Goal: Task Accomplishment & Management: Manage account settings

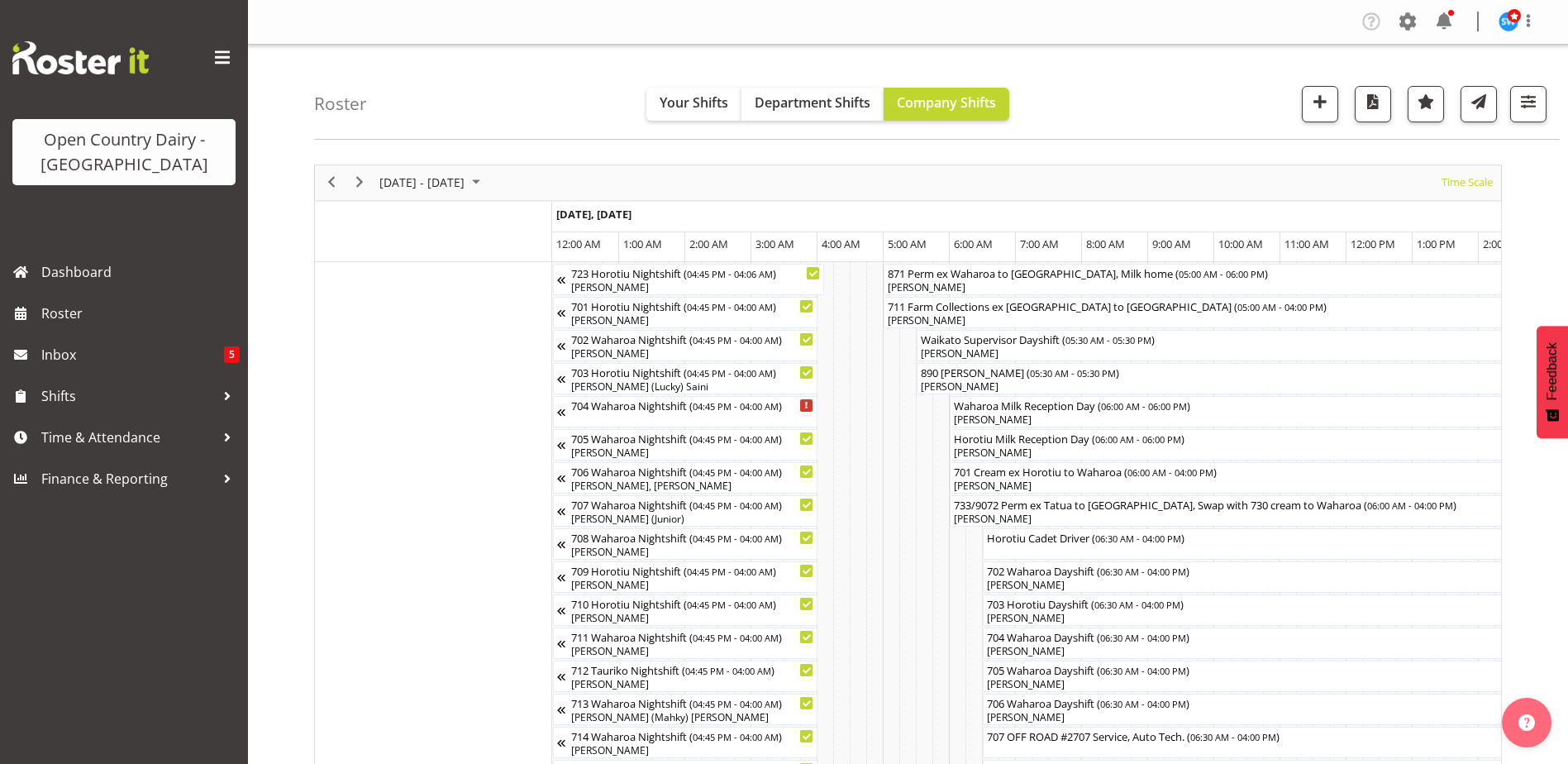
scroll to position [0, 10153]
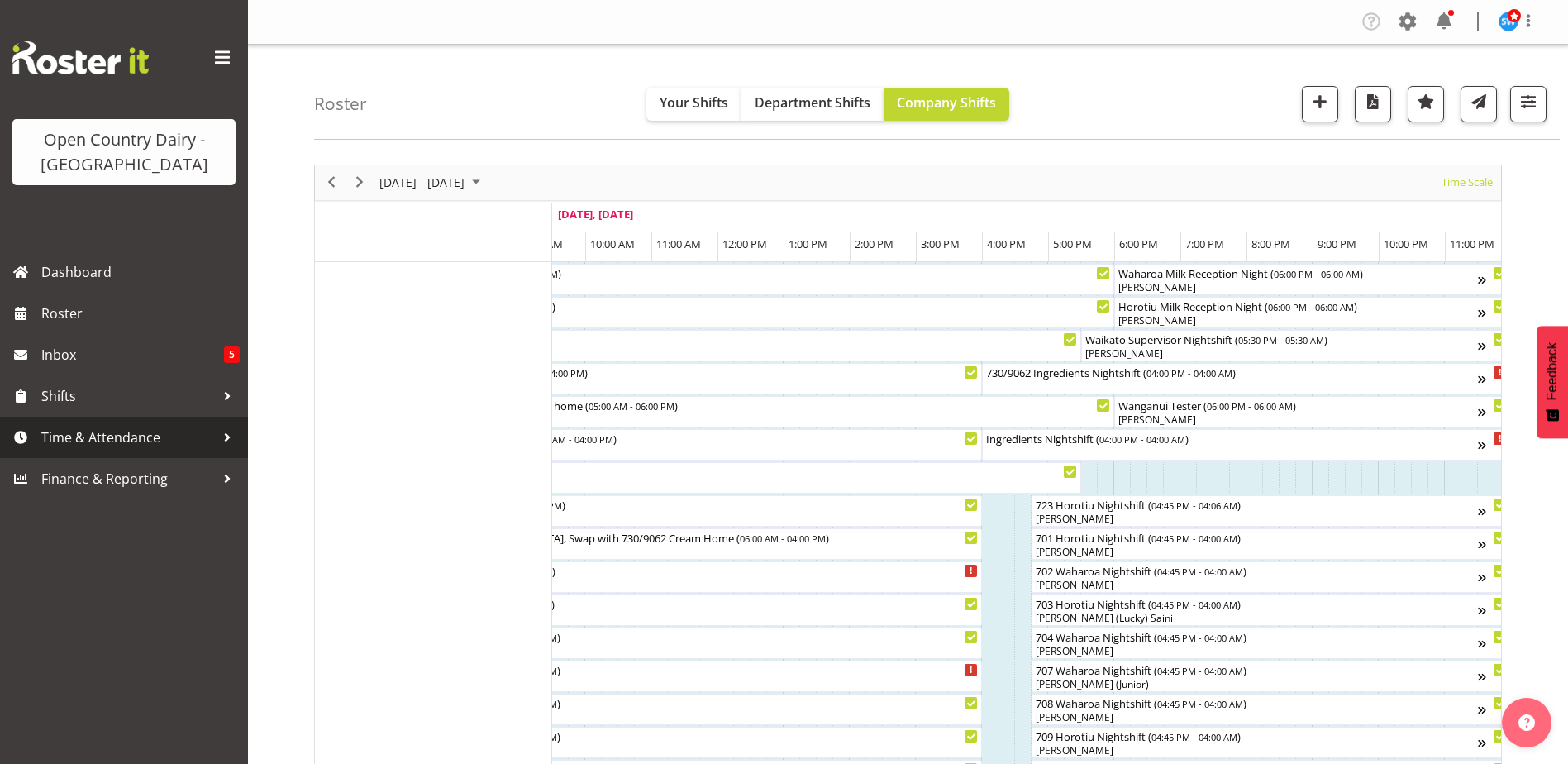
click at [106, 430] on span "Time & Attendance" at bounding box center [127, 436] width 173 height 24
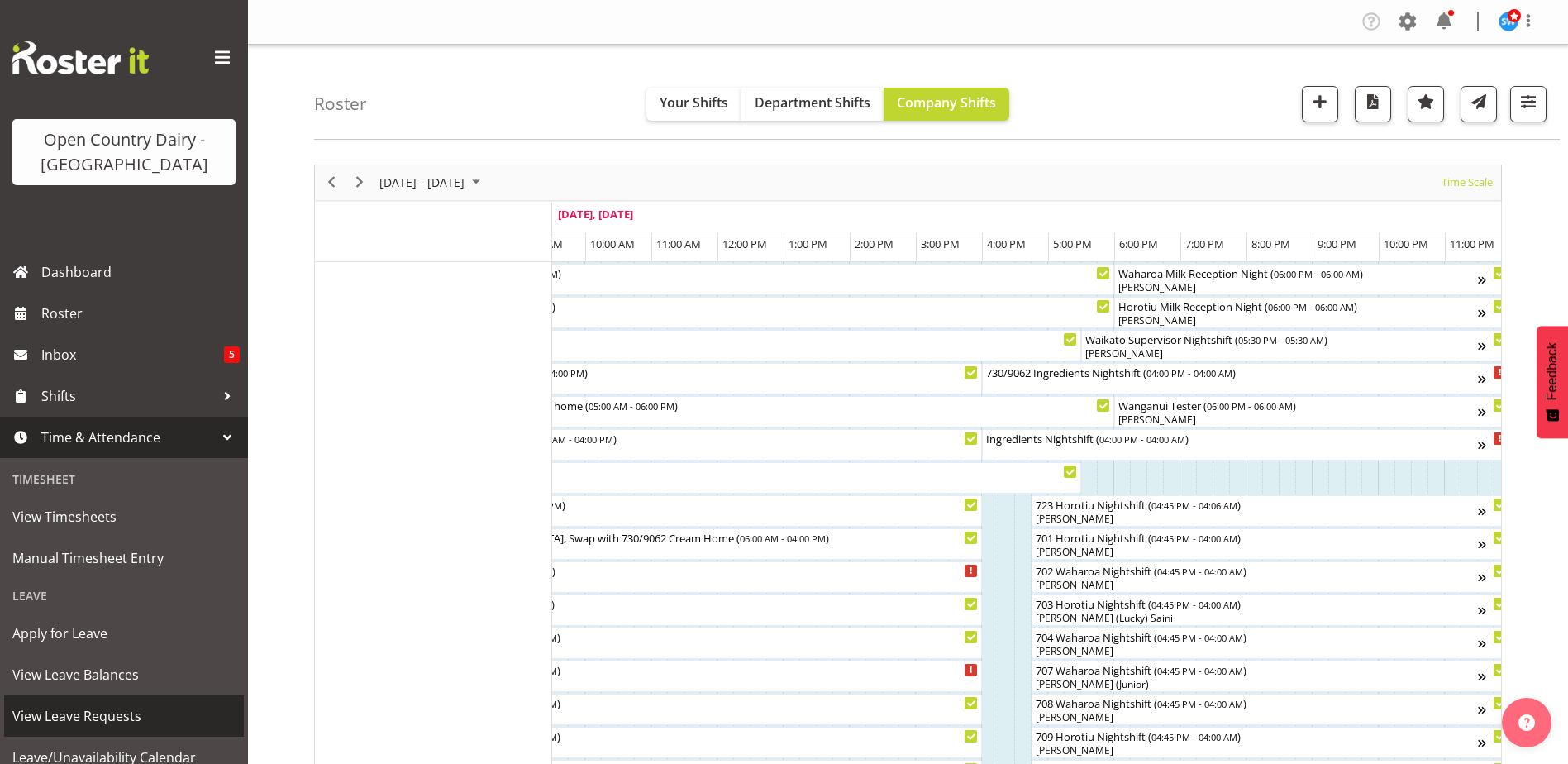
click at [120, 706] on span "View Leave Requests" at bounding box center [124, 715] width 223 height 24
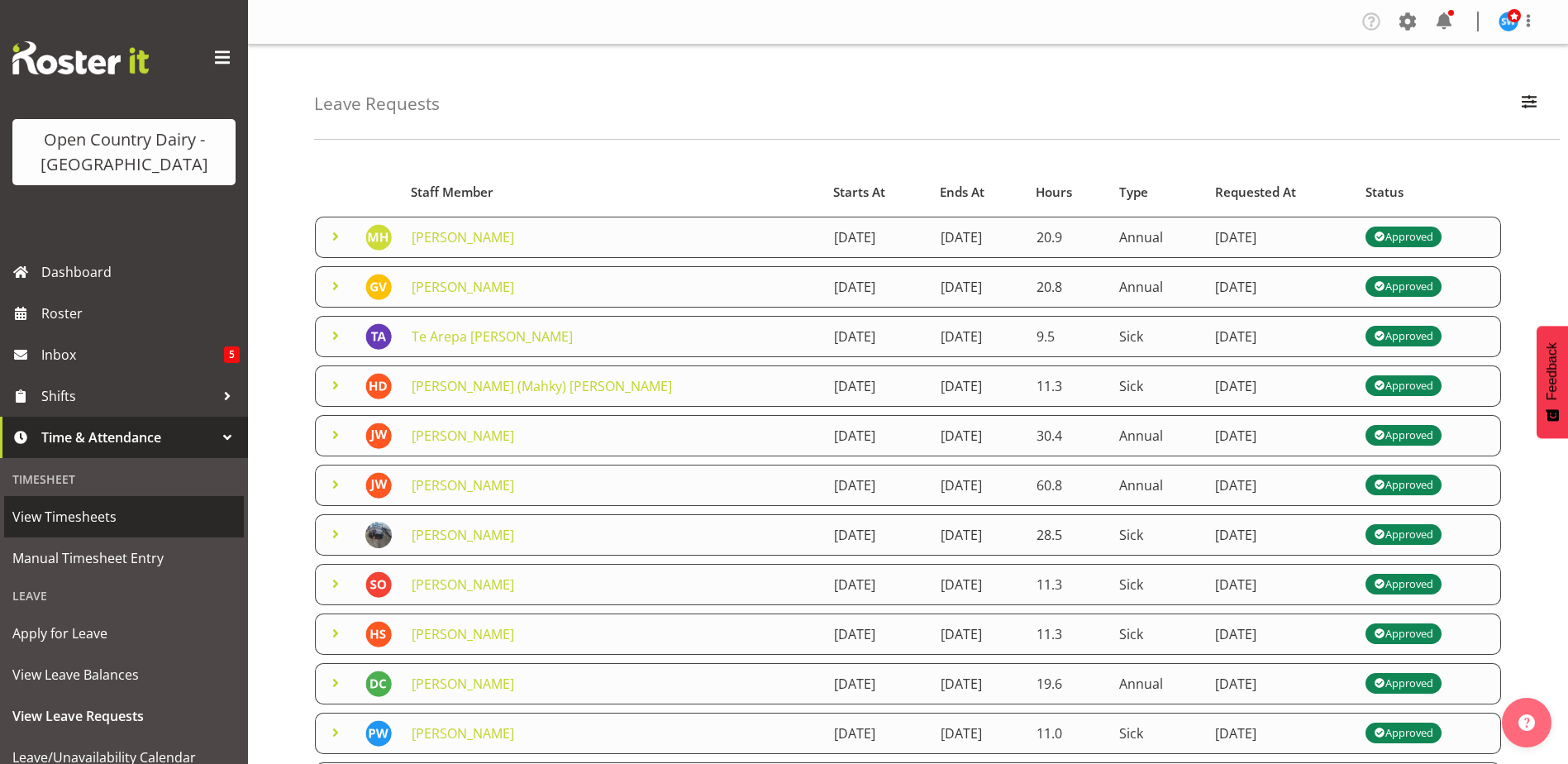
click at [64, 503] on link "View Timesheets" at bounding box center [123, 517] width 240 height 41
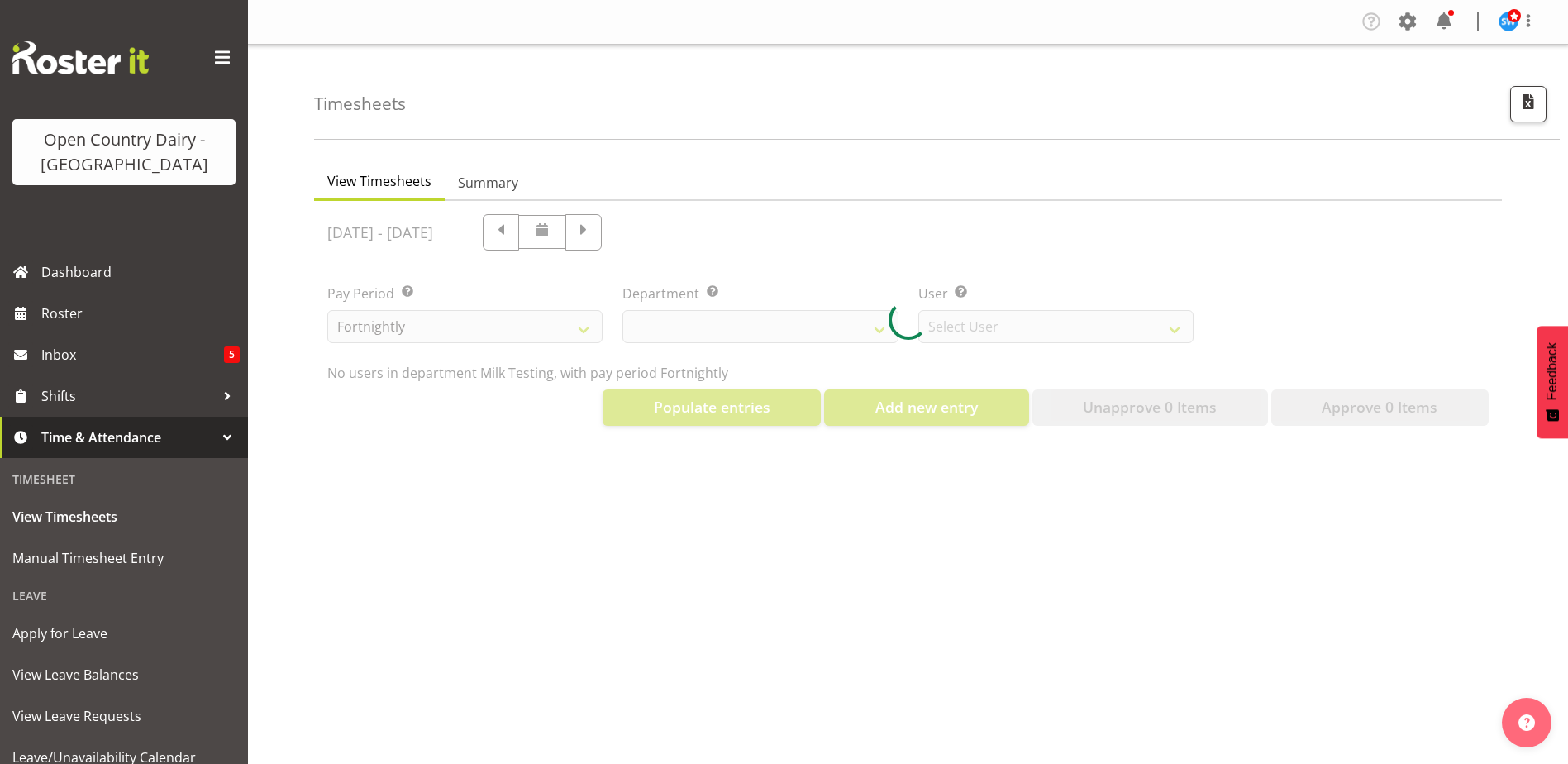
select select "733"
select select "7414"
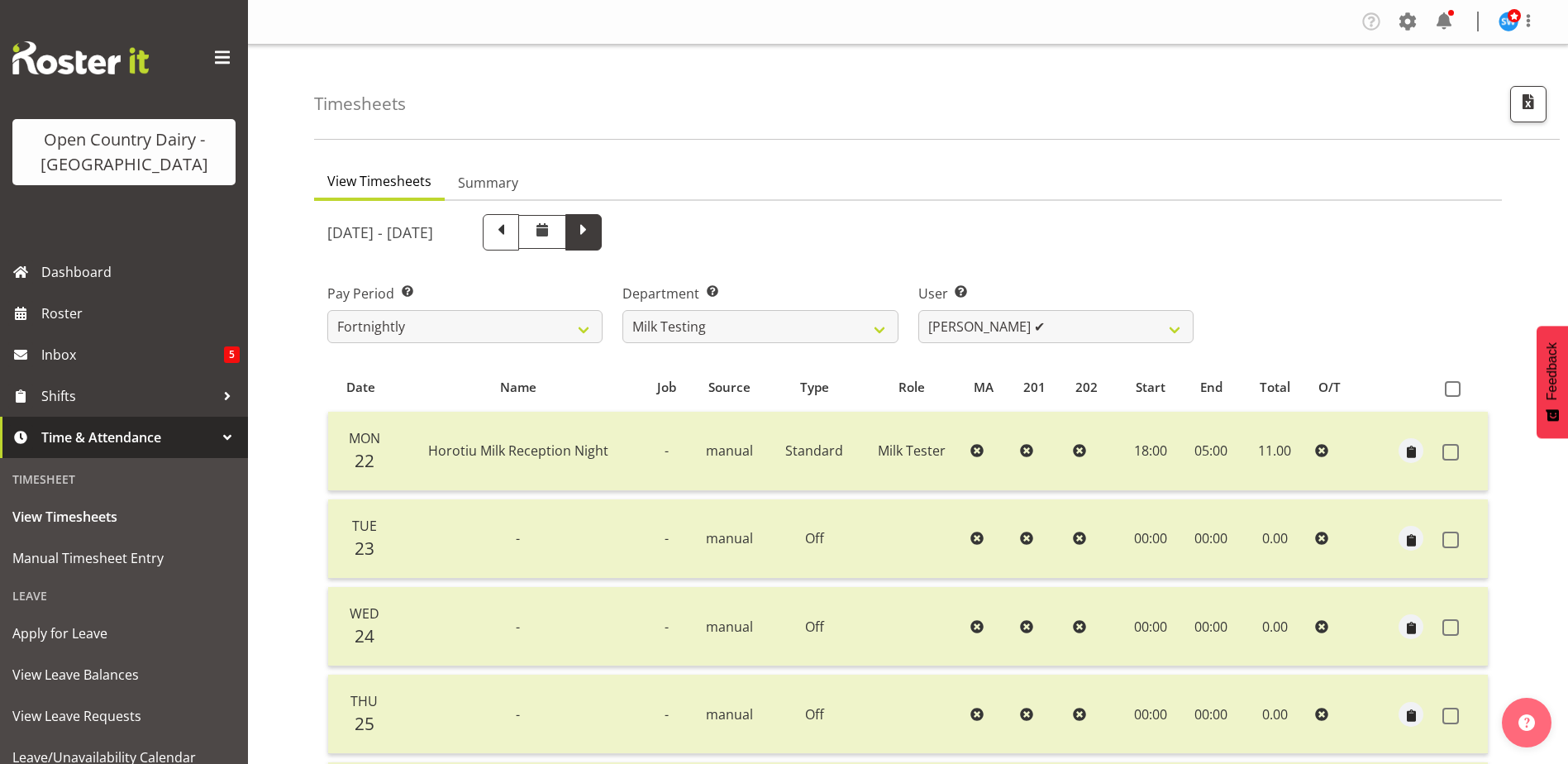
click at [602, 239] on span at bounding box center [583, 232] width 36 height 36
select select
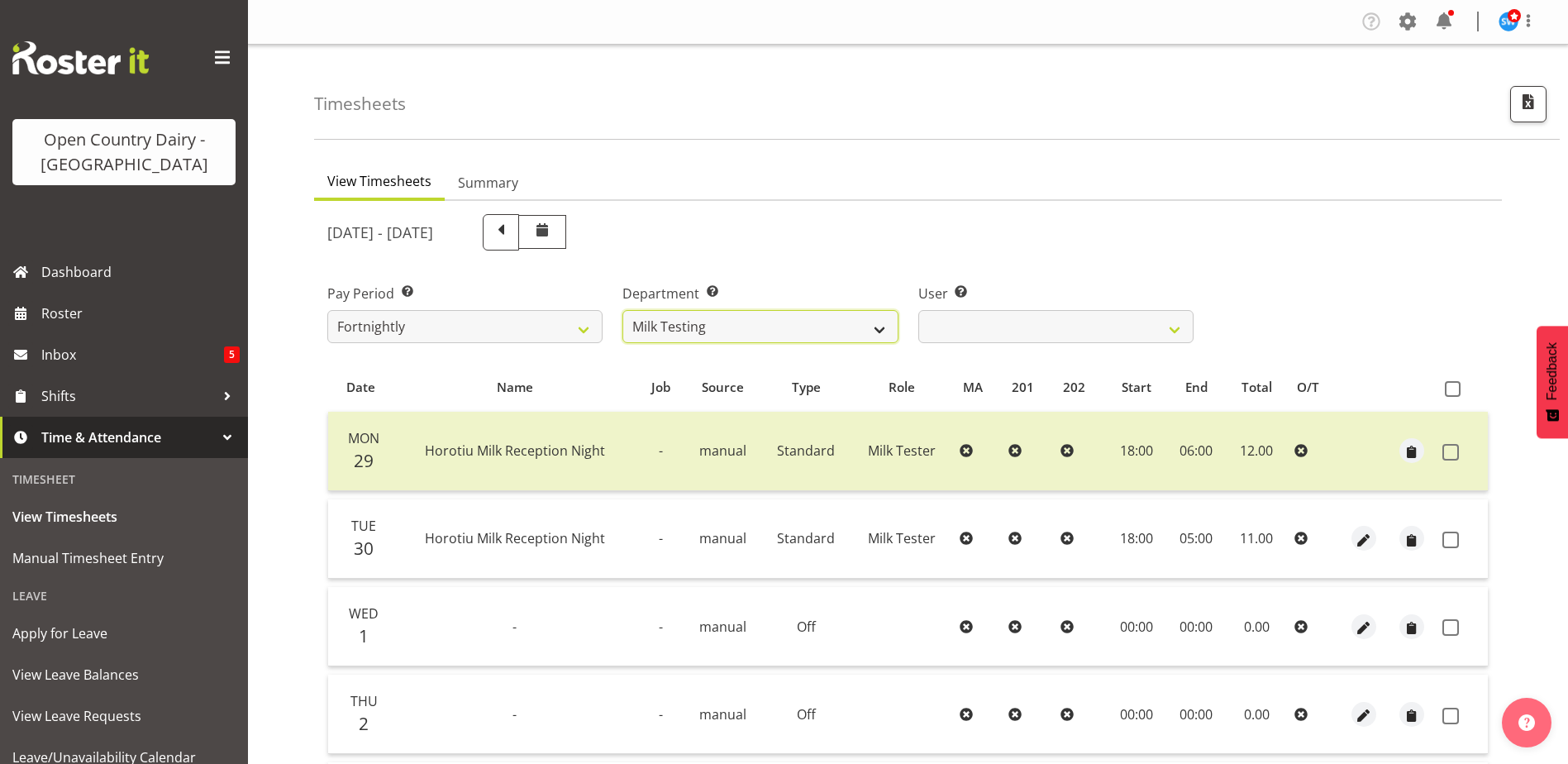
click at [744, 333] on select "701 702 703 704 705 706 707 708 709 710 711 712 713 714 715 716 717 718 719 720" at bounding box center [759, 327] width 275 height 33
select select "735"
click at [622, 310] on select "701 702 703 704 705 706 707 708 709 710 711 712 713 714 715 716 717 718 719 720" at bounding box center [759, 327] width 275 height 33
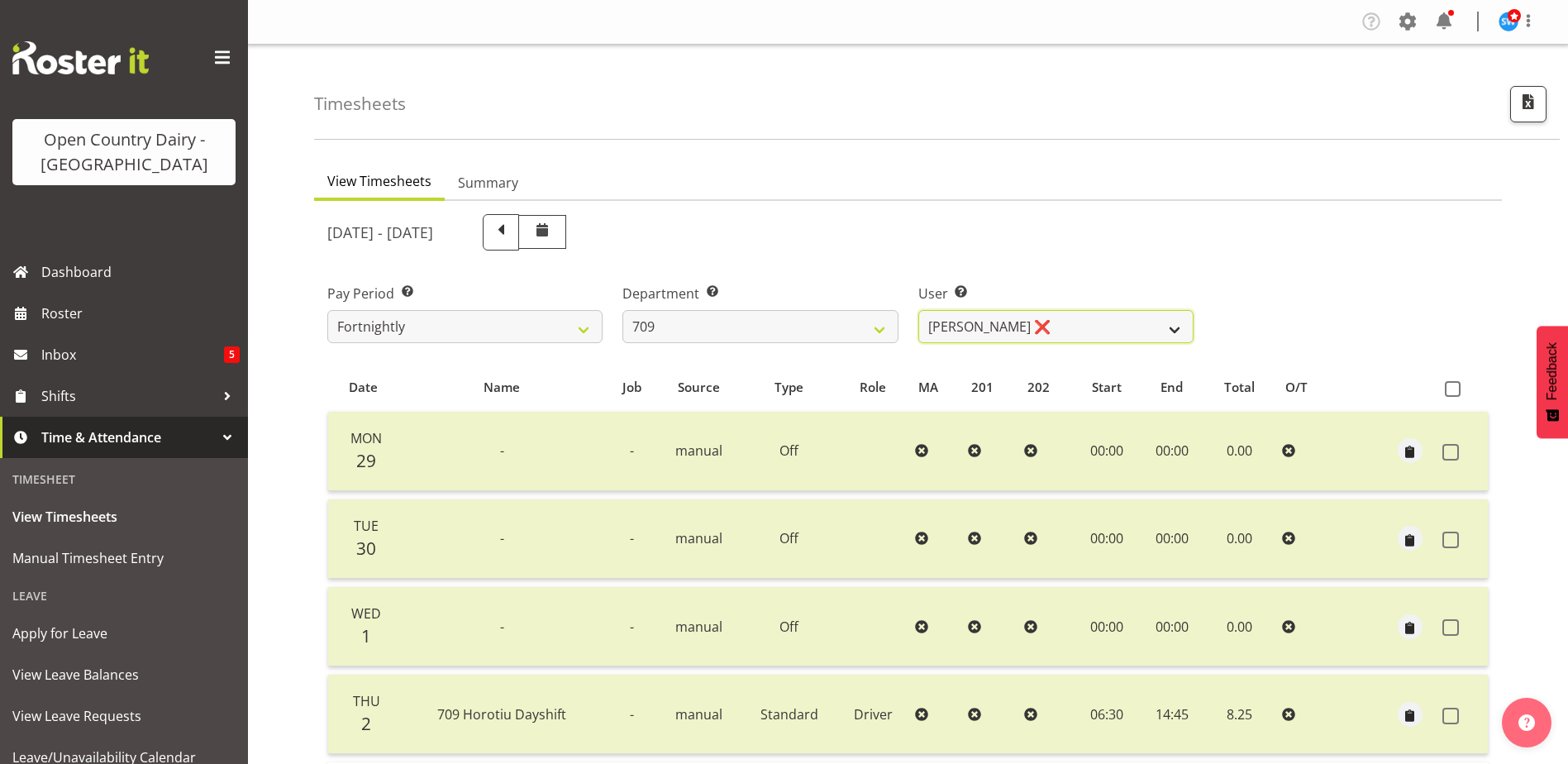
click at [1033, 336] on select "Alex Barclay ❌ Craig Knudsen ❌ Jaswant Singh ❌ Ross Cook ❌" at bounding box center [1055, 327] width 275 height 33
select select "9989"
click at [918, 310] on select "Alex Barclay ❌ Craig Knudsen ❌ Jaswant Singh ❌ Ross Cook ❌" at bounding box center [1055, 327] width 275 height 33
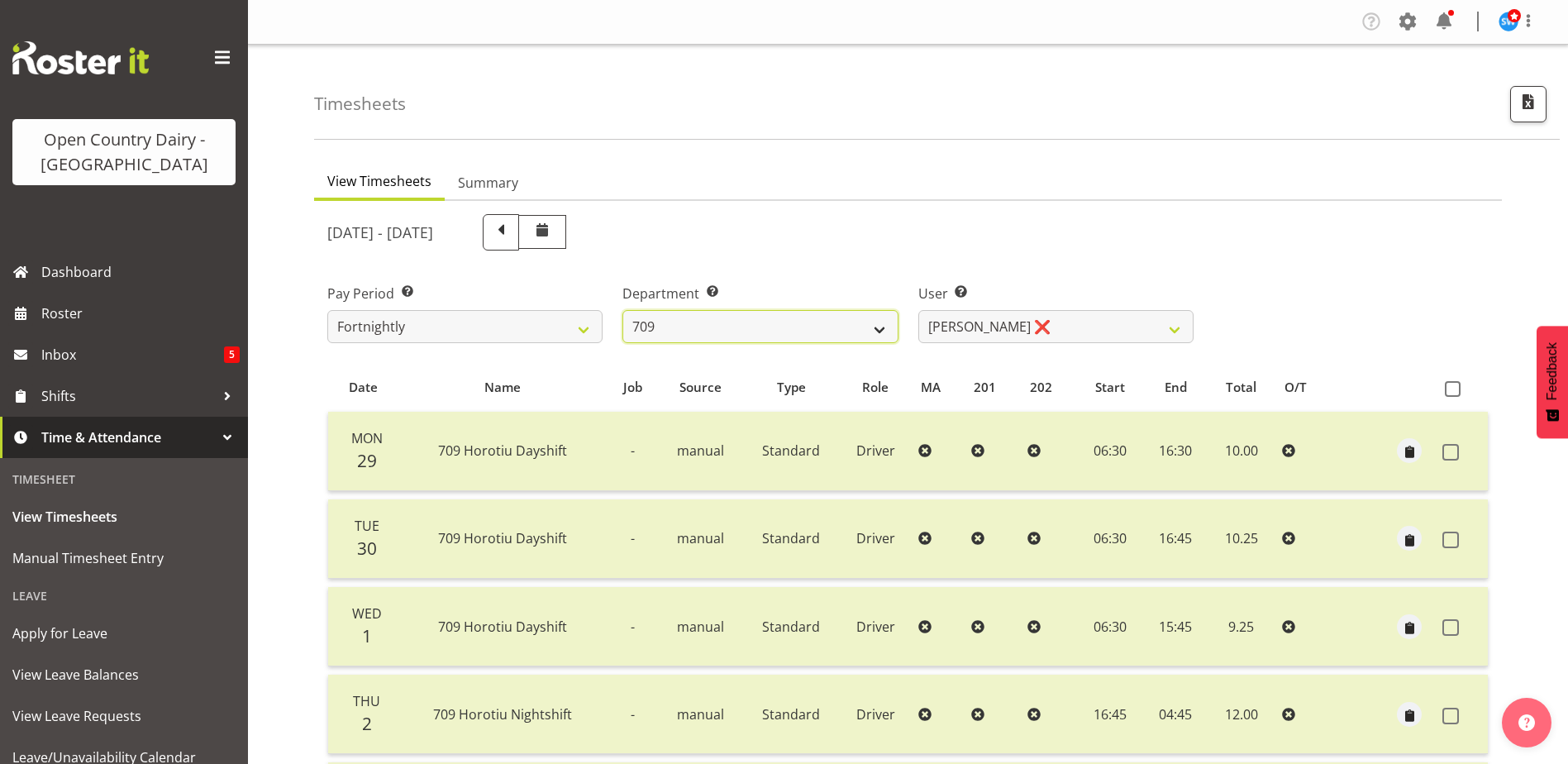
click at [809, 323] on select "701 702 703 704 705 706 707 708 709 710 711 712 713 714 715 716 717 718 719 720" at bounding box center [759, 327] width 275 height 33
select select "814"
click at [622, 310] on select "701 702 703 704 705 706 707 708 709 710 711 712 713 714 715 716 717 718 719 720" at bounding box center [759, 327] width 275 height 33
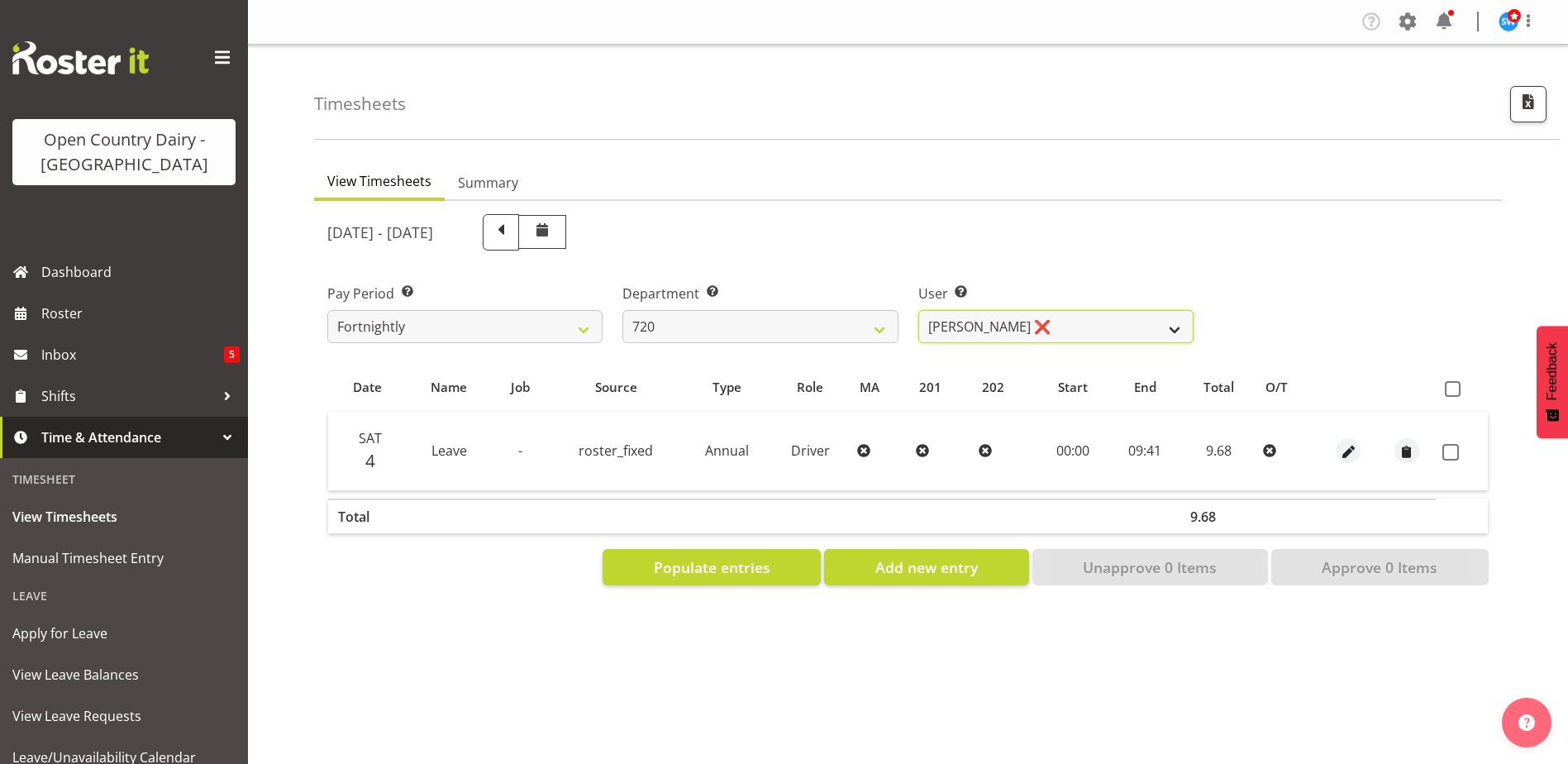
click at [1004, 330] on select "Garry Hooper ❌ Kerry Slater ❌ Nathan Frankhouser ❌ Steve Daly ❌" at bounding box center [1055, 327] width 275 height 33
select select "8192"
click at [918, 310] on select "Garry Hooper ❌ Kerry Slater ❌ Nathan Frankhouser ❌ Steve Daly ❌" at bounding box center [1055, 327] width 275 height 33
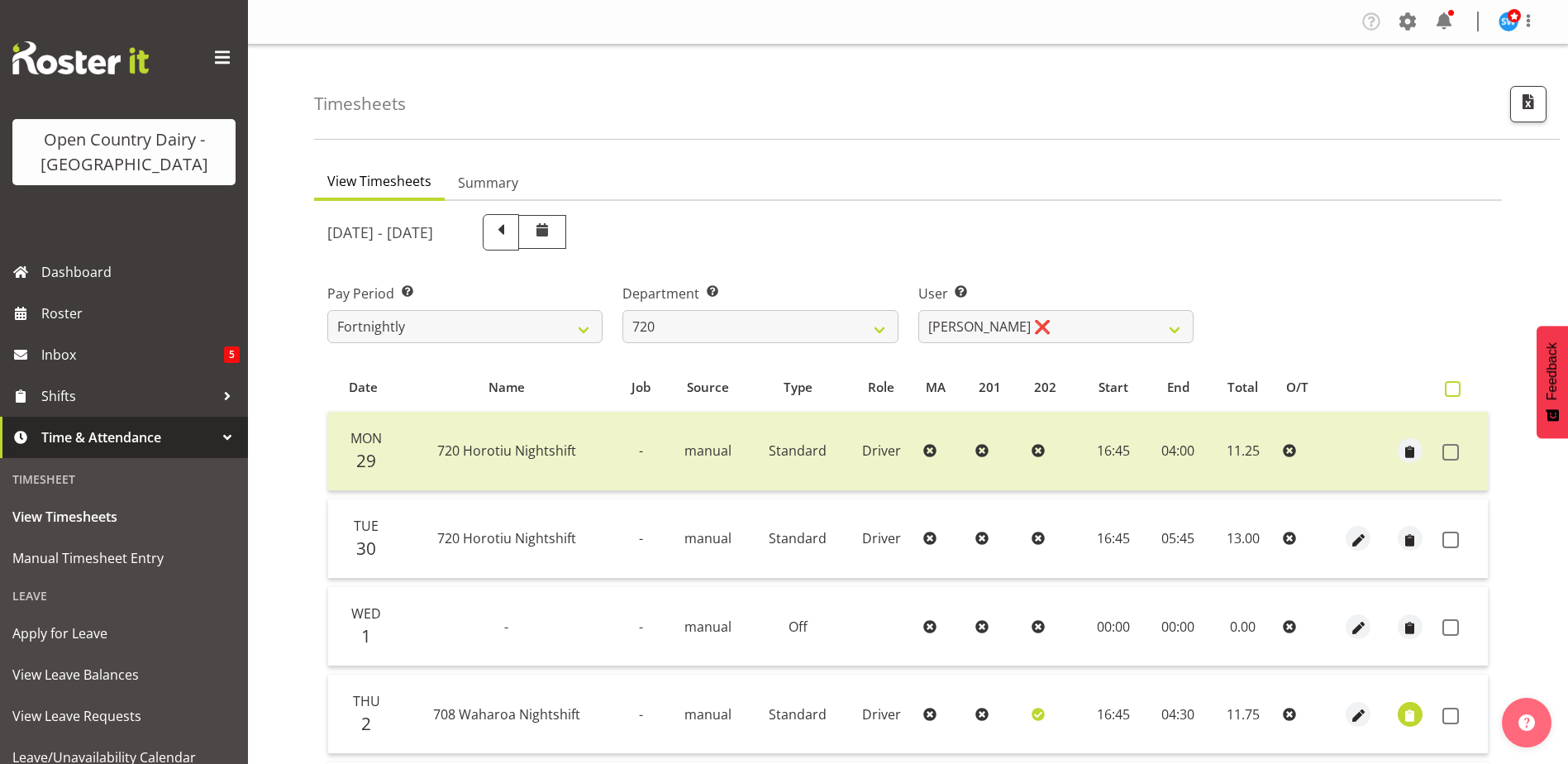
click at [1460, 389] on span at bounding box center [1453, 389] width 16 height 16
click at [1456, 389] on input "checkbox" at bounding box center [1450, 388] width 11 height 11
checkbox input "true"
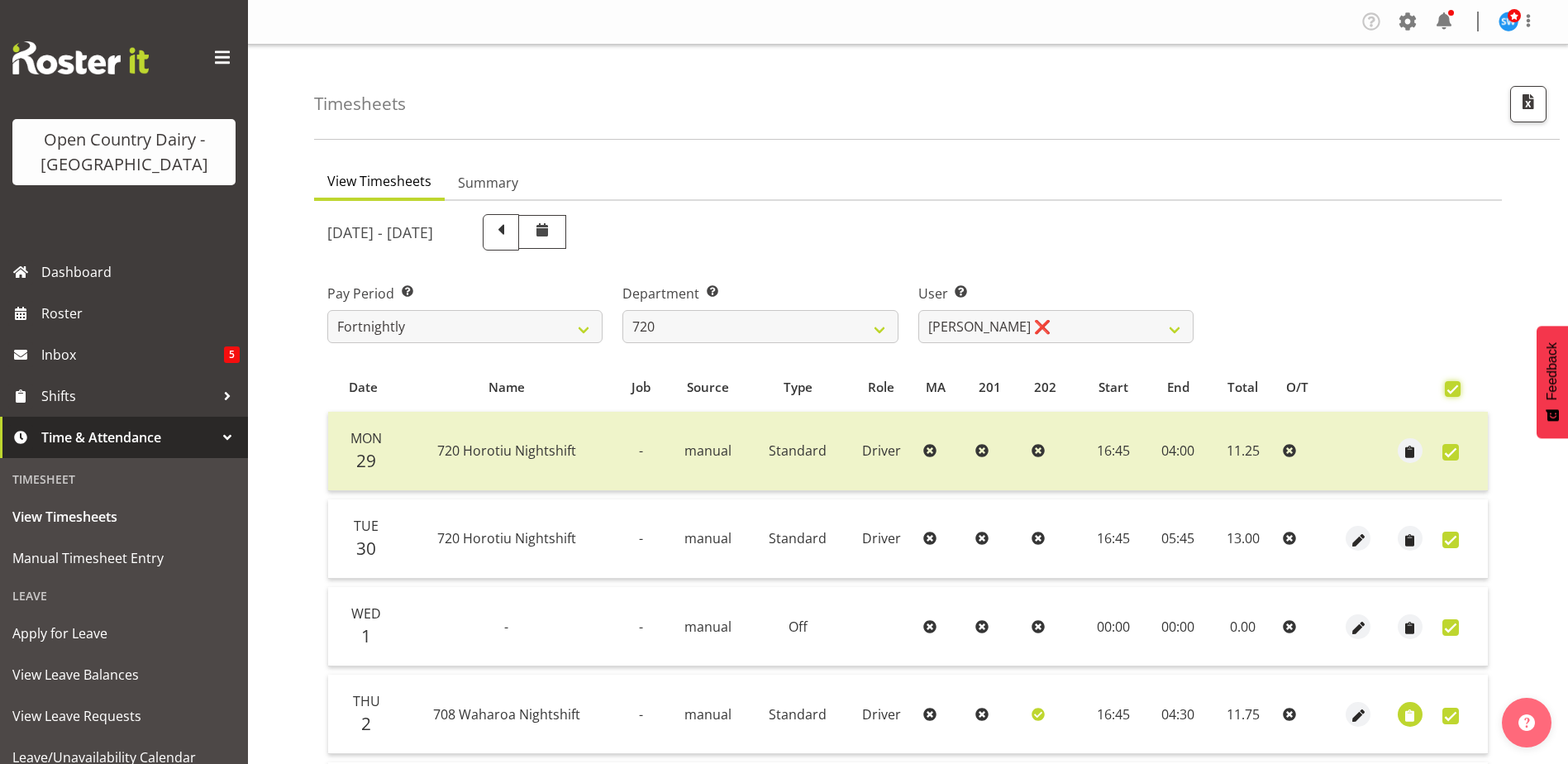
checkbox input "true"
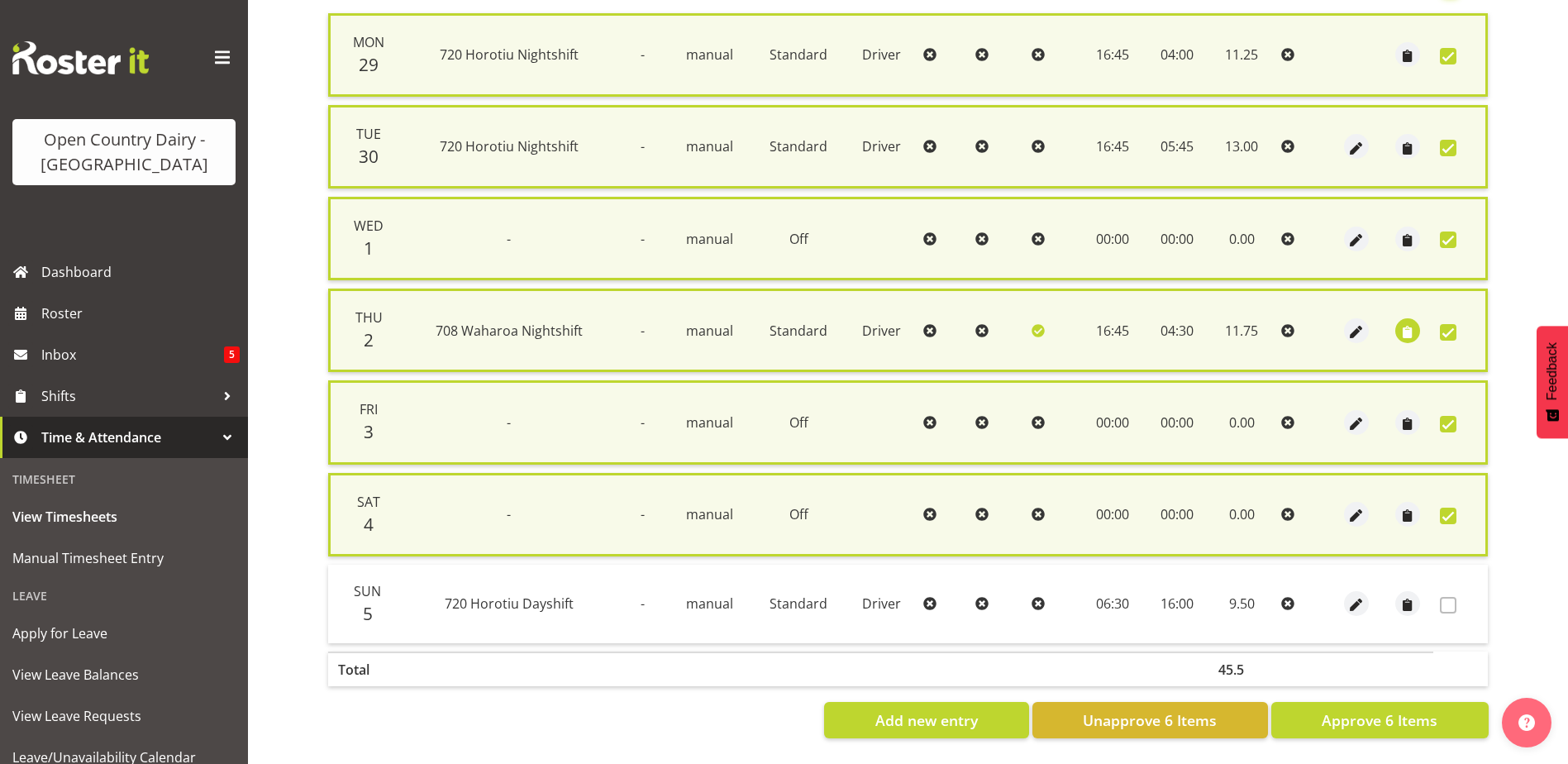
scroll to position [411, 0]
click at [1391, 709] on span "Approve 6 Items" at bounding box center [1379, 720] width 115 height 22
checkbox input "false"
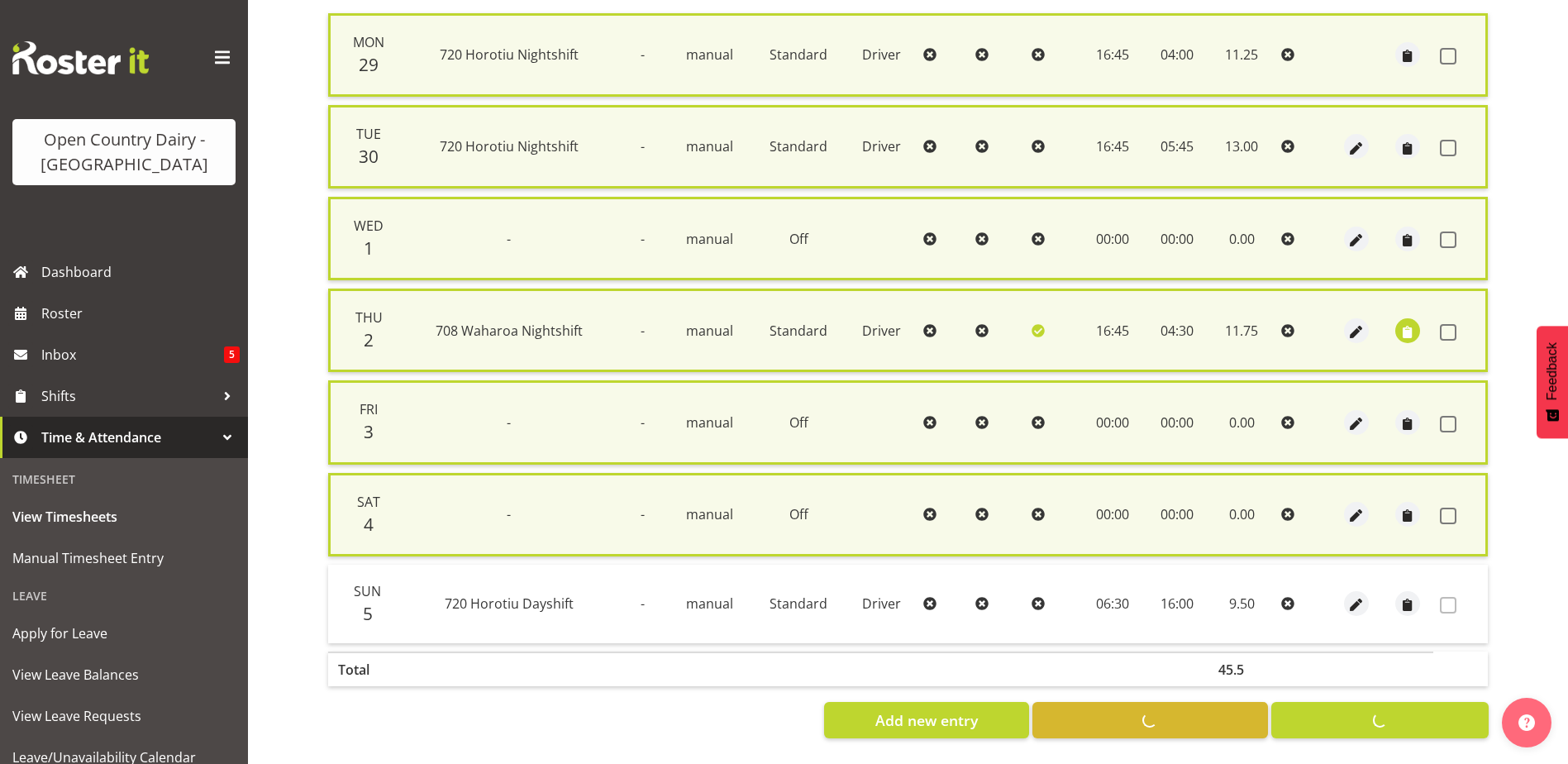
checkbox input "false"
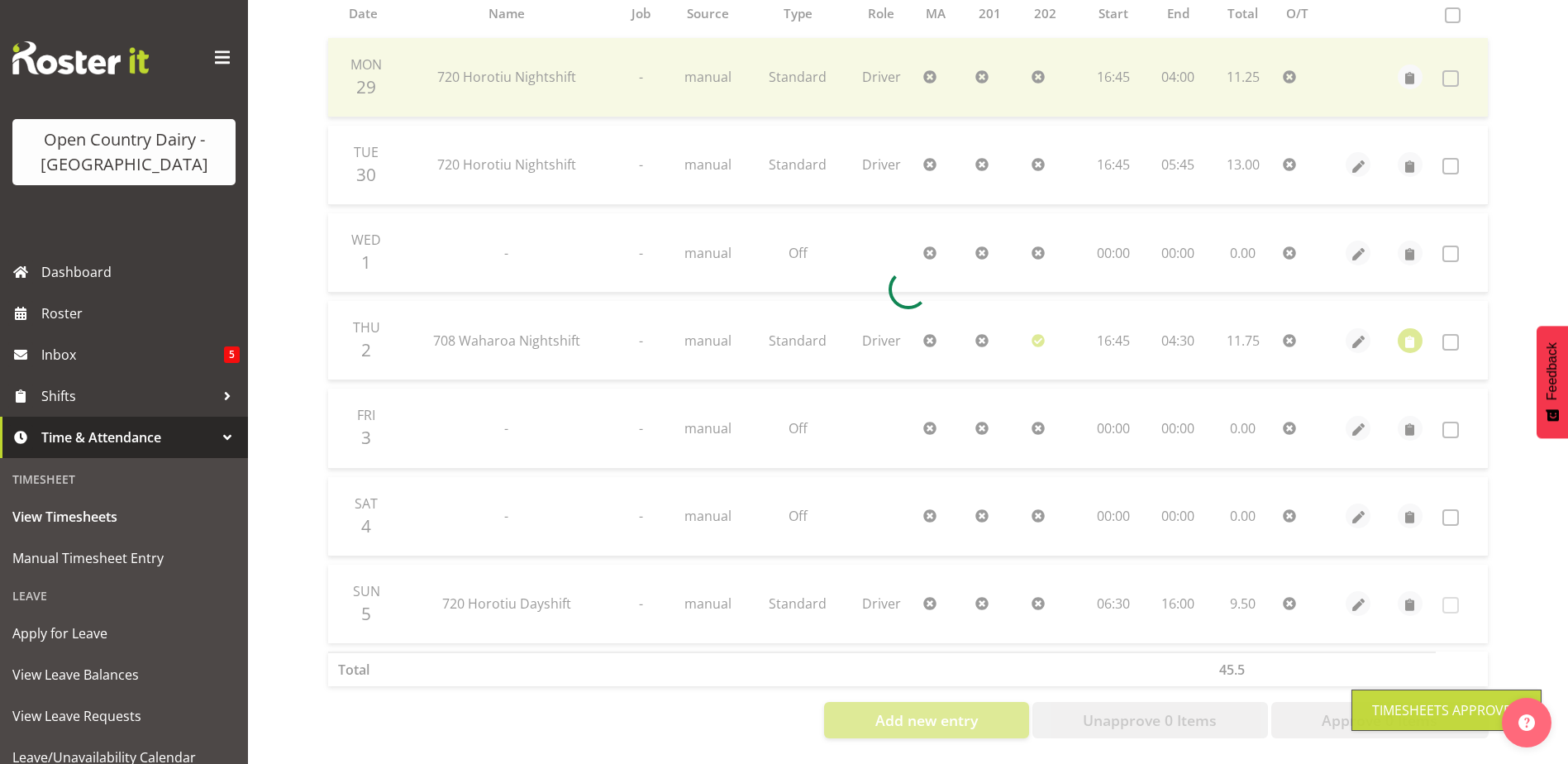
scroll to position [386, 0]
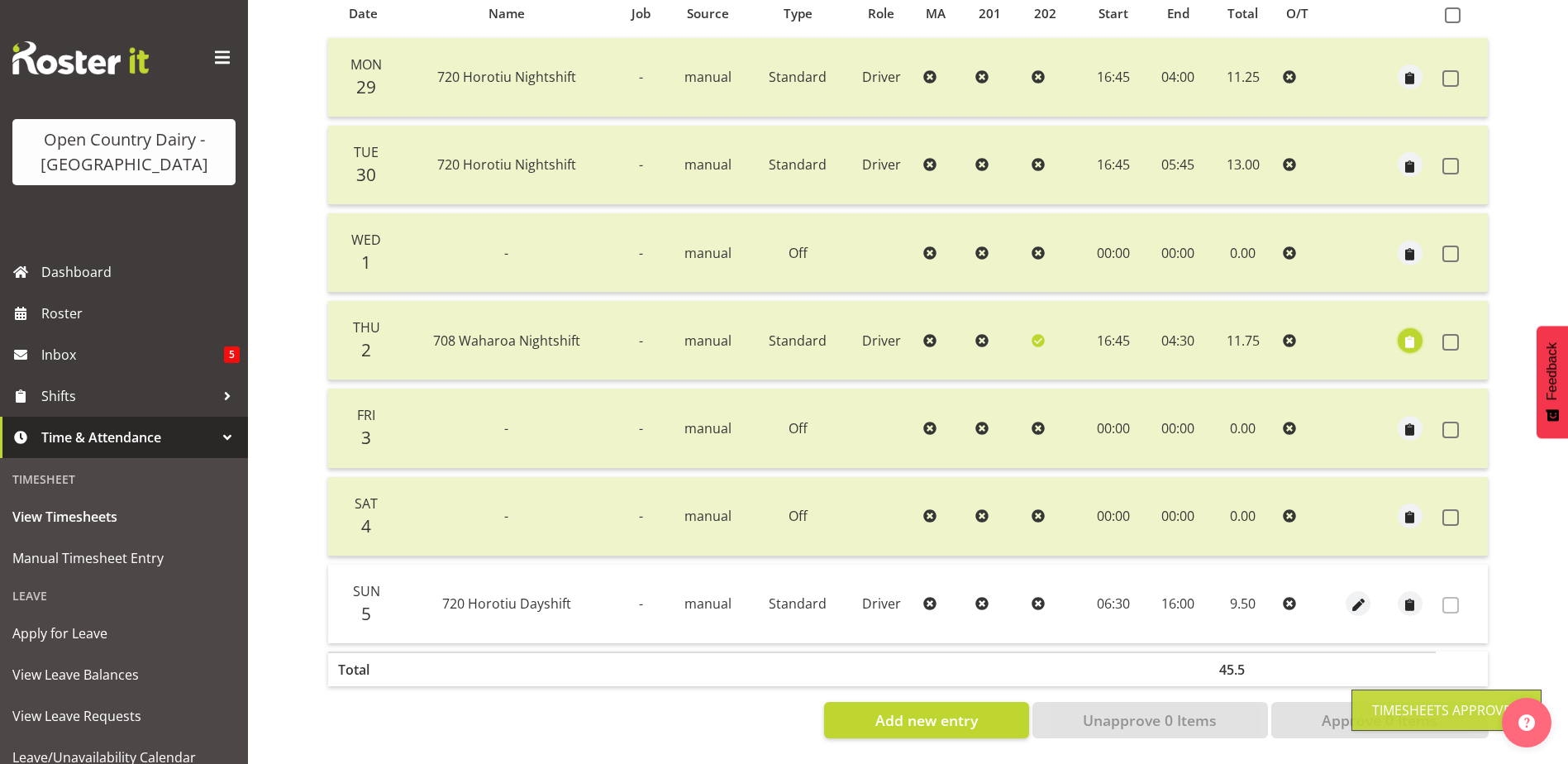
click at [1409, 333] on span "button" at bounding box center [1410, 341] width 19 height 19
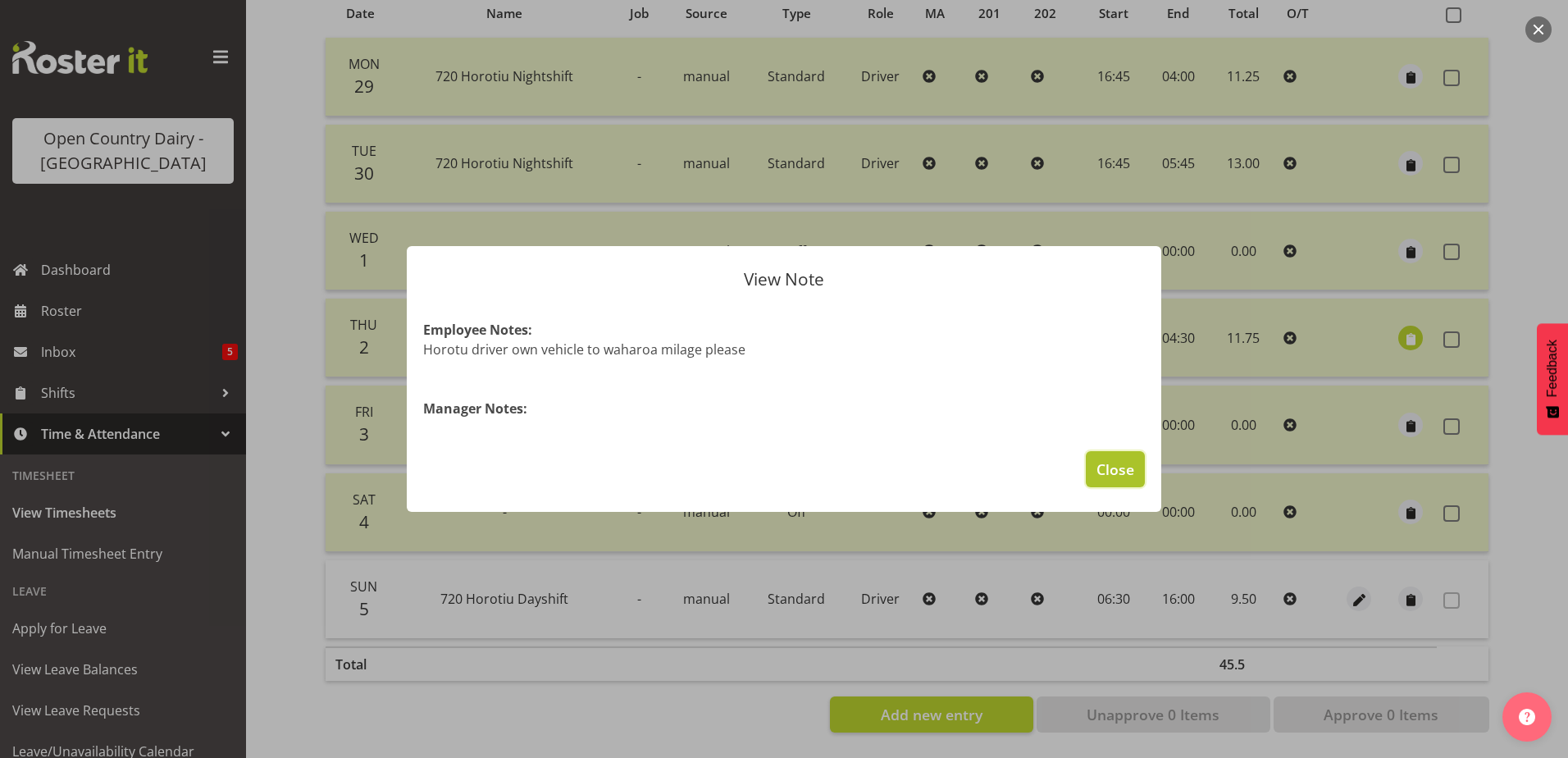
click at [1113, 469] on span "Close" at bounding box center [1115, 469] width 38 height 21
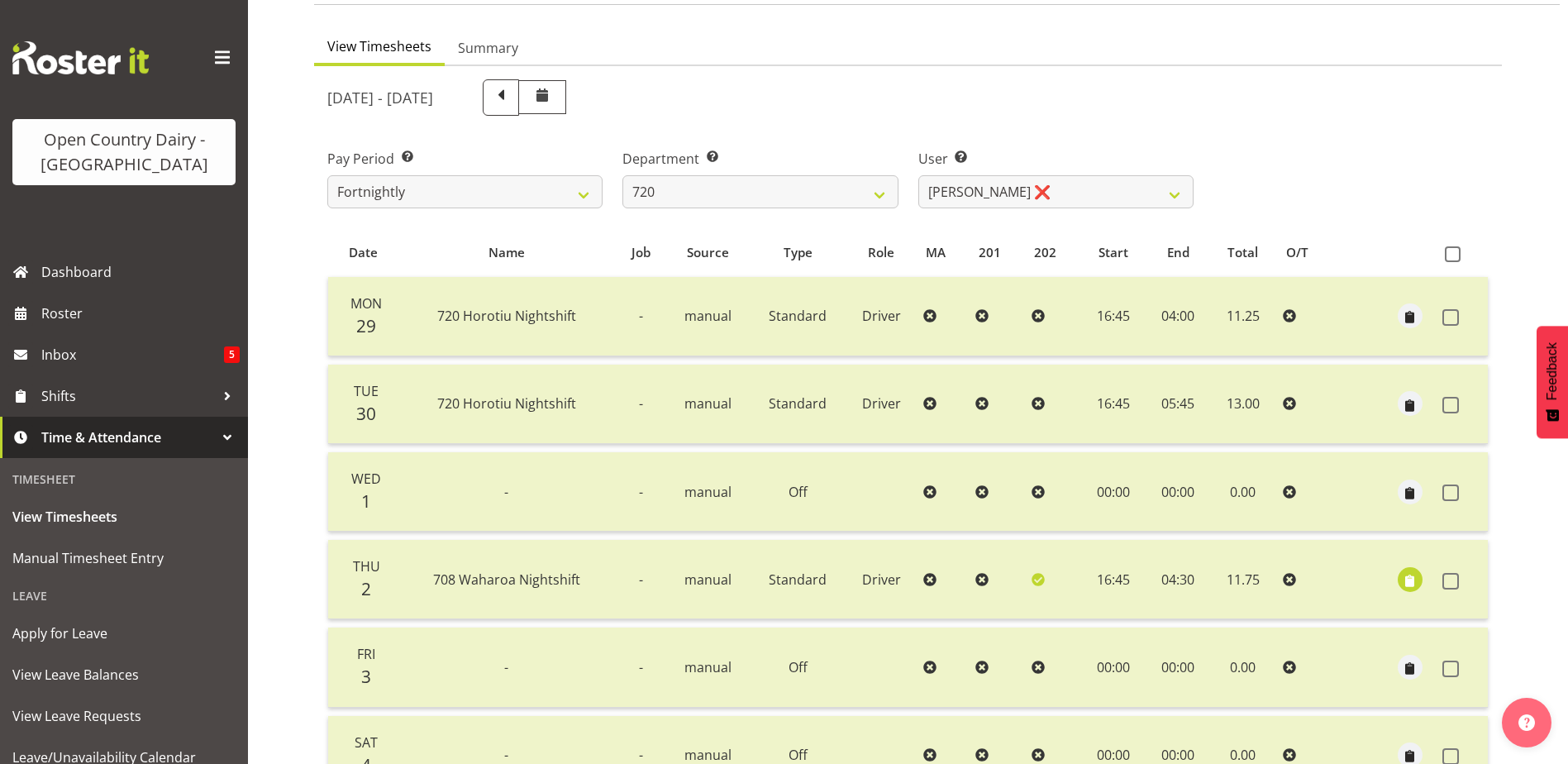
scroll to position [56, 0]
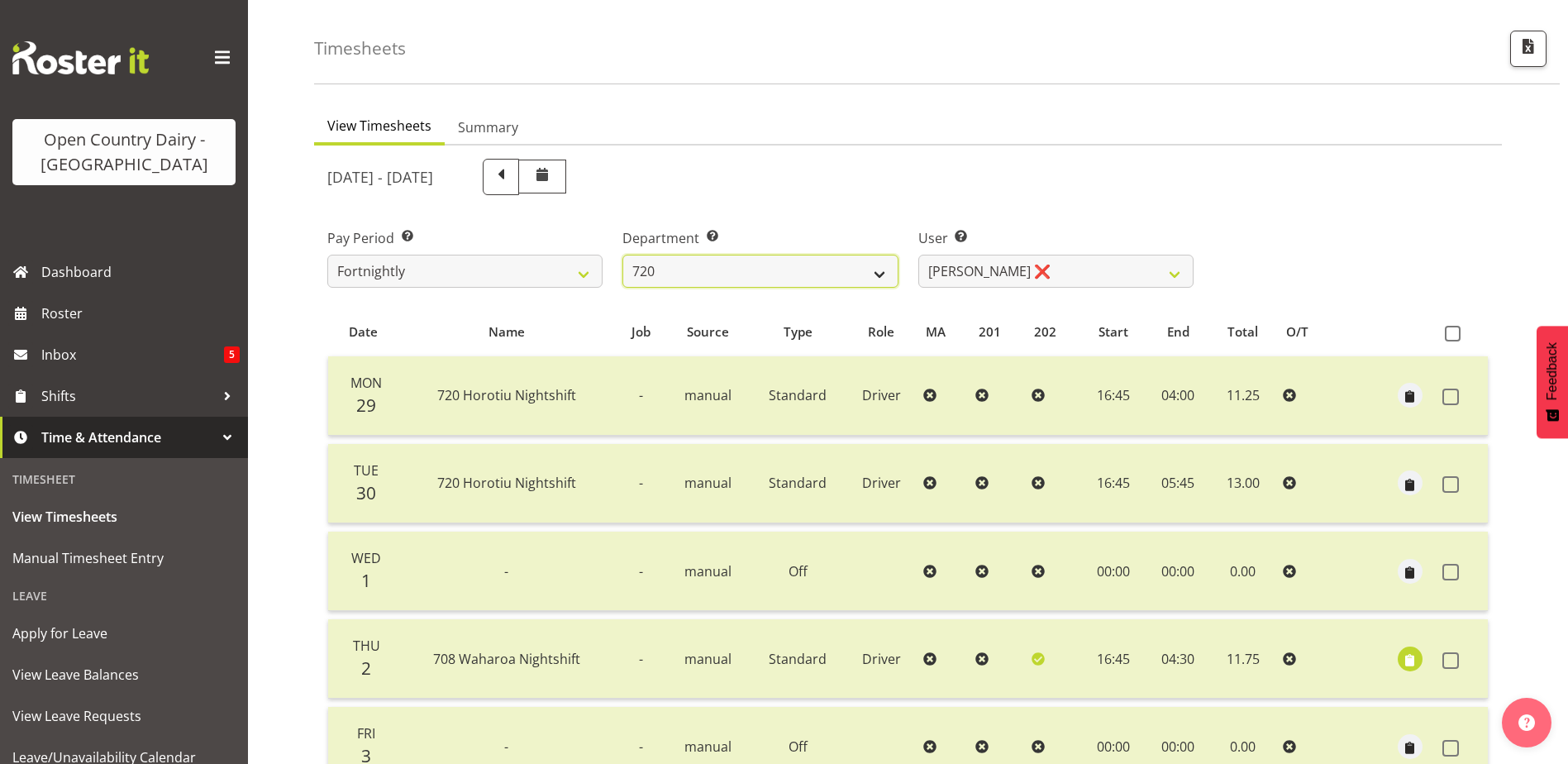
drag, startPoint x: 748, startPoint y: 261, endPoint x: 744, endPoint y: 270, distance: 9.8
click at [748, 261] on select "701 702 703 704 705 706 707 708 709 710 711 712 713 714 715 716 717 718 719 720" at bounding box center [759, 271] width 275 height 33
select select "823"
click at [622, 254] on select "701 702 703 704 705 706 707 708 709 710 711 712 713 714 715 716 717 718 719 720" at bounding box center [759, 271] width 275 height 33
select select "10099"
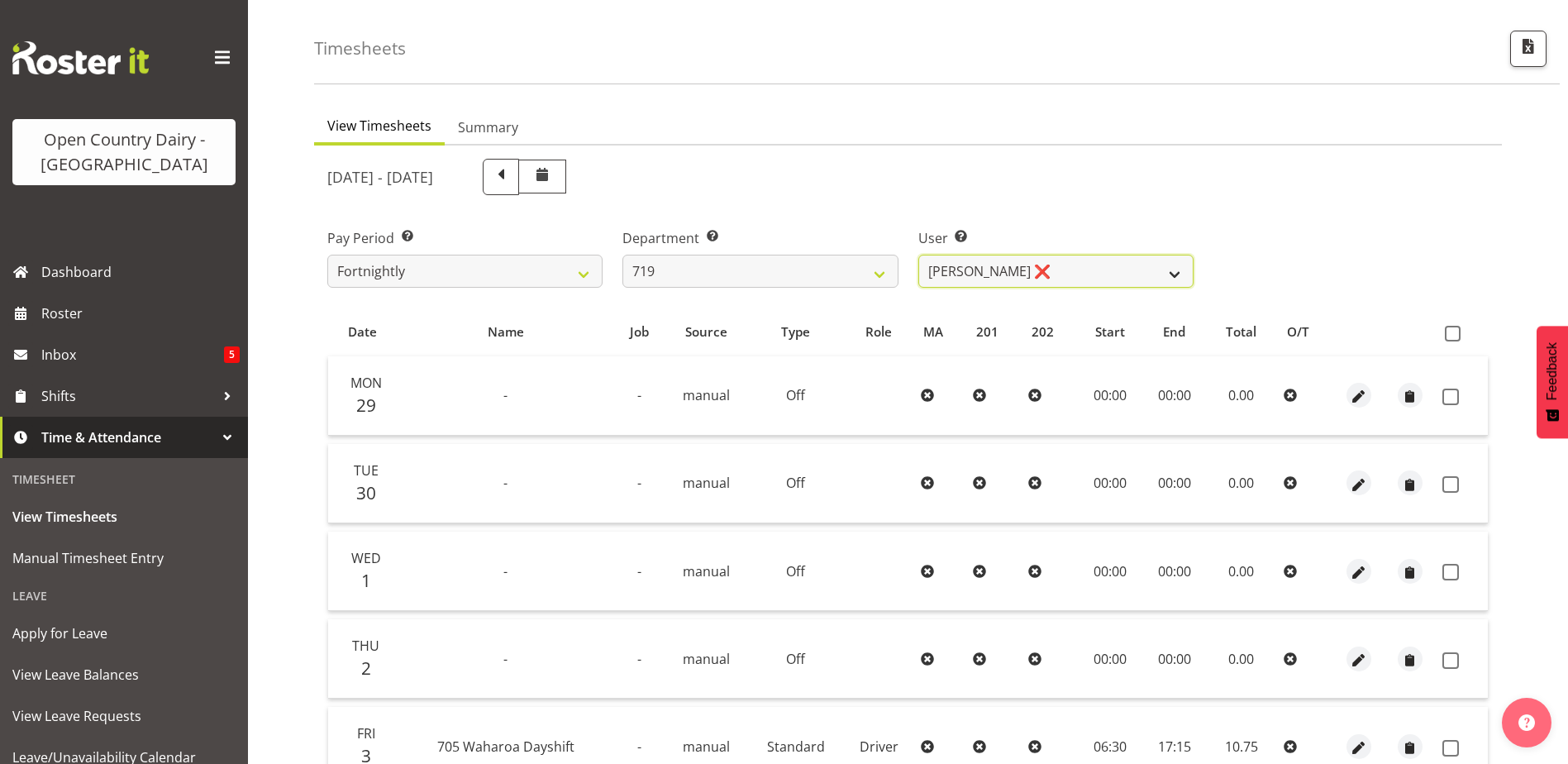
click at [1036, 272] on select "Andrew de Lautour ❌ James Wellington ❌ Sami Ovesen ❌" at bounding box center [1055, 271] width 275 height 33
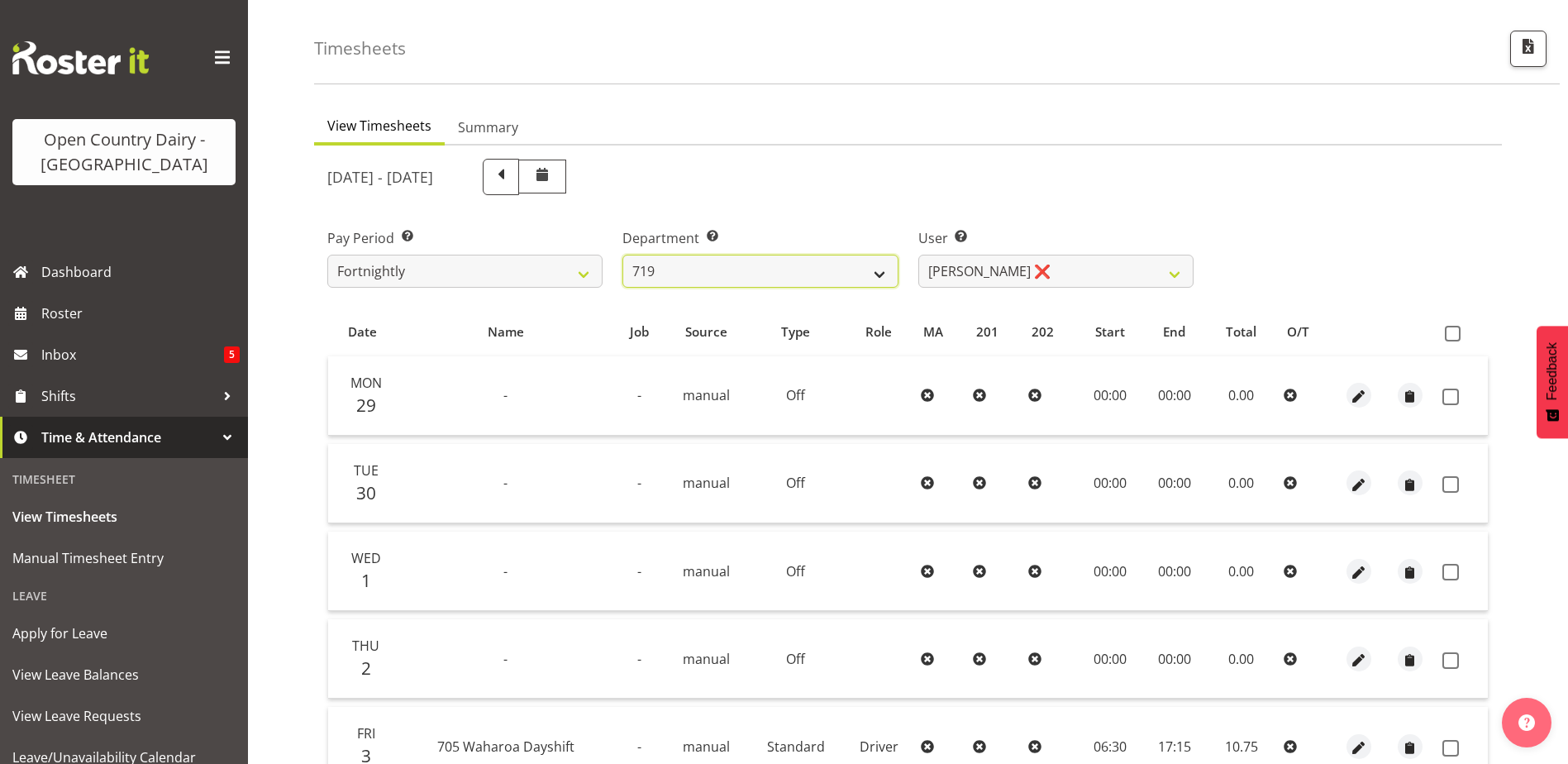
click at [784, 277] on select "701 702 703 704 705 706 707 708 709 710 711 712 713 714 715 716 717 718 719 720" at bounding box center [759, 271] width 275 height 33
click at [622, 254] on select "701 702 703 704 705 706 707 708 709 710 711 712 713 714 715 716 717 718 719 720" at bounding box center [759, 271] width 275 height 33
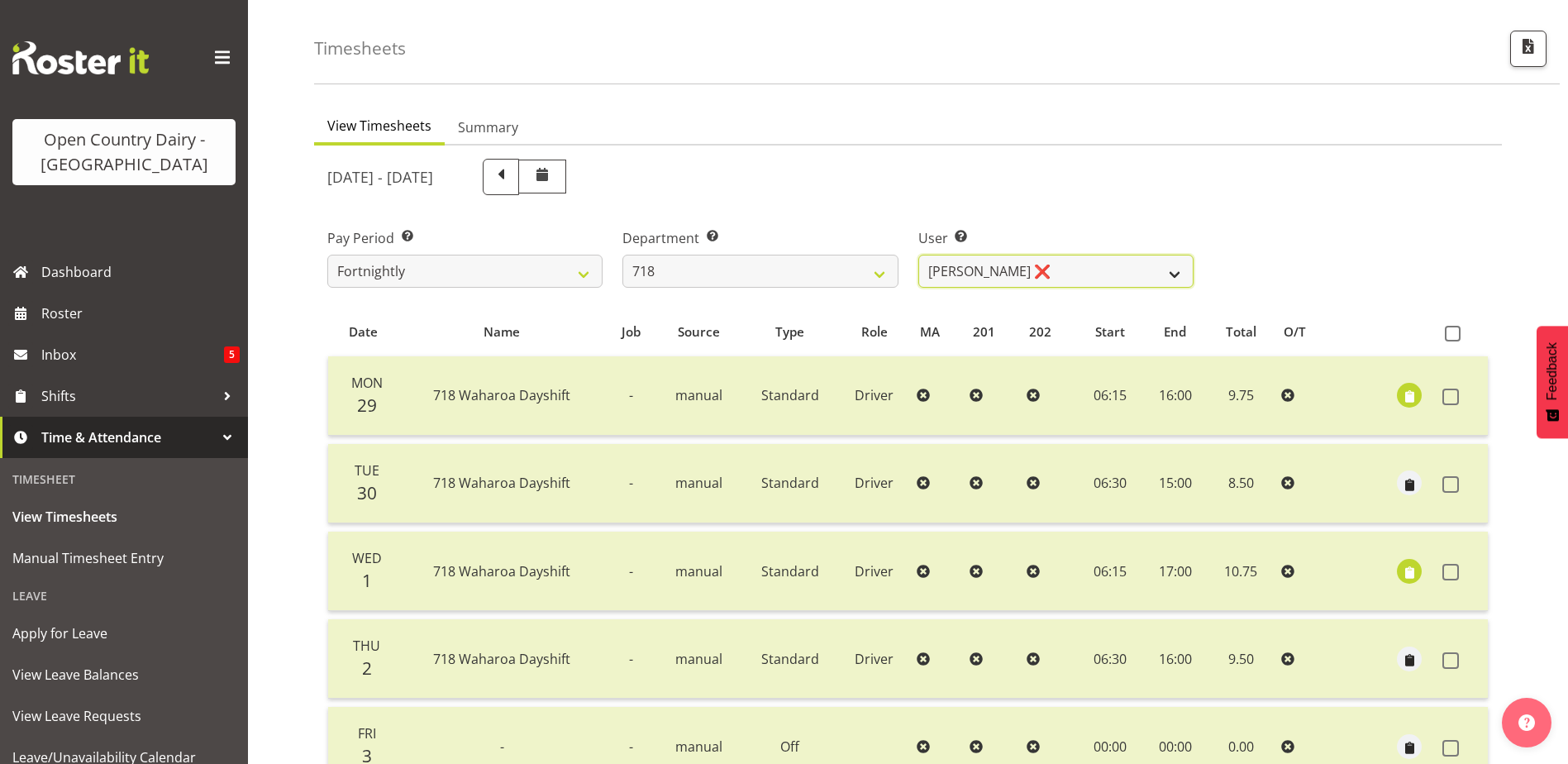
click at [952, 283] on select "Graeme Raupi ❌ Jimmy Boult ❌ Linsay Bourne ❌ Tony Fielding ❌" at bounding box center [1055, 271] width 275 height 33
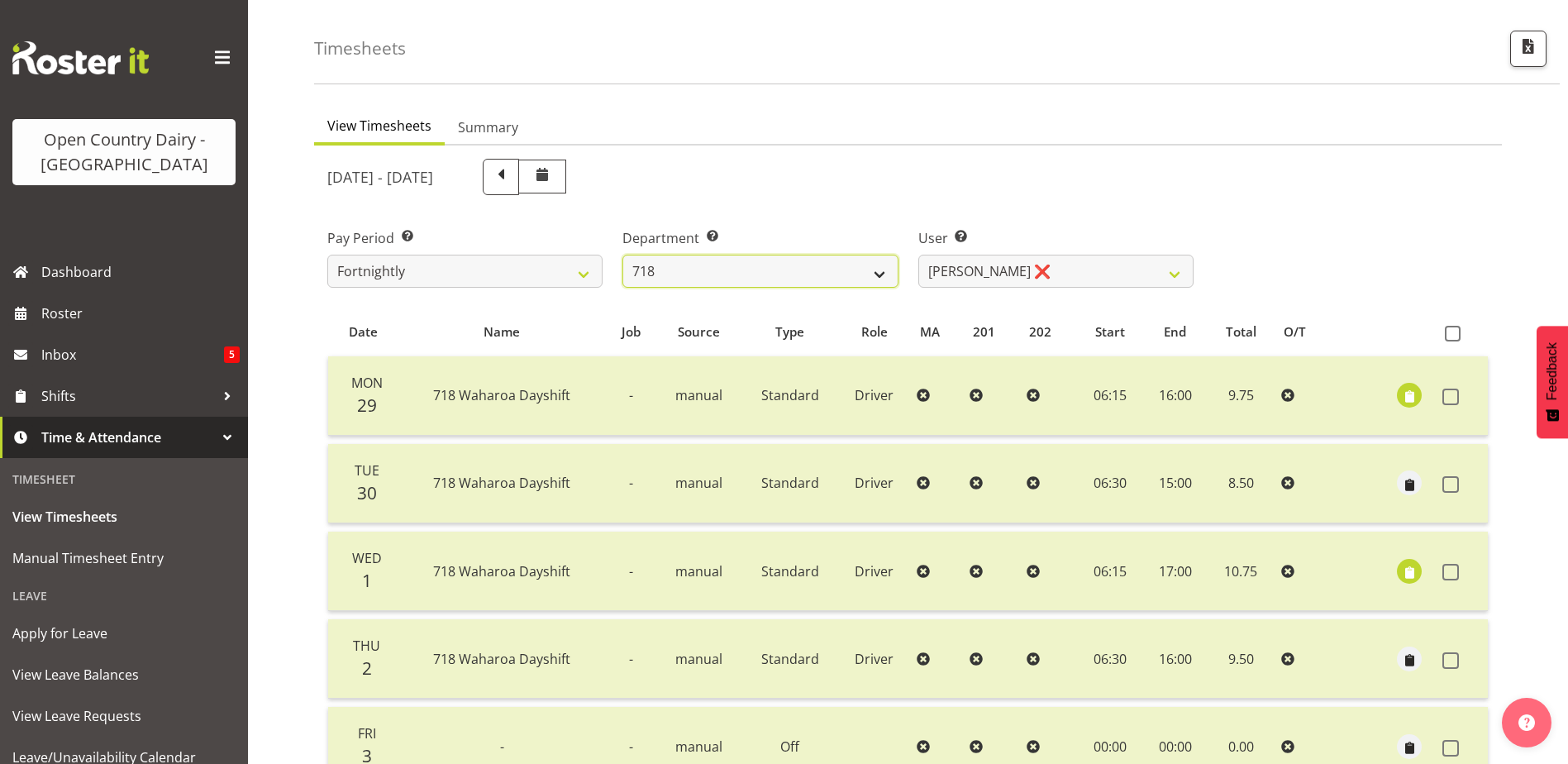
click at [826, 279] on select "701 702 703 704 705 706 707 708 709 710 711 712 713 714 715 716 717 718 719 720" at bounding box center [759, 271] width 275 height 33
select select "758"
click at [622, 254] on select "701 702 703 704 705 706 707 708 709 710 711 712 713 714 715 716 717 718 719 720" at bounding box center [759, 271] width 275 height 33
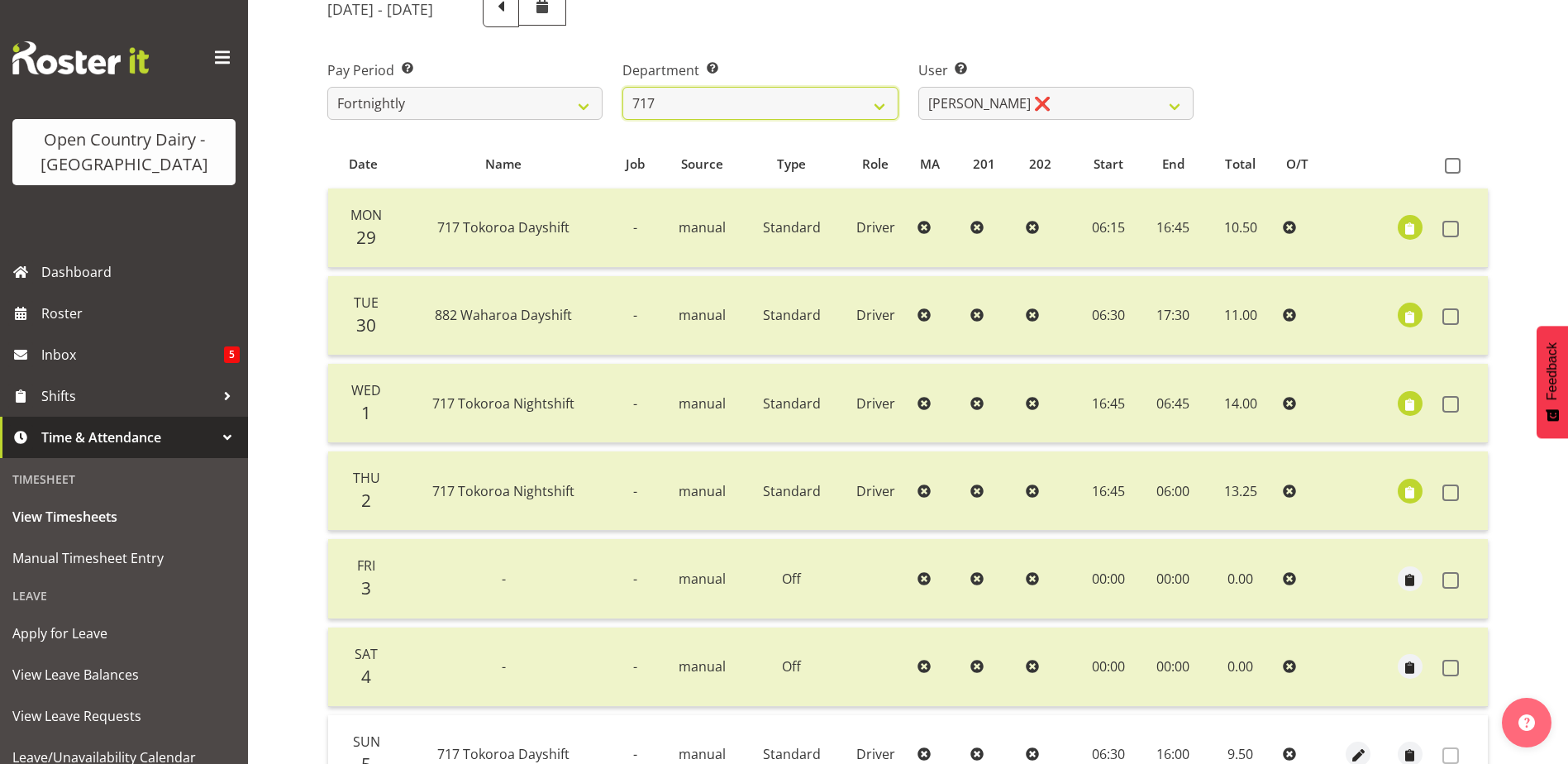
scroll to position [221, 0]
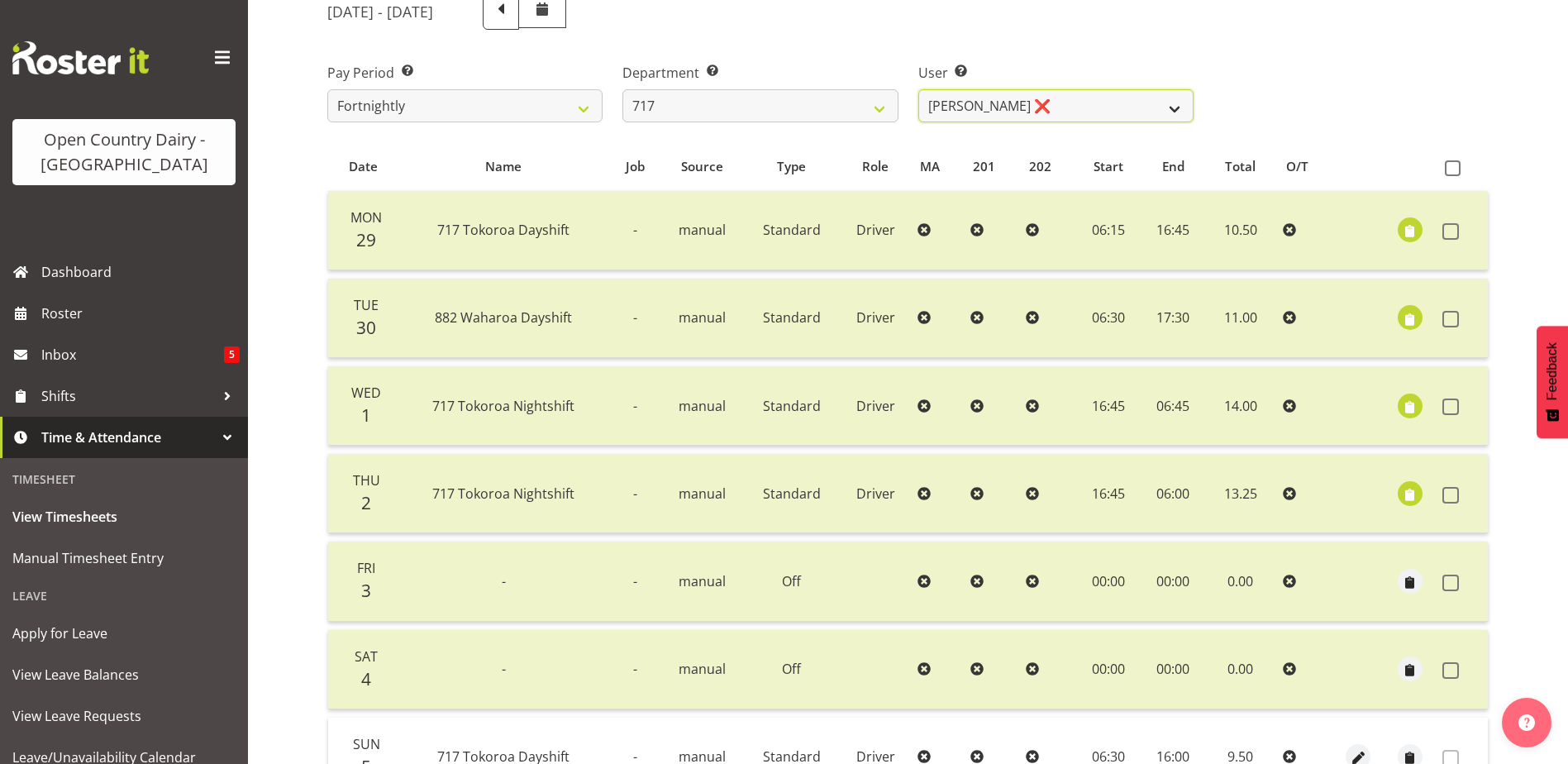
drag, startPoint x: 1165, startPoint y: 98, endPoint x: 1153, endPoint y: 106, distance: 14.4
click at [1165, 98] on select "Daryl Wrigley ❌ Dodge Lindsay Laing ❌ Eric Stothers ❌ Jeff Anderson ❌" at bounding box center [1055, 106] width 275 height 33
select select "10284"
click at [918, 89] on select "Daryl Wrigley ❌ Dodge Lindsay Laing ❌ Eric Stothers ❌ Jeff Anderson ❌" at bounding box center [1055, 106] width 275 height 33
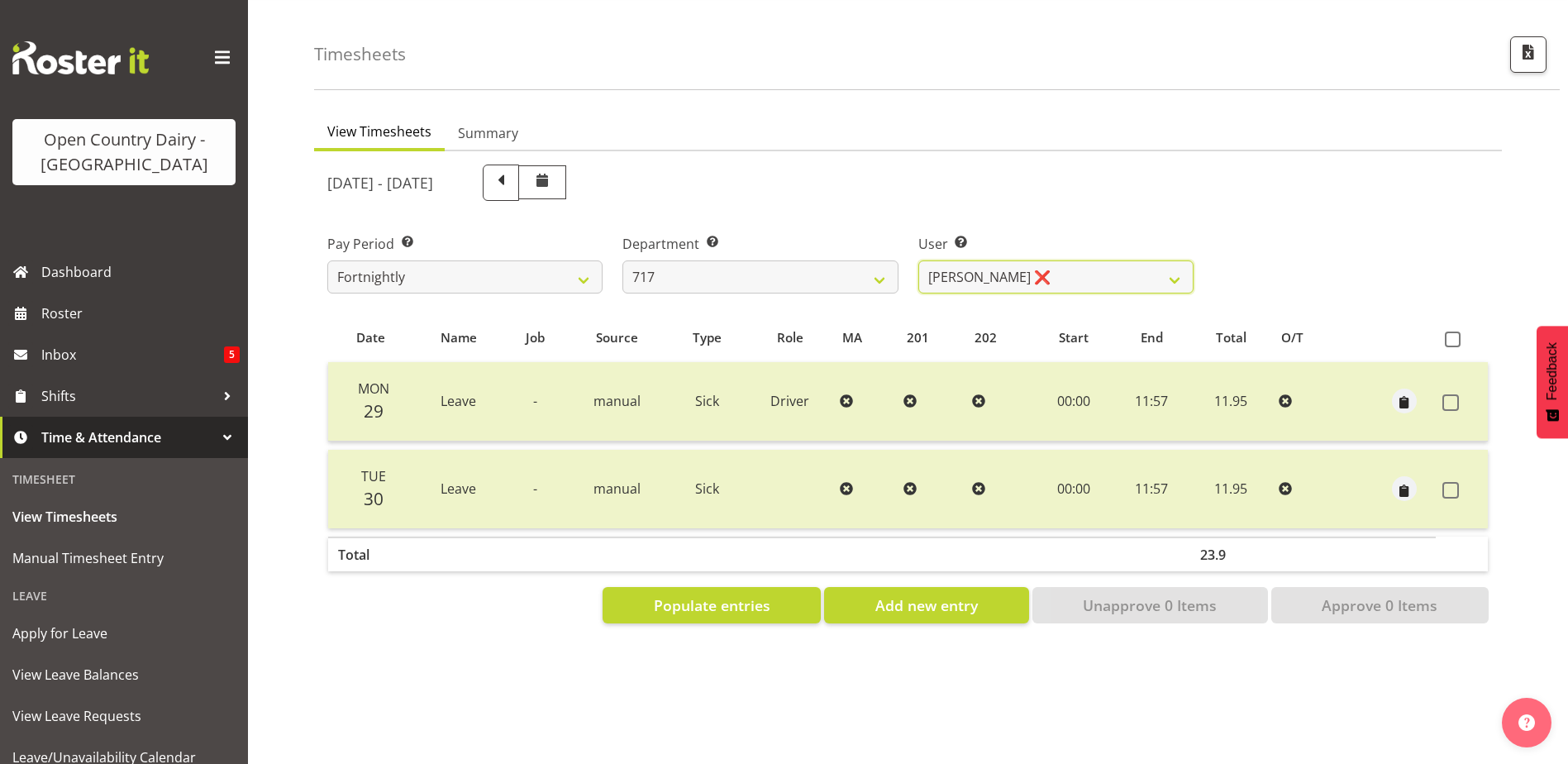
scroll to position [62, 0]
click at [730, 602] on span "Populate entries" at bounding box center [712, 606] width 116 height 22
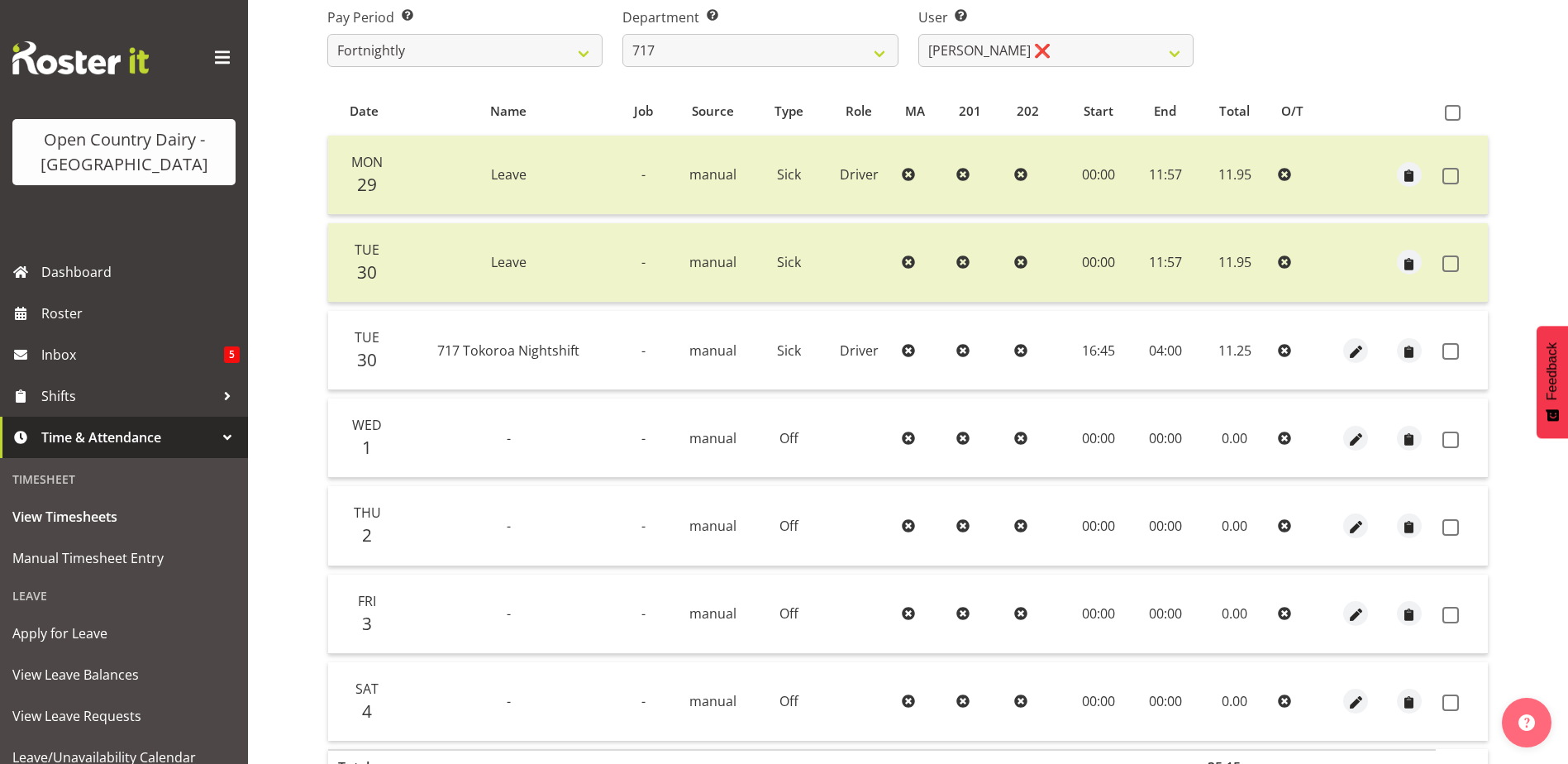
scroll to position [310, 0]
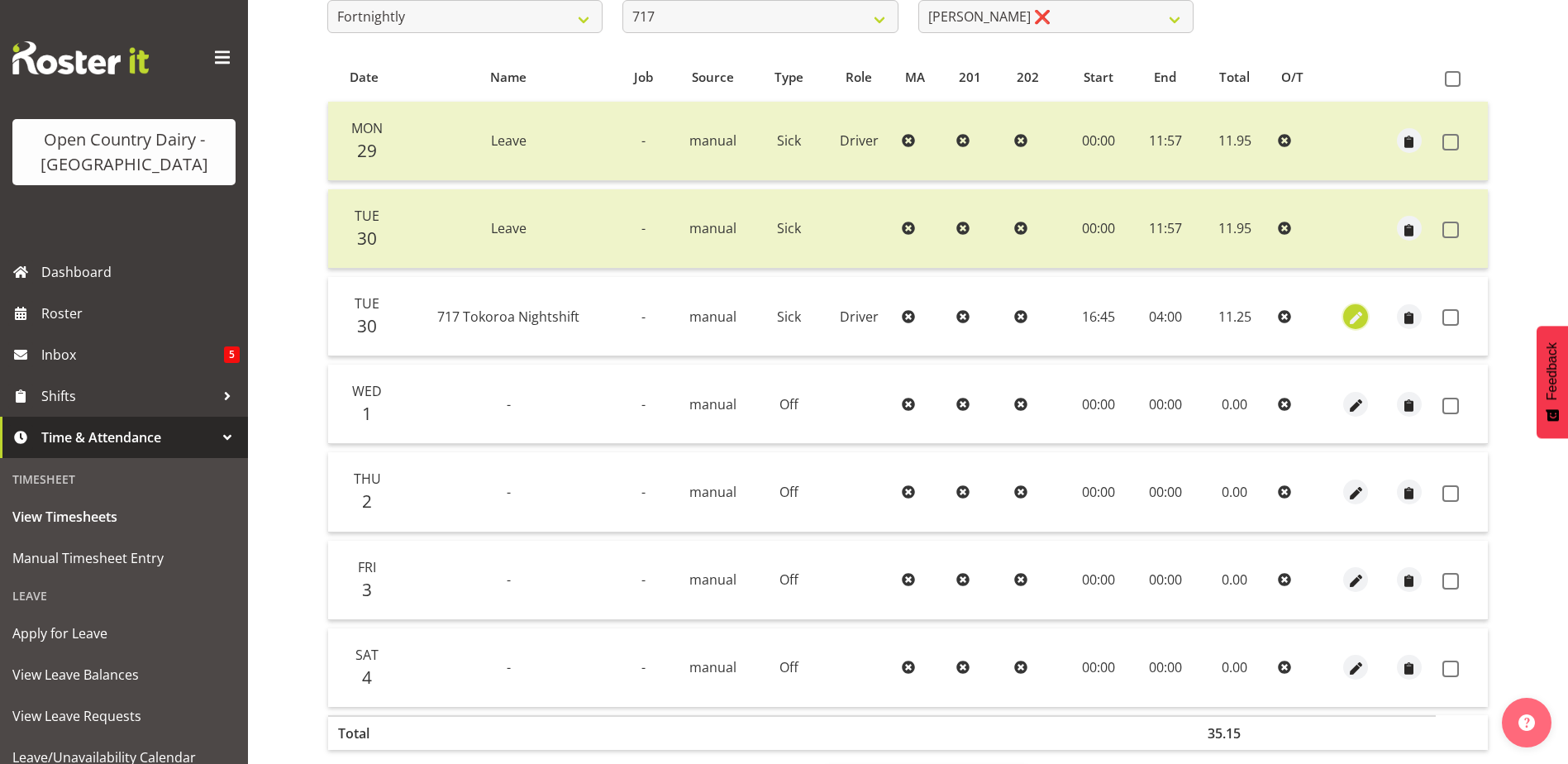
click at [1354, 321] on span "button" at bounding box center [1356, 317] width 19 height 19
select select "Sick"
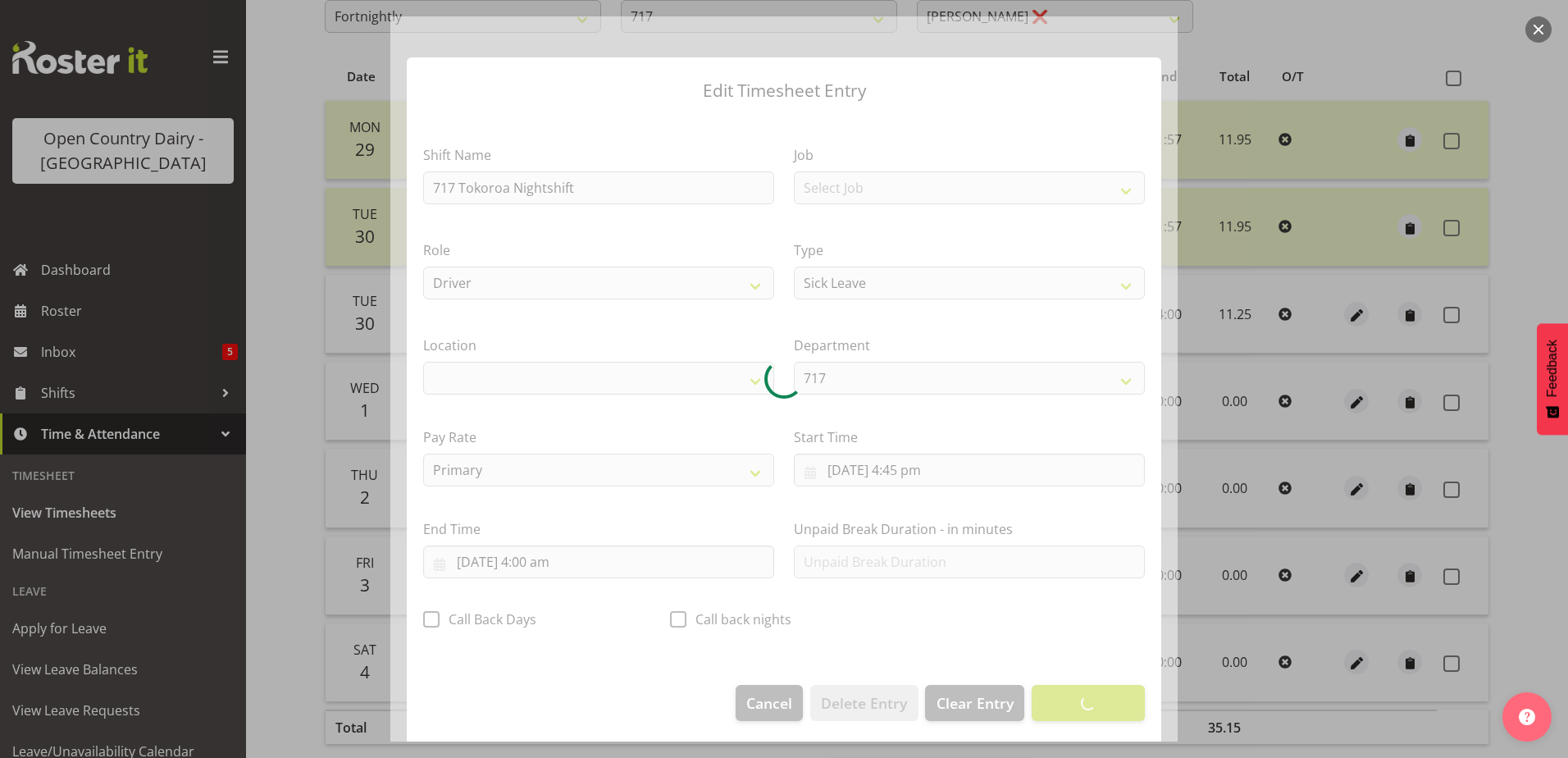
select select "1054"
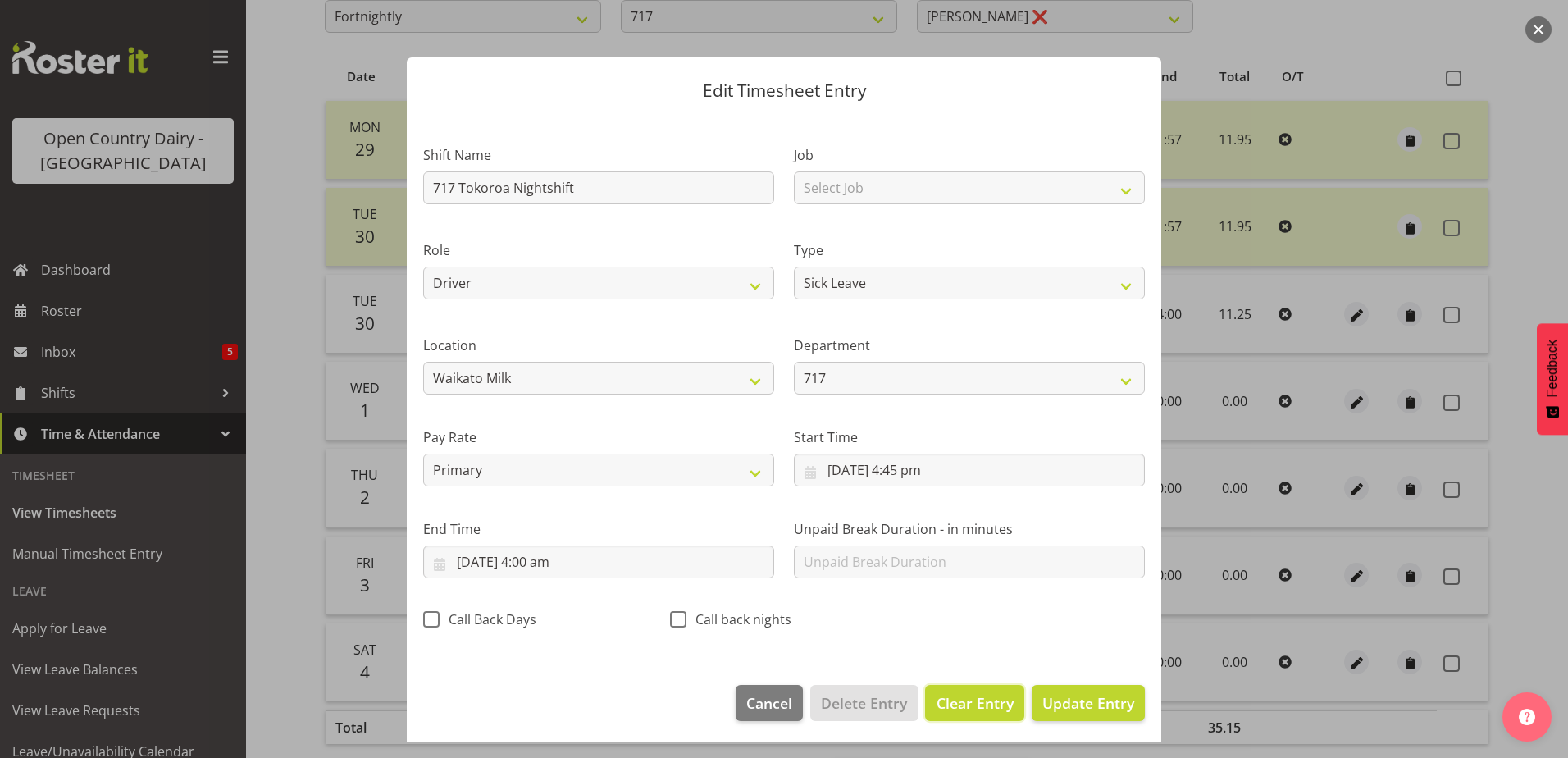
click at [961, 704] on span "Clear Entry" at bounding box center [974, 703] width 77 height 21
select select "Off"
type input "0"
select select
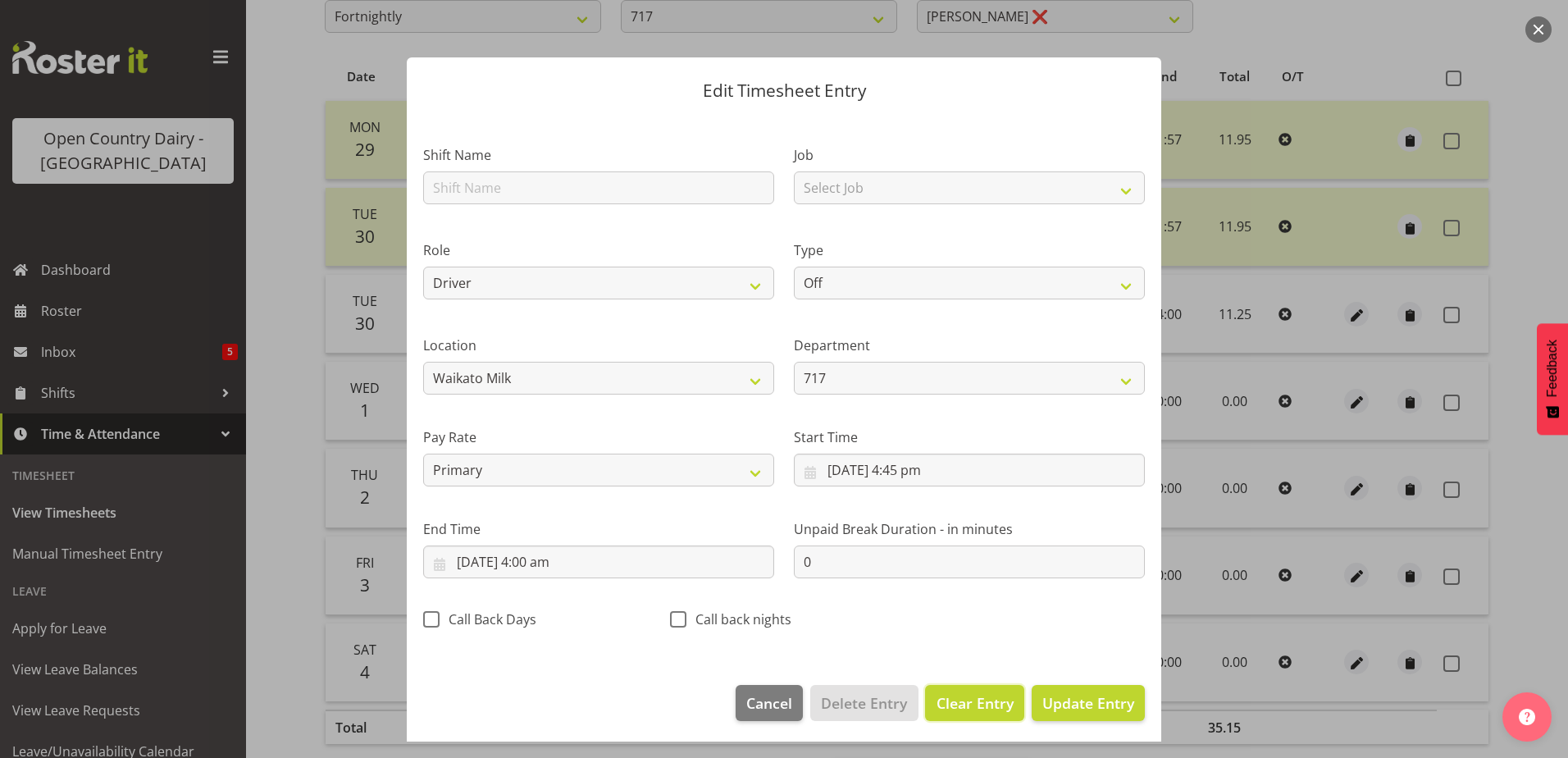
select select
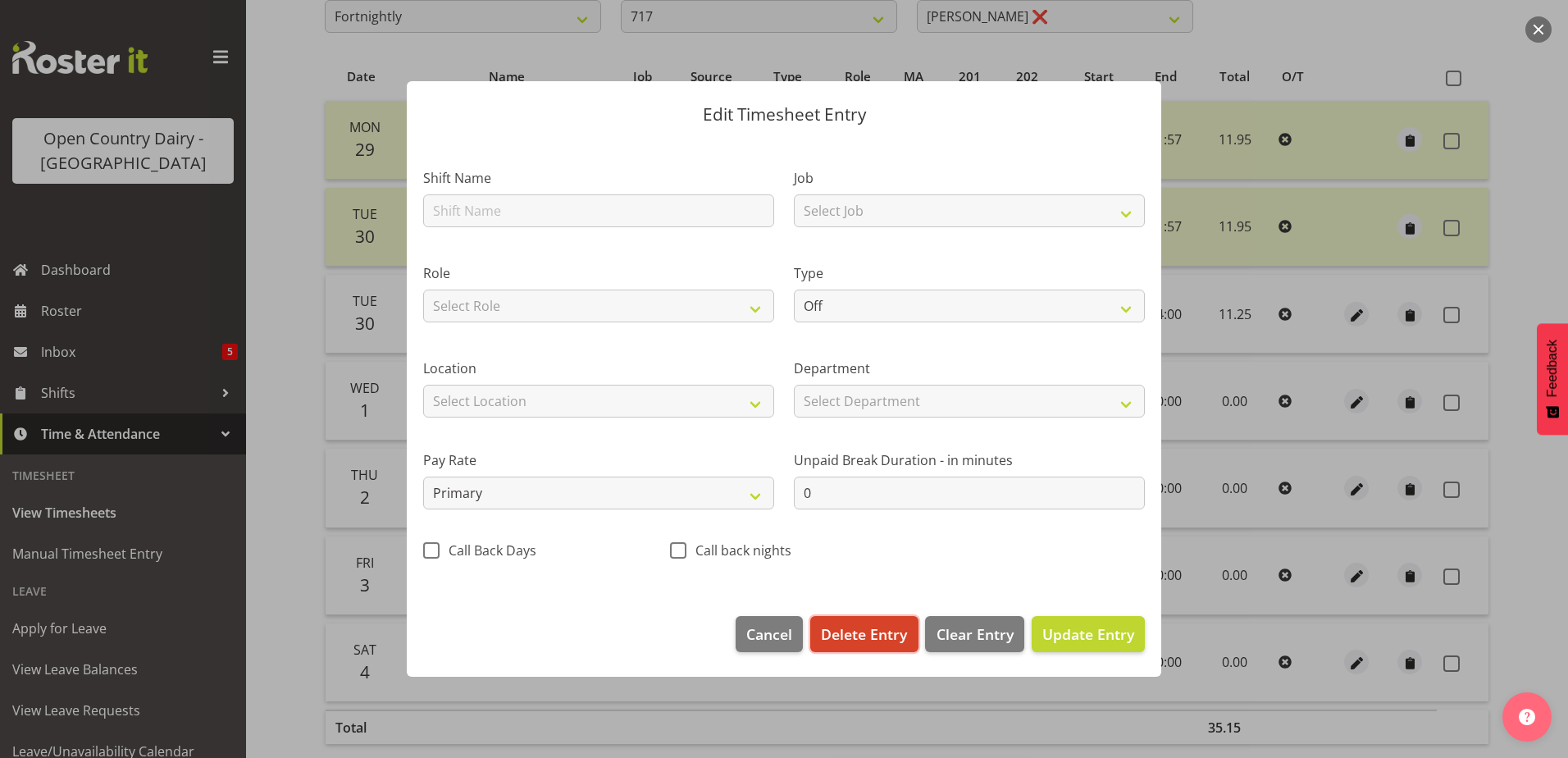
click at [854, 643] on span "Delete Entry" at bounding box center [864, 634] width 86 height 21
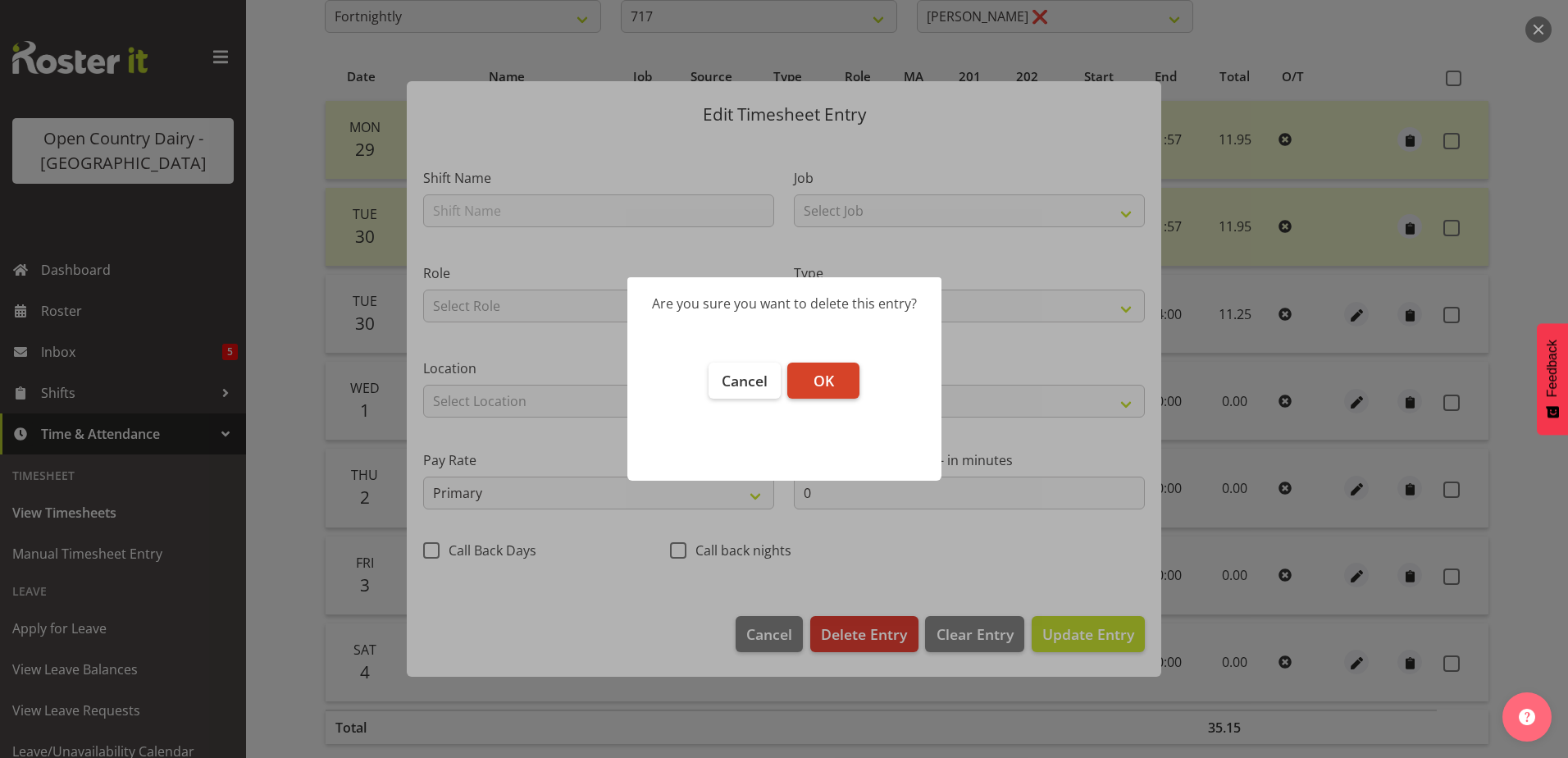
click at [821, 384] on span "OK" at bounding box center [823, 380] width 20 height 19
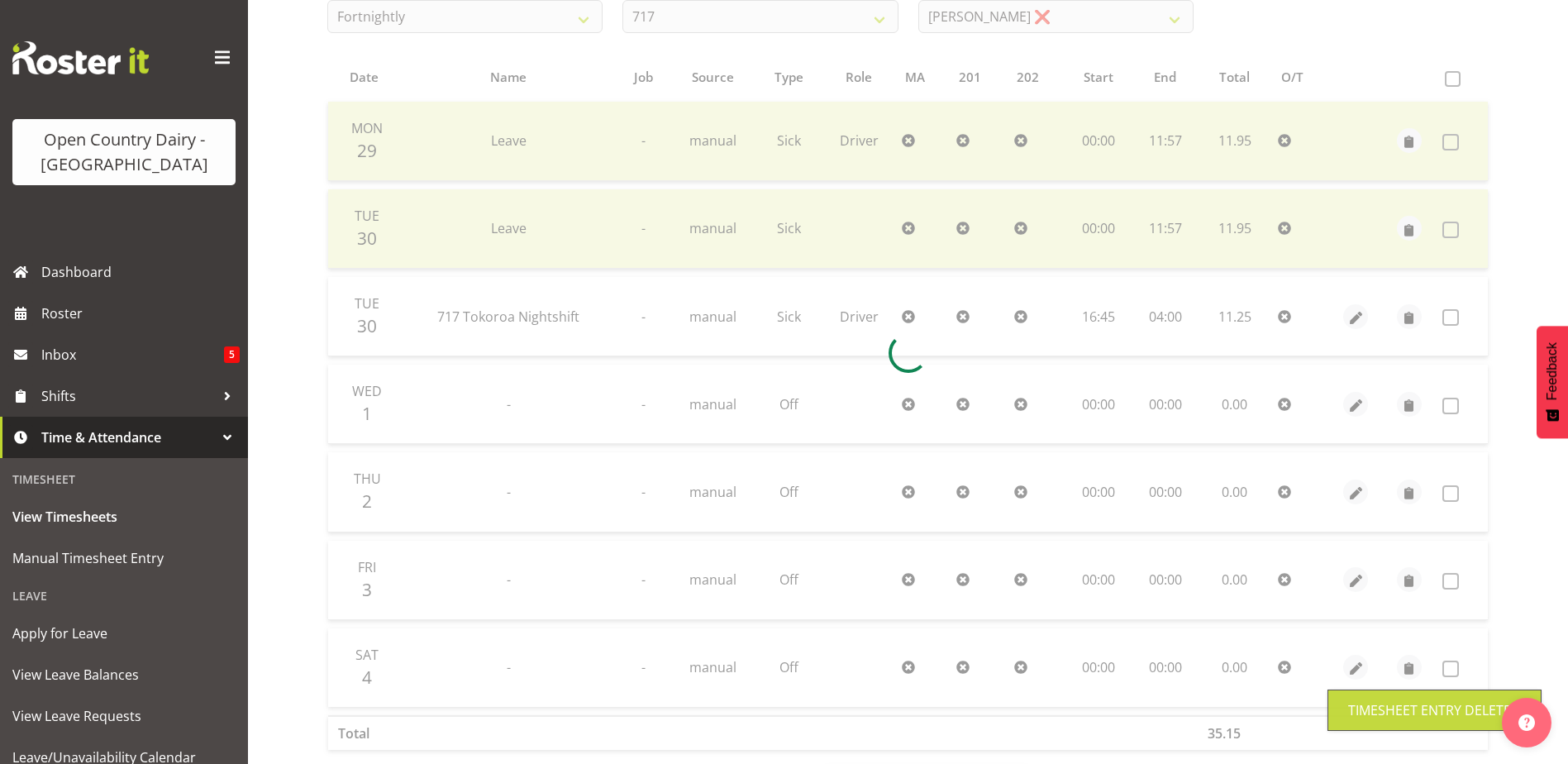
scroll to position [298, 0]
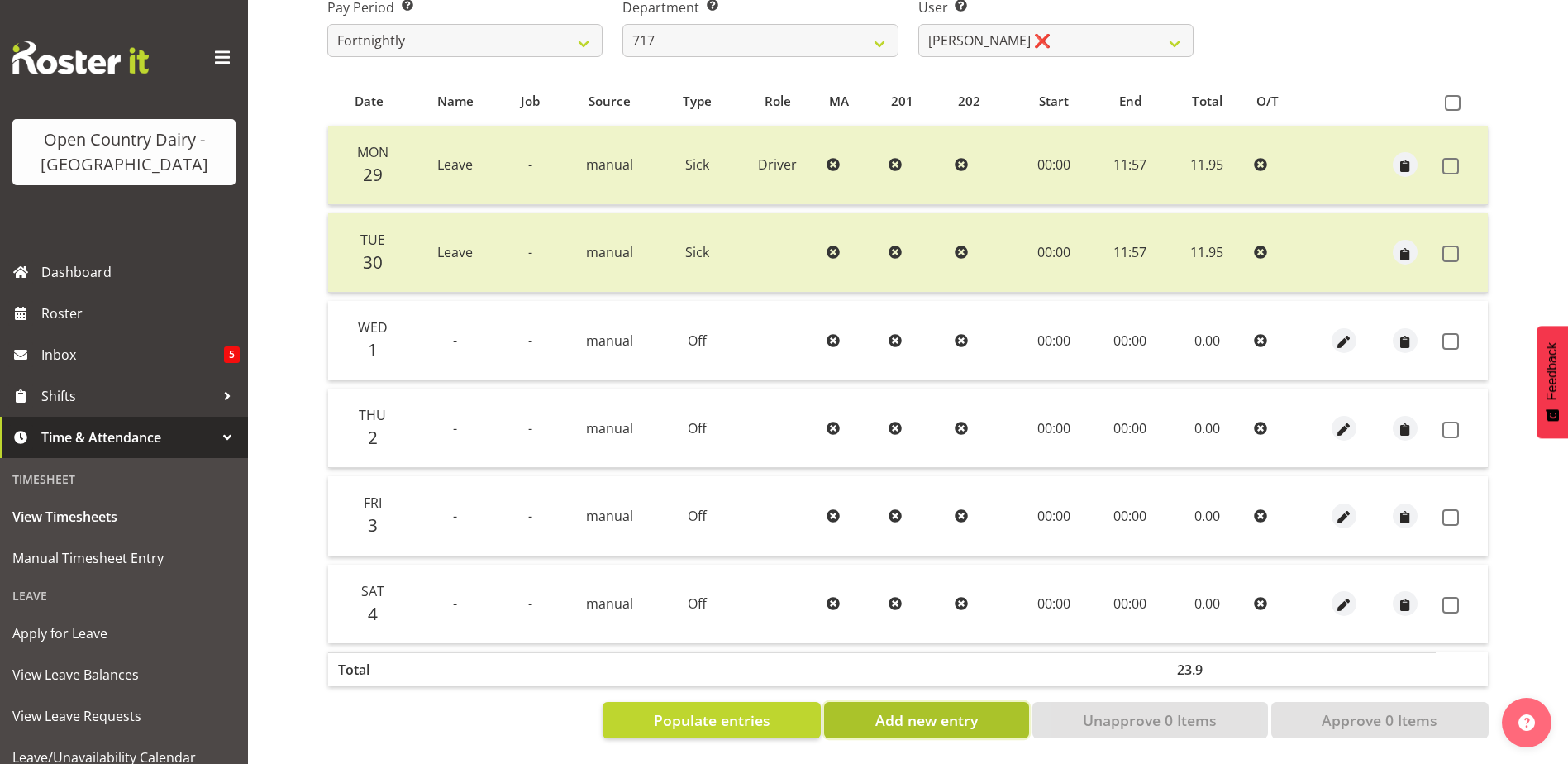
click at [923, 709] on span "Add new entry" at bounding box center [926, 720] width 103 height 22
select select
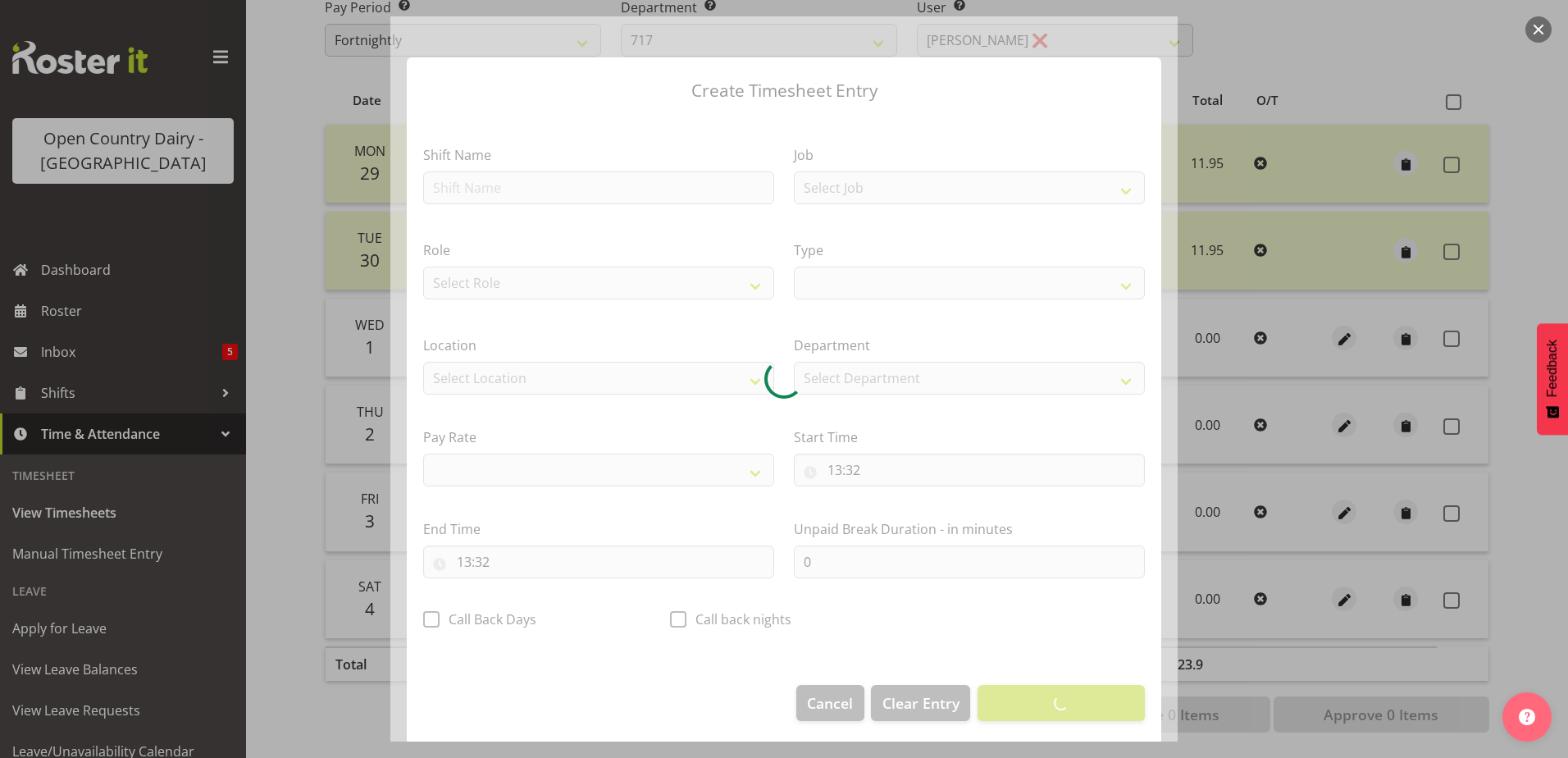
select select
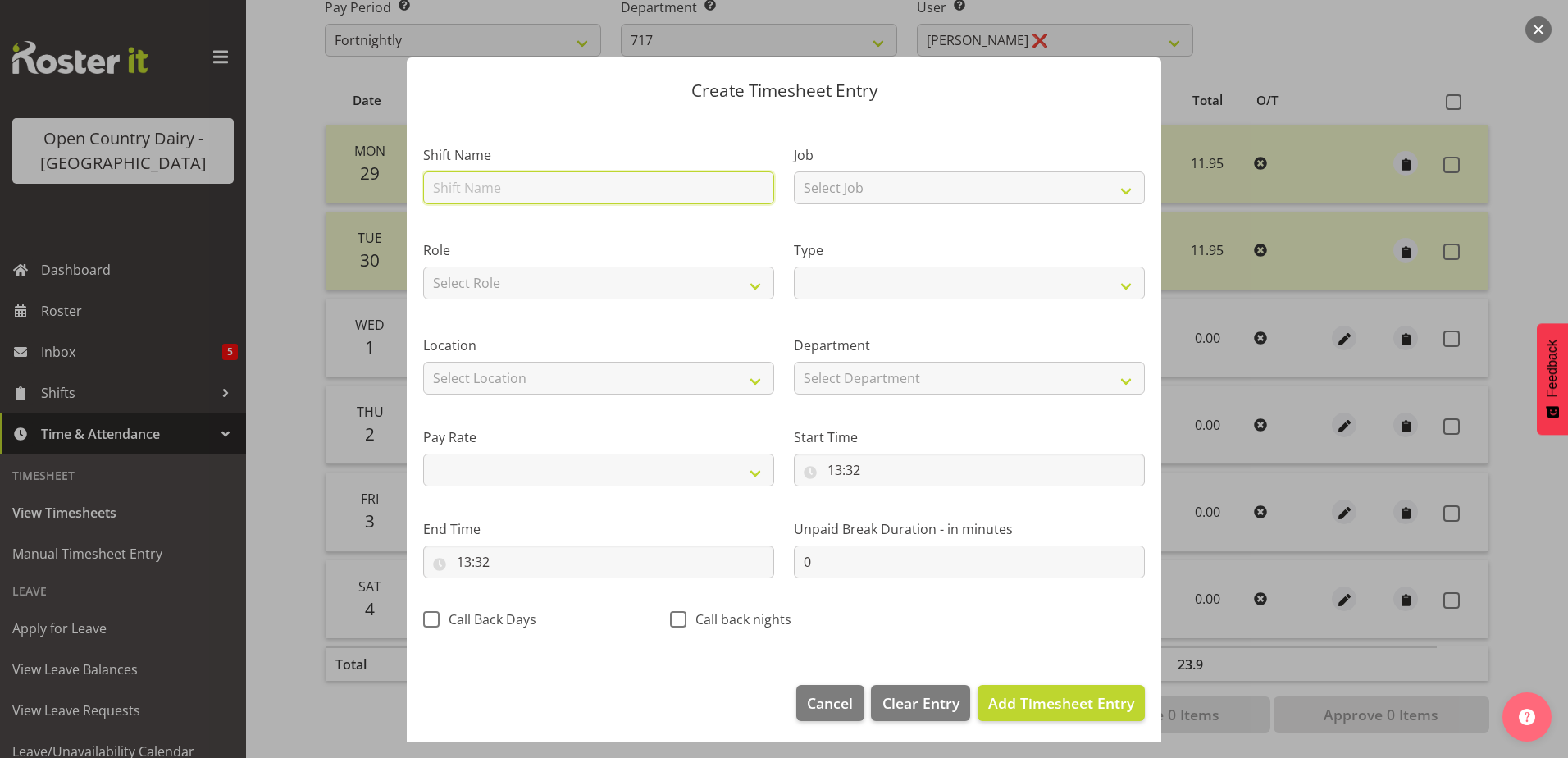
click at [538, 180] on input "text" at bounding box center [599, 188] width 351 height 33
type input "Leave"
select select
click at [998, 283] on select "Off Standard Public Holiday Public Holiday (Worked) Day In Lieu Annual Leave Si…" at bounding box center [969, 283] width 351 height 33
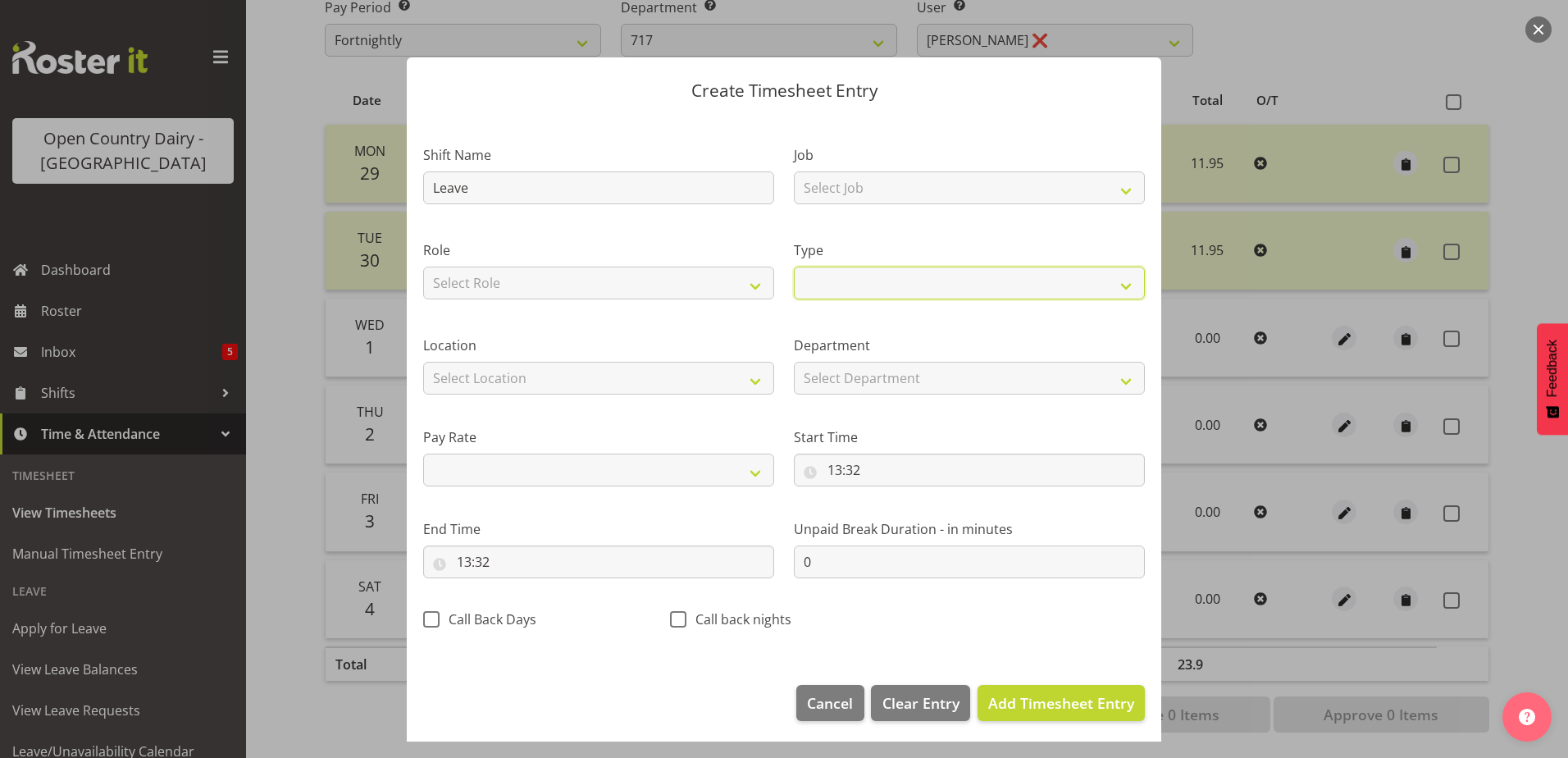
select select "Sick"
click at [794, 267] on select "Off Standard Public Holiday Public Holiday (Worked) Day In Lieu Annual Leave Si…" at bounding box center [969, 283] width 351 height 33
select select
click at [878, 479] on input "13:32" at bounding box center [969, 470] width 351 height 33
click at [899, 523] on select "00 01 02 03 04 05 06 07 08 09 10 11 12 13 14 15 16 17 18 19 20 21 22 23" at bounding box center [905, 512] width 37 height 33
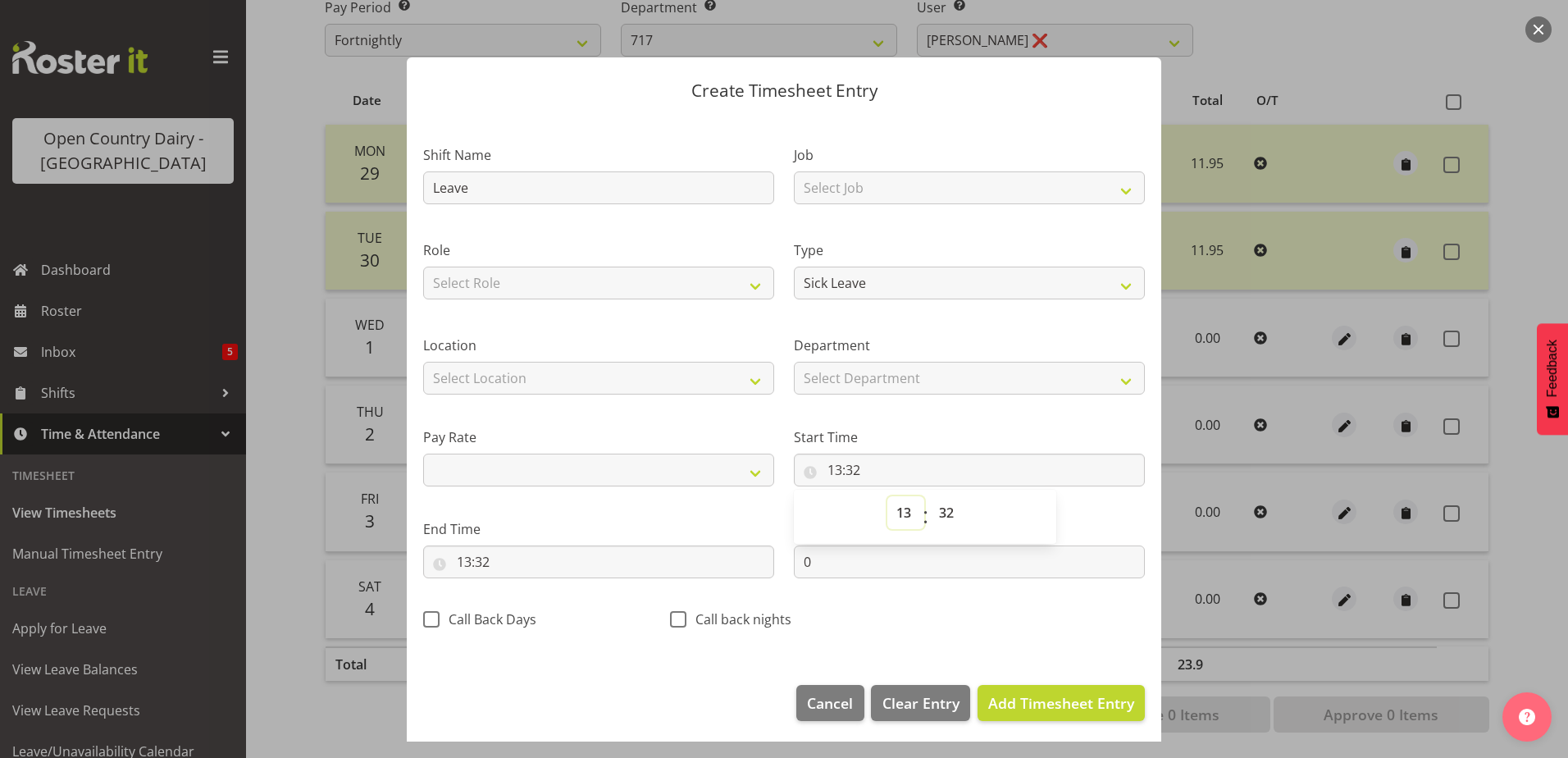
select select "0"
click at [887, 496] on select "00 01 02 03 04 05 06 07 08 09 10 11 12 13 14 15 16 17 18 19 20 21 22 23" at bounding box center [905, 512] width 37 height 33
select select
type input "00:32"
click at [940, 503] on select "00 01 02 03 04 05 06 07 08 09 10 11 12 13 14 15 16 17 18 19 20 21 22 23 24 25 2…" at bounding box center [948, 512] width 37 height 33
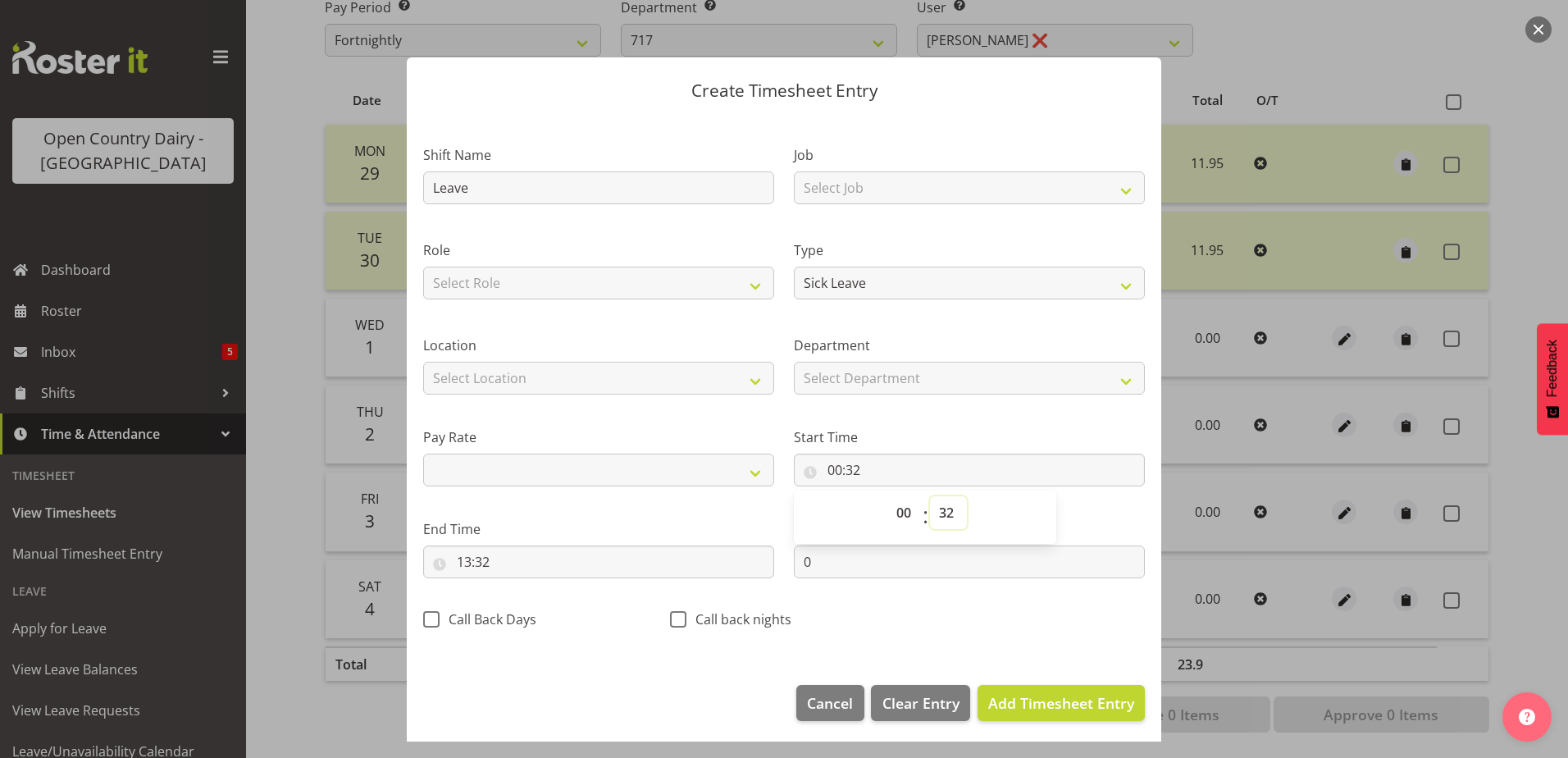
click at [935, 511] on select "00 01 02 03 04 05 06 07 08 09 10 11 12 13 14 15 16 17 18 19 20 21 22 23 24 25 2…" at bounding box center [948, 512] width 37 height 33
click at [937, 515] on select "00 01 02 03 04 05 06 07 08 09 10 11 12 13 14 15 16 17 18 19 20 21 22 23 24 25 2…" at bounding box center [948, 512] width 37 height 33
click at [938, 503] on select "00 01 02 03 04 05 06 07 08 09 10 11 12 13 14 15 16 17 18 19 20 21 22 23 24 25 2…" at bounding box center [948, 512] width 37 height 33
click at [952, 511] on select "00 01 02 03 04 05 06 07 08 09 10 11 12 13 14 15 16 17 18 19 20 21 22 23 24 25 2…" at bounding box center [948, 512] width 37 height 33
select select "0"
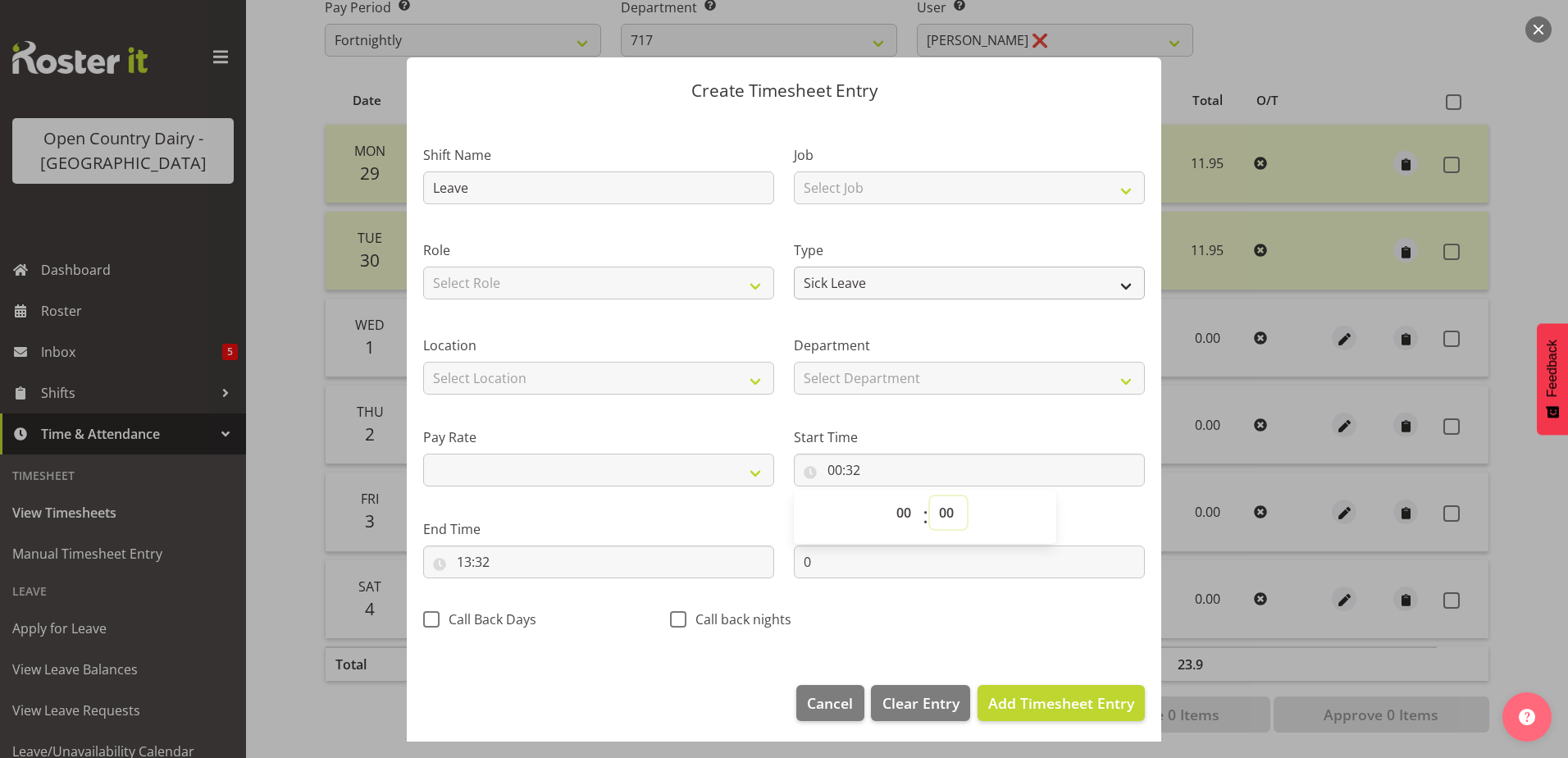
click at [930, 496] on select "00 01 02 03 04 05 06 07 08 09 10 11 12 13 14 15 16 17 18 19 20 21 22 23 24 25 2…" at bounding box center [948, 512] width 37 height 33
select select
type input "00:00"
click at [497, 559] on input "13:32" at bounding box center [599, 562] width 351 height 33
click at [537, 610] on select "00 01 02 03 04 05 06 07 08 09 10 11 12 13 14 15 16 17 18 19 20 21 22 23" at bounding box center [535, 605] width 37 height 33
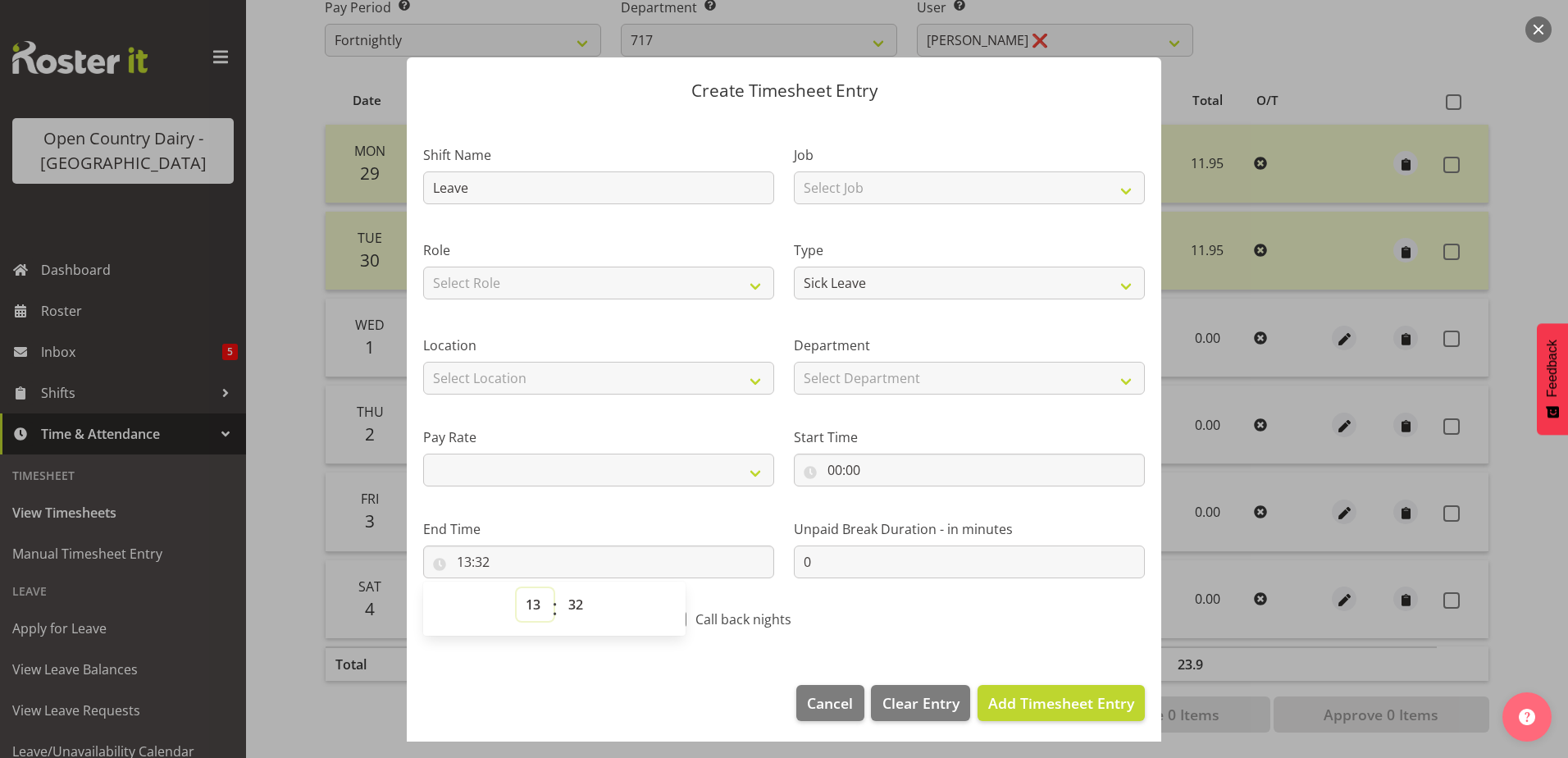
select select "11"
click at [516, 588] on select "00 01 02 03 04 05 06 07 08 09 10 11 12 13 14 15 16 17 18 19 20 21 22 23" at bounding box center [535, 605] width 37 height 33
select select
type input "11:32"
click at [574, 610] on select "00 01 02 03 04 05 06 07 08 09 10 11 12 13 14 15 16 17 18 19 20 21 22 23 24 25 2…" at bounding box center [577, 605] width 37 height 33
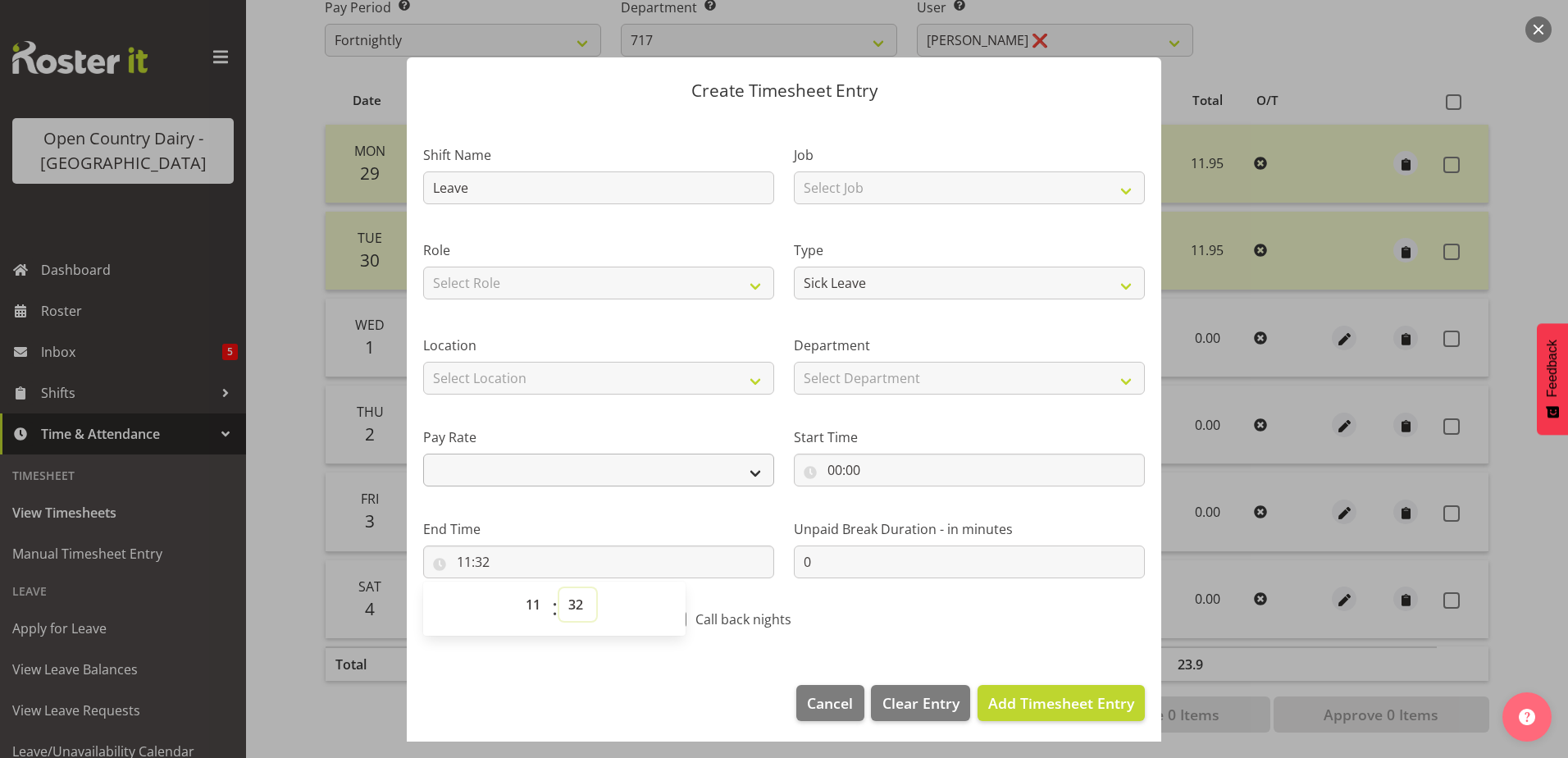
select select "57"
click at [559, 588] on select "00 01 02 03 04 05 06 07 08 09 10 11 12 13 14 15 16 17 18 19 20 21 22 23 24 25 2…" at bounding box center [577, 605] width 37 height 33
select select
type input "11:57"
click at [1044, 697] on span "Add Timesheet Entry" at bounding box center [1061, 703] width 146 height 19
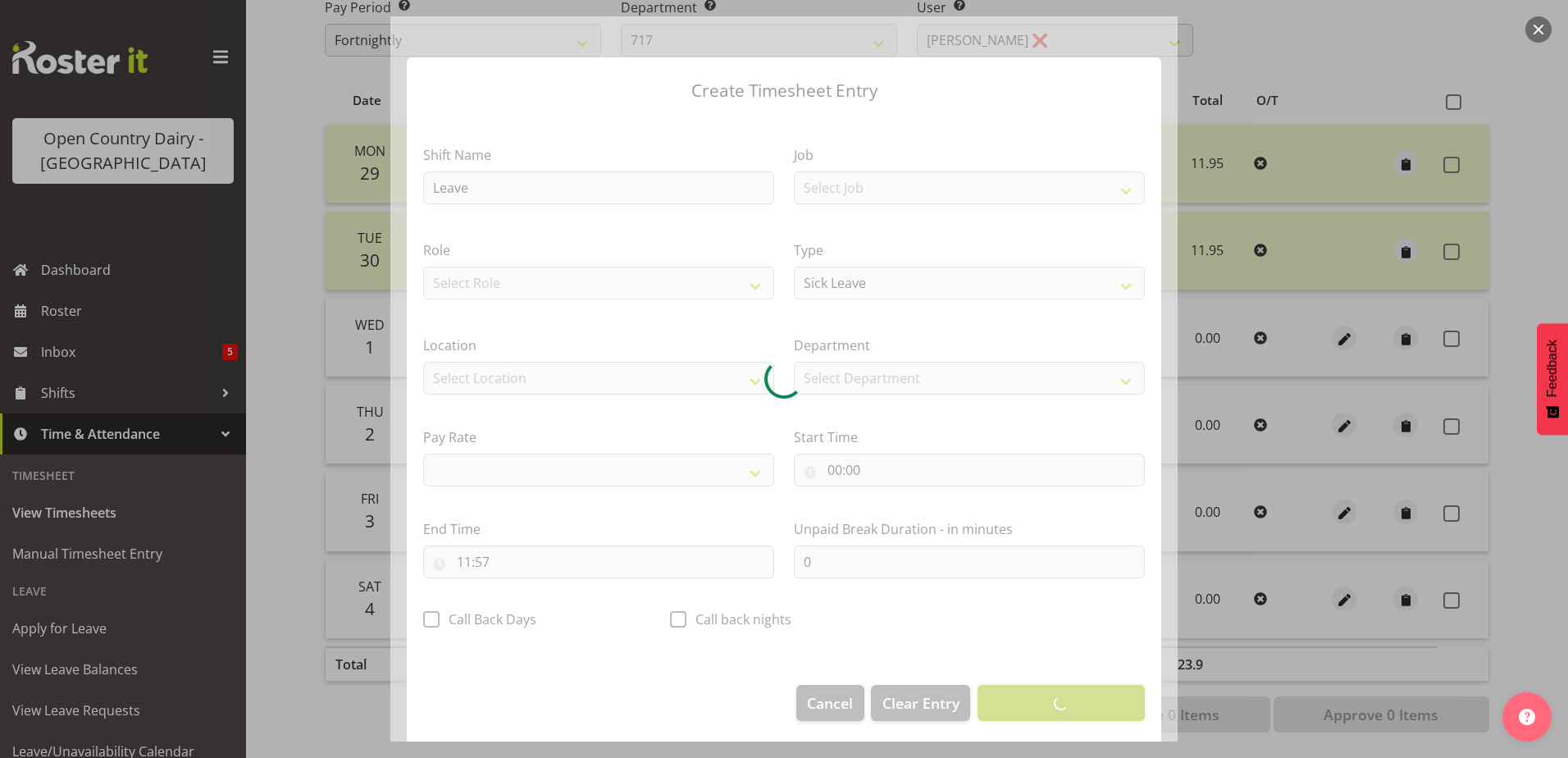
select select
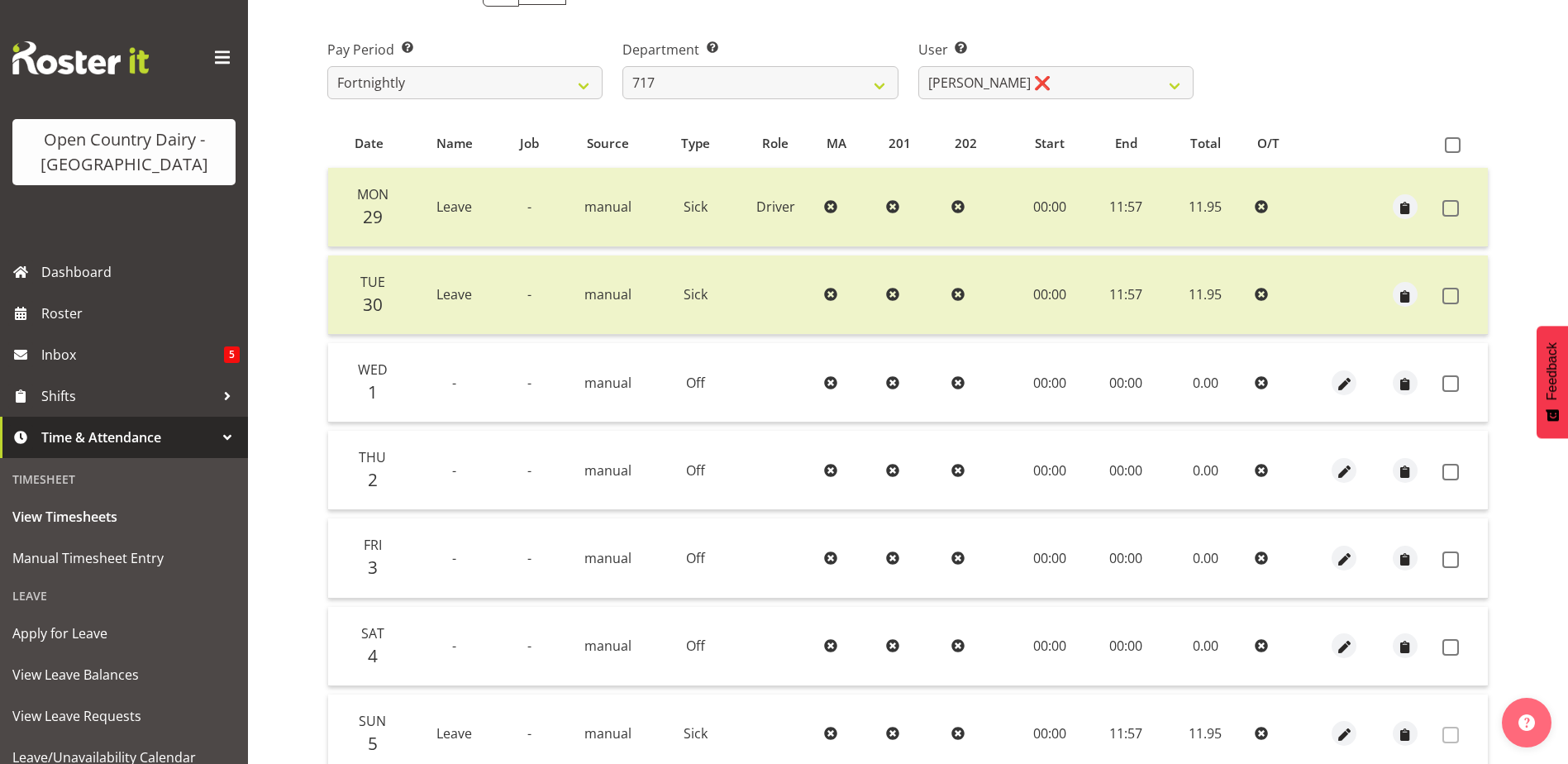
scroll to position [221, 0]
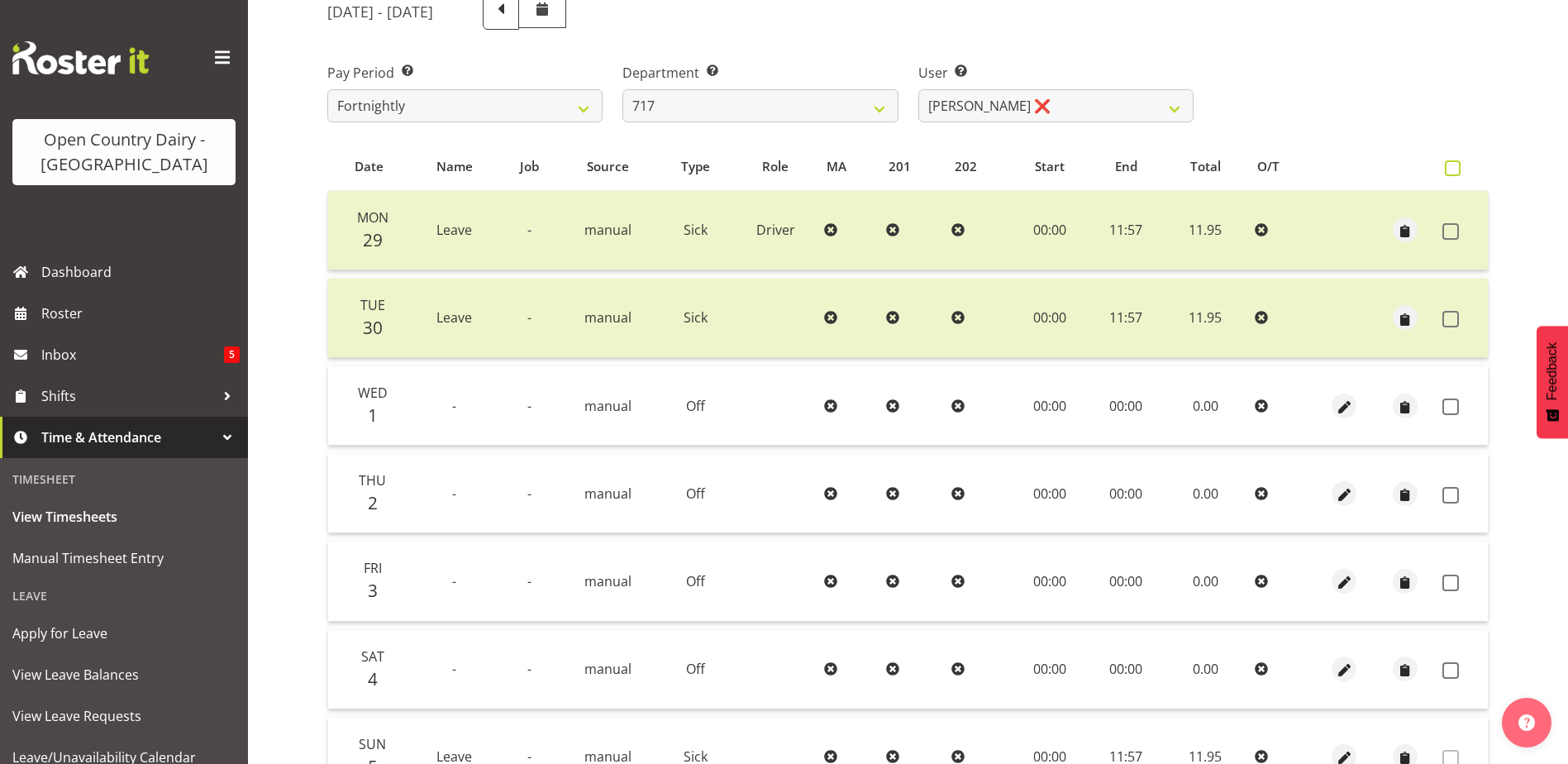
click at [1450, 165] on span at bounding box center [1453, 168] width 16 height 16
click at [1450, 165] on input "checkbox" at bounding box center [1450, 168] width 11 height 11
checkbox input "true"
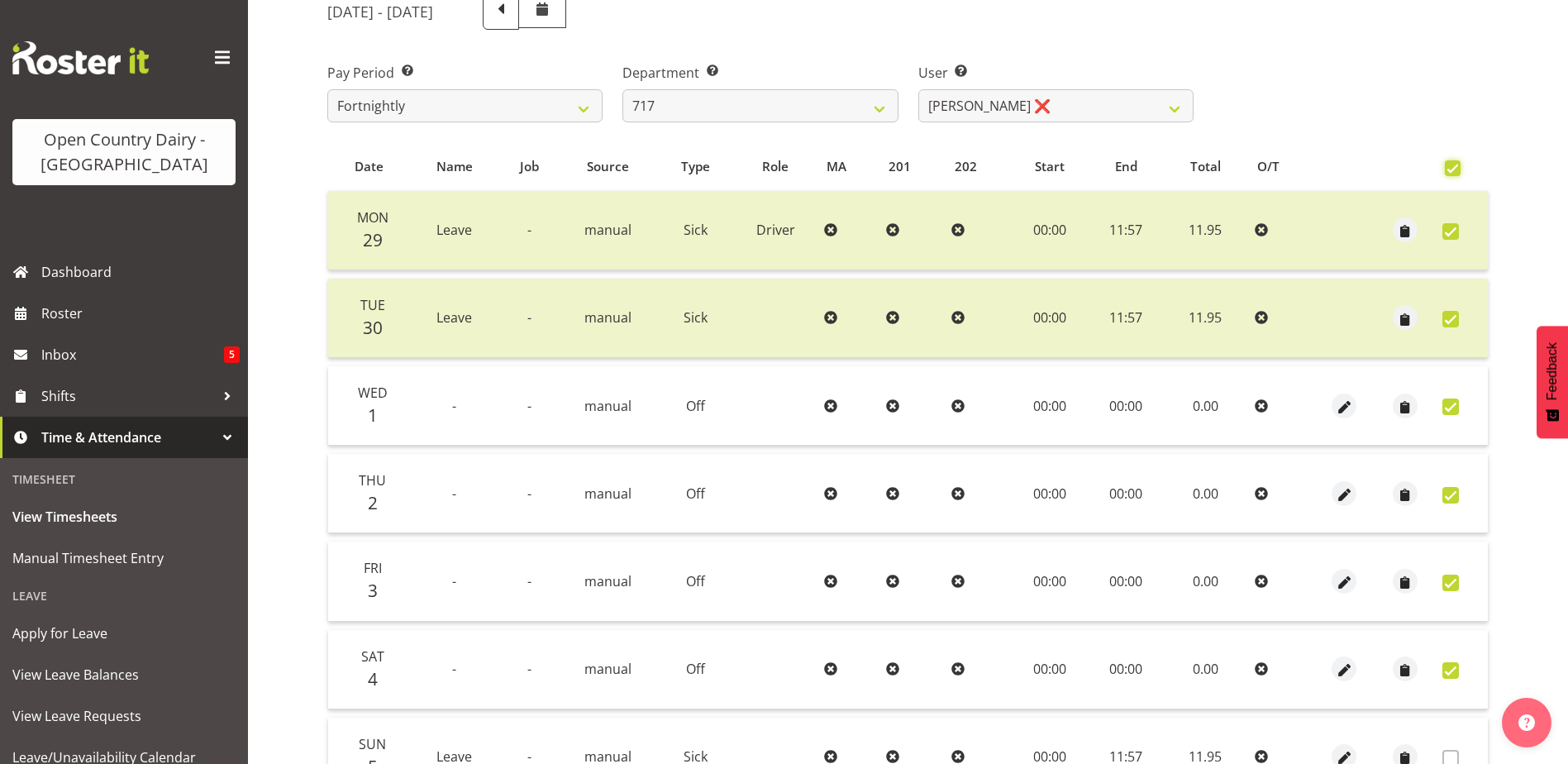
checkbox input "true"
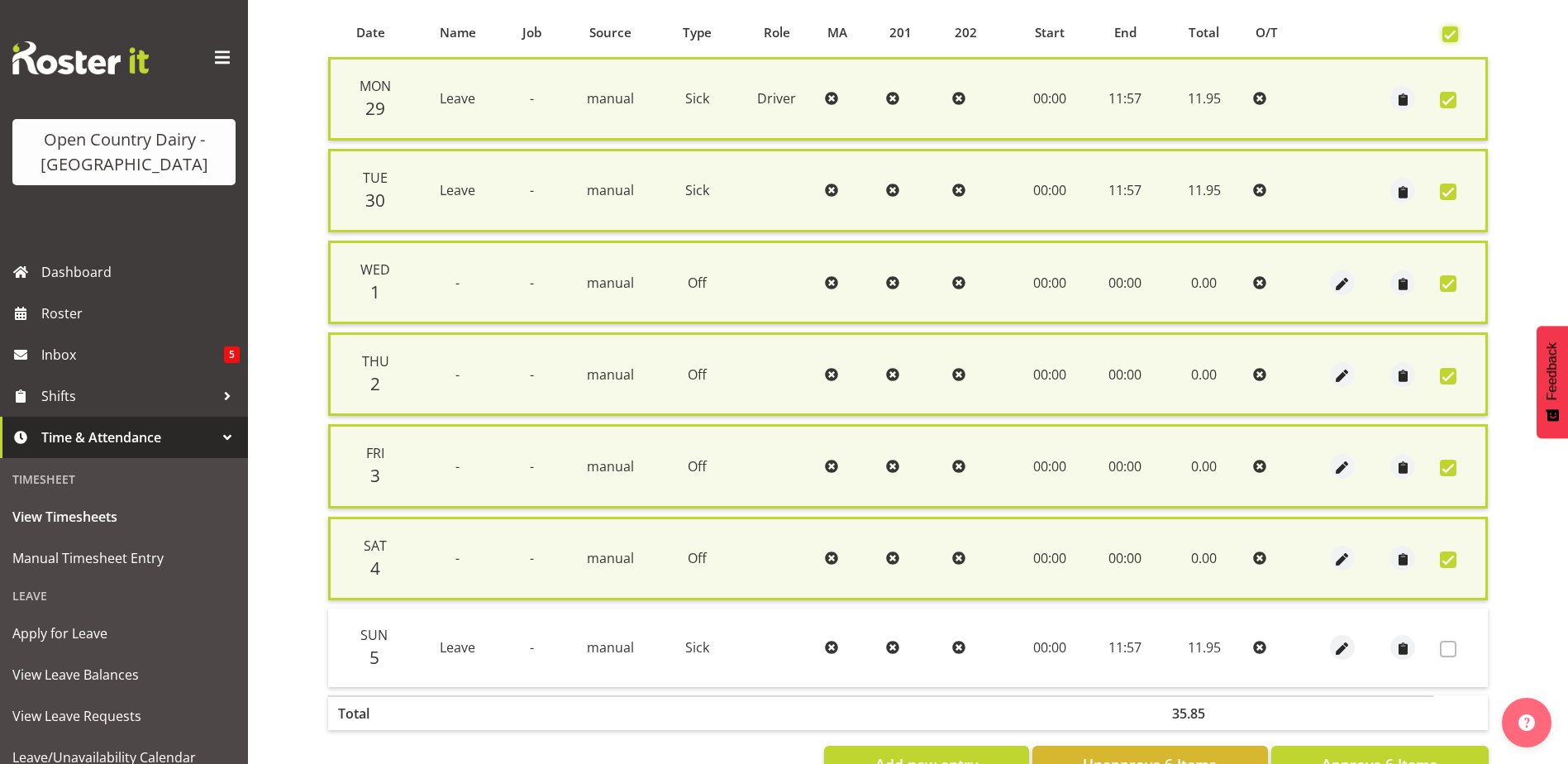
scroll to position [411, 0]
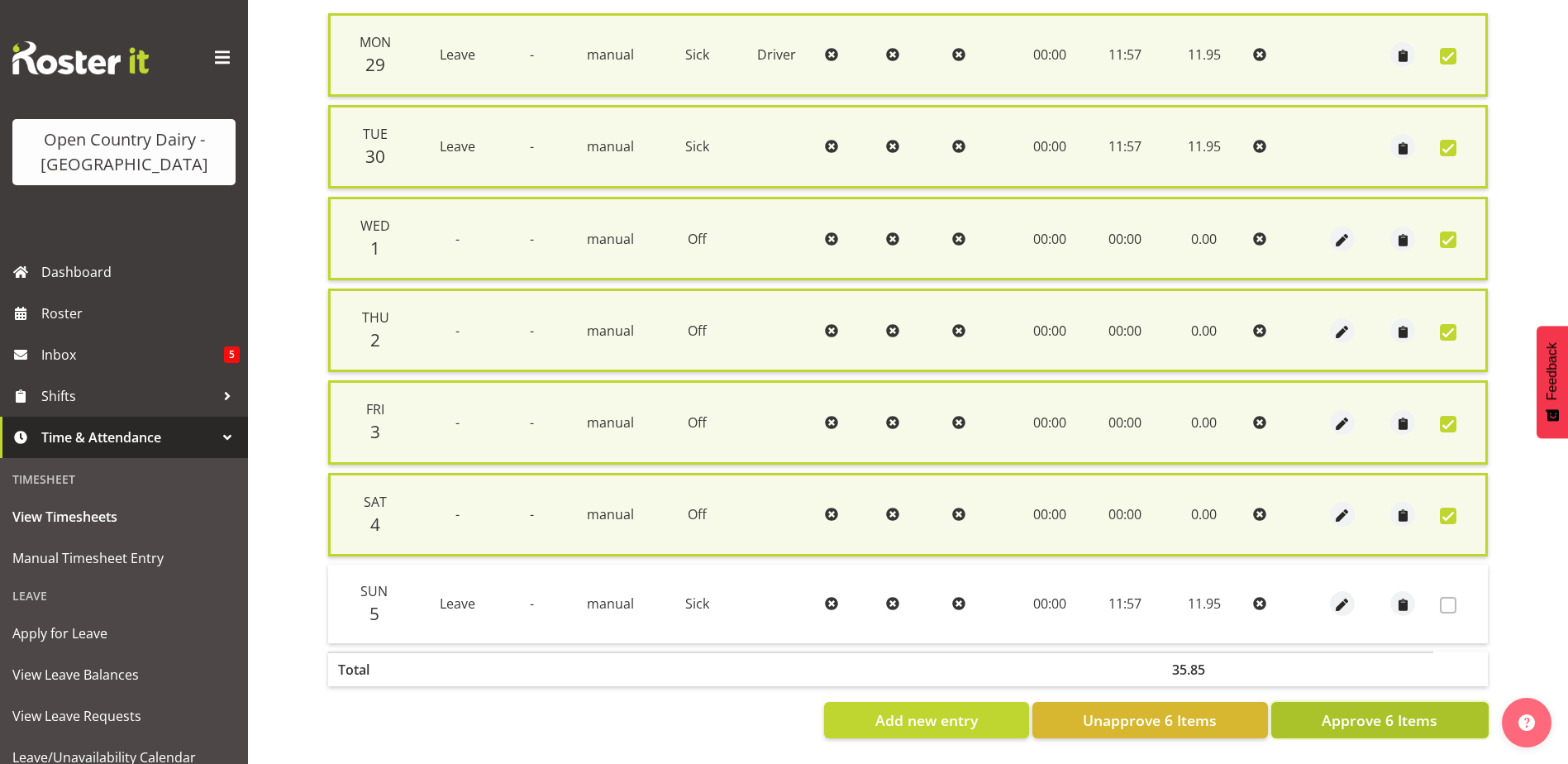
click at [1352, 709] on span "Approve 6 Items" at bounding box center [1379, 720] width 115 height 22
checkbox input "false"
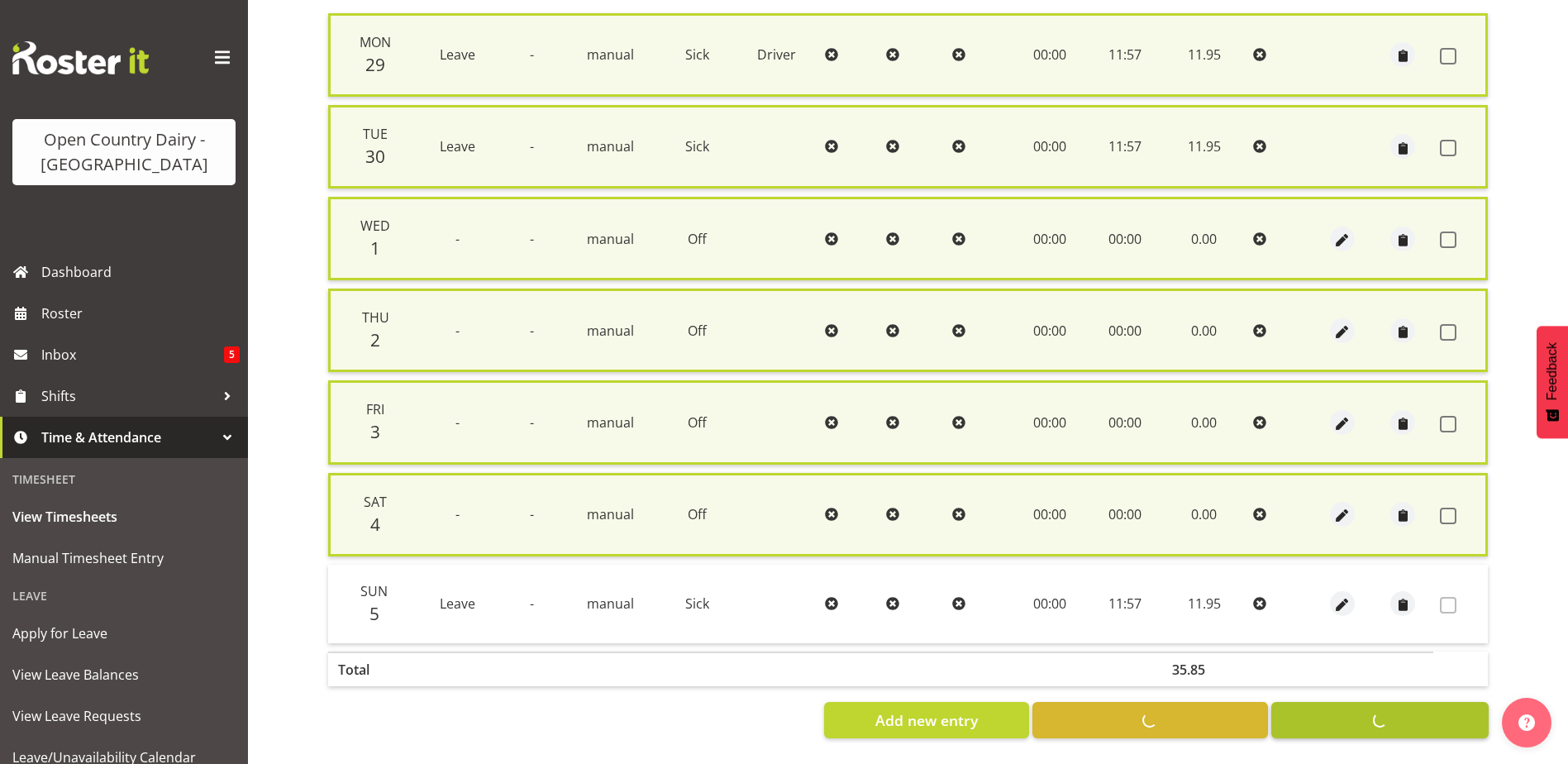
checkbox input "false"
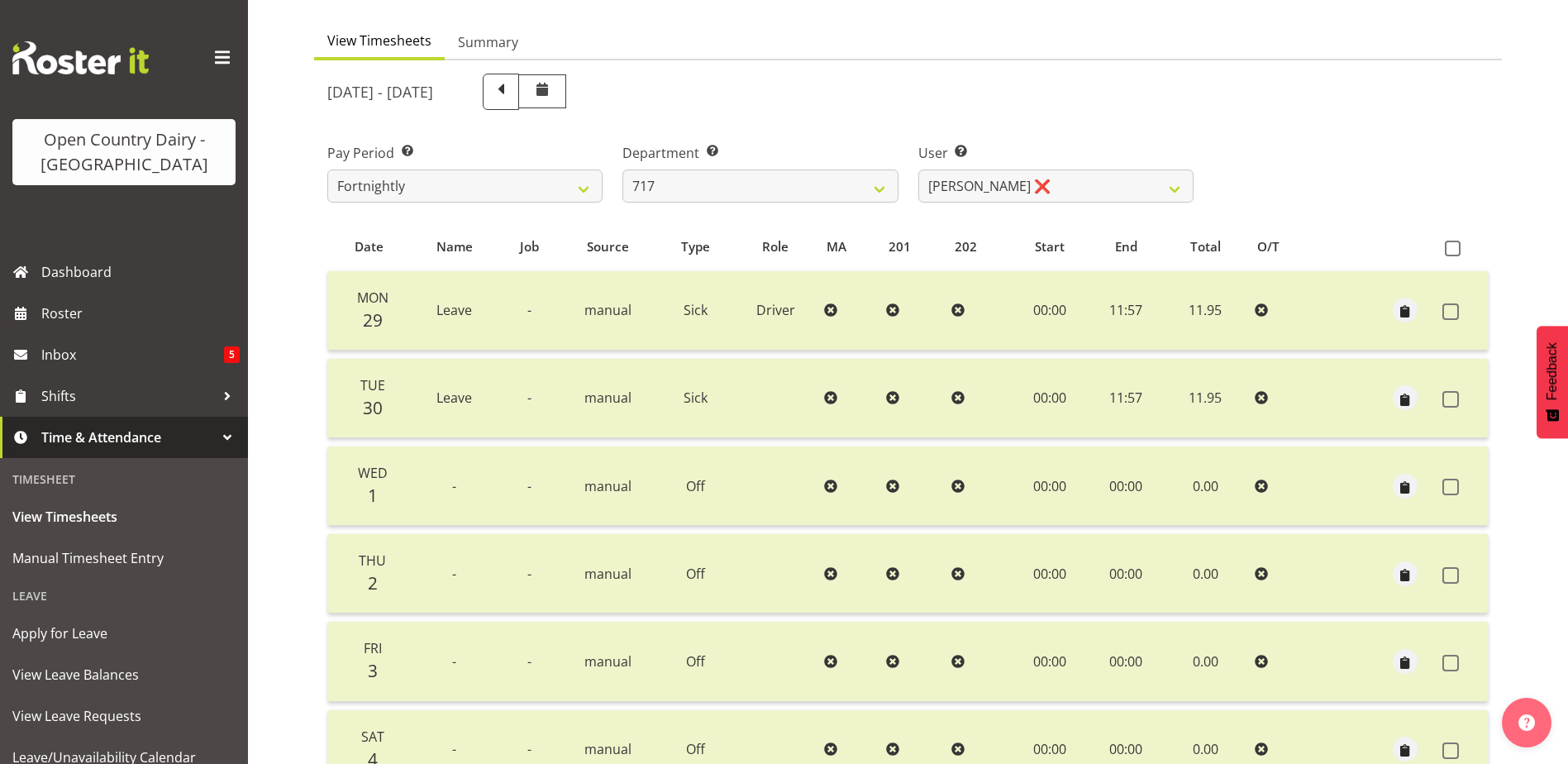
scroll to position [0, 0]
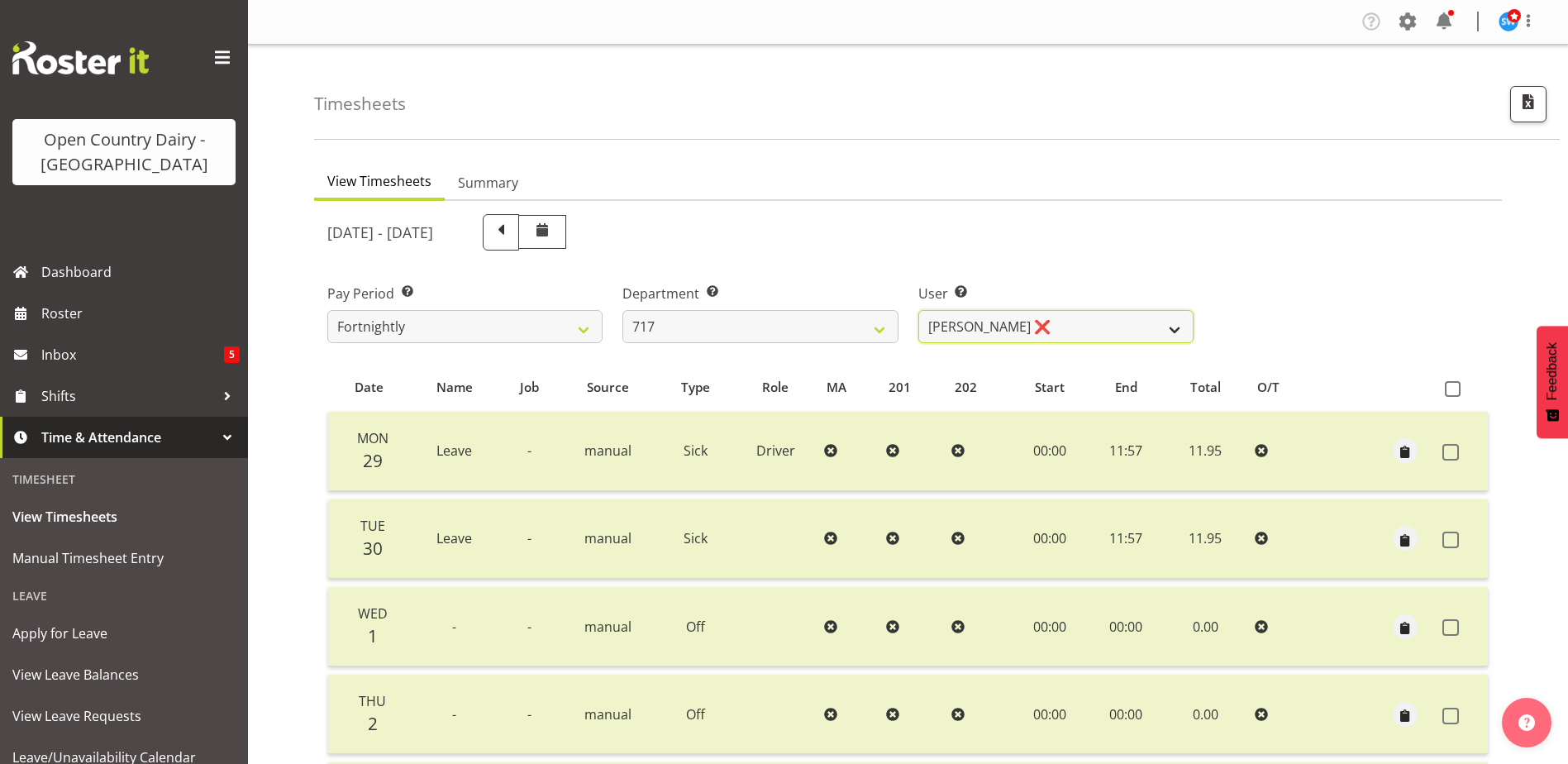
click at [959, 321] on select "Daryl Wrigley ❌ Dodge Lindsay Laing ❌ Eric Stothers ❌ Jeff Anderson ❌" at bounding box center [1055, 327] width 275 height 33
click at [776, 310] on select "701 702 703 704 705 706 707 708 709 710 711 712 713 714 715 716 717 718 719 720" at bounding box center [759, 327] width 275 height 33
select select "759"
click at [622, 310] on select "701 702 703 704 705 706 707 708 709 710 711 712 713 714 715 716 717 718 719 720" at bounding box center [759, 327] width 275 height 33
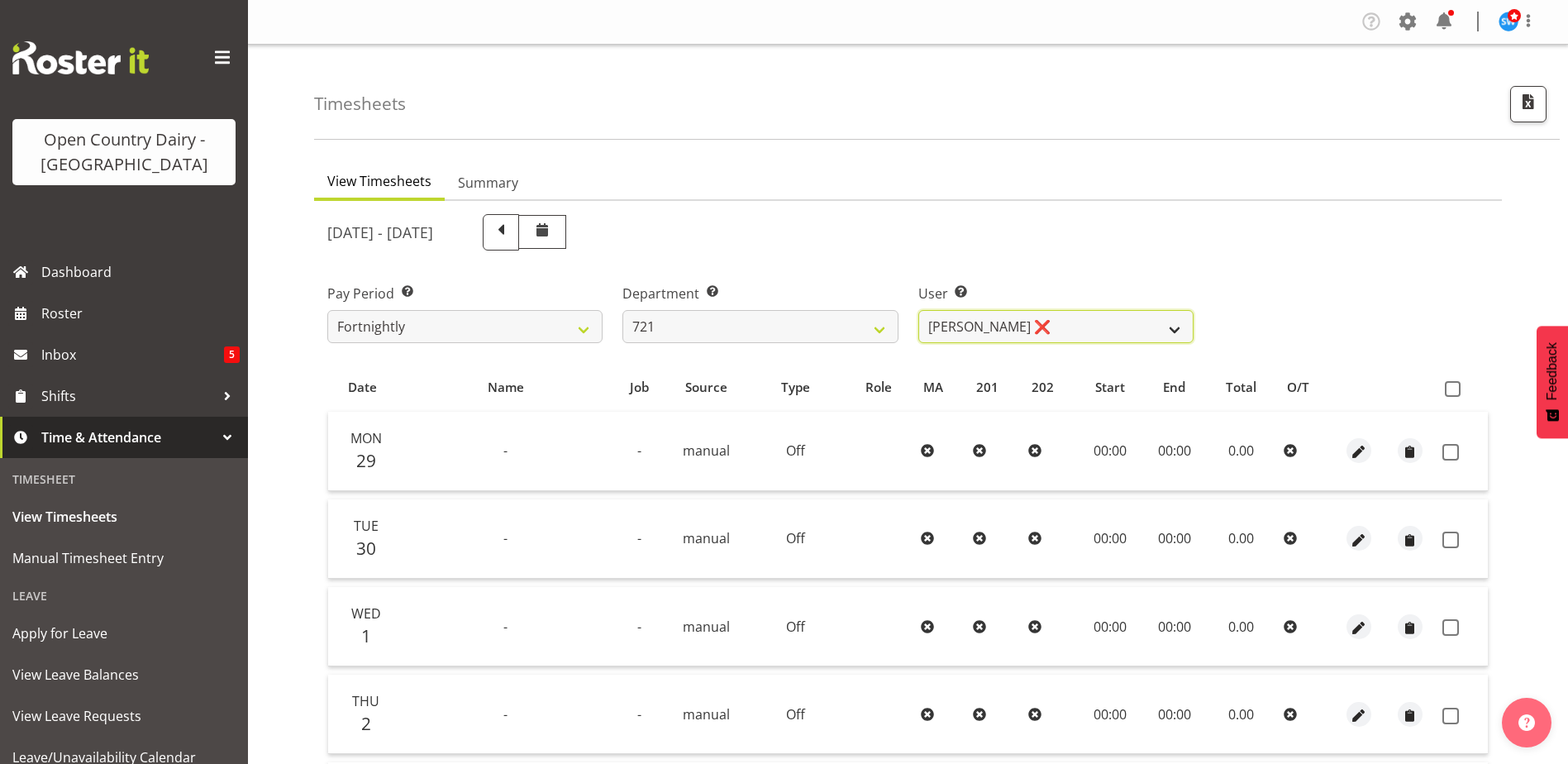
click at [980, 339] on select "George Taylor ❌ Grant Vercoe ❌ Thakur Ajit Singh ❌" at bounding box center [1055, 327] width 275 height 33
select select "10297"
click at [918, 310] on select "George Taylor ❌ Grant Vercoe ❌ Thakur Ajit Singh ❌" at bounding box center [1055, 327] width 275 height 33
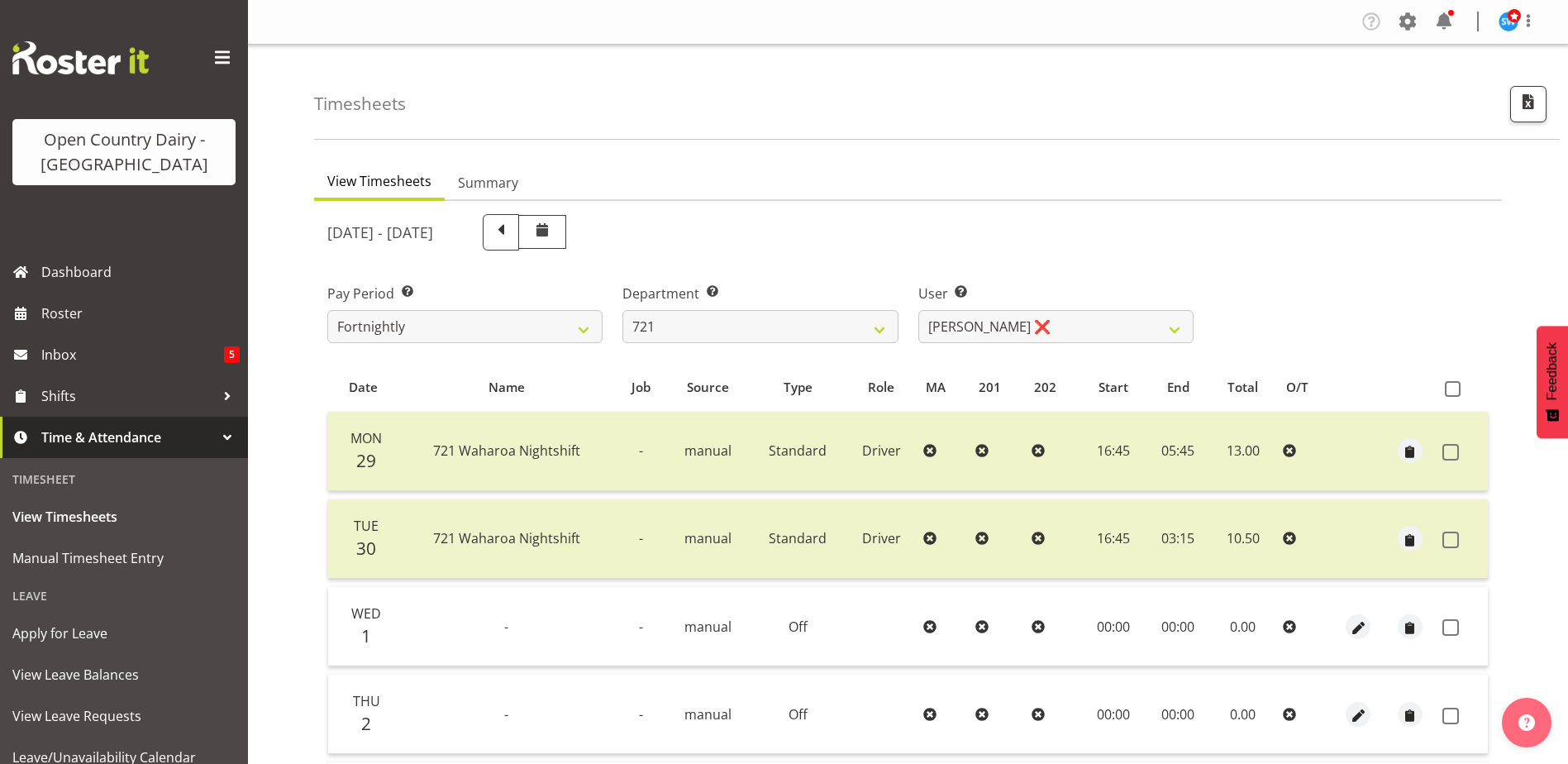
click at [1444, 384] on th at bounding box center [1461, 387] width 52 height 31
click at [1452, 388] on span at bounding box center [1453, 389] width 16 height 16
click at [1452, 388] on input "checkbox" at bounding box center [1450, 388] width 11 height 11
checkbox input "true"
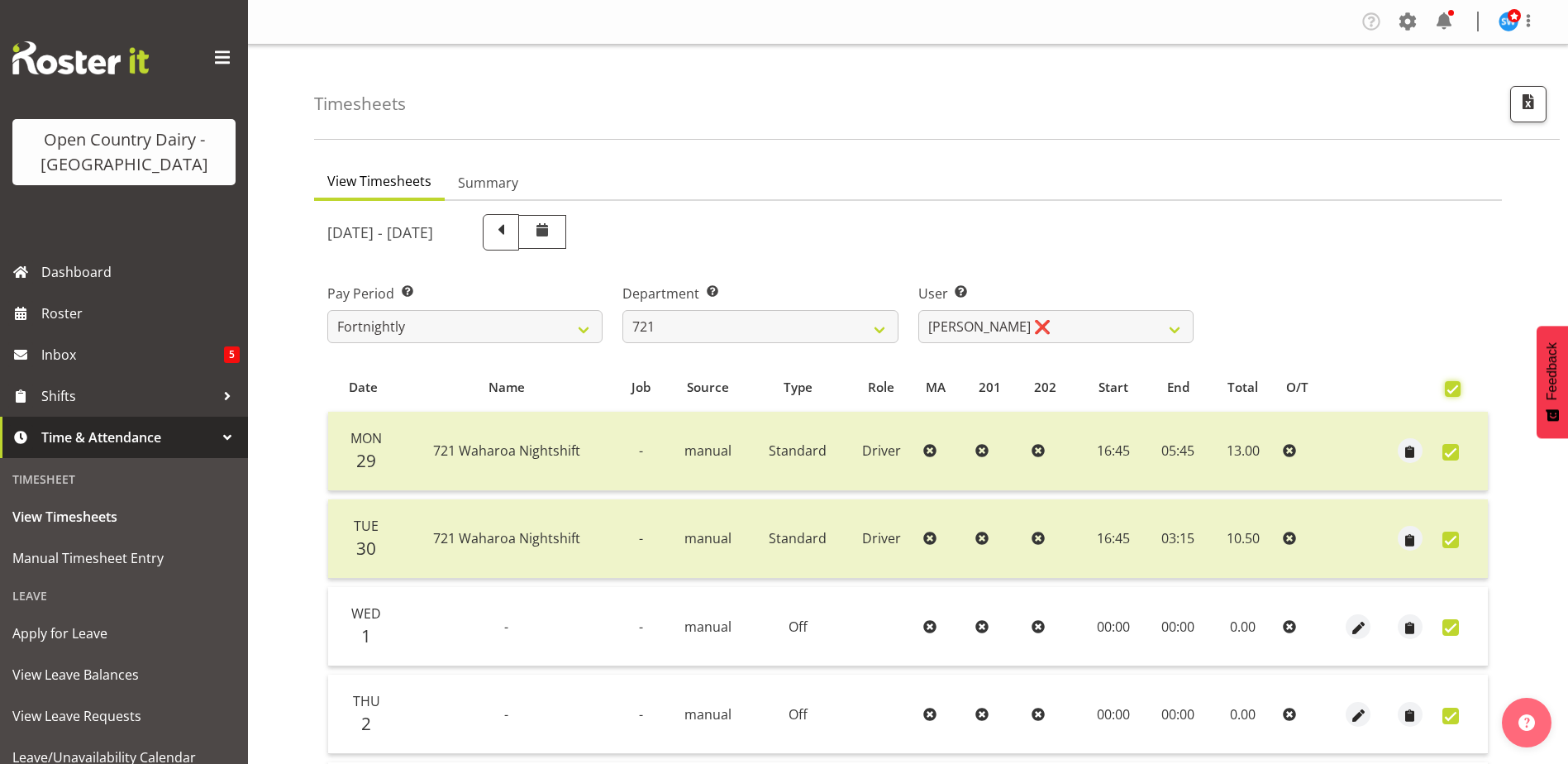
checkbox input "true"
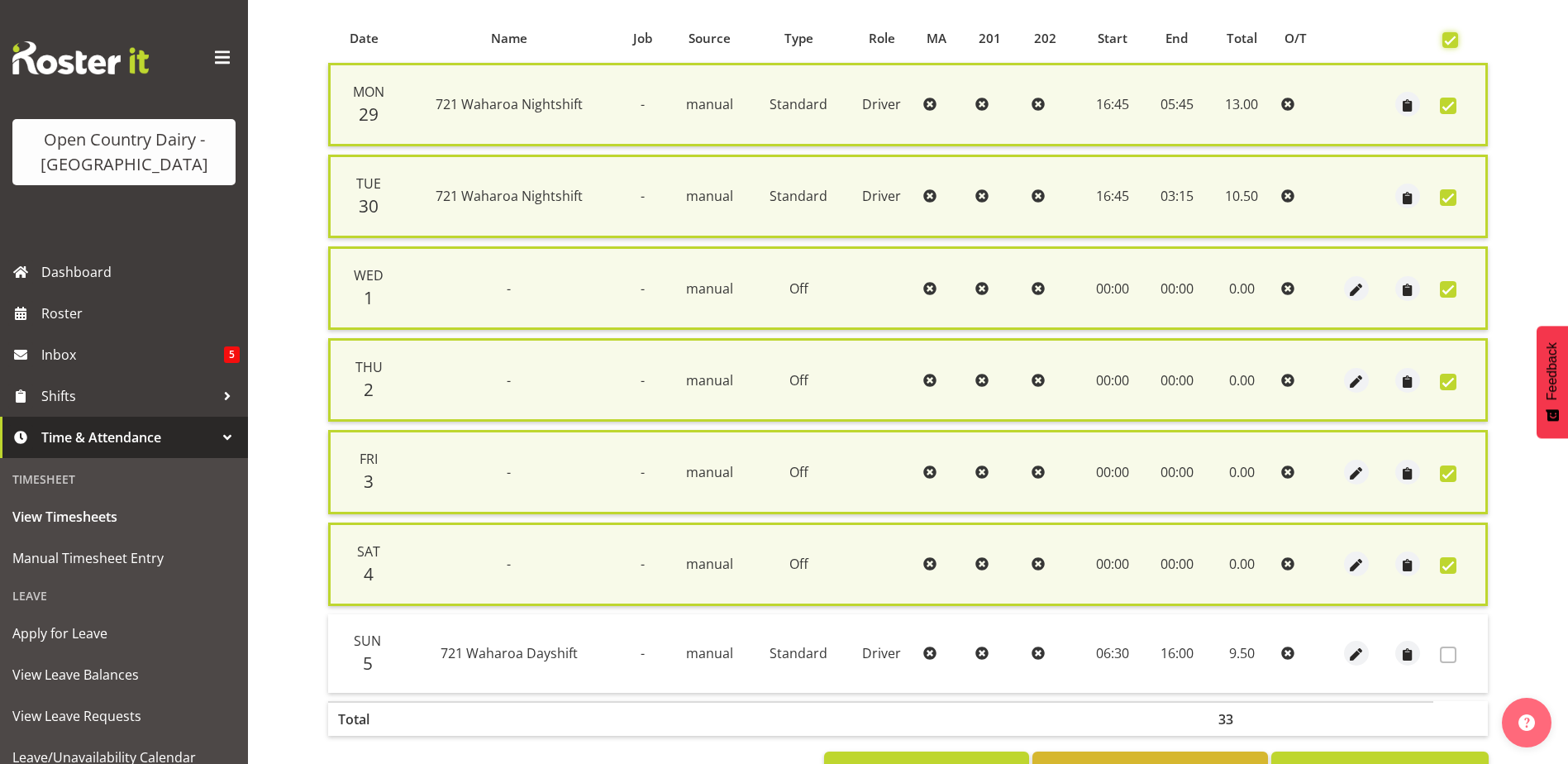
scroll to position [411, 0]
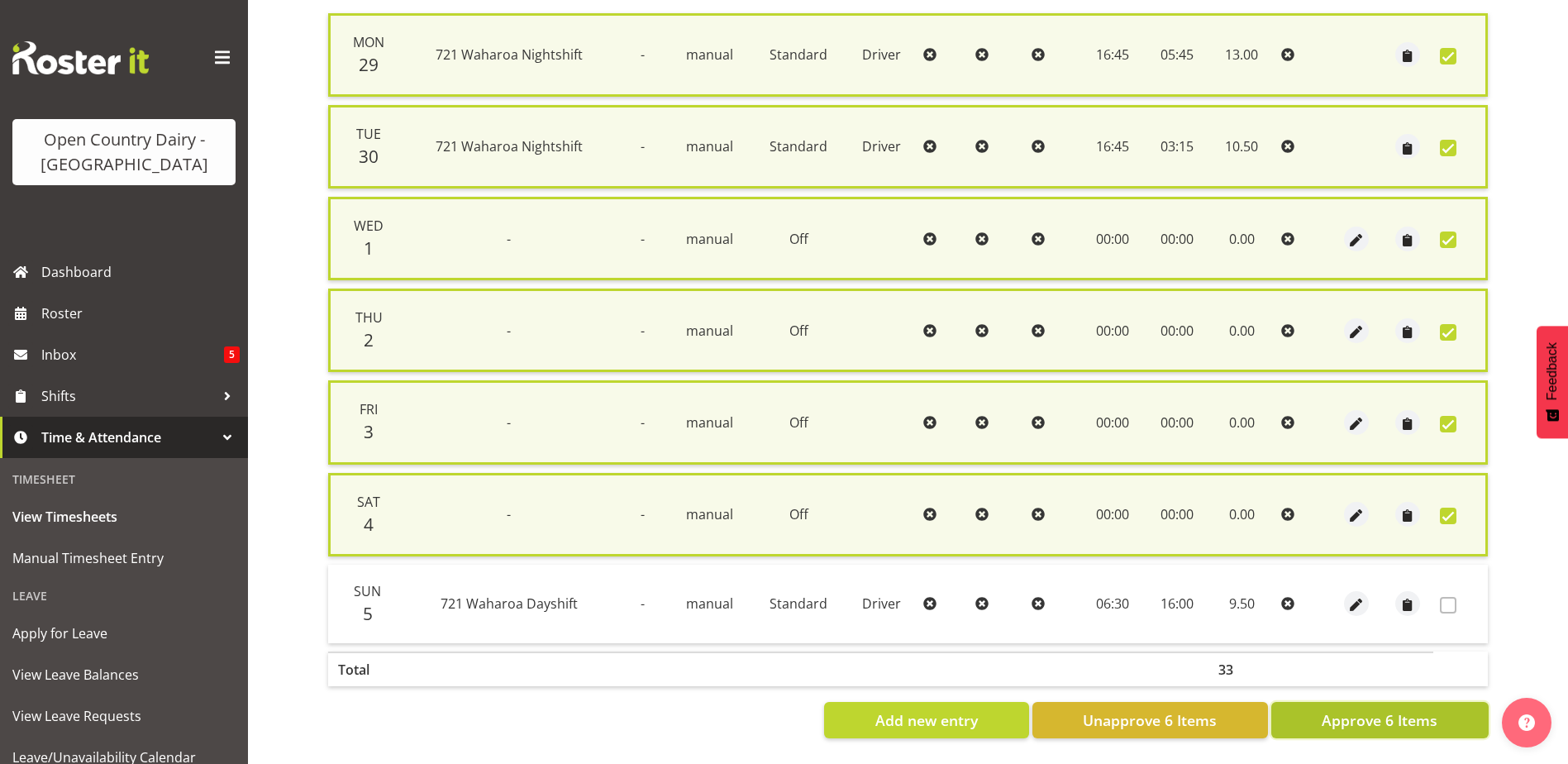
click at [1386, 709] on span "Approve 6 Items" at bounding box center [1379, 720] width 115 height 22
checkbox input "false"
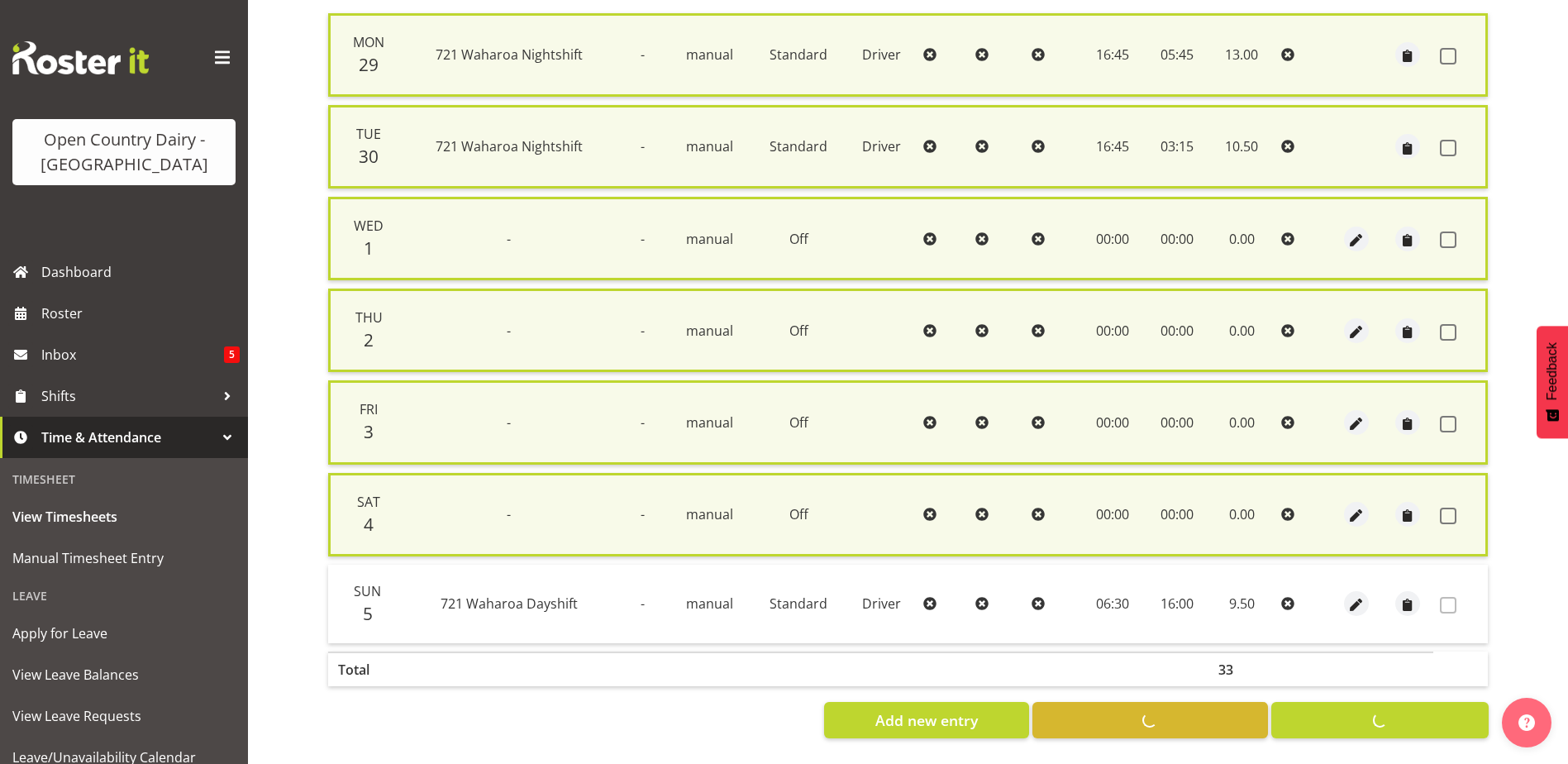
checkbox input "false"
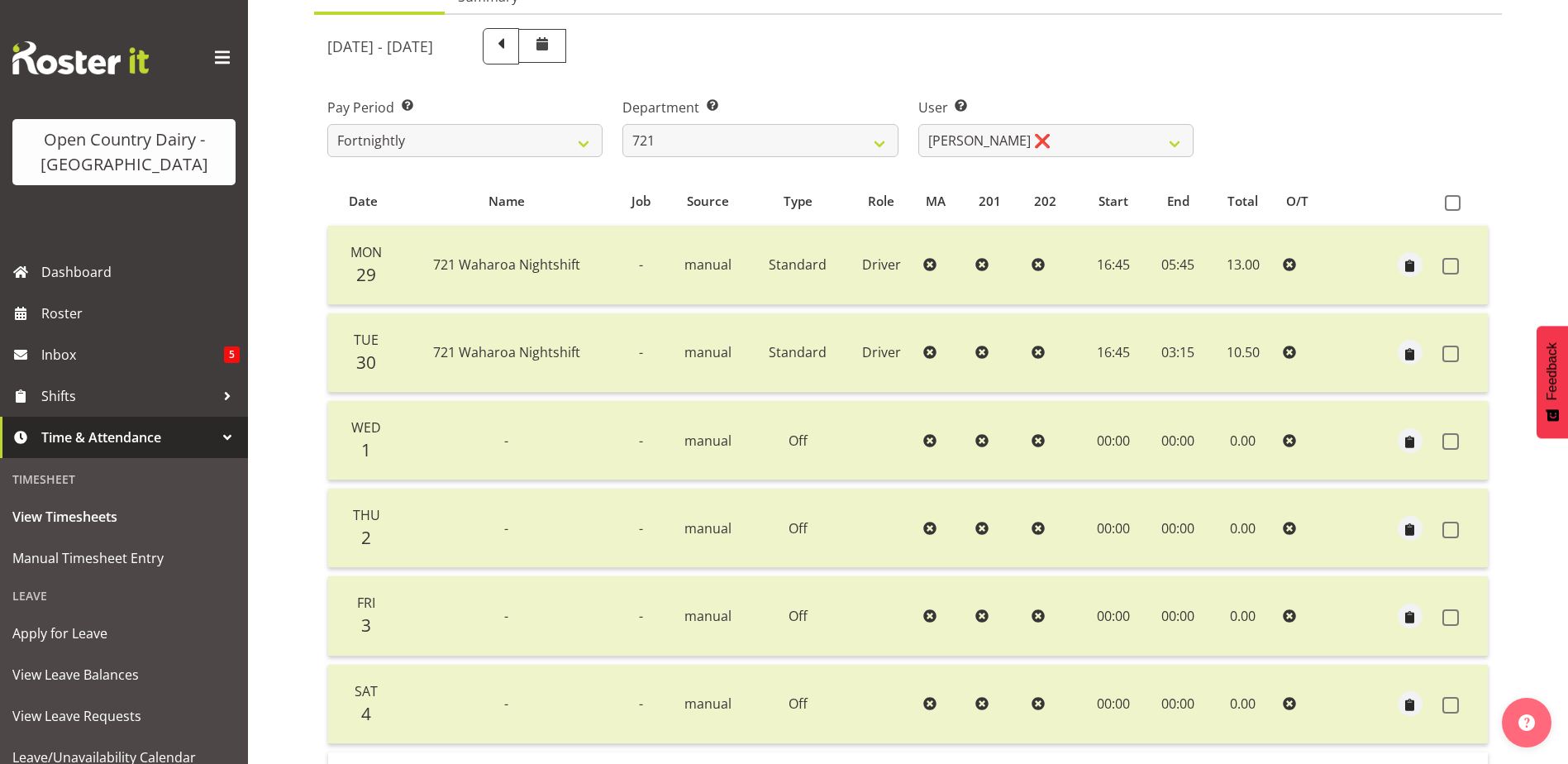
scroll to position [138, 0]
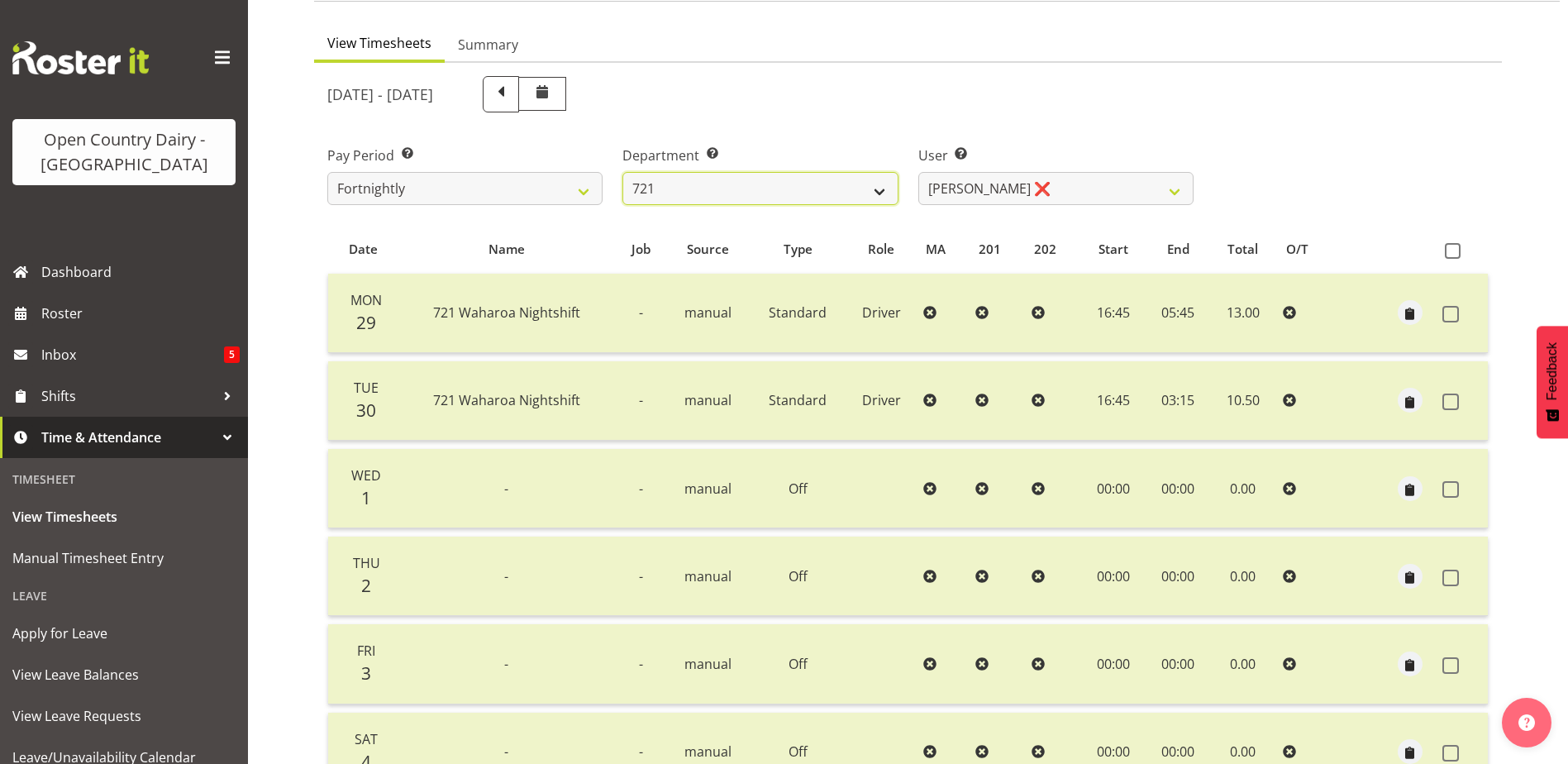
click at [889, 192] on select "701 702 703 704 705 706 707 708 709 710 711 712 713 714 715 716 717 718 719 720" at bounding box center [759, 189] width 275 height 33
select select "756"
click at [622, 172] on select "701 702 703 704 705 706 707 708 709 710 711 712 713 714 715 716 717 718 719 720" at bounding box center [759, 189] width 275 height 33
select select "8163"
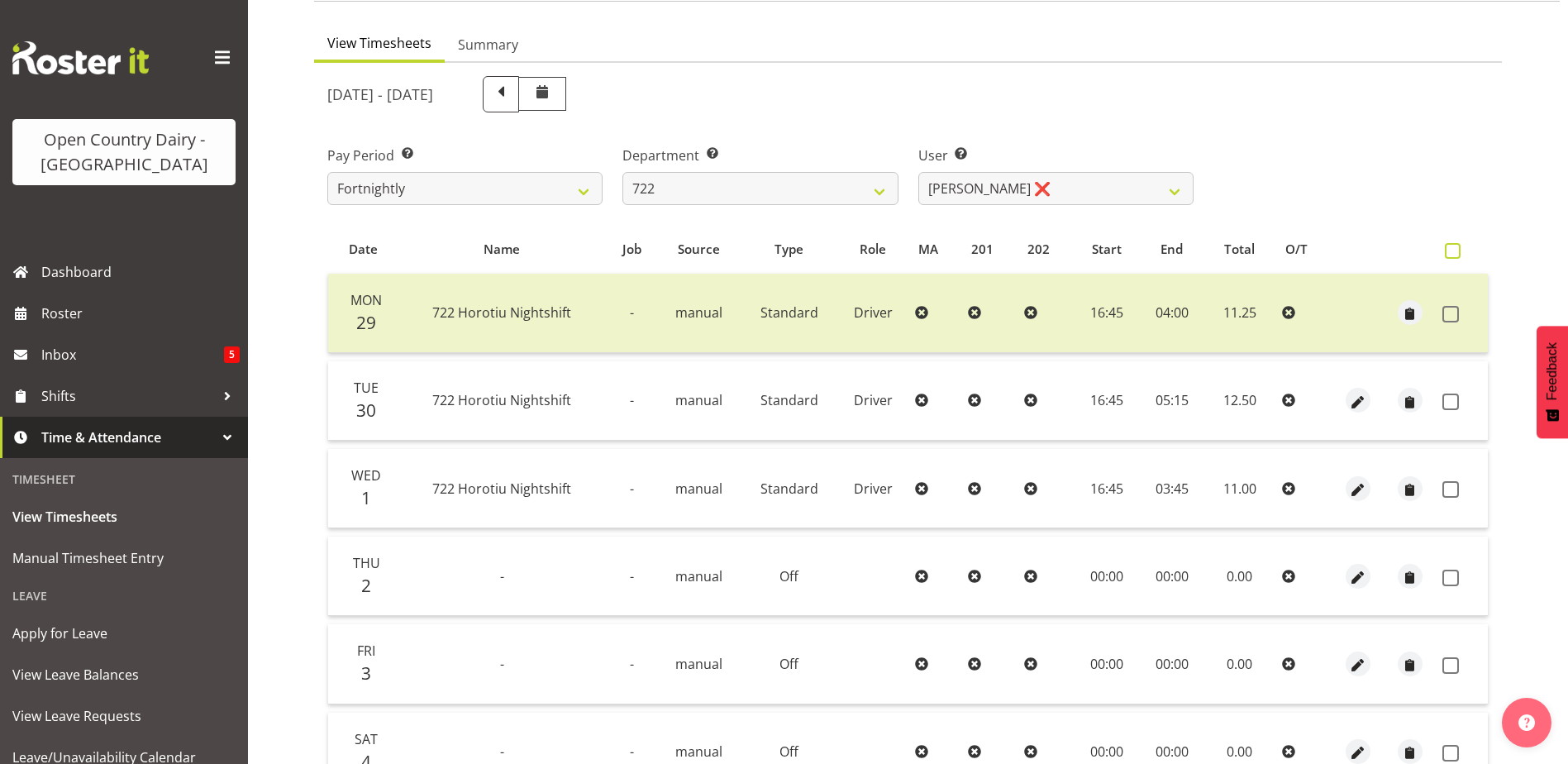
click at [1451, 251] on span at bounding box center [1453, 250] width 16 height 16
click at [1451, 251] on input "checkbox" at bounding box center [1450, 250] width 11 height 11
checkbox input "true"
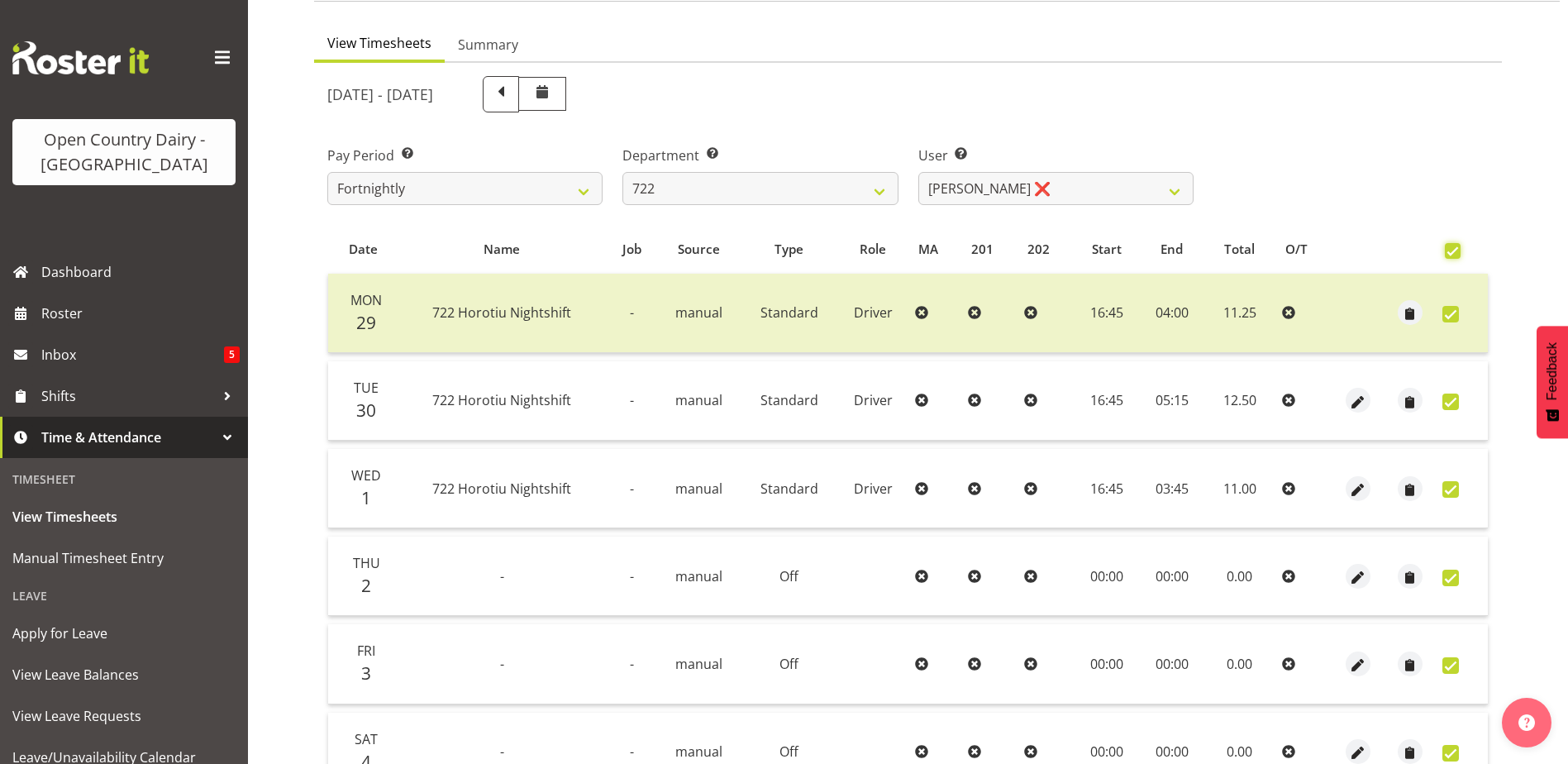
checkbox input "true"
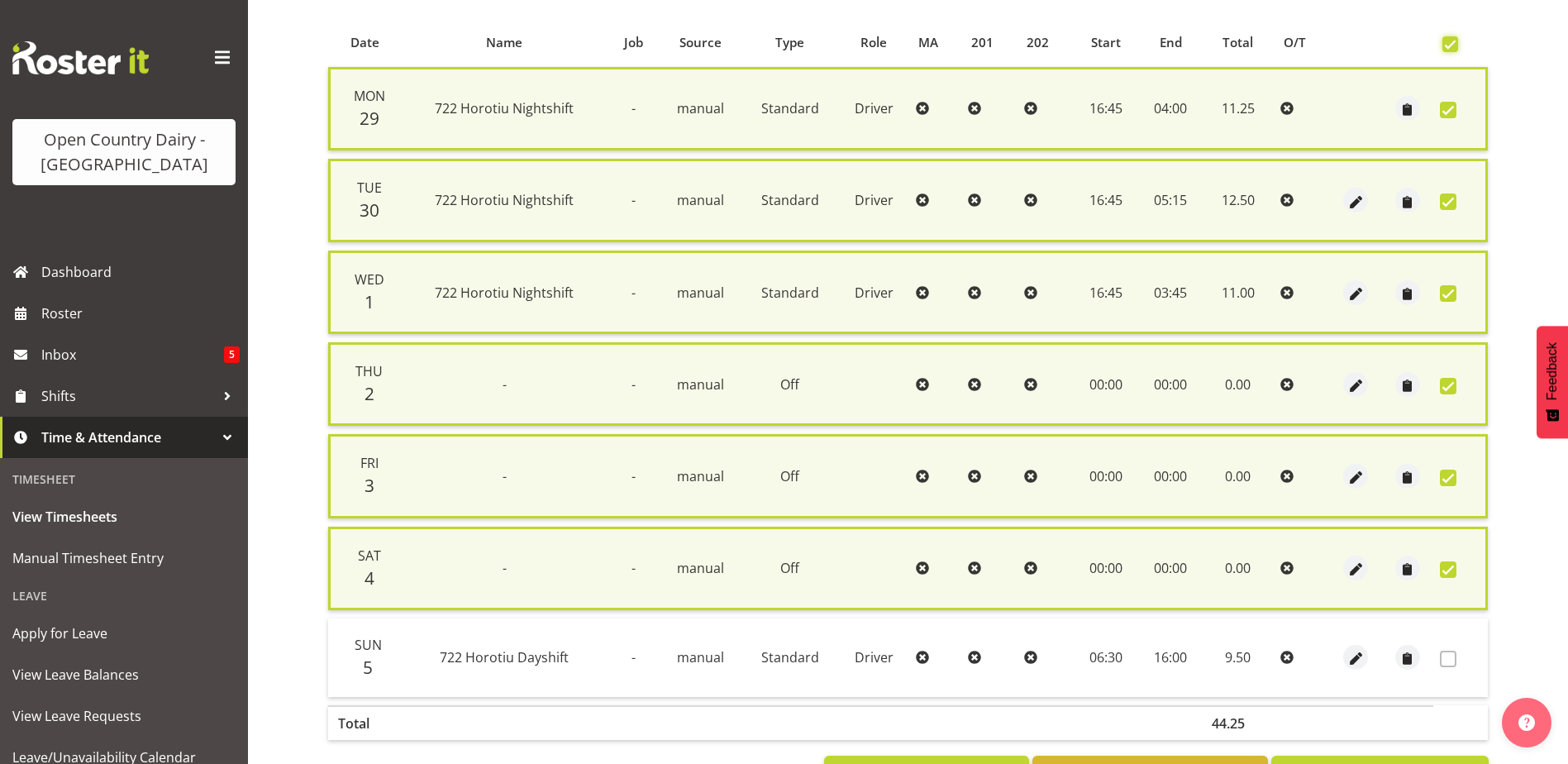
scroll to position [411, 0]
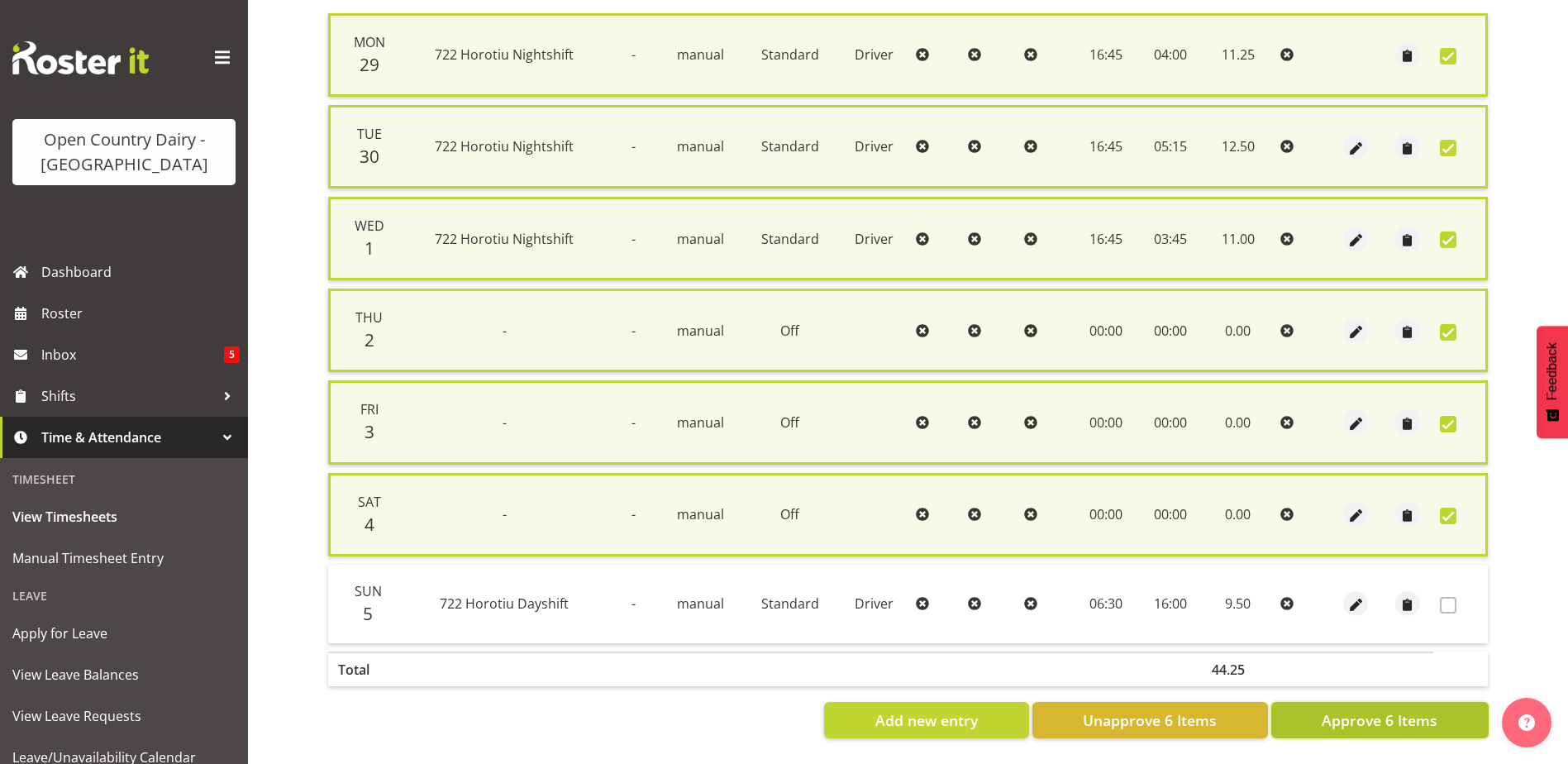
click at [1363, 718] on span "Approve 6 Items" at bounding box center [1379, 720] width 115 height 22
checkbox input "false"
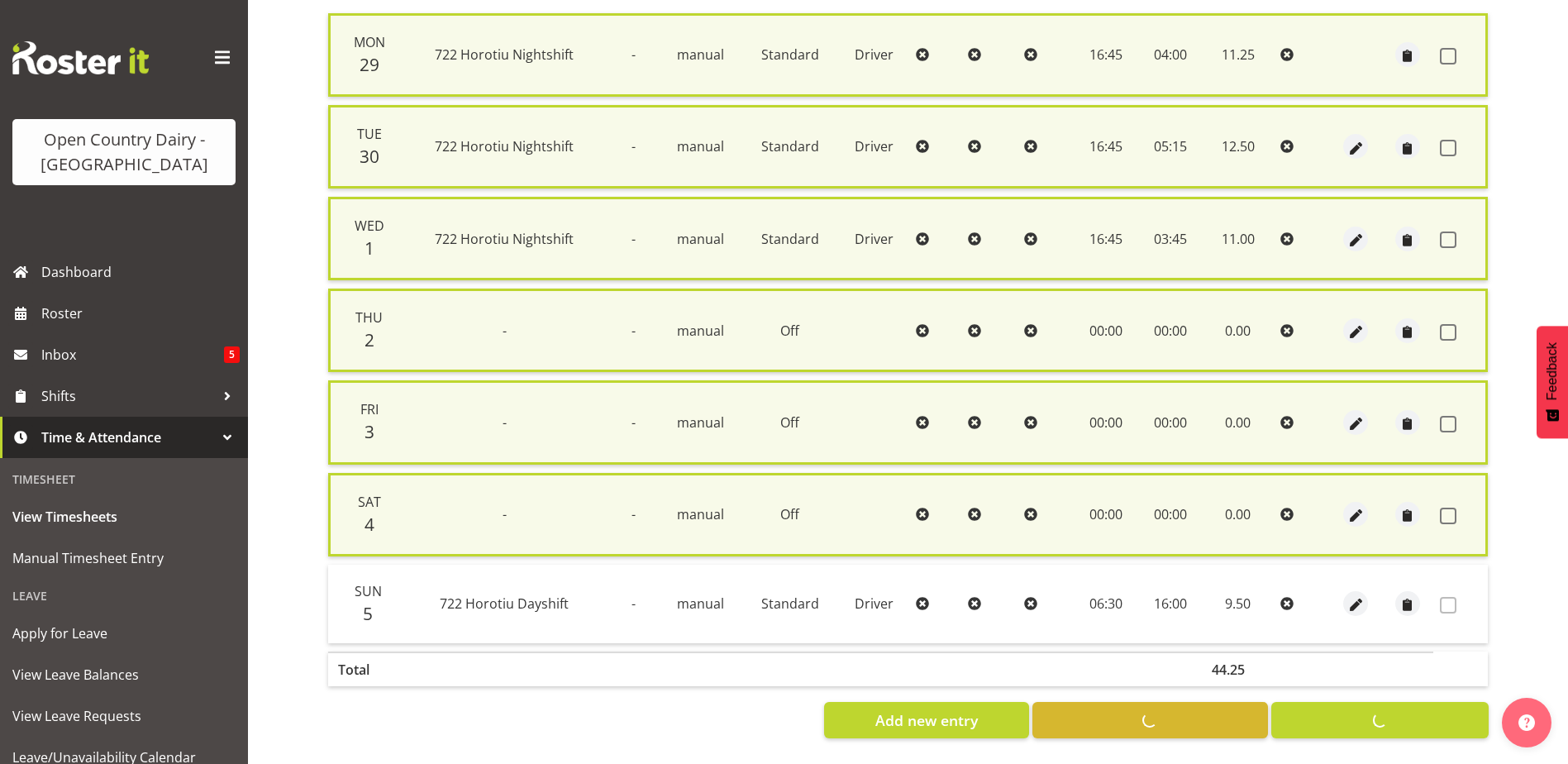
checkbox input "false"
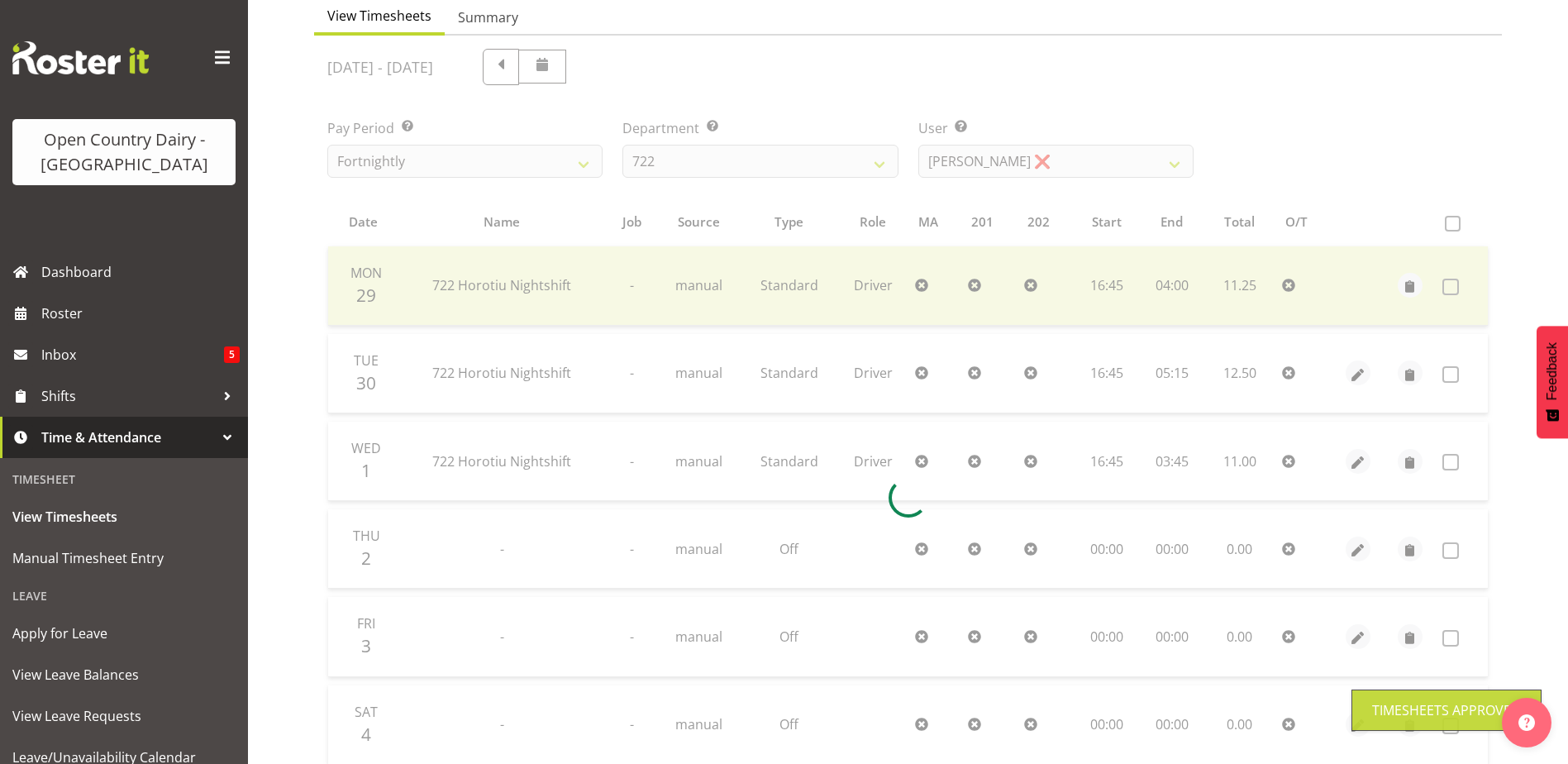
scroll to position [56, 0]
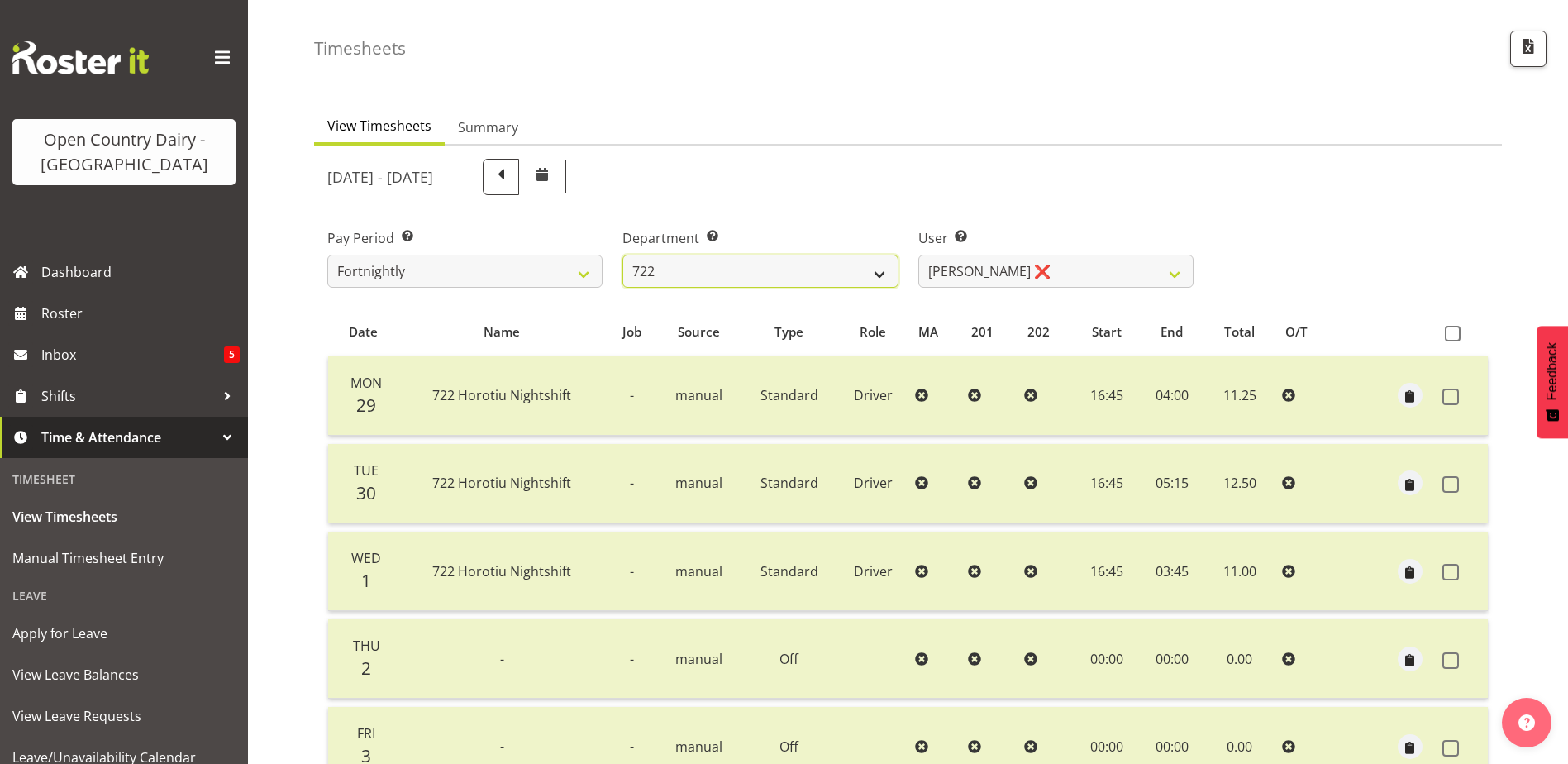
click at [874, 276] on select "701 702 703 704 705 706 707 708 709 710 711 712 713 714 715 716 717 718 719 720" at bounding box center [759, 271] width 275 height 33
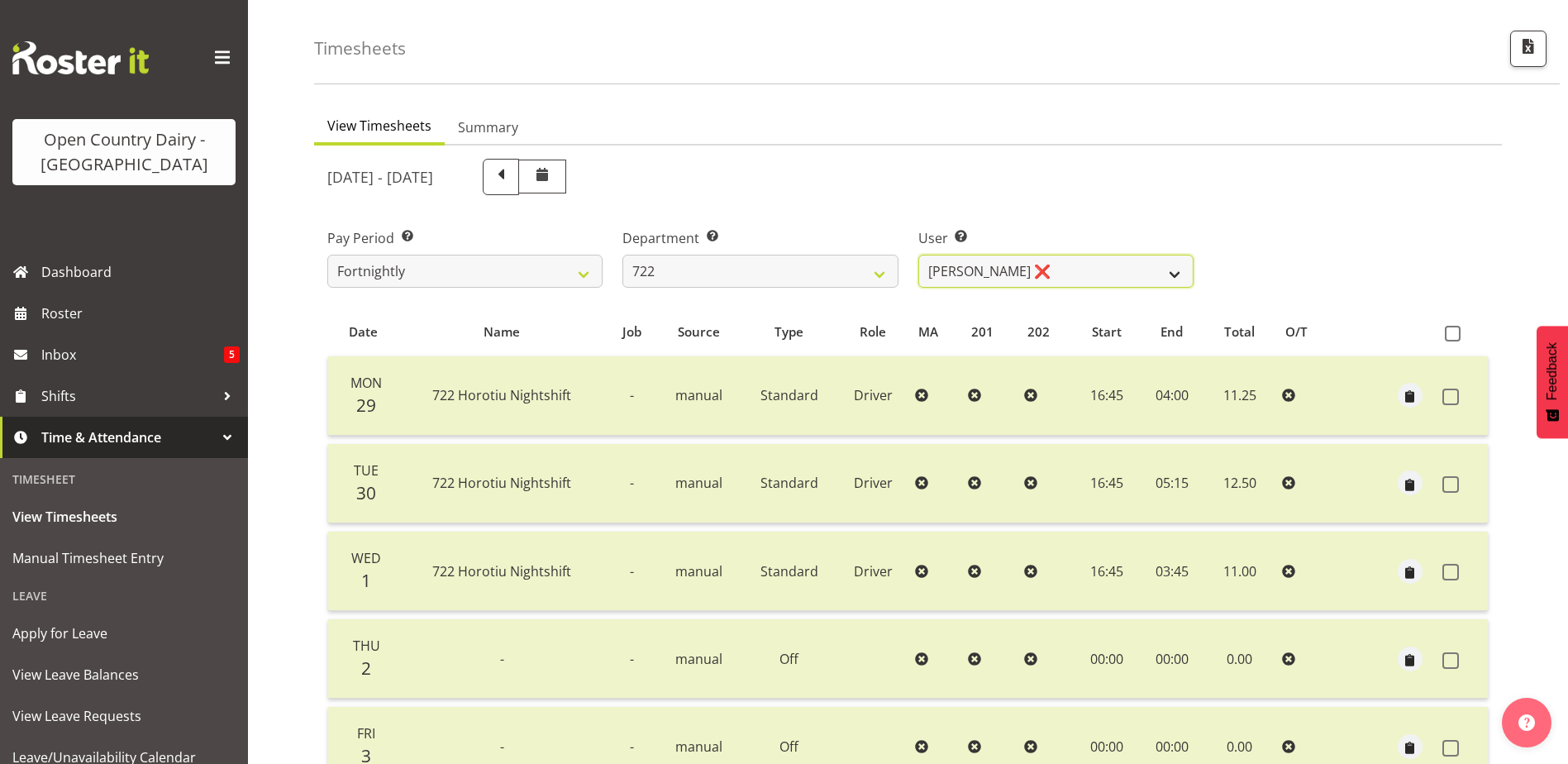
click at [958, 276] on select "Andy Webb ❌ Darren Hatcher ❌ Gurpreet Singh ❌" at bounding box center [1055, 271] width 275 height 33
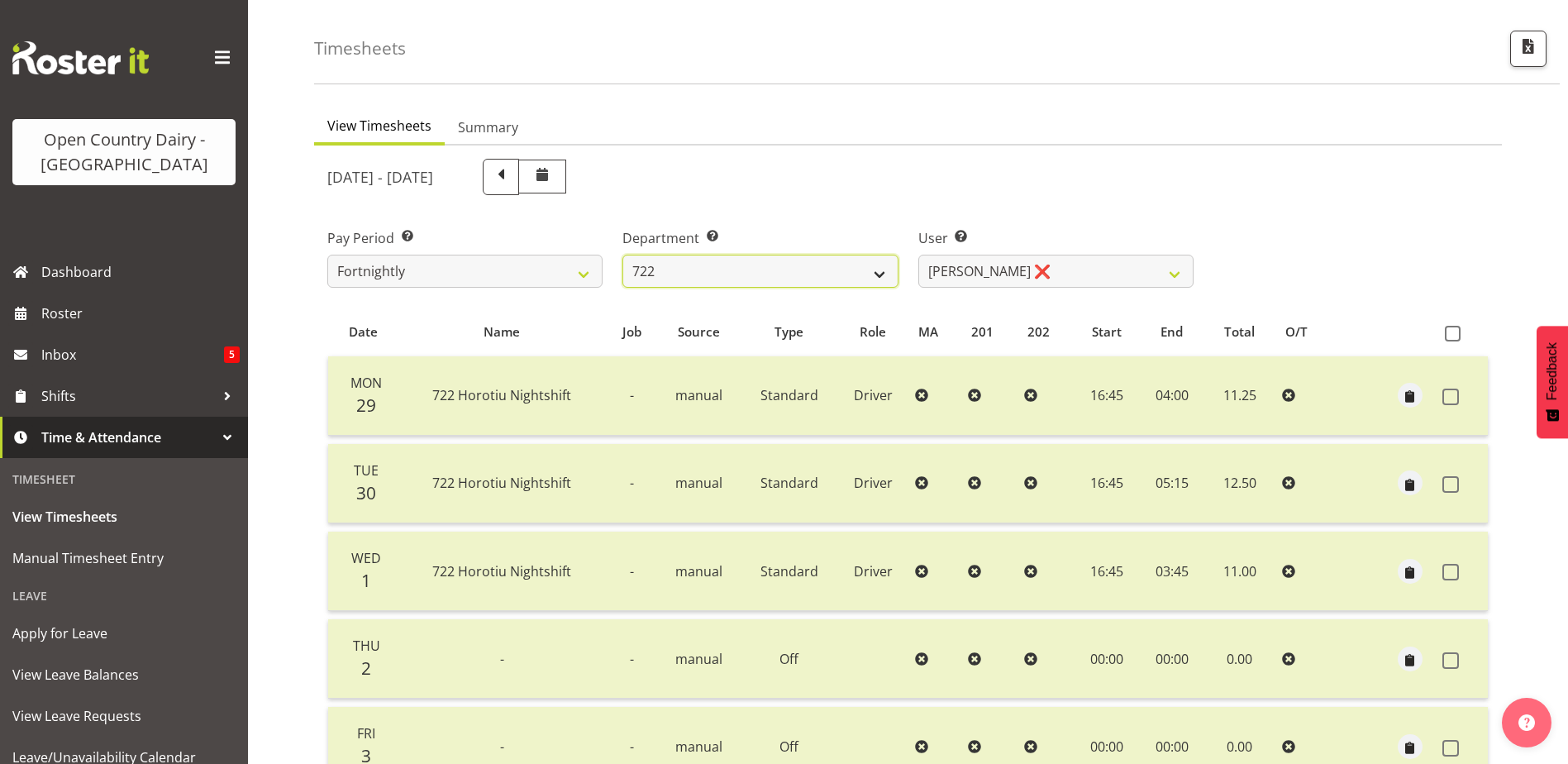
click at [845, 278] on select "701 702 703 704 705 706 707 708 709 710 711 712 713 714 715 716 717 718 719 720" at bounding box center [759, 271] width 275 height 33
select select "819"
click at [622, 254] on select "701 702 703 704 705 706 707 708 709 710 711 712 713 714 715 716 717 718 719 720" at bounding box center [759, 271] width 275 height 33
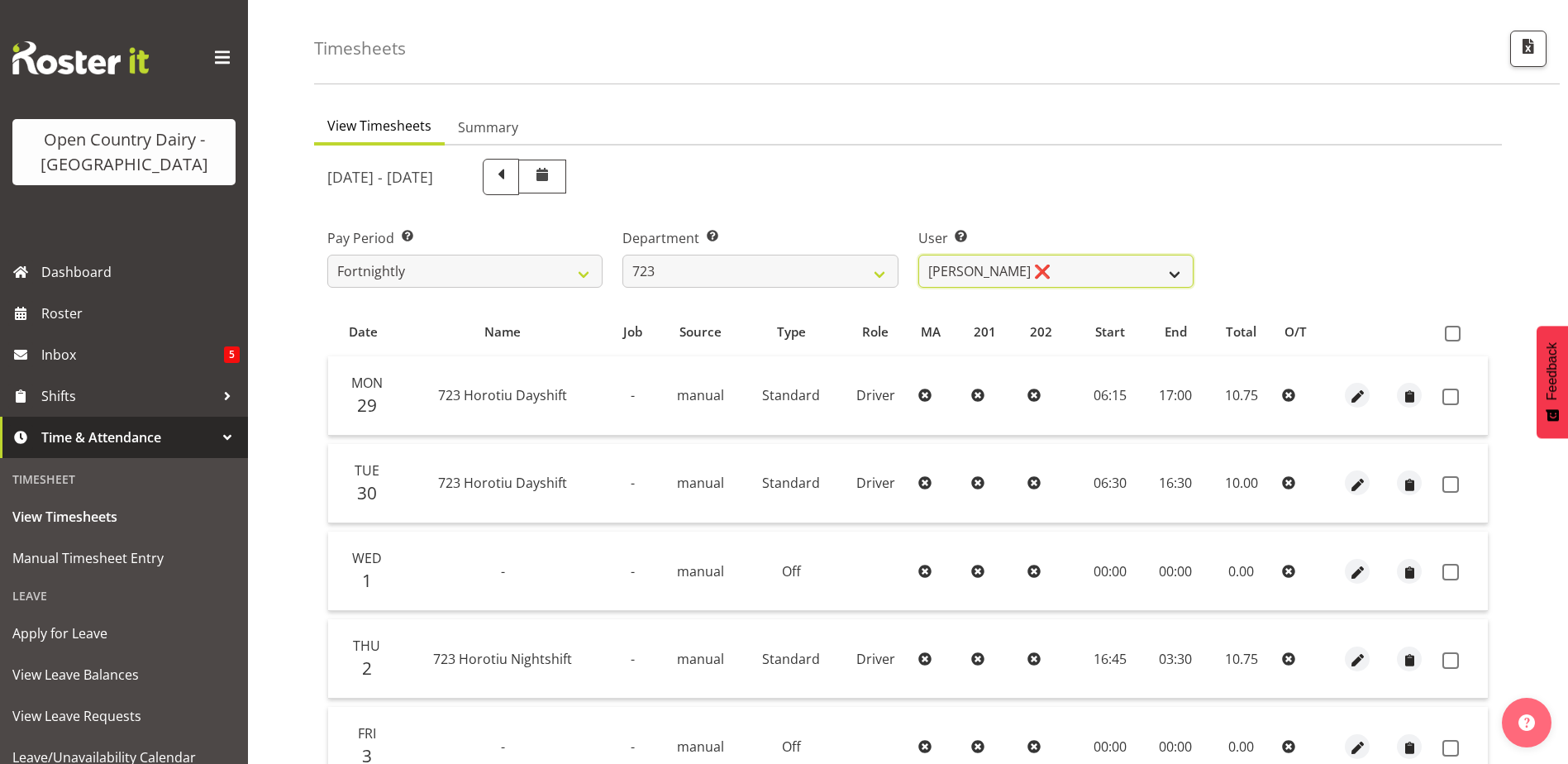
click at [1069, 278] on select "Daljeet Rai ❌ Manjinder Singh ❌ Prabhjot Singh ❌ Varninder Singh ❌" at bounding box center [1055, 271] width 275 height 33
select select "10999"
click at [918, 254] on select "Daljeet Rai ❌ Manjinder Singh ❌ Prabhjot Singh ❌ Varninder Singh ❌" at bounding box center [1055, 271] width 275 height 33
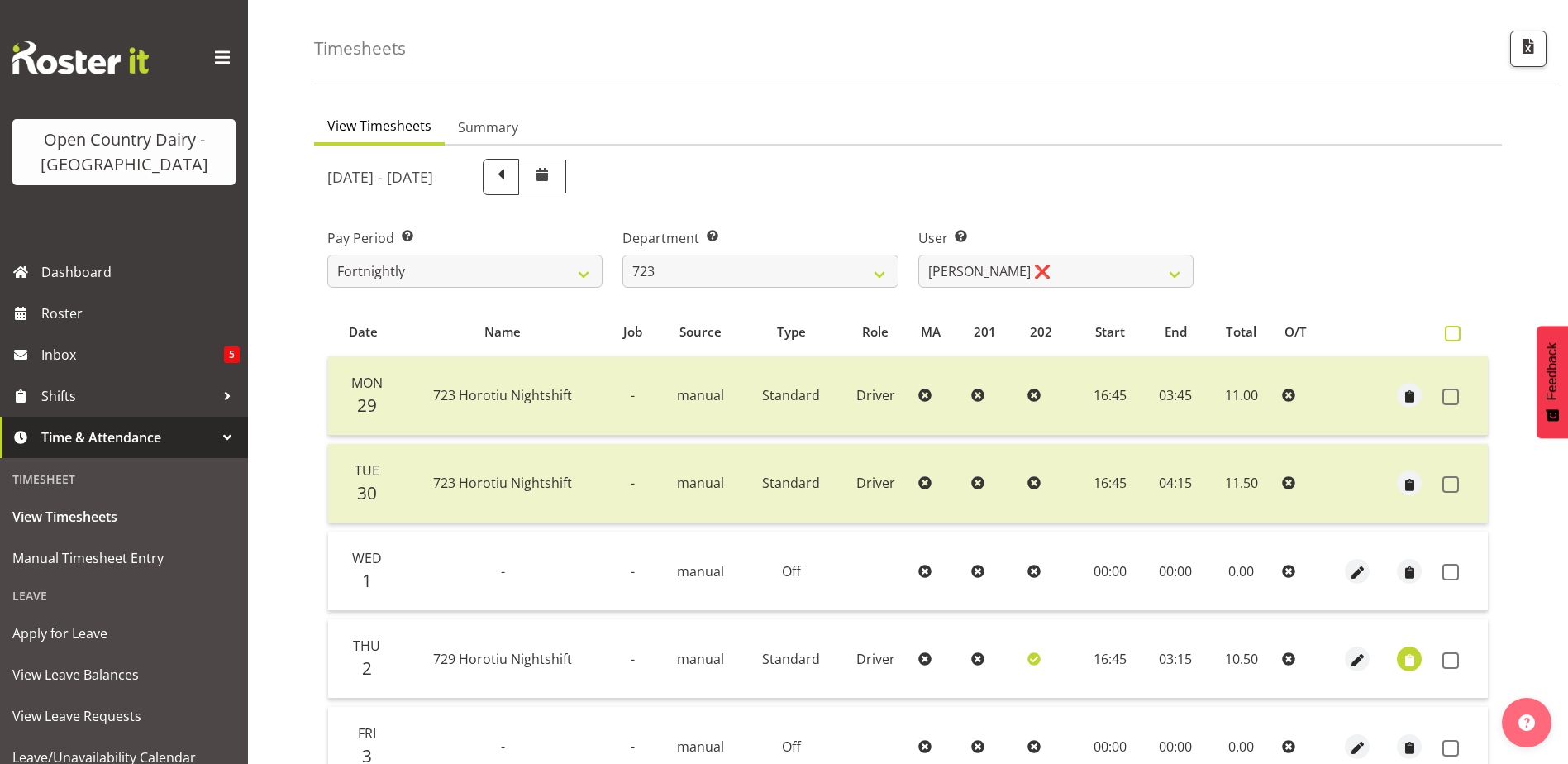
click at [1451, 331] on span at bounding box center [1453, 334] width 16 height 16
click at [1451, 331] on input "checkbox" at bounding box center [1450, 334] width 11 height 11
checkbox input "true"
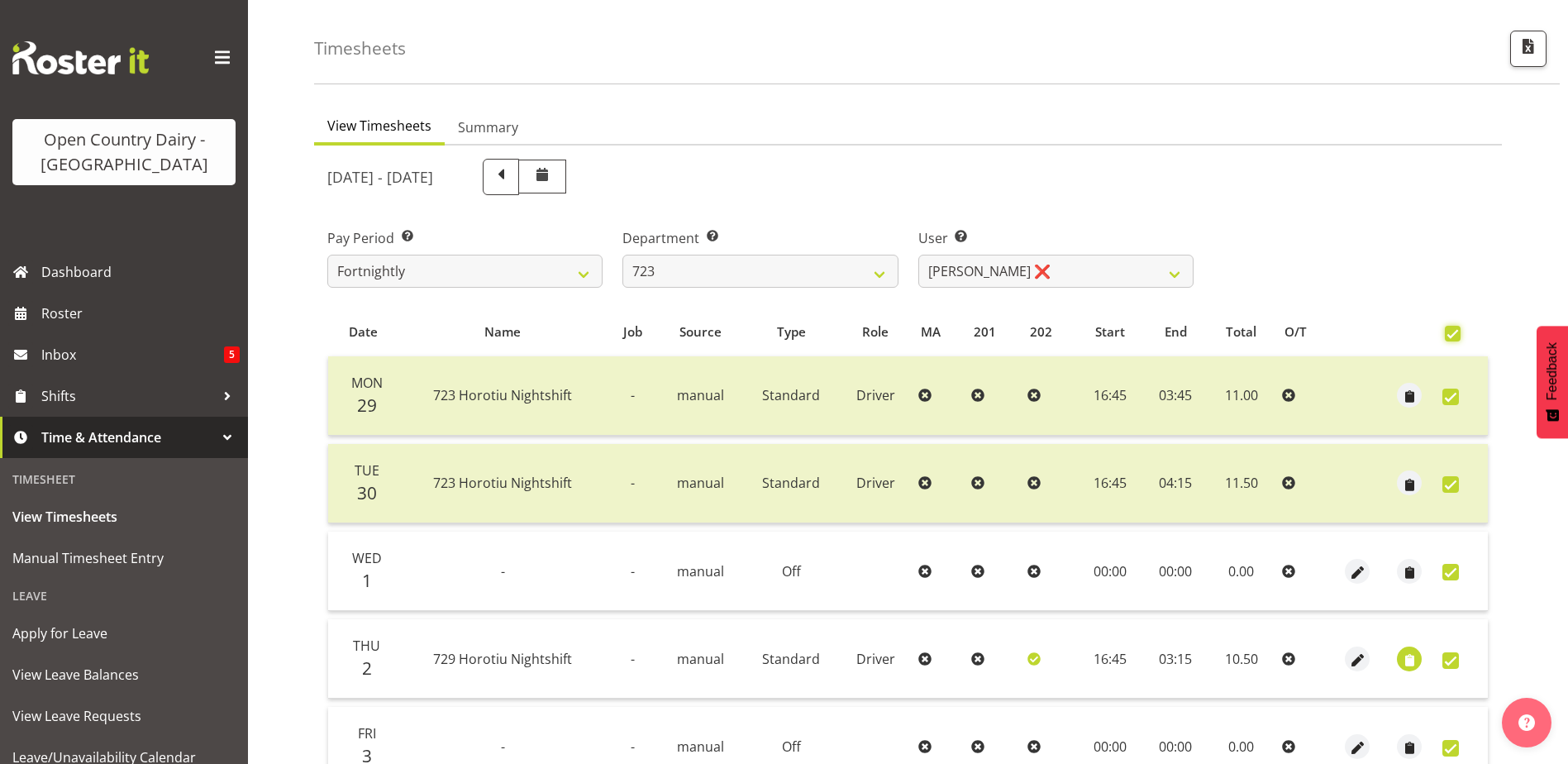
checkbox input "true"
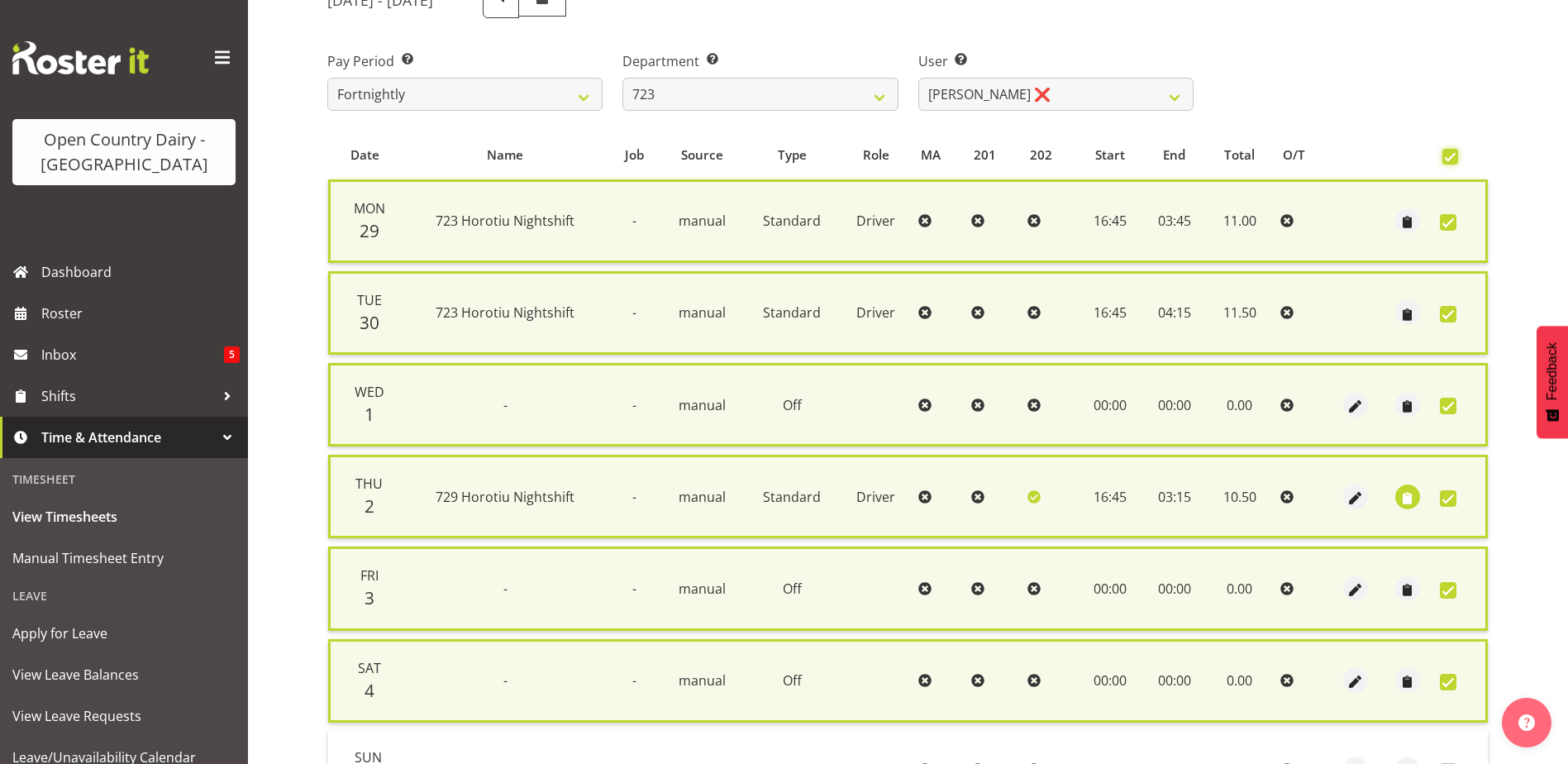
scroll to position [411, 0]
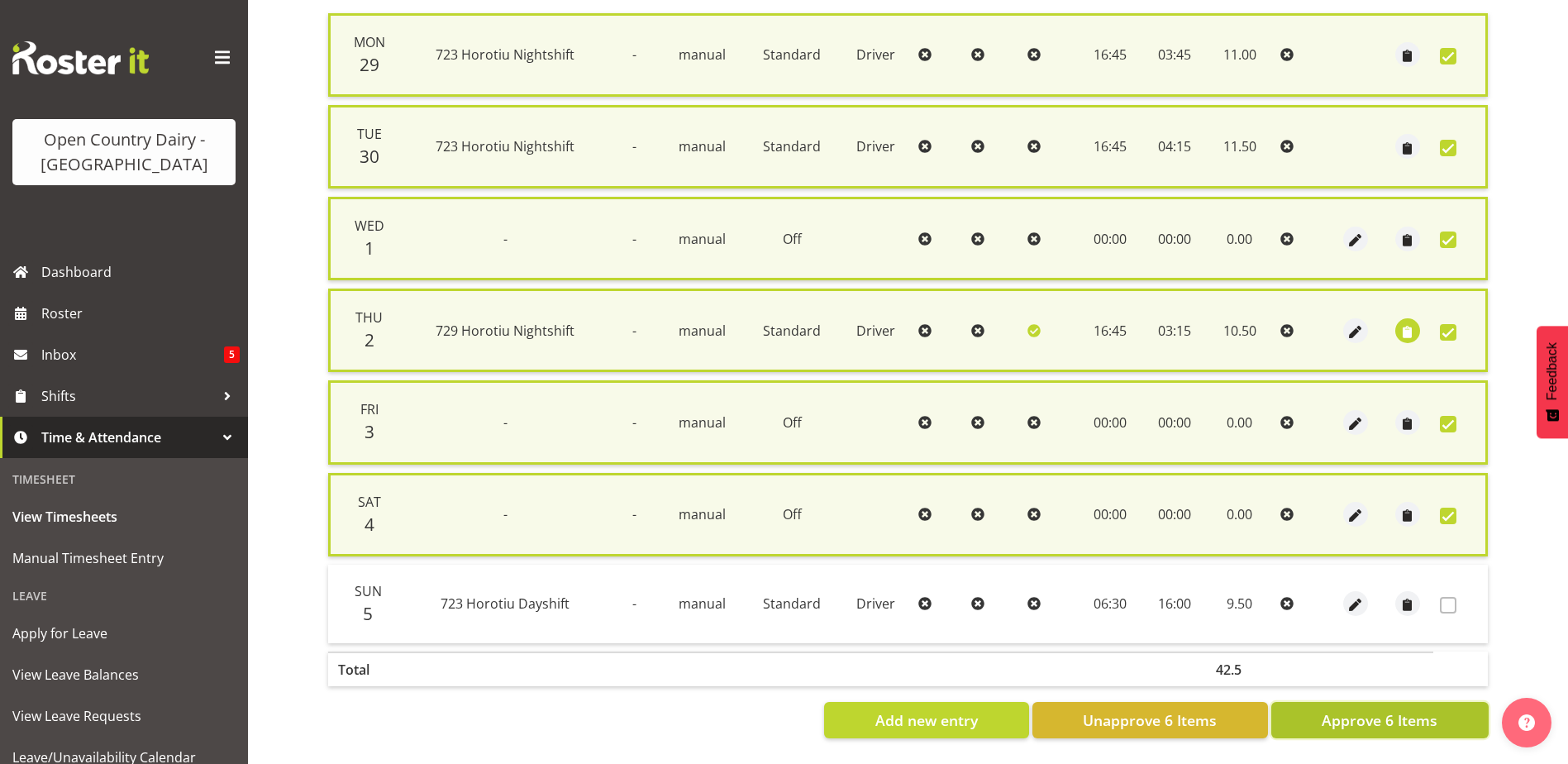
click at [1396, 711] on span "Approve 6 Items" at bounding box center [1379, 720] width 115 height 22
checkbox input "false"
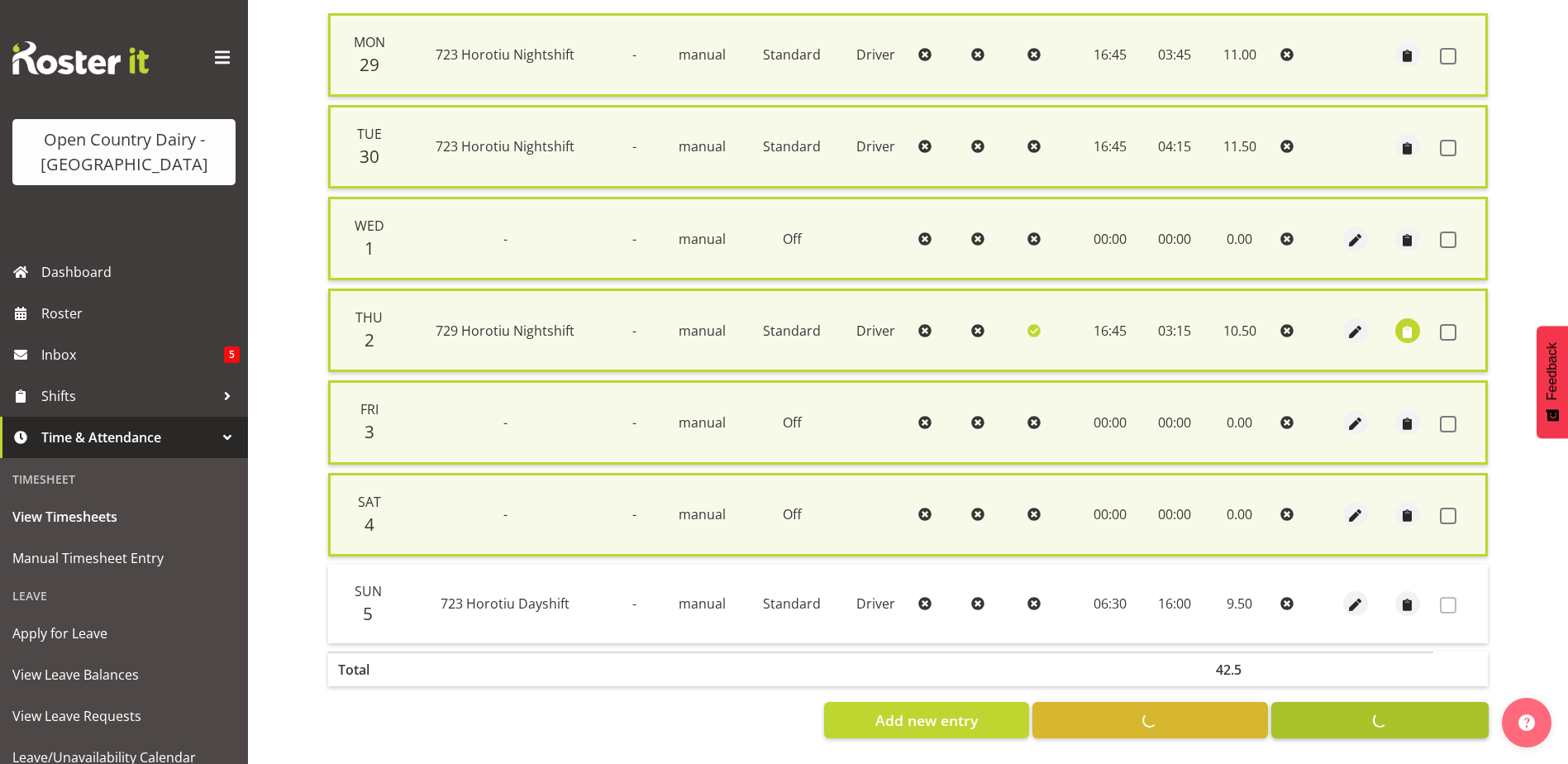
checkbox input "false"
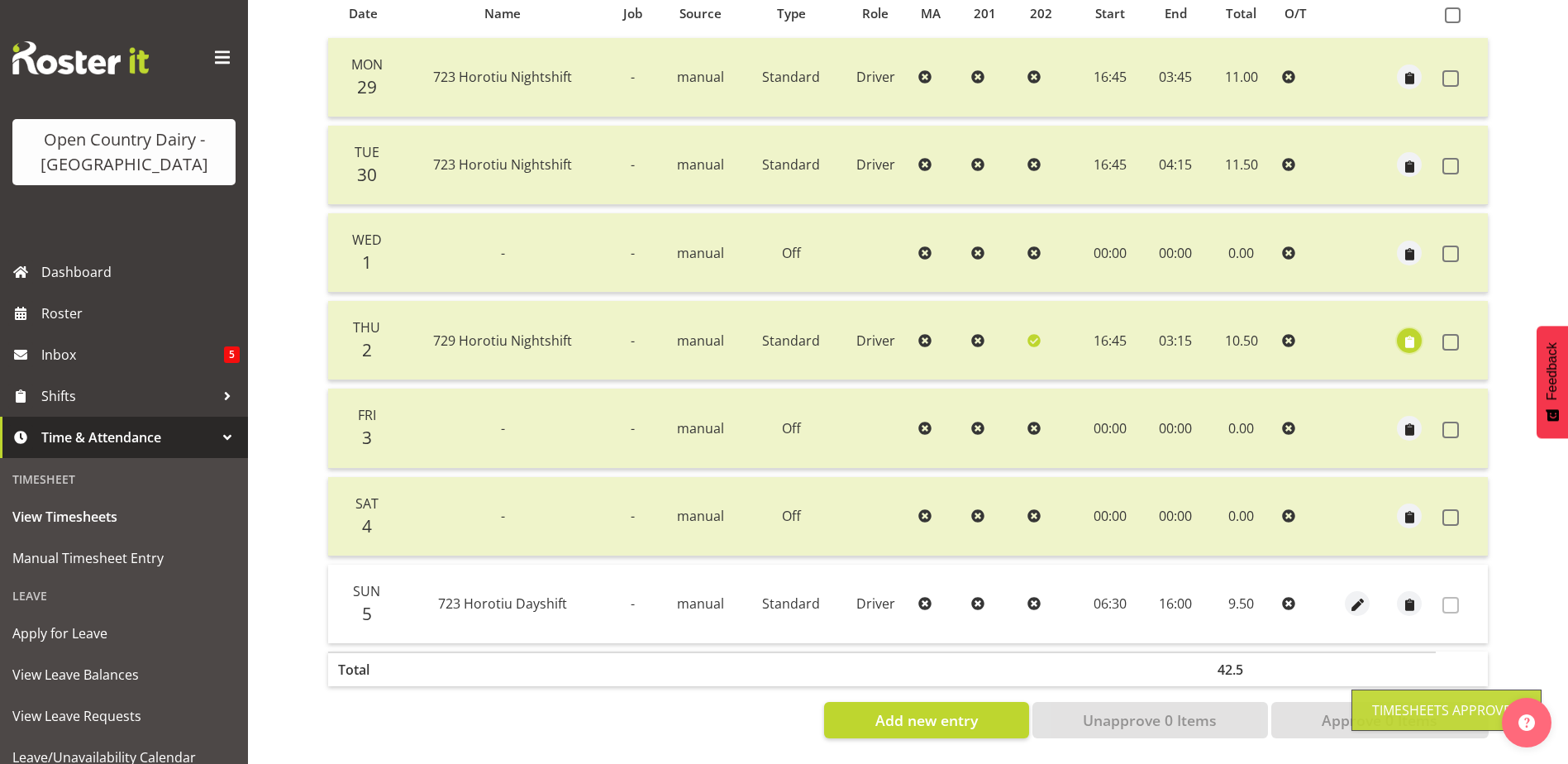
click at [1411, 333] on span "button" at bounding box center [1410, 341] width 19 height 19
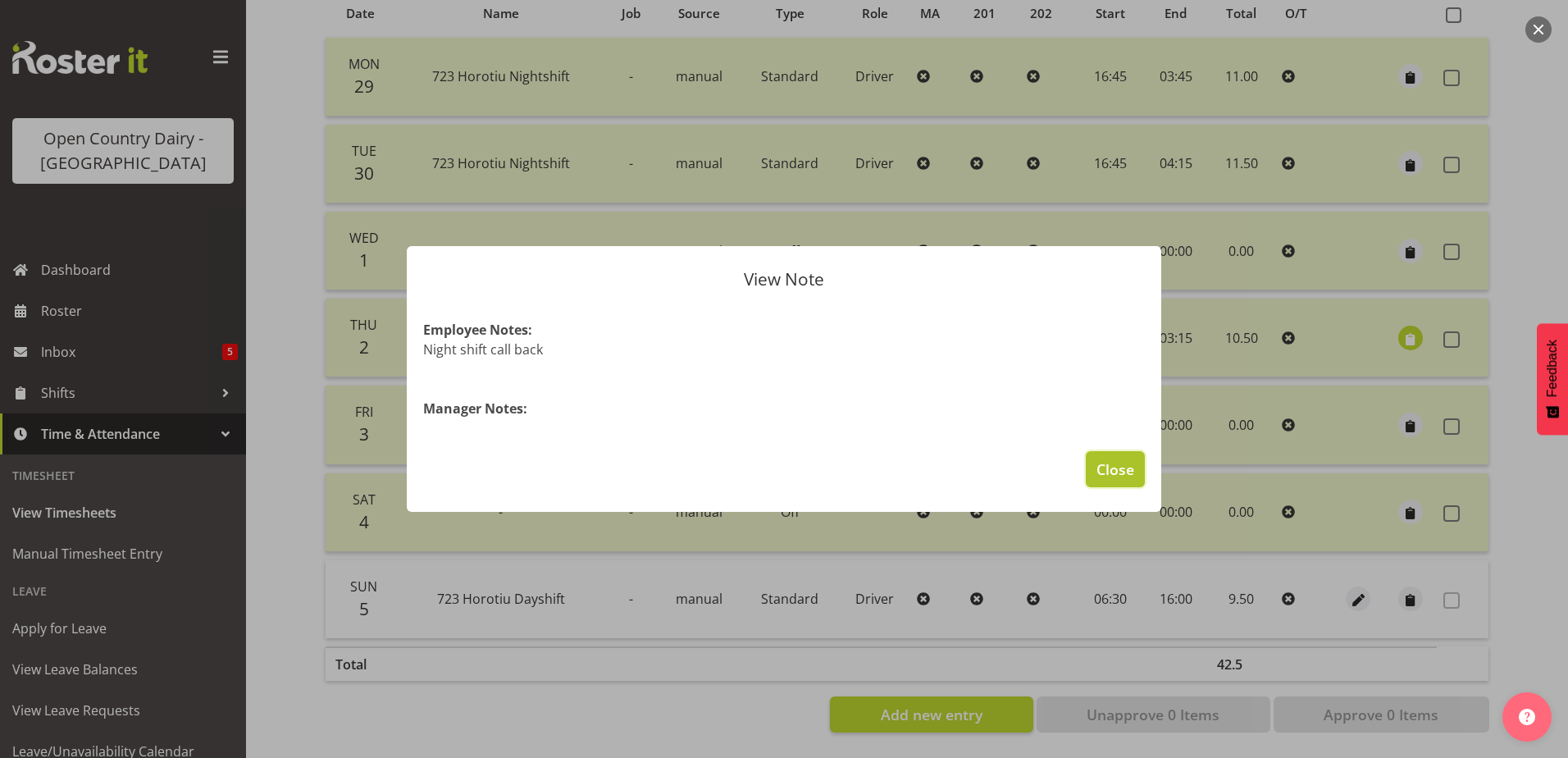
click at [1130, 476] on span "Close" at bounding box center [1115, 469] width 38 height 21
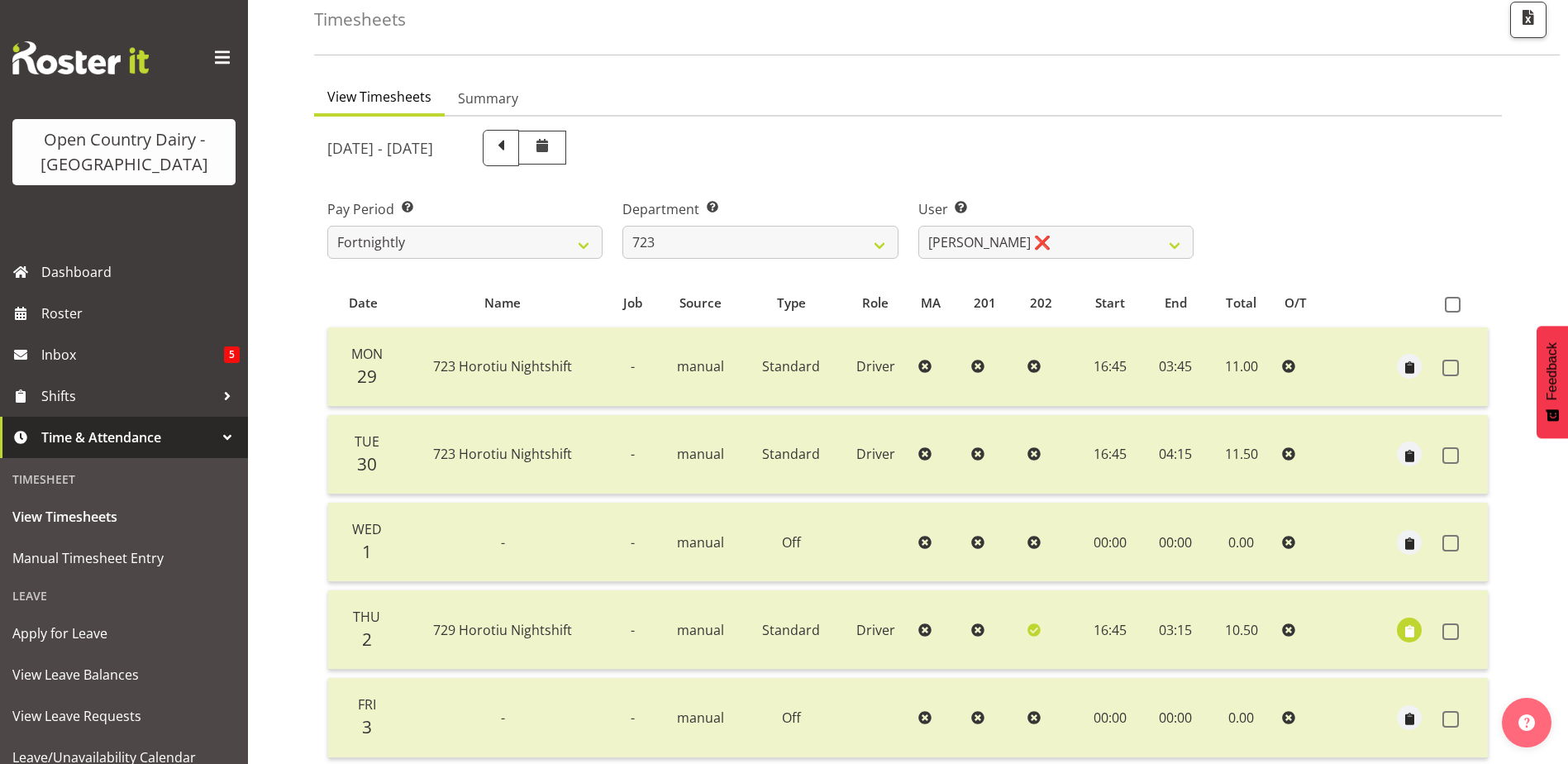
scroll to position [56, 0]
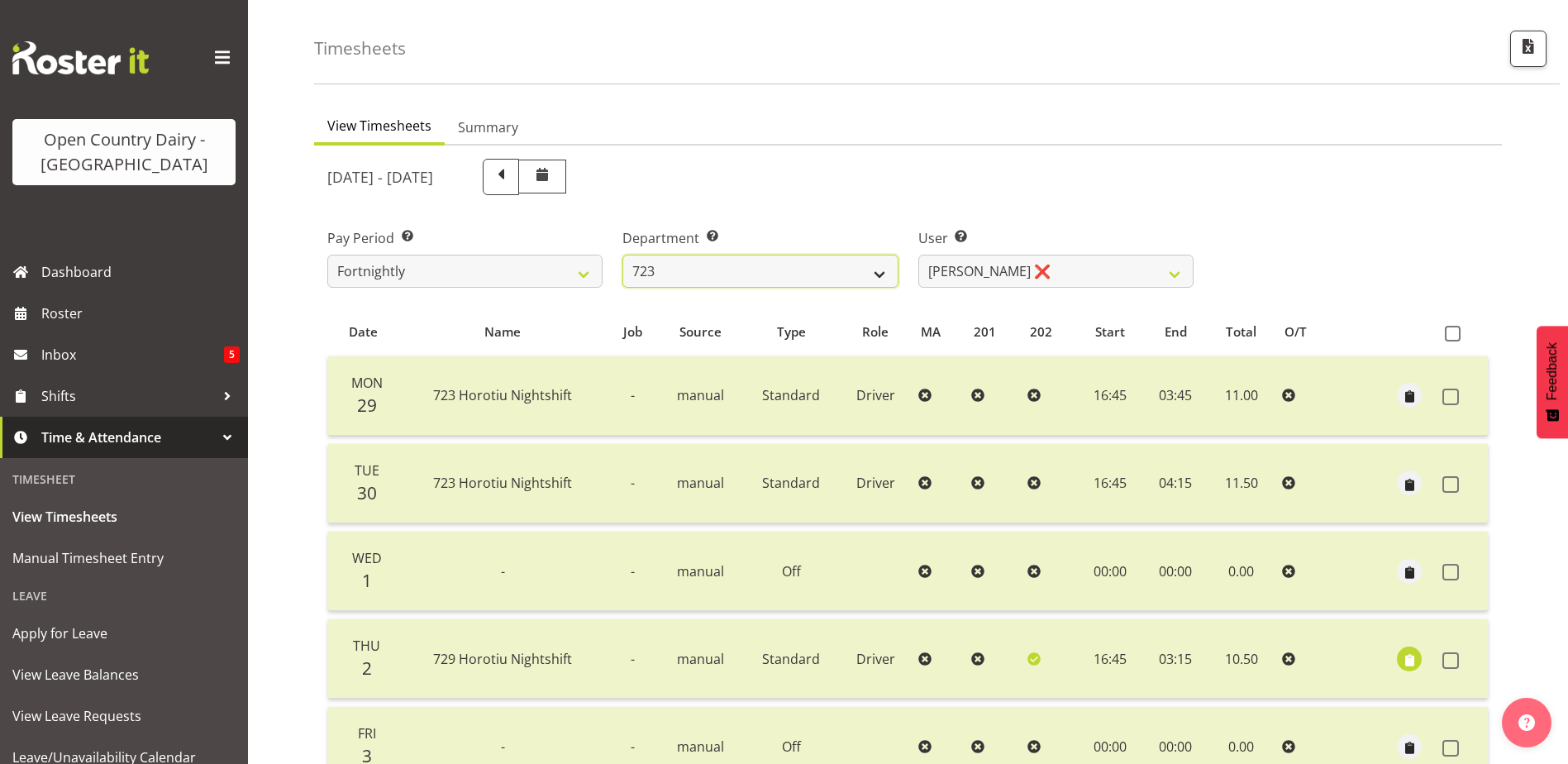
click at [804, 259] on select "701 702 703 704 705 706 707 708 709 710 711 712 713 714 715 716 717 718 719 720" at bounding box center [759, 271] width 275 height 33
select select "760"
click at [622, 254] on select "701 702 703 704 705 706 707 708 709 710 711 712 713 714 715 716 717 718 719 720" at bounding box center [759, 271] width 275 height 33
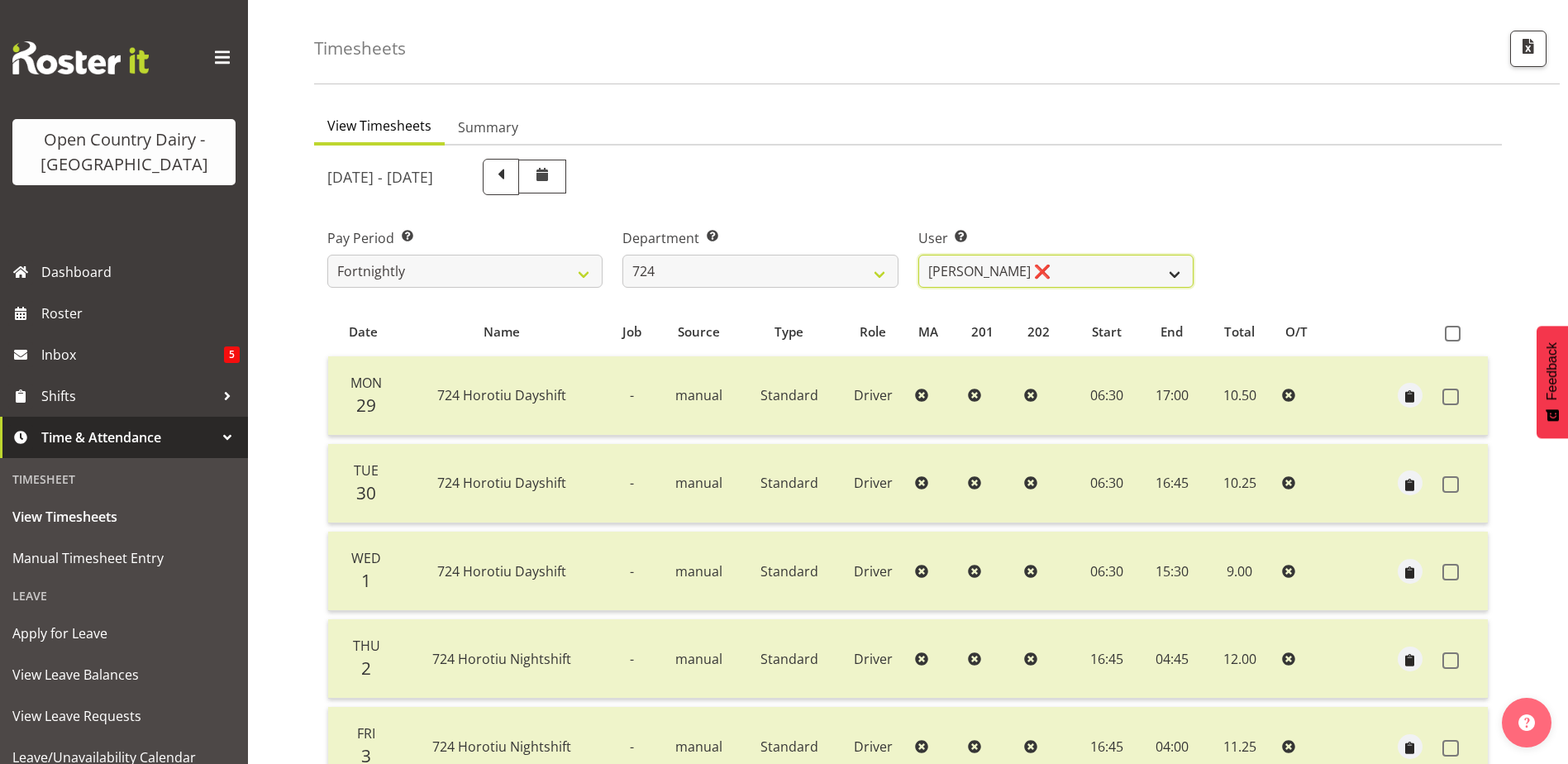
click at [992, 275] on select "Brent Adams ❌ Jaspreet Singh ❌ John Walters ❌" at bounding box center [1055, 271] width 275 height 33
select select "10133"
click at [918, 254] on select "Brent Adams ❌ Jaspreet Singh ❌ John Walters ❌" at bounding box center [1055, 271] width 275 height 33
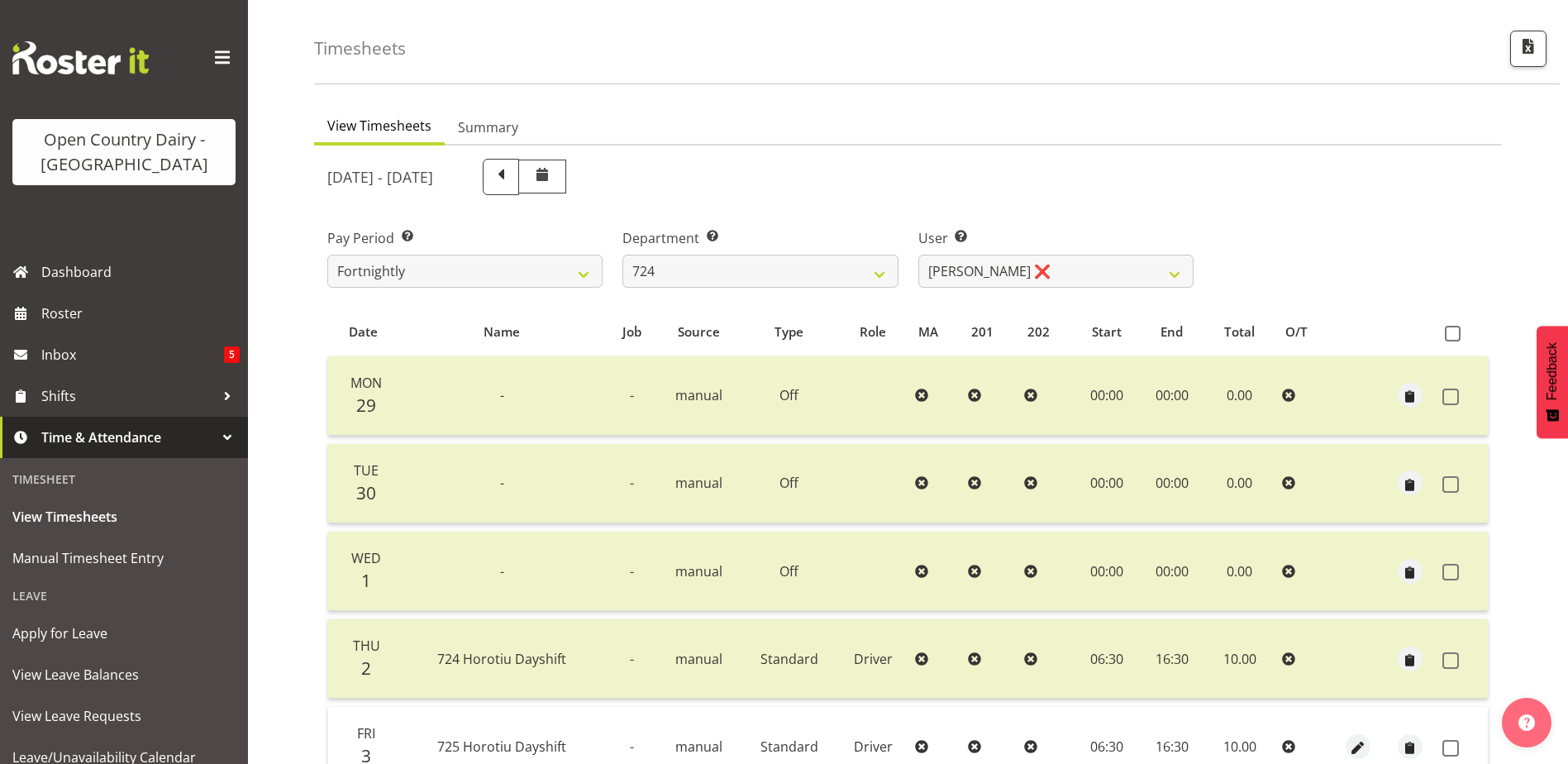
click at [1453, 336] on span at bounding box center [1453, 334] width 16 height 16
click at [1453, 336] on input "checkbox" at bounding box center [1450, 334] width 11 height 11
checkbox input "true"
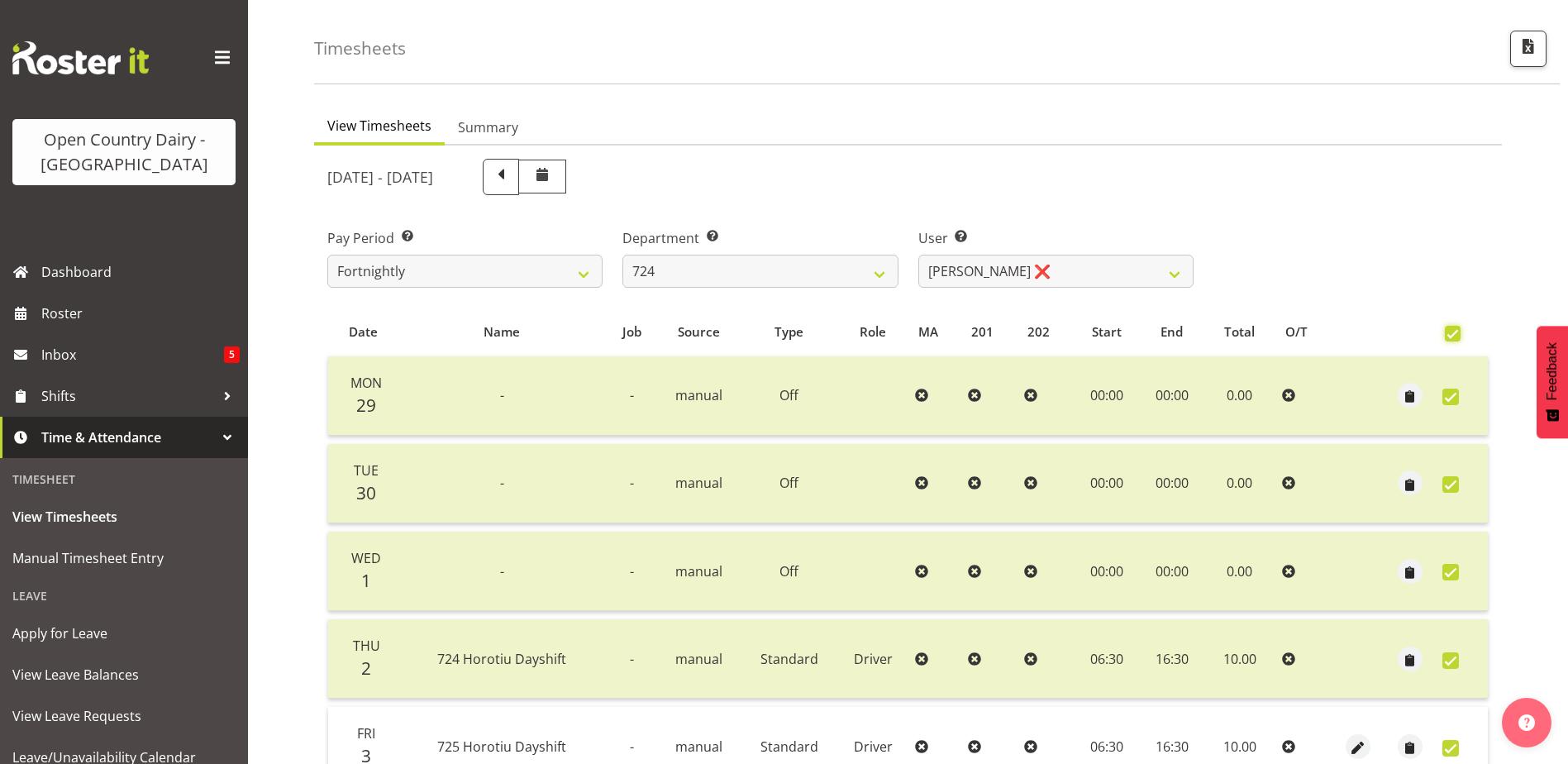
checkbox input "true"
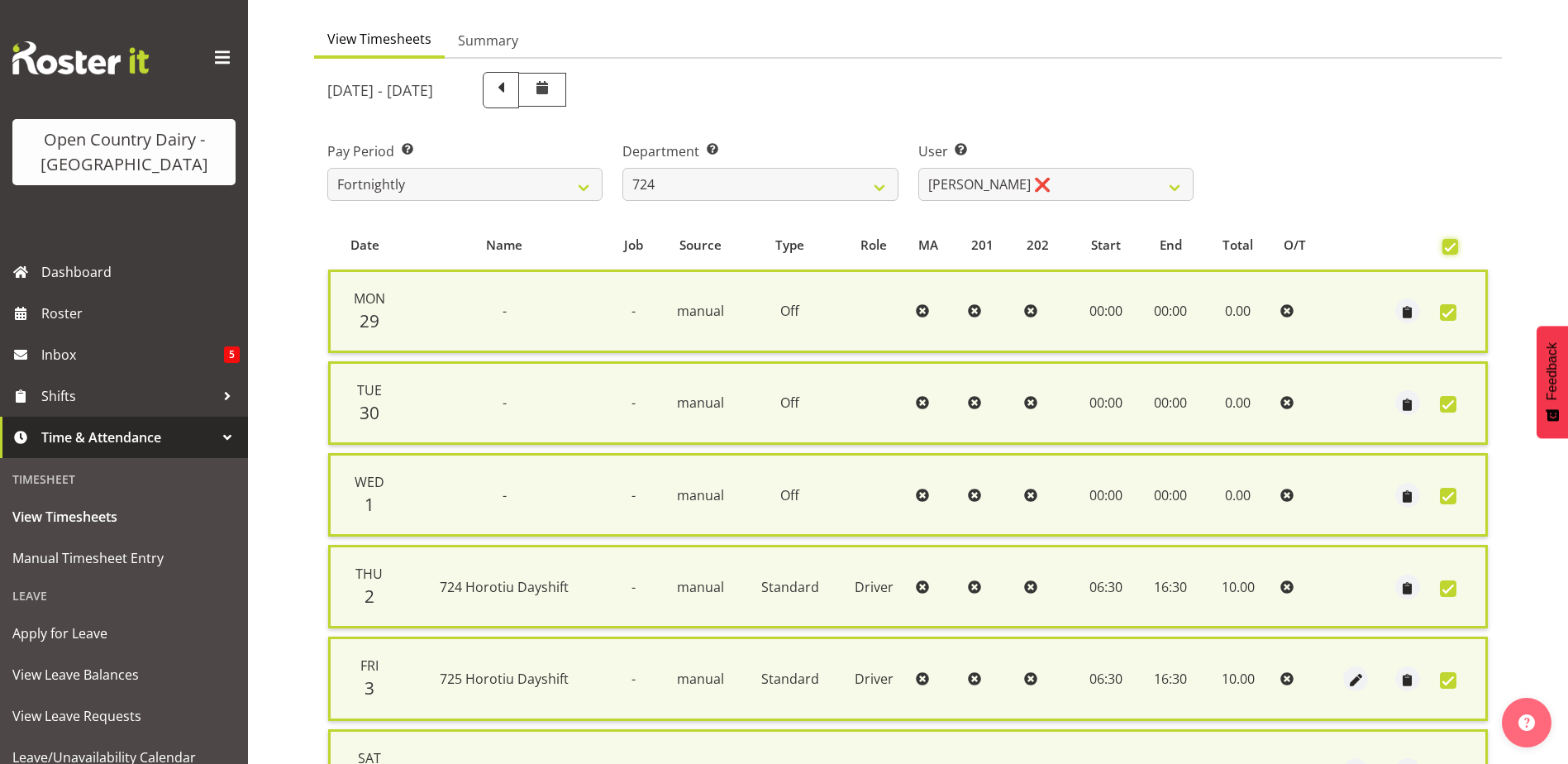
scroll to position [411, 0]
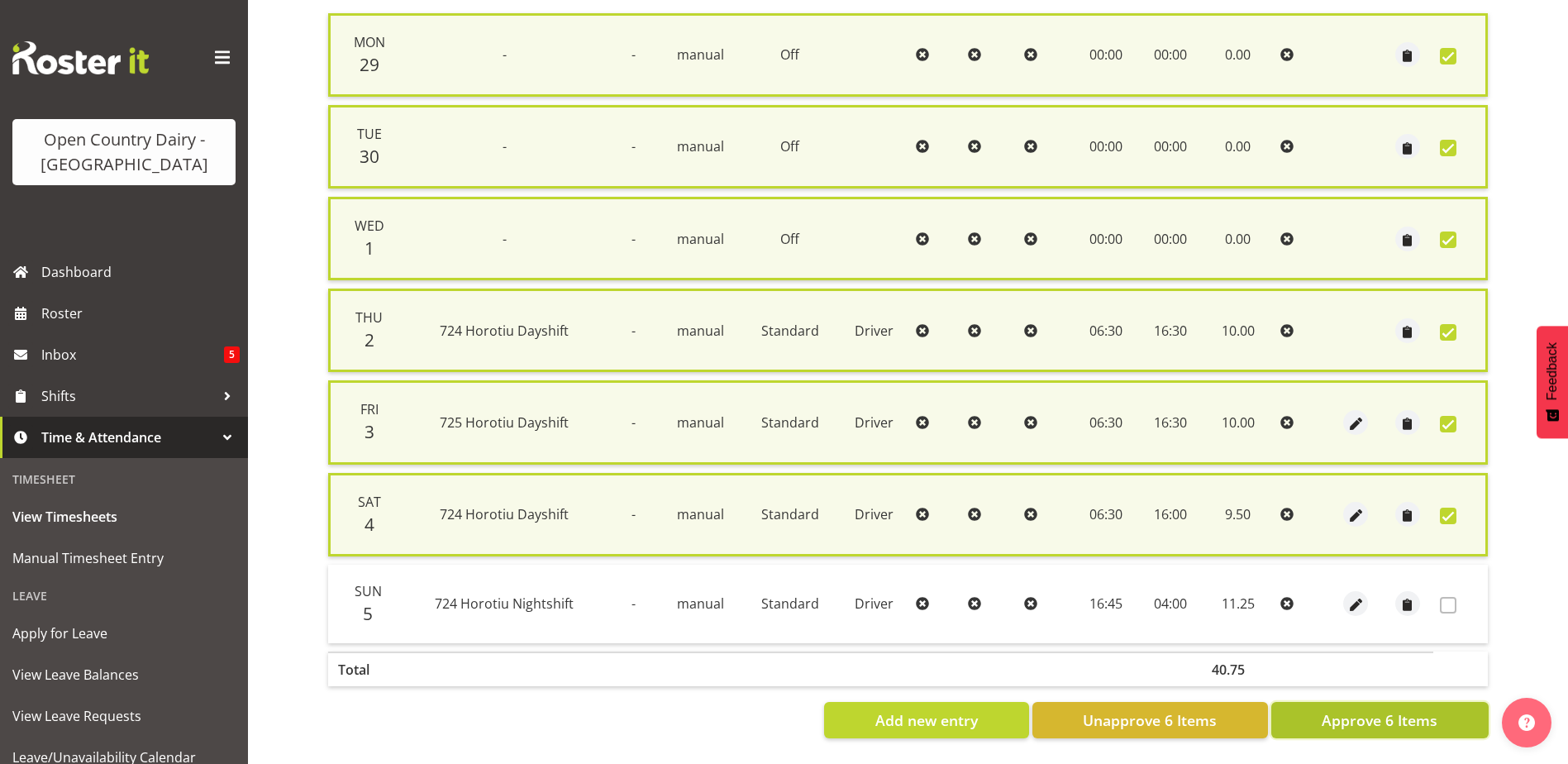
click at [1419, 718] on span "Approve 6 Items" at bounding box center [1379, 720] width 115 height 22
checkbox input "false"
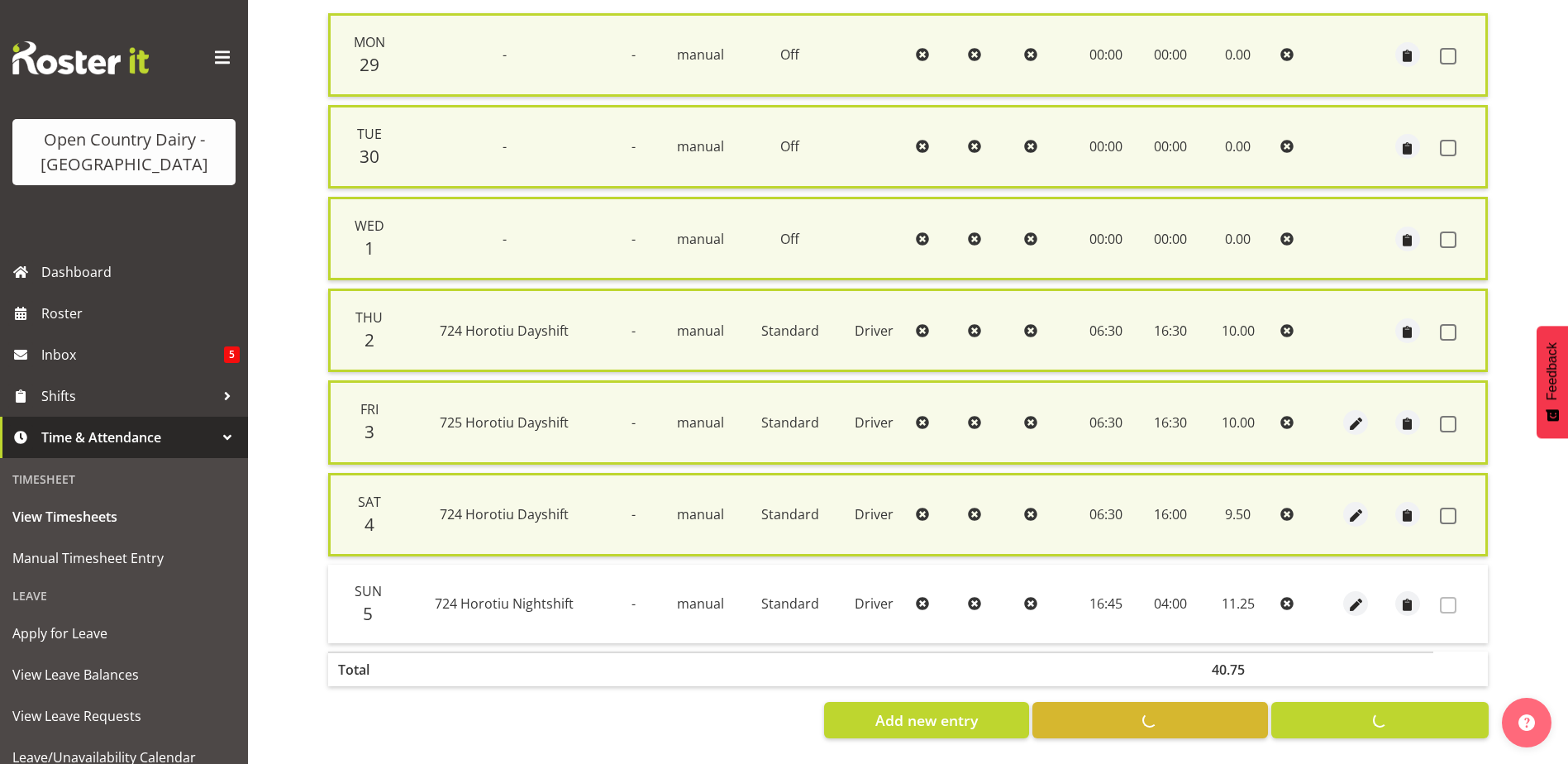
checkbox input "false"
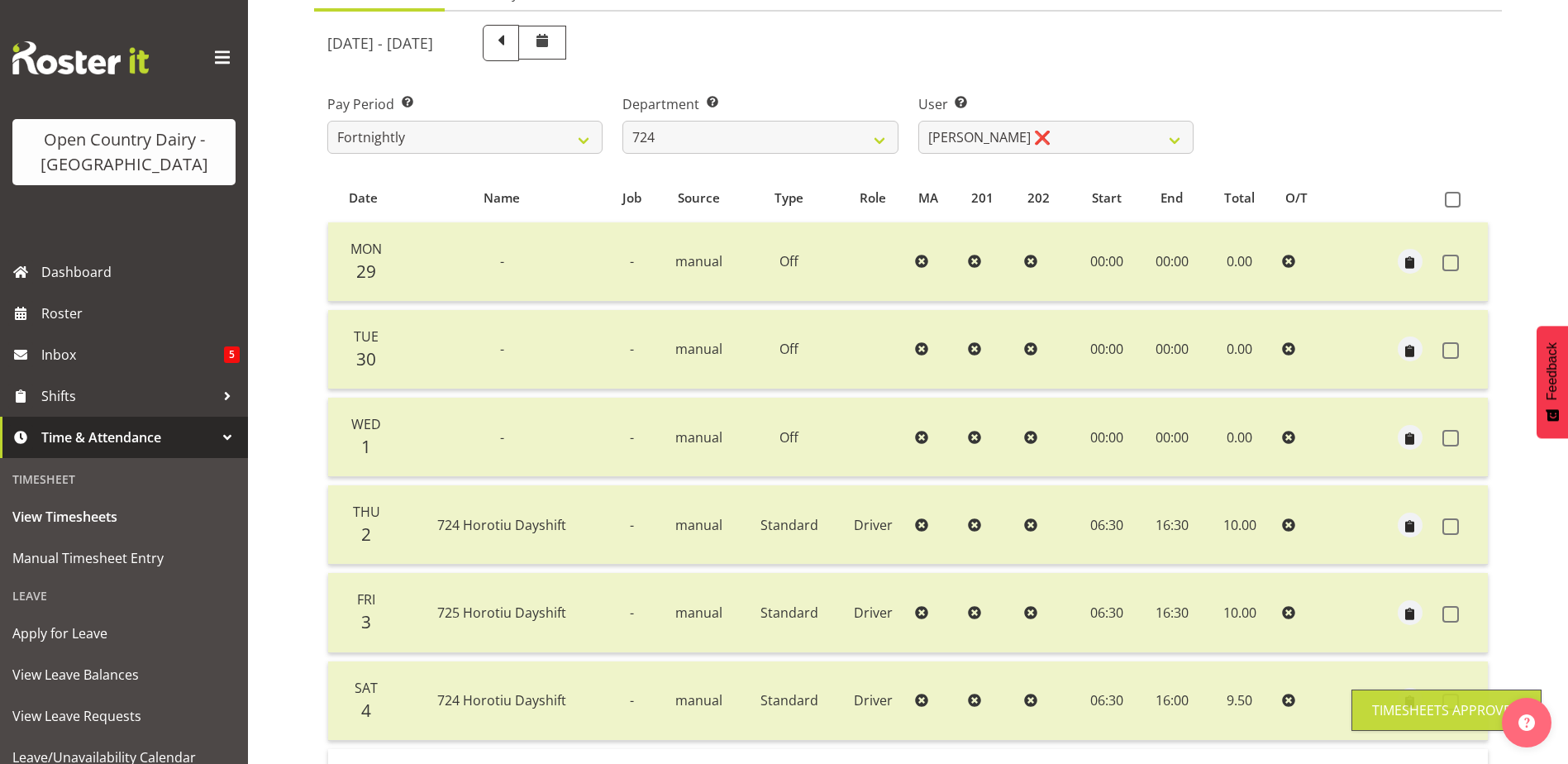
scroll to position [56, 0]
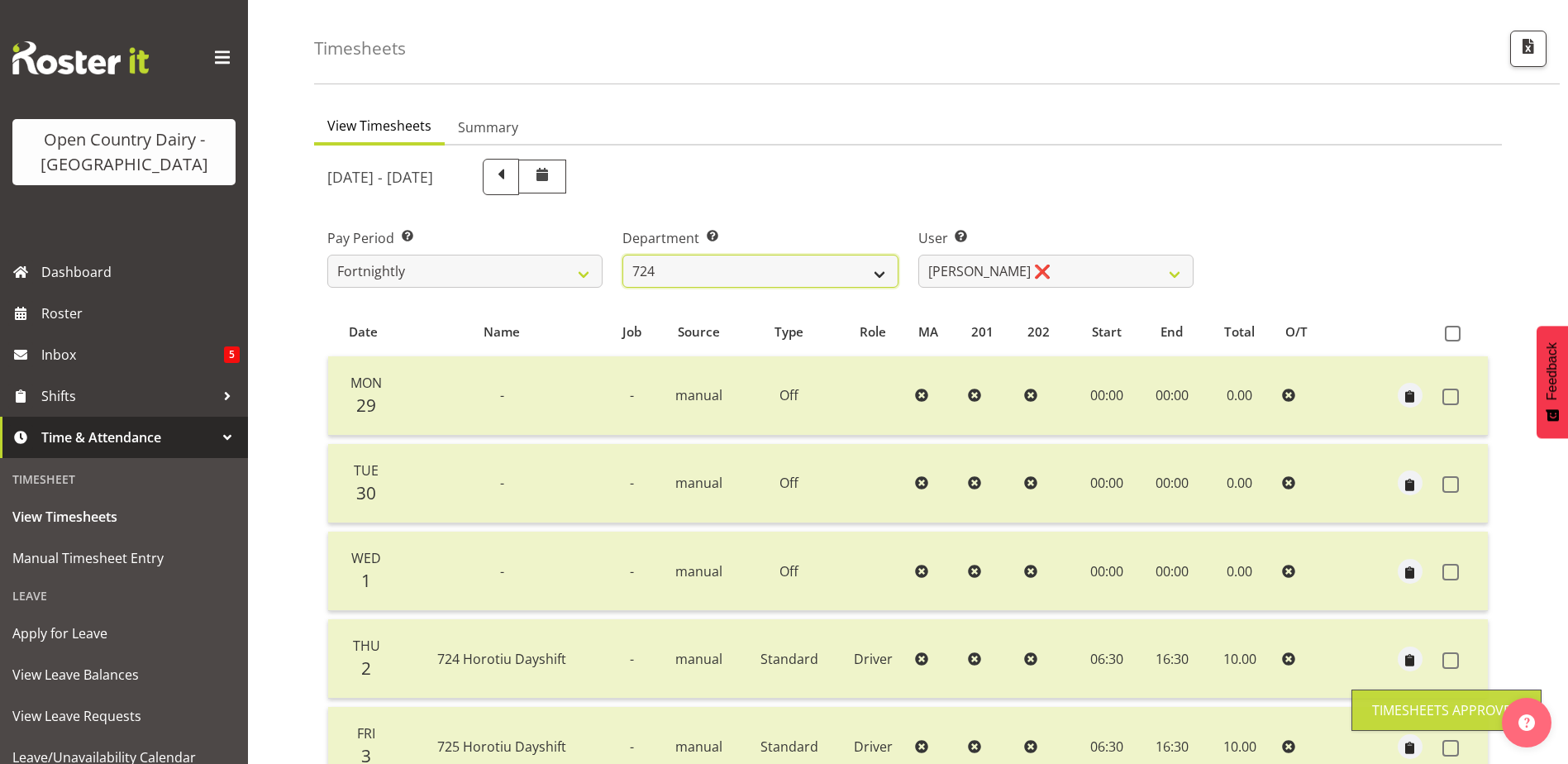
click at [830, 259] on select "701 702 703 704 705 706 707 708 709 710 711 712 713 714 715 716 717 718 719 720" at bounding box center [759, 271] width 275 height 33
select select "803"
click at [622, 254] on select "701 702 703 704 705 706 707 708 709 710 711 712 713 714 715 716 717 718 719 720" at bounding box center [759, 271] width 275 height 33
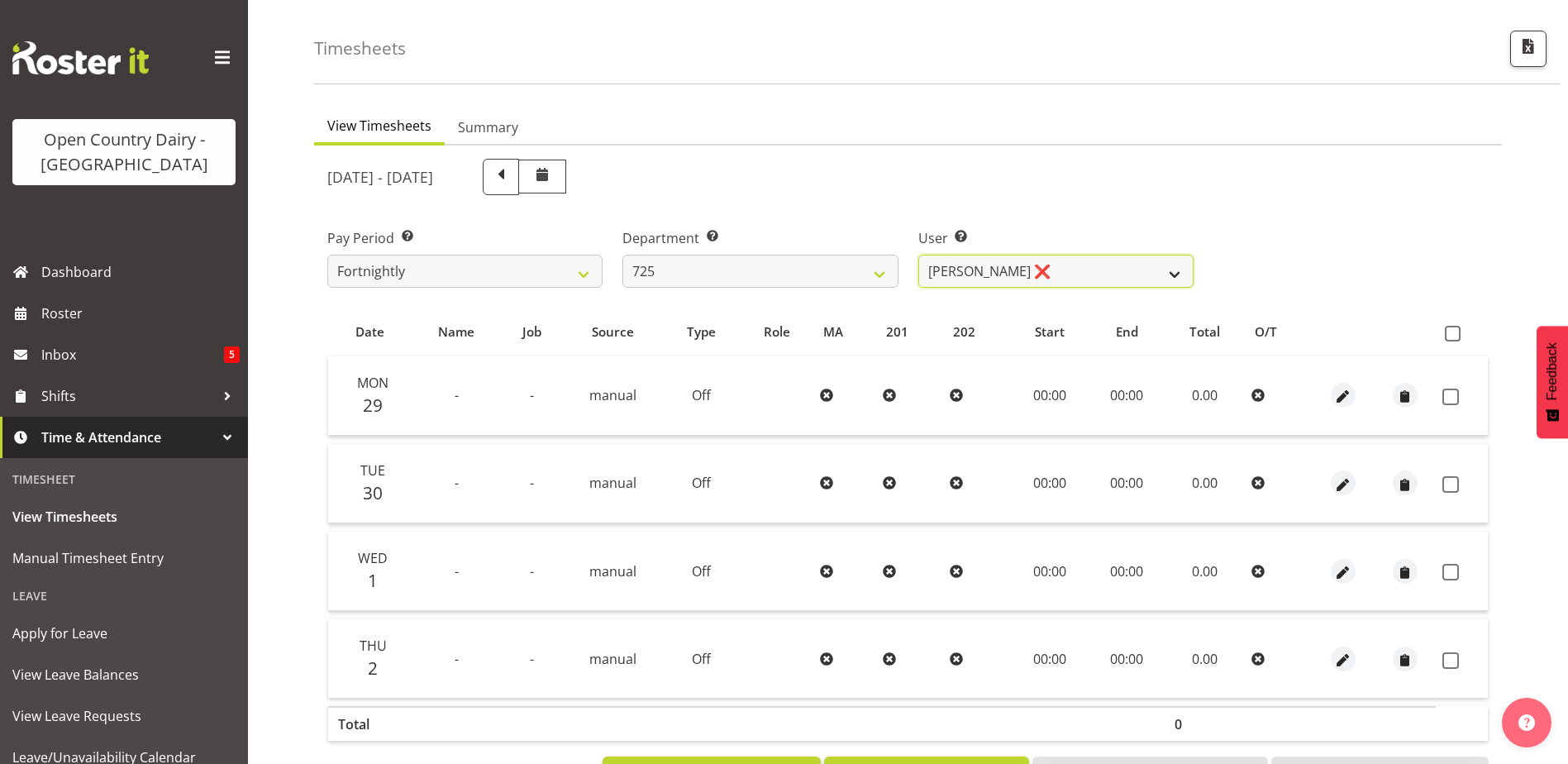
click at [1016, 275] on select "Bhupinder Dhaliwal ❌ Gurpreet Singh Kahlon ❌ Hendrik Potgieter ❌ Len Grace ❌" at bounding box center [1055, 271] width 275 height 33
select select "11206"
click at [918, 254] on select "Bhupinder Dhaliwal ❌ Gurpreet Singh Kahlon ❌ Hendrik Potgieter ❌ Len Grace ❌" at bounding box center [1055, 271] width 275 height 33
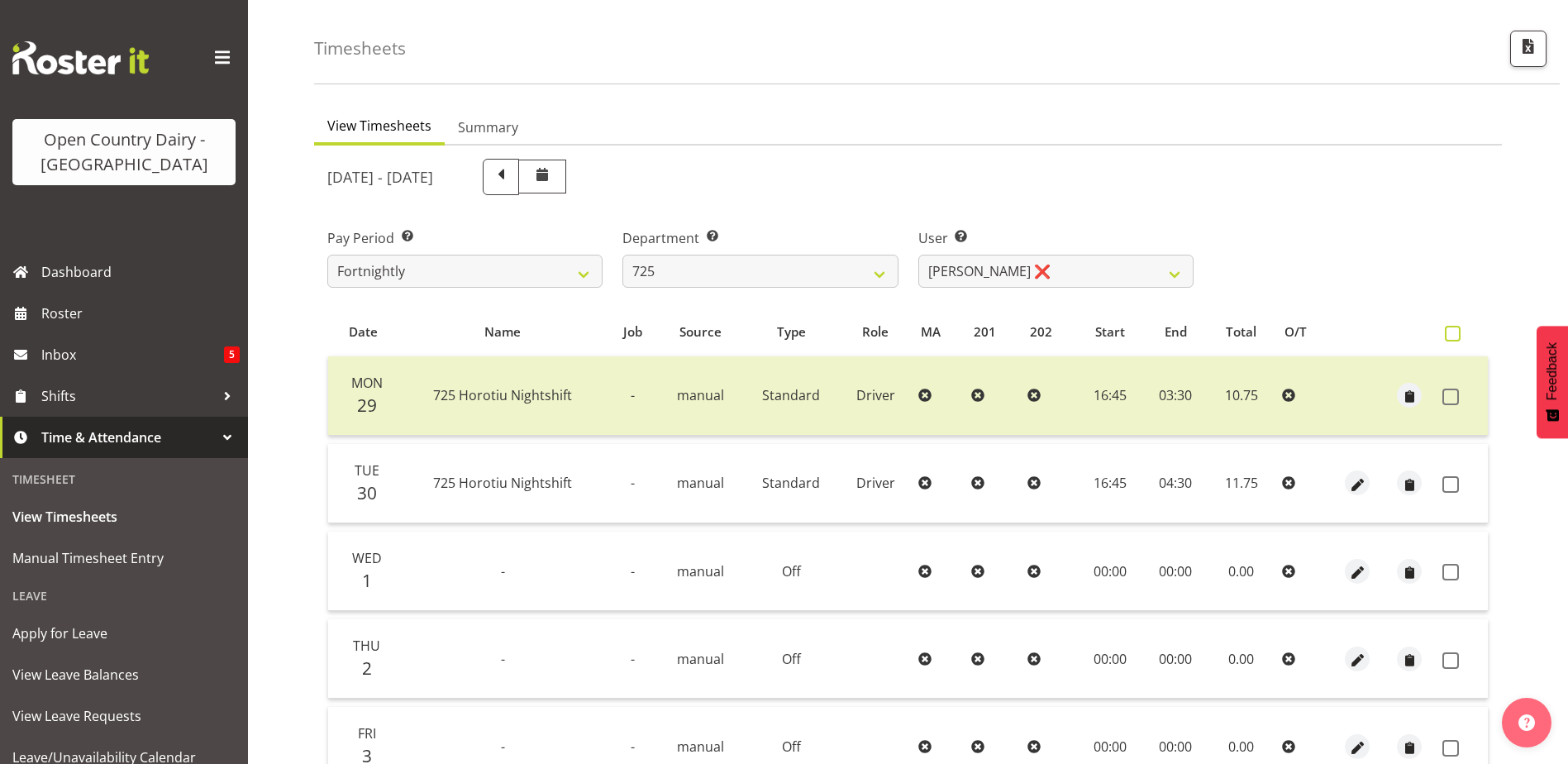
click at [1452, 334] on span at bounding box center [1453, 334] width 16 height 16
click at [1452, 334] on input "checkbox" at bounding box center [1450, 334] width 11 height 11
checkbox input "true"
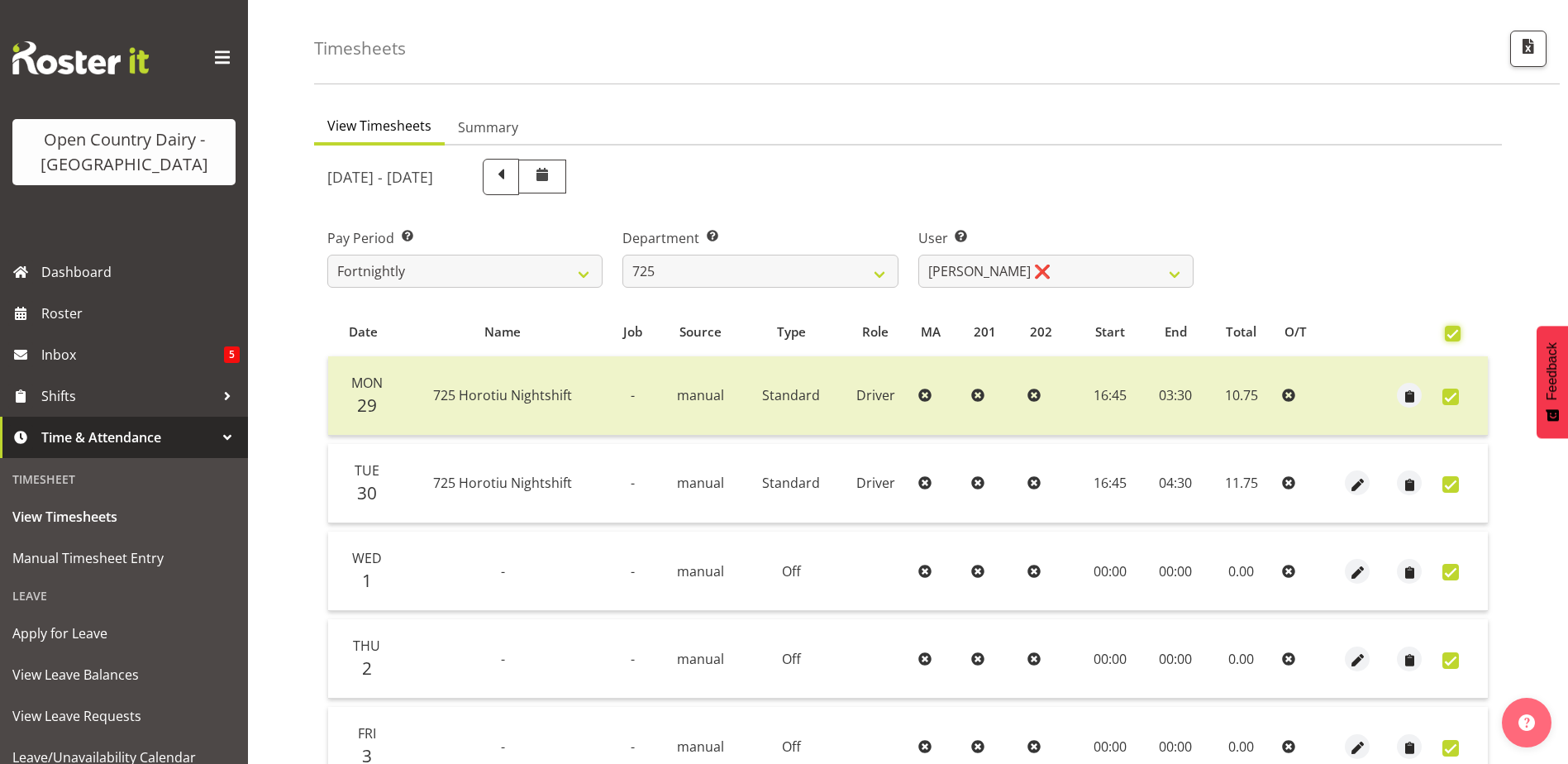
checkbox input "true"
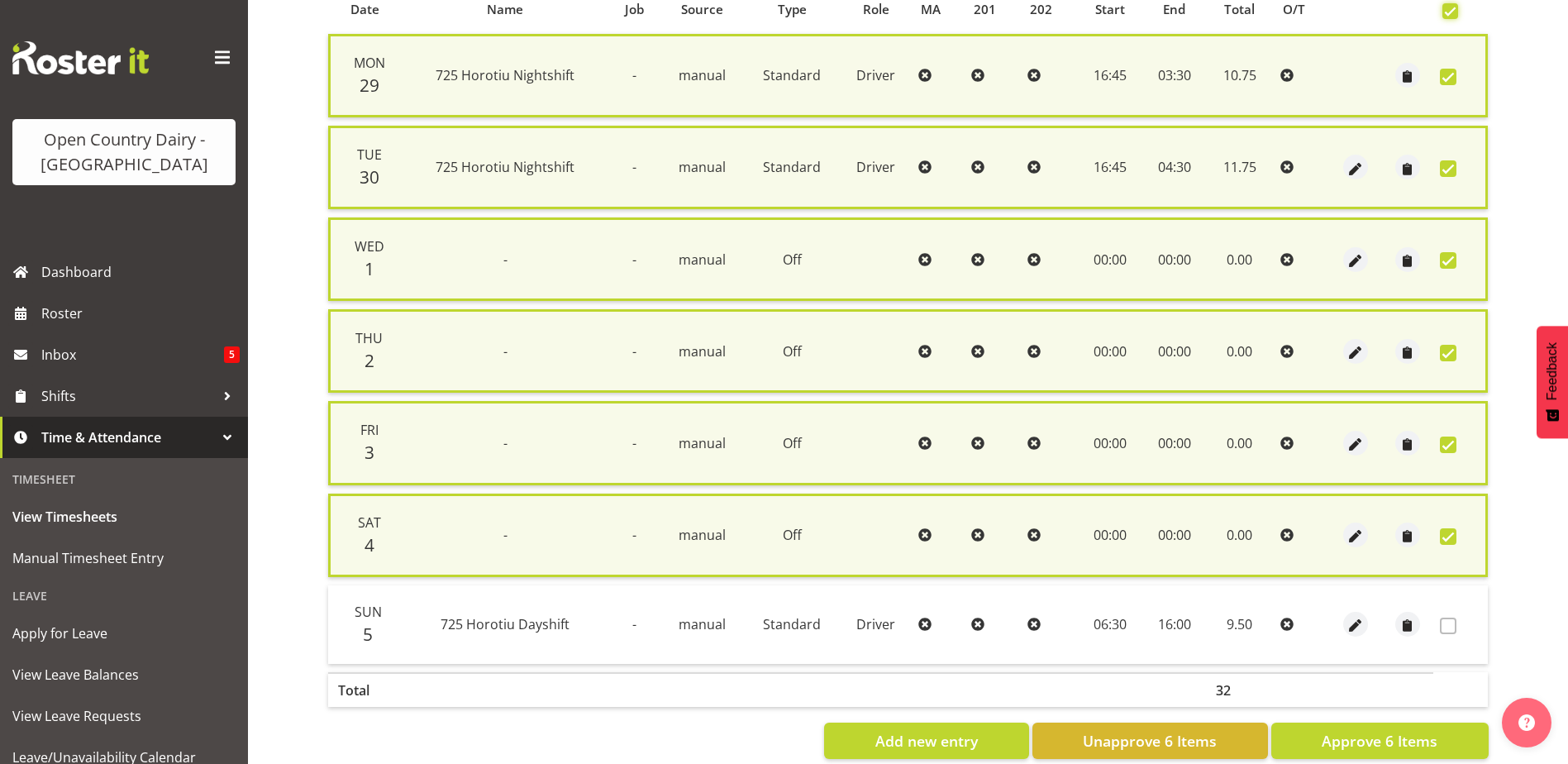
scroll to position [386, 0]
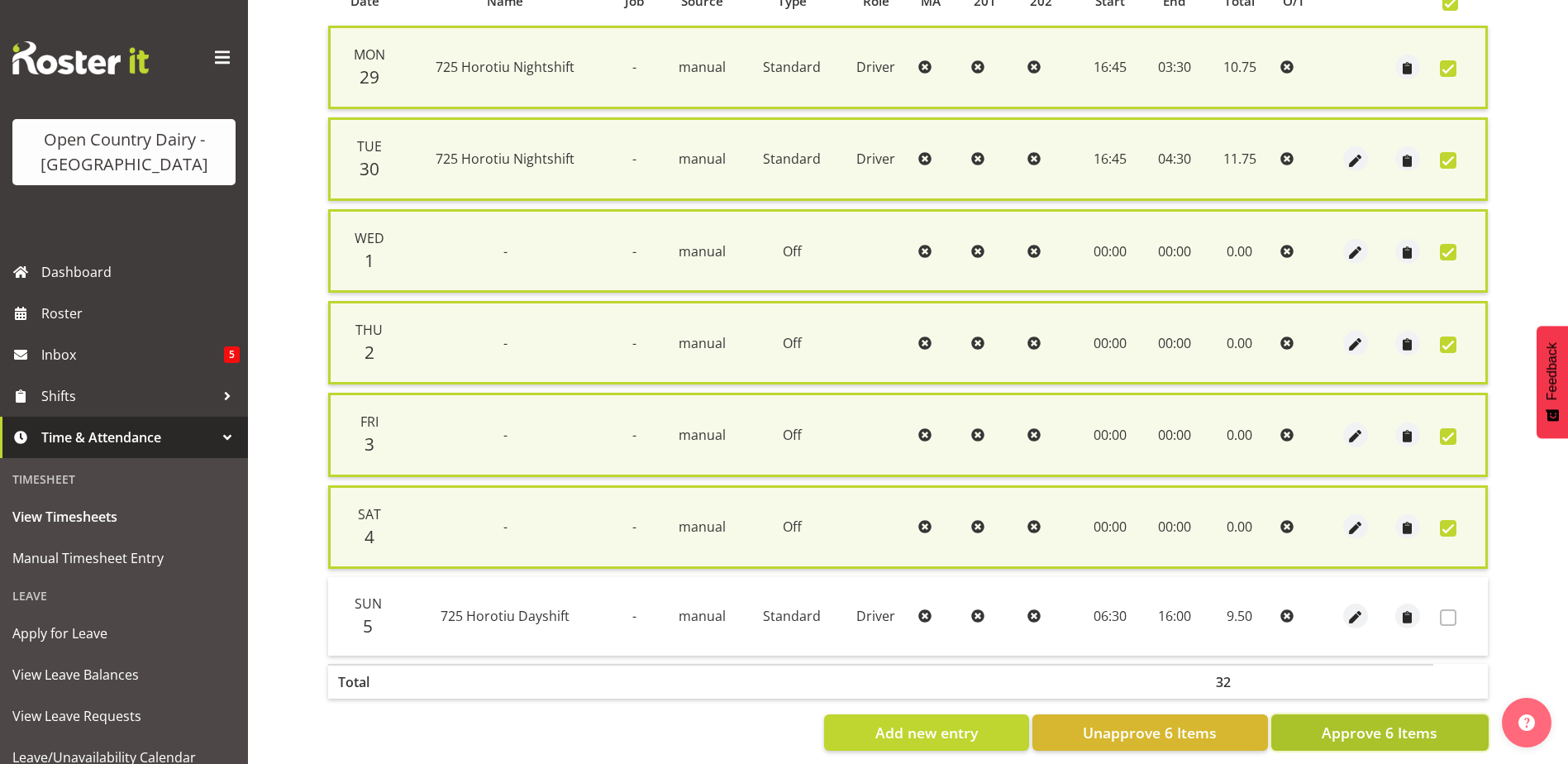
click at [1380, 746] on button "Approve 6 Items" at bounding box center [1380, 732] width 217 height 36
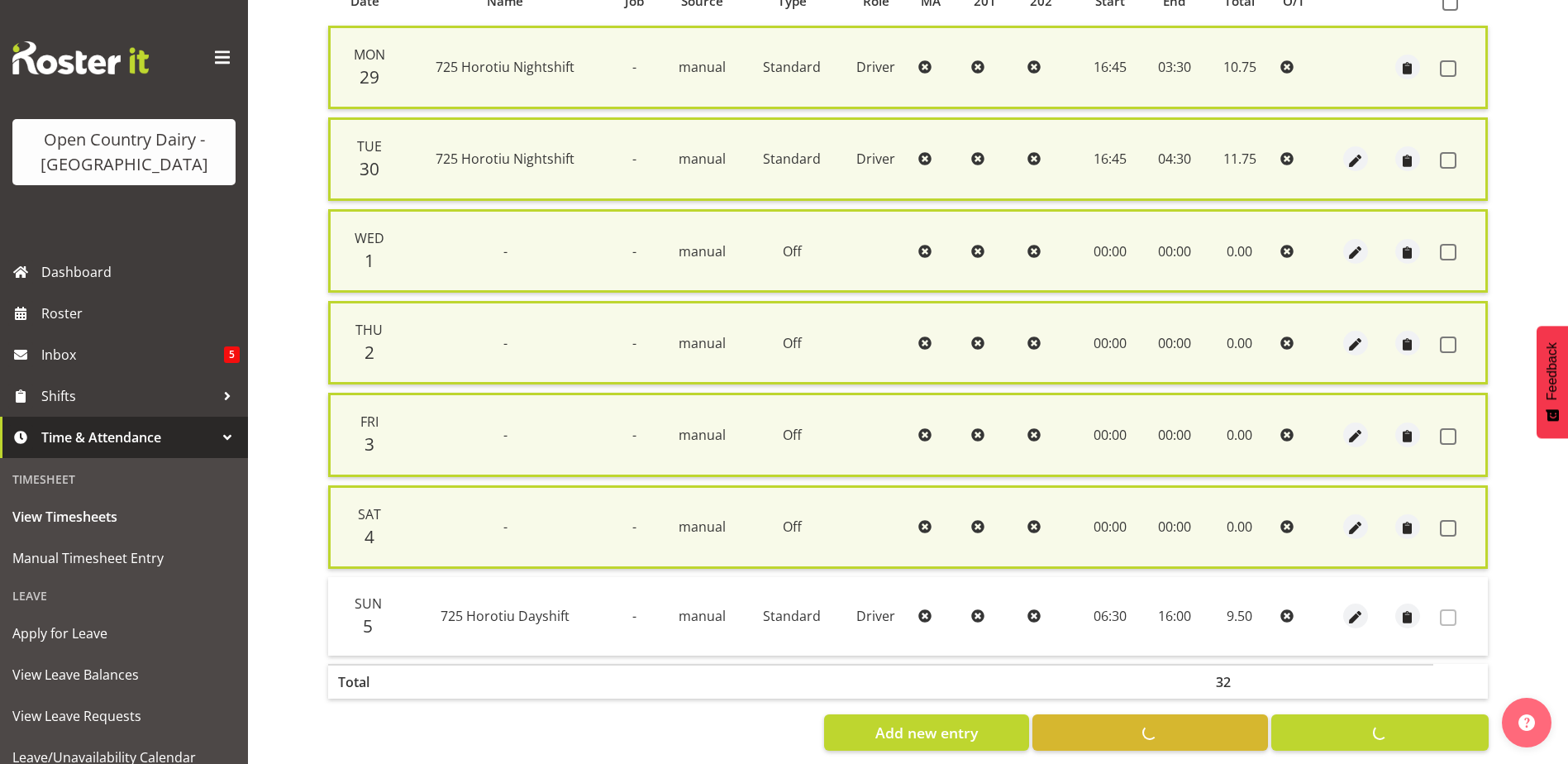
checkbox input "false"
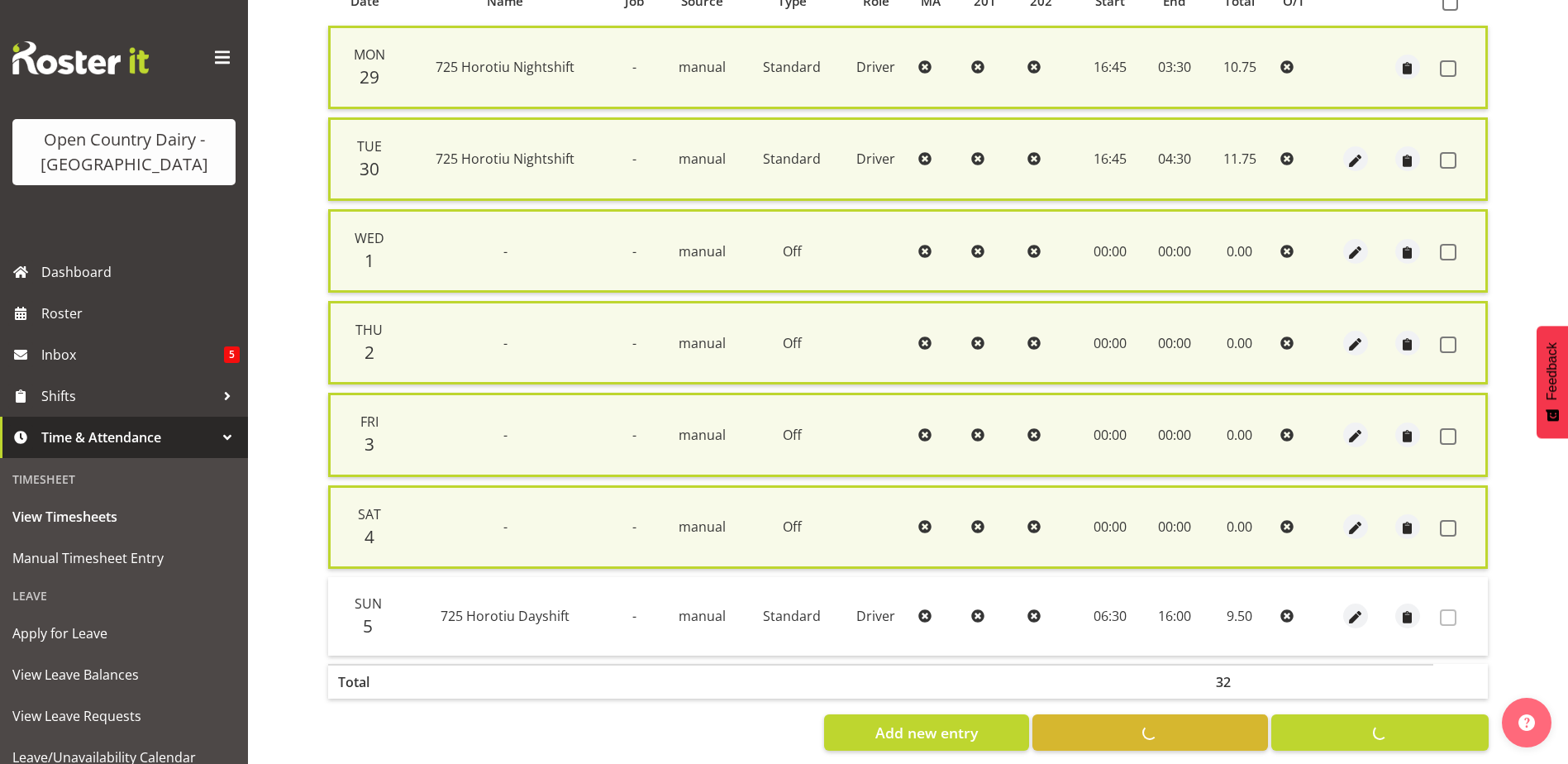
checkbox input "false"
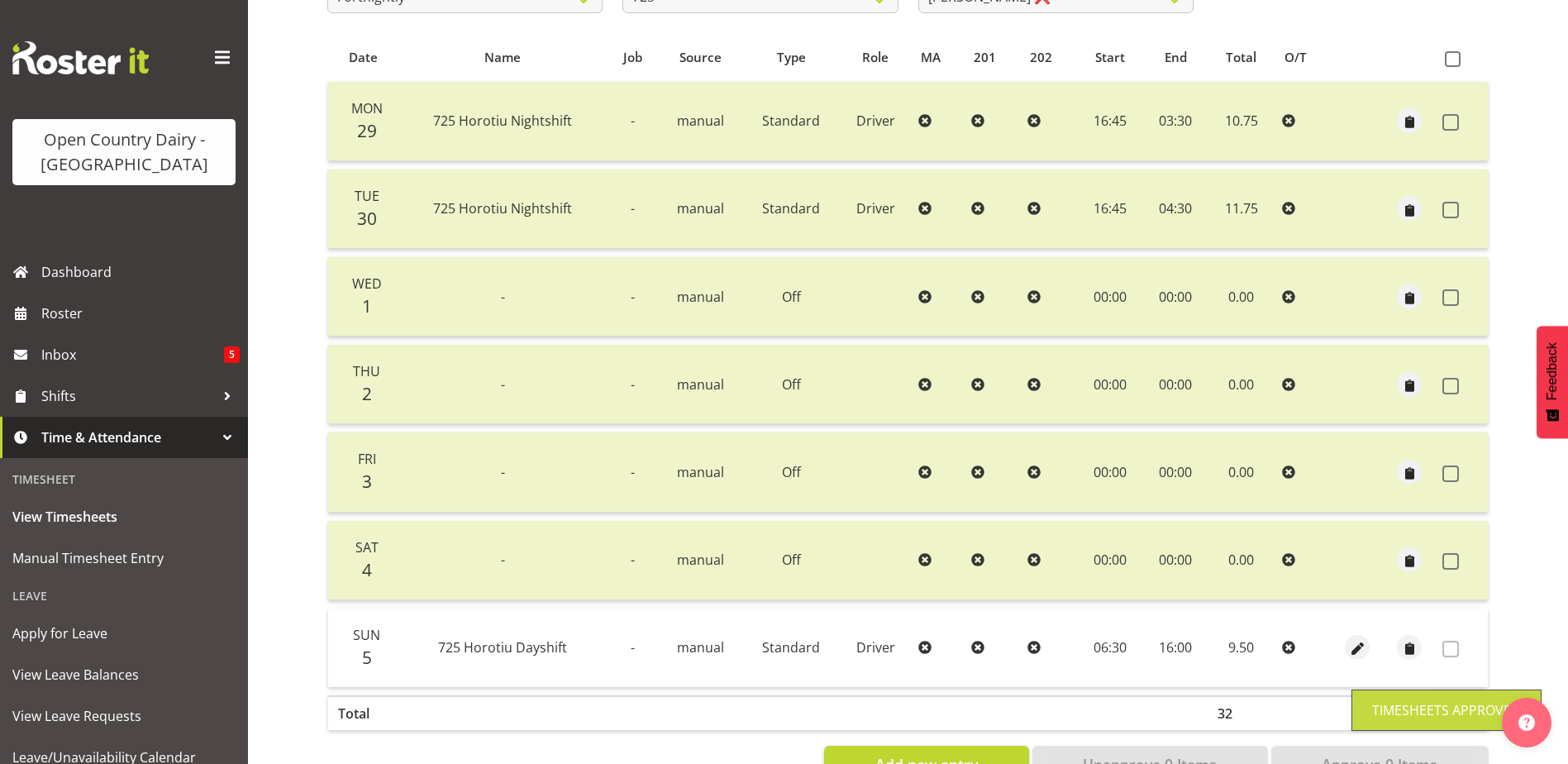
scroll to position [0, 0]
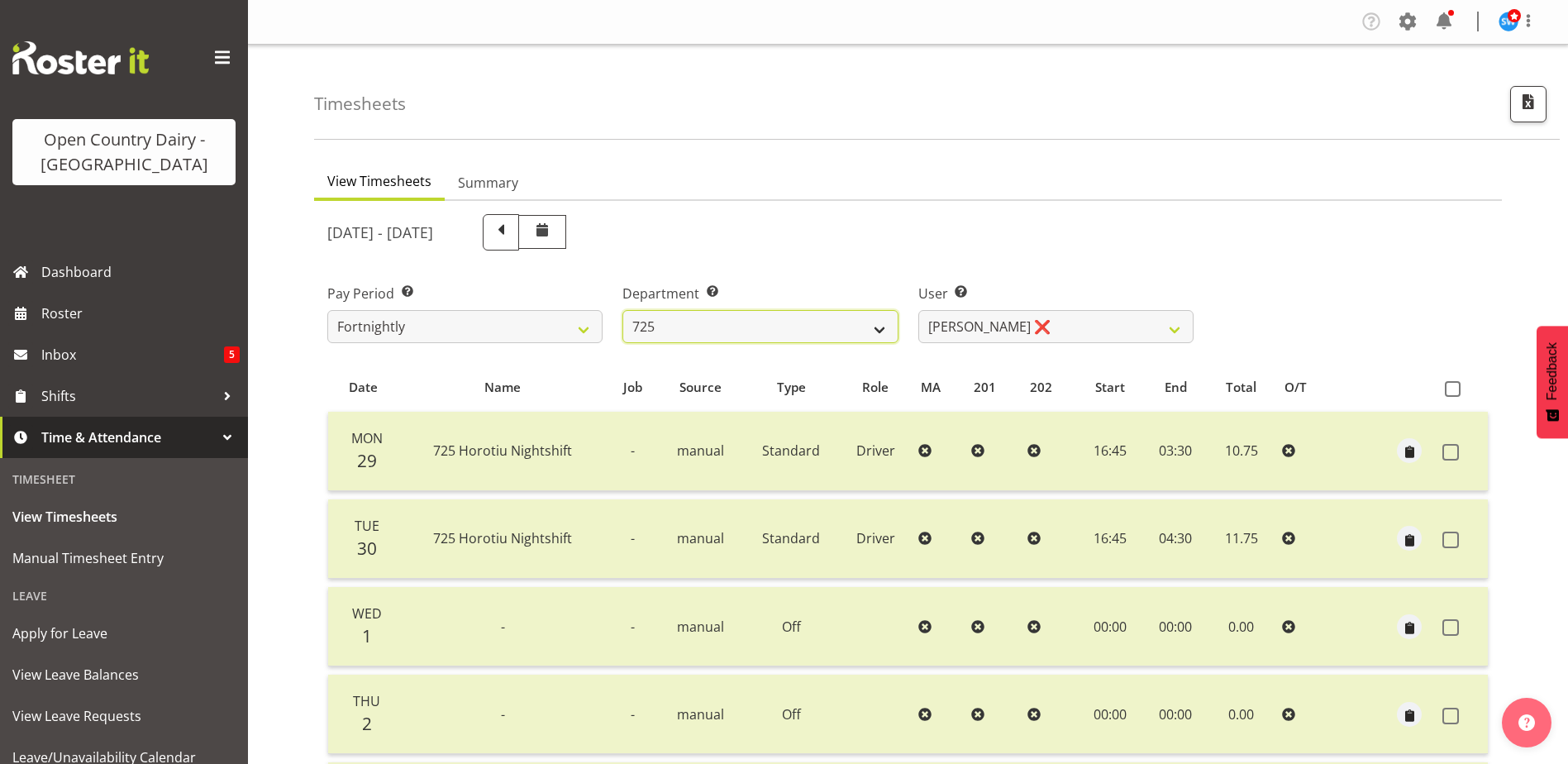
click at [873, 326] on select "701 702 703 704 705 706 707 708 709 710 711 712 713 714 715 716 717 718 719 720" at bounding box center [759, 327] width 275 height 33
select select "808"
click at [622, 310] on select "701 702 703 704 705 706 707 708 709 710 711 712 713 714 715 716 717 718 719 720" at bounding box center [759, 327] width 275 height 33
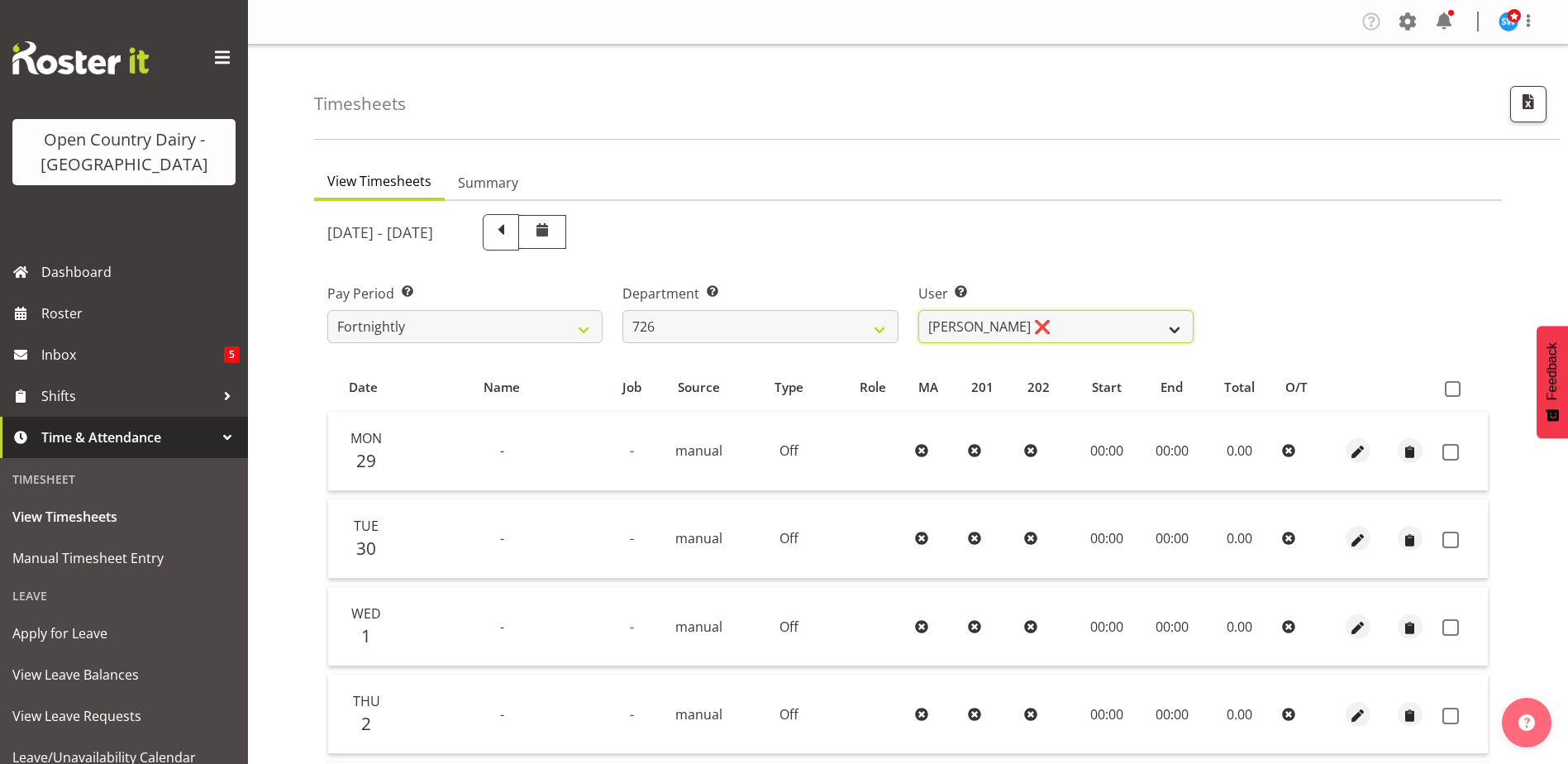
click at [1013, 327] on select "Angela Burrill ❌ Bryan Leathart ❌ Harpreet Singh ❌ Kerry Young ❌" at bounding box center [1055, 327] width 275 height 33
select select "9904"
click at [918, 310] on select "Angela Burrill ❌ Bryan Leathart ❌ Harpreet Singh ❌ Kerry Young ❌" at bounding box center [1055, 327] width 275 height 33
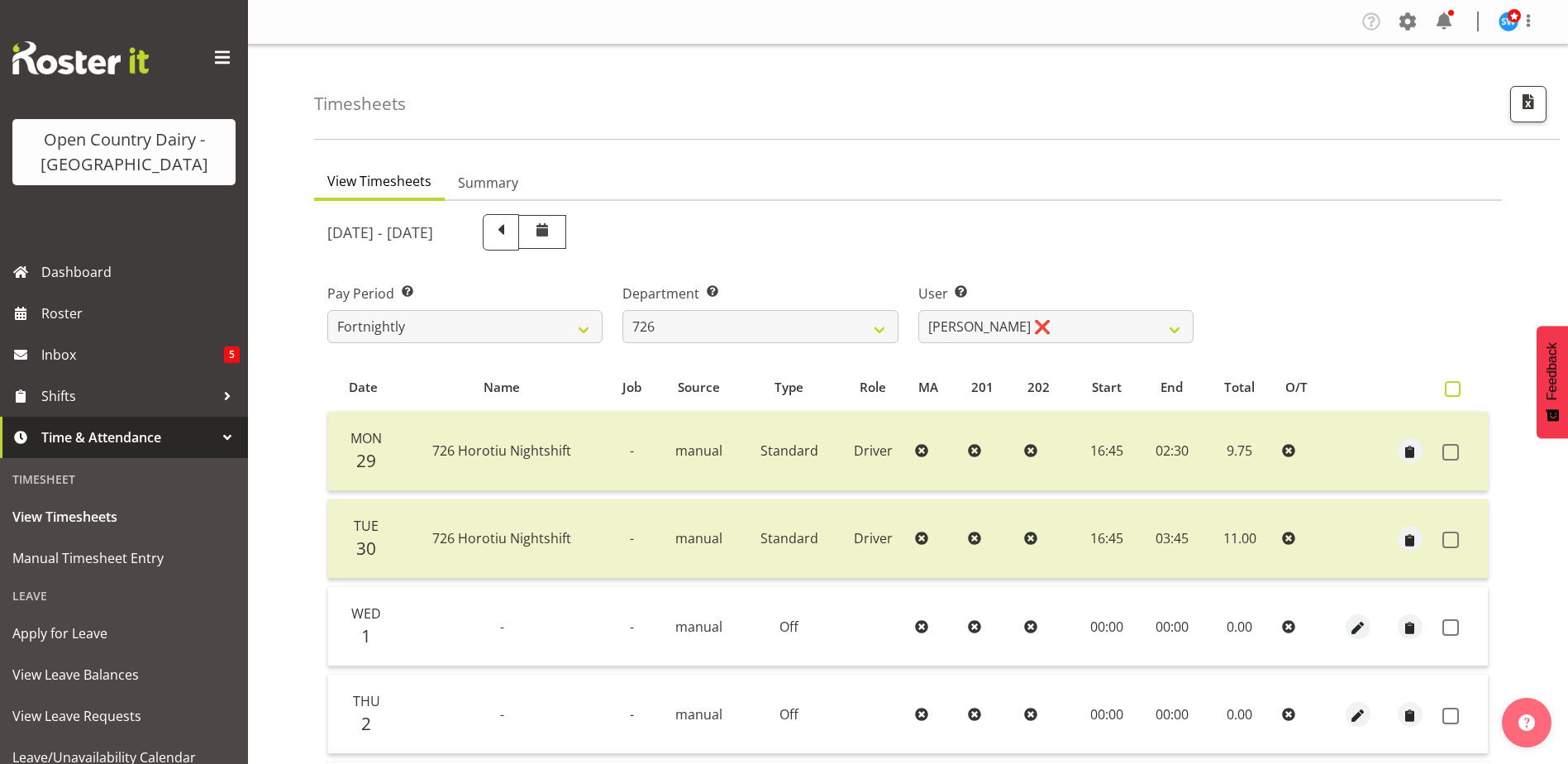
click at [1445, 388] on span at bounding box center [1453, 389] width 16 height 16
click at [1445, 388] on input "checkbox" at bounding box center [1450, 388] width 11 height 11
checkbox input "true"
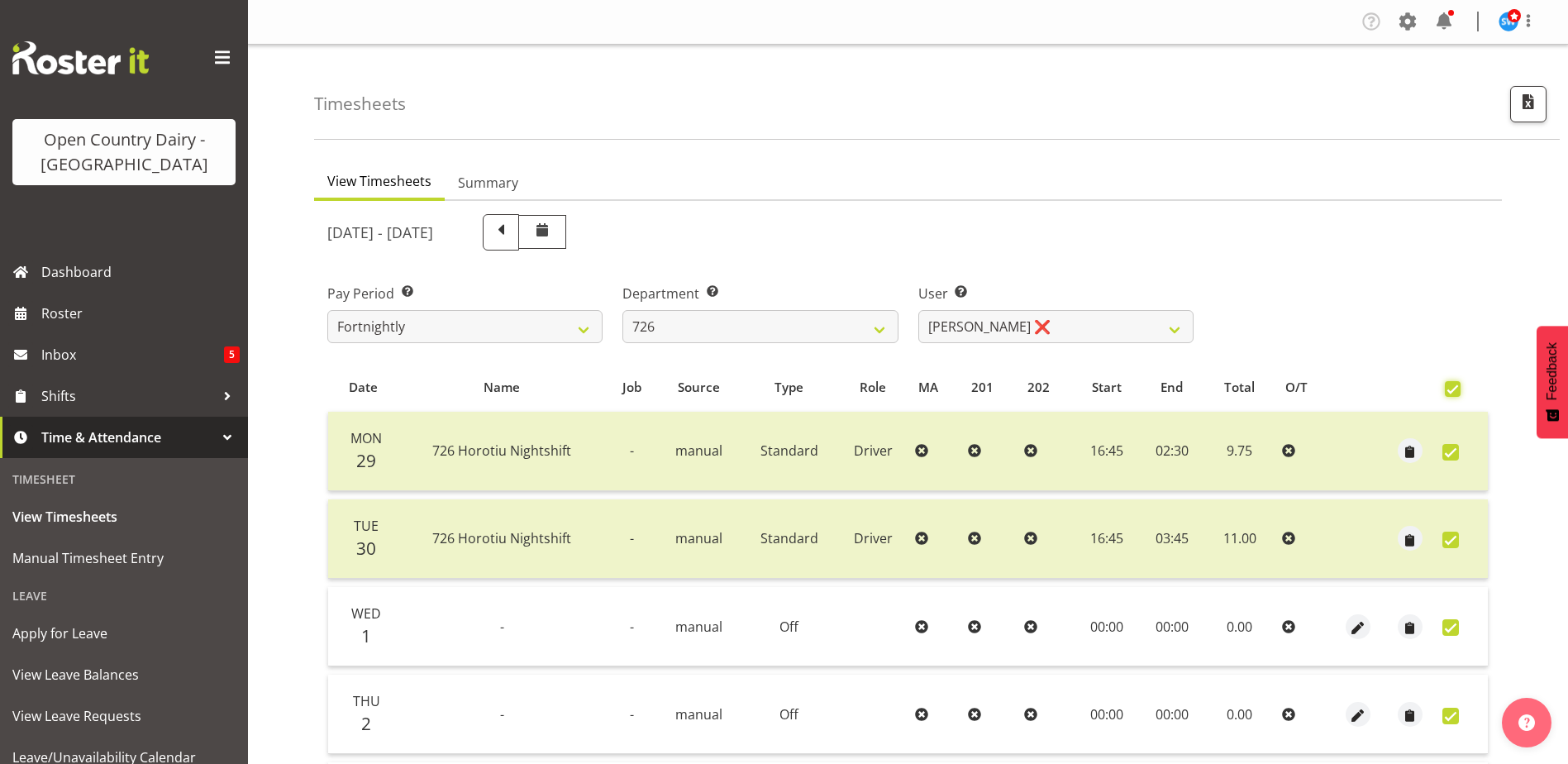
checkbox input "true"
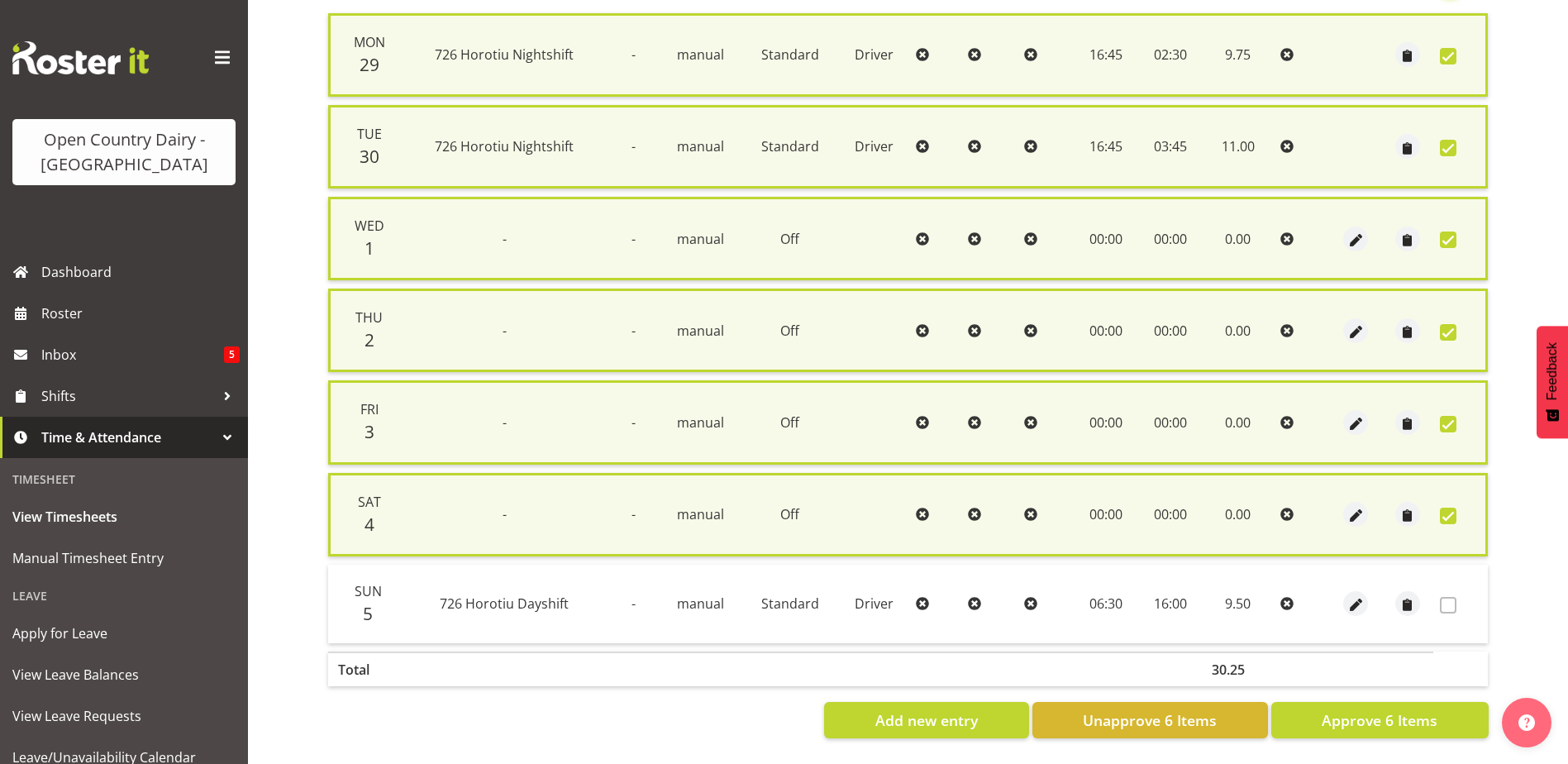
scroll to position [411, 0]
click at [1423, 709] on span "Approve 6 Items" at bounding box center [1379, 720] width 115 height 22
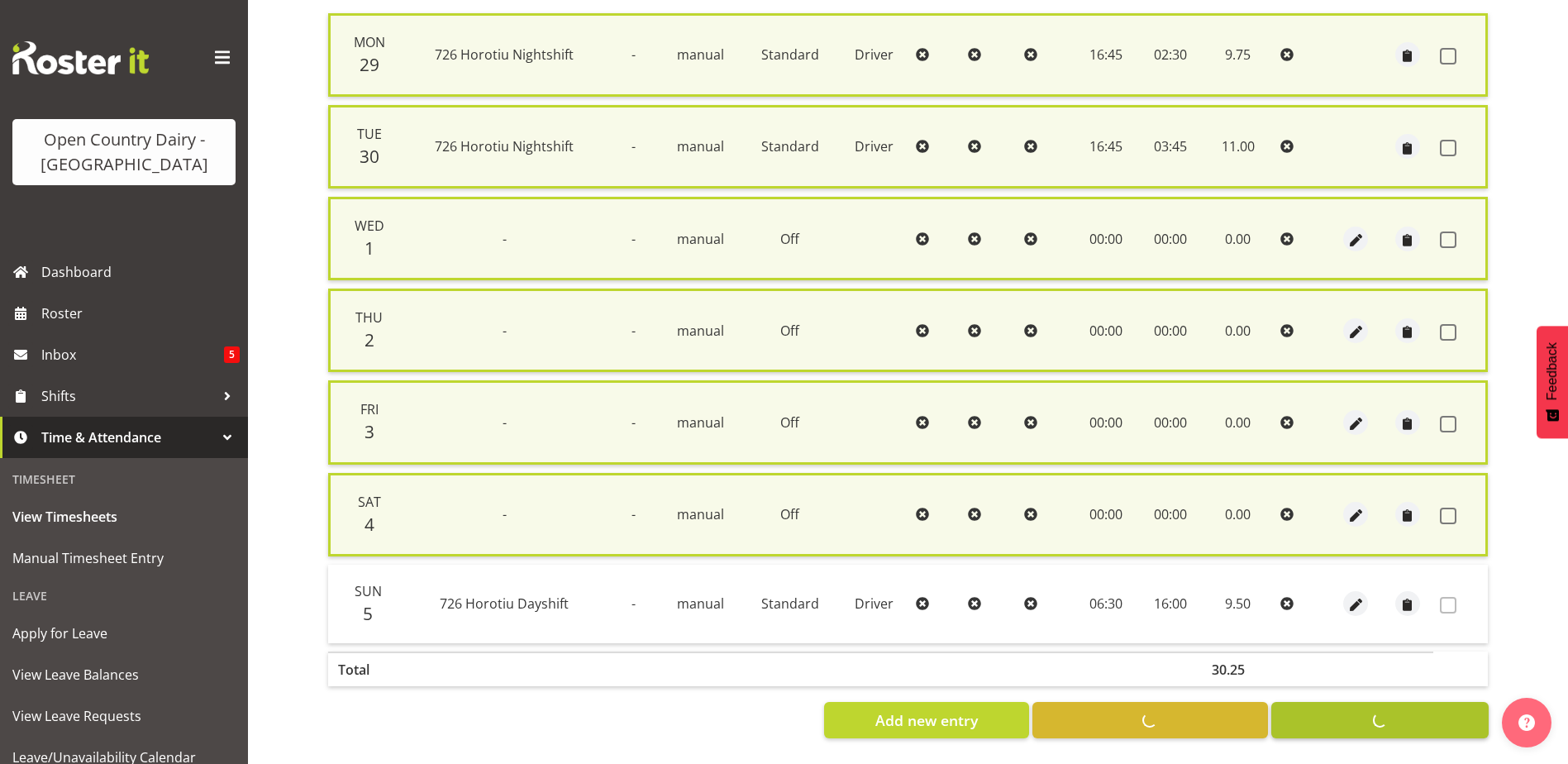
checkbox input "false"
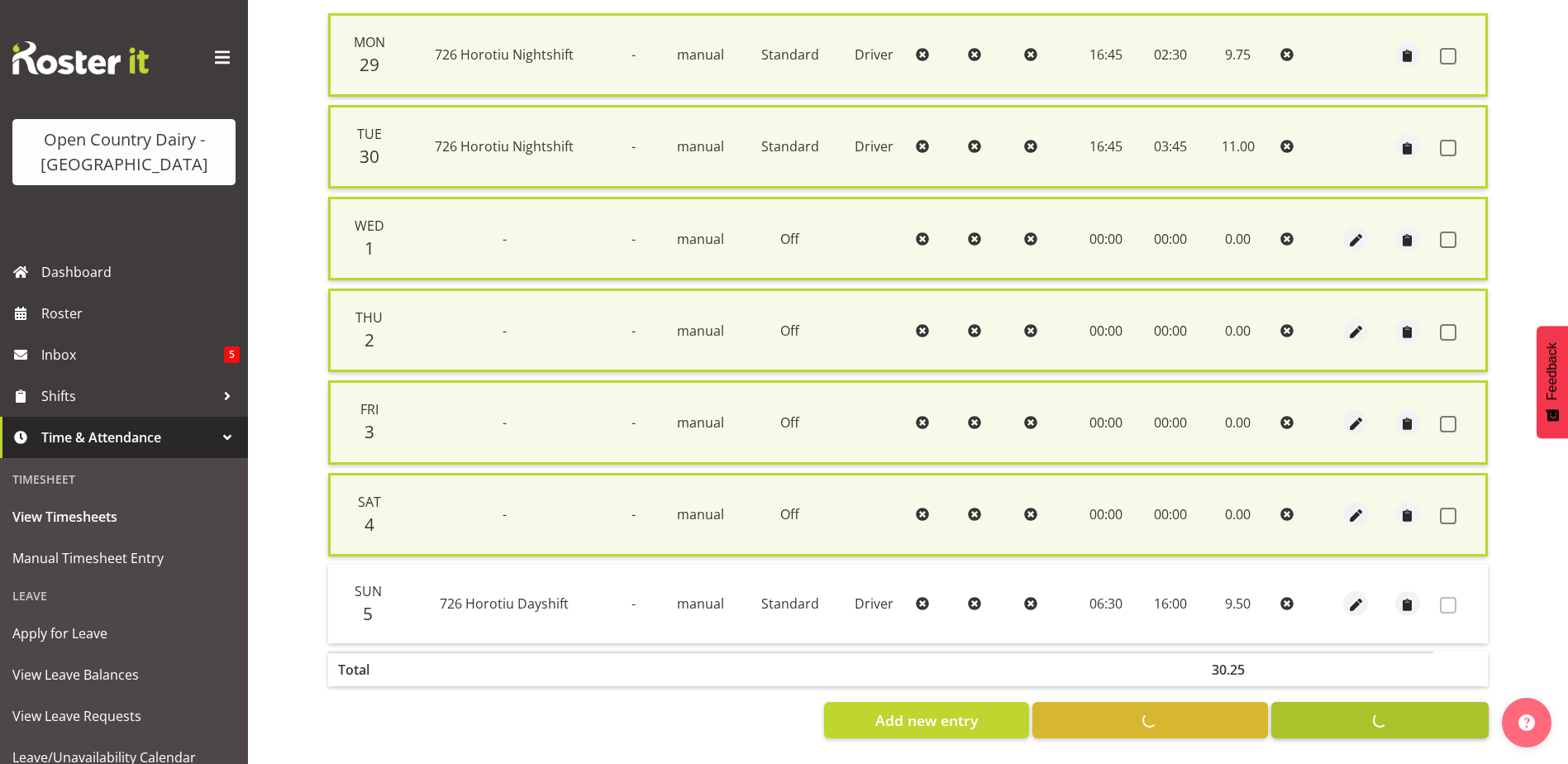
checkbox input "false"
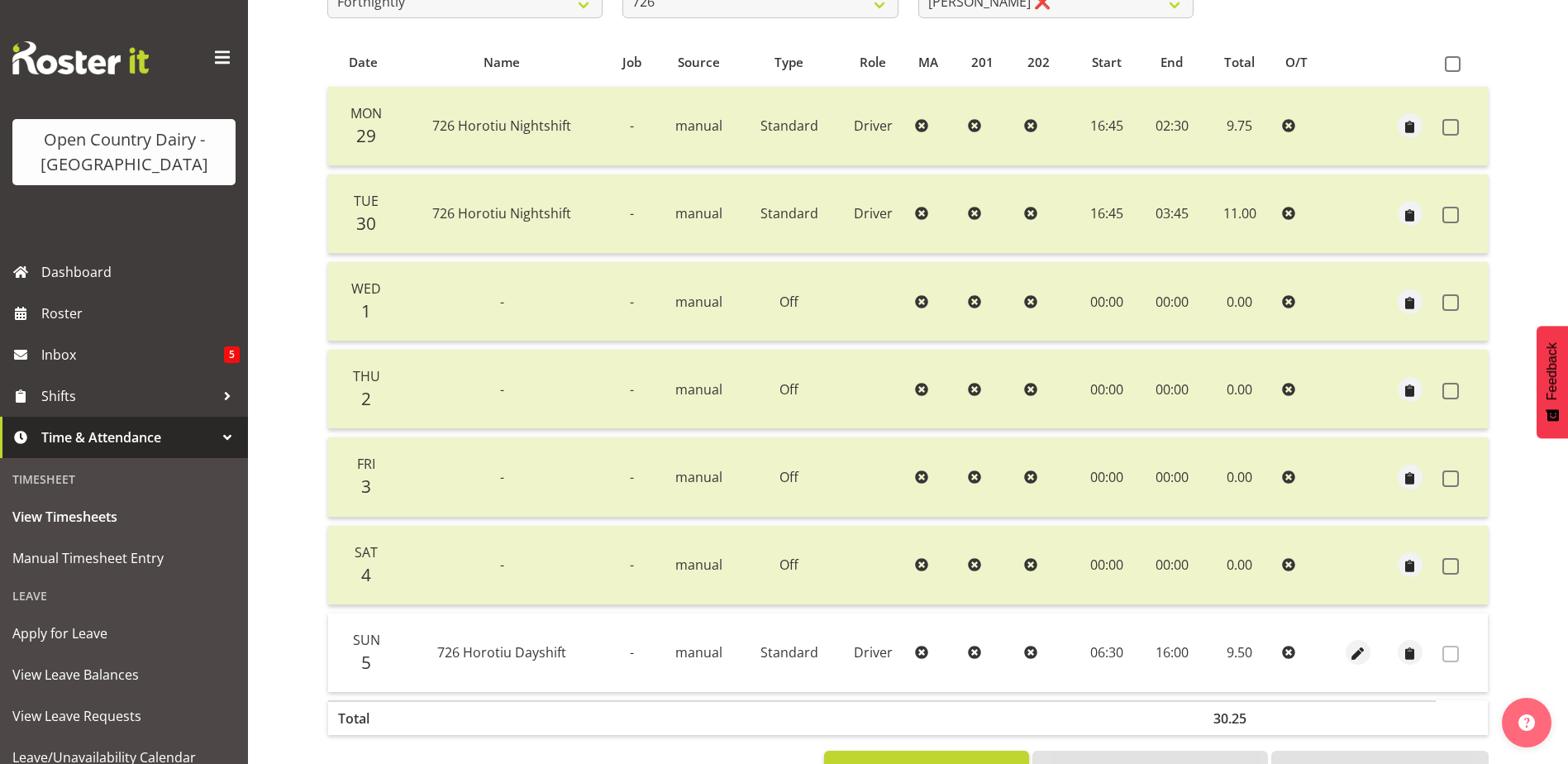
scroll to position [138, 0]
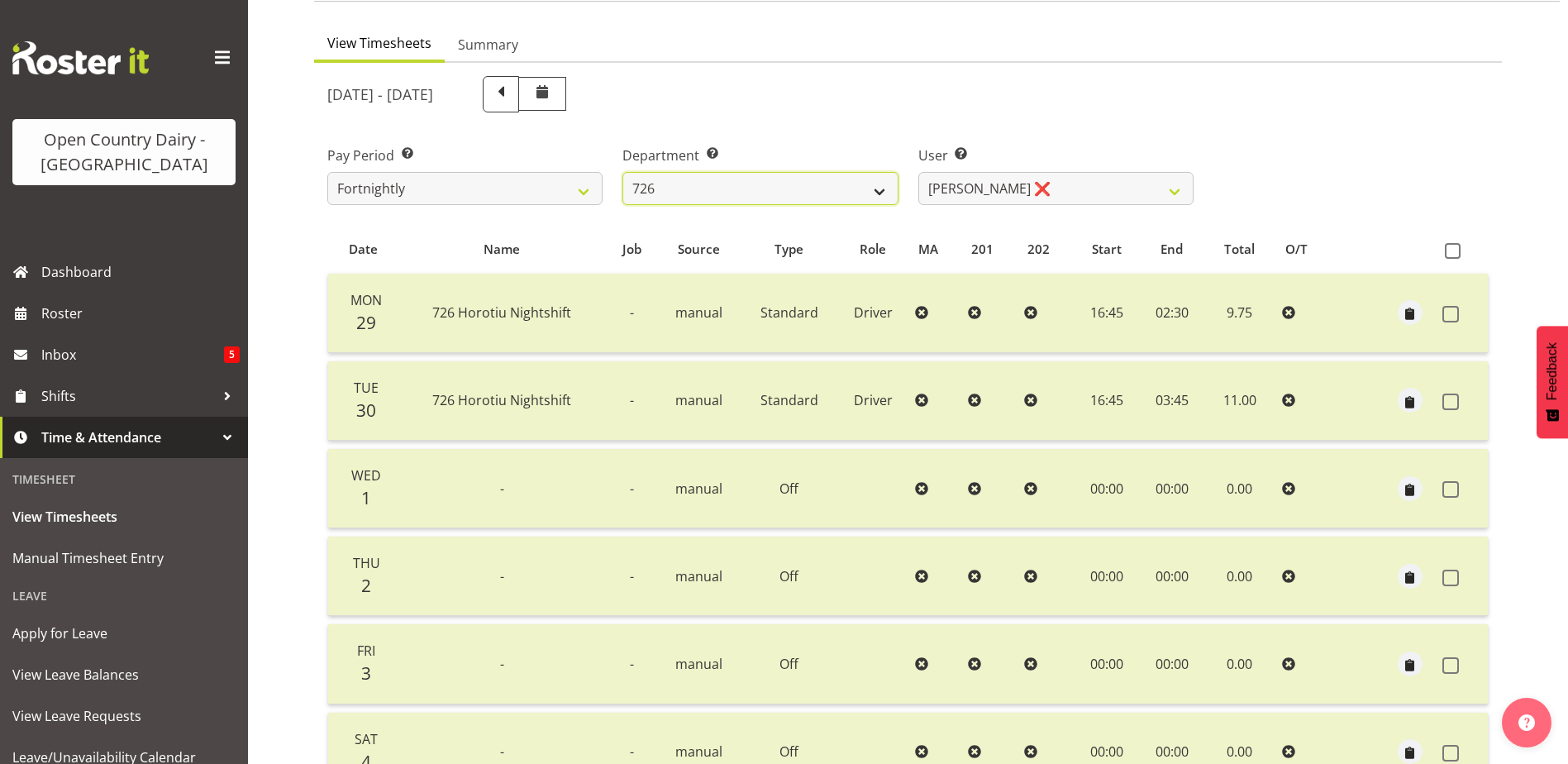
click at [783, 184] on select "701 702 703 704 705 706 707 708 709 710 711 712 713 714 715 716 717 718 719 720" at bounding box center [759, 189] width 275 height 33
select select "761"
click at [622, 172] on select "701 702 703 704 705 706 707 708 709 710 711 712 713 714 715 716 717 718 719 720" at bounding box center [759, 189] width 275 height 33
select select "11586"
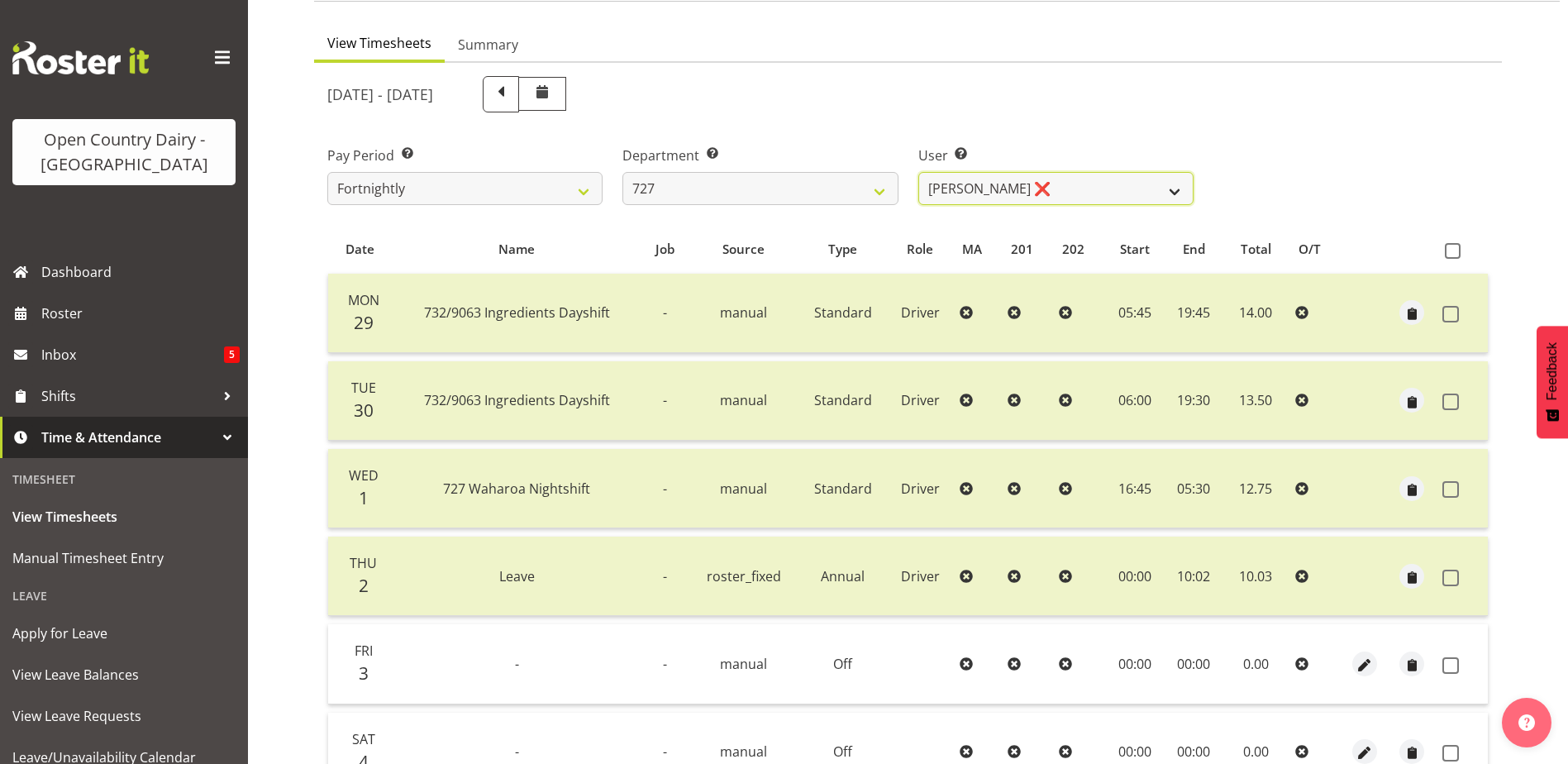
click at [988, 198] on select "David Pawley ❌ Kase Hussey ❌ Rhys Greener ❌" at bounding box center [1055, 189] width 275 height 33
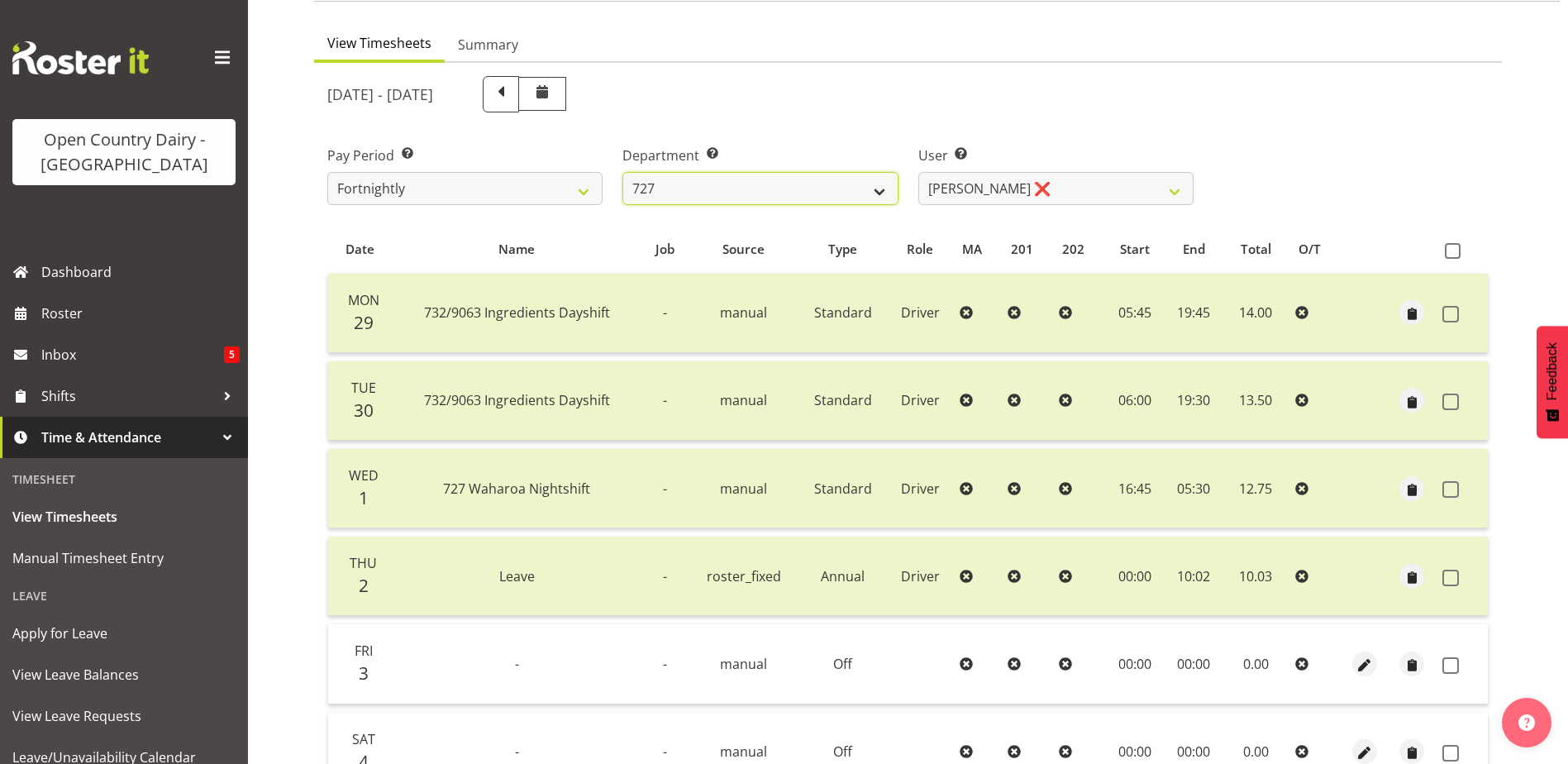
click at [801, 181] on select "701 702 703 704 705 706 707 708 709 710 711 712 713 714 715 716 717 718 719 720" at bounding box center [759, 189] width 275 height 33
select select "842"
click at [622, 172] on select "701 702 703 704 705 706 707 708 709 710 711 712 713 714 715 716 717 718 719 720" at bounding box center [759, 189] width 275 height 33
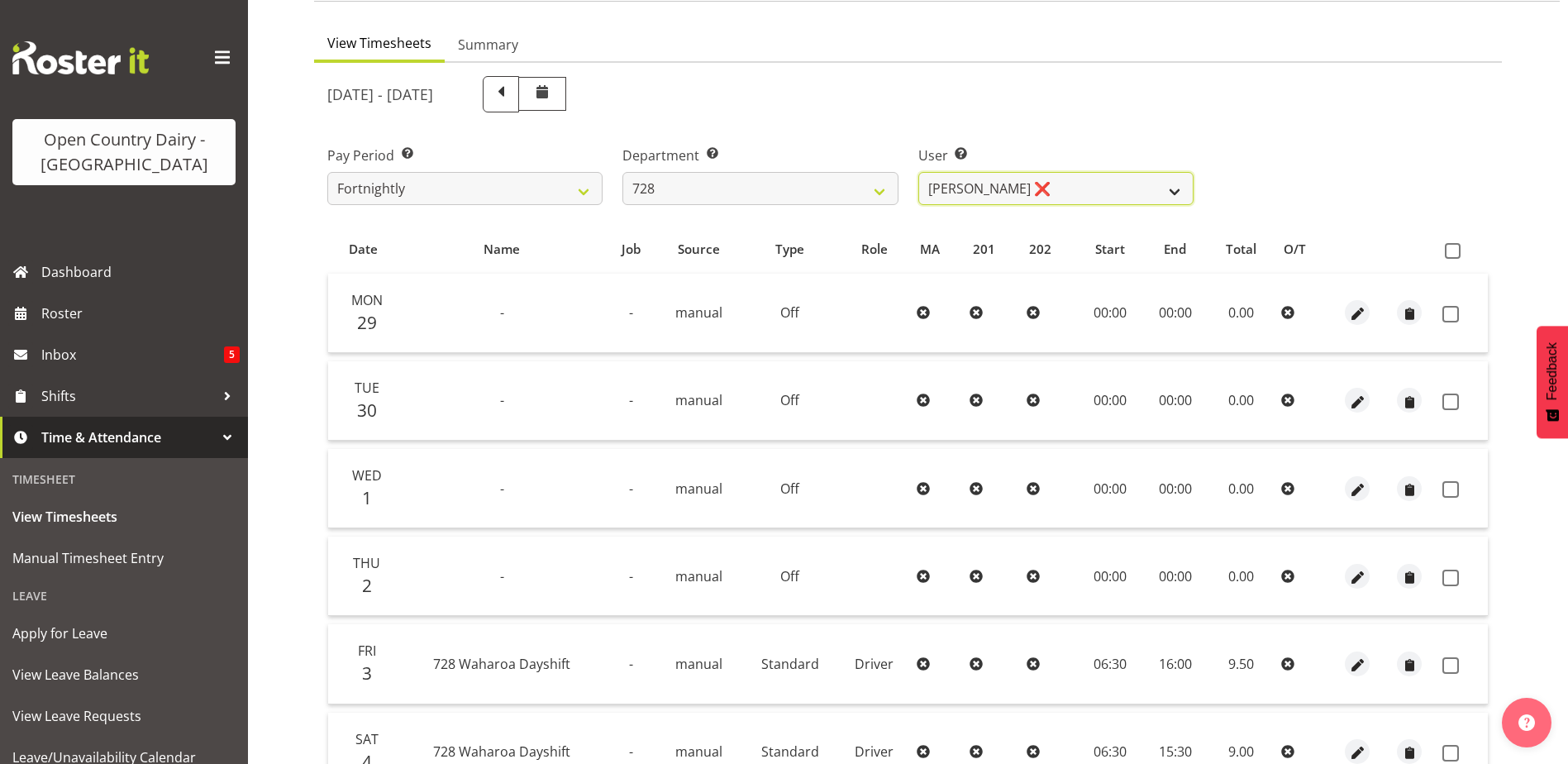
click at [1105, 195] on select "Callum Leslie ❌ Nick Warren ❌ Ross Robert Hamilton ❌ Stuart Cherrington ❌ Wally…" at bounding box center [1055, 189] width 275 height 33
select select "8207"
click at [918, 172] on select "Callum Leslie ❌ Nick Warren ❌ Ross Robert Hamilton ❌ Stuart Cherrington ❌ Wally…" at bounding box center [1055, 189] width 275 height 33
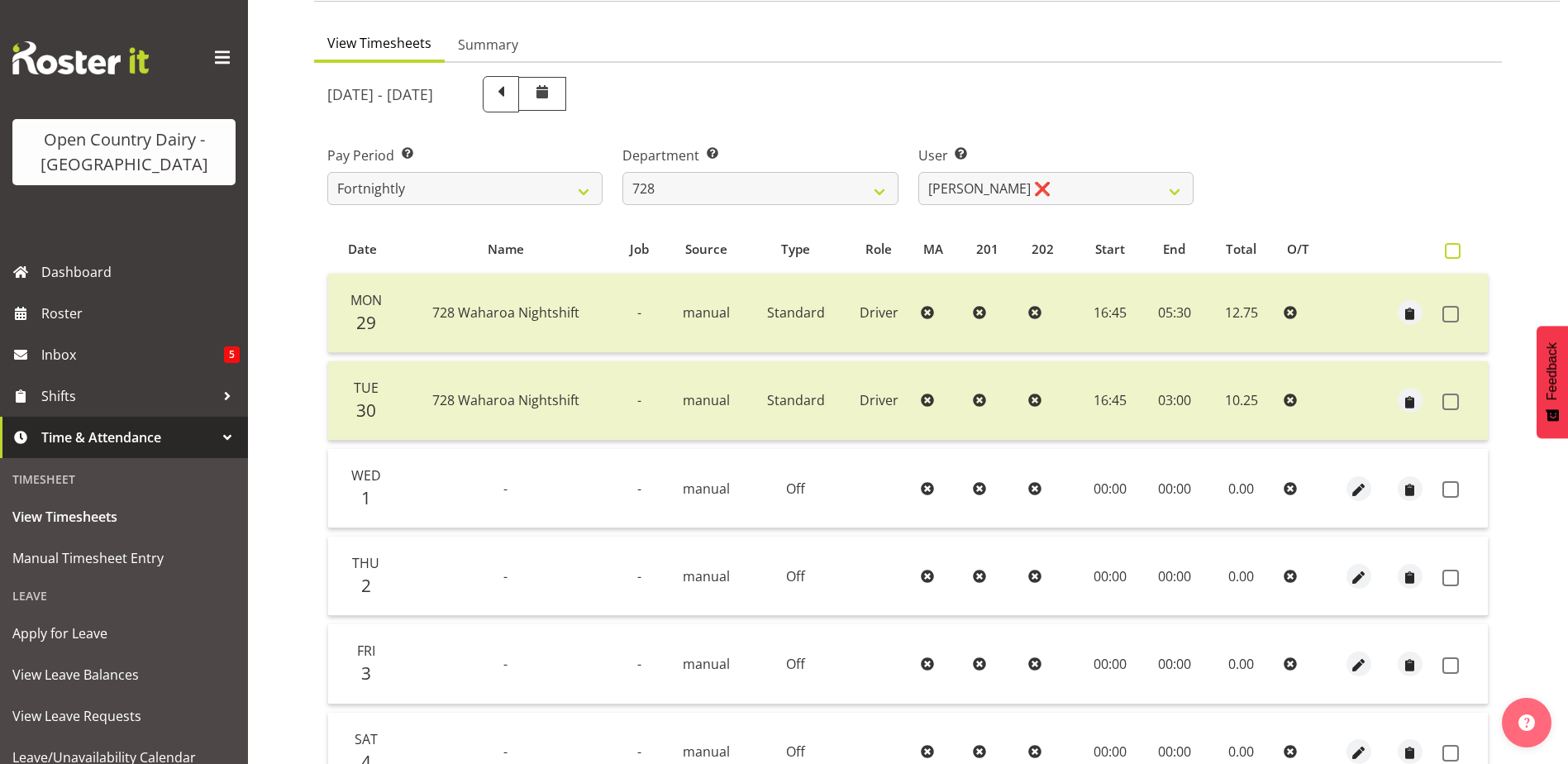
click at [1451, 252] on span at bounding box center [1453, 250] width 16 height 16
click at [1451, 252] on input "checkbox" at bounding box center [1450, 250] width 11 height 11
checkbox input "true"
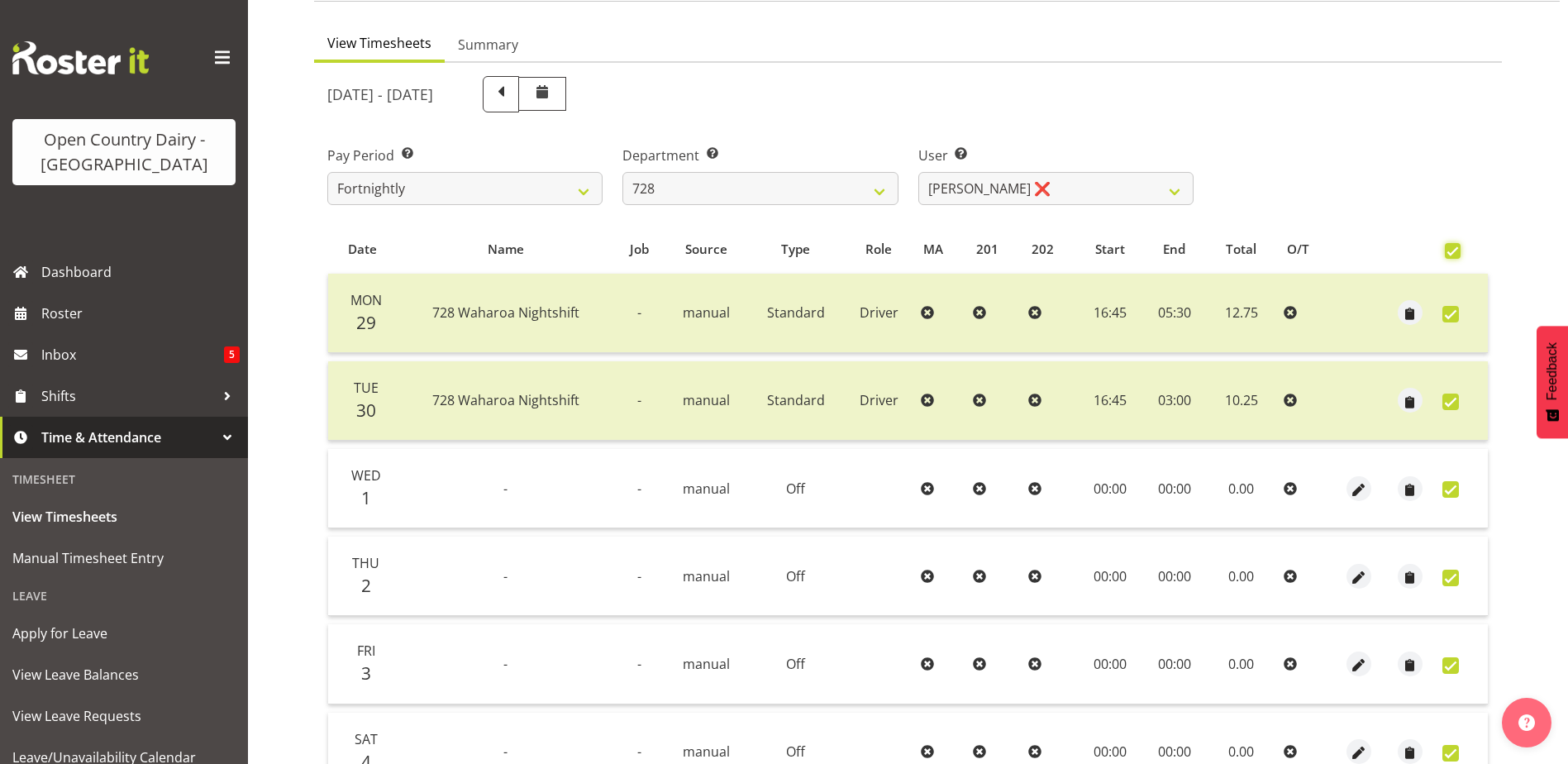
checkbox input "true"
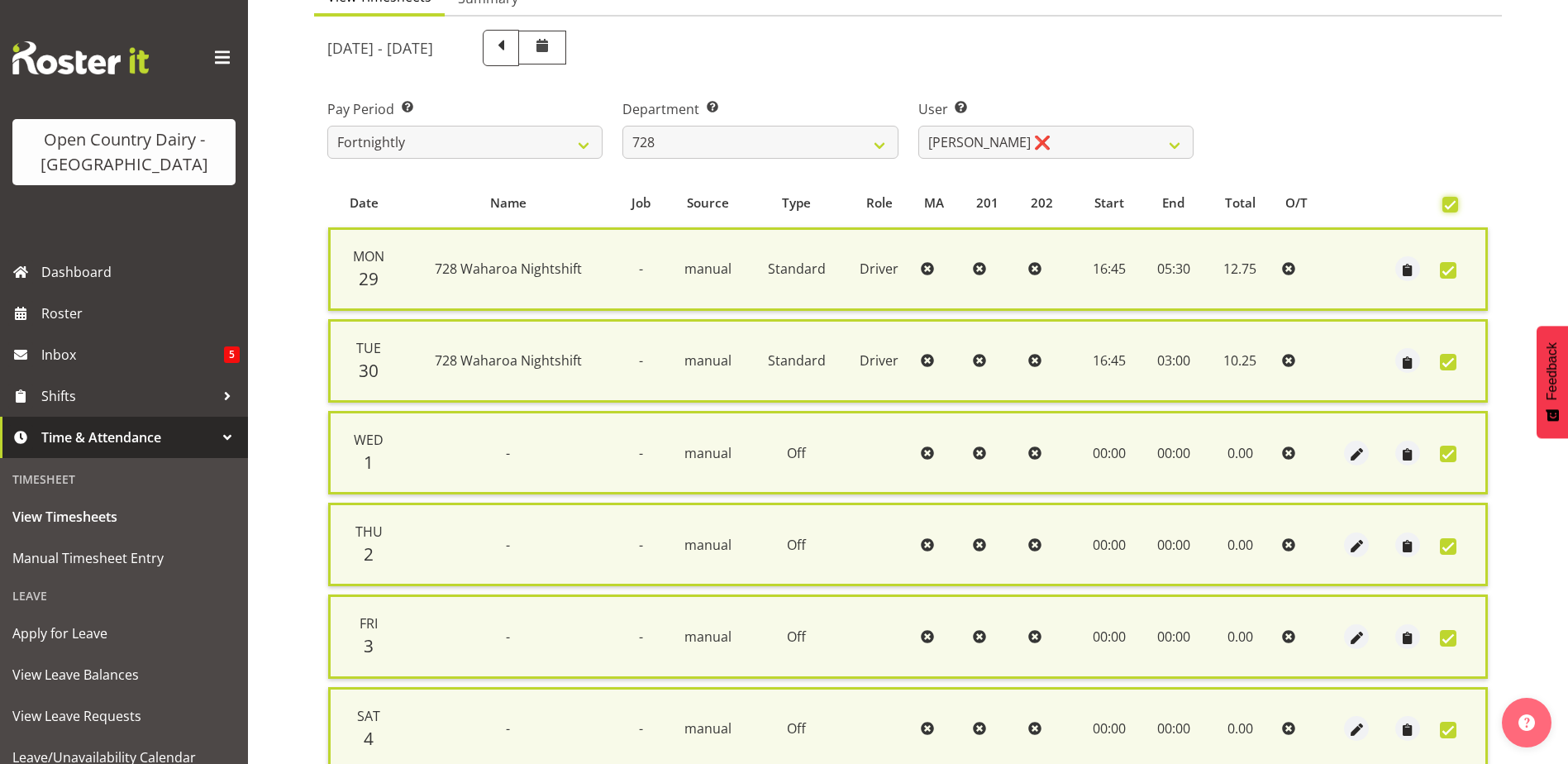
scroll to position [411, 0]
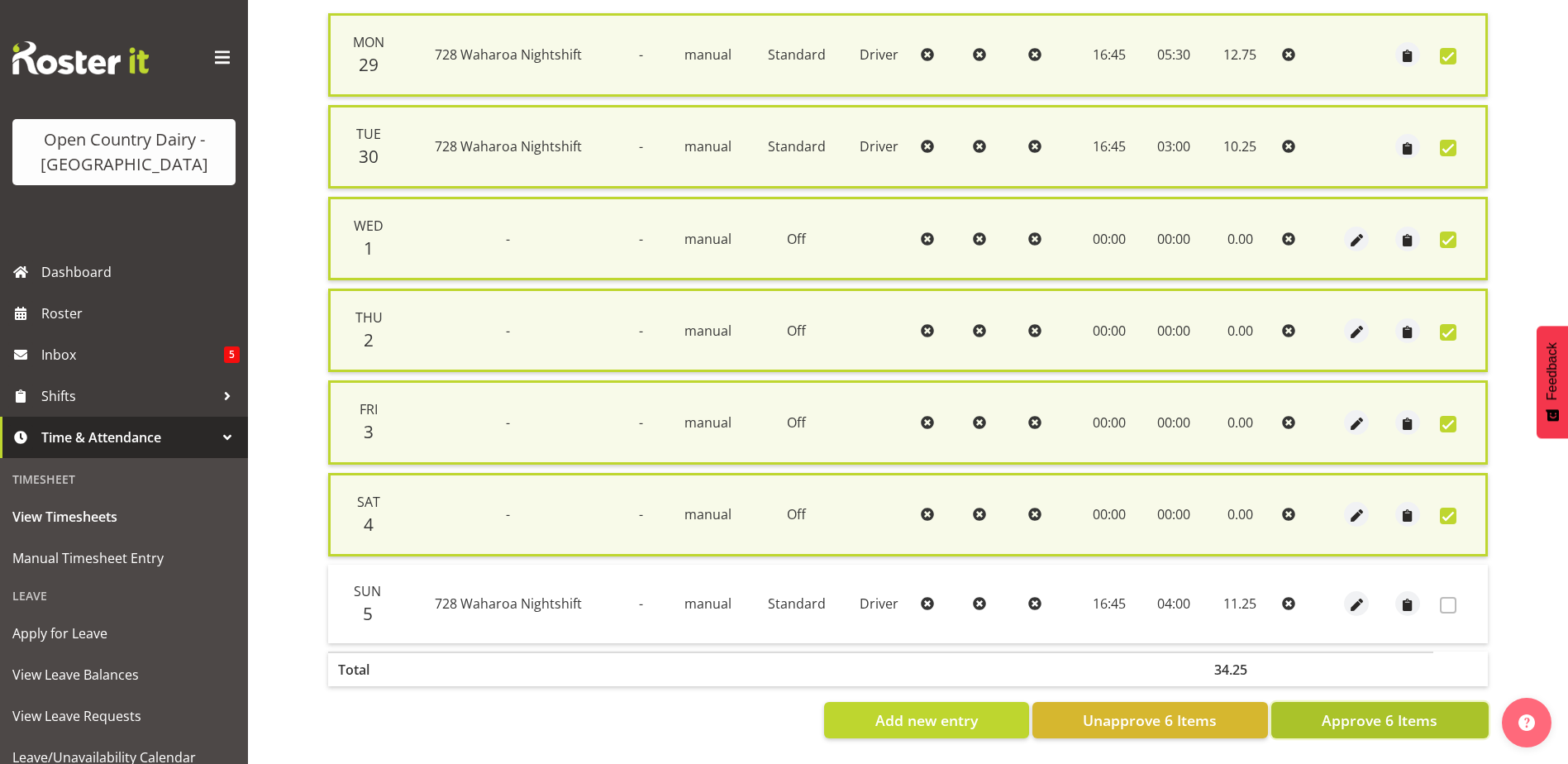
click at [1391, 709] on span "Approve 6 Items" at bounding box center [1379, 720] width 115 height 22
checkbox input "false"
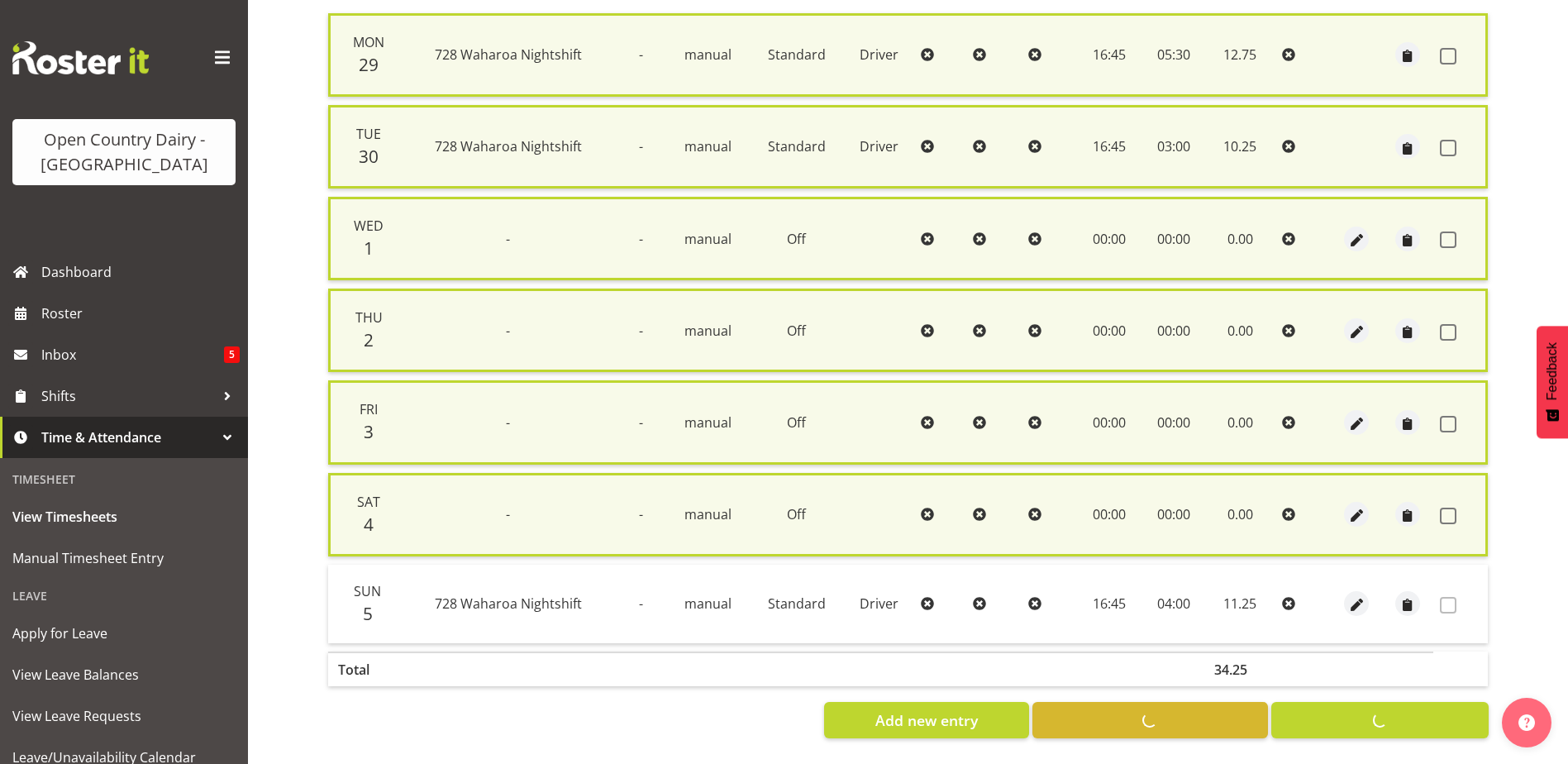
checkbox input "false"
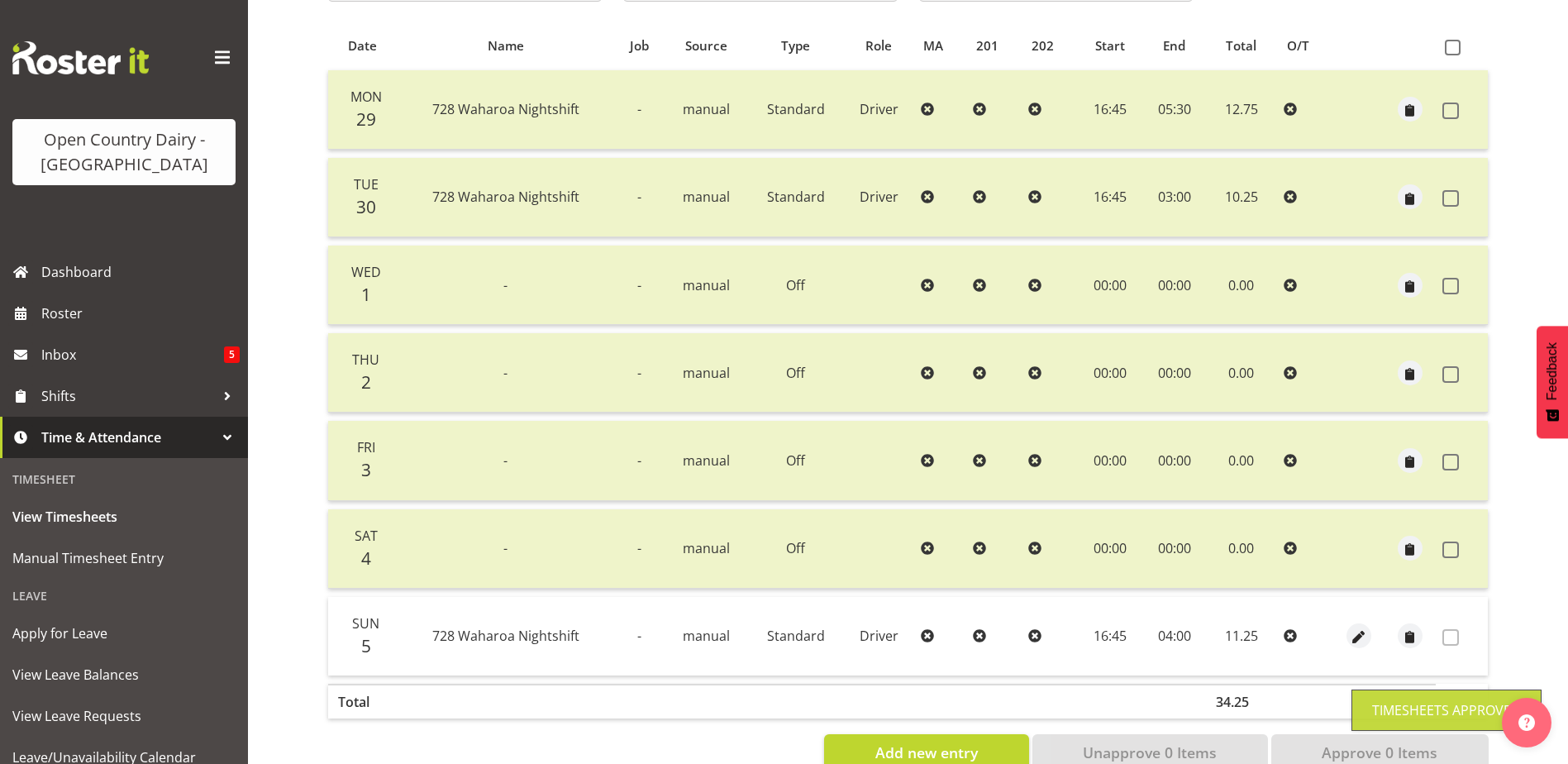
scroll to position [0, 0]
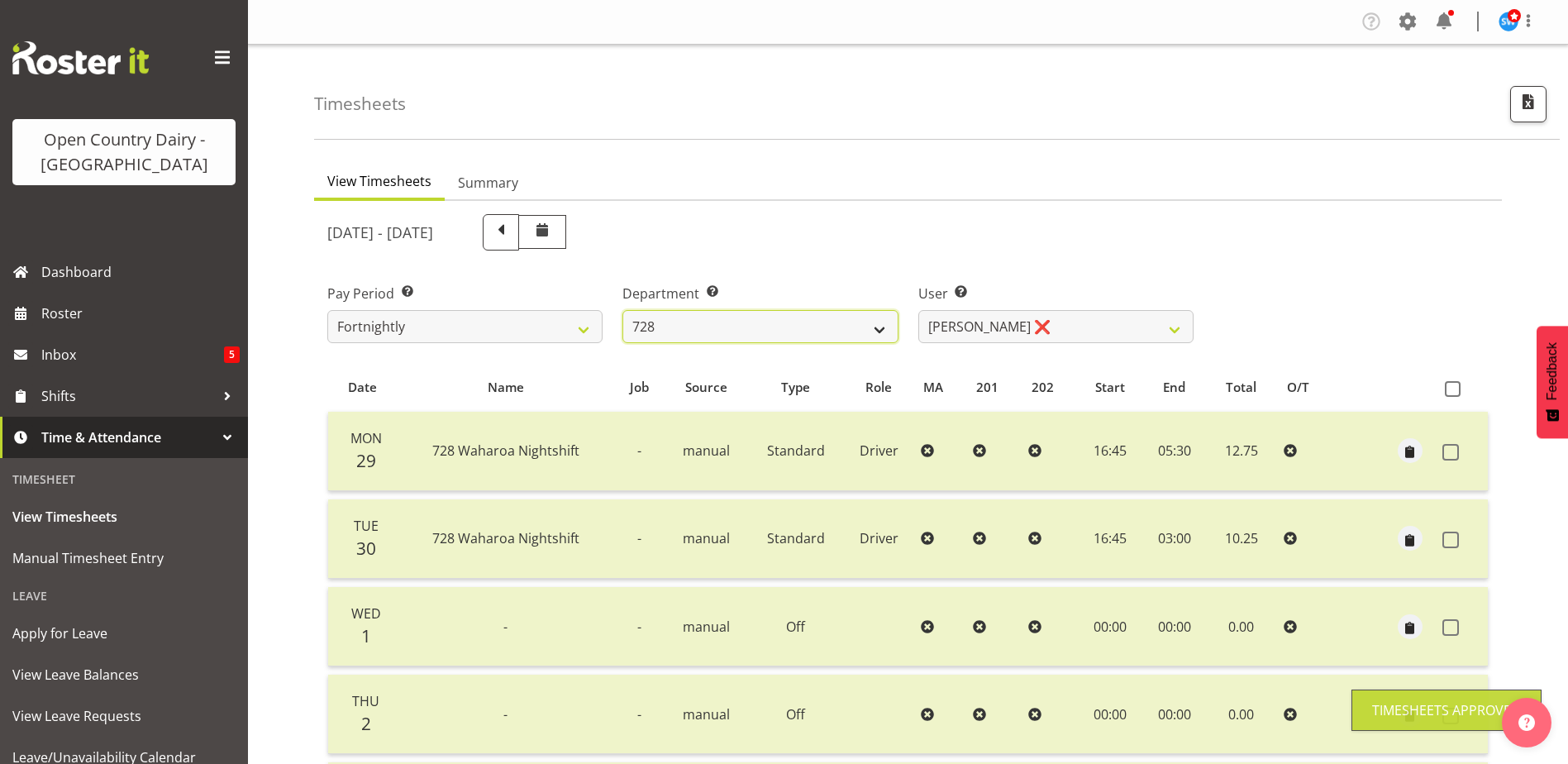
click at [862, 319] on select "701 702 703 704 705 706 707 708 709 710 711 712 713 714 715 716 717 718 719 720" at bounding box center [759, 327] width 275 height 33
select select "727"
click at [622, 310] on select "701 702 703 704 705 706 707 708 709 710 711 712 713 714 715 716 717 718 719 720" at bounding box center [759, 327] width 275 height 33
select select "8385"
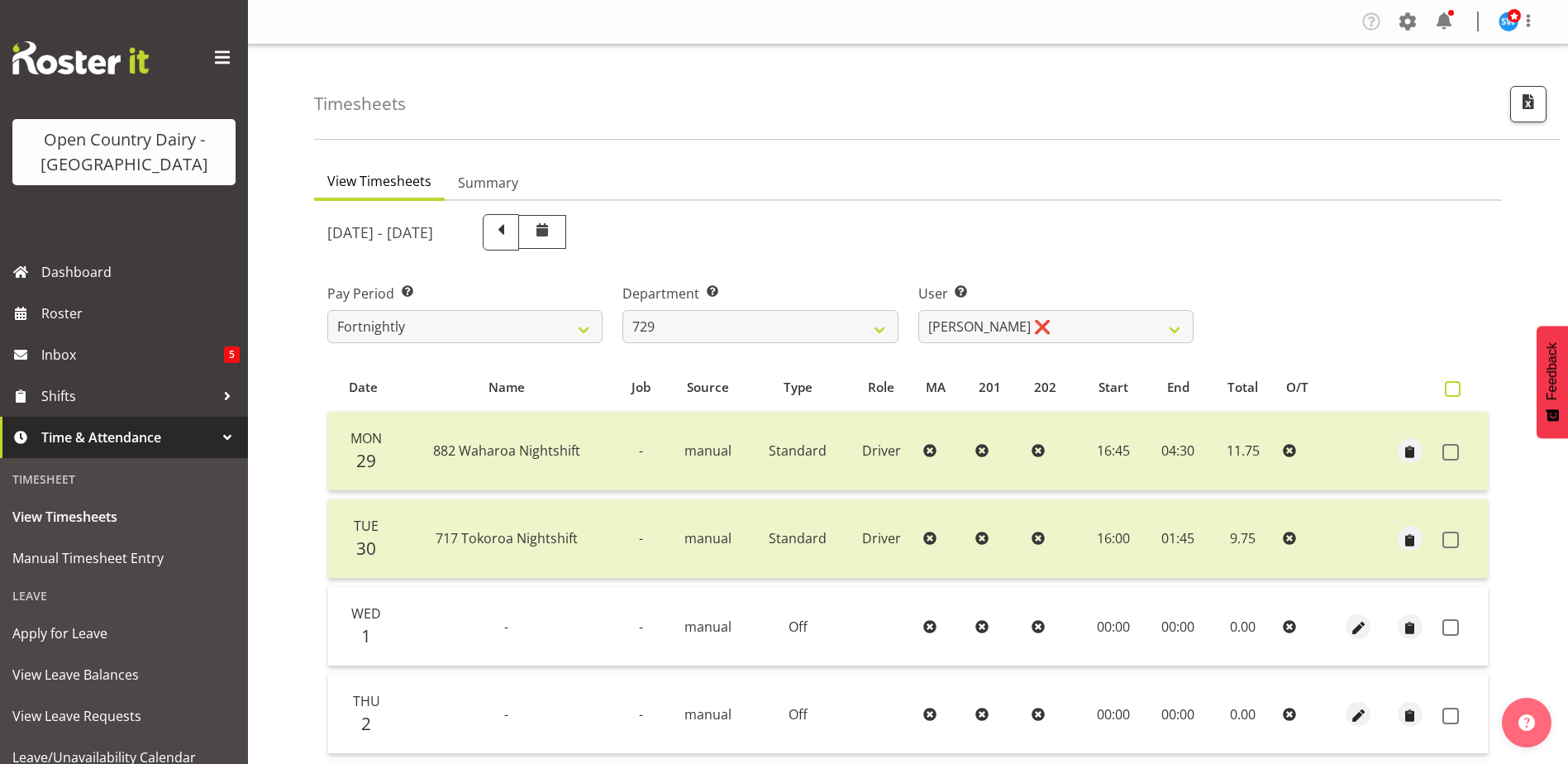
click at [1454, 392] on span at bounding box center [1453, 389] width 16 height 16
click at [1454, 392] on input "checkbox" at bounding box center [1450, 388] width 11 height 11
checkbox input "true"
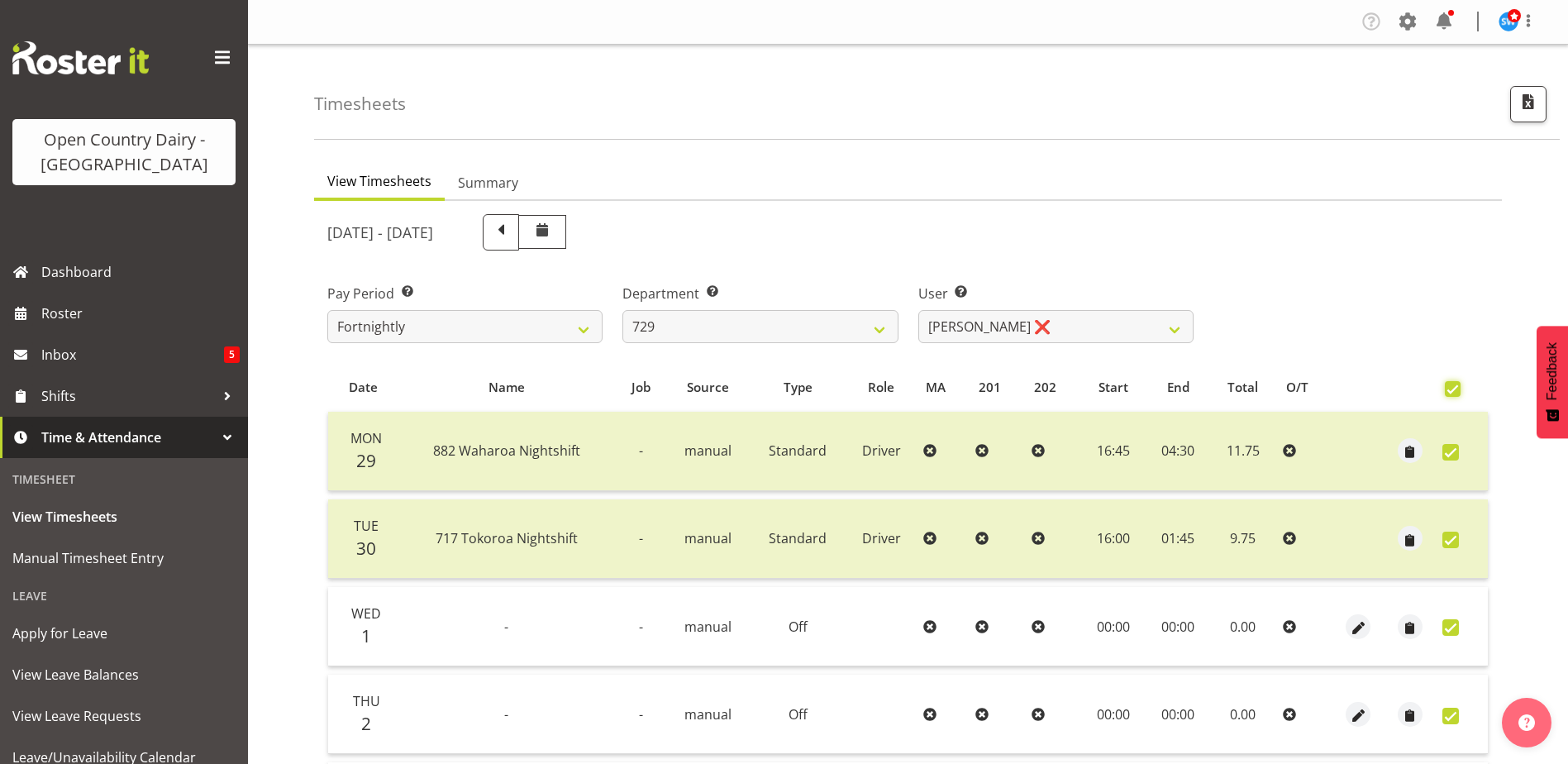
checkbox input "true"
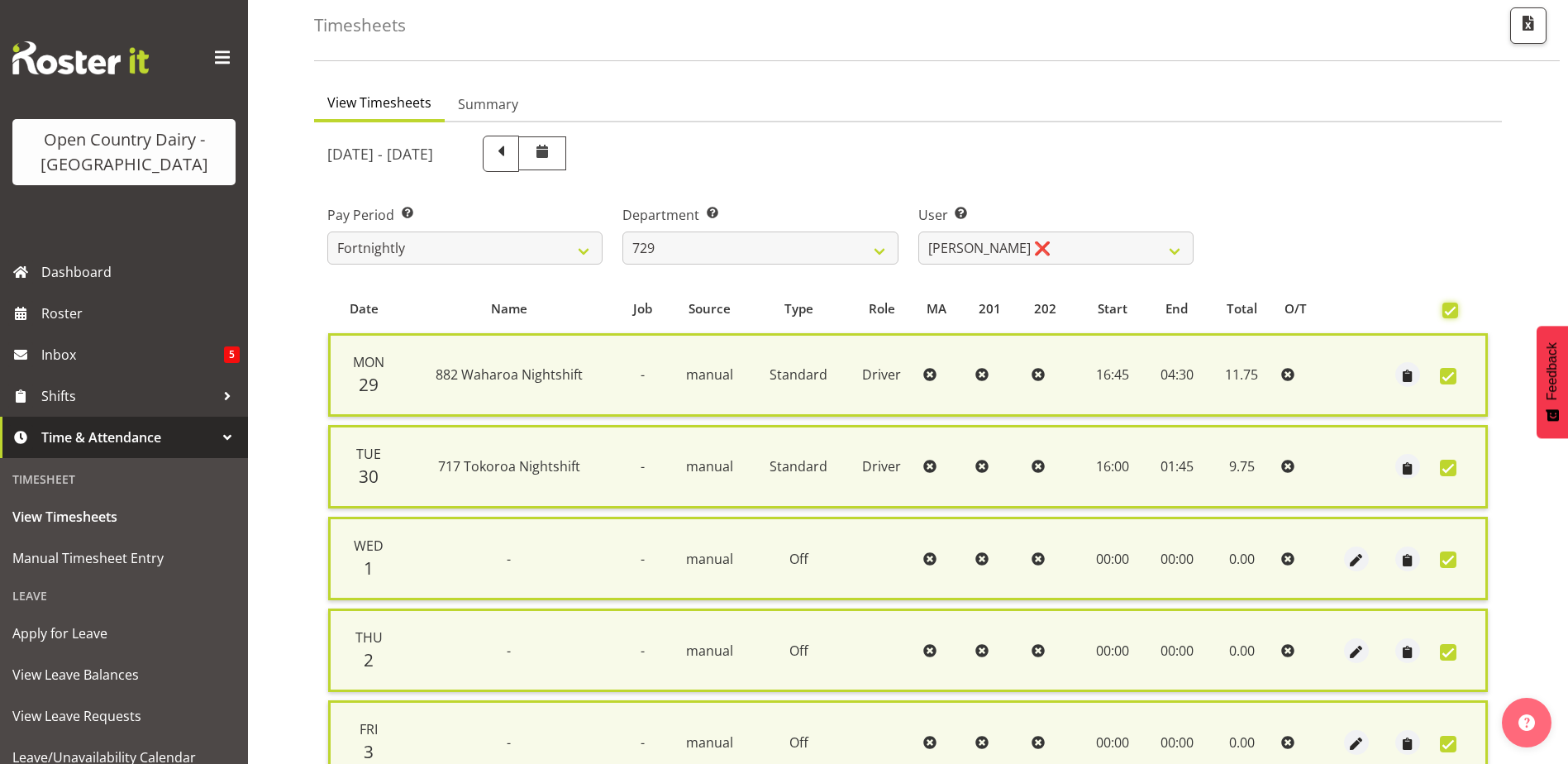
scroll to position [411, 0]
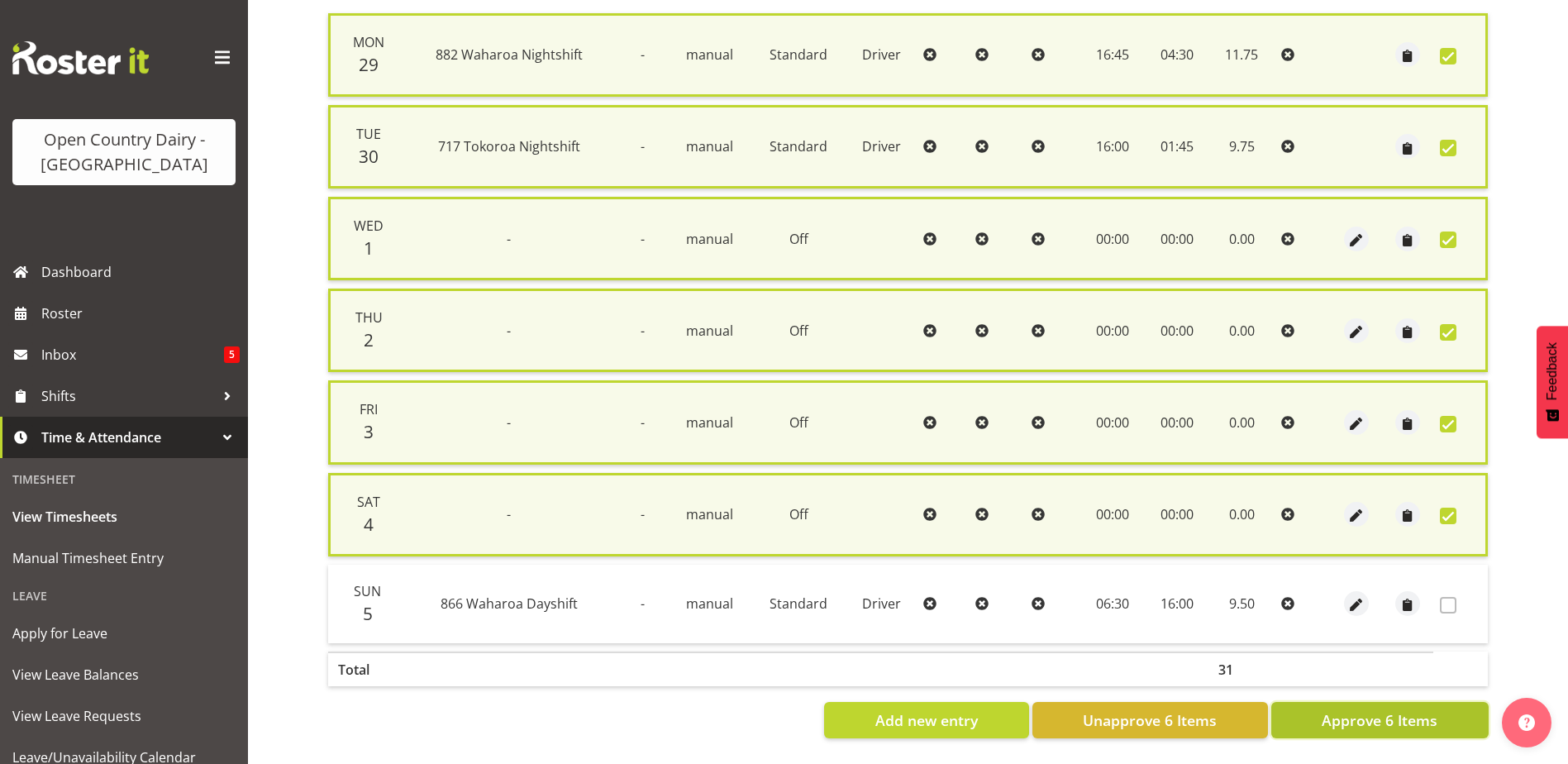
click at [1402, 709] on span "Approve 6 Items" at bounding box center [1379, 720] width 115 height 22
checkbox input "false"
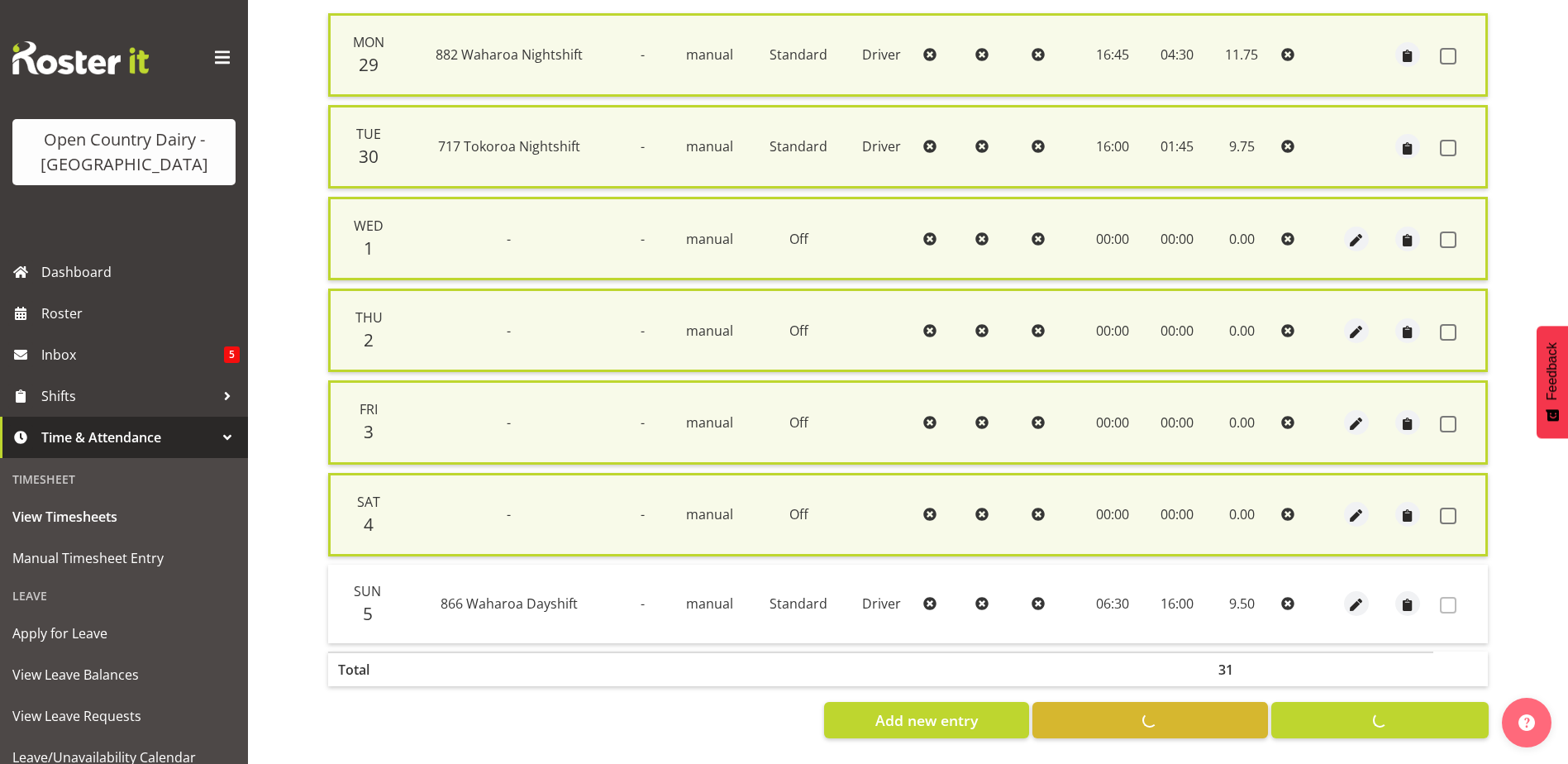
checkbox input "false"
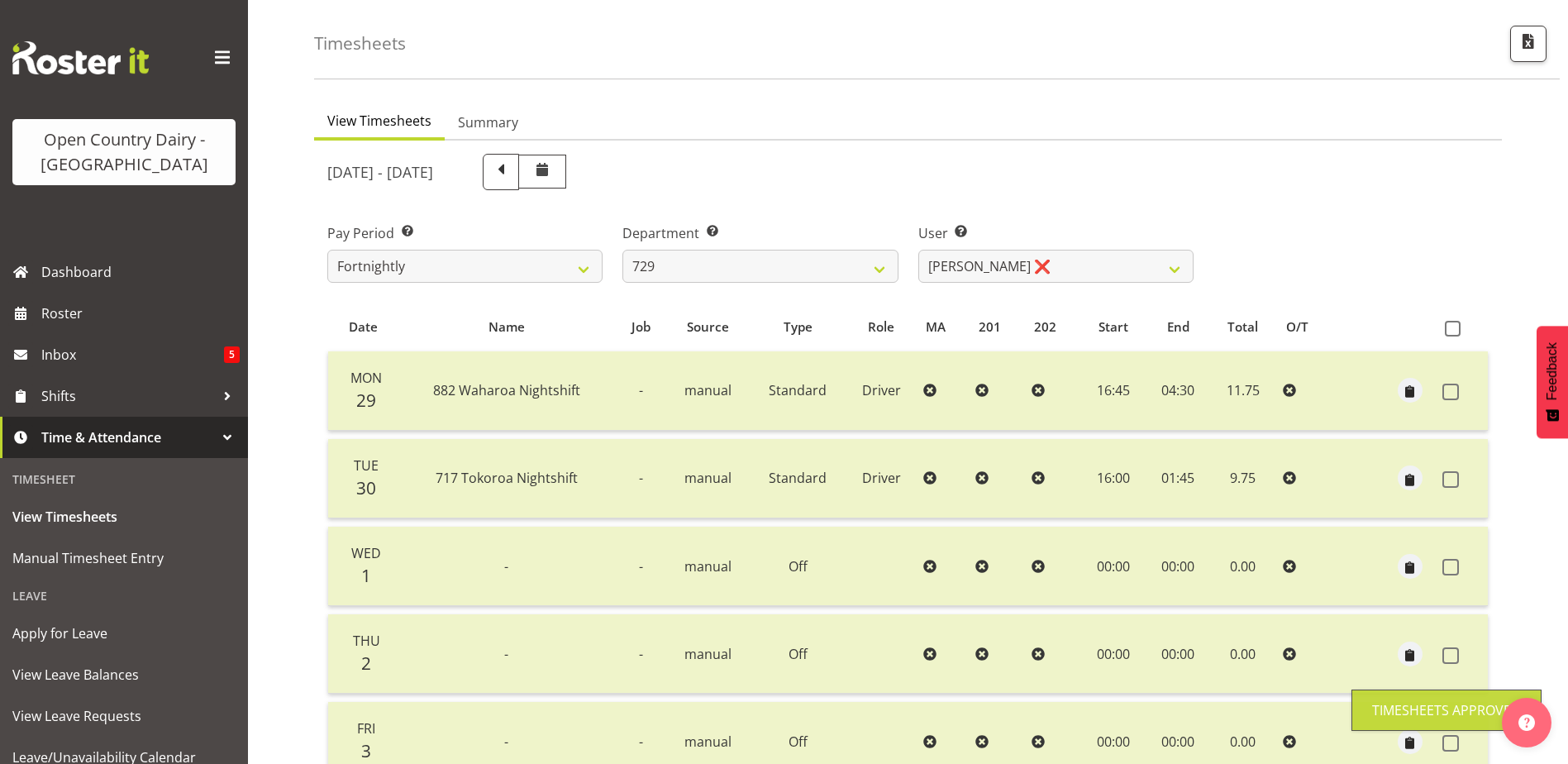
scroll to position [56, 0]
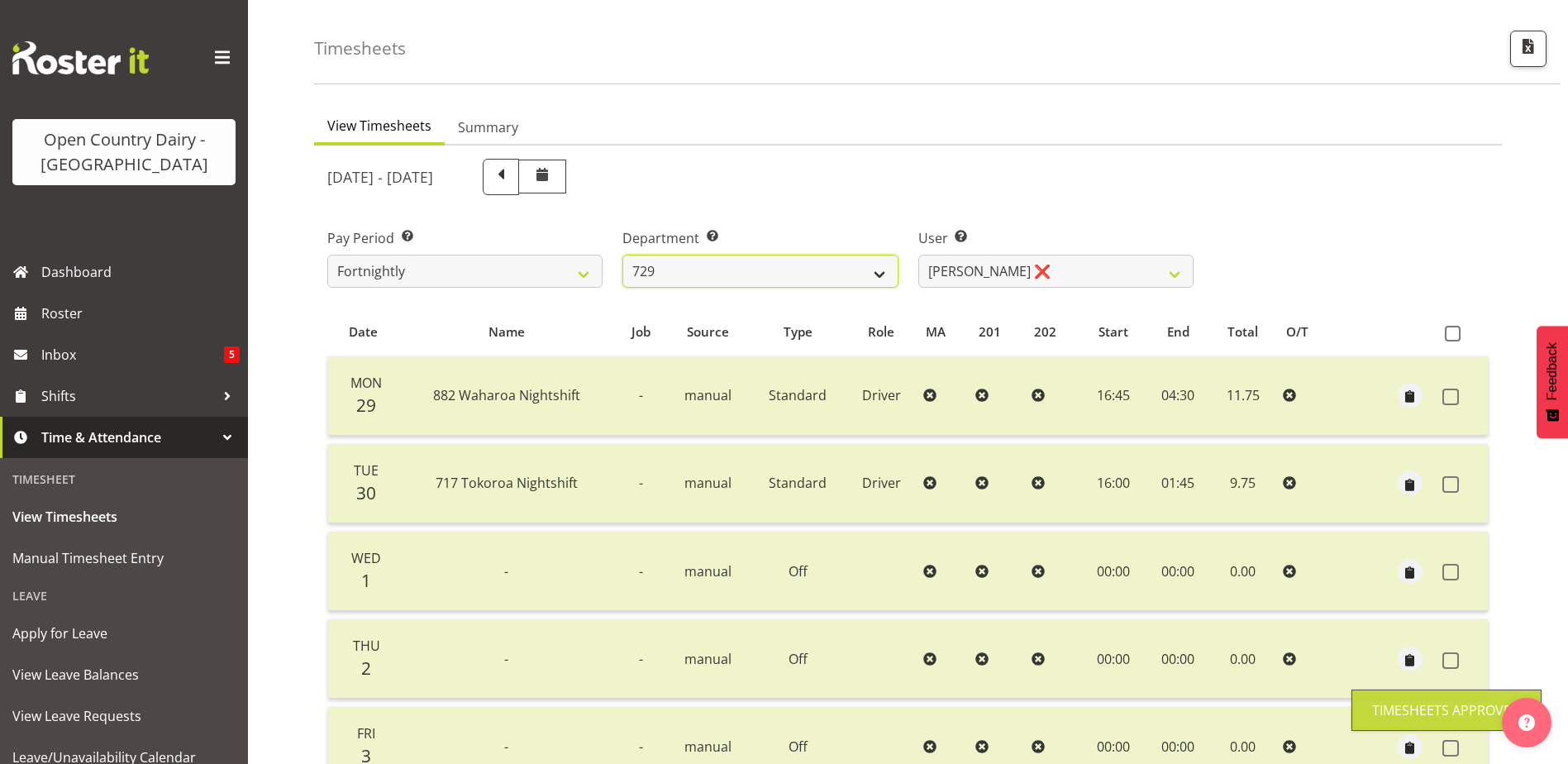
click at [779, 261] on select "701 702 703 704 705 706 707 708 709 710 711 712 713 714 715 716 717 718 719 720" at bounding box center [759, 271] width 275 height 33
click at [622, 254] on select "701 702 703 704 705 706 707 708 709 710 711 712 713 714 715 716 717 718 719 720" at bounding box center [759, 271] width 275 height 33
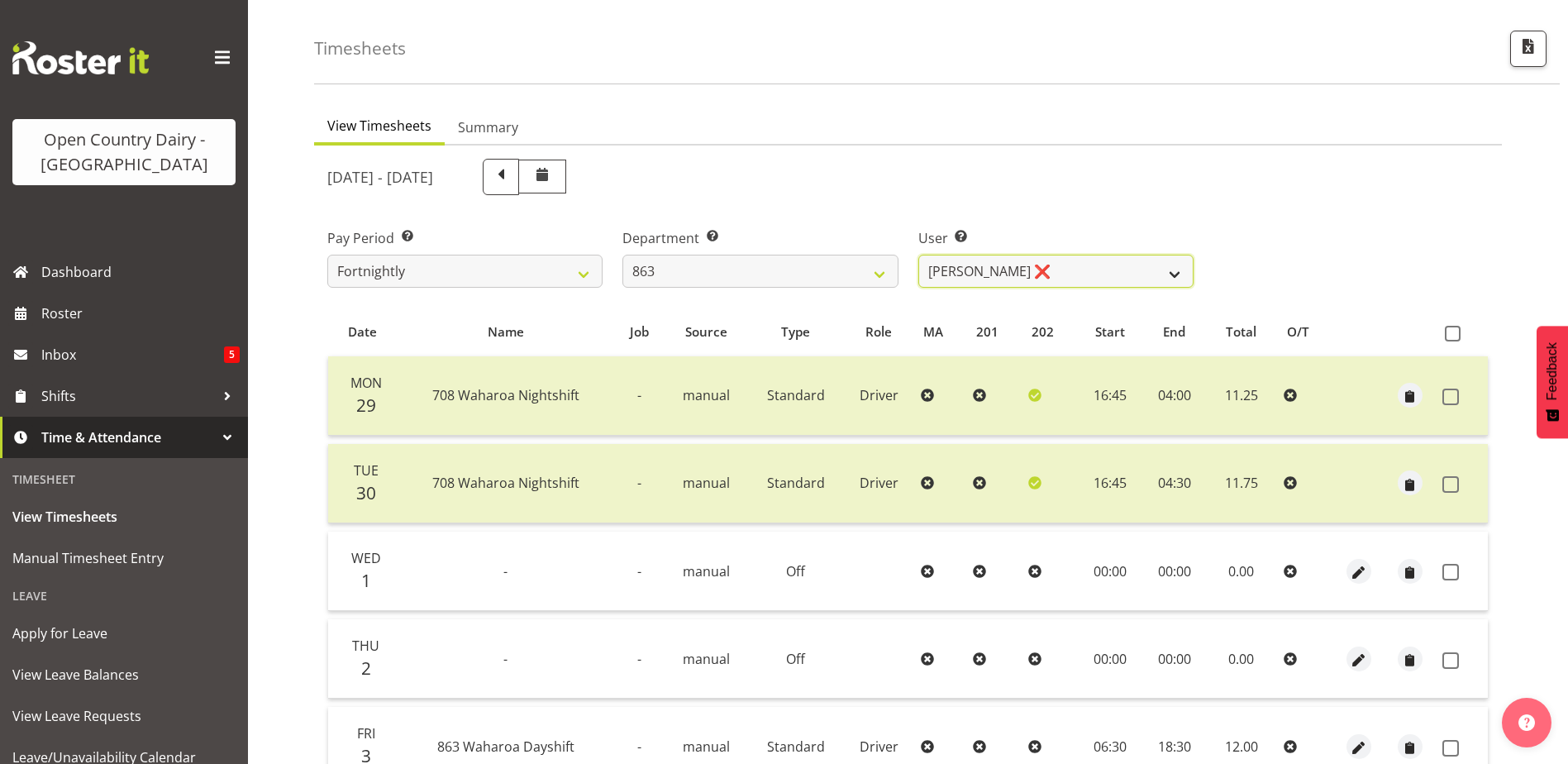
click at [996, 277] on select "Billy Walters ❌ Glyn Spiller ❌ Mike Paki ❌ Paul Bunyan ❌" at bounding box center [1055, 271] width 275 height 33
click at [918, 254] on select "Billy Walters ❌ Glyn Spiller ❌ Mike Paki ❌ Paul Bunyan ❌" at bounding box center [1055, 271] width 275 height 33
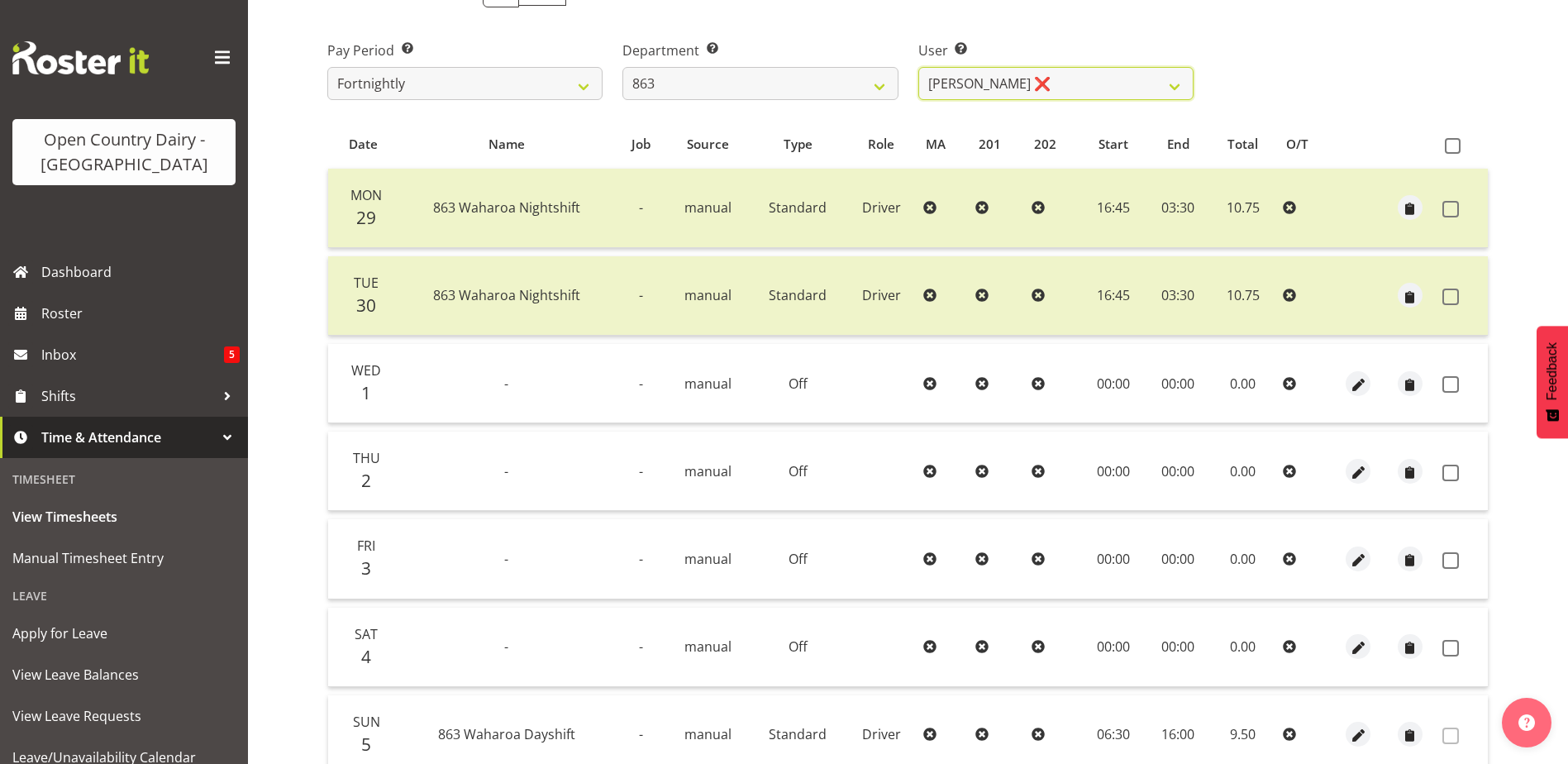
scroll to position [303, 0]
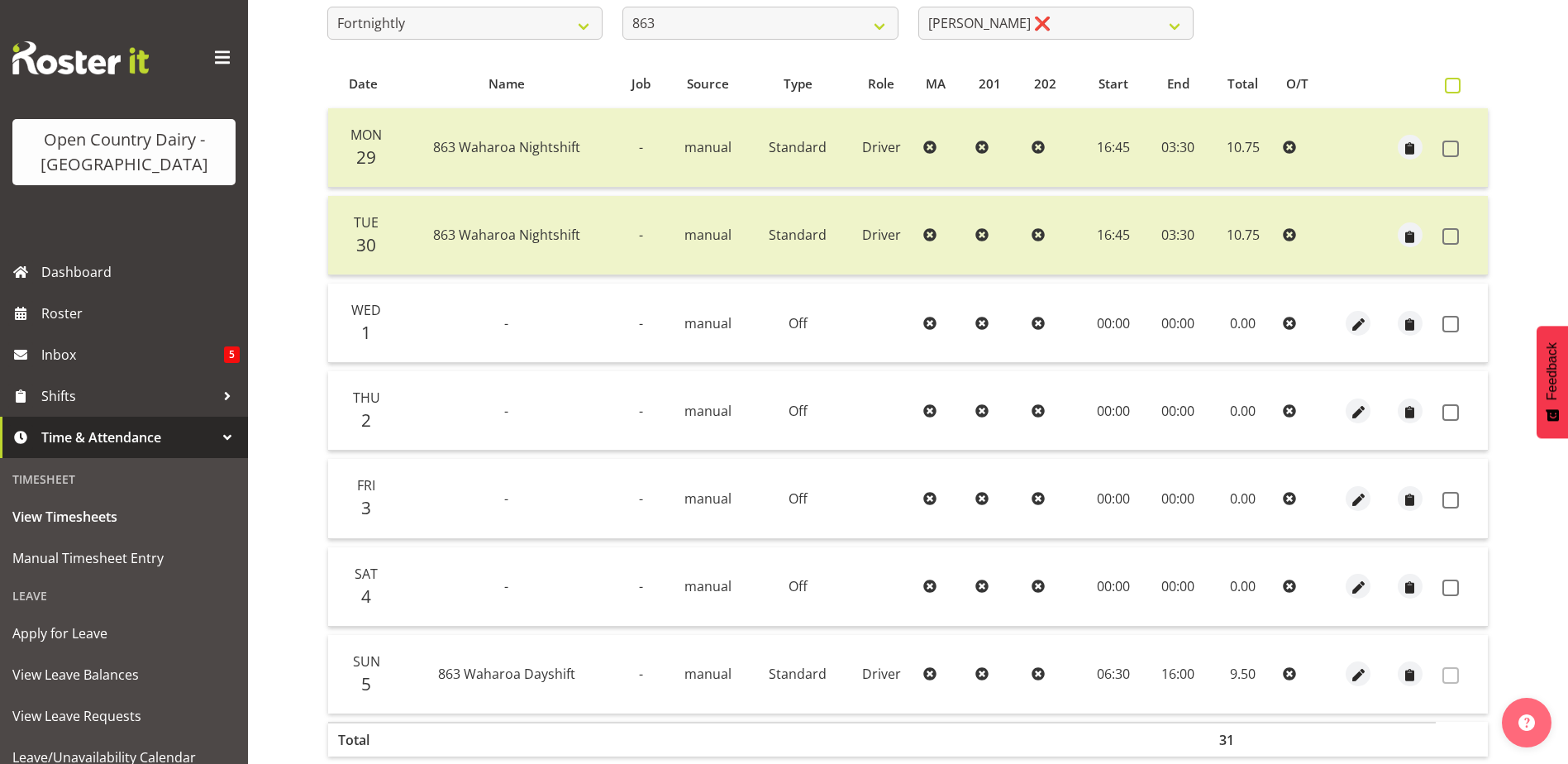
click at [1456, 87] on span at bounding box center [1453, 85] width 16 height 16
click at [1456, 87] on input "checkbox" at bounding box center [1450, 85] width 11 height 11
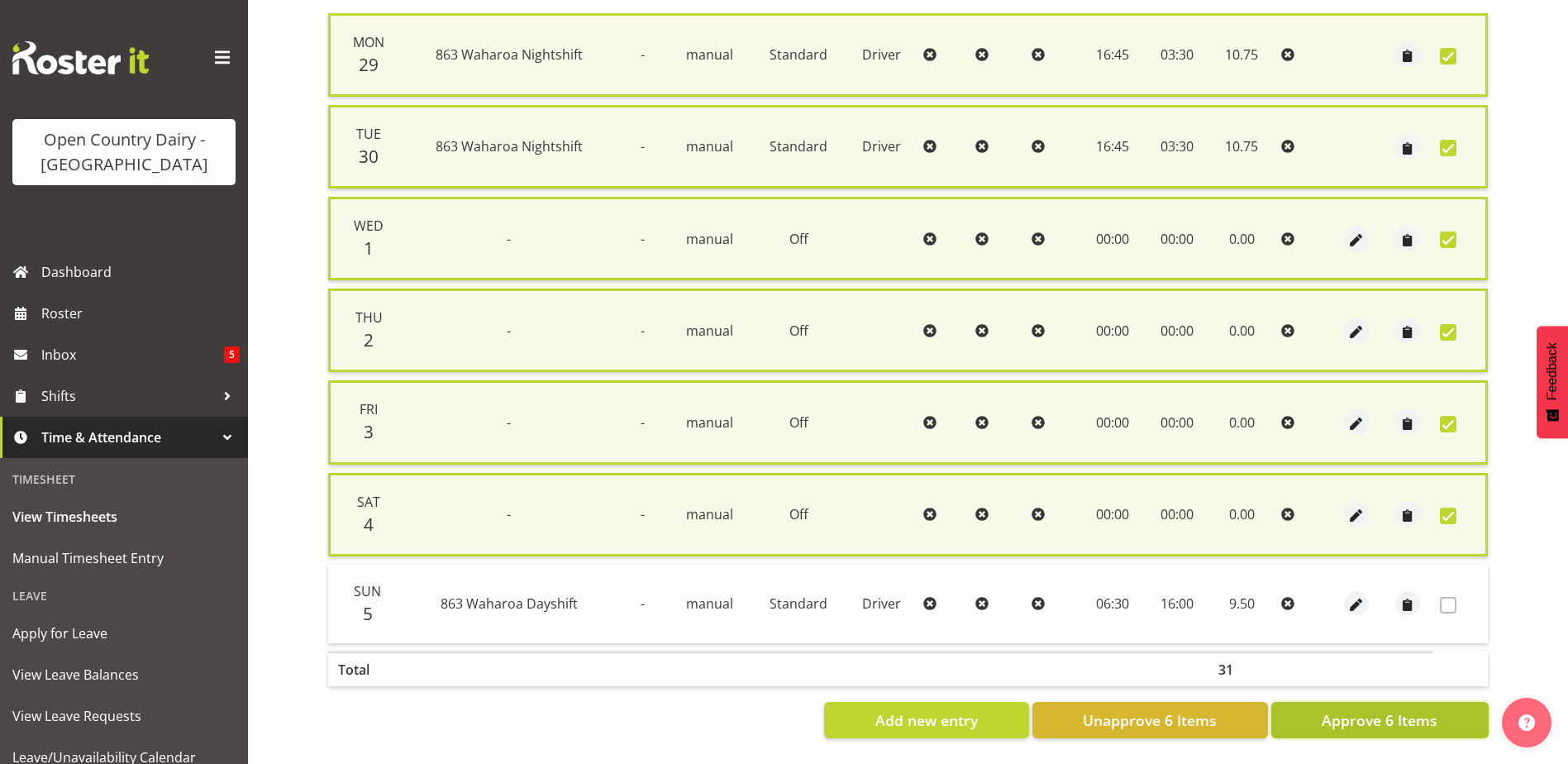
click at [1305, 706] on button "Approve 6 Items" at bounding box center [1380, 720] width 217 height 36
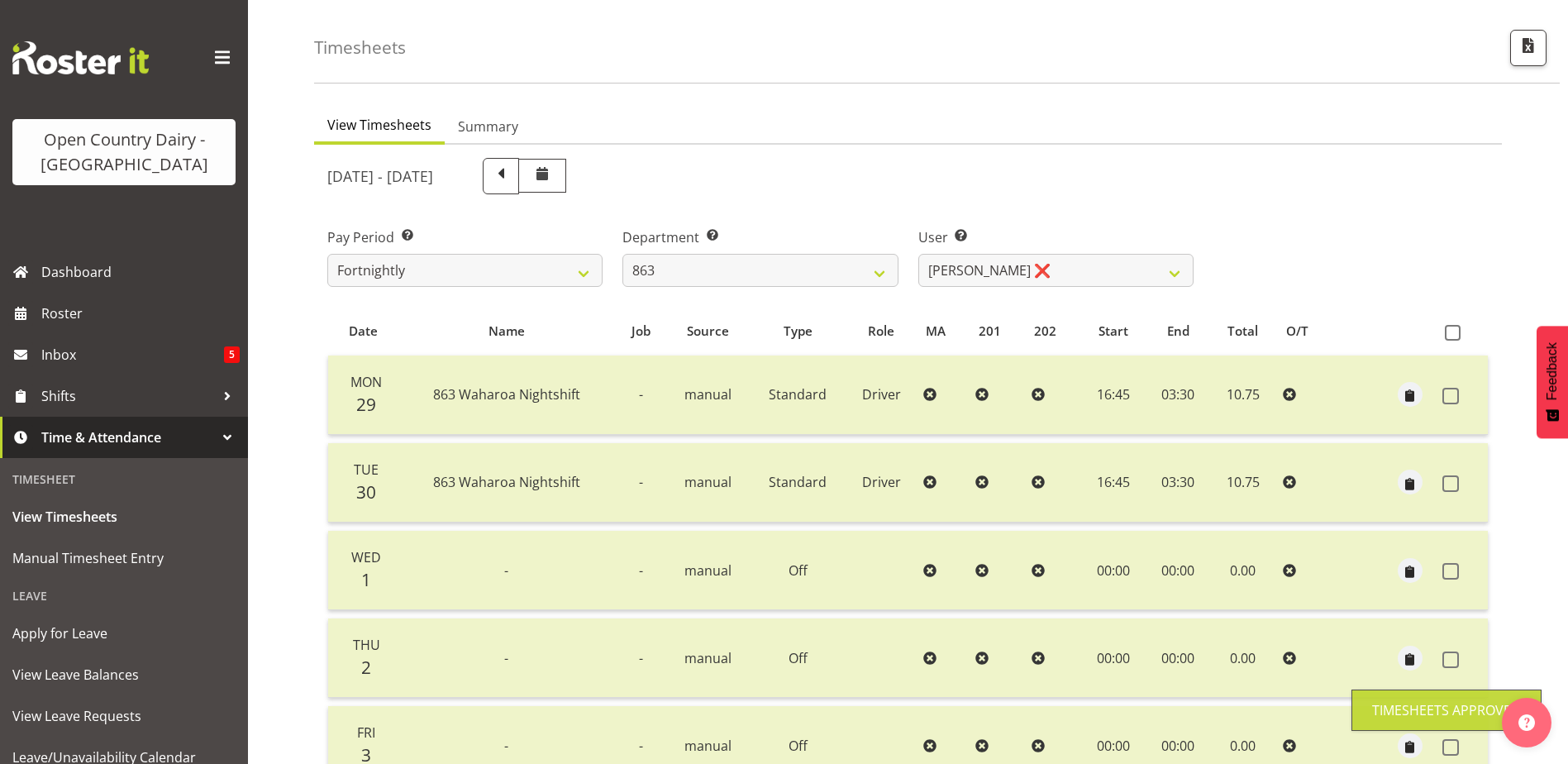
scroll to position [56, 0]
click at [870, 277] on select "701 702 703 704 705 706 707 708 709 710 711 712 713 714 715 716 717 718 719 720" at bounding box center [759, 271] width 275 height 33
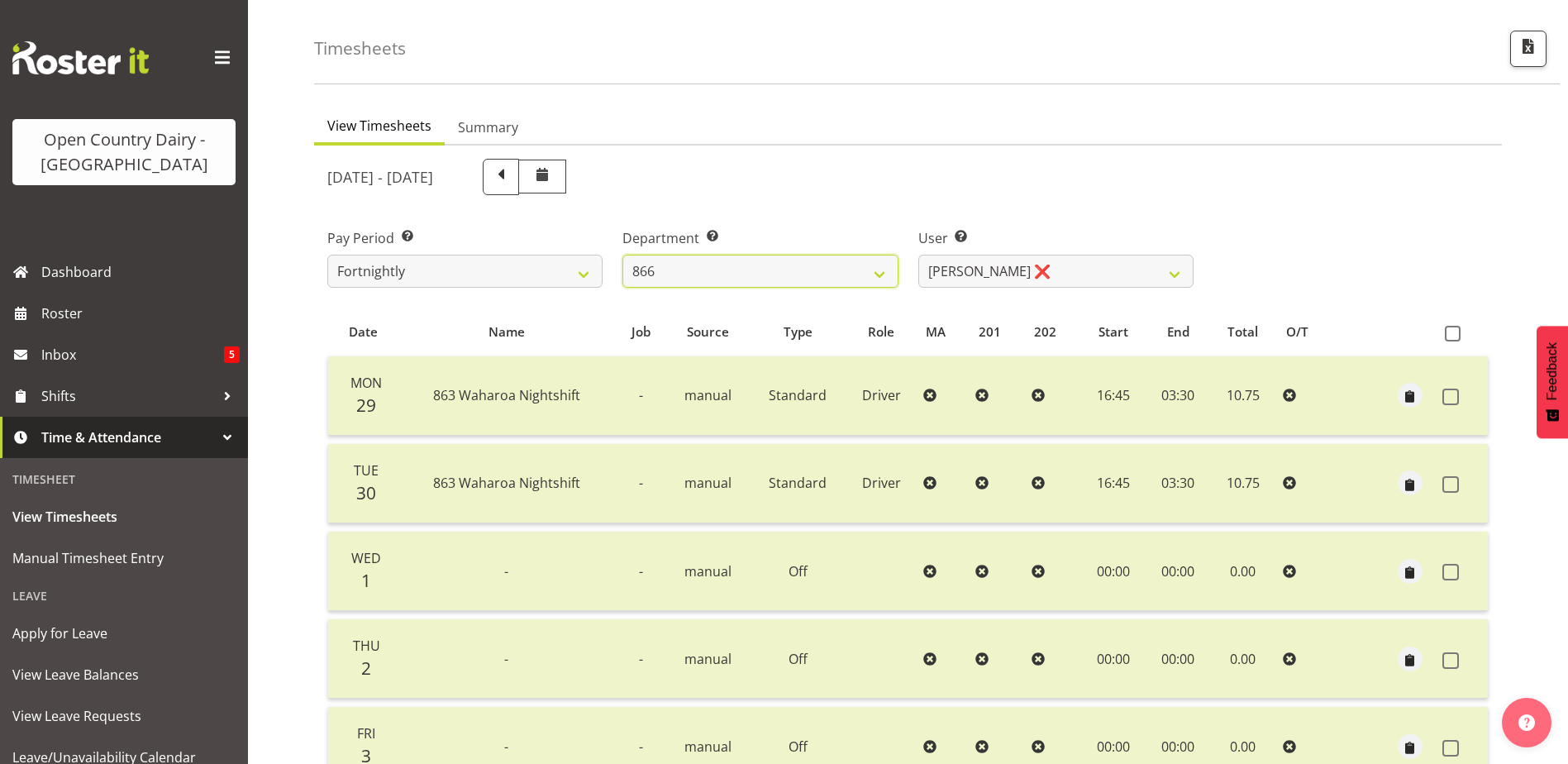
click at [622, 254] on select "701 702 703 704 705 706 707 708 709 710 711 712 713 714 715 716 717 718 719 720" at bounding box center [759, 271] width 275 height 33
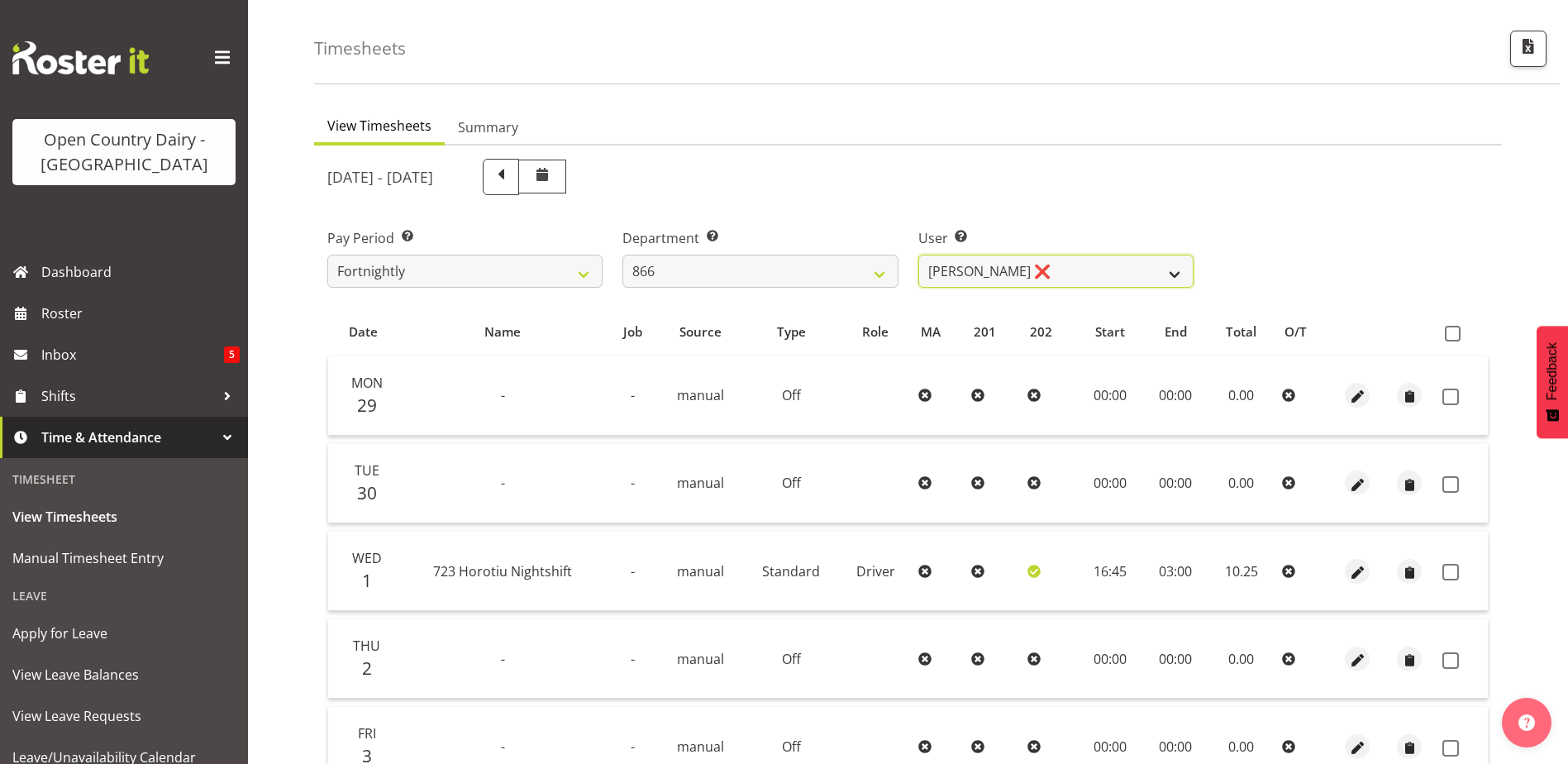
click at [1028, 276] on select "Harshdeep Singh ❌ Jacques Nel ❌ Navreet Jawanda ❌ Neil Abrahams ❌" at bounding box center [1055, 271] width 275 height 33
click at [918, 254] on select "Harshdeep Singh ❌ Jacques Nel ❌ Navreet Jawanda ❌ Neil Abrahams ❌" at bounding box center [1055, 271] width 275 height 33
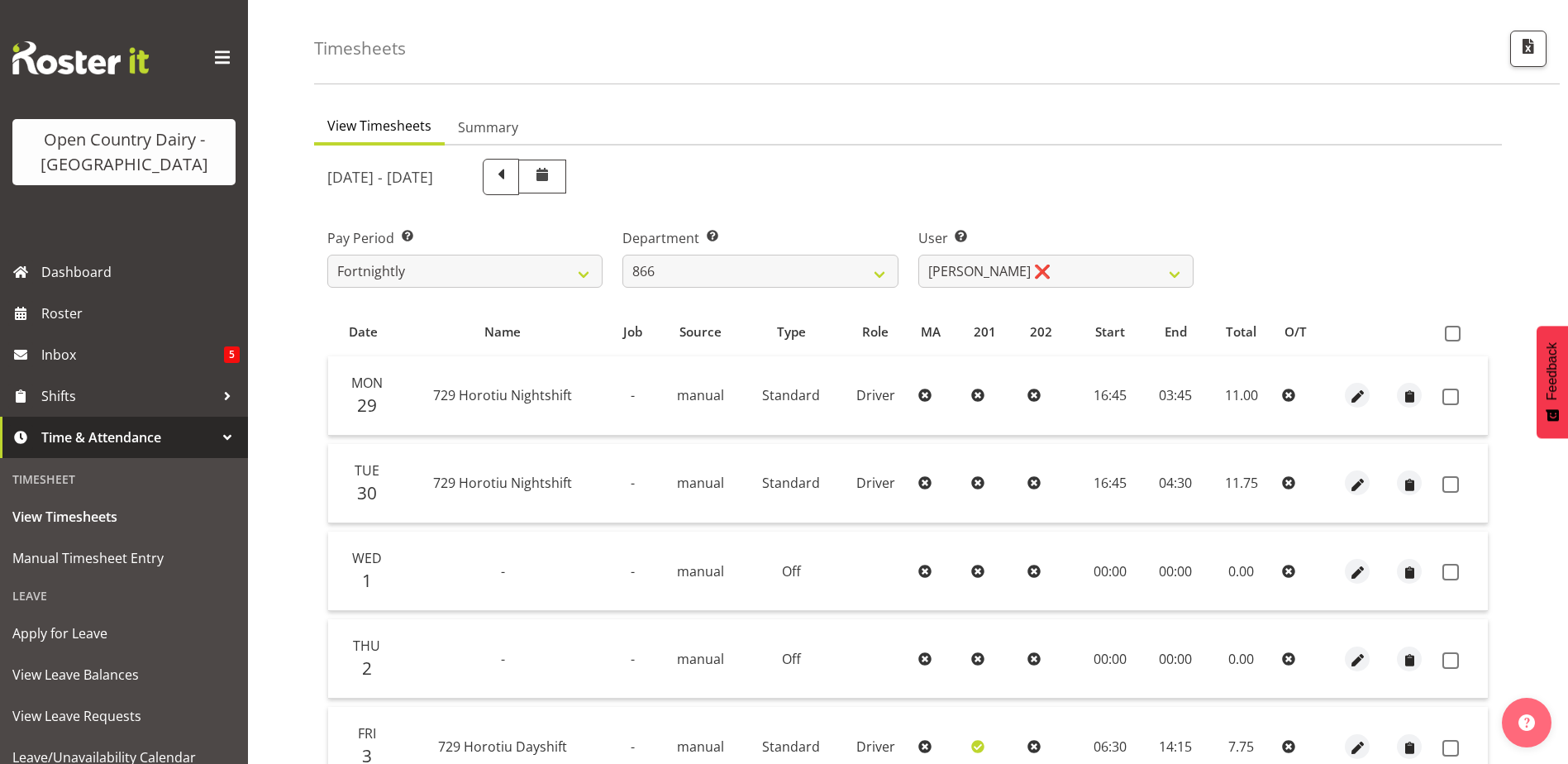
click at [1455, 339] on span at bounding box center [1453, 334] width 16 height 16
click at [1455, 339] on input "checkbox" at bounding box center [1450, 334] width 11 height 11
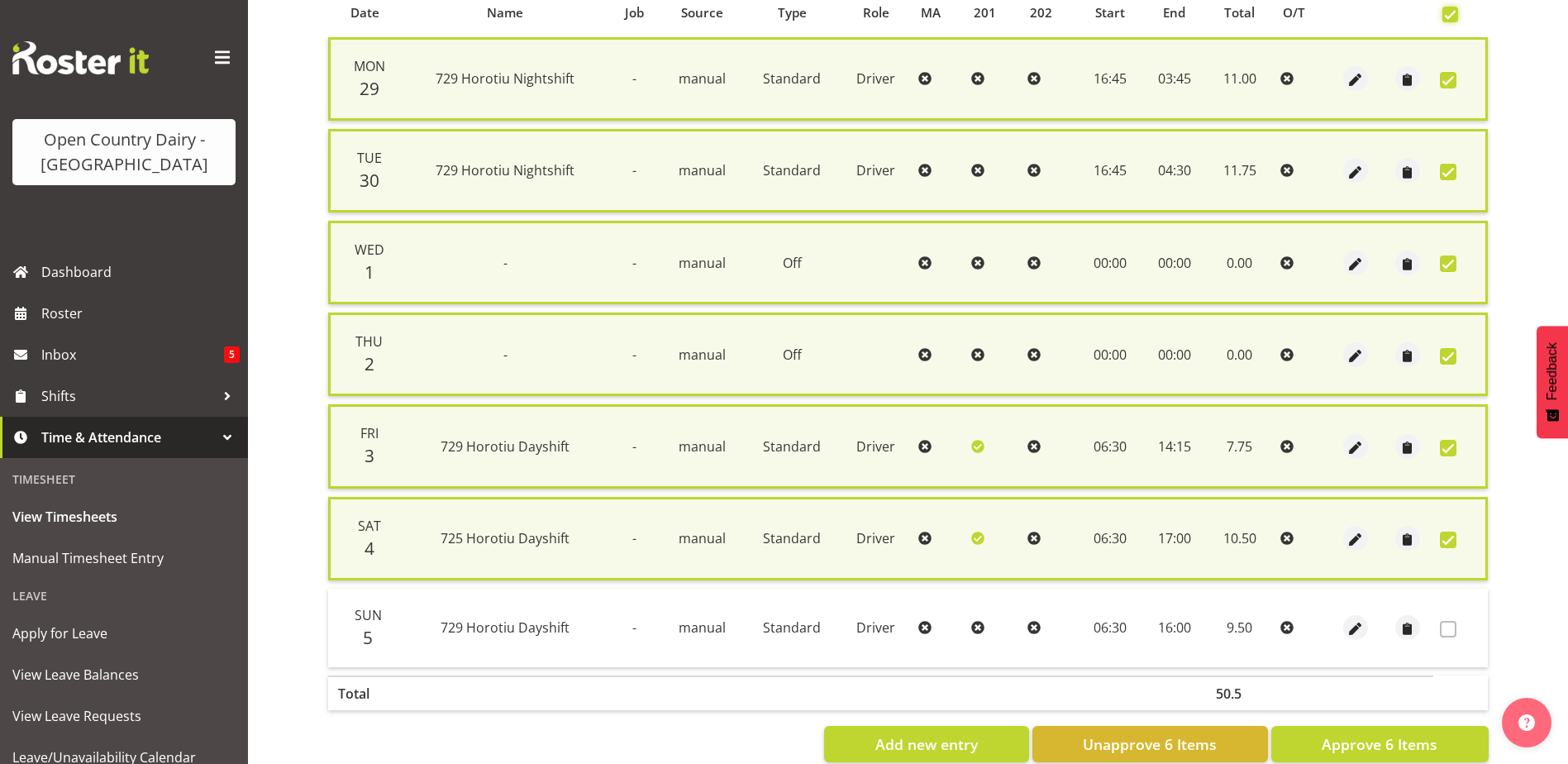
scroll to position [411, 0]
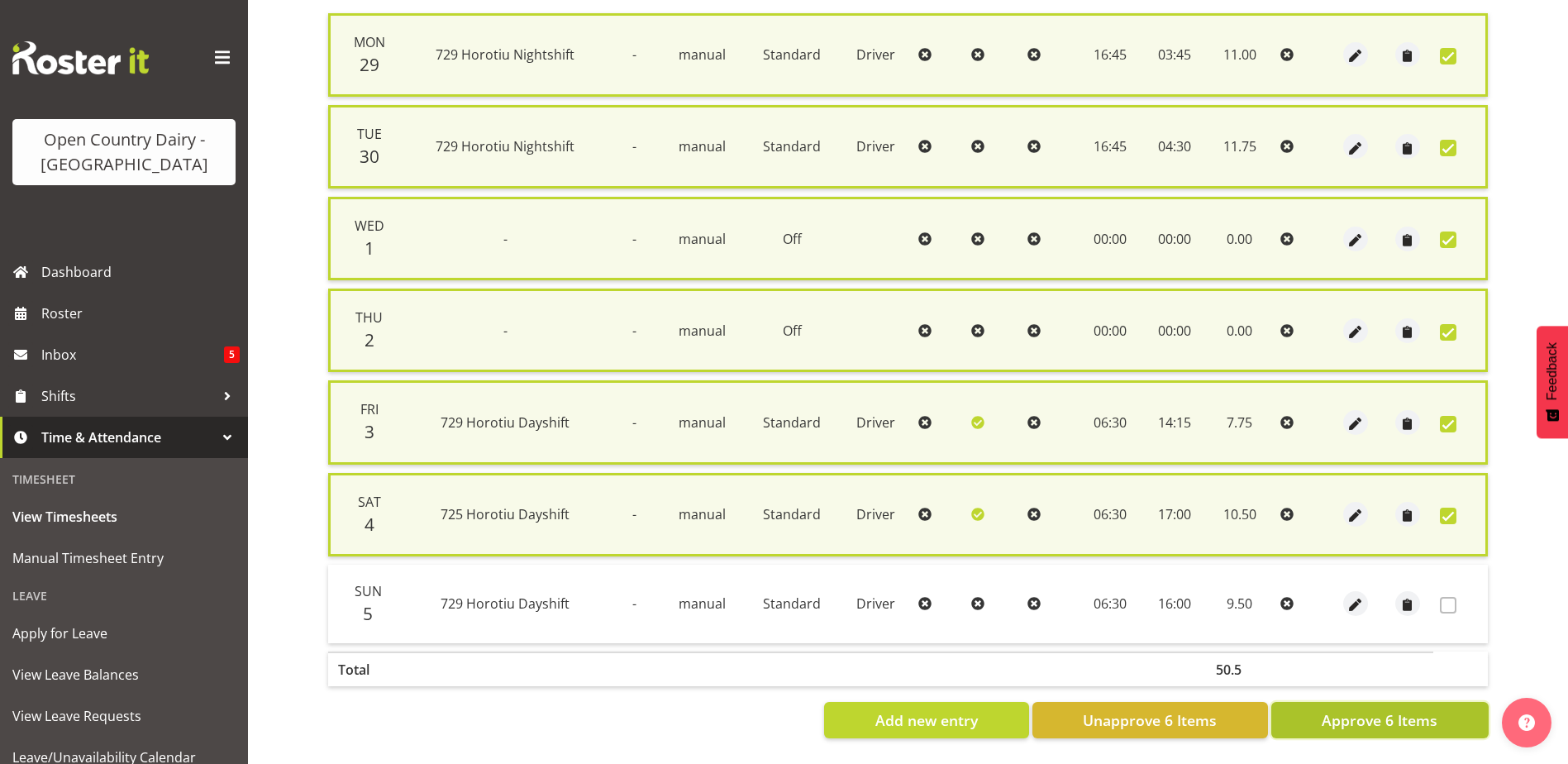
click at [1423, 702] on button "Approve 6 Items" at bounding box center [1380, 720] width 217 height 36
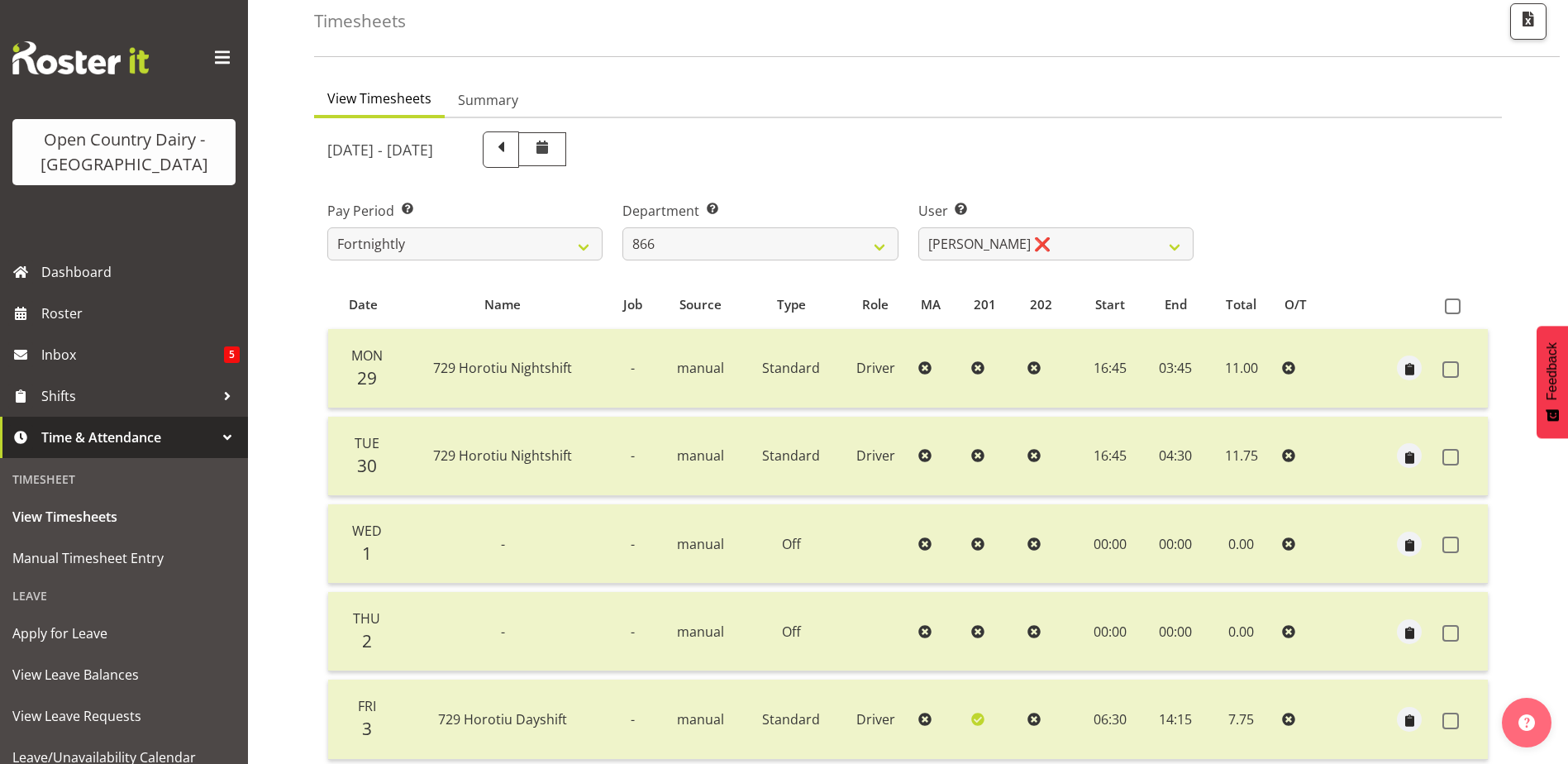
scroll to position [0, 0]
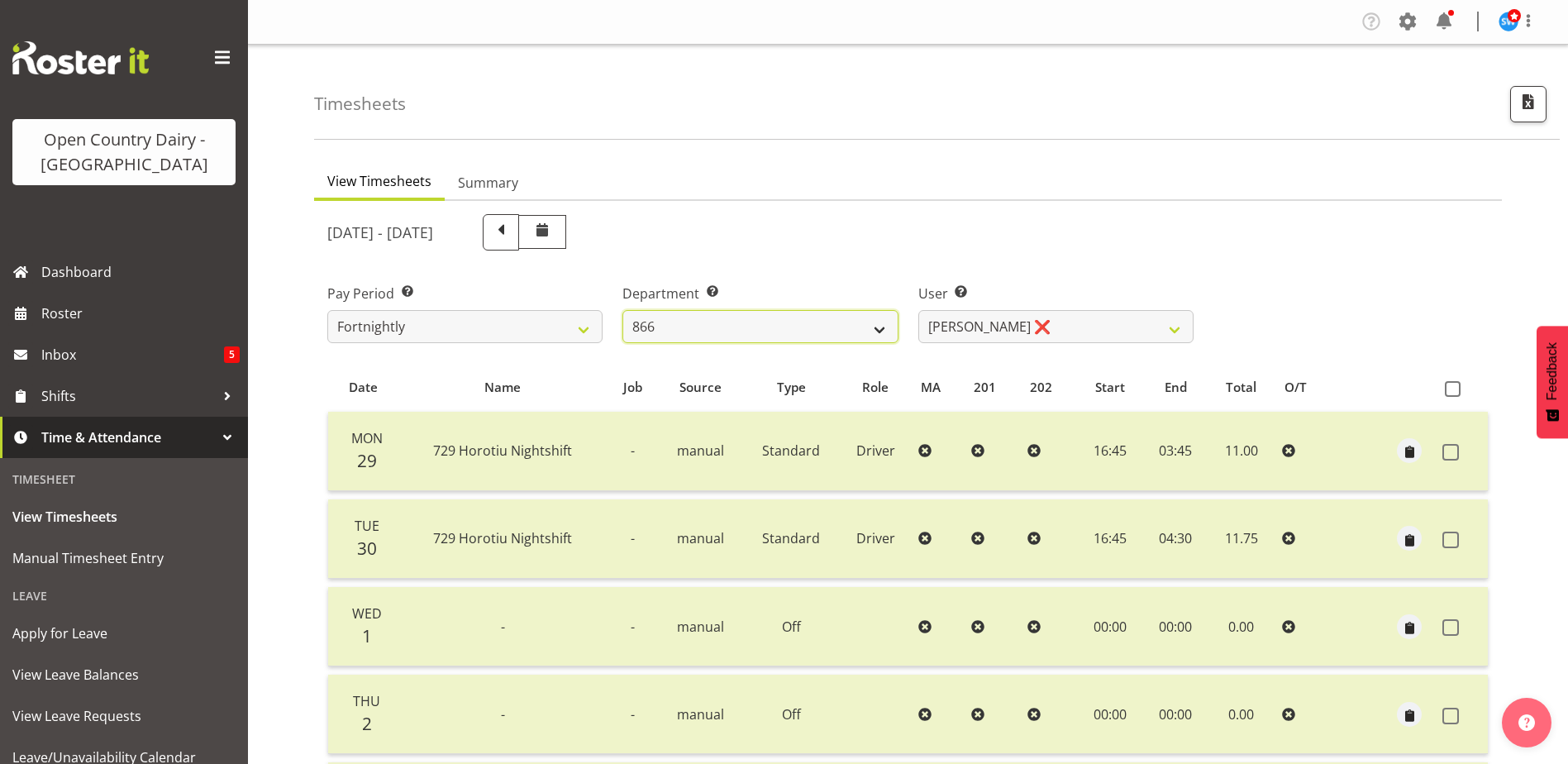
click at [877, 323] on select "701 702 703 704 705 706 707 708 709 710 711 712 713 714 715 716 717 718 719 720" at bounding box center [759, 327] width 275 height 33
click at [622, 310] on select "701 702 703 704 705 706 707 708 709 710 711 712 713 714 715 716 717 718 719 720" at bounding box center [759, 327] width 275 height 33
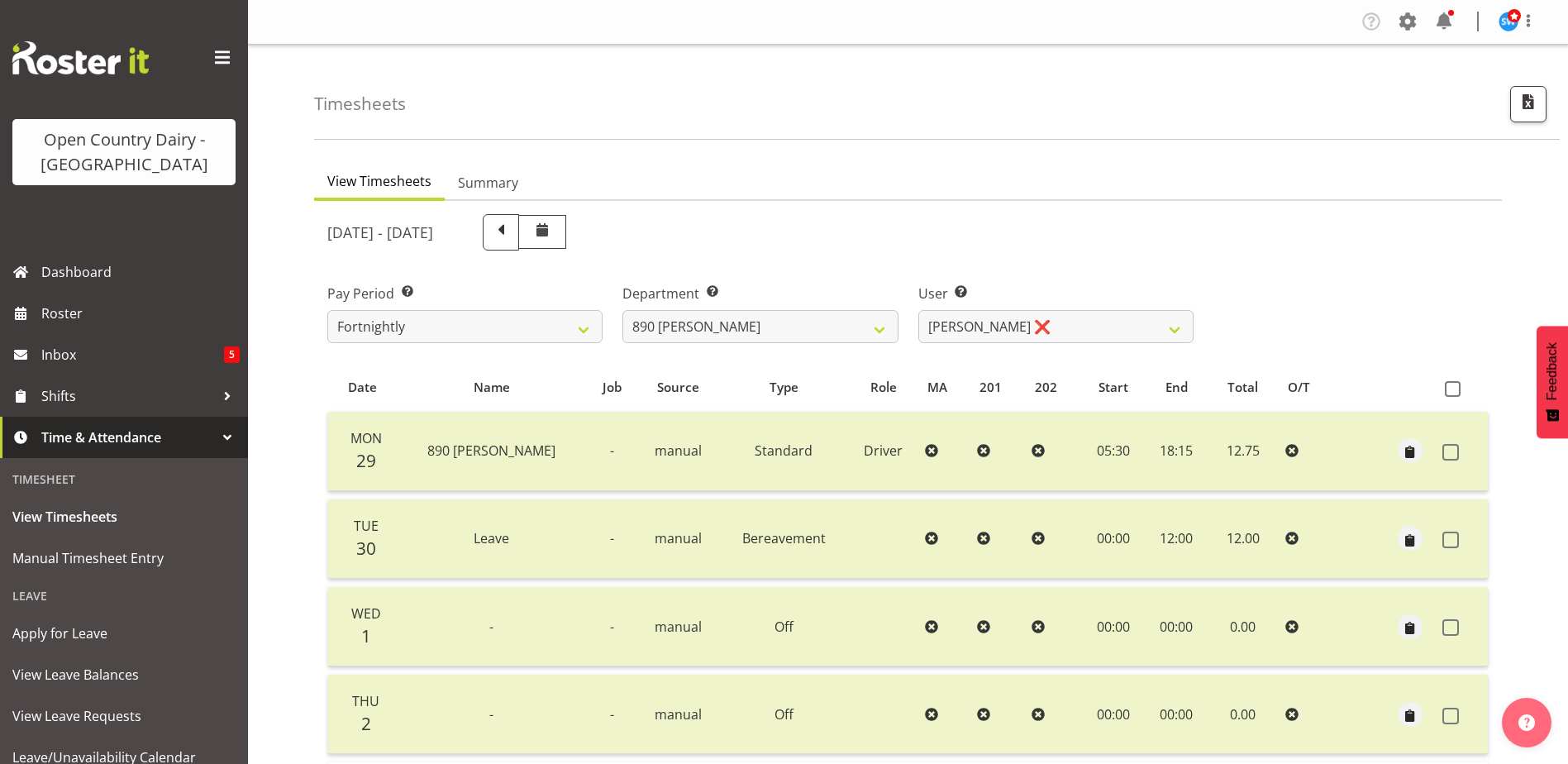
click at [842, 346] on div "Department Select which department you would like to view. 701 702 703 704 705 …" at bounding box center [760, 306] width 295 height 93
drag, startPoint x: 831, startPoint y: 335, endPoint x: 819, endPoint y: 342, distance: 13.9
click at [831, 335] on select "701 702 703 704 705 706 707 708 709 710 711 712 713 714 715 716 717 718 719 720" at bounding box center [759, 327] width 275 height 33
click at [622, 310] on select "701 702 703 704 705 706 707 708 709 710 711 712 713 714 715 716 717 718 719 720" at bounding box center [759, 327] width 275 height 33
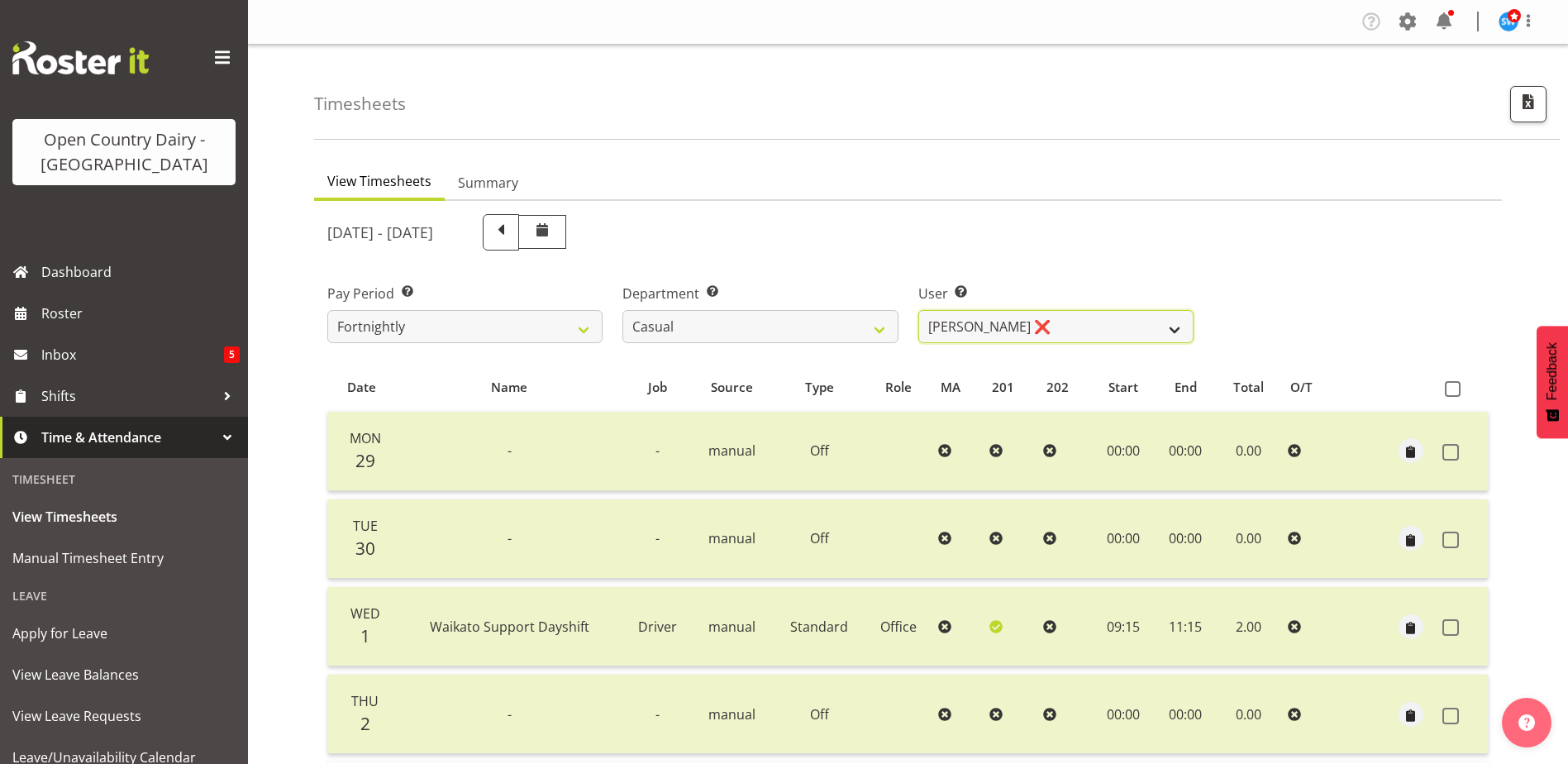
click at [998, 332] on select "Bruce Morgan ❌ Dutchie Egbert Dijkstra ❌ Mark Hedge ❌ Rob Luke ❌" at bounding box center [1055, 327] width 275 height 33
click at [918, 310] on select "Bruce Morgan ❌ Dutchie Egbert Dijkstra ❌ Mark Hedge ❌ Rob Luke ❌" at bounding box center [1055, 327] width 275 height 33
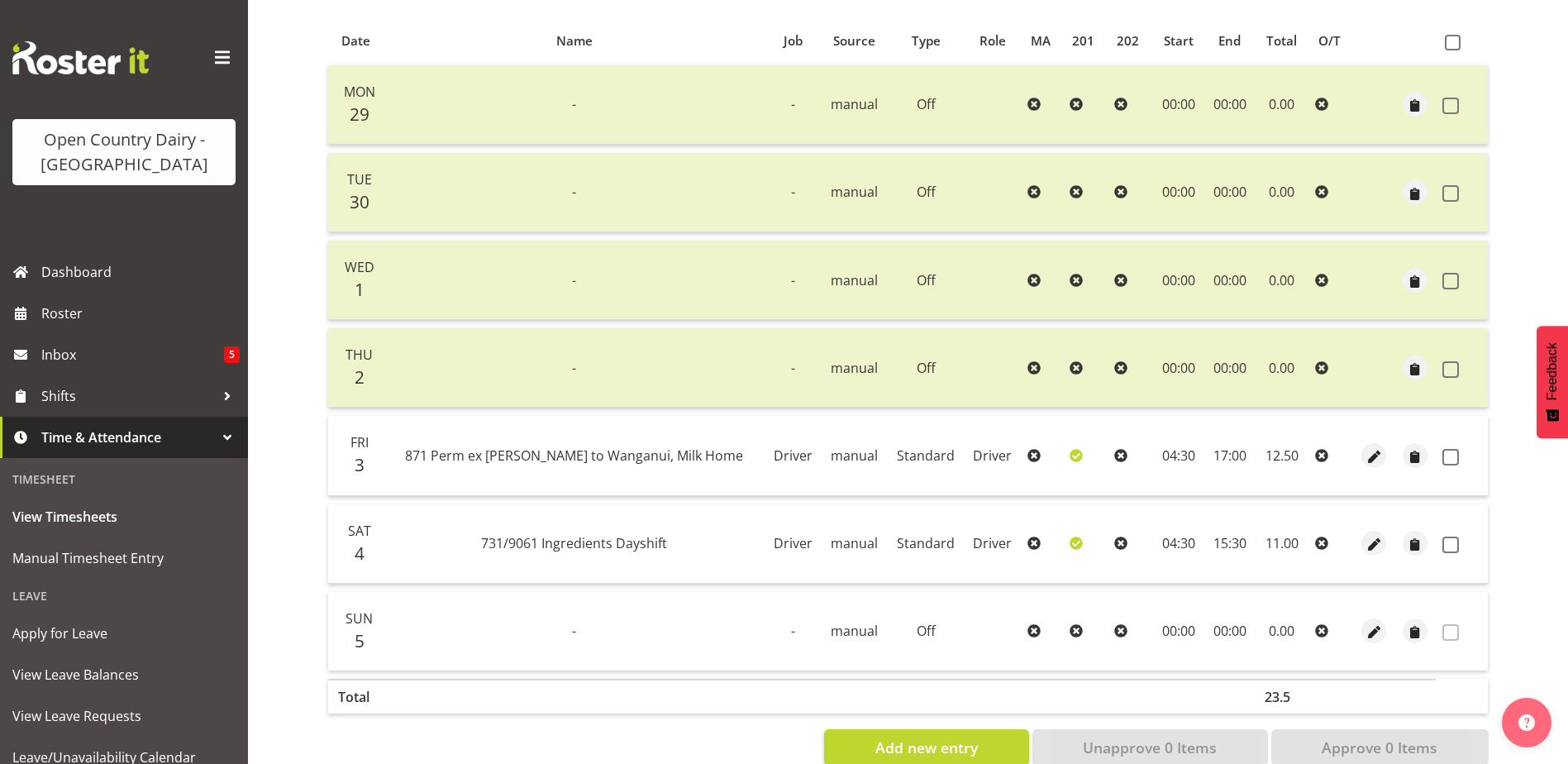
scroll to position [386, 0]
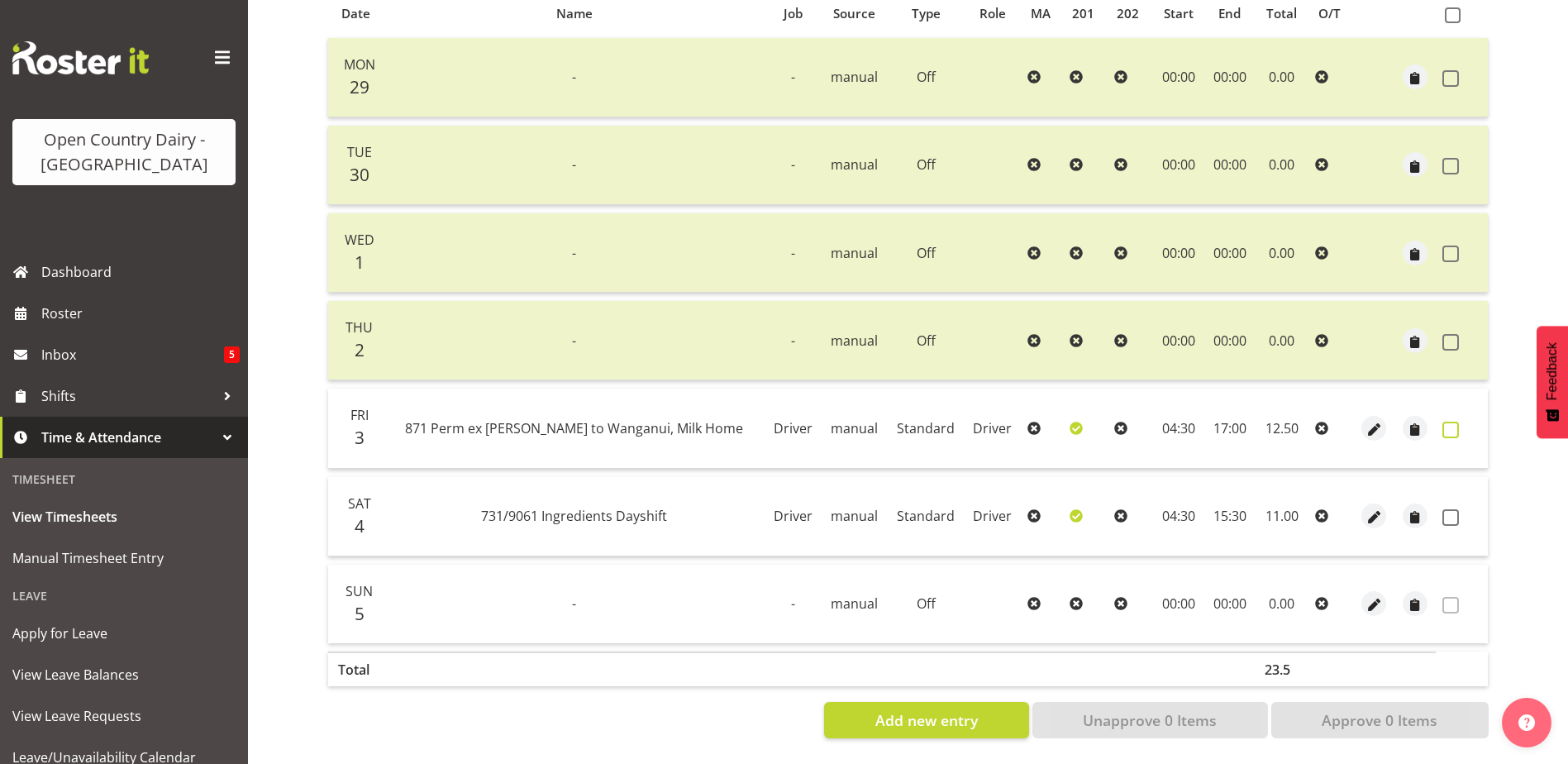
click at [1456, 422] on span at bounding box center [1451, 429] width 17 height 17
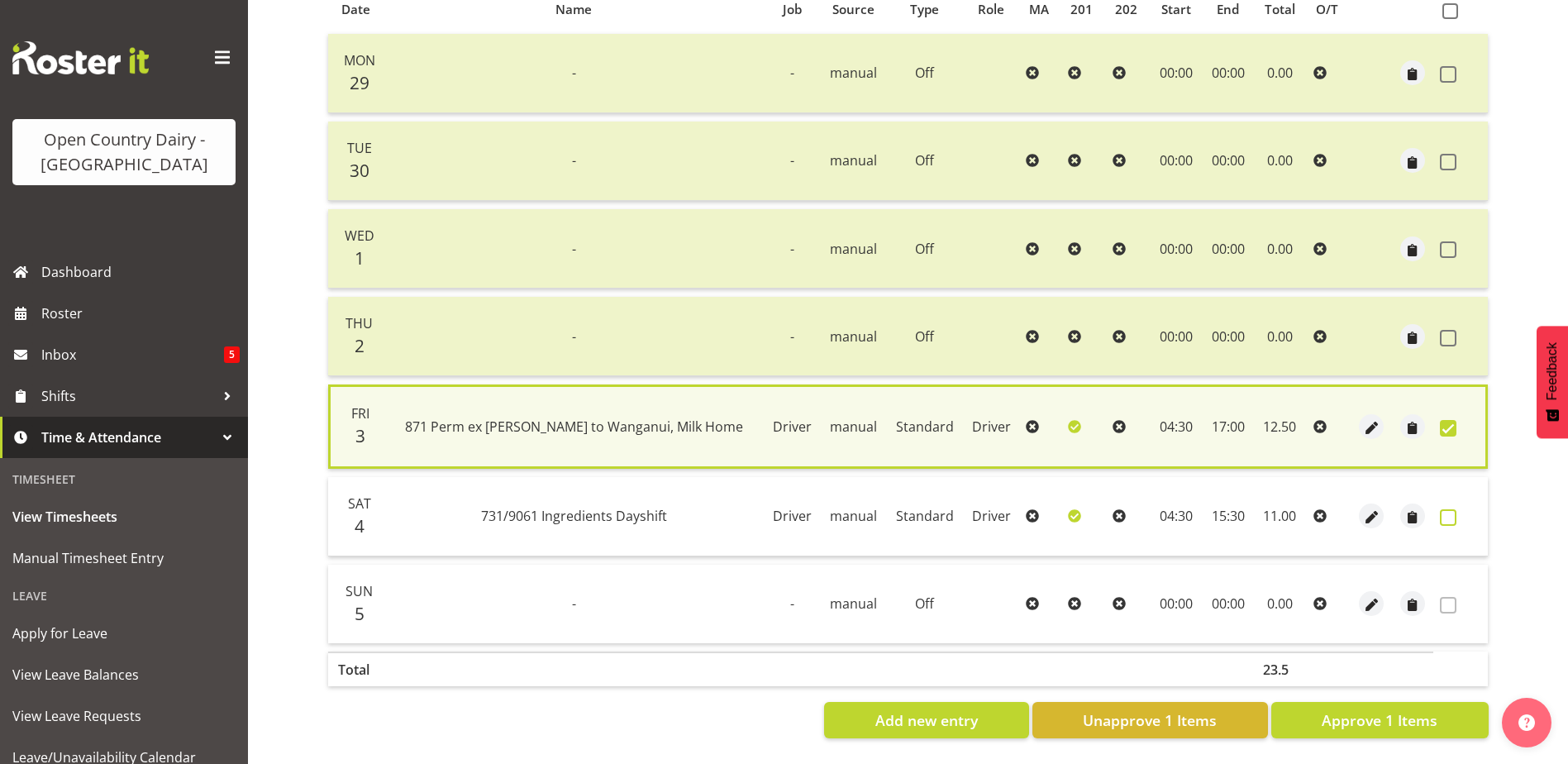
click at [1450, 510] on span at bounding box center [1448, 517] width 17 height 17
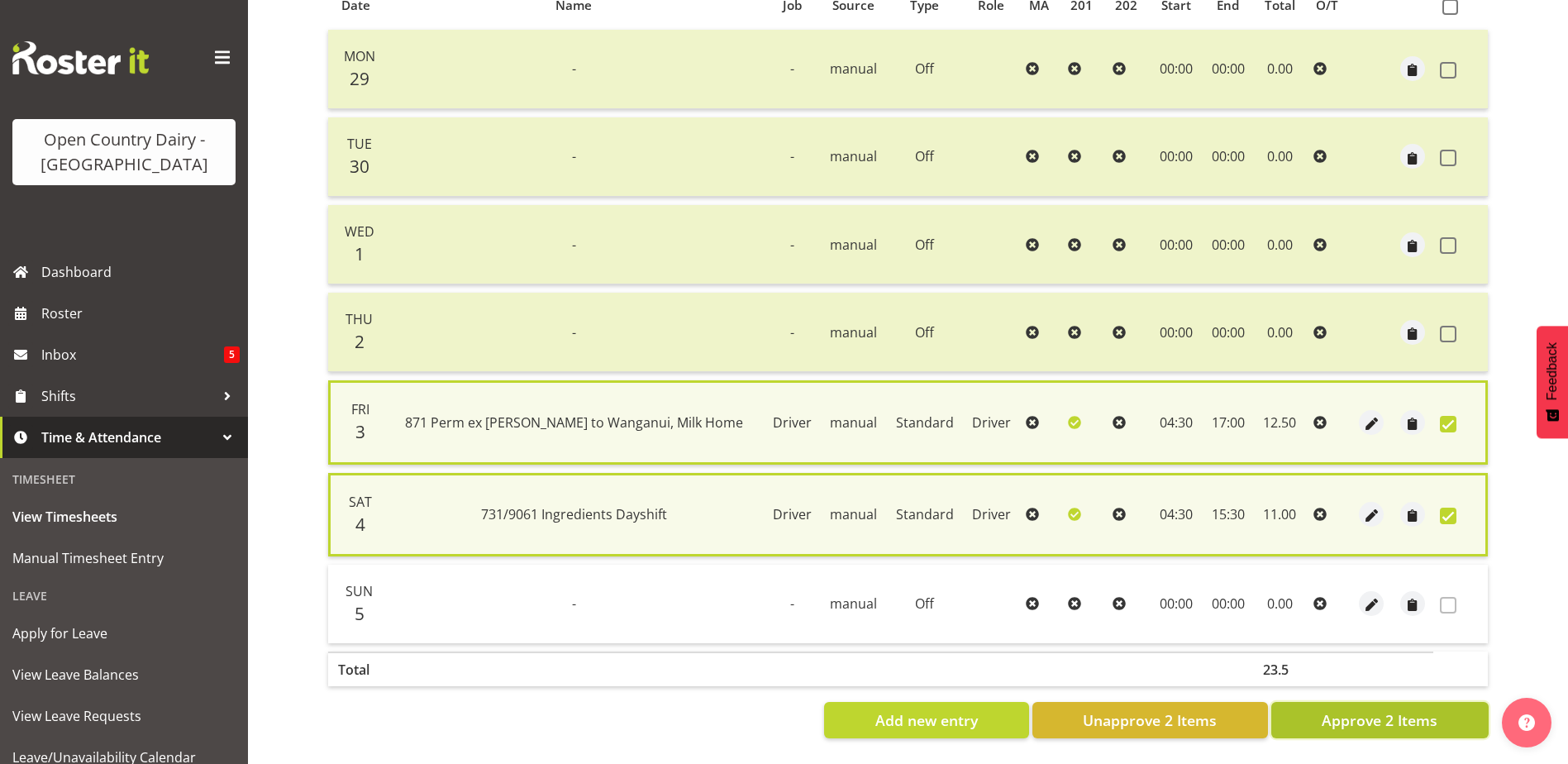
click at [1375, 719] on span "Approve 2 Items" at bounding box center [1379, 720] width 115 height 22
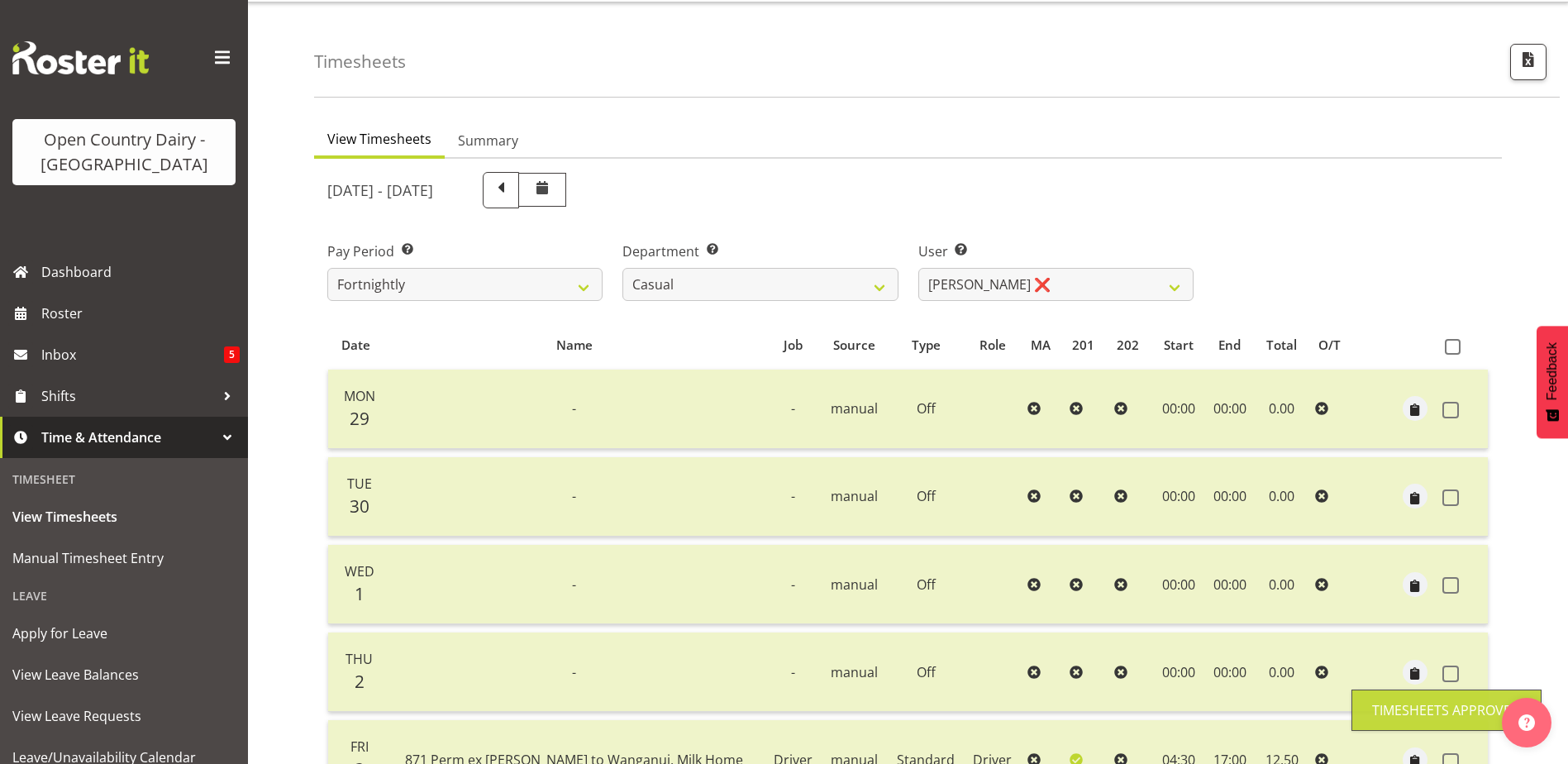
scroll to position [0, 0]
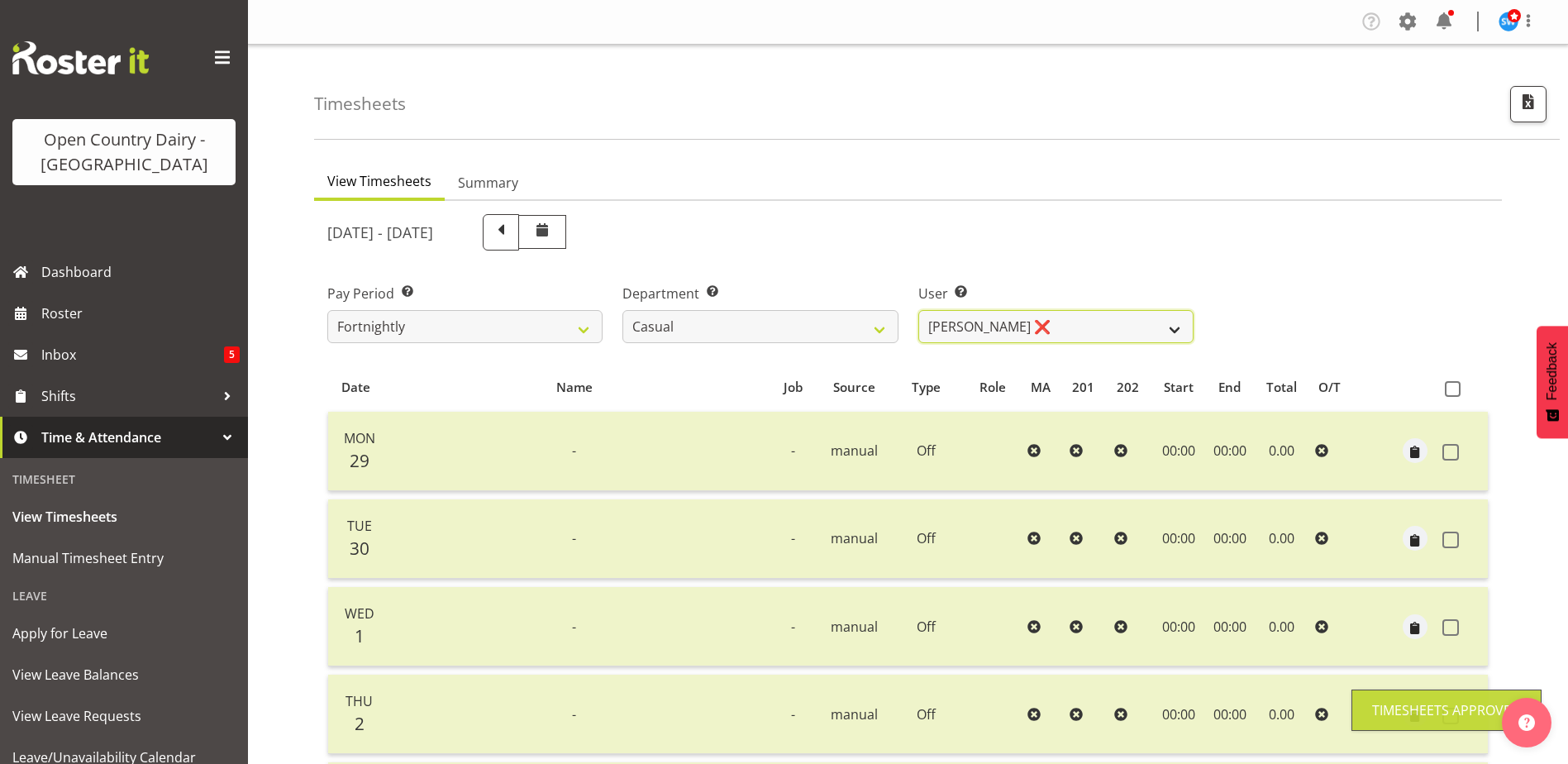
click at [944, 333] on select "Bruce Morgan ❌ Dutchie Egbert Dijkstra ❌ Mark Hedge ❌ Rob Luke ❌" at bounding box center [1055, 327] width 275 height 33
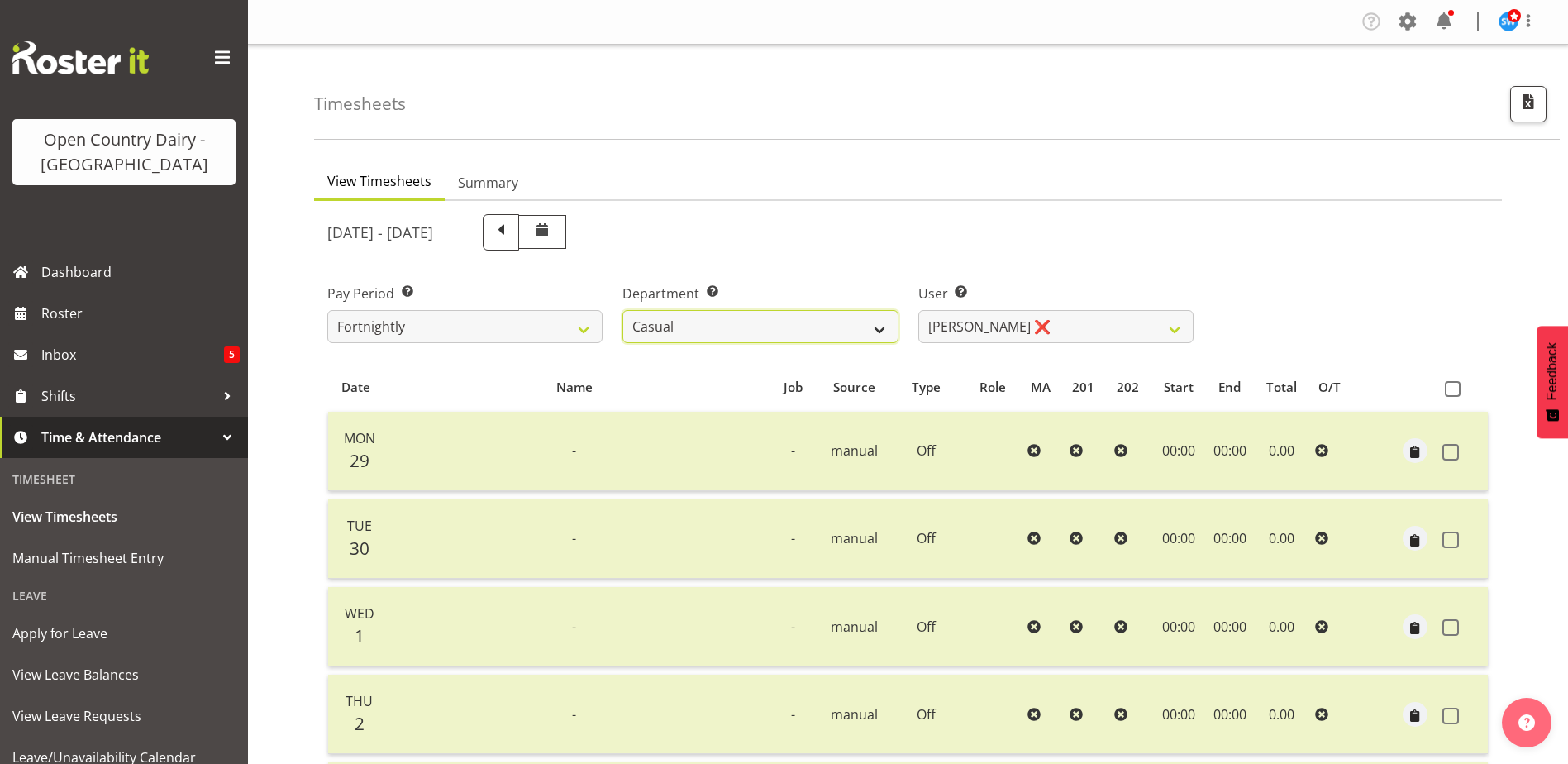
click at [889, 337] on select "701 702 703 704 705 706 707 708 709 710 711 712 713 714 715 716 717 718 719 720" at bounding box center [759, 327] width 275 height 33
click at [974, 337] on select "Bruce Morgan ❌ Dutchie Egbert Dijkstra ❌ Mark Hedge ❌ Rob Luke ❌" at bounding box center [1055, 327] width 275 height 33
click at [918, 310] on select "Bruce Morgan ❌ Dutchie Egbert Dijkstra ❌ Mark Hedge ❌ Rob Luke ❌" at bounding box center [1055, 327] width 275 height 33
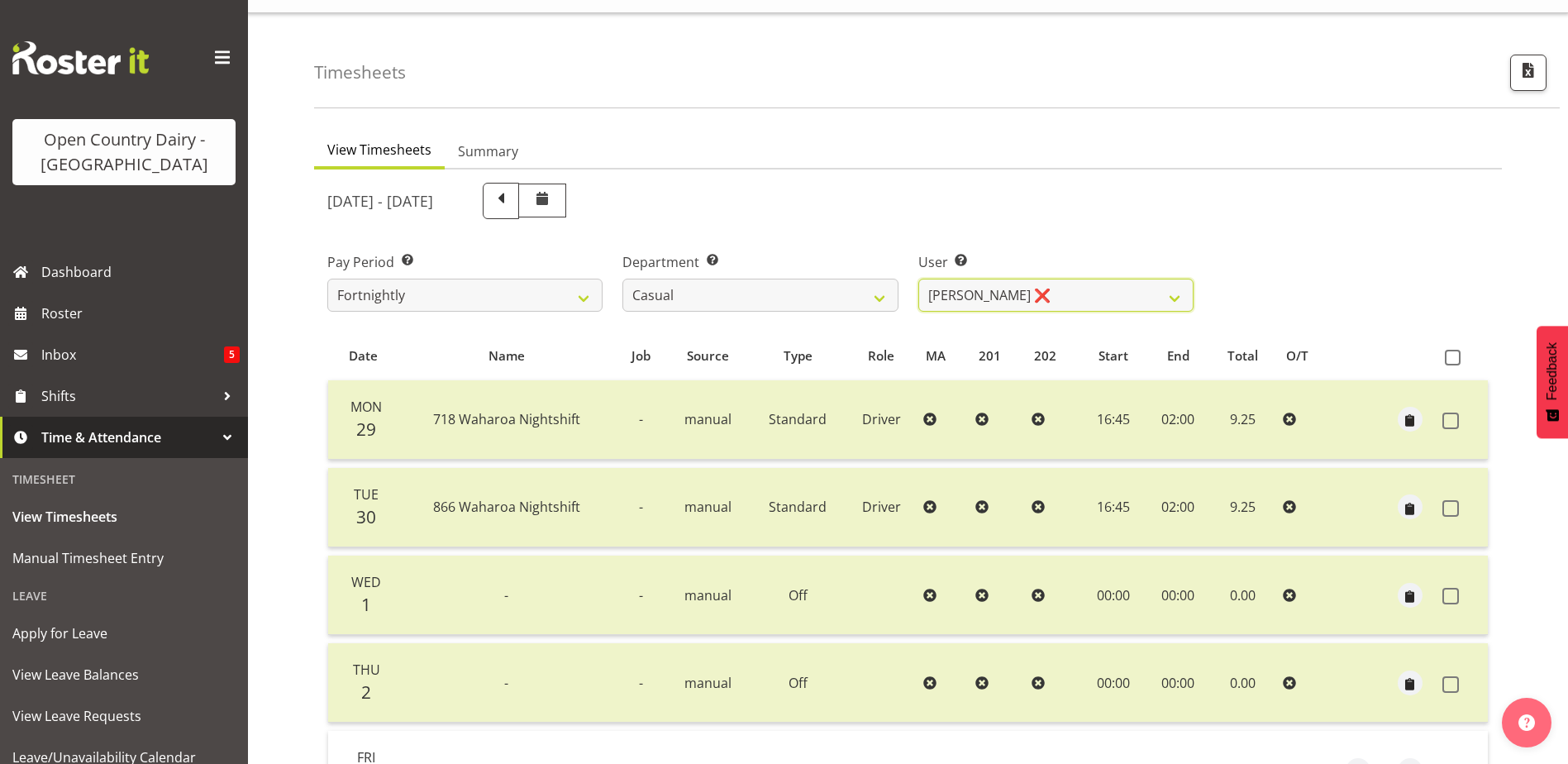
scroll to position [248, 0]
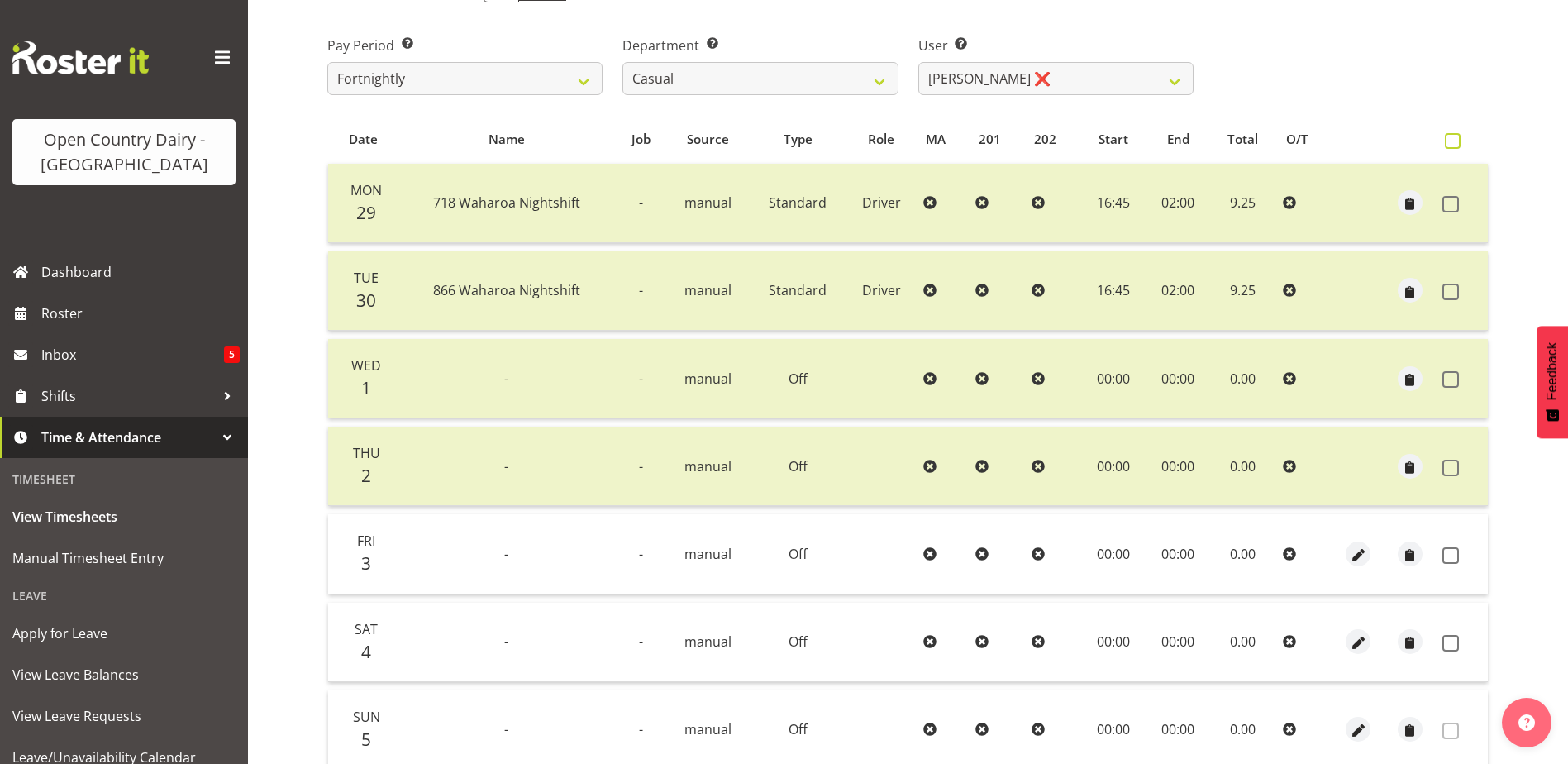
click at [1450, 144] on span at bounding box center [1453, 141] width 16 height 16
click at [1450, 144] on input "checkbox" at bounding box center [1450, 141] width 11 height 11
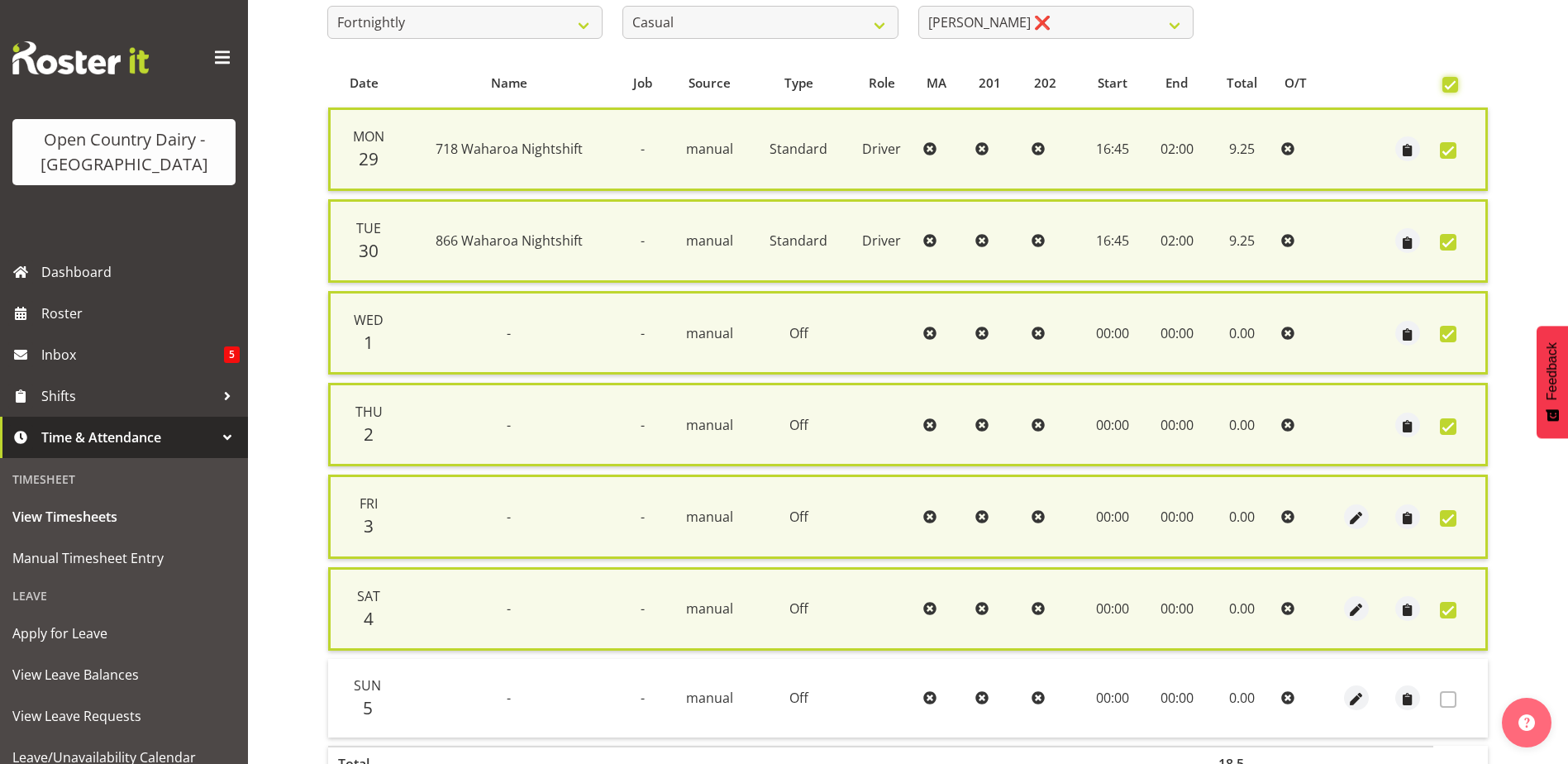
scroll to position [411, 0]
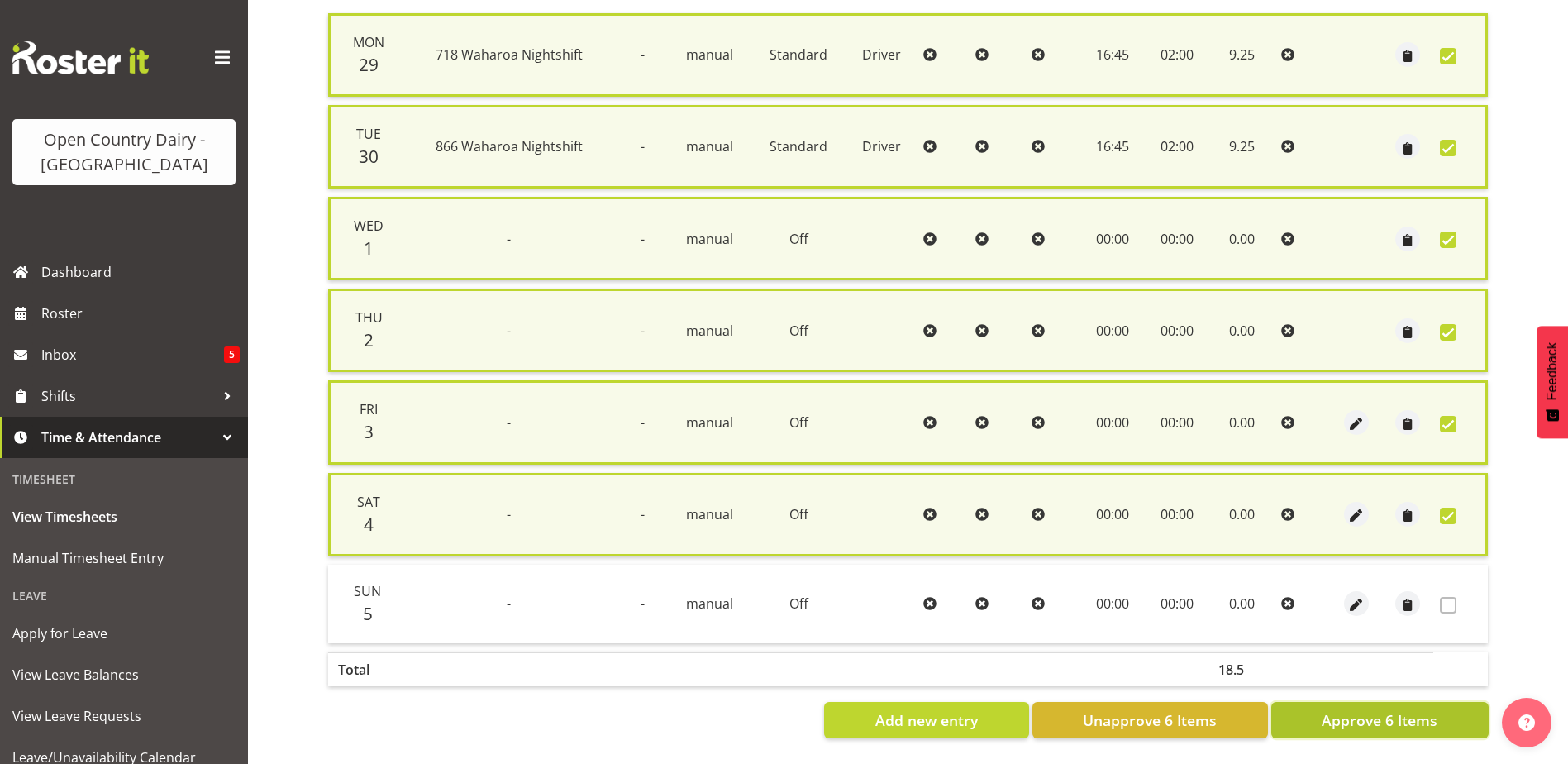
click at [1338, 709] on span "Approve 6 Items" at bounding box center [1379, 720] width 115 height 22
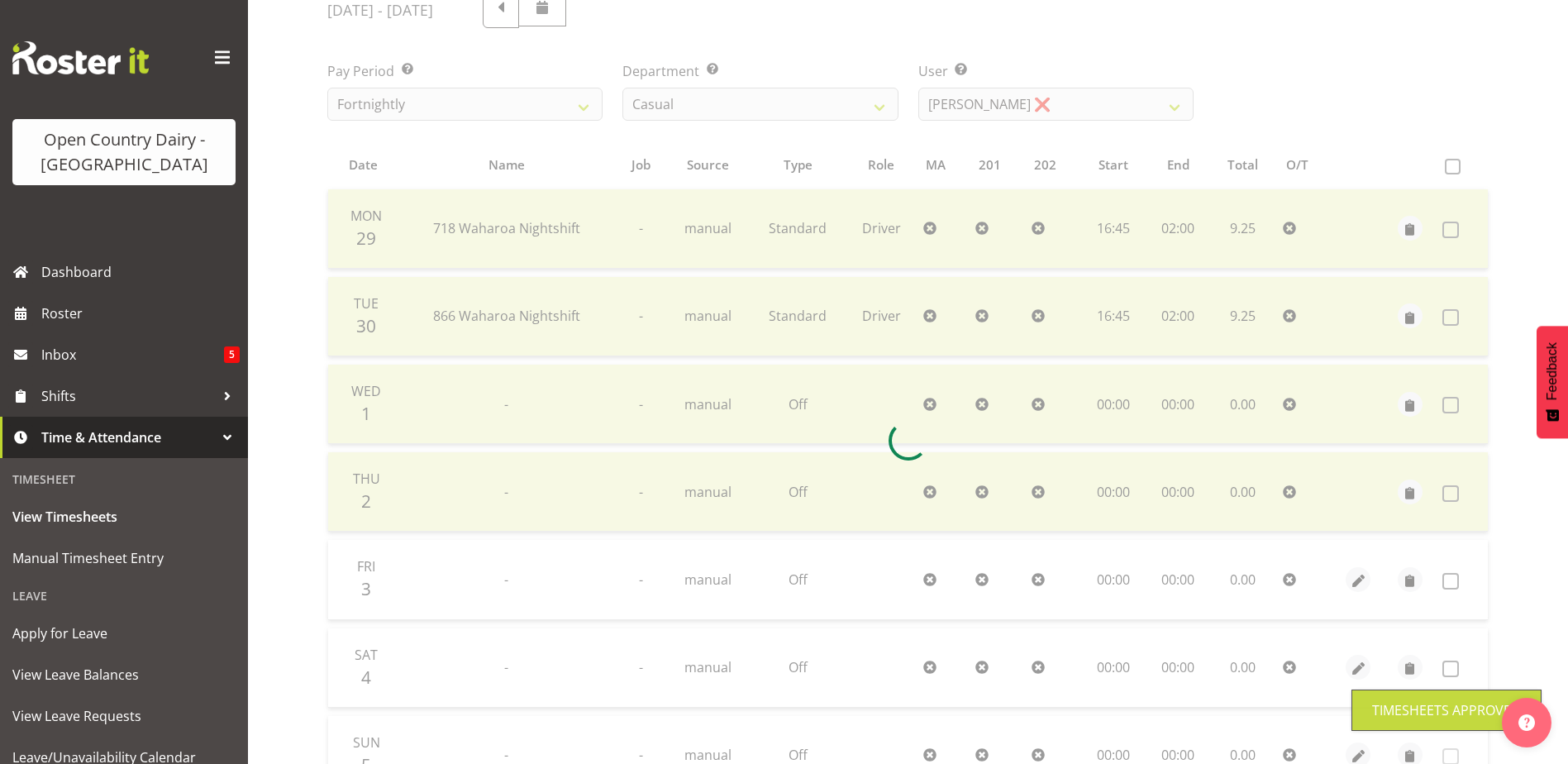
scroll to position [0, 0]
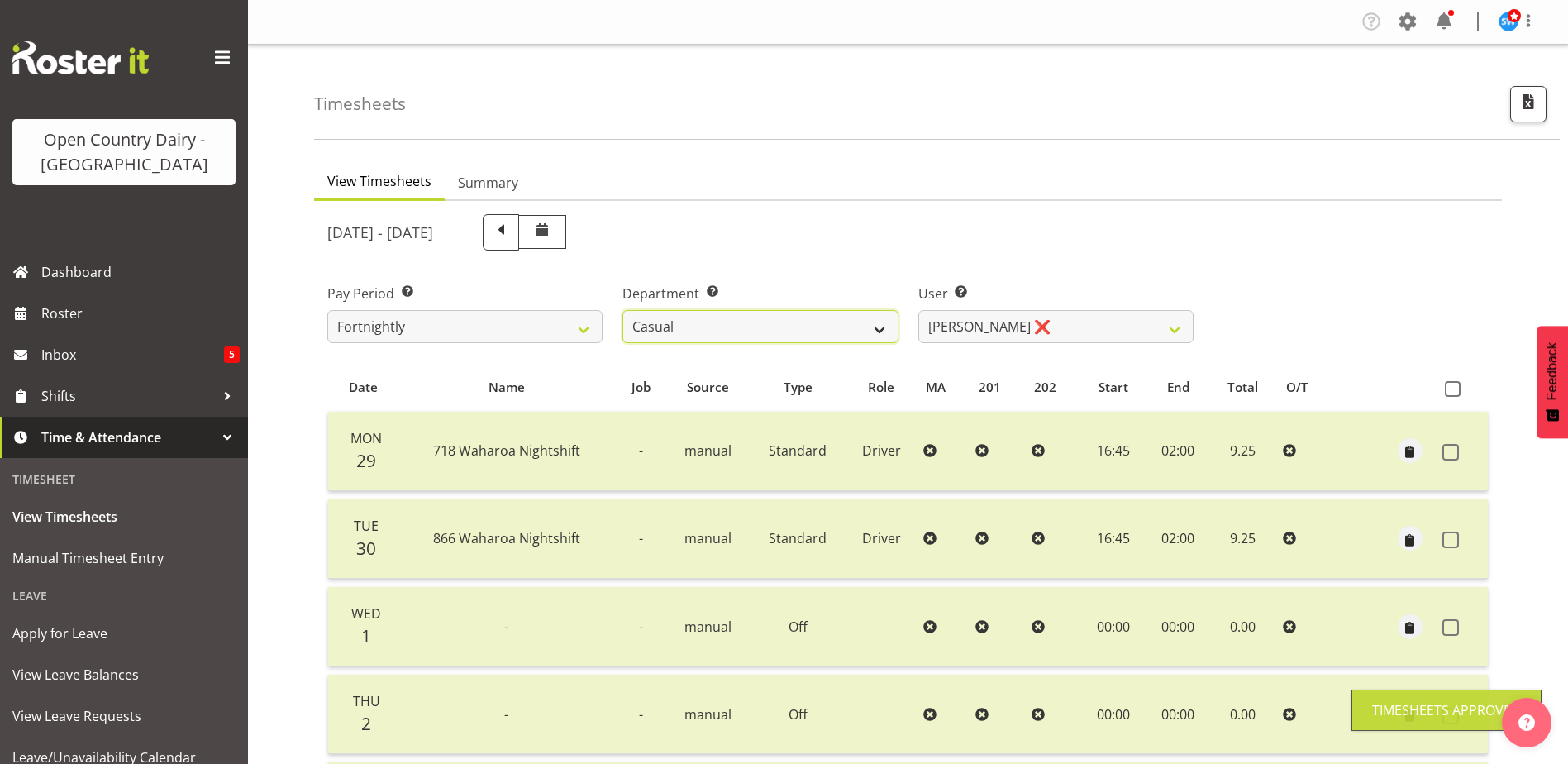
click at [796, 323] on select "701 702 703 704 705 706 707 708 709 710 711 712 713 714 715 716 717 718 719 720" at bounding box center [759, 327] width 275 height 33
click at [622, 310] on select "701 702 703 704 705 706 707 708 709 710 711 712 713 714 715 716 717 718 719 720" at bounding box center [759, 327] width 275 height 33
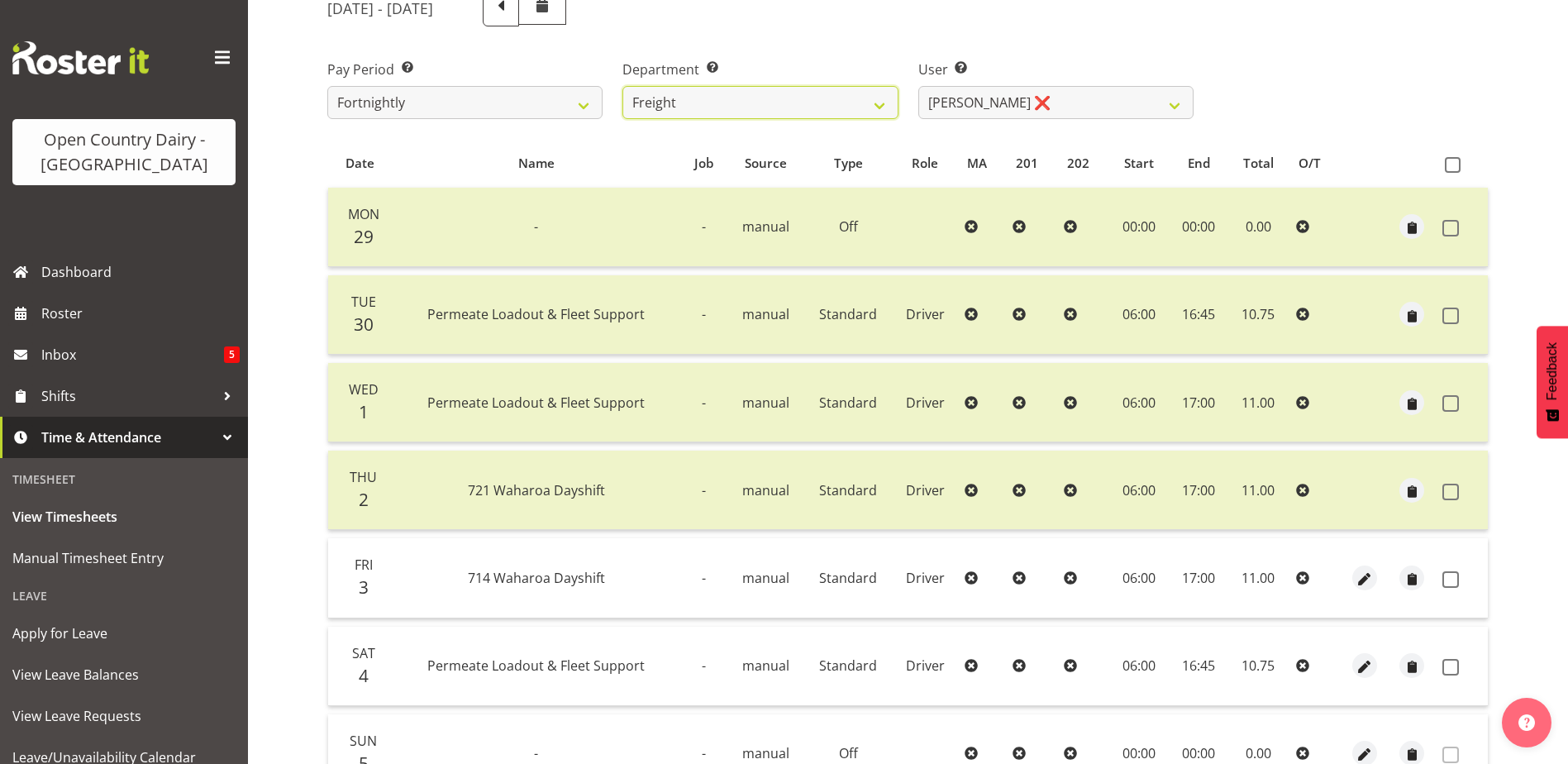
scroll to position [331, 0]
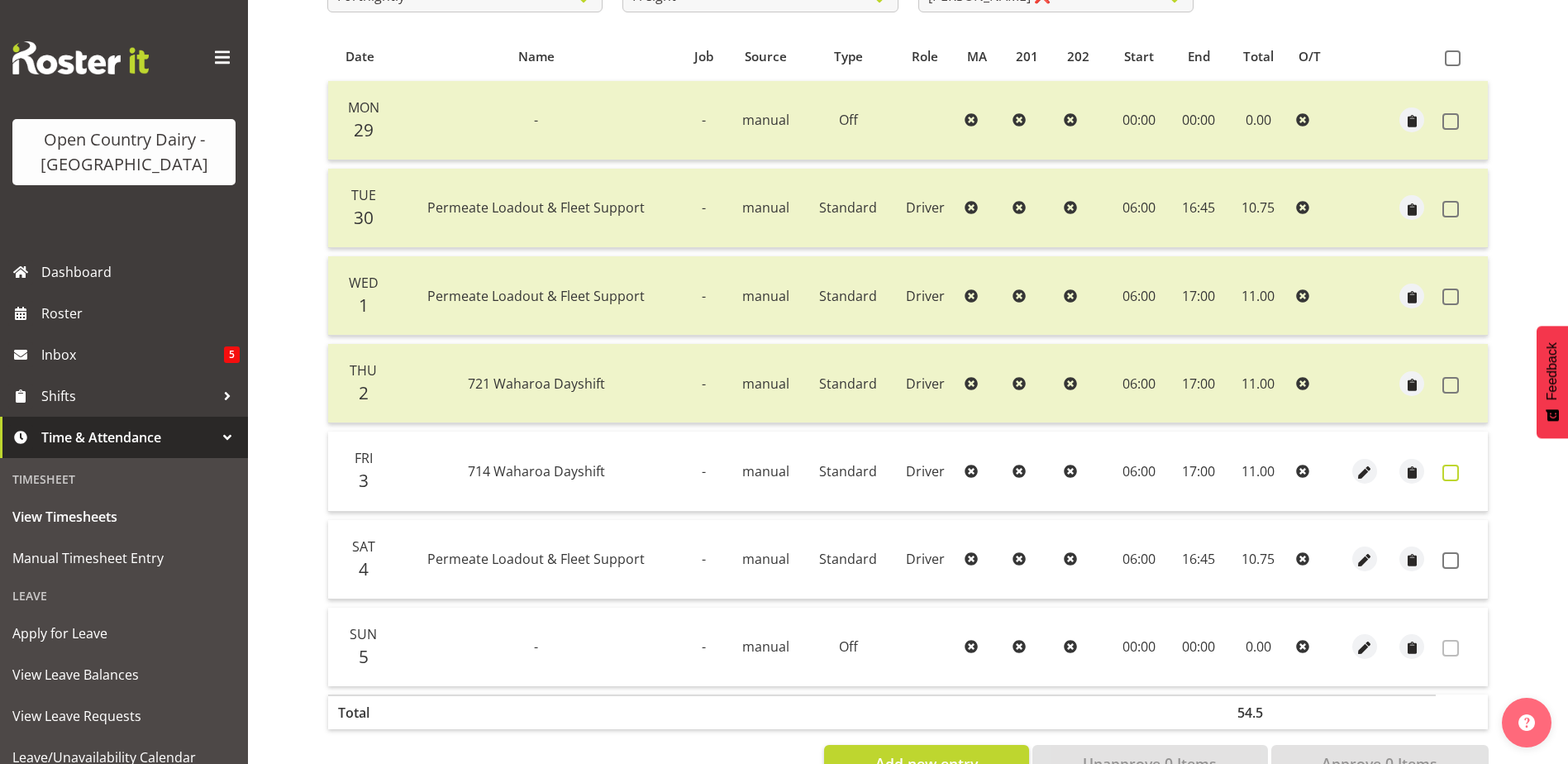
click at [1452, 472] on span at bounding box center [1451, 472] width 17 height 17
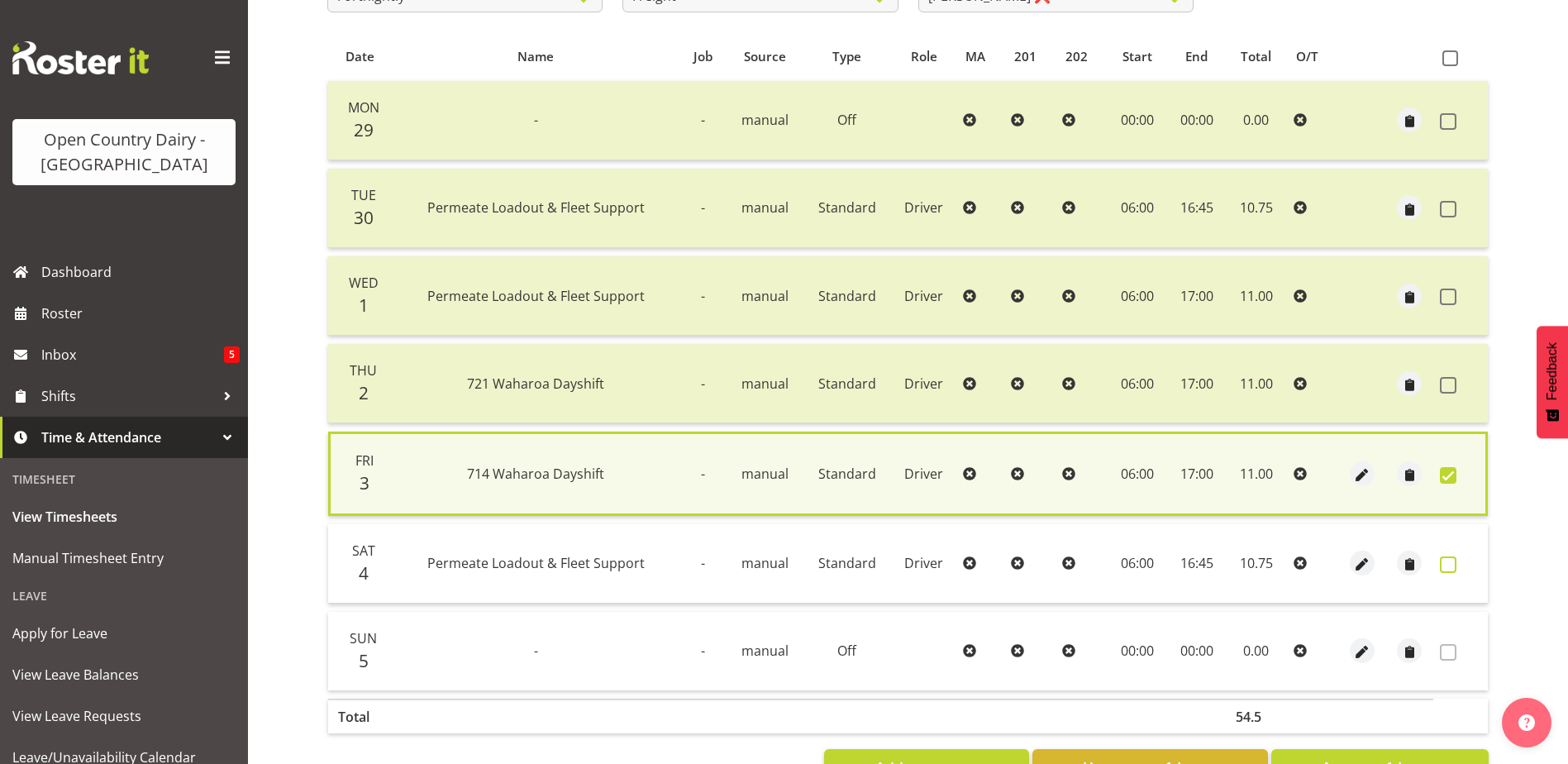
click at [1454, 568] on span at bounding box center [1448, 564] width 17 height 17
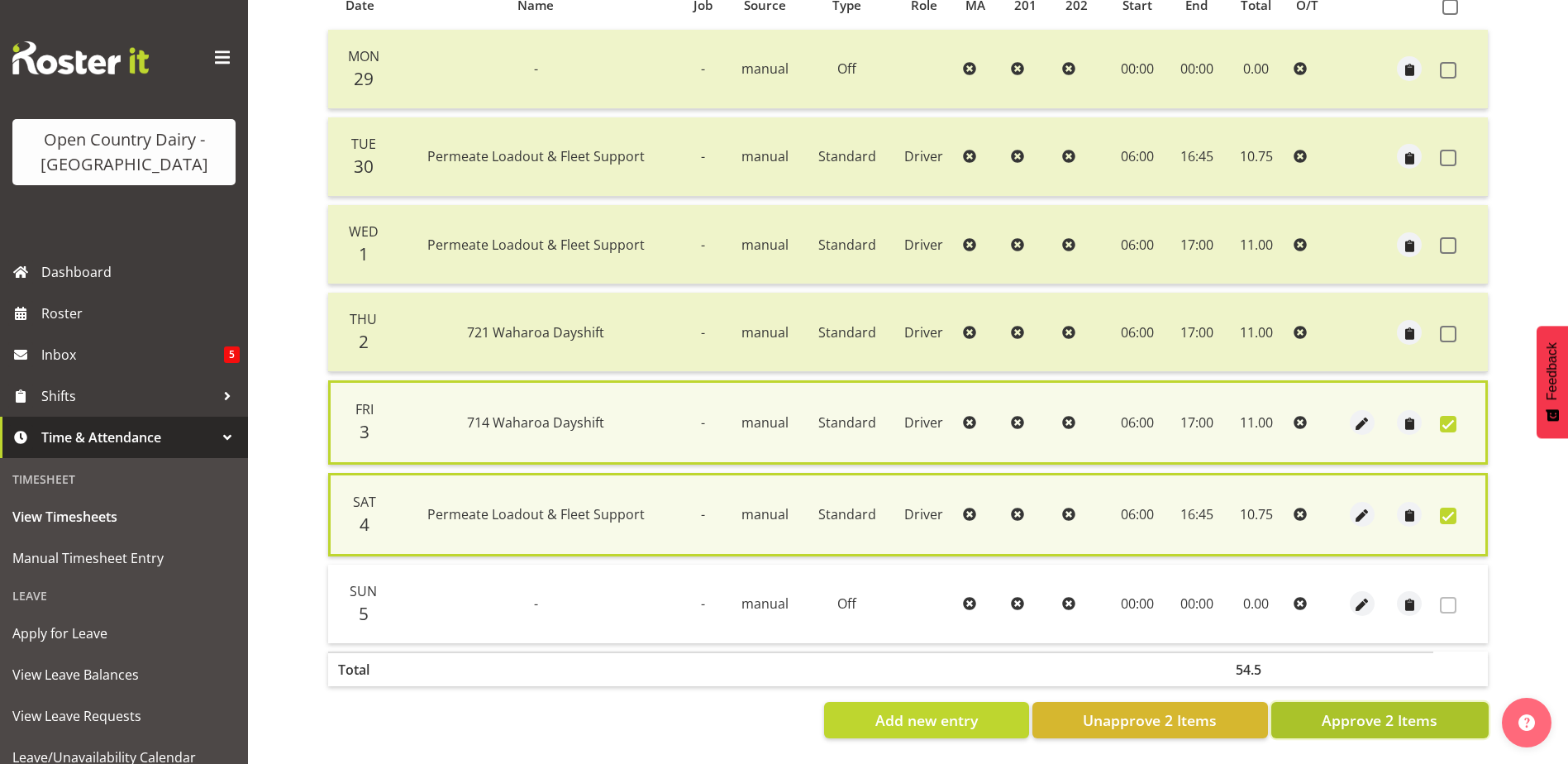
click at [1380, 709] on span "Approve 2 Items" at bounding box center [1379, 720] width 115 height 22
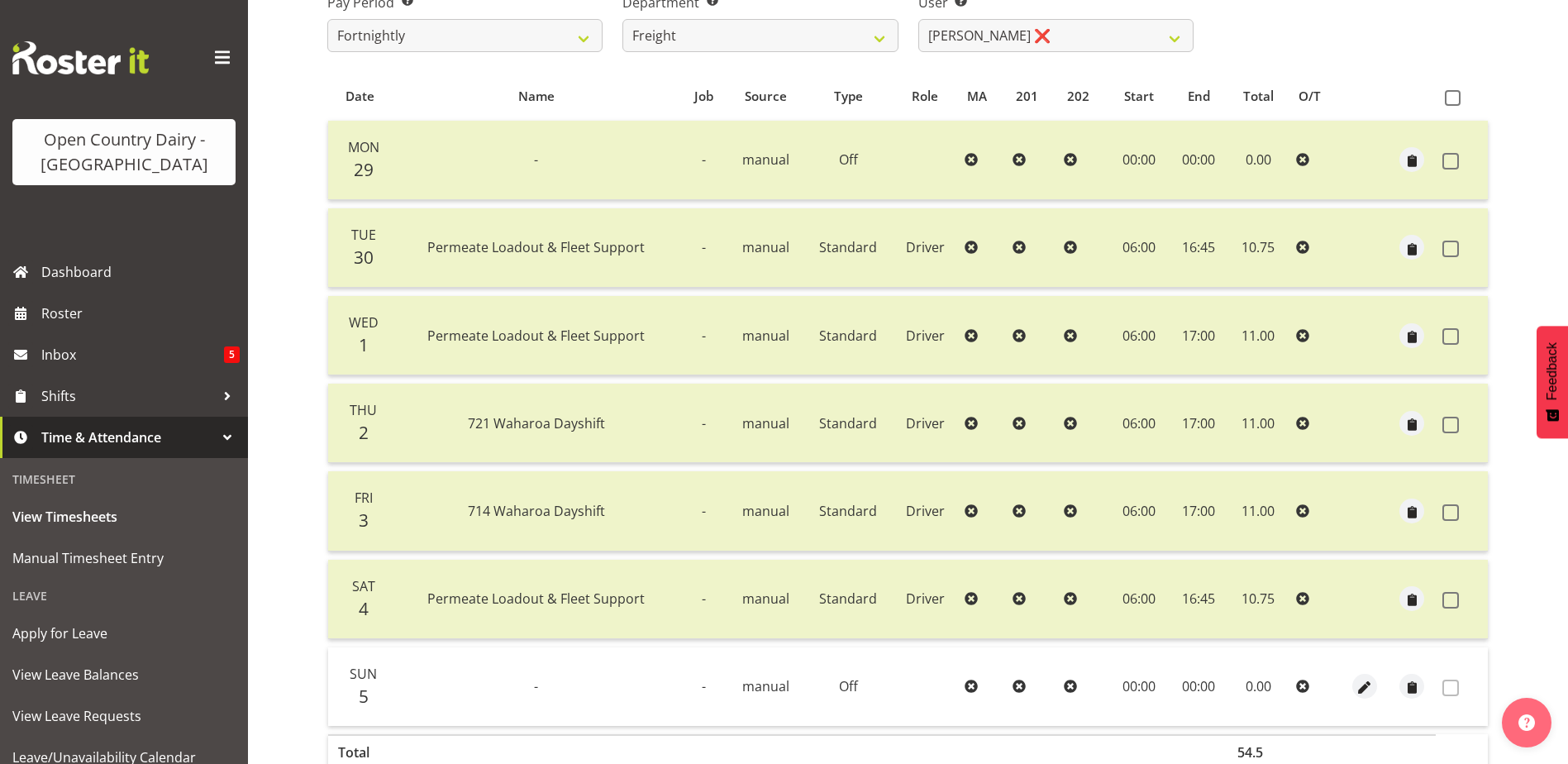
scroll to position [0, 0]
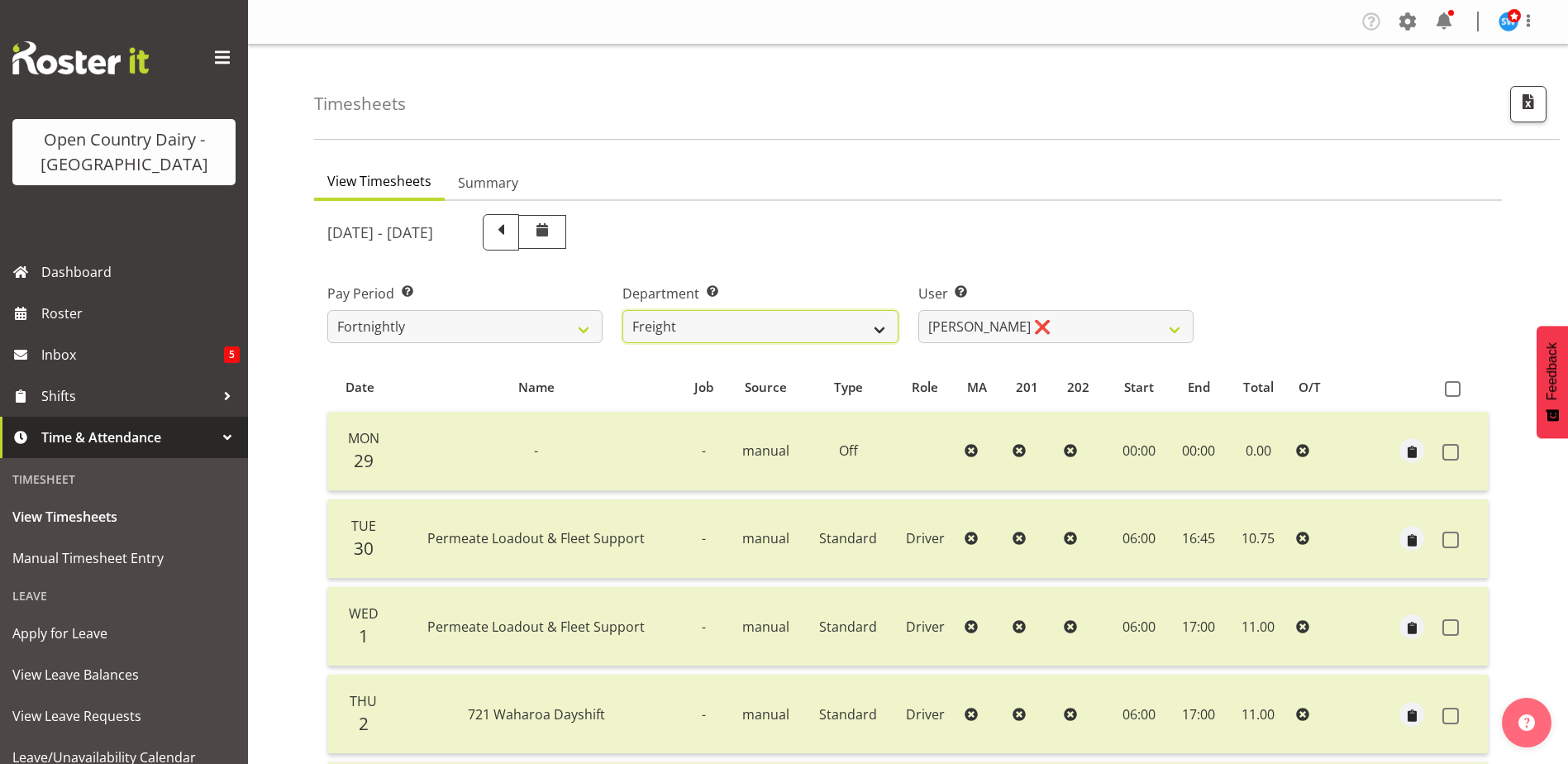
click at [742, 334] on select "701 702 703 704 705 706 707 708 709 710 711 712 713 714 715 716 717 718 719 720" at bounding box center [759, 327] width 275 height 33
click at [622, 310] on select "701 702 703 704 705 706 707 708 709 710 711 712 713 714 715 716 717 718 719 720" at bounding box center [759, 327] width 275 height 33
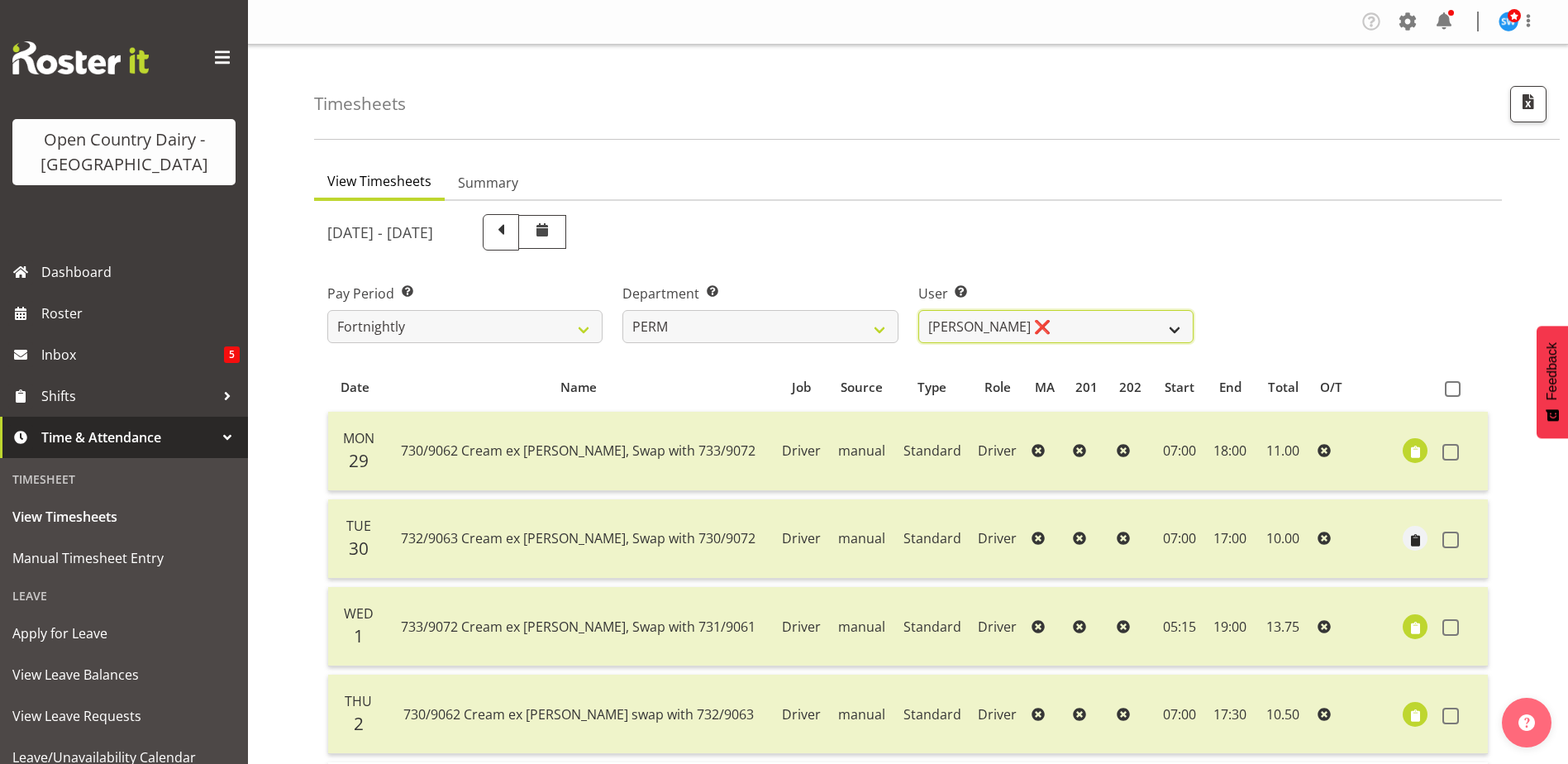
click at [996, 332] on select "Abhilash Antony ❌ Amba Swann ❌ Chris Kneebone ❌ Haley Galecki ❌ Jayden Vincent …" at bounding box center [1055, 327] width 275 height 33
click at [918, 310] on select "Abhilash Antony ❌ Amba Swann ❌ Chris Kneebone ❌ Haley Galecki ❌ Jayden Vincent …" at bounding box center [1055, 327] width 275 height 33
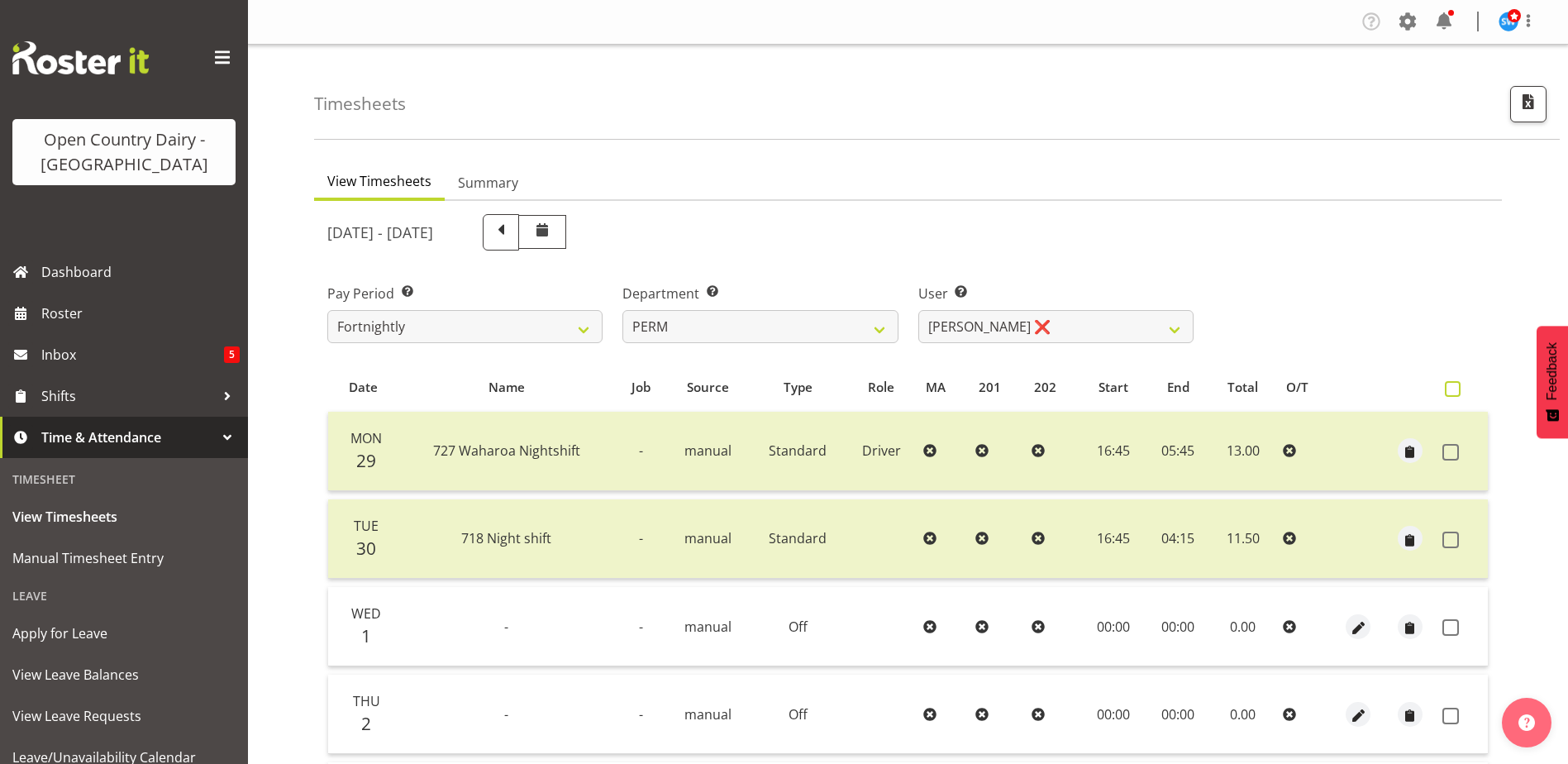
click at [1454, 390] on span at bounding box center [1453, 389] width 16 height 16
click at [1454, 390] on input "checkbox" at bounding box center [1450, 388] width 11 height 11
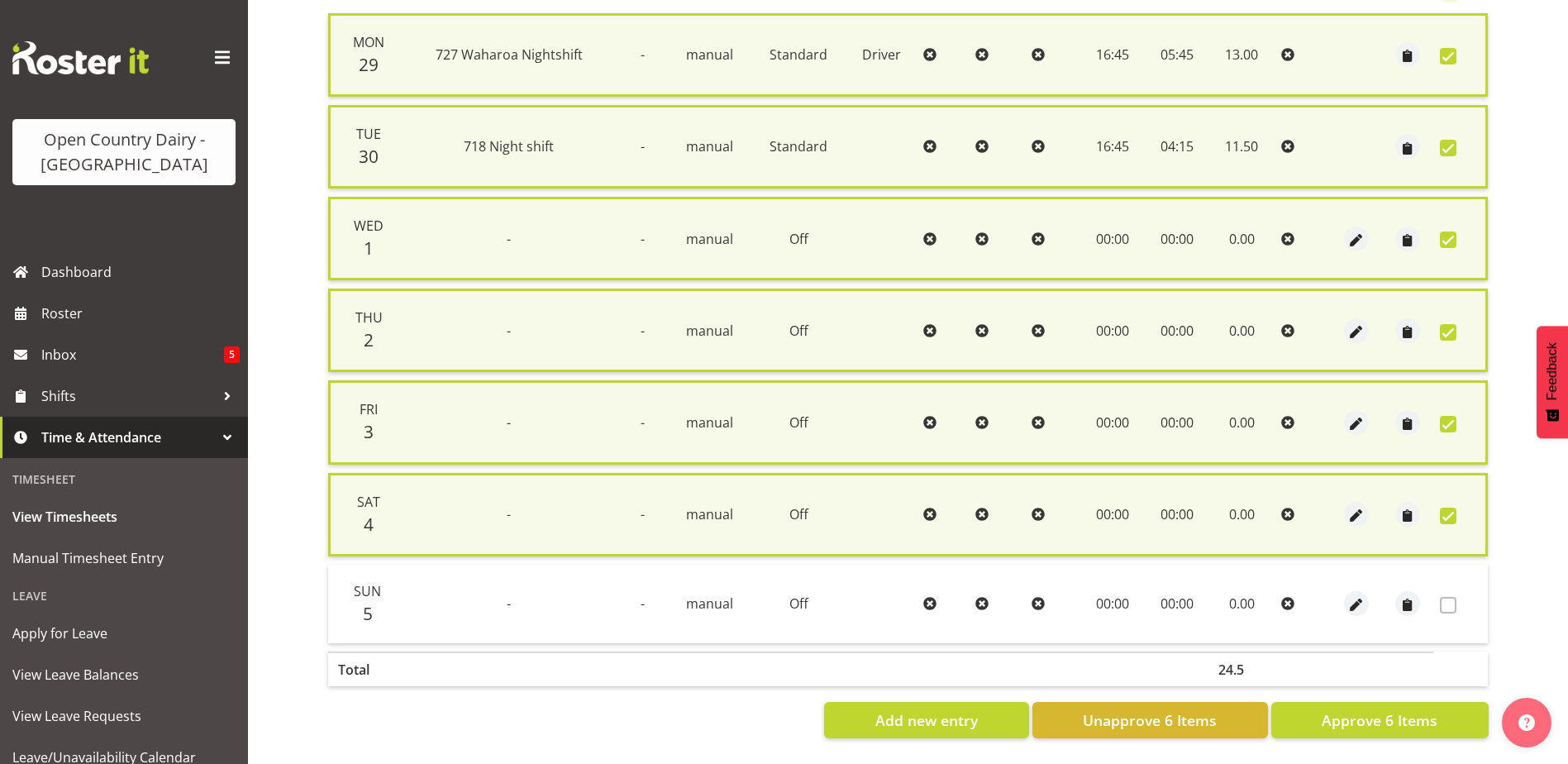
scroll to position [411, 0]
drag, startPoint x: 1350, startPoint y: 711, endPoint x: 1317, endPoint y: 677, distance: 47.4
click at [1339, 709] on span "Approve 6 Items" at bounding box center [1379, 720] width 115 height 22
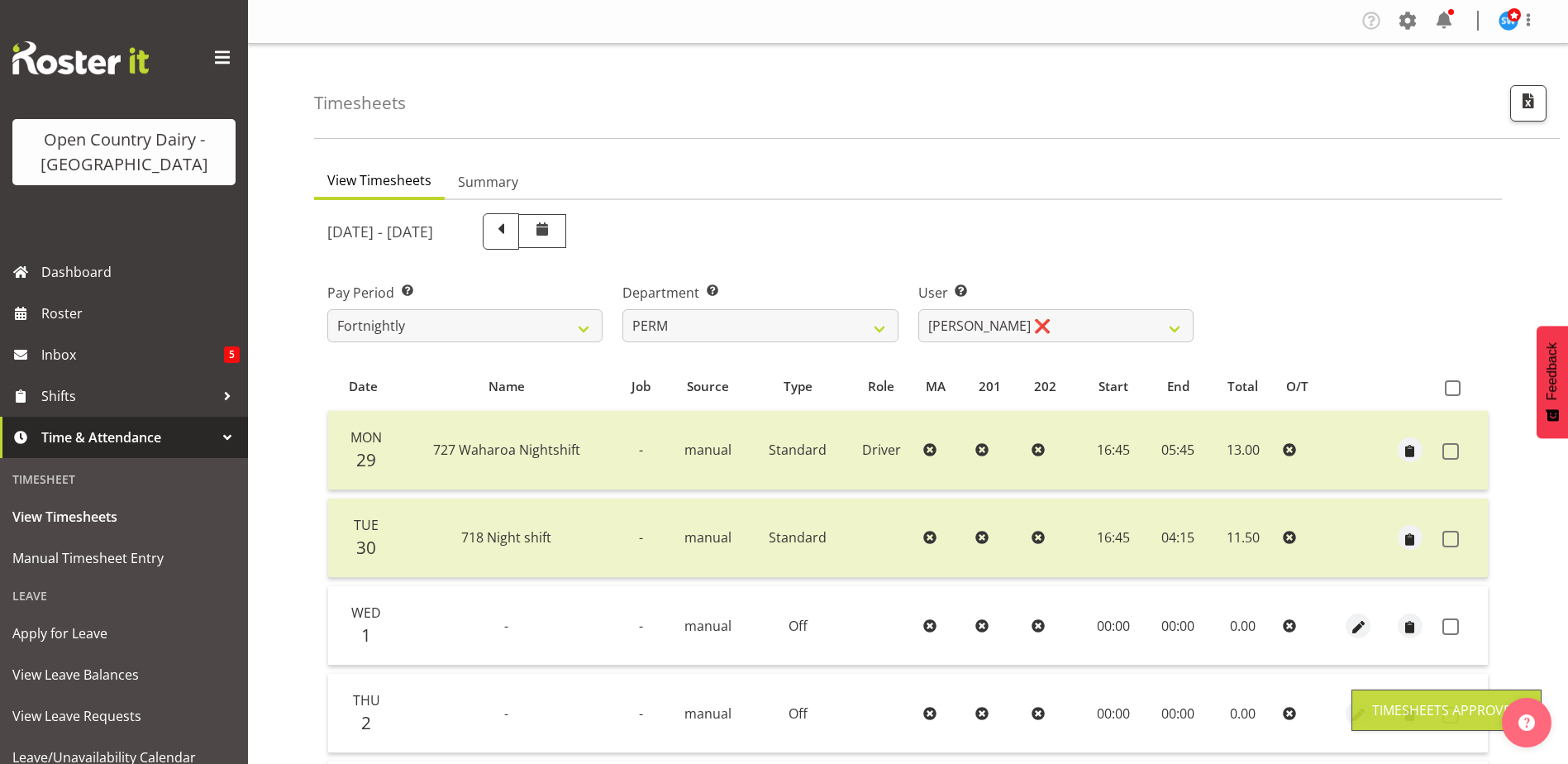
scroll to position [0, 0]
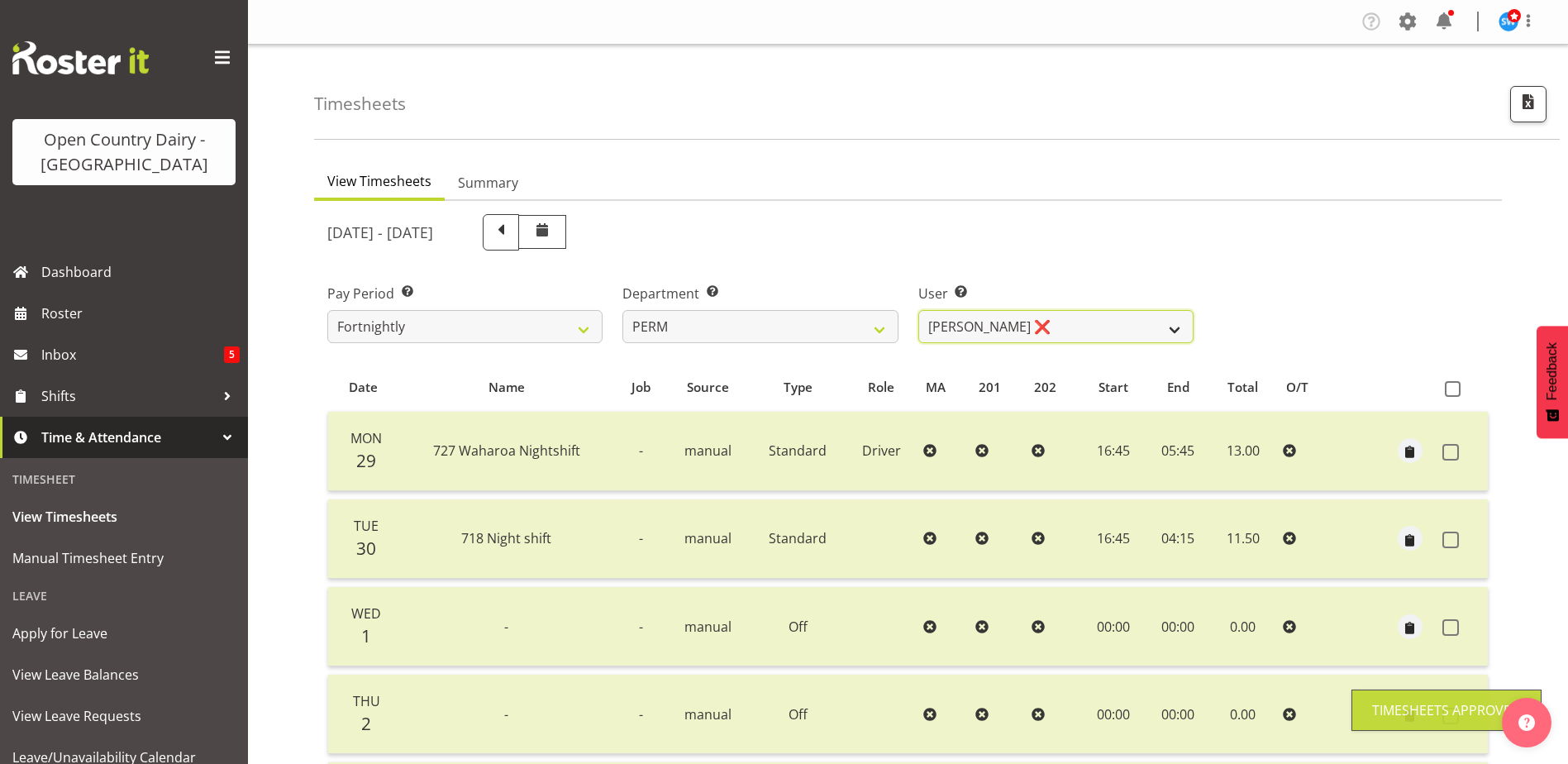
click at [962, 324] on select "Abhilash Antony ❌ Amba Swann ❌ Chris Kneebone ❌ Haley Galecki ❌ Jayden Vincent …" at bounding box center [1055, 327] width 275 height 33
click at [918, 310] on select "Abhilash Antony ❌ Amba Swann ❌ Chris Kneebone ❌ Haley Galecki ❌ Jayden Vincent …" at bounding box center [1055, 327] width 275 height 33
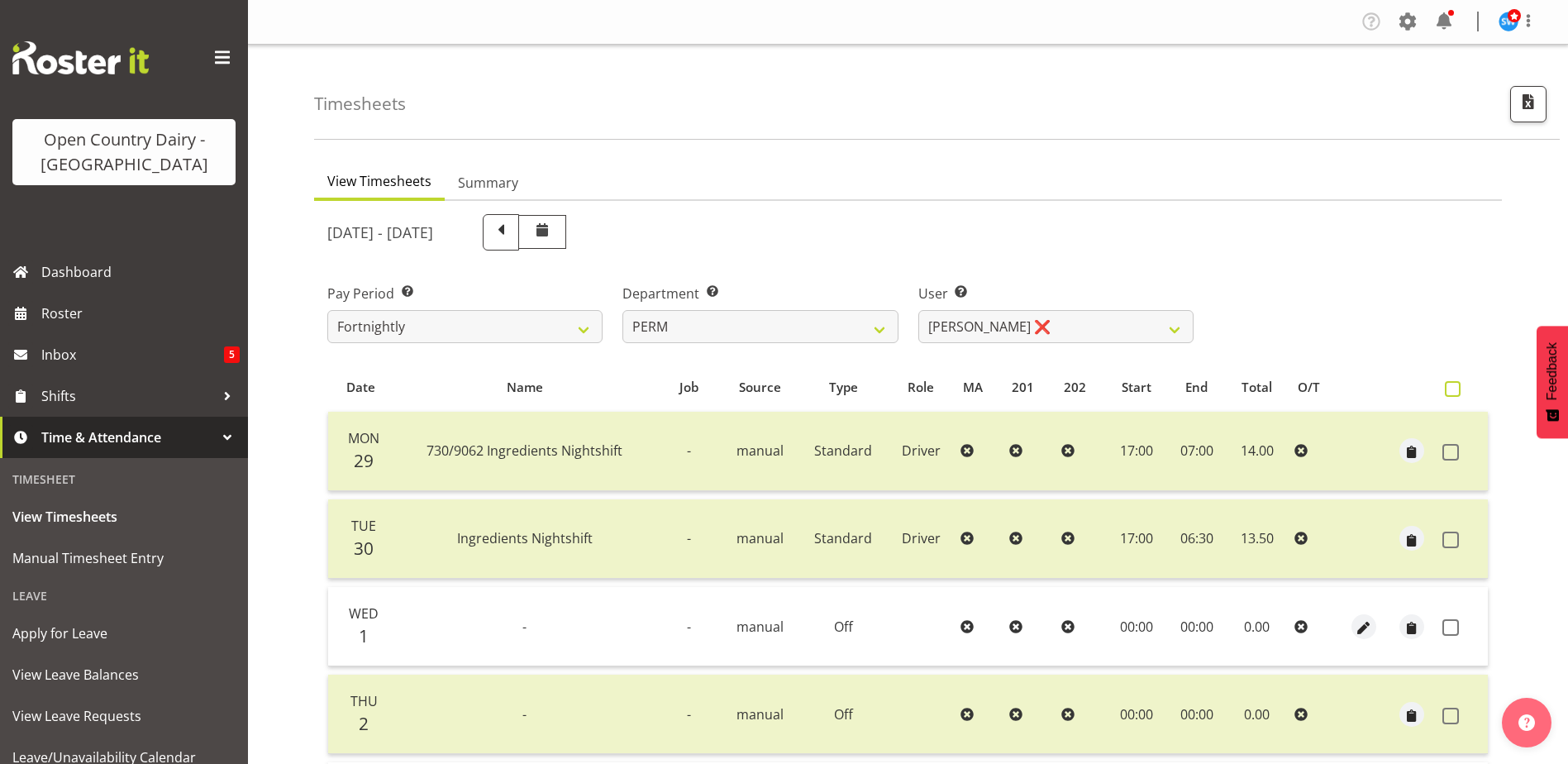
click at [1456, 390] on span at bounding box center [1453, 389] width 16 height 16
click at [1456, 390] on input "checkbox" at bounding box center [1450, 388] width 11 height 11
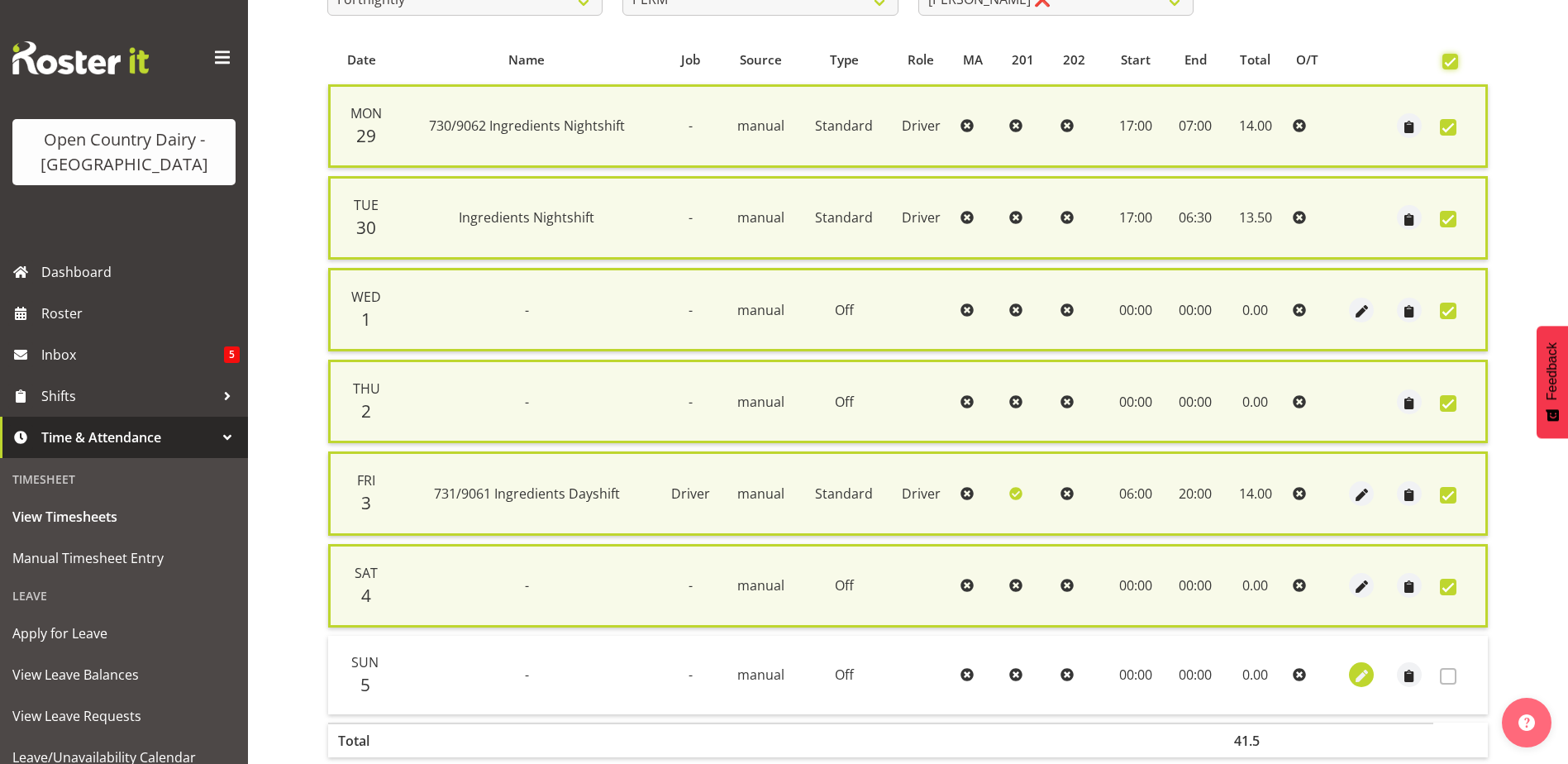
scroll to position [411, 0]
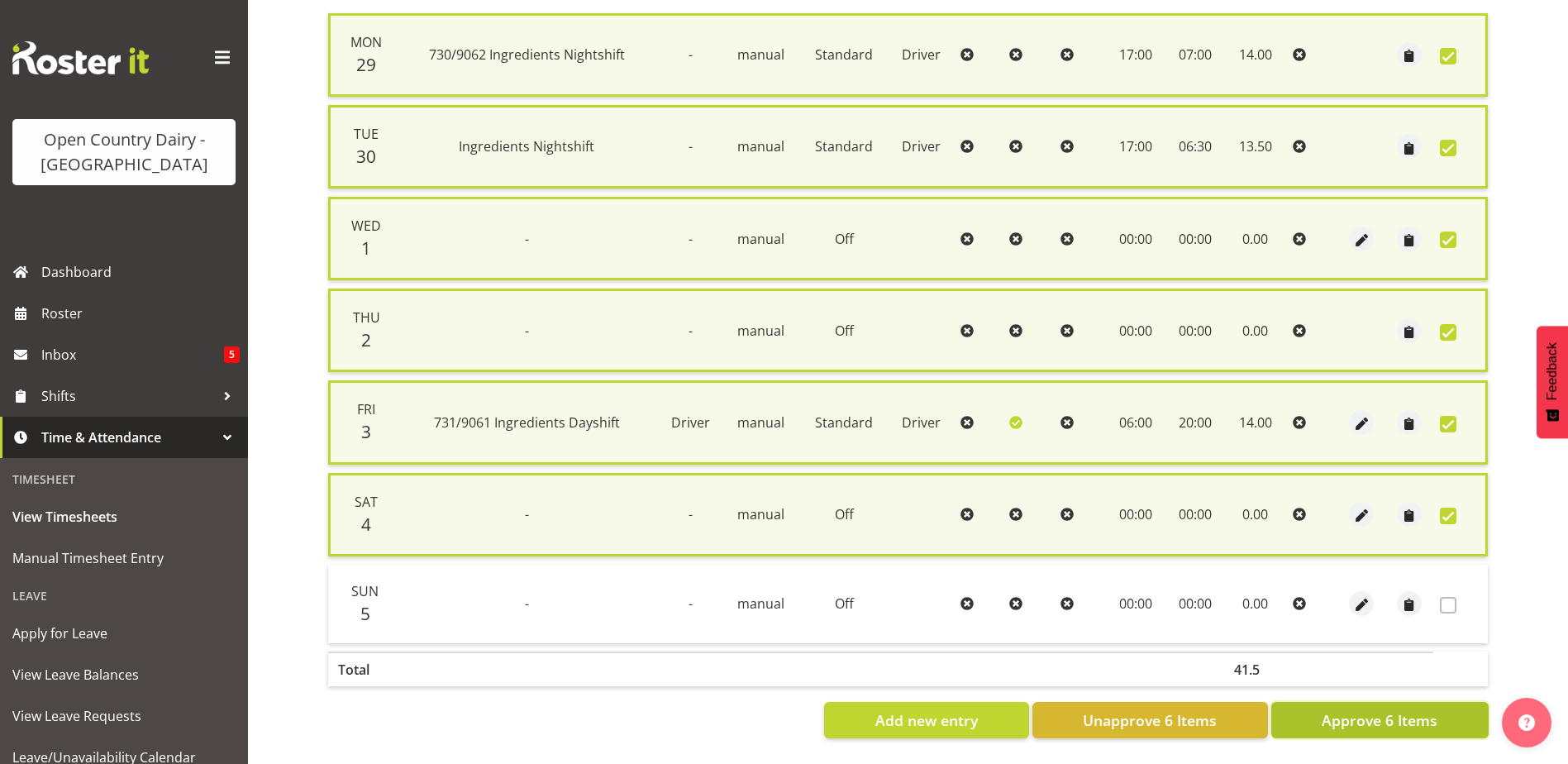
click at [1343, 702] on button "Approve 6 Items" at bounding box center [1380, 720] width 217 height 36
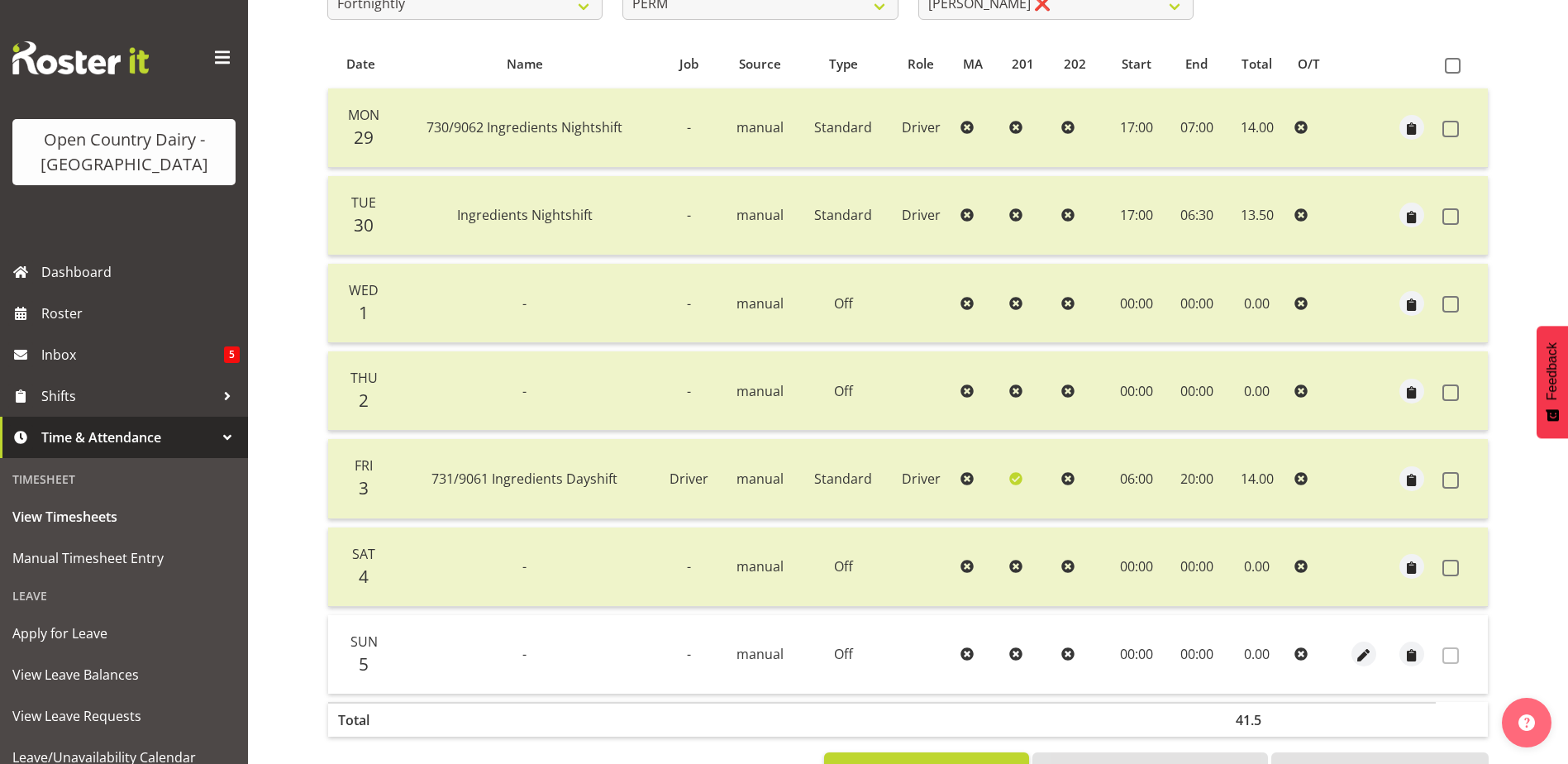
scroll to position [0, 0]
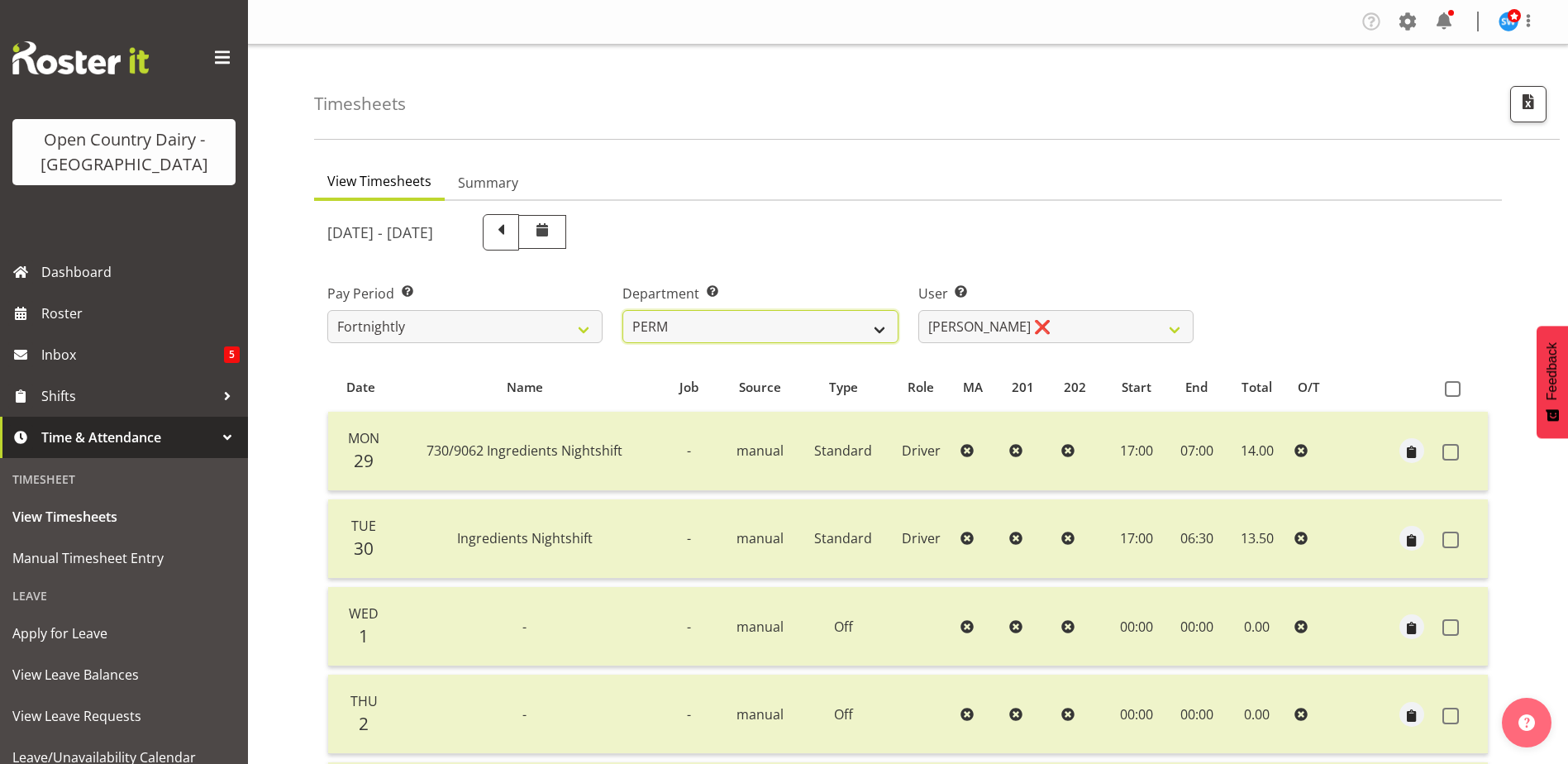
click at [831, 329] on select "701 702 703 704 705 706 707 708 709 710 711 712 713 714 715 716 717 718 719 720" at bounding box center [759, 327] width 275 height 33
drag, startPoint x: 730, startPoint y: 306, endPoint x: 724, endPoint y: 322, distance: 17.1
click at [729, 312] on div "Department Select which department you would like to view. 701 702 703 704 705 …" at bounding box center [759, 313] width 275 height 60
drag, startPoint x: 724, startPoint y: 322, endPoint x: 721, endPoint y: 338, distance: 16.3
click at [724, 327] on select "701 702 703 704 705 706 707 708 709 710 711 712 713 714 715 716 717 718 719 720" at bounding box center [759, 327] width 275 height 33
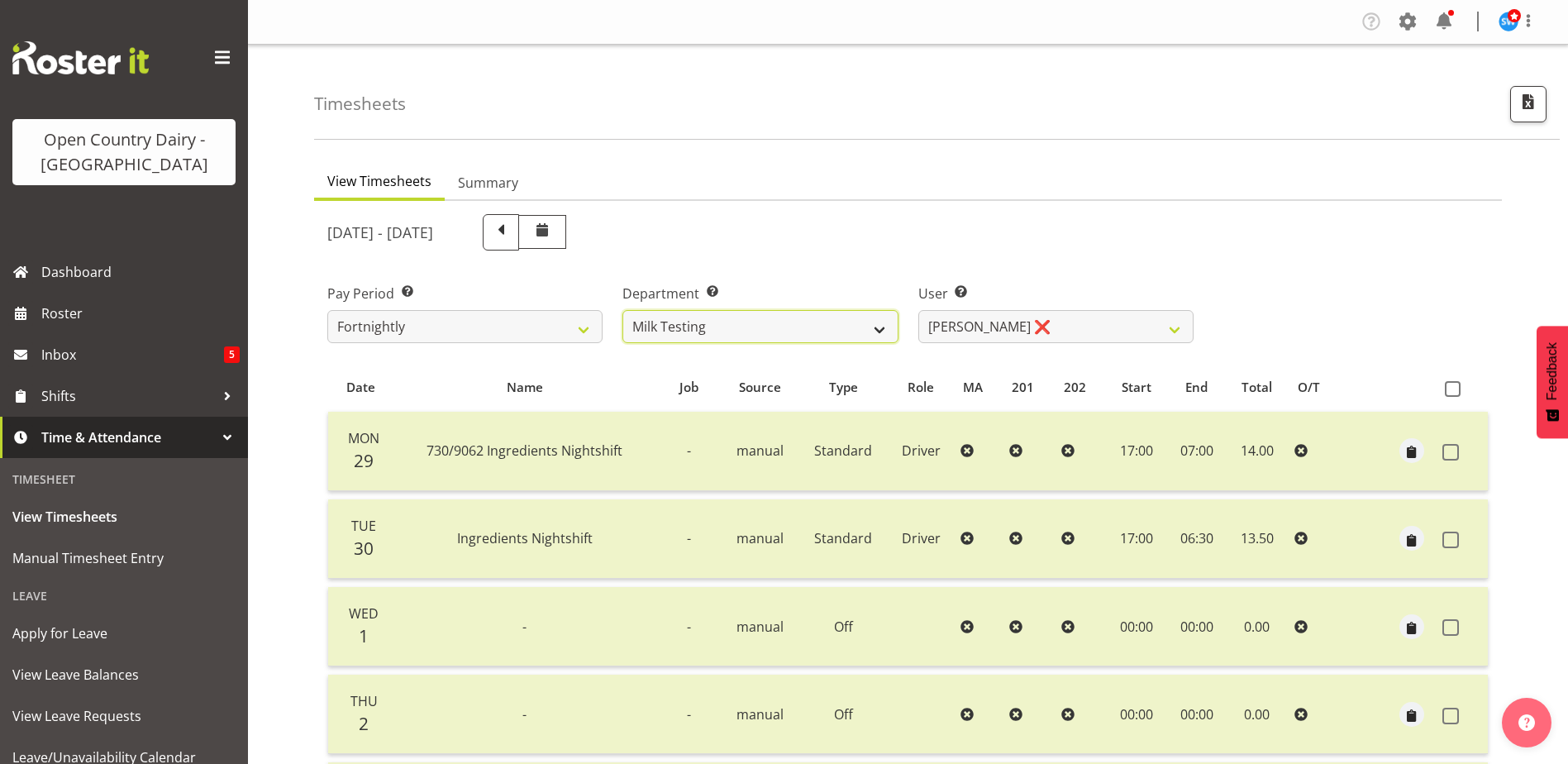
click at [622, 310] on select "701 702 703 704 705 706 707 708 709 710 711 712 713 714 715 716 717 718 719 720" at bounding box center [759, 327] width 275 height 33
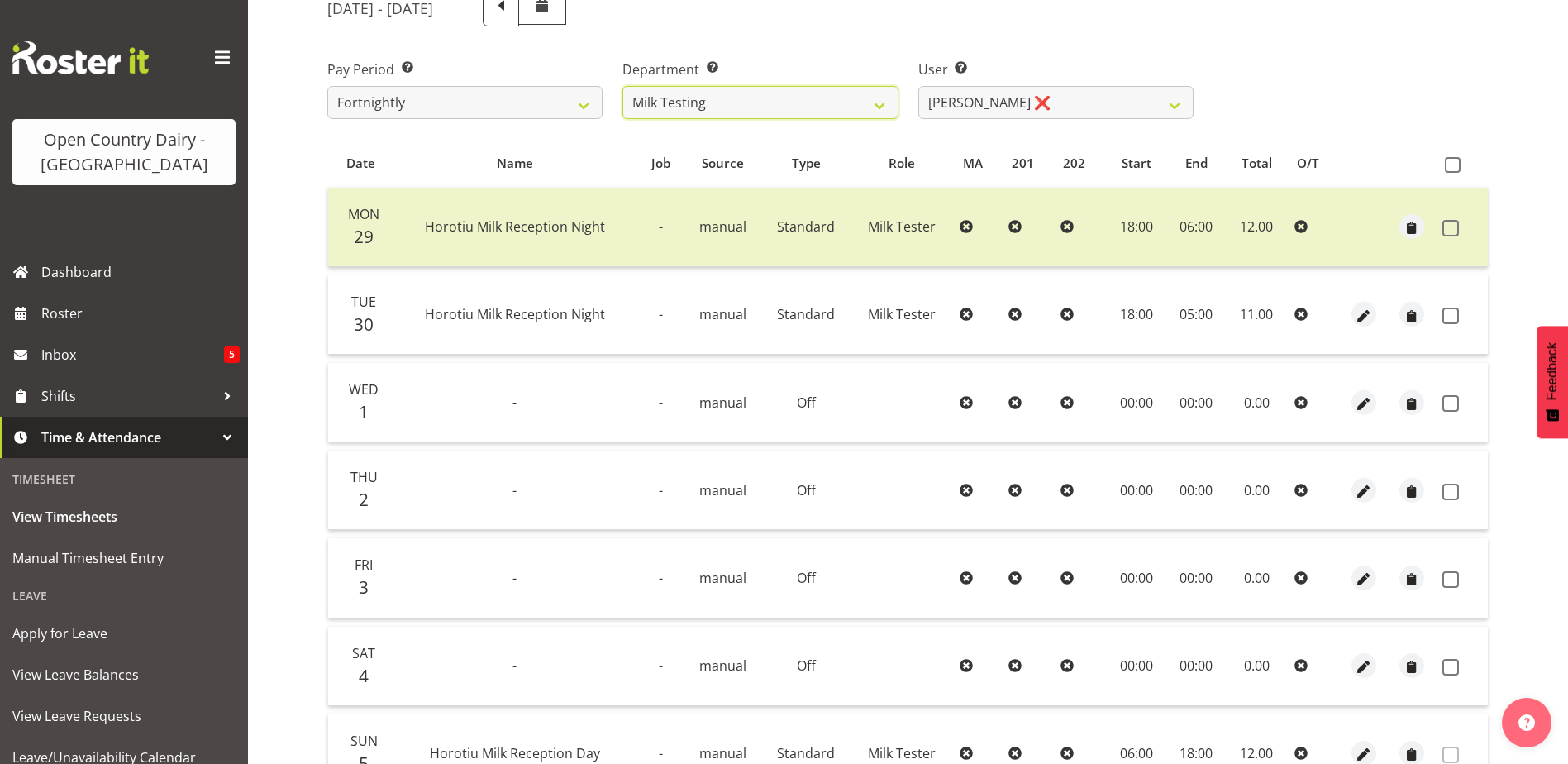
scroll to position [331, 0]
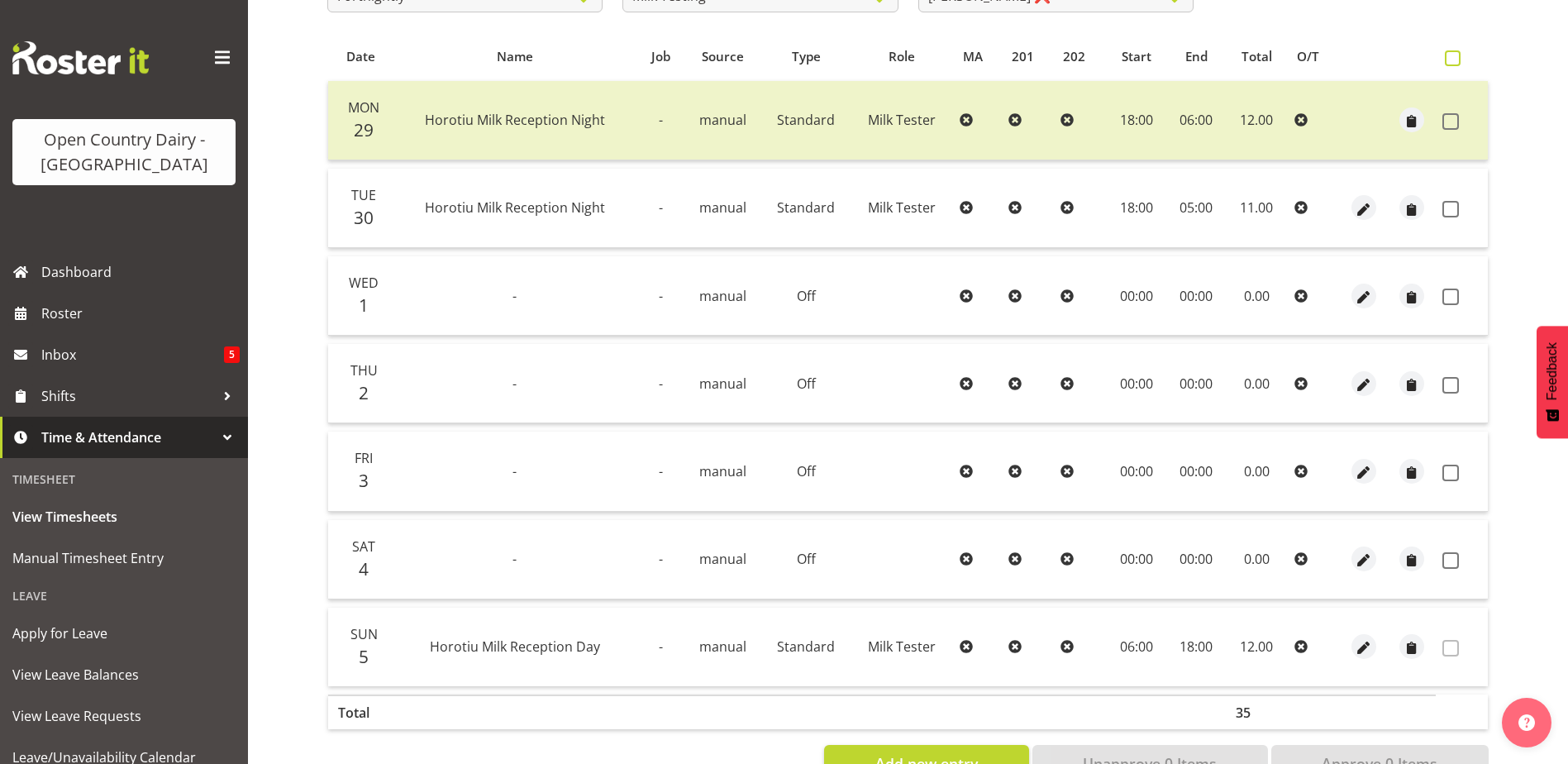
click at [1450, 62] on span at bounding box center [1453, 59] width 16 height 16
click at [1450, 62] on input "checkbox" at bounding box center [1450, 58] width 11 height 11
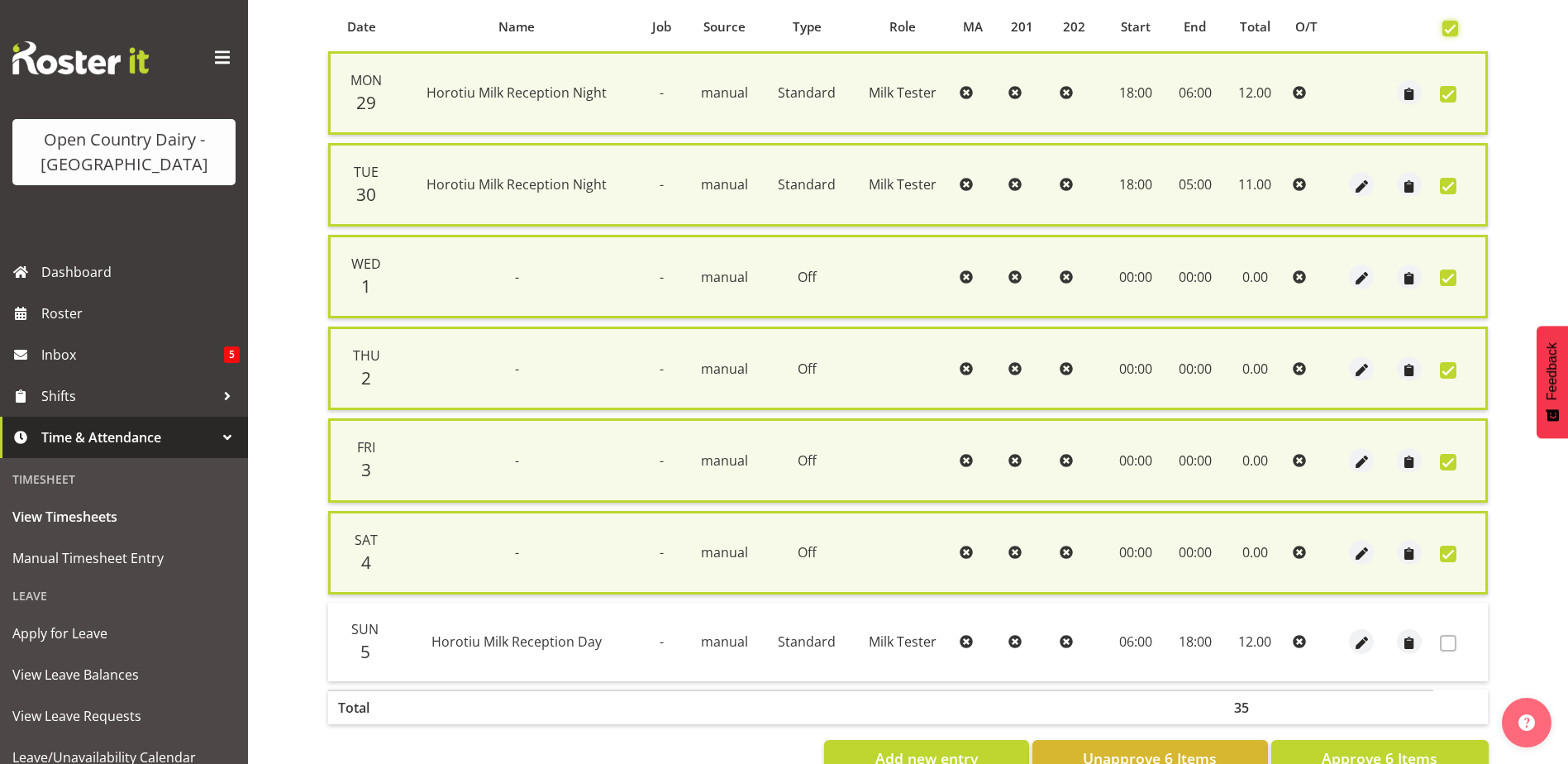
scroll to position [411, 0]
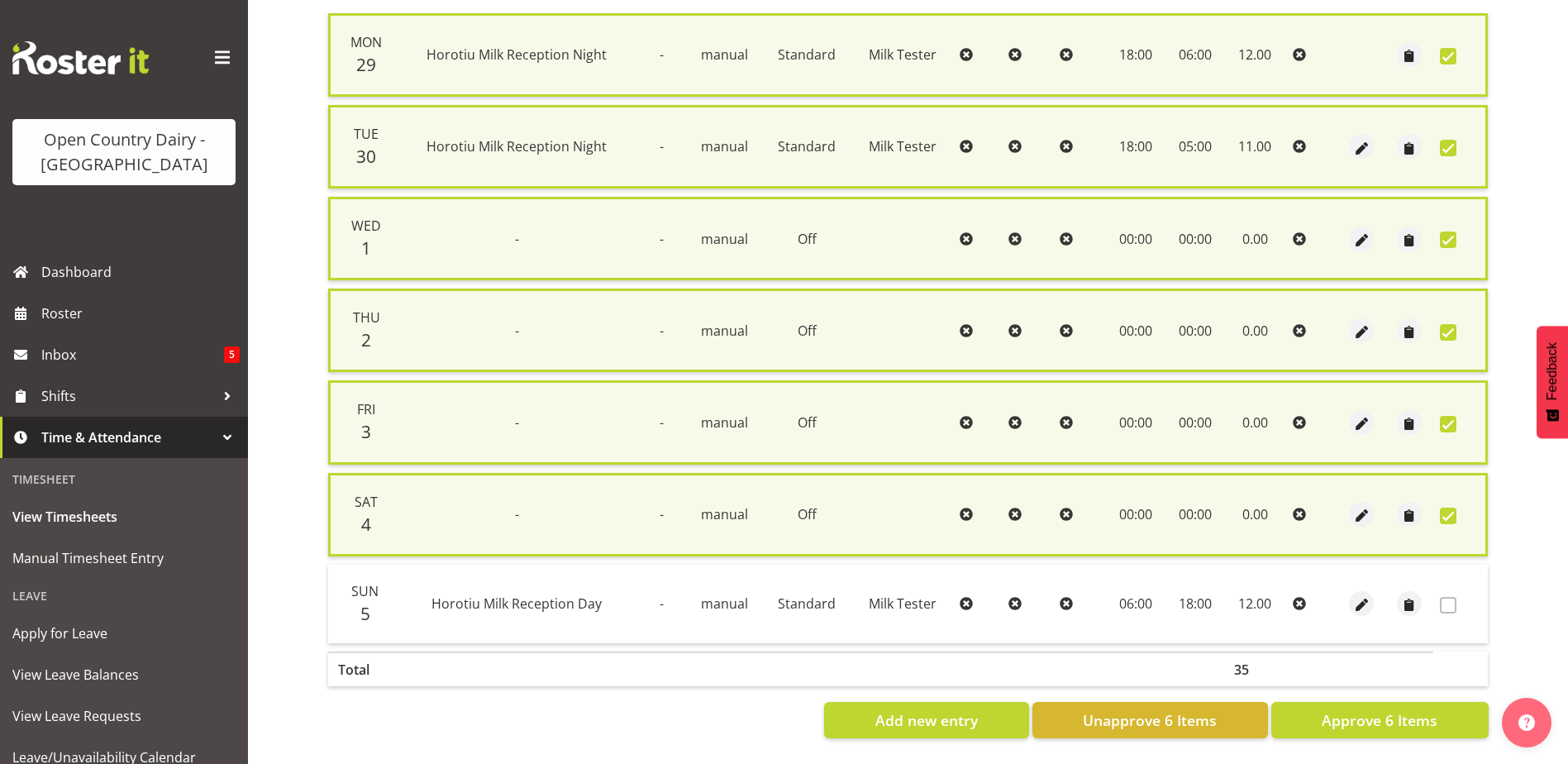
click at [1324, 736] on section "September 29th - October 5th 2025 Pay Period Select which pay period you would …" at bounding box center [908, 277] width 1188 height 949
click at [1322, 712] on button "Approve 6 Items" at bounding box center [1380, 720] width 217 height 36
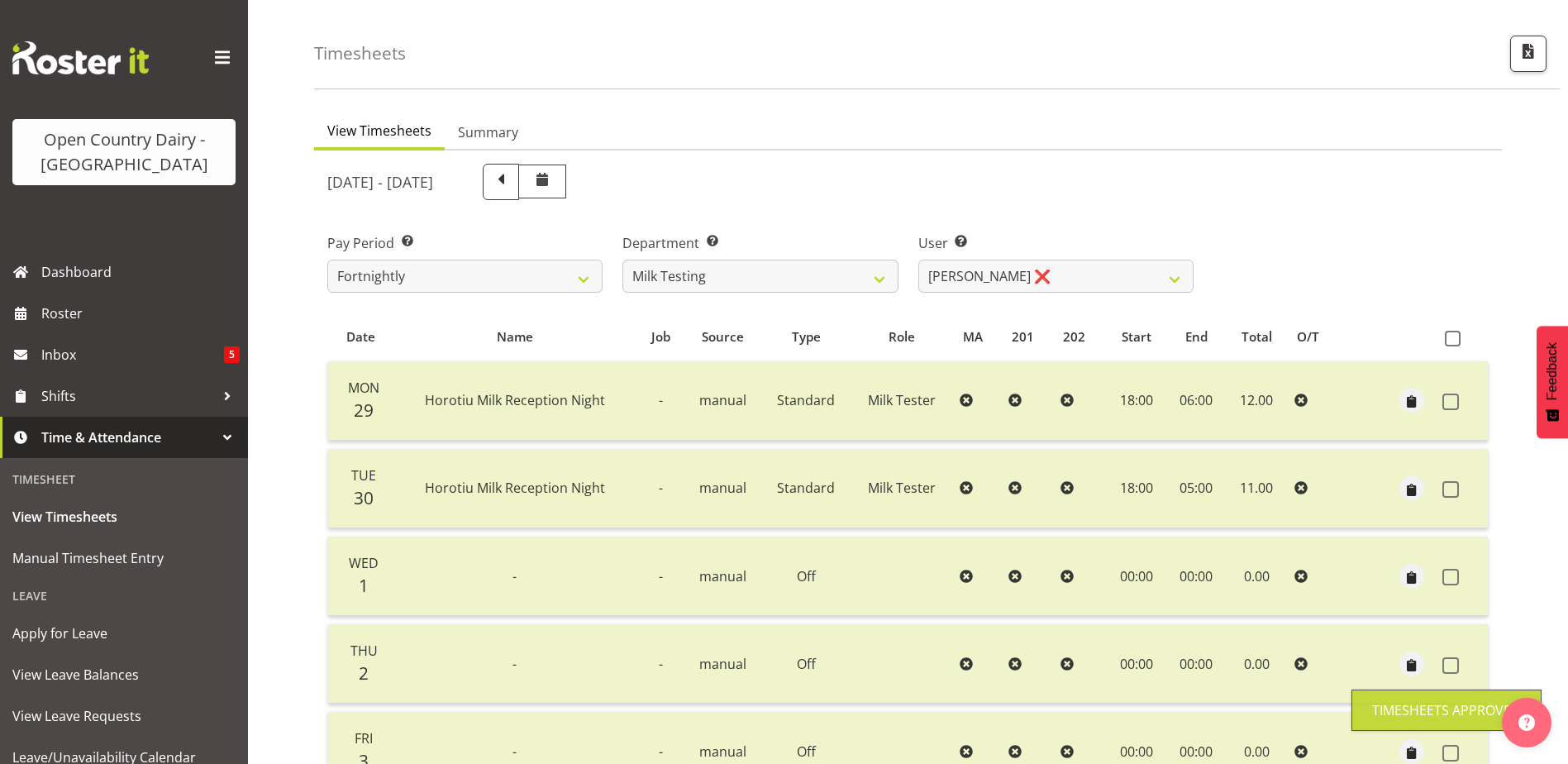
scroll to position [0, 0]
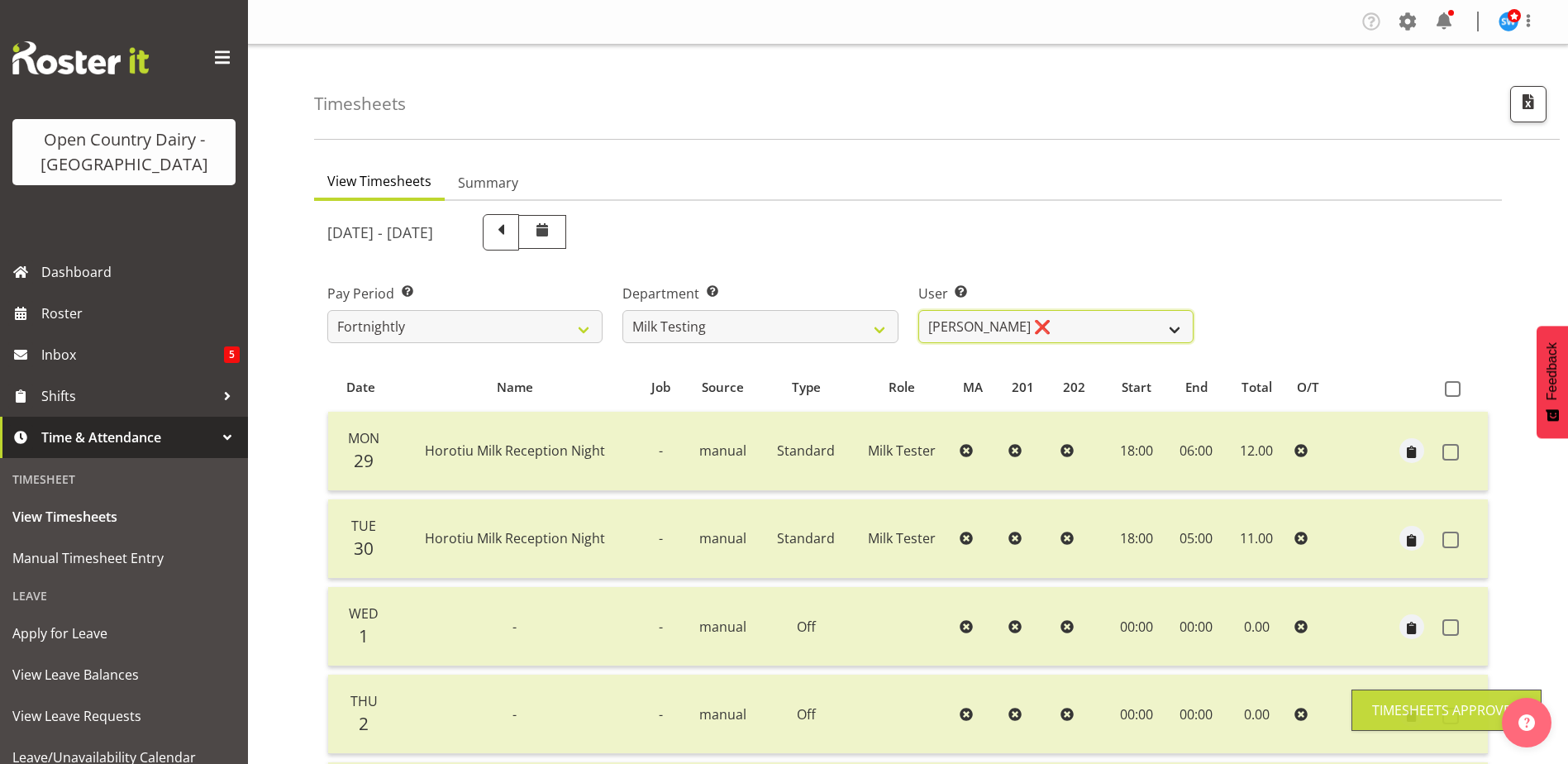
click at [995, 328] on select "Diana Ridings ❌ George Smith ❌ Helaina Walker ❌ Kim Madden ❌ Michael Brechelt ❌…" at bounding box center [1055, 327] width 275 height 33
click at [918, 310] on select "Diana Ridings ❌ George Smith ❌ Helaina Walker ❌ Kim Madden ❌ Michael Brechelt ❌…" at bounding box center [1055, 327] width 275 height 33
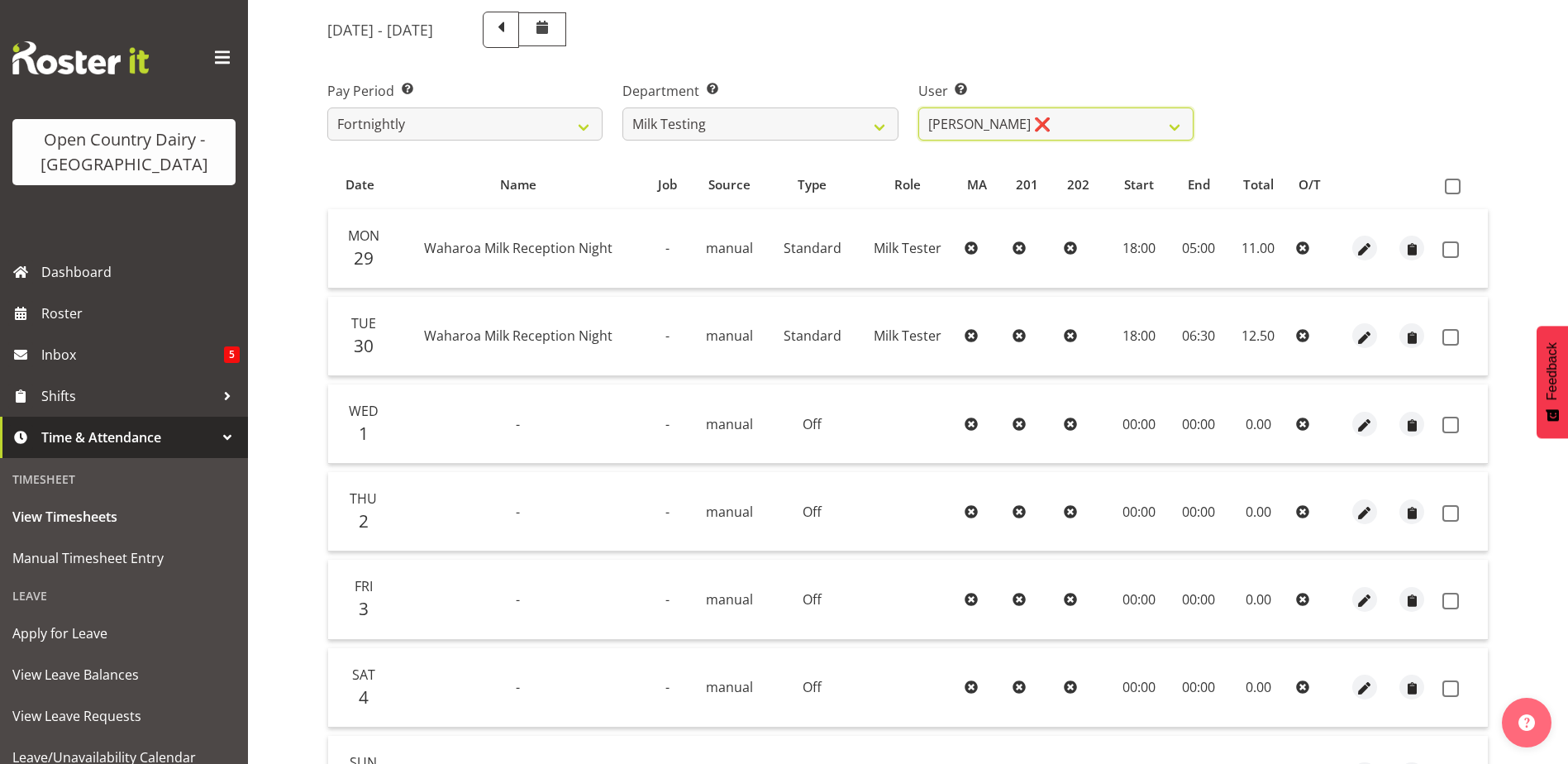
scroll to position [248, 0]
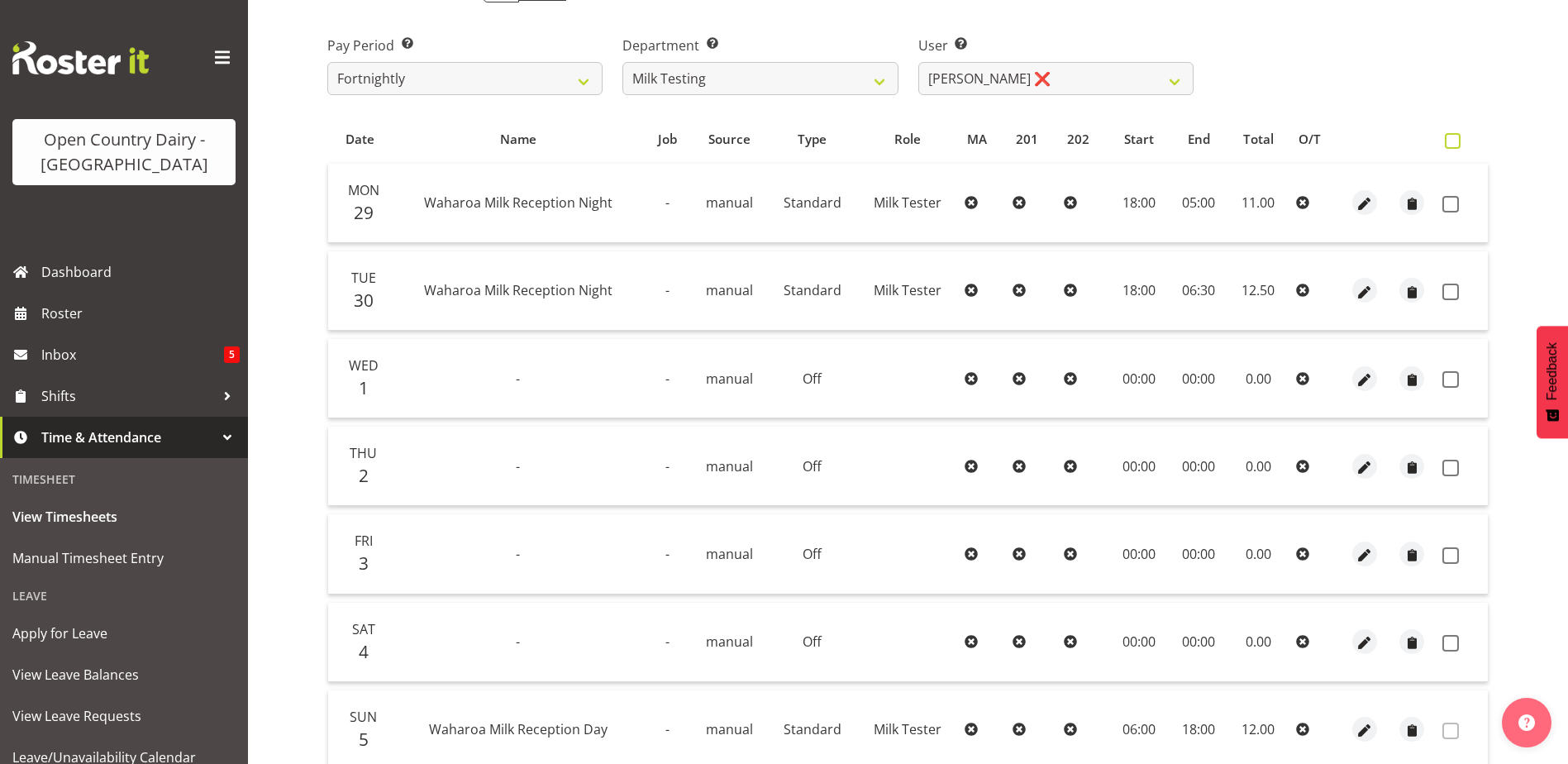
click at [1450, 143] on span at bounding box center [1453, 141] width 16 height 16
click at [1450, 143] on input "checkbox" at bounding box center [1450, 141] width 11 height 11
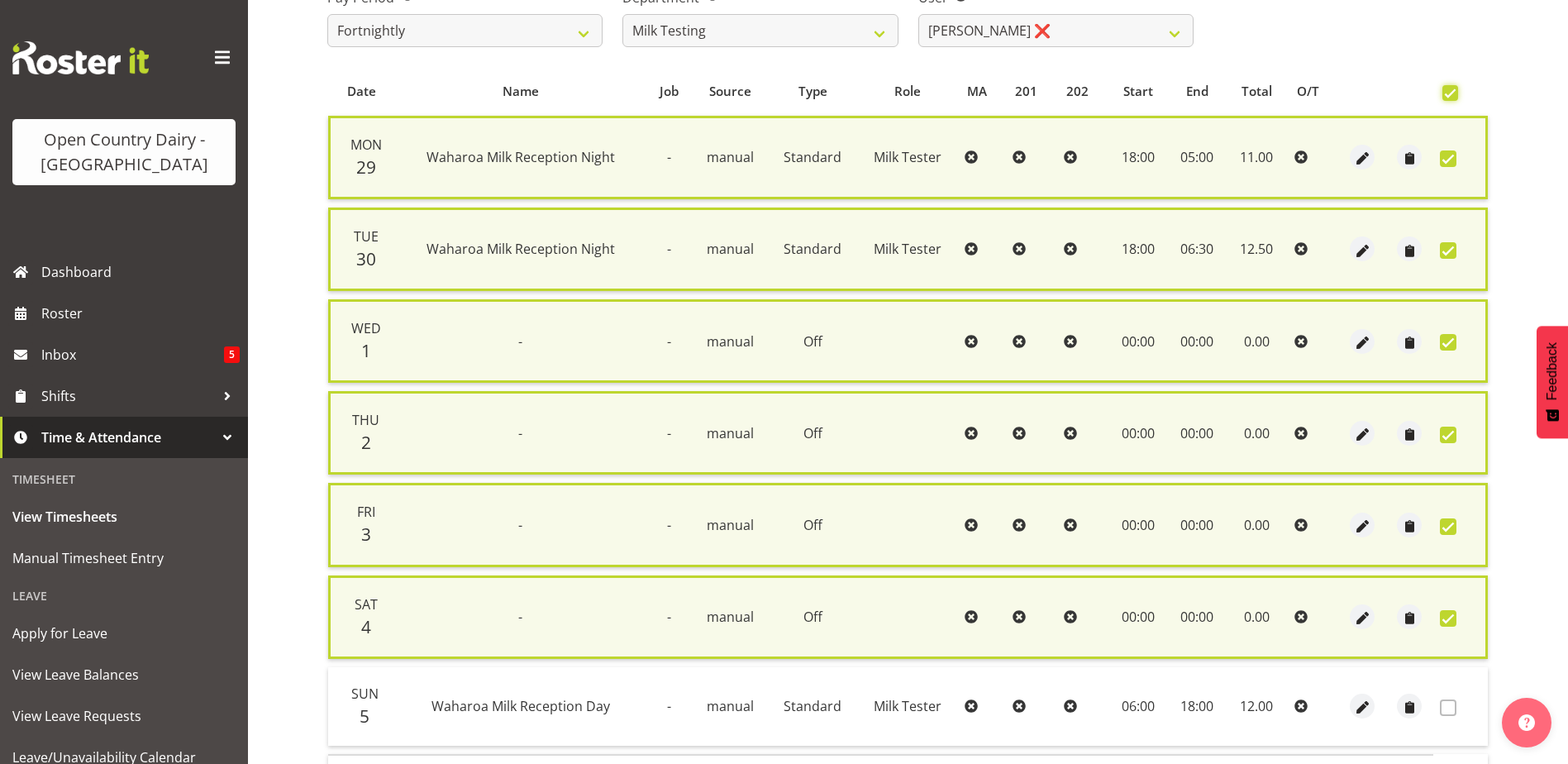
scroll to position [411, 0]
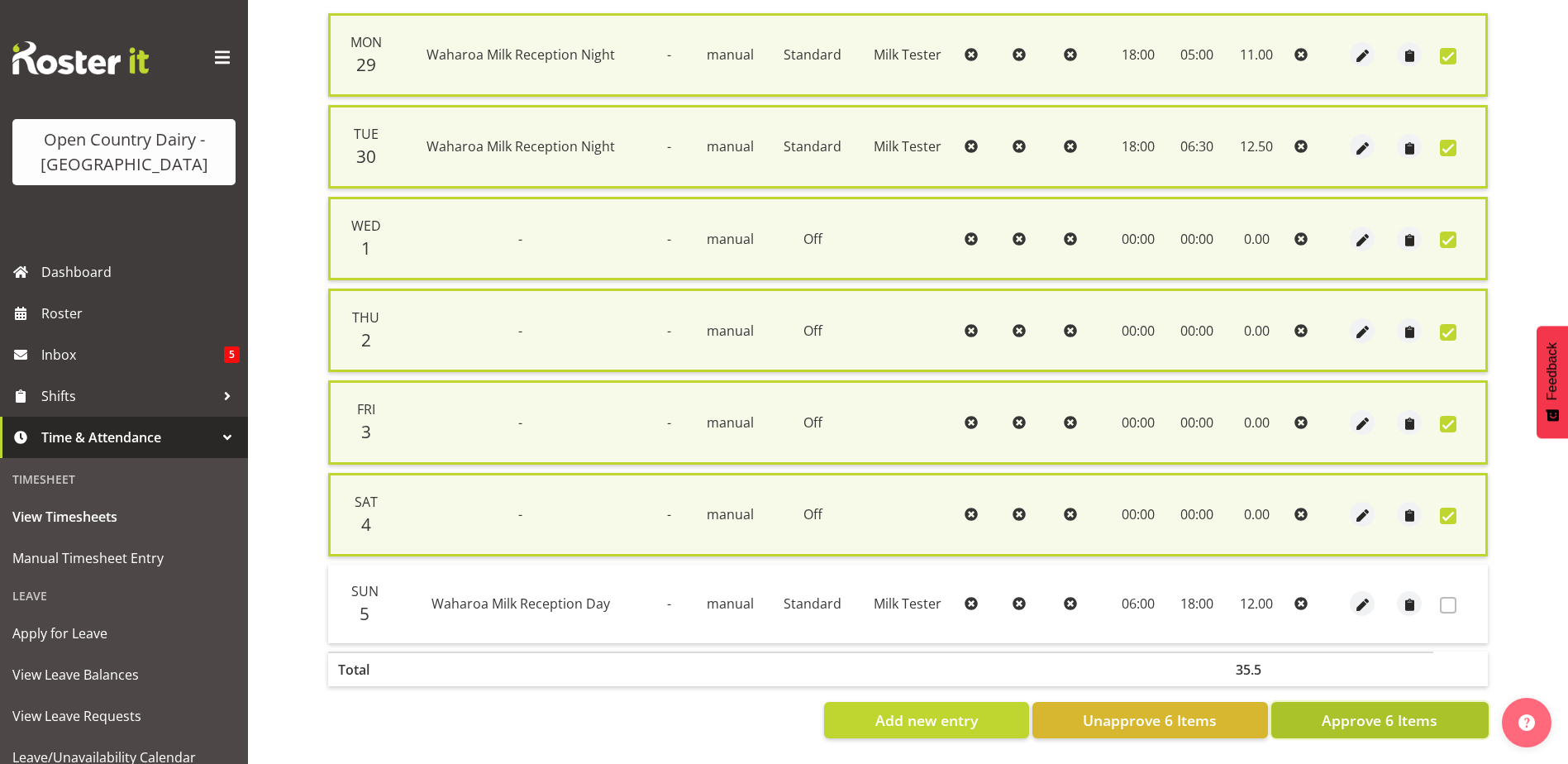
click at [1320, 709] on button "Approve 6 Items" at bounding box center [1380, 720] width 217 height 36
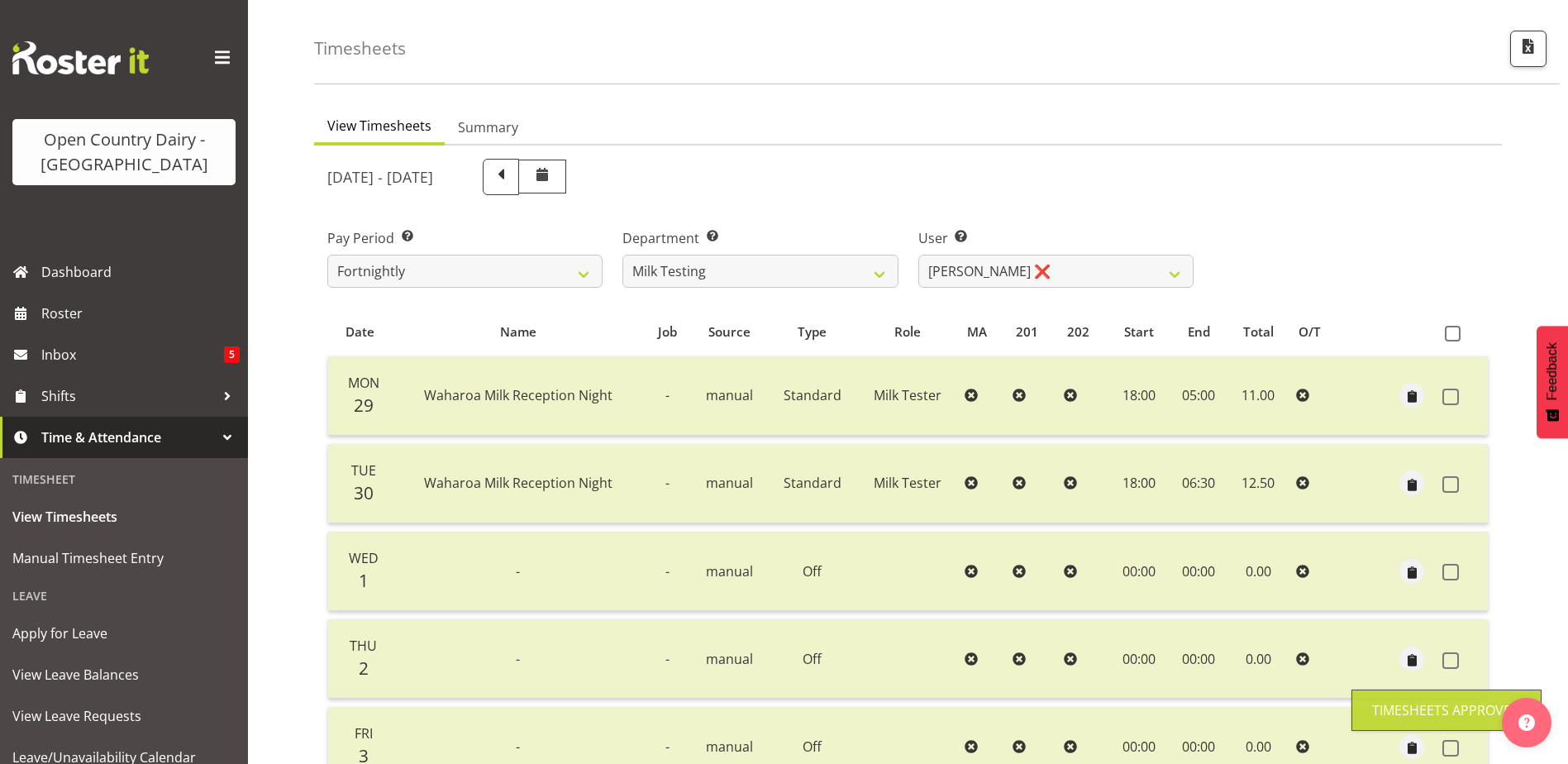
scroll to position [0, 0]
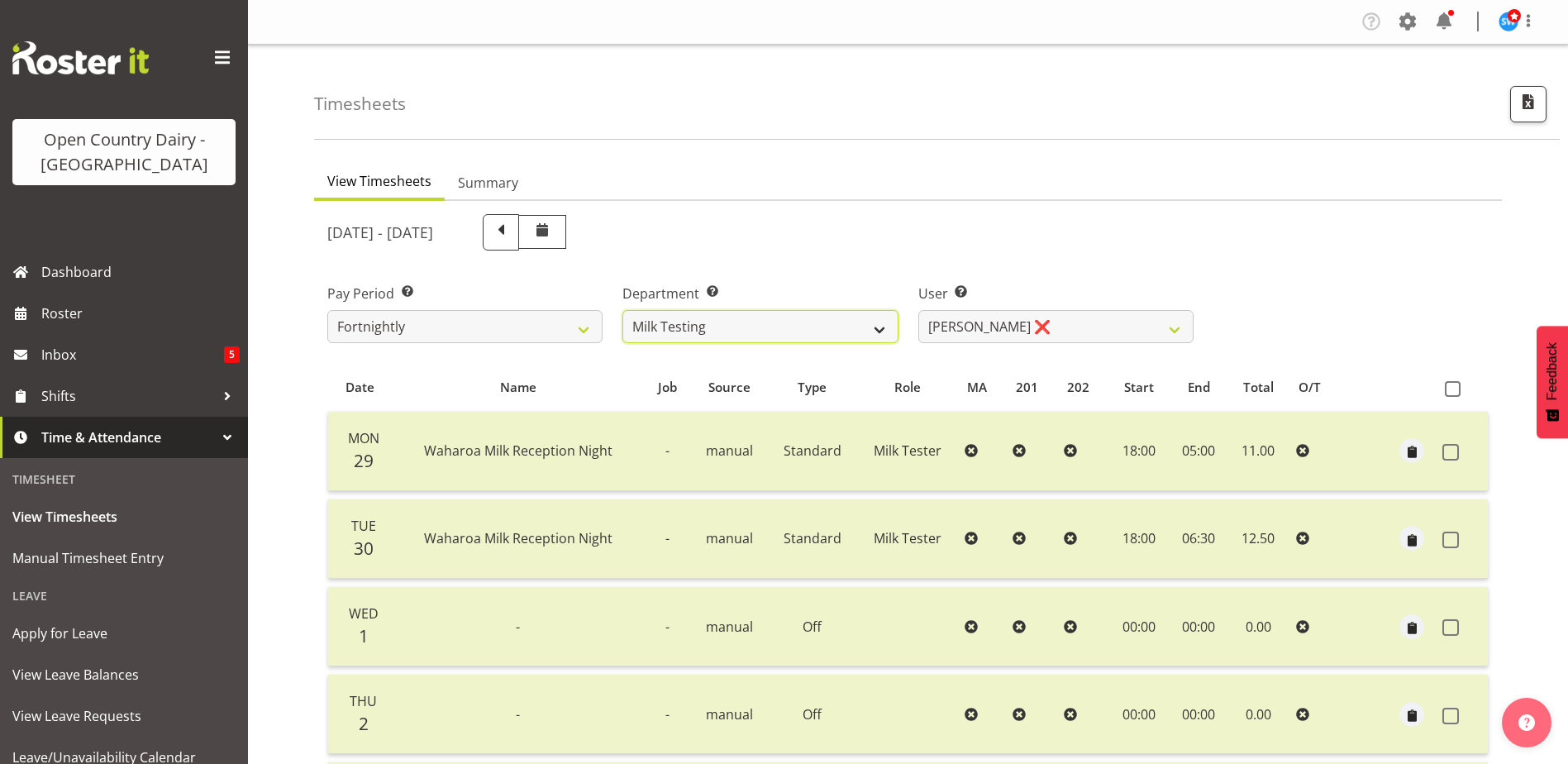
click at [680, 334] on select "701 702 703 704 705 706 707 708 709 710 711 712 713 714 715 716 717 718 719 720" at bounding box center [759, 327] width 275 height 33
click at [622, 310] on select "701 702 703 704 705 706 707 708 709 710 711 712 713 714 715 716 717 718 719 720" at bounding box center [759, 327] width 275 height 33
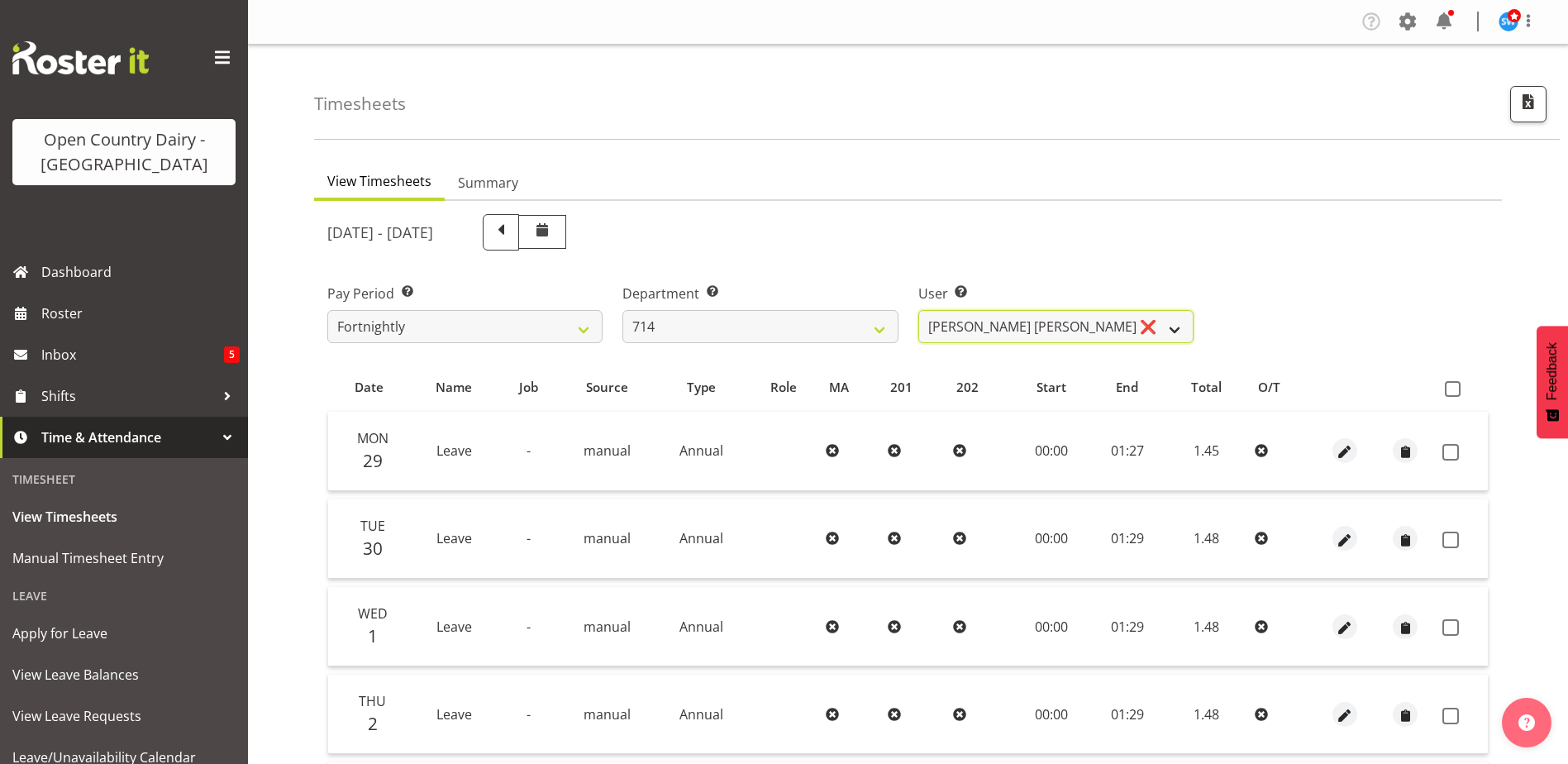
click at [936, 323] on select "Fraser Stephens ❌ Nev Brewster ❌ Stephen Parsons ✔ Tom Gaelic ❌" at bounding box center [1055, 327] width 275 height 33
click at [918, 310] on select "Fraser Stephens ❌ Nev Brewster ❌ Stephen Parsons ✔ Tom Gaelic ❌" at bounding box center [1055, 327] width 275 height 33
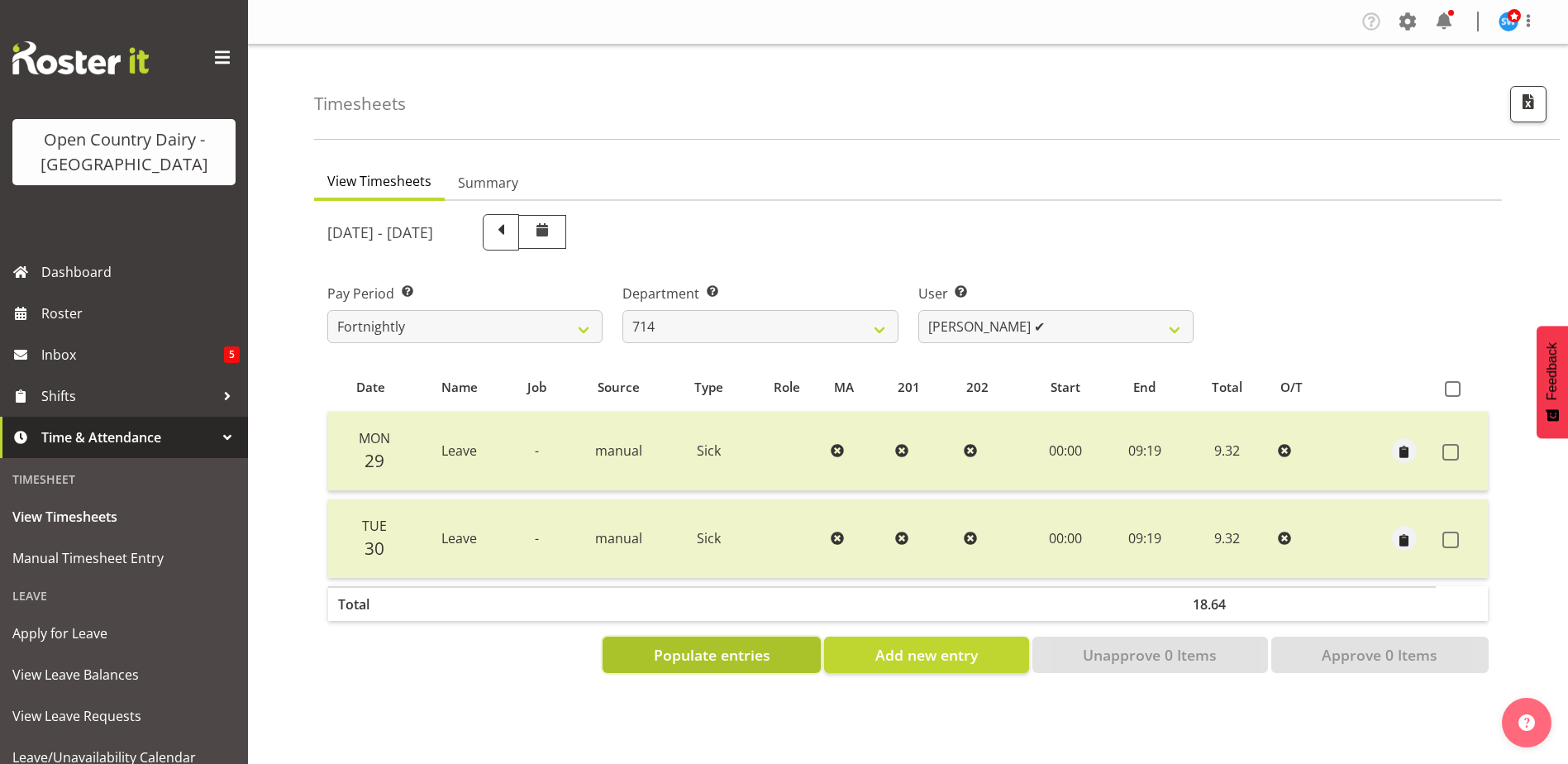
click at [702, 654] on span "Populate entries" at bounding box center [712, 654] width 116 height 22
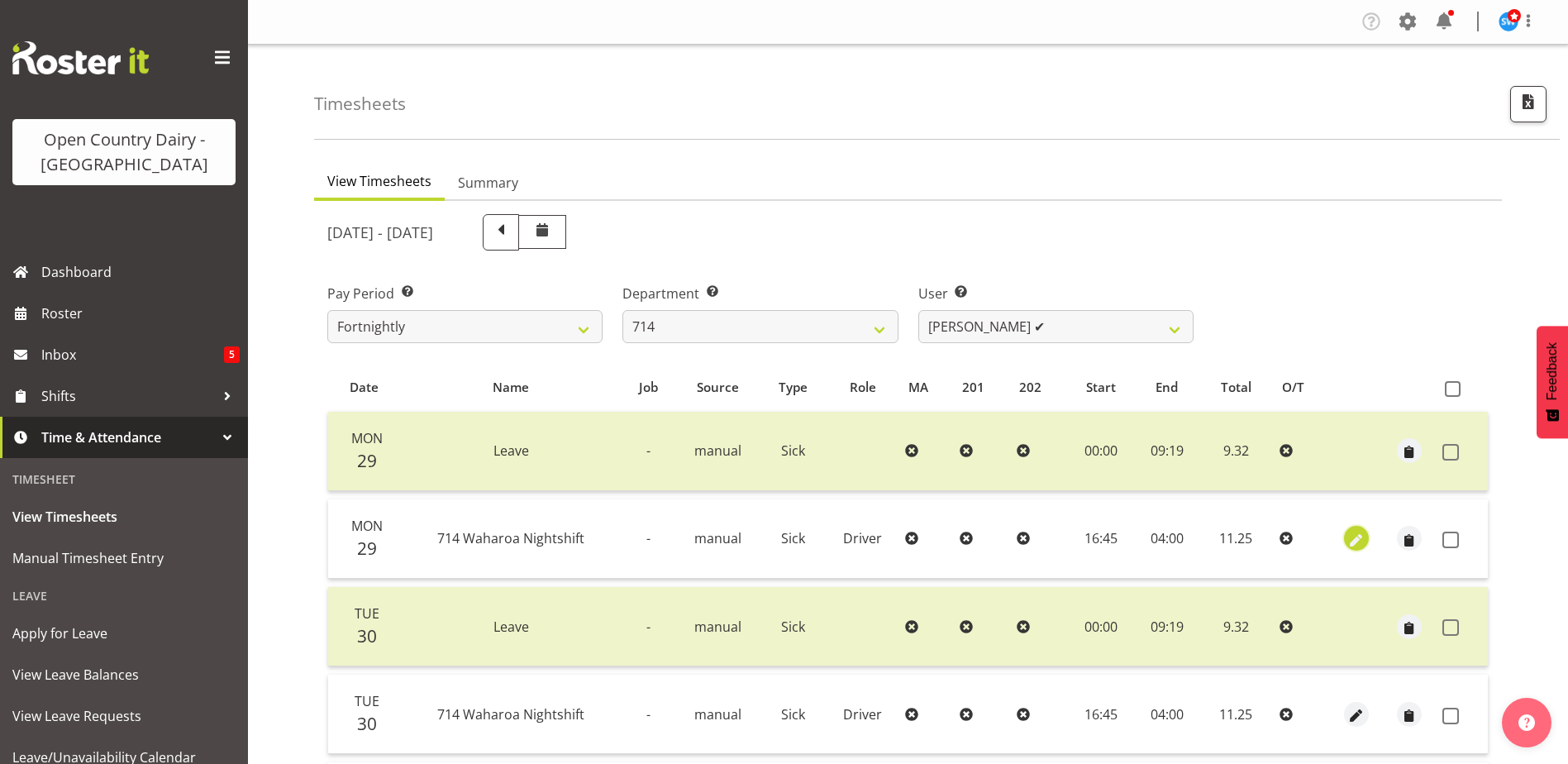
click at [1359, 537] on span "button" at bounding box center [1357, 540] width 19 height 19
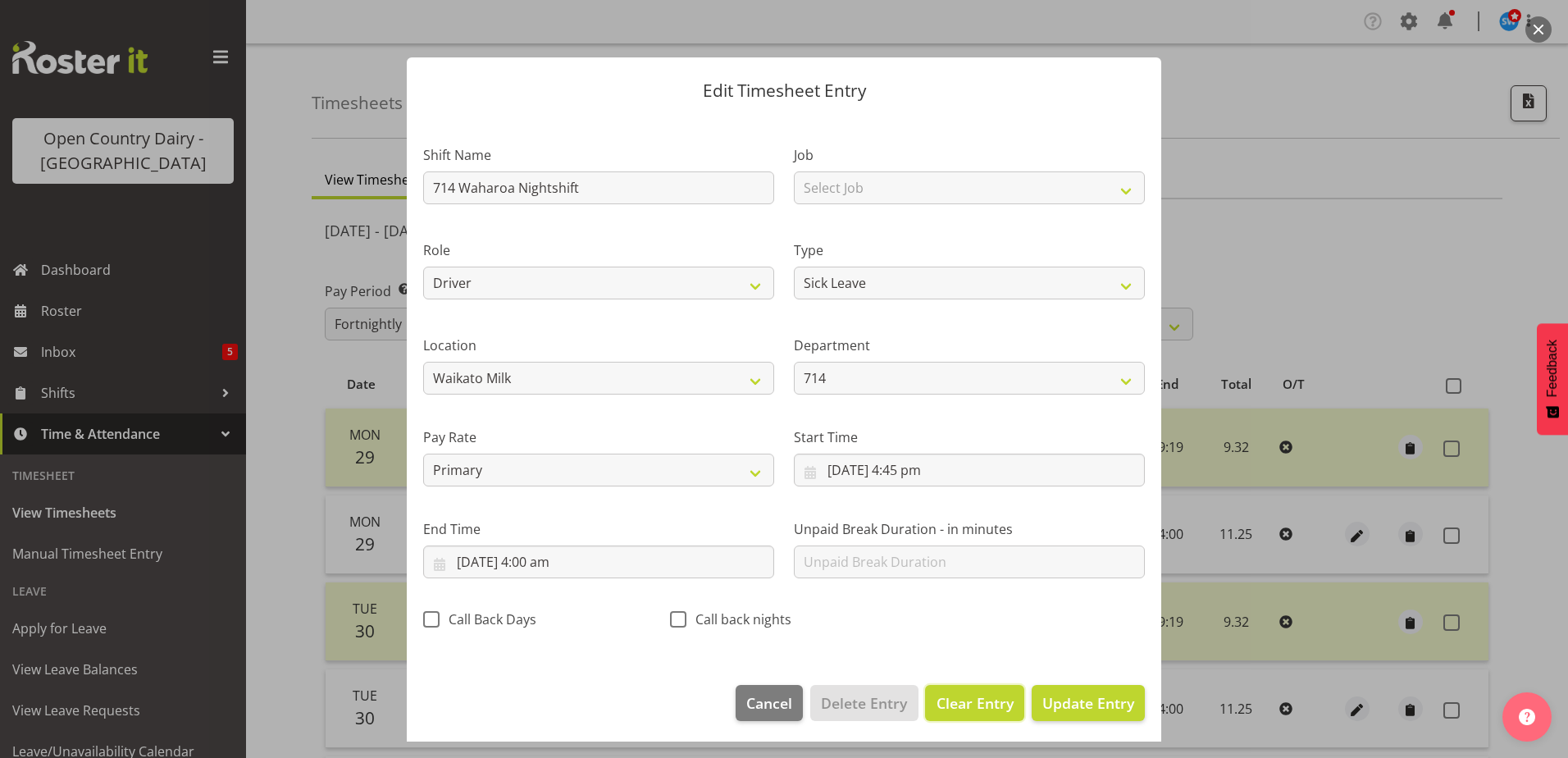
click at [936, 702] on span "Clear Entry" at bounding box center [974, 703] width 77 height 21
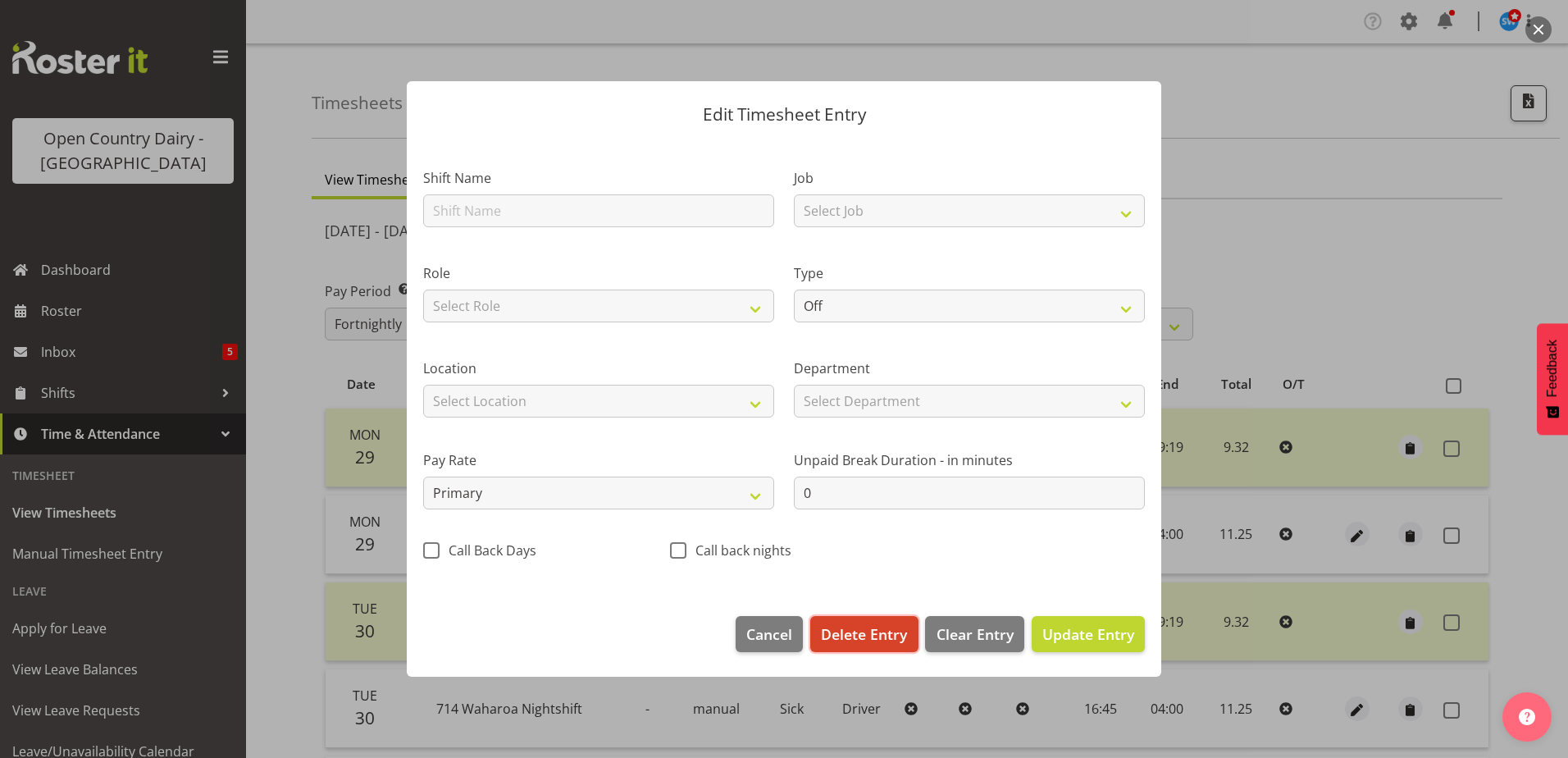
click at [839, 622] on button "Delete Entry" at bounding box center [864, 634] width 108 height 36
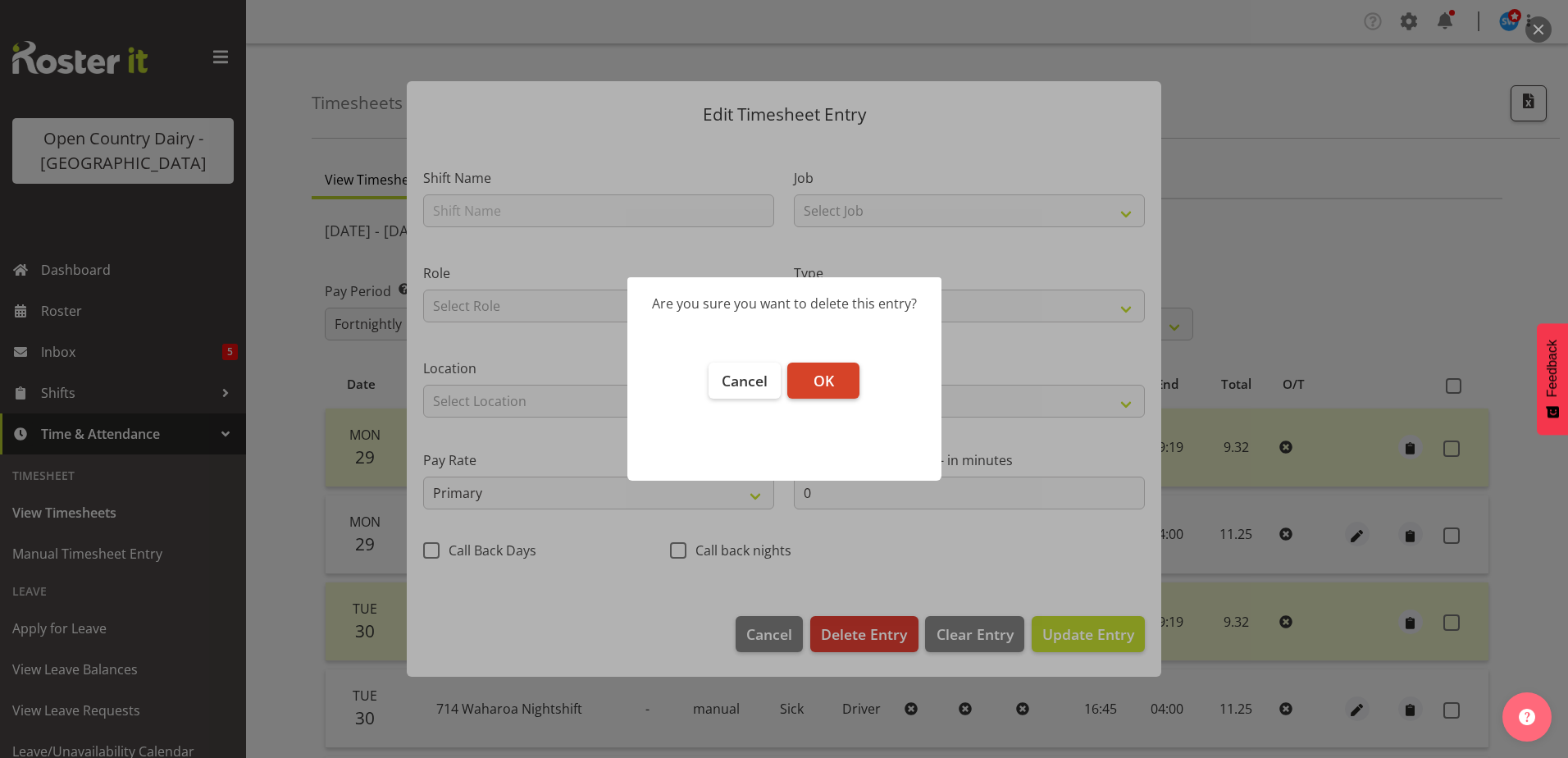
click at [828, 374] on span "OK" at bounding box center [823, 380] width 20 height 19
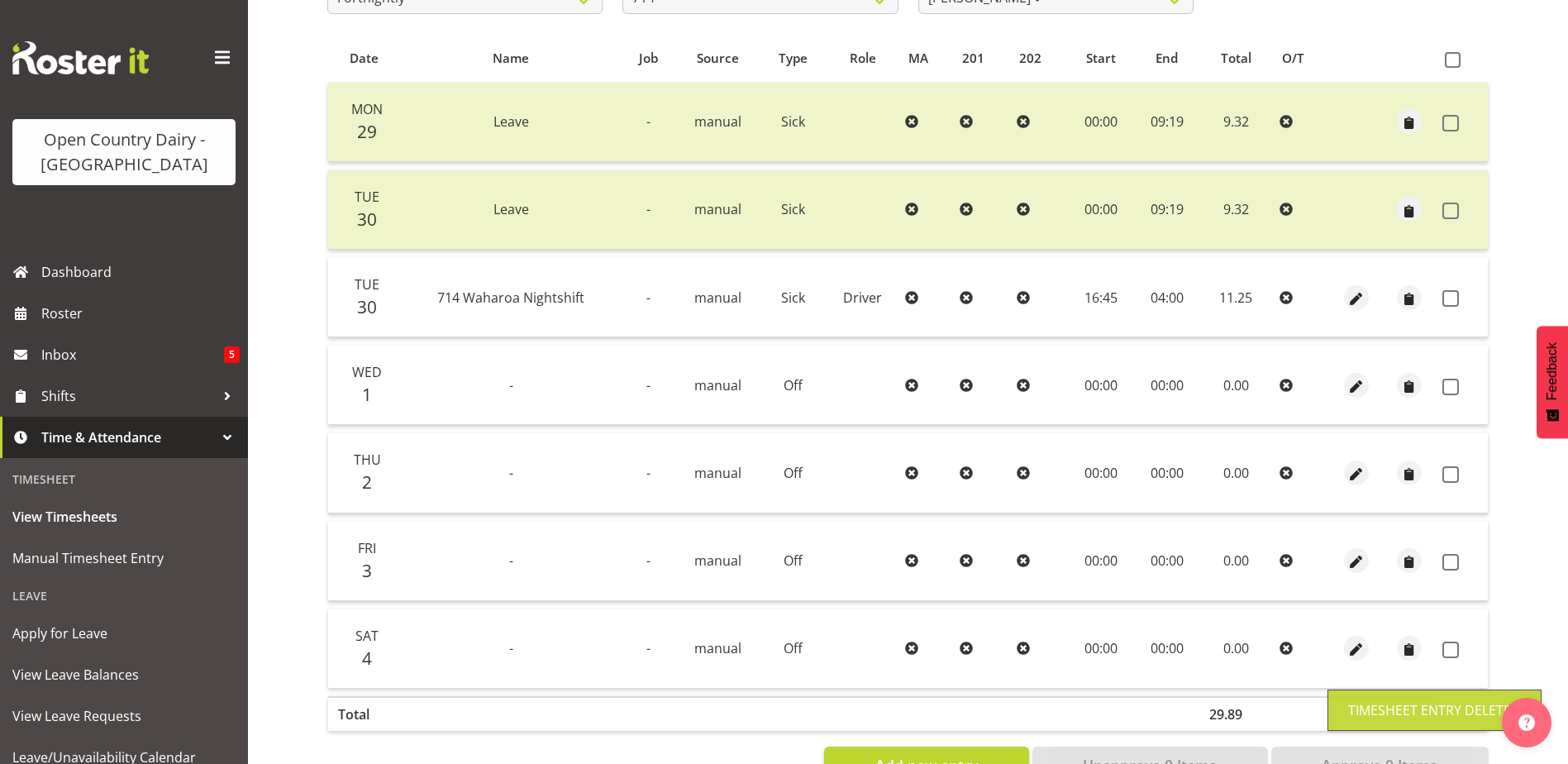
scroll to position [331, 0]
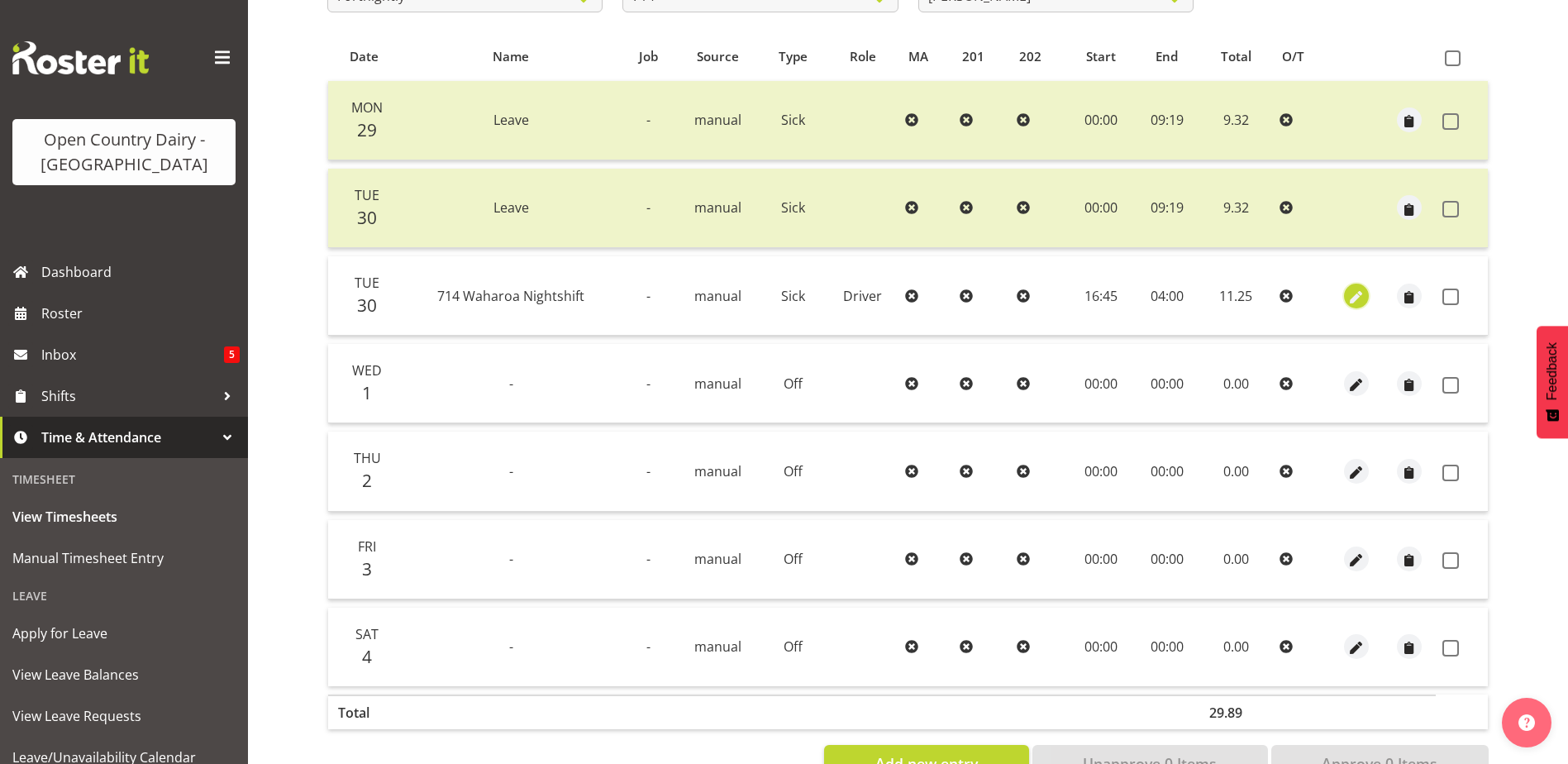
click at [1359, 296] on span "button" at bounding box center [1357, 296] width 19 height 19
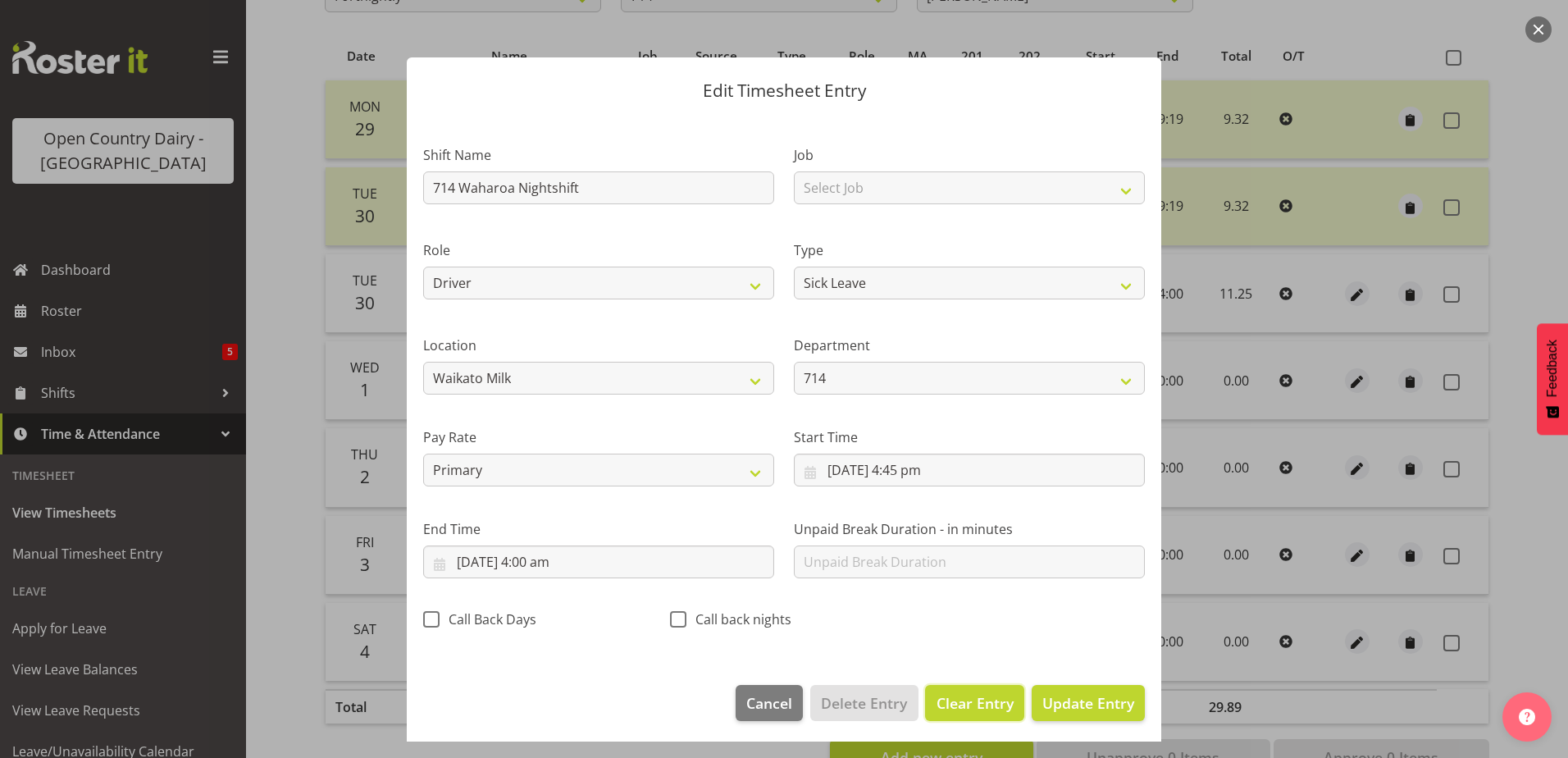
click at [943, 698] on span "Clear Entry" at bounding box center [974, 703] width 77 height 21
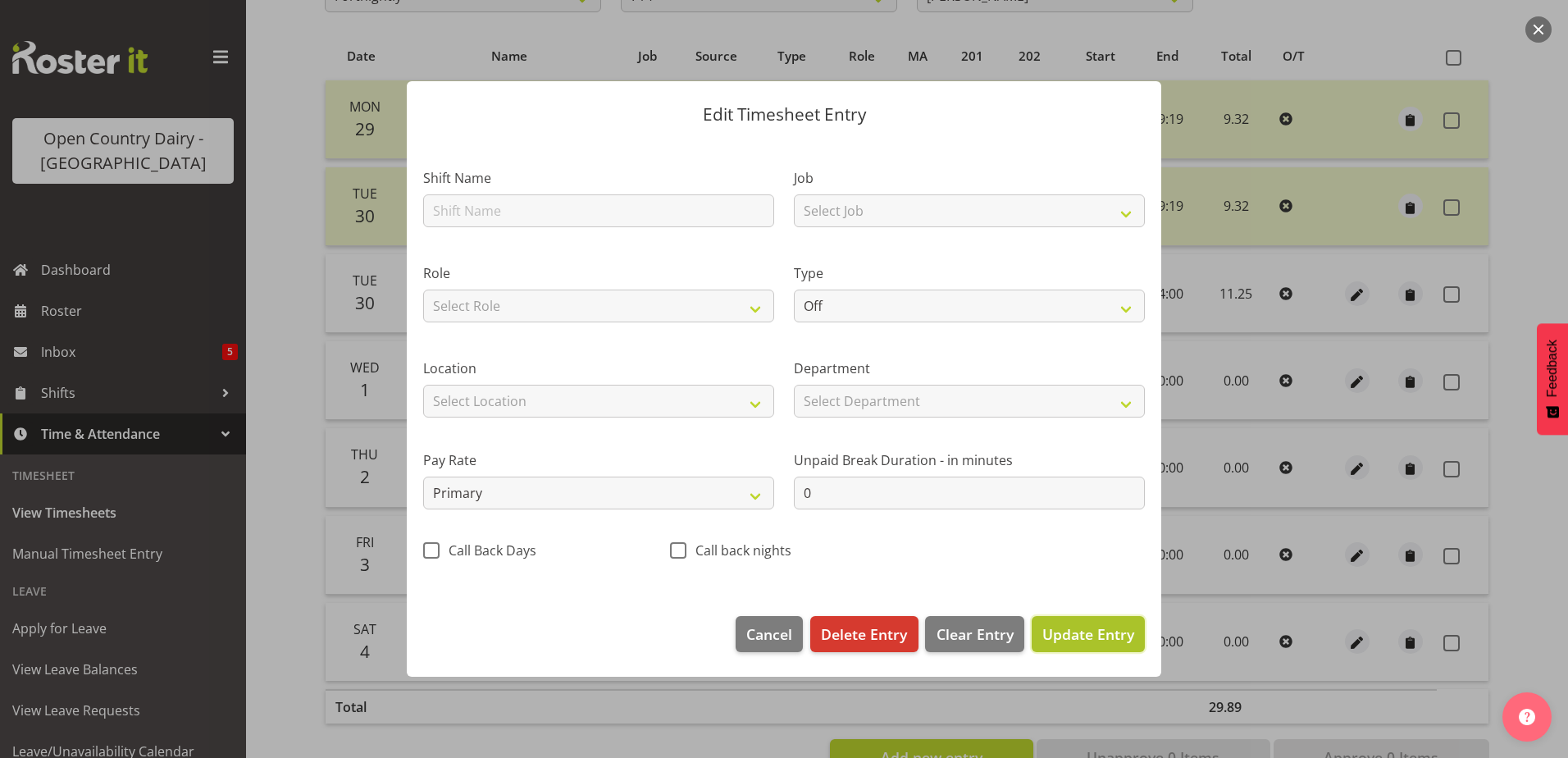
click at [1078, 622] on button "Update Entry" at bounding box center [1088, 634] width 114 height 36
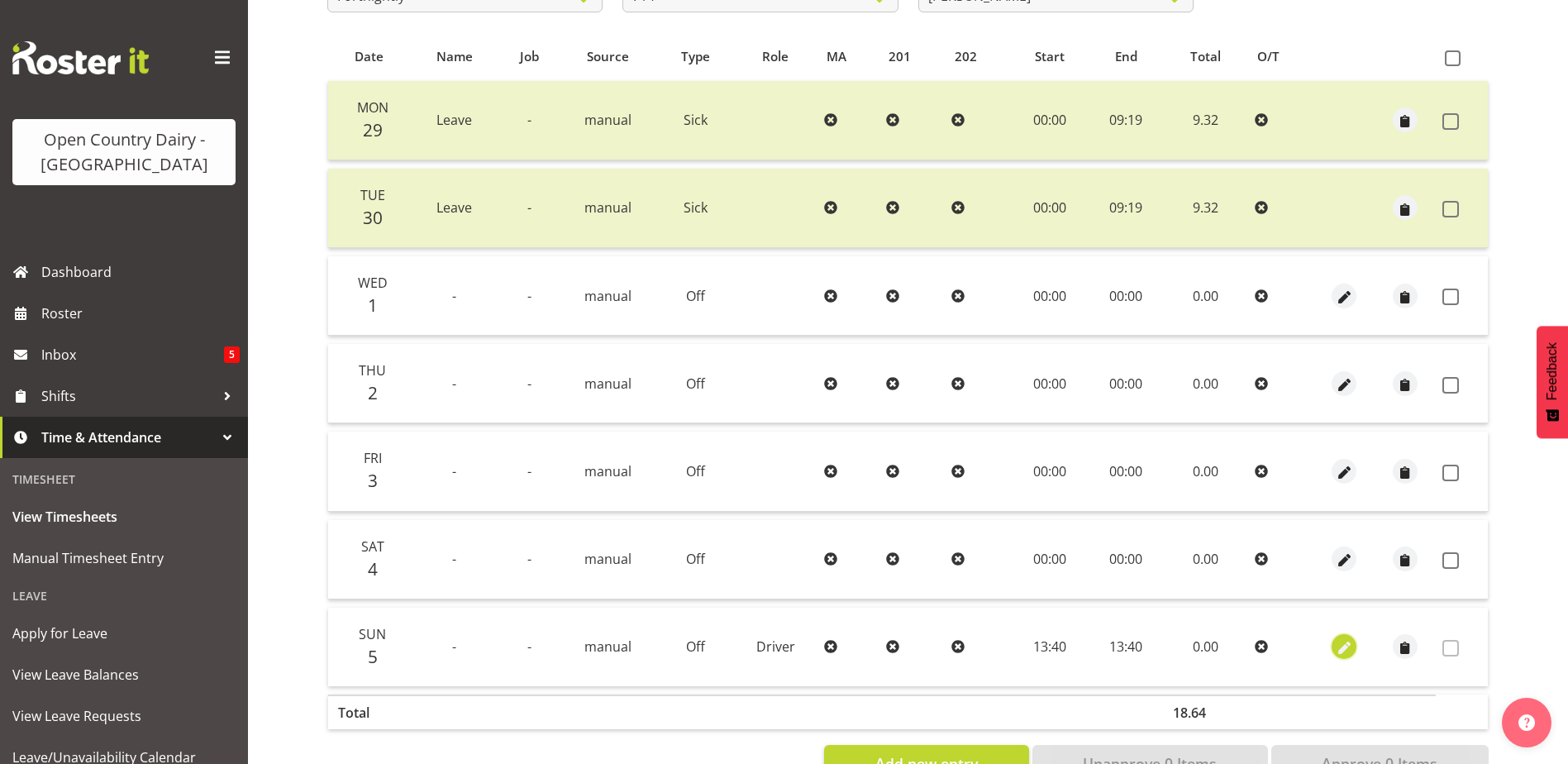
click at [1350, 651] on span "button" at bounding box center [1344, 648] width 19 height 19
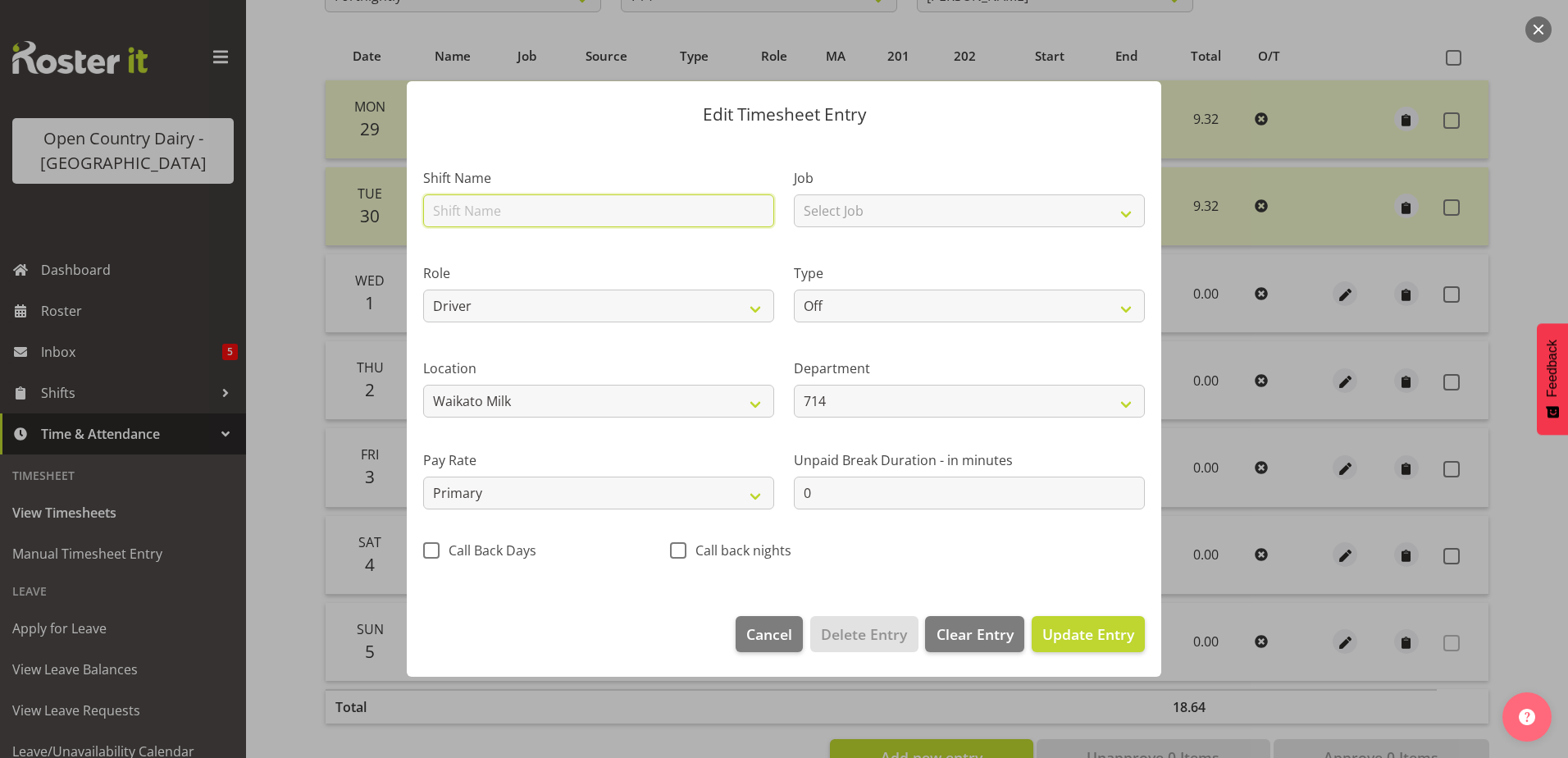
click at [472, 214] on input "text" at bounding box center [599, 211] width 351 height 33
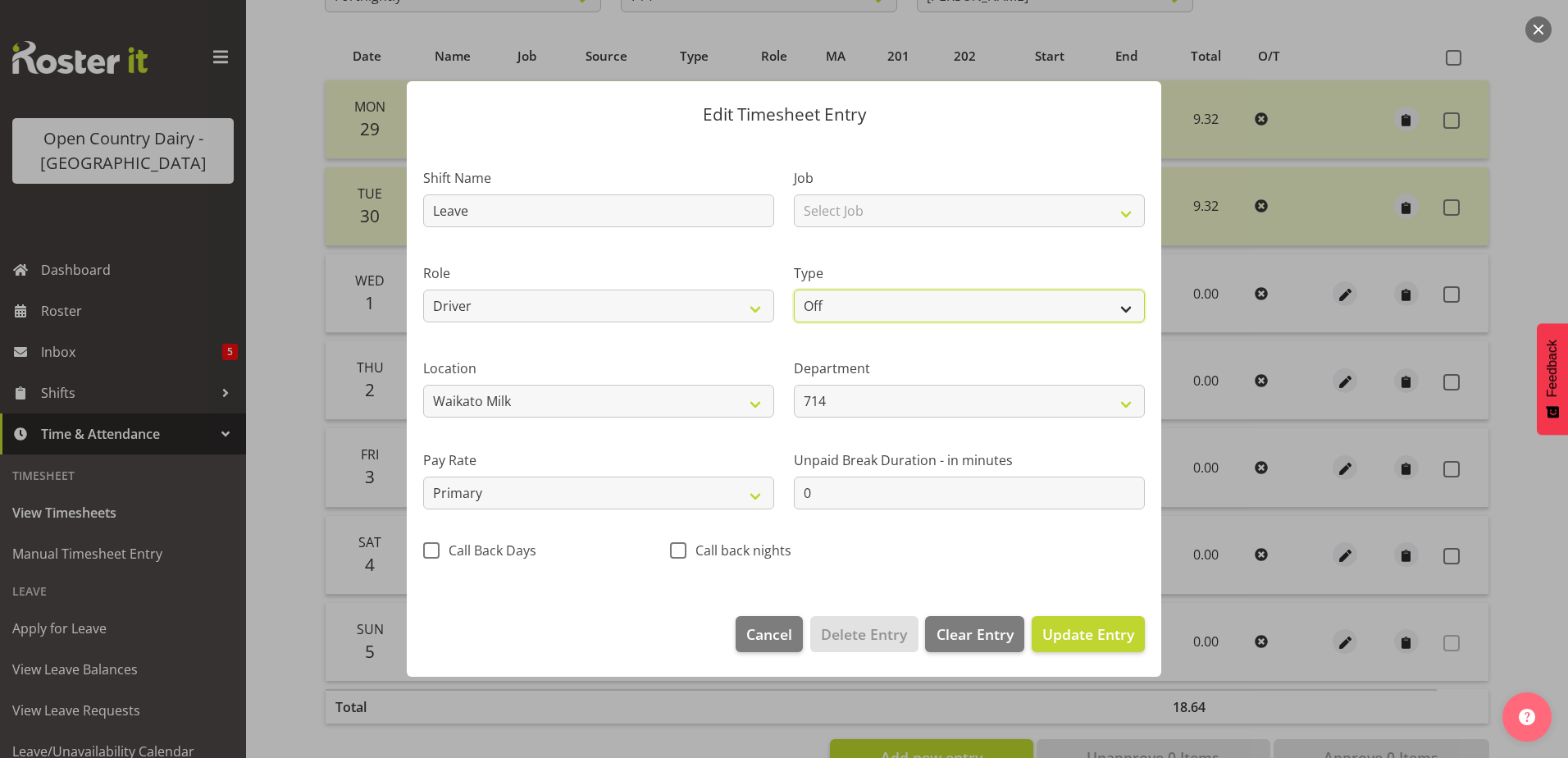
click at [882, 292] on select "Off Standard Public Holiday Public Holiday (Worked) Day In Lieu Annual Leave Si…" at bounding box center [969, 306] width 351 height 33
click at [794, 289] on select "Off Standard Public Holiday Public Holiday (Worked) Day In Lieu Annual Leave Si…" at bounding box center [969, 306] width 351 height 33
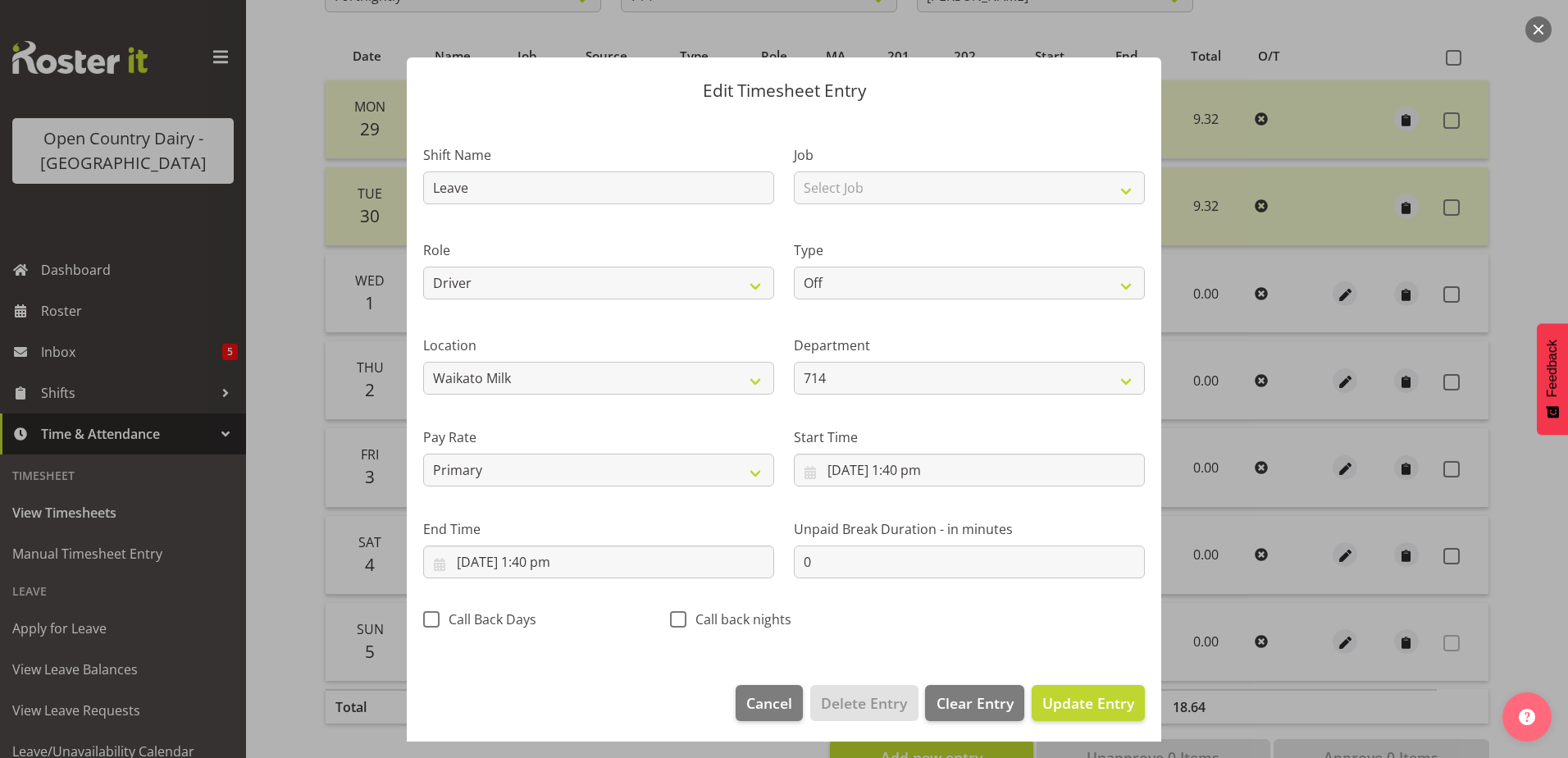
click at [1535, 28] on button "button" at bounding box center [1538, 29] width 26 height 26
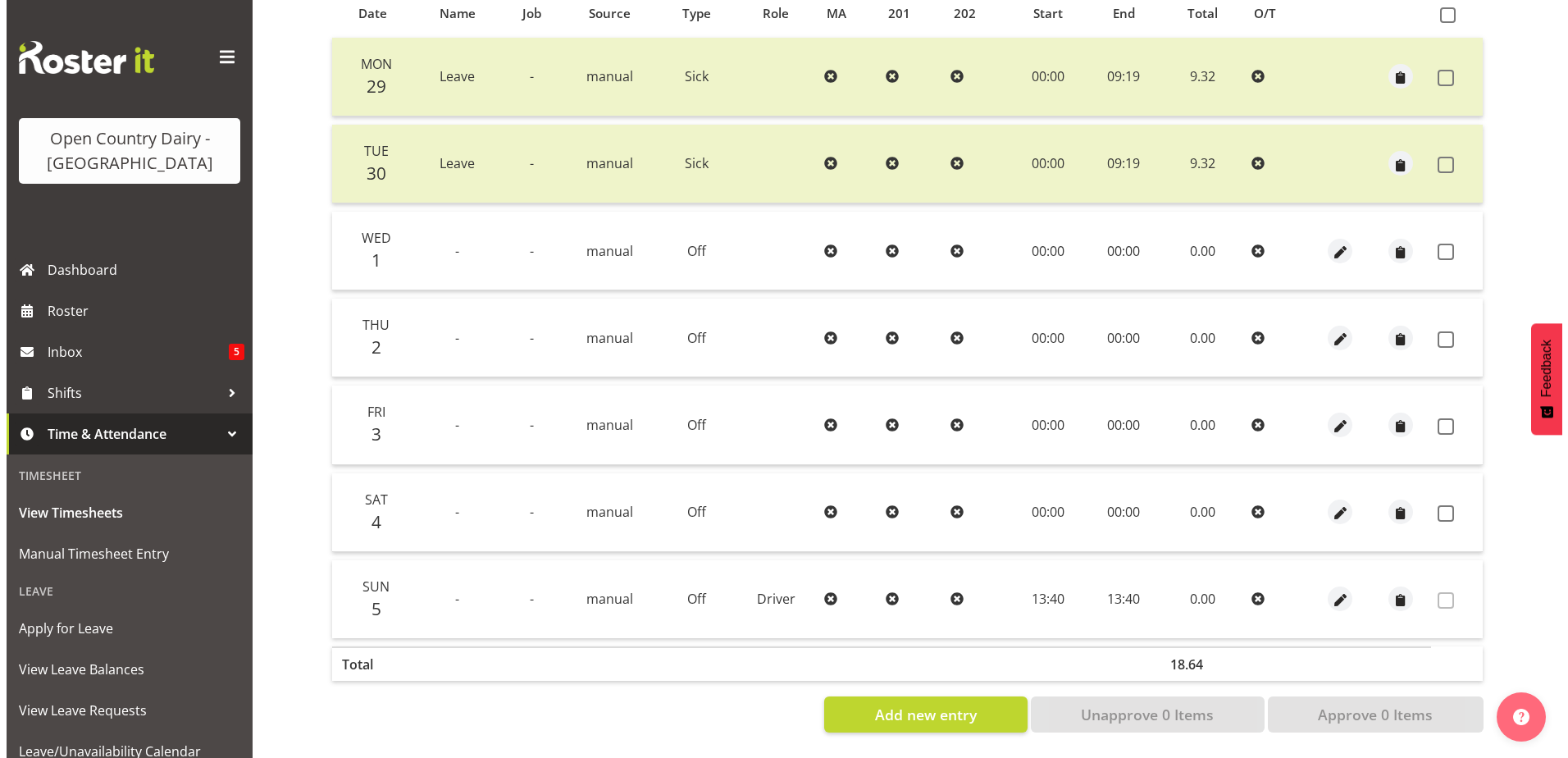
scroll to position [383, 0]
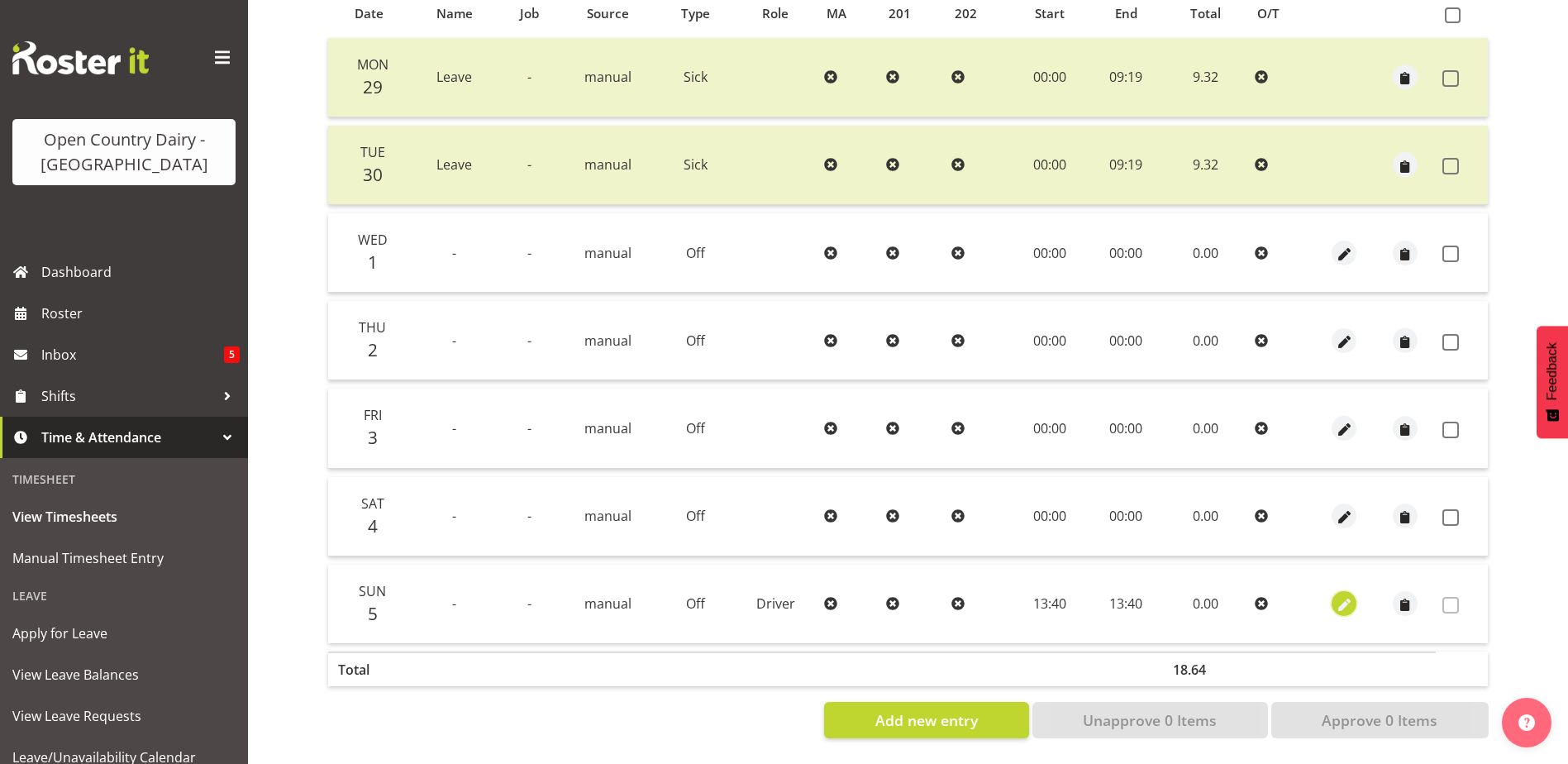
click at [1337, 596] on span "button" at bounding box center [1344, 605] width 19 height 19
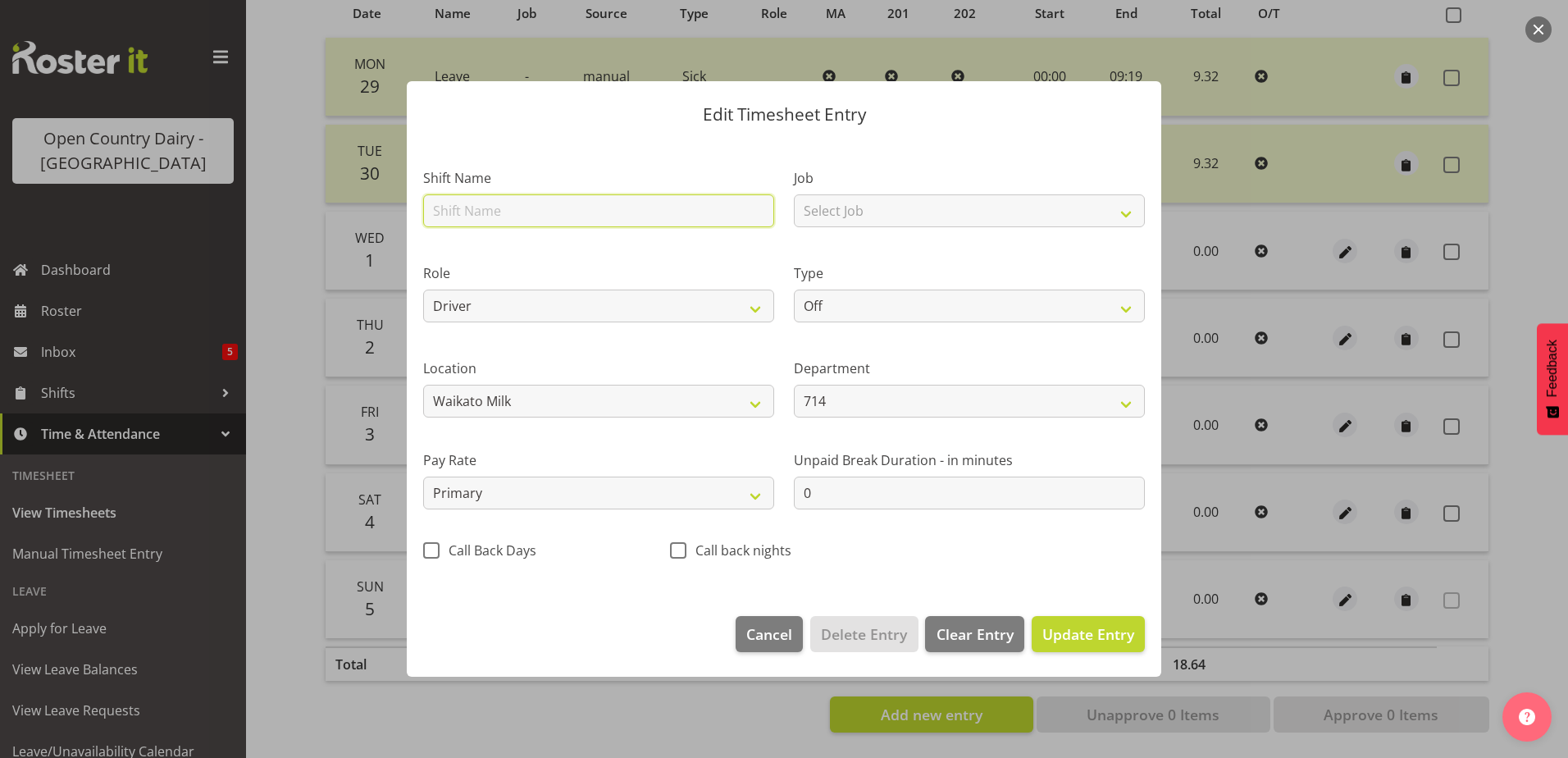
click at [493, 210] on input "text" at bounding box center [599, 211] width 351 height 33
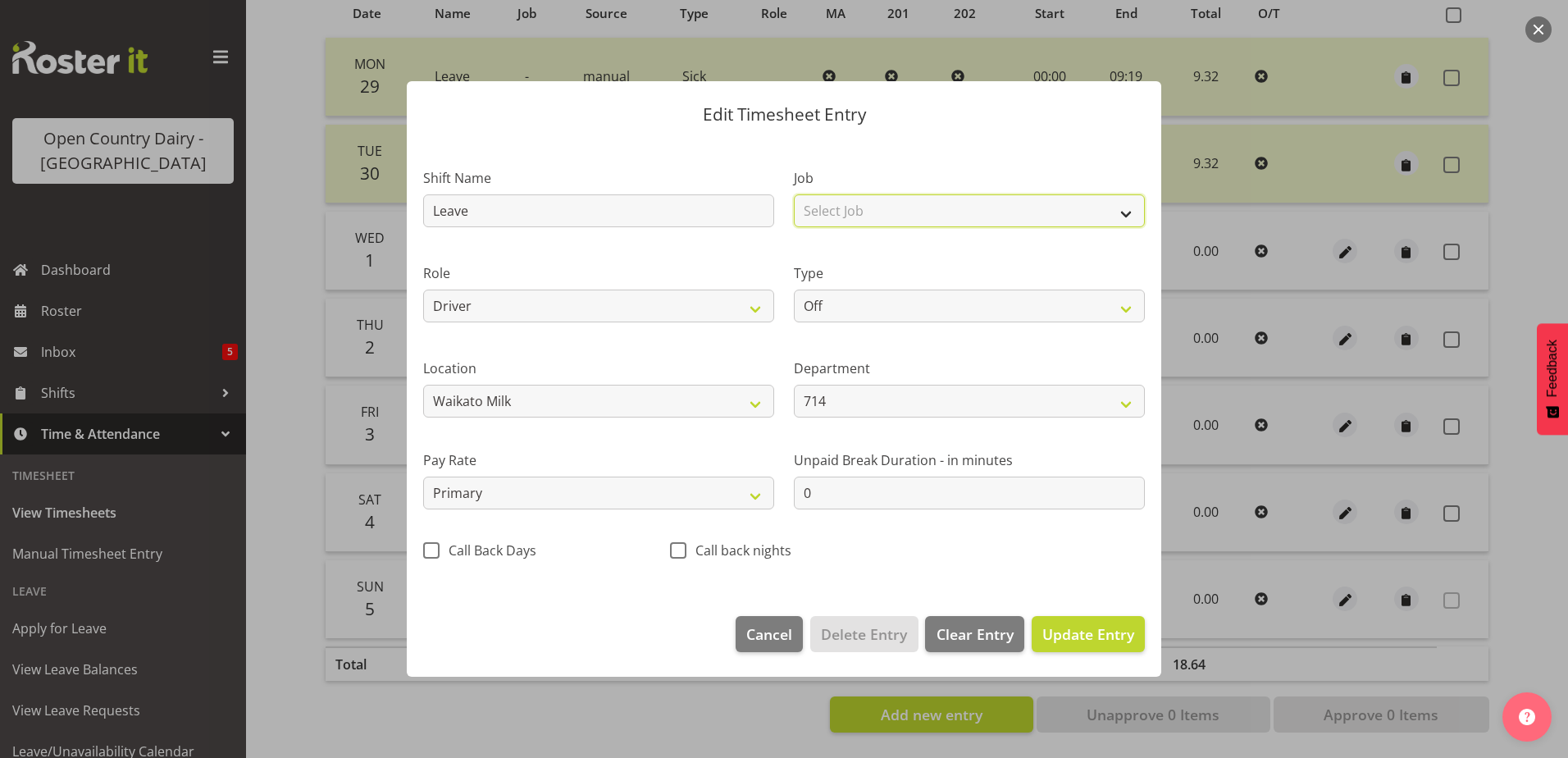
click at [856, 216] on select "Select Job Driver Driver supervisor Support" at bounding box center [969, 211] width 351 height 33
click at [860, 354] on div "Department 714 703 705 713 704 702 706 729 709 716 722 718 717 721 724 727 708 …" at bounding box center [969, 381] width 371 height 92
click at [842, 286] on div "Type Off Standard Public Holiday Public Holiday (Worked) Day In Lieu Annual Lea…" at bounding box center [969, 292] width 351 height 59
click at [841, 286] on div "Type Off Standard Public Holiday Public Holiday (Worked) Day In Lieu Annual Lea…" at bounding box center [969, 292] width 351 height 59
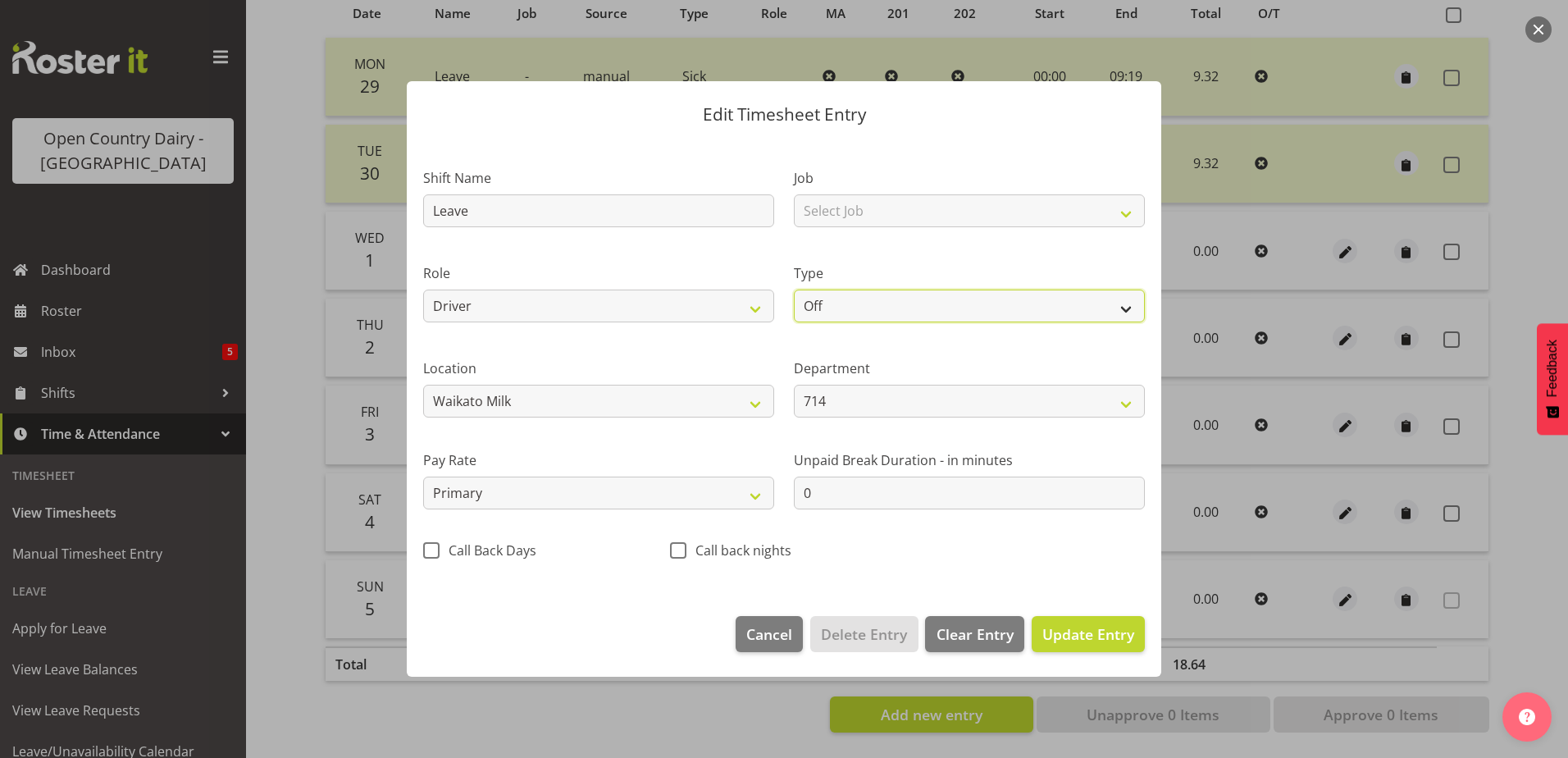
click at [845, 308] on select "Off Standard Public Holiday Public Holiday (Worked) Day In Lieu Annual Leave Si…" at bounding box center [969, 306] width 351 height 33
click at [794, 289] on select "Off Standard Public Holiday Public Holiday (Worked) Day In Lieu Annual Leave Si…" at bounding box center [969, 306] width 351 height 33
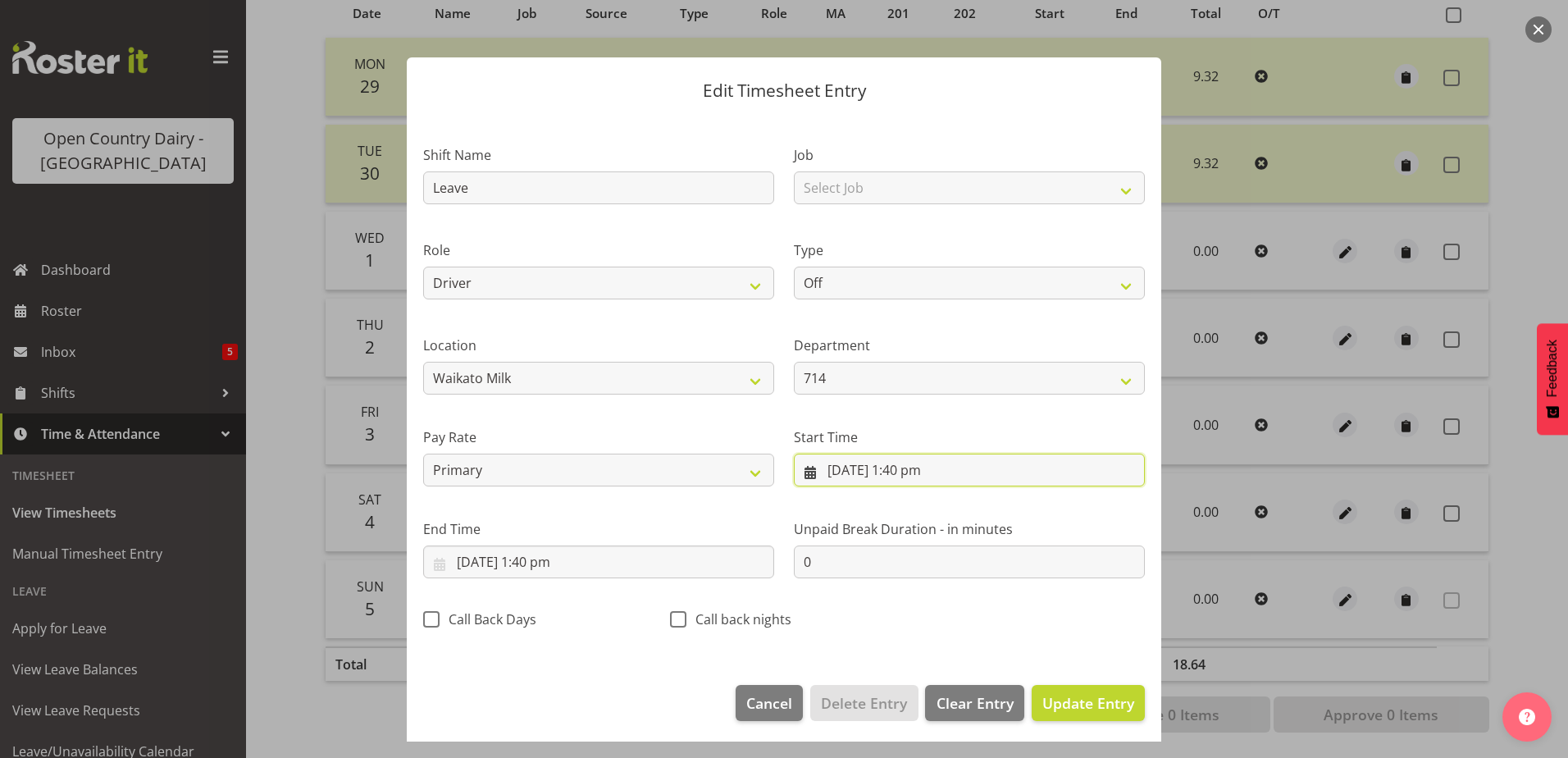
click at [848, 469] on input "5/10/2025, 1:40 pm" at bounding box center [969, 470] width 351 height 33
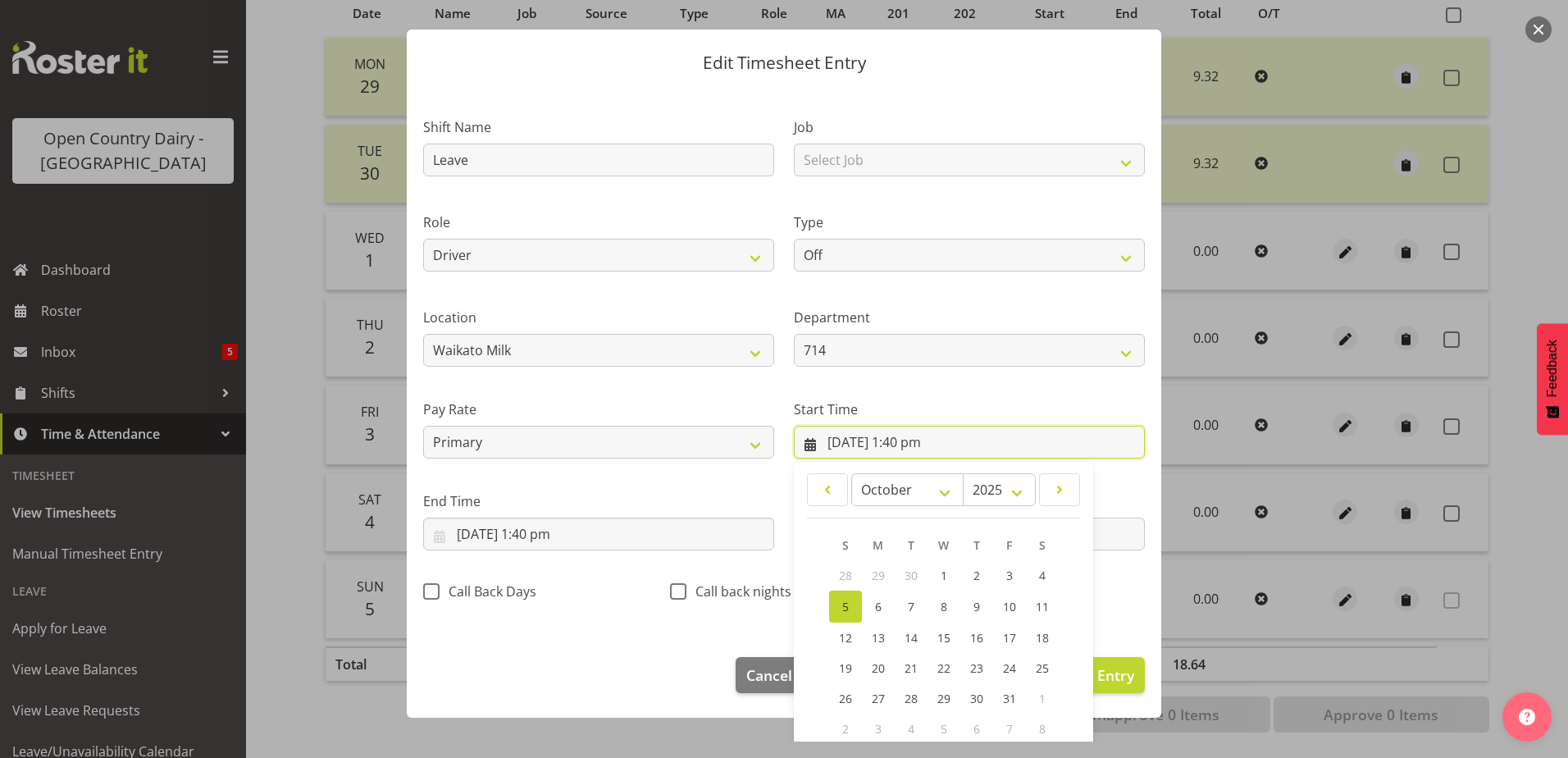
scroll to position [119, 0]
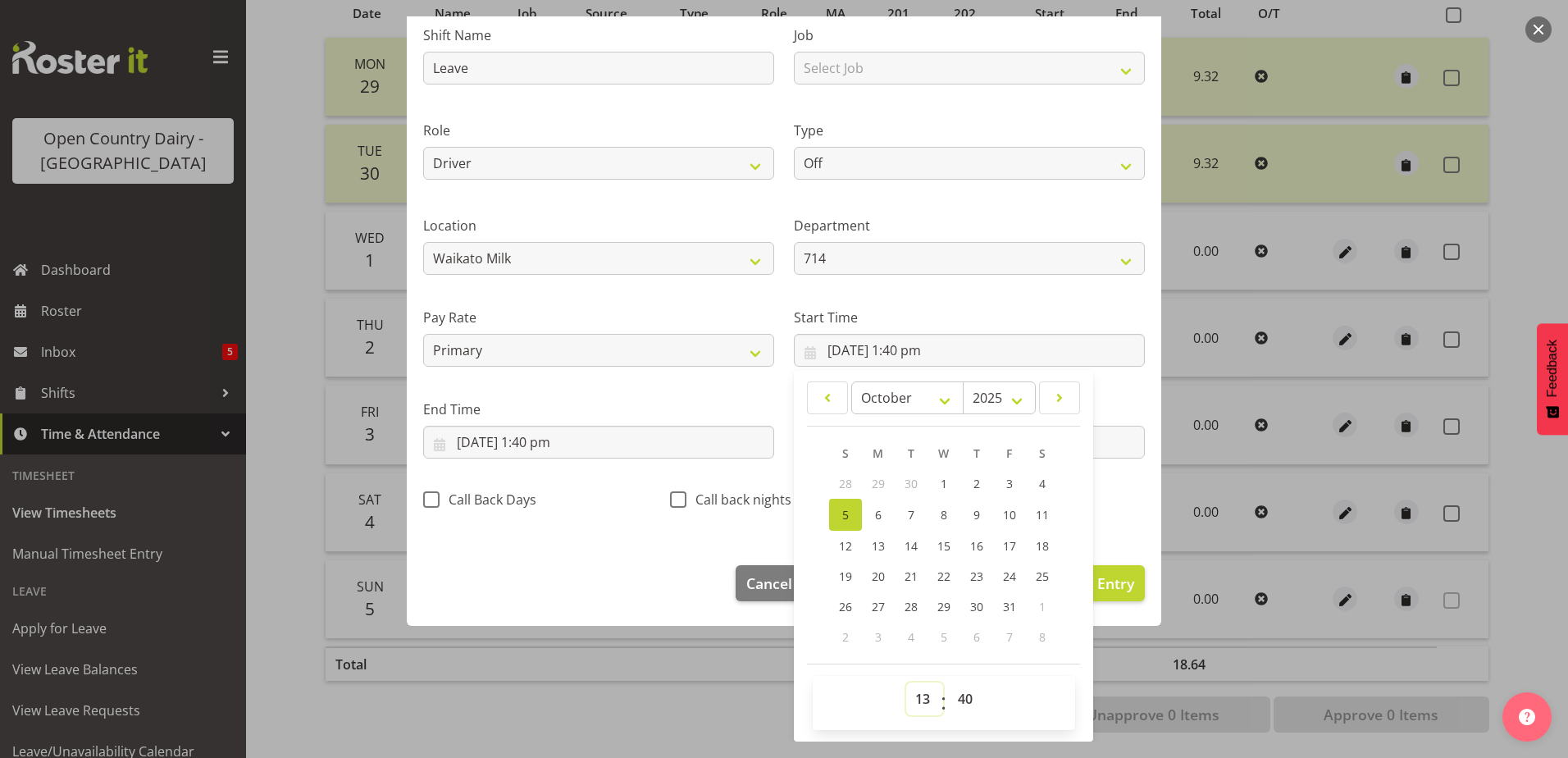
drag, startPoint x: 917, startPoint y: 692, endPoint x: 898, endPoint y: 638, distance: 57.2
click at [915, 682] on select "00 01 02 03 04 05 06 07 08 09 10 11 12 13 14 15 16 17 18 19 20 21 22 23" at bounding box center [925, 699] width 37 height 33
click at [906, 682] on select "00 01 02 03 04 05 06 07 08 09 10 11 12 13 14 15 16 17 18 19 20 21 22 23" at bounding box center [925, 699] width 37 height 33
drag, startPoint x: 960, startPoint y: 695, endPoint x: 959, endPoint y: 681, distance: 14.0
click at [960, 691] on select "00 01 02 03 04 05 06 07 08 09 10 11 12 13 14 15 16 17 18 19 20 21 22 23 24 25 2…" at bounding box center [967, 699] width 37 height 33
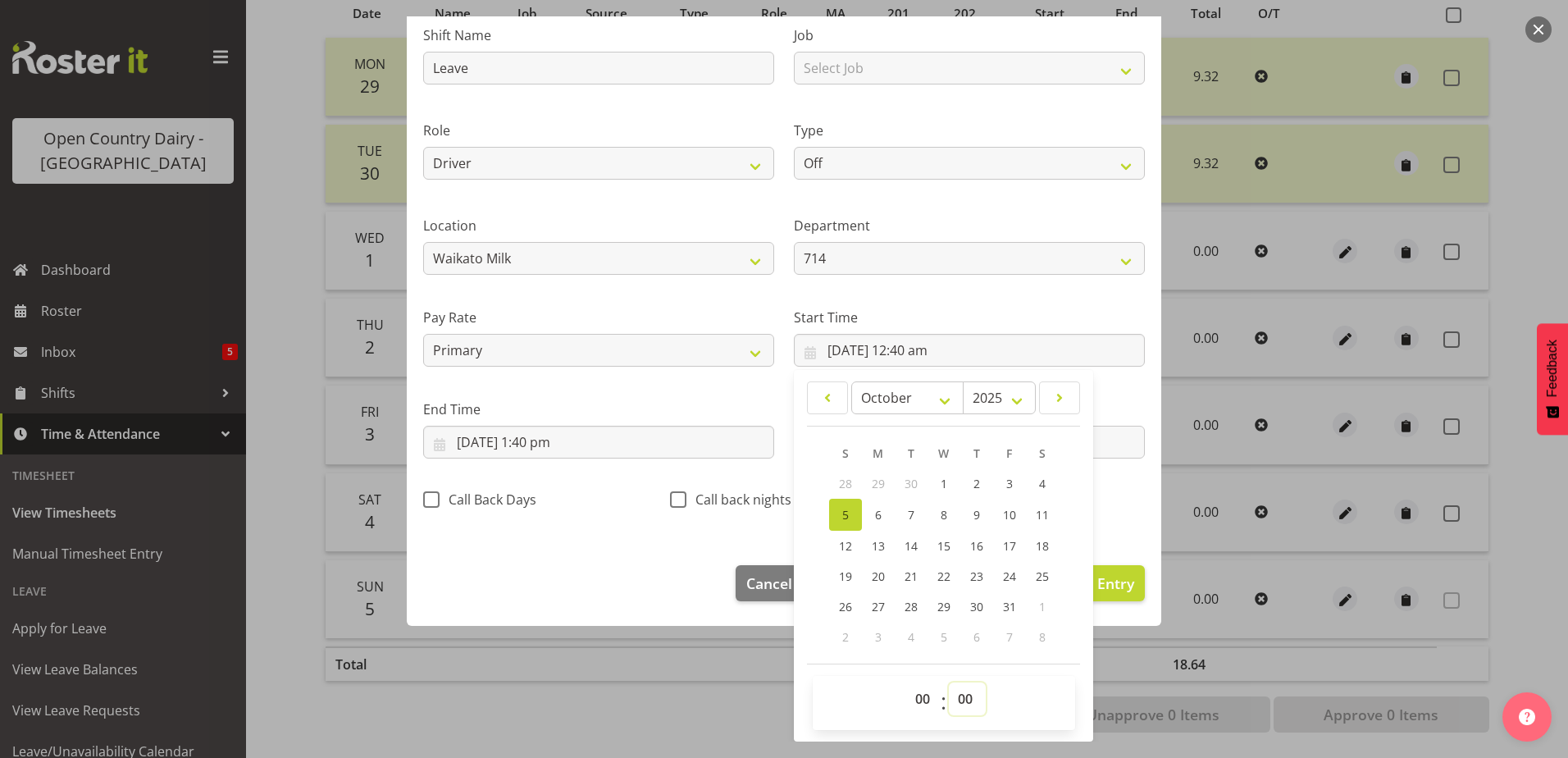
click at [949, 682] on select "00 01 02 03 04 05 06 07 08 09 10 11 12 13 14 15 16 17 18 19 20 21 22 23 24 25 2…" at bounding box center [967, 699] width 37 height 33
click at [483, 444] on input "5/10/2025, 1:40 pm" at bounding box center [599, 443] width 351 height 33
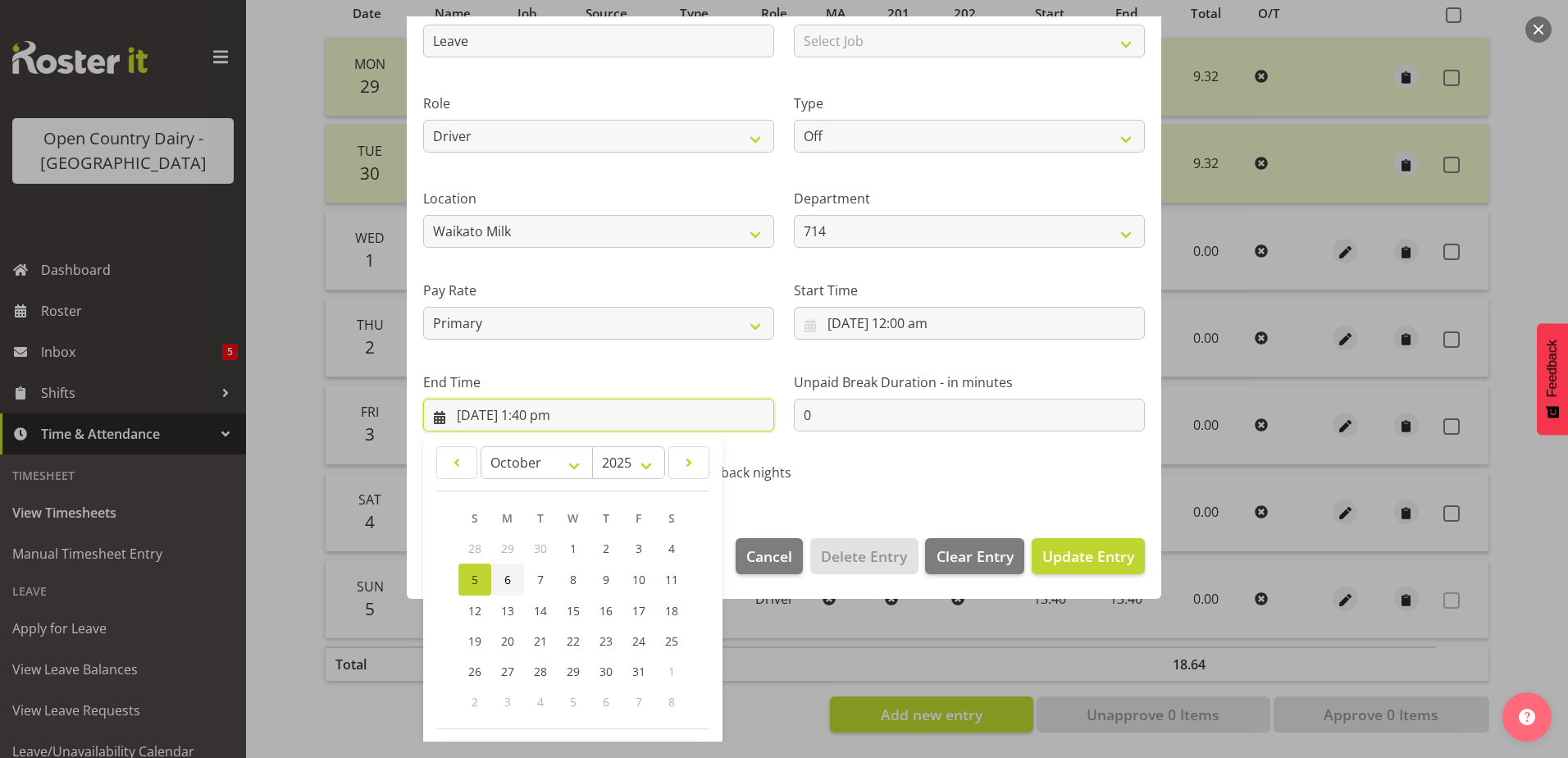
scroll to position [212, 0]
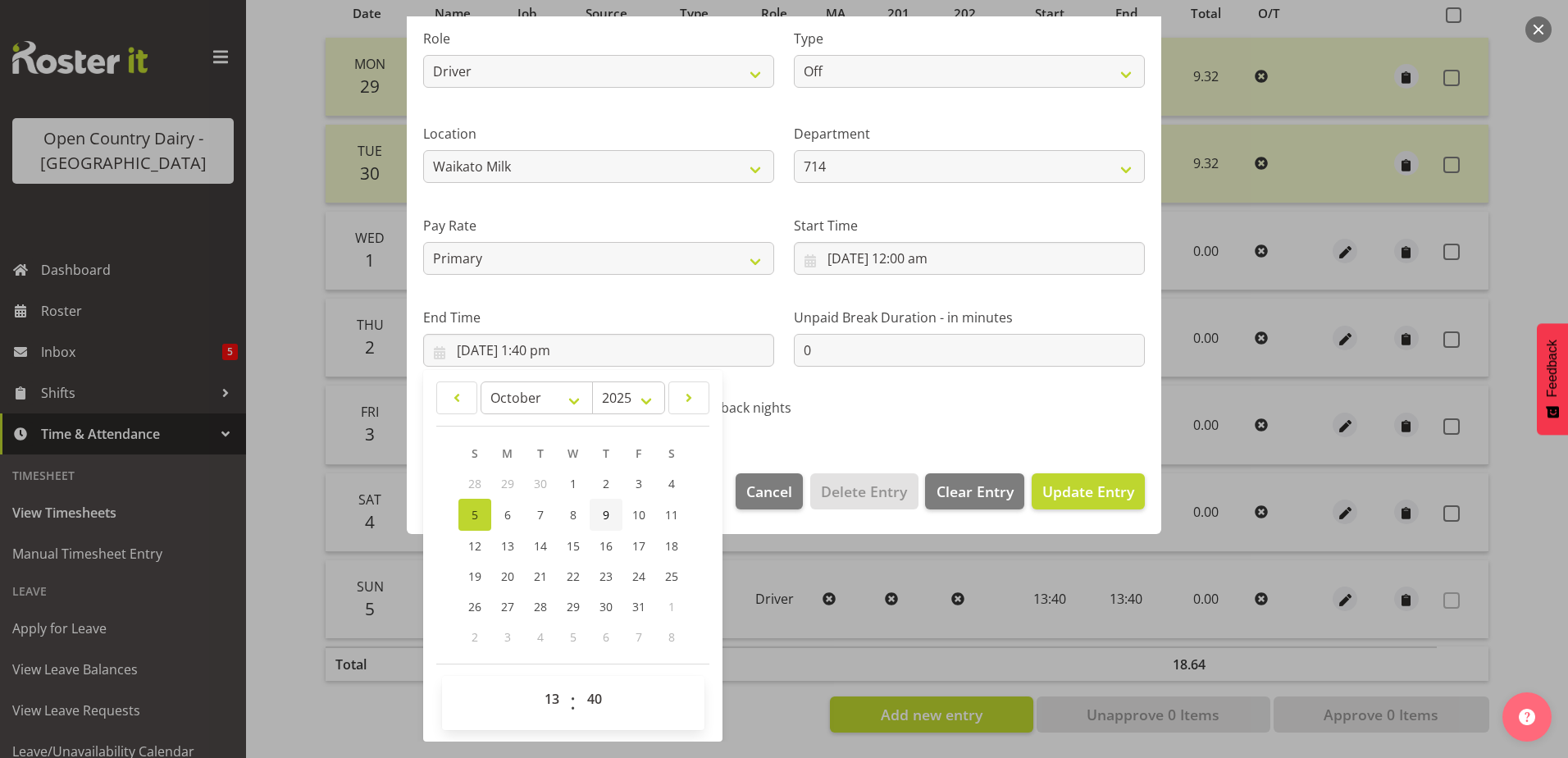
click at [608, 507] on span "9" at bounding box center [605, 514] width 7 height 16
click at [596, 696] on select "00 01 02 03 04 05 06 07 08 09 10 11 12 13 14 15 16 17 18 19 20 21 22 23 24 25 2…" at bounding box center [597, 699] width 37 height 33
click at [484, 522] on link "5" at bounding box center [474, 514] width 33 height 32
click at [548, 698] on select "00 01 02 03 04 05 06 07 08 09 10 11 12 13 14 15 16 17 18 19 20 21 22 23" at bounding box center [554, 699] width 37 height 33
click at [536, 682] on select "00 01 02 03 04 05 06 07 08 09 10 11 12 13 14 15 16 17 18 19 20 21 22 23" at bounding box center [554, 699] width 37 height 33
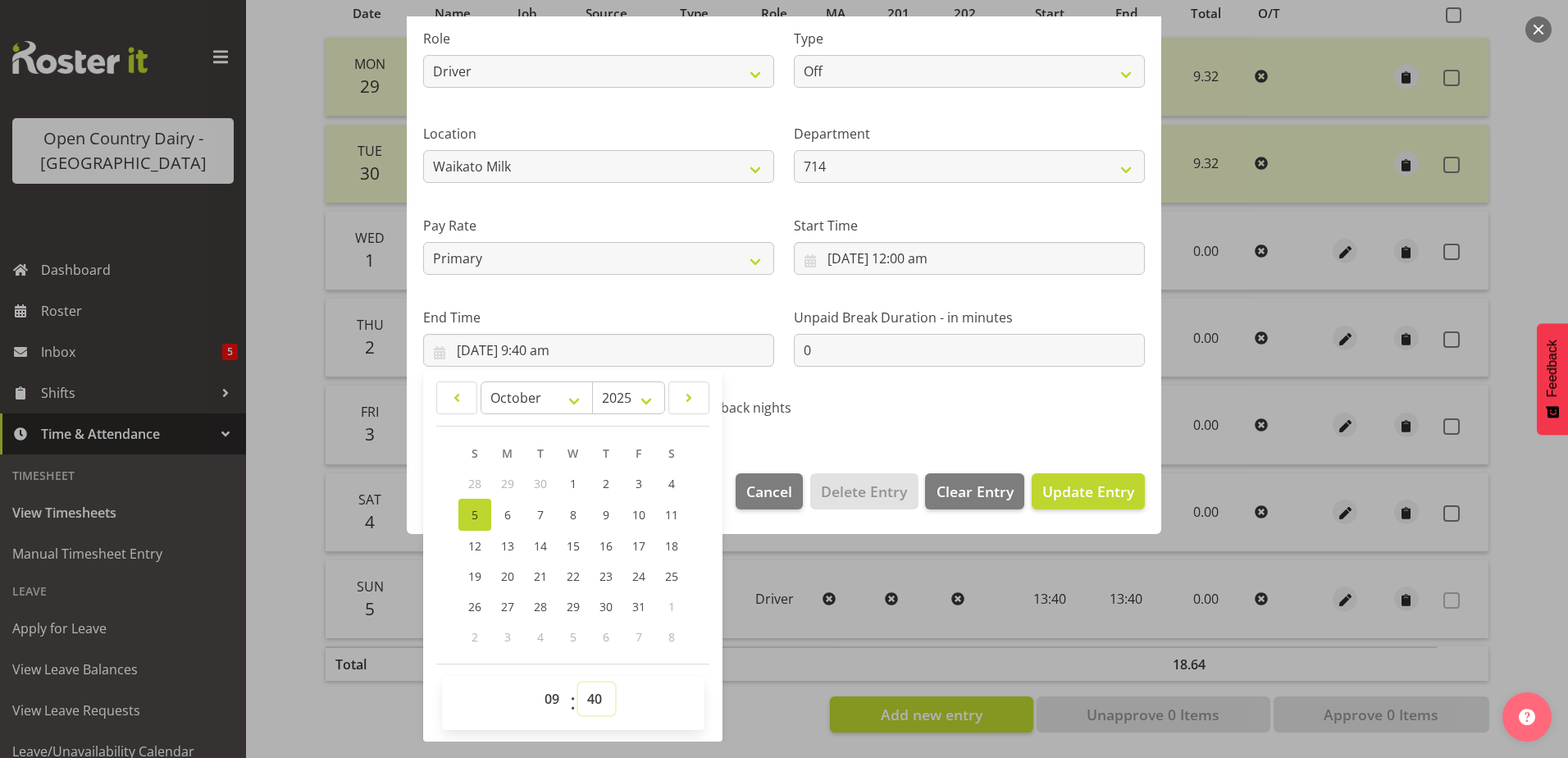
click at [593, 690] on select "00 01 02 03 04 05 06 07 08 09 10 11 12 13 14 15 16 17 18 19 20 21 22 23 24 25 2…" at bounding box center [597, 699] width 37 height 33
click at [590, 691] on select "00 01 02 03 04 05 06 07 08 09 10 11 12 13 14 15 16 17 18 19 20 21 22 23 24 25 2…" at bounding box center [597, 699] width 37 height 33
click at [578, 682] on select "00 01 02 03 04 05 06 07 08 09 10 11 12 13 14 15 16 17 18 19 20 21 22 23 24 25 2…" at bounding box center [597, 699] width 37 height 33
click at [1077, 475] on button "Update Entry" at bounding box center [1088, 491] width 114 height 36
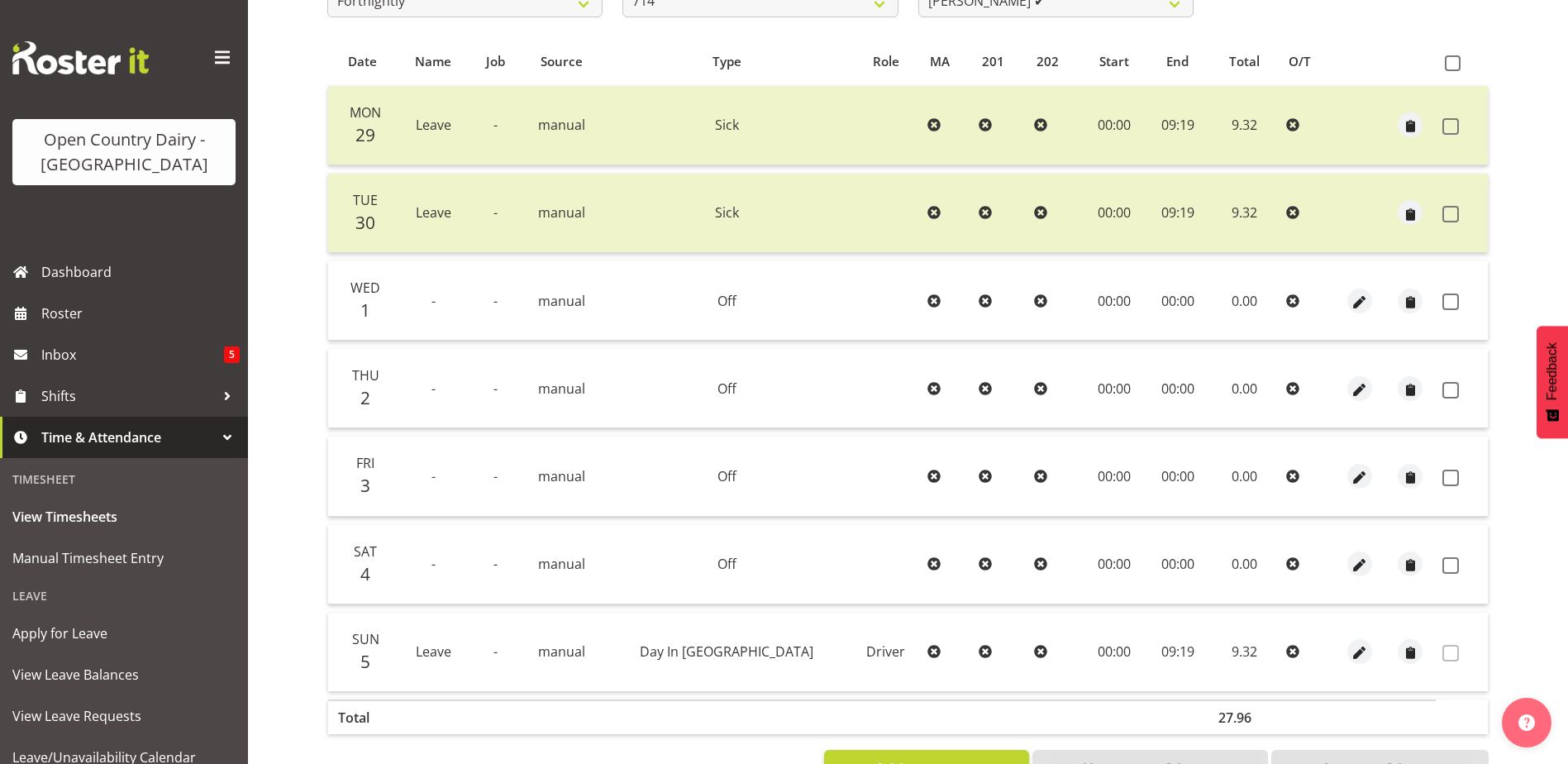
scroll to position [56, 0]
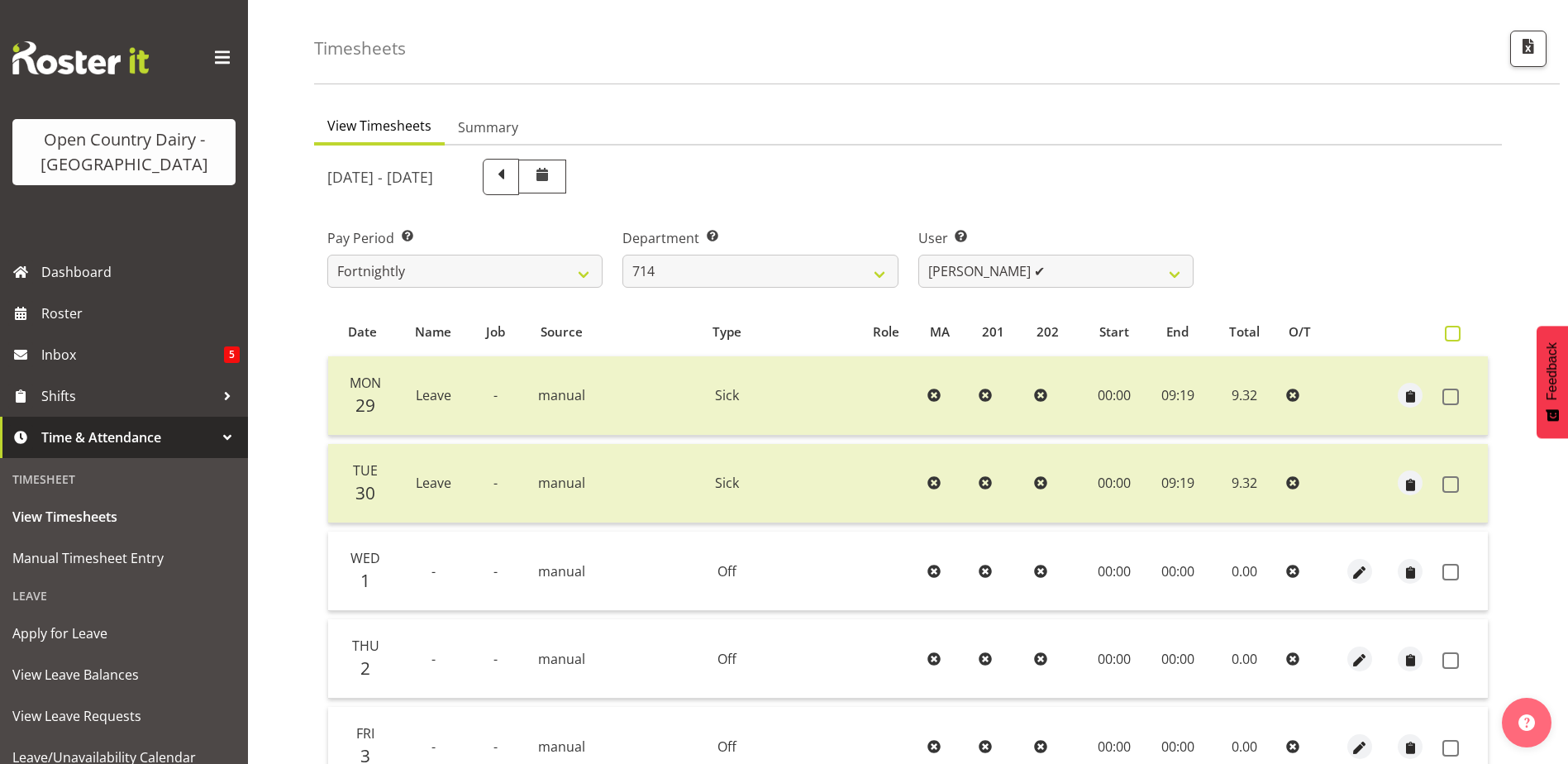
click at [1455, 332] on span at bounding box center [1453, 334] width 16 height 16
click at [1455, 332] on input "checkbox" at bounding box center [1450, 334] width 11 height 11
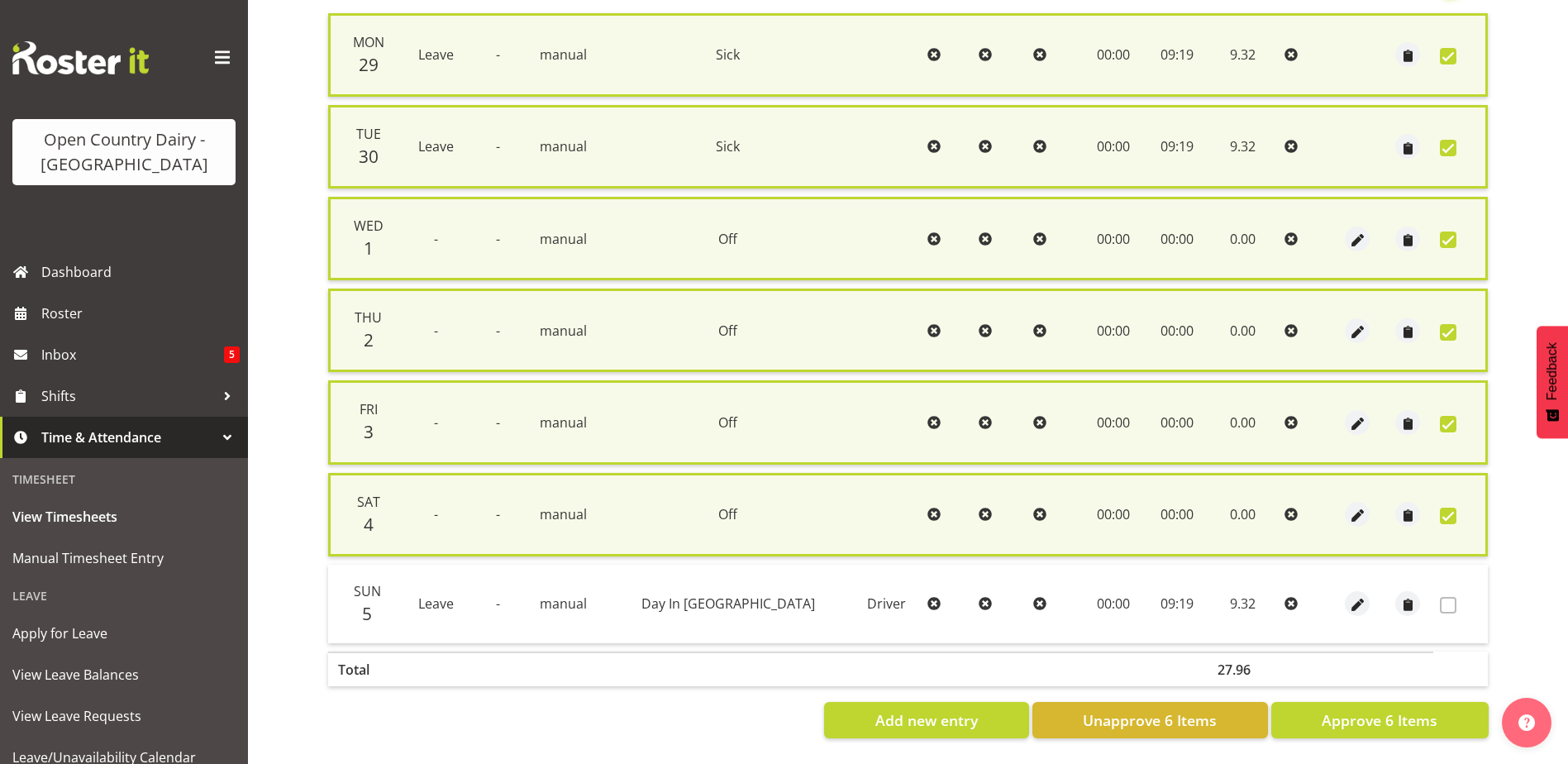
scroll to position [411, 0]
click at [1389, 709] on span "Approve 6 Items" at bounding box center [1379, 720] width 115 height 22
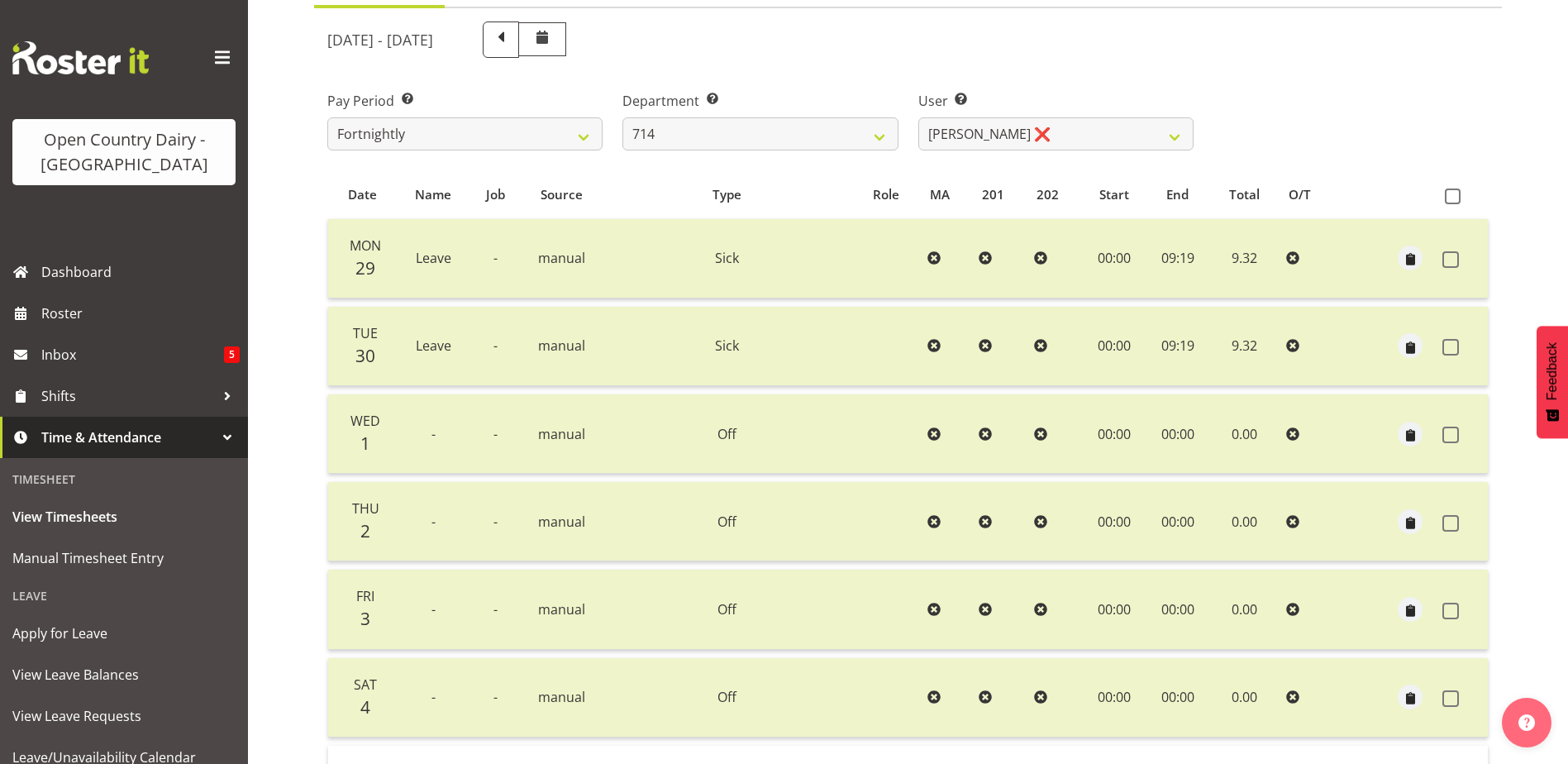
scroll to position [165, 0]
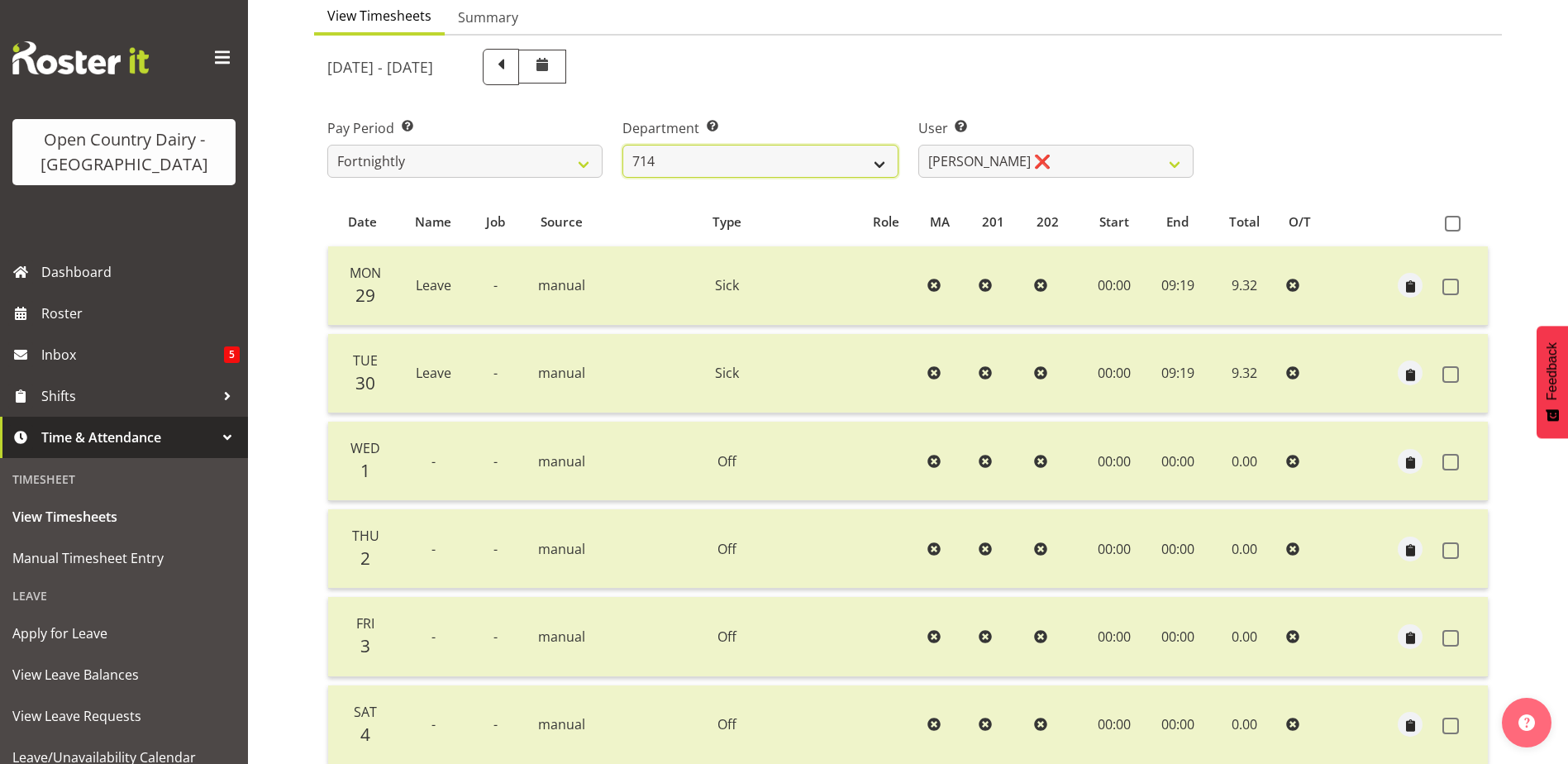
click at [784, 168] on select "701 702 703 704 705 706 707 708 709 710 711 712 713 714 715 716 717 718 719 720" at bounding box center [759, 161] width 275 height 33
click at [622, 145] on select "701 702 703 704 705 706 707 708 709 710 711 712 713 714 715 716 717 718 719 720" at bounding box center [759, 161] width 275 height 33
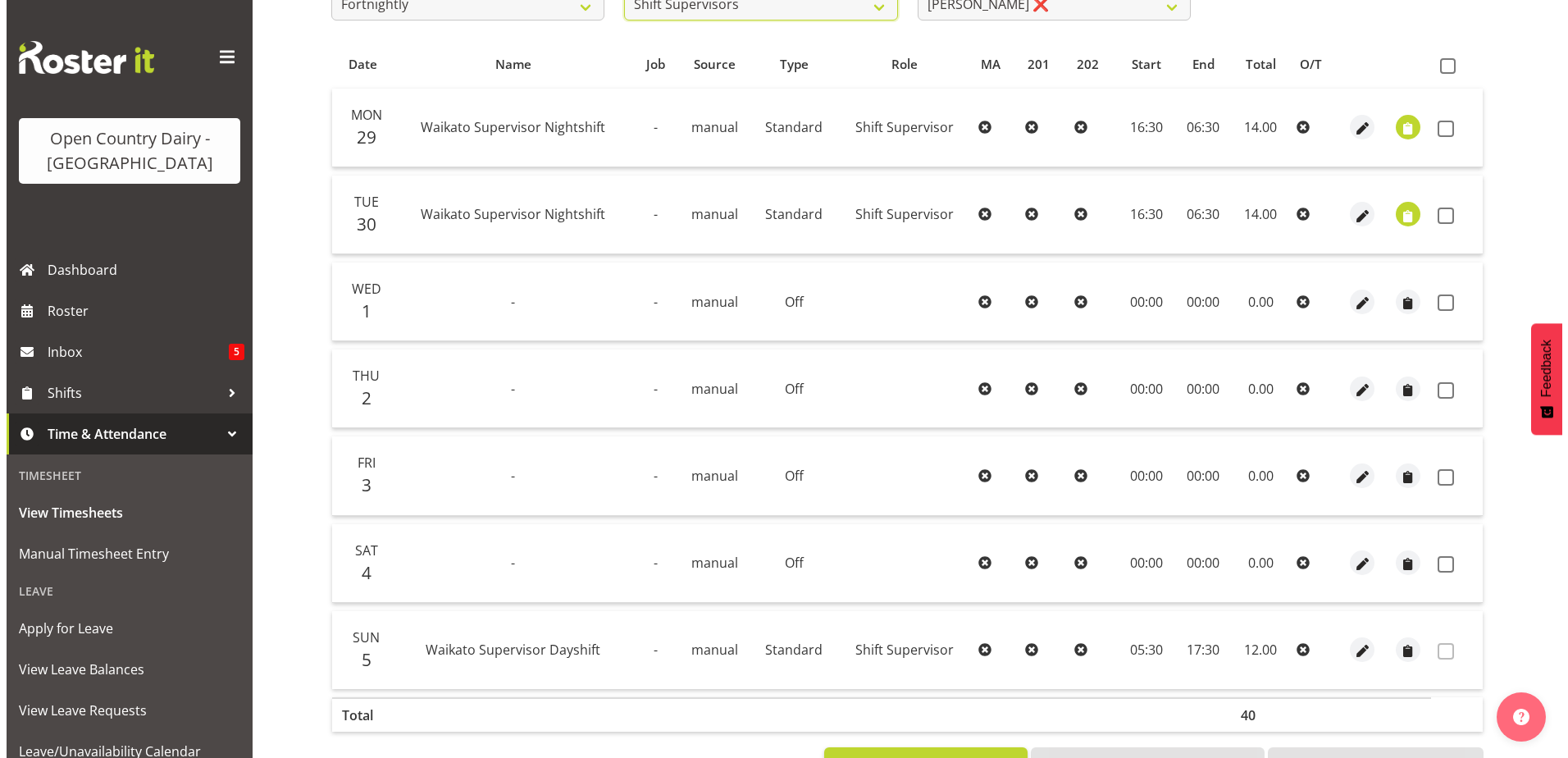
scroll to position [383, 0]
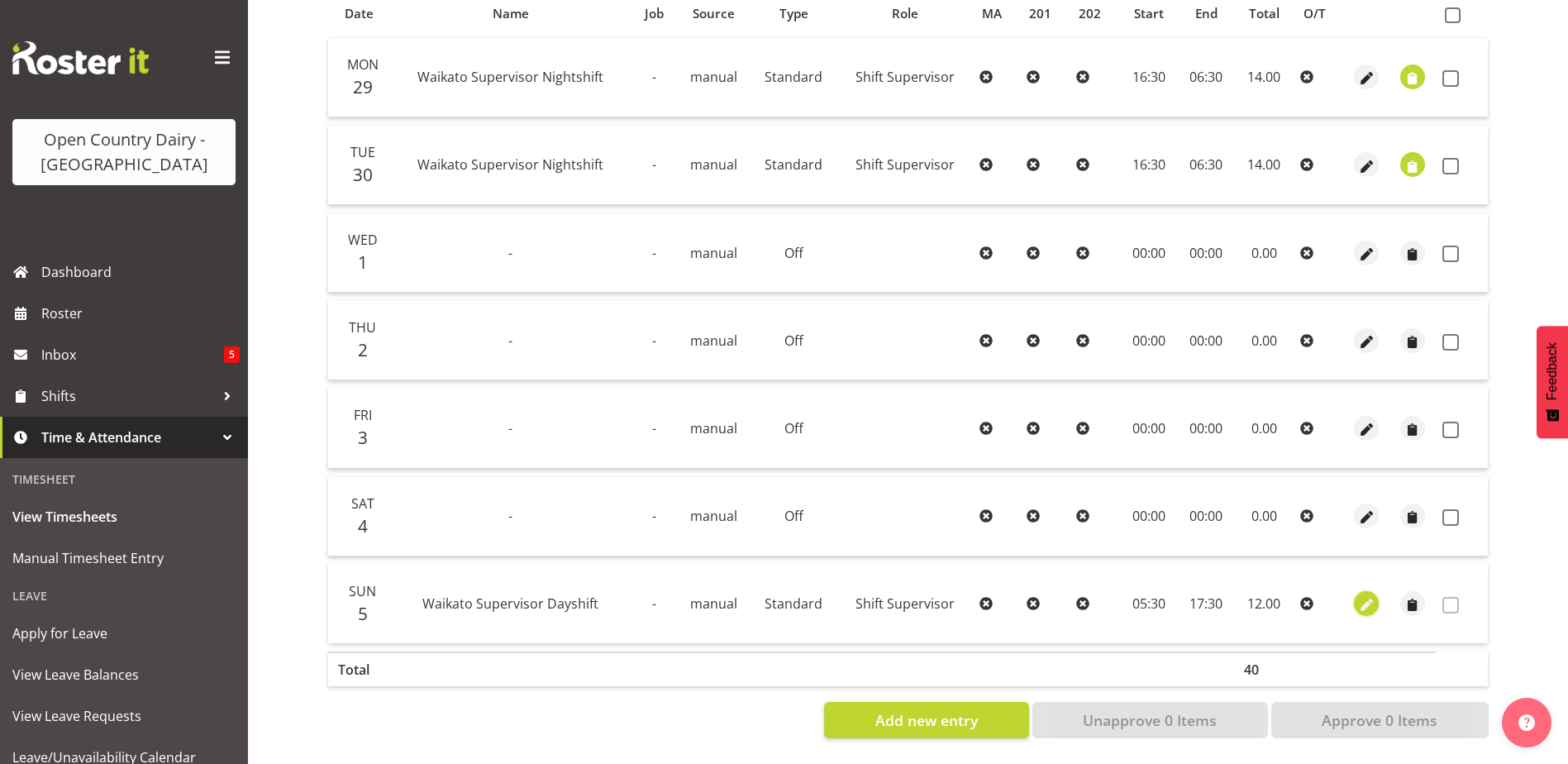
click at [1367, 592] on span "button" at bounding box center [1366, 604] width 19 height 24
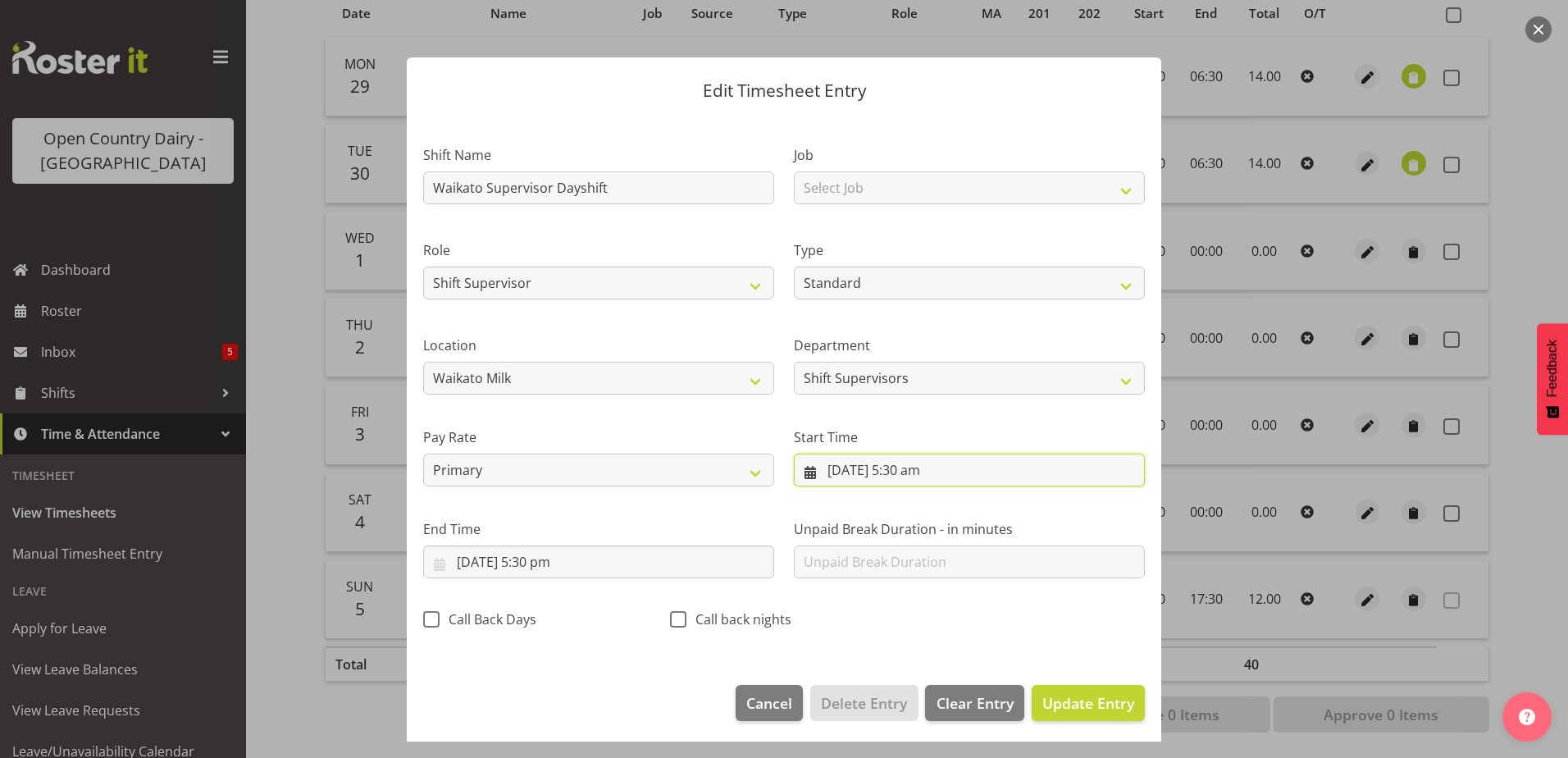
click at [914, 466] on input "5/10/2025, 5:30 am" at bounding box center [969, 470] width 351 height 33
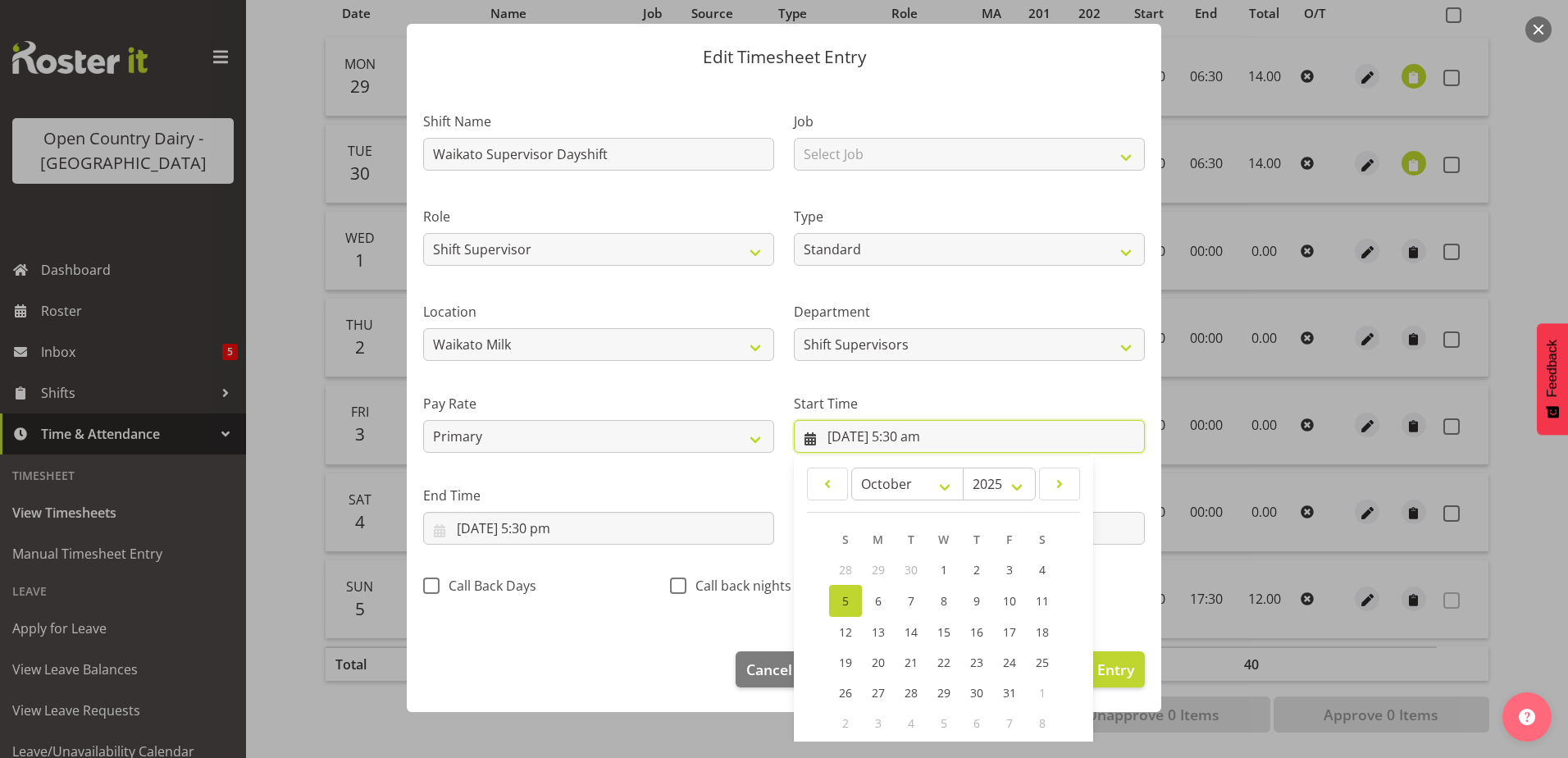
scroll to position [119, 0]
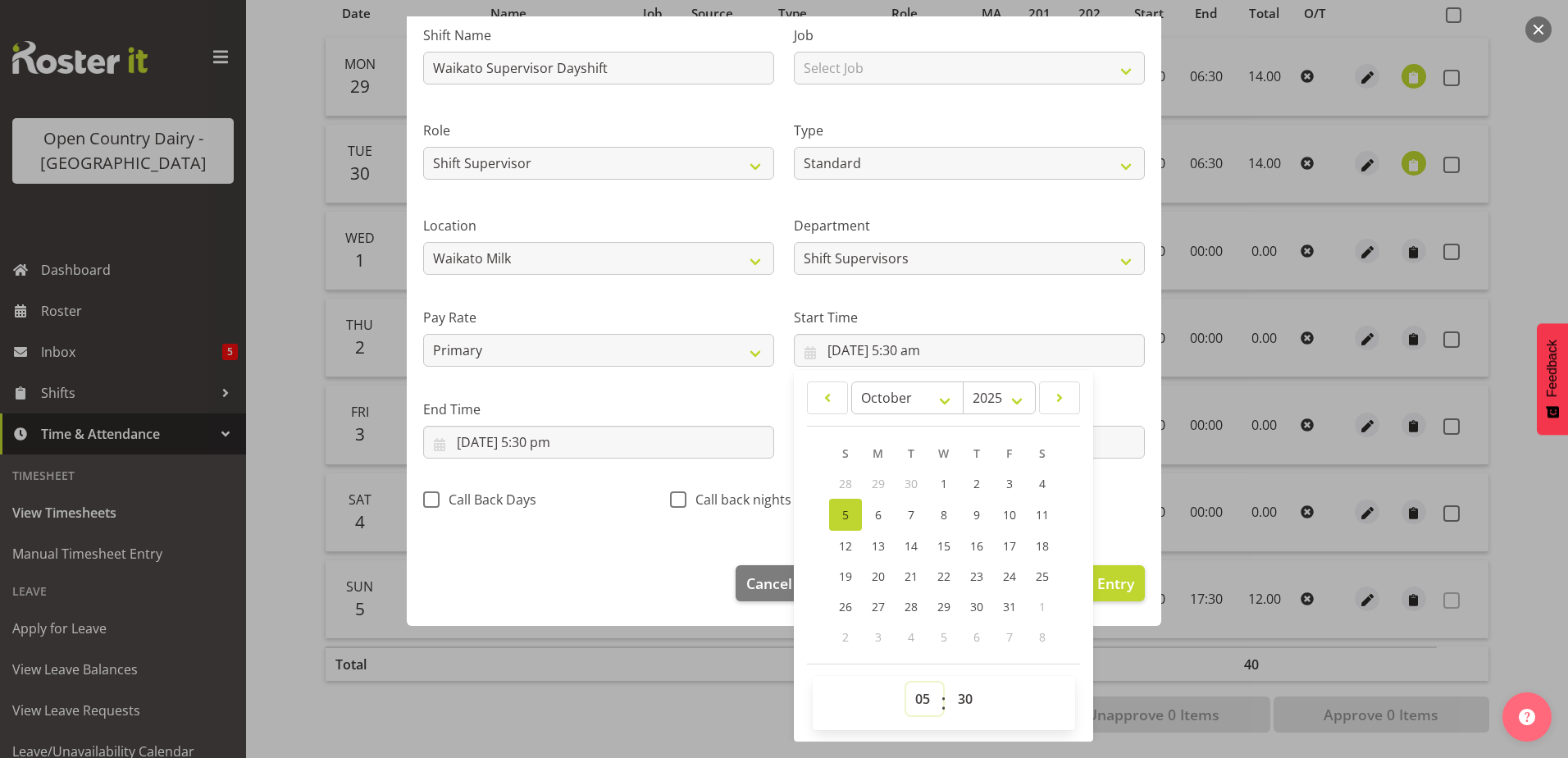
click at [912, 700] on select "00 01 02 03 04 05 06 07 08 09 10 11 12 13 14 15 16 17 18 19 20 21 22 23" at bounding box center [925, 699] width 37 height 33
click at [906, 682] on select "00 01 02 03 04 05 06 07 08 09 10 11 12 13 14 15 16 17 18 19 20 21 22 23" at bounding box center [925, 699] width 37 height 33
click at [677, 550] on footer "Cancel Delete Entry Clear Entry Update Entry" at bounding box center [784, 586] width 755 height 77
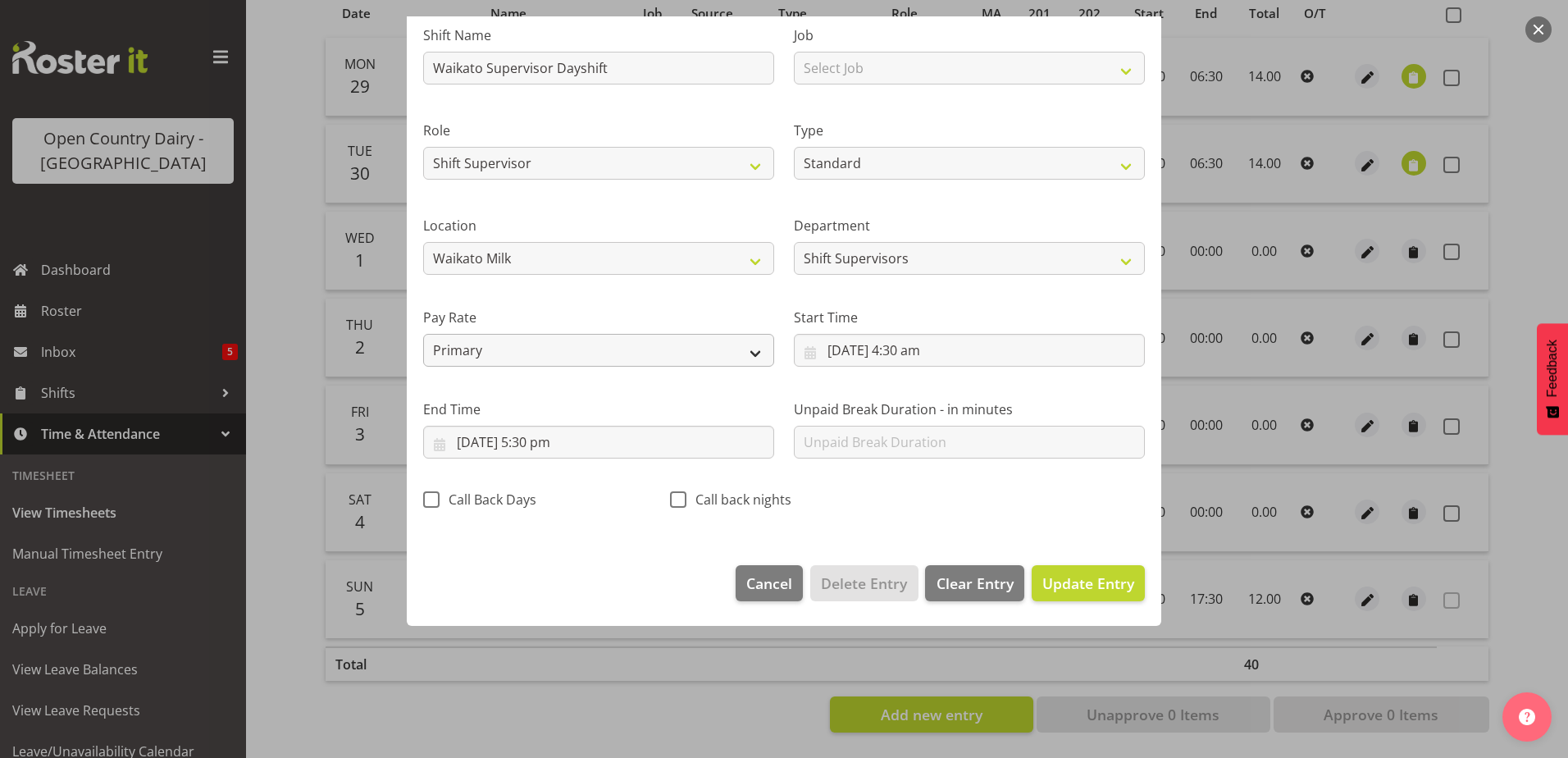
scroll to position [4, 0]
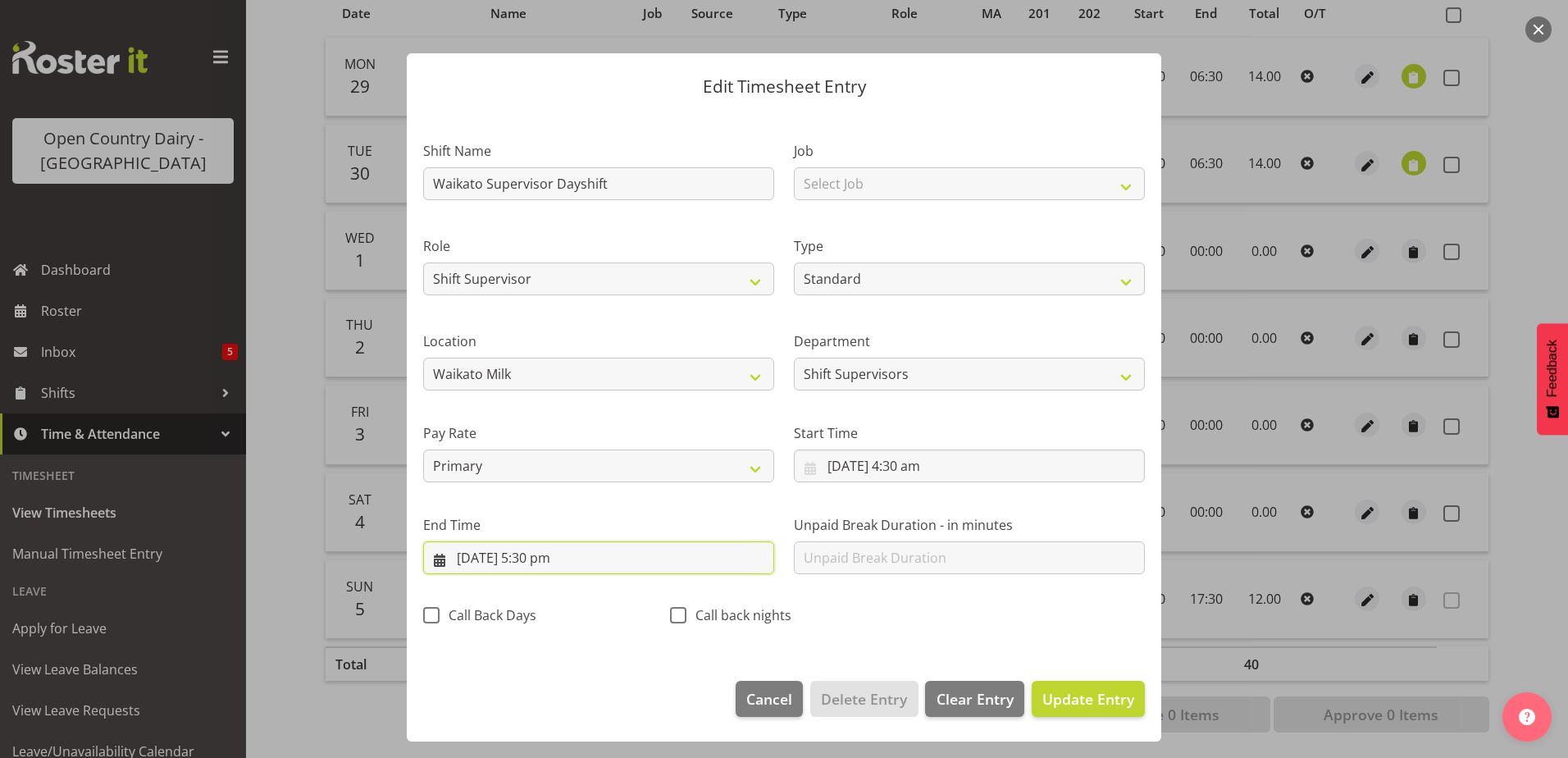
click at [550, 559] on input "5/10/2025, 5:30 pm" at bounding box center [599, 558] width 351 height 33
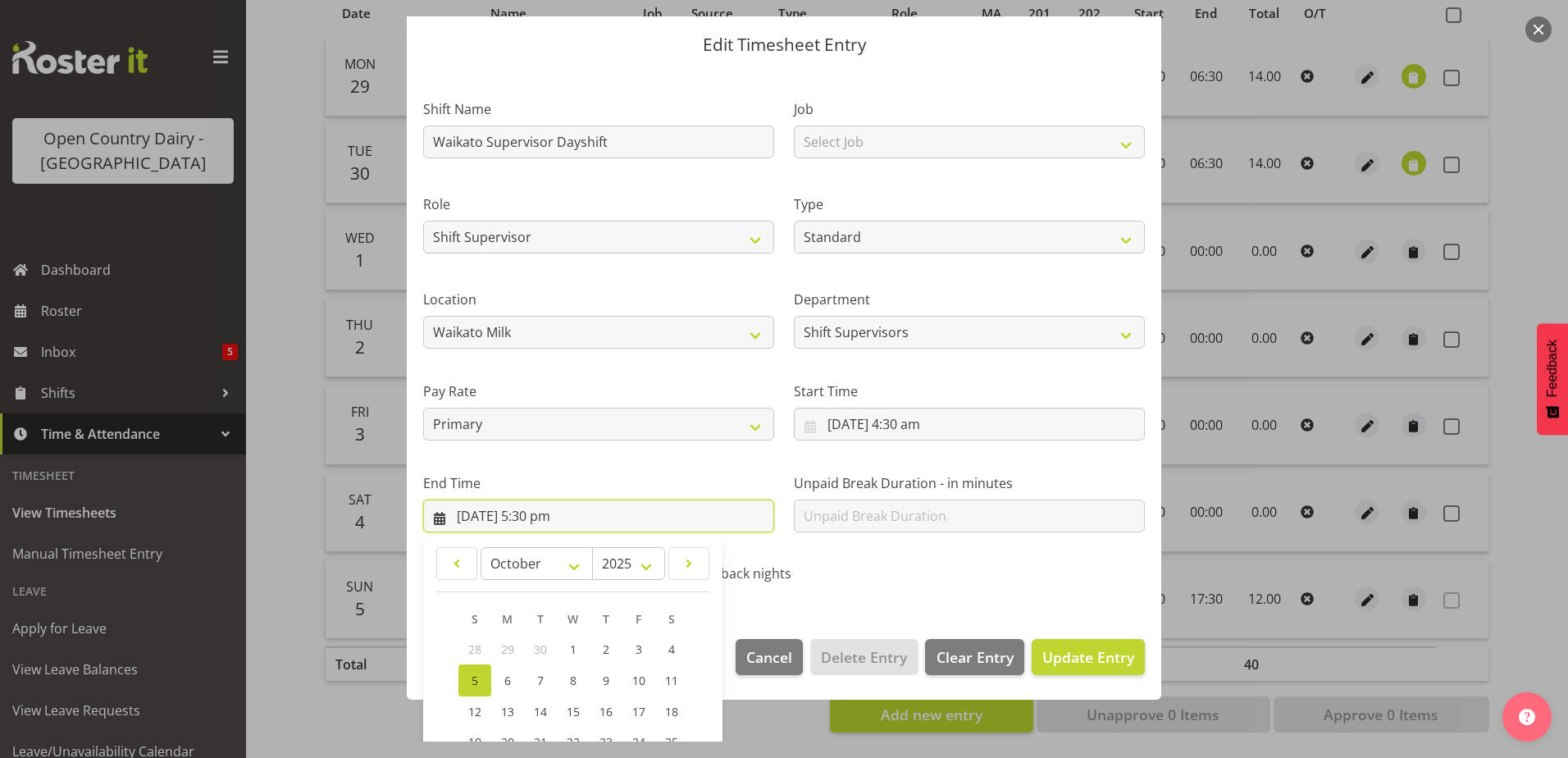
scroll to position [212, 0]
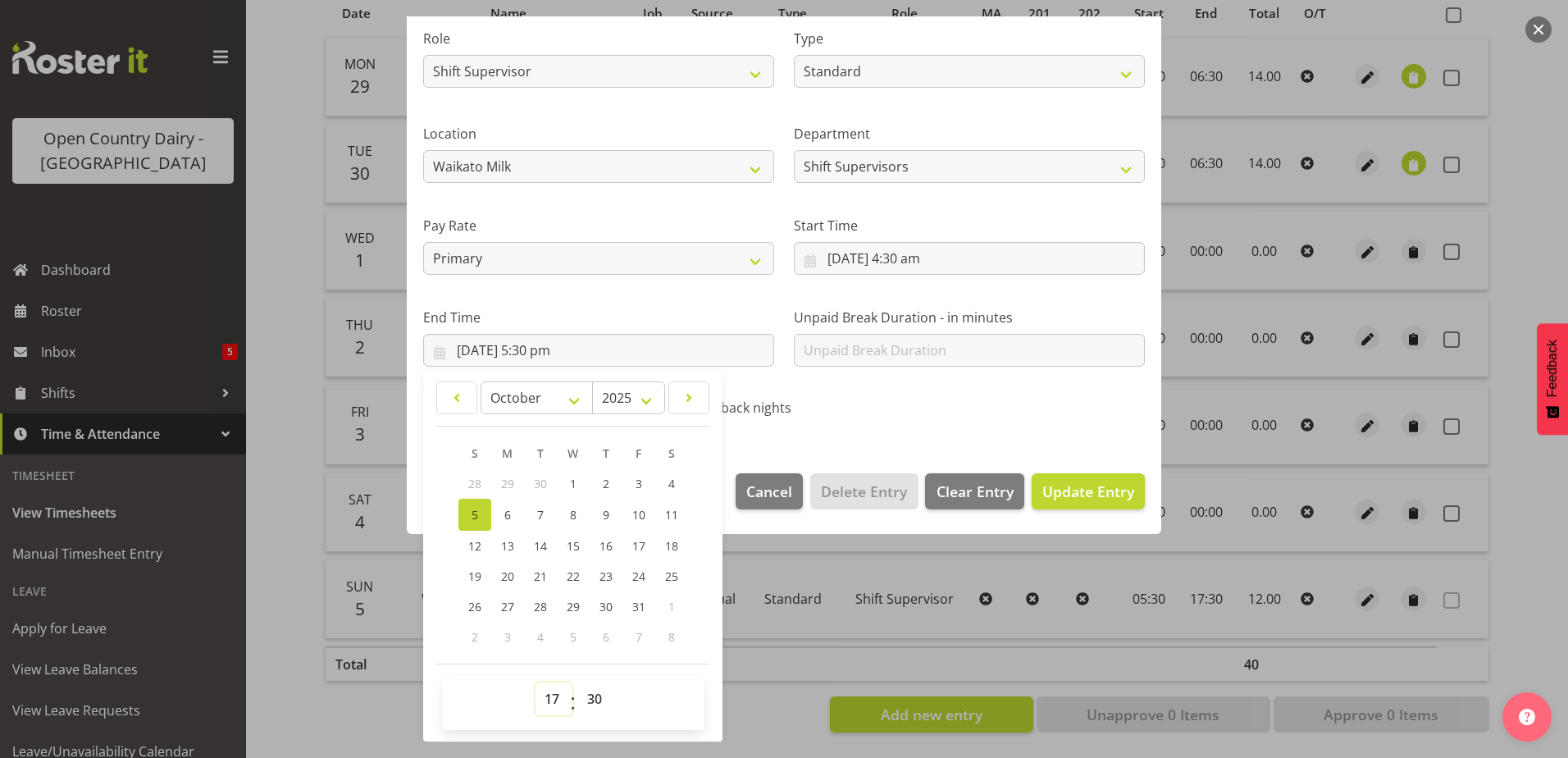
click at [554, 700] on select "00 01 02 03 04 05 06 07 08 09 10 11 12 13 14 15 16 17 18 19 20 21 22 23" at bounding box center [554, 699] width 37 height 33
click at [536, 682] on select "00 01 02 03 04 05 06 07 08 09 10 11 12 13 14 15 16 17 18 19 20 21 22 23" at bounding box center [554, 699] width 37 height 33
click at [1100, 489] on span "Update Entry" at bounding box center [1088, 491] width 92 height 19
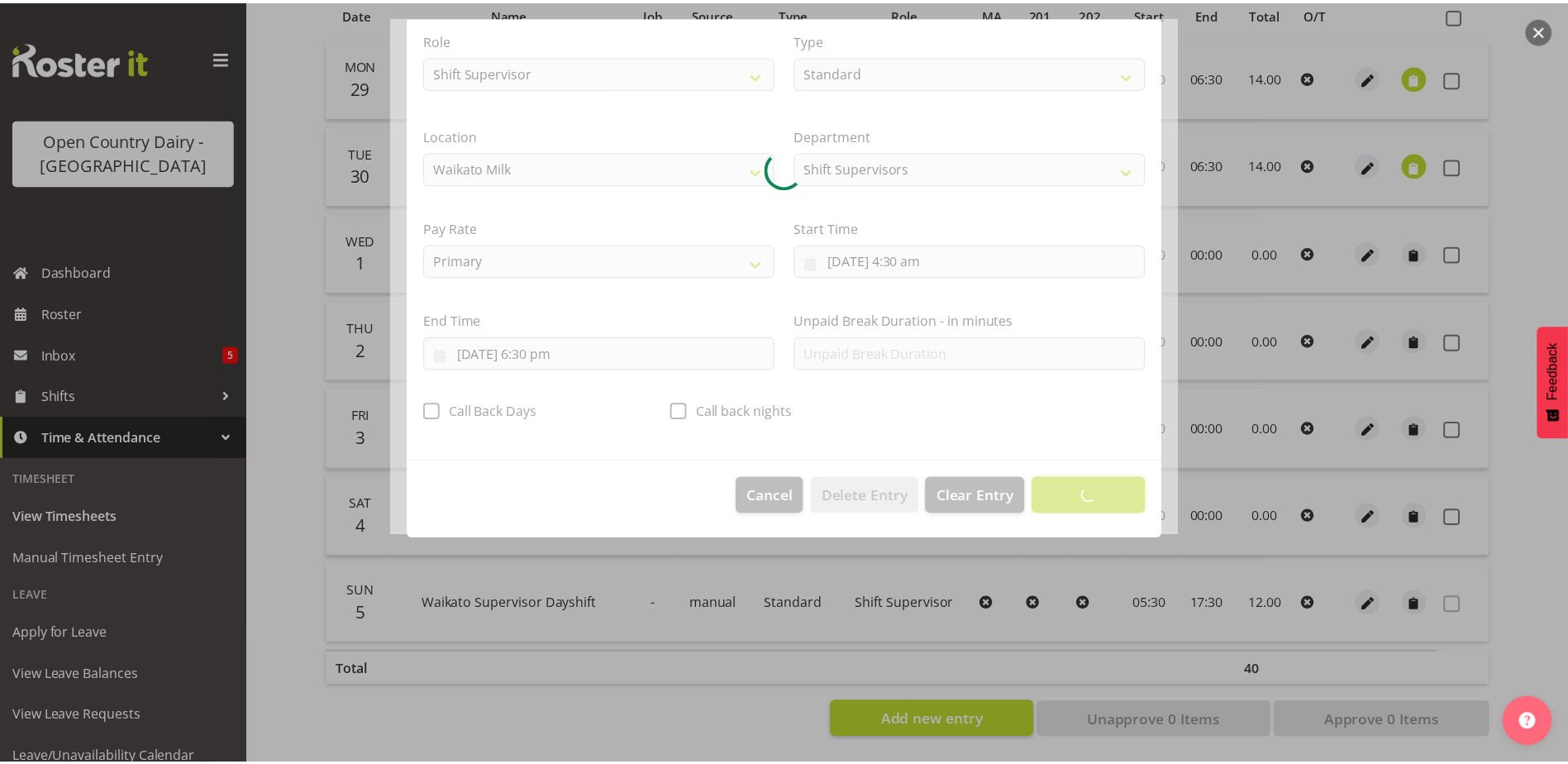
scroll to position [4, 0]
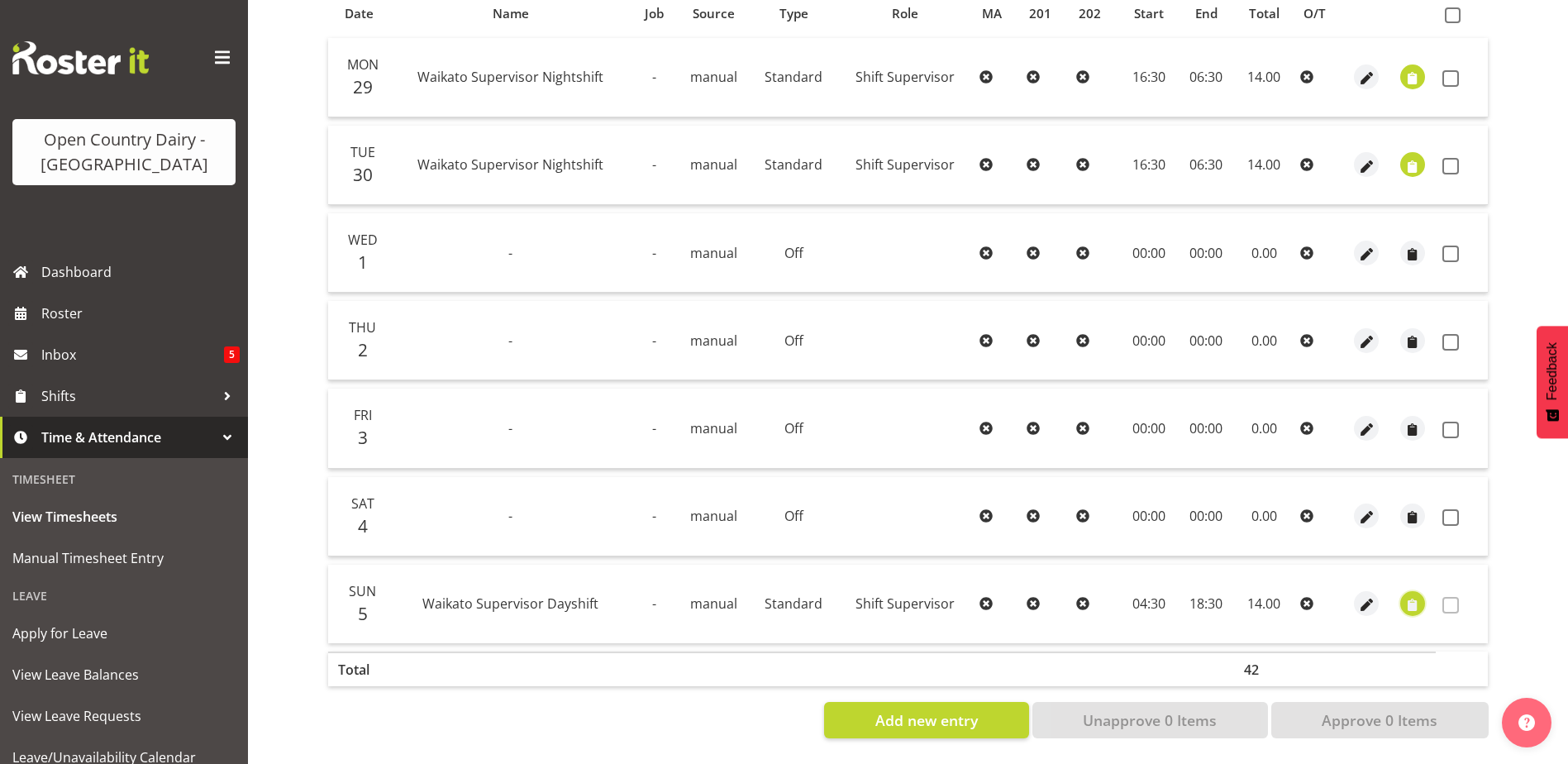
click at [1411, 596] on span "button" at bounding box center [1412, 605] width 19 height 19
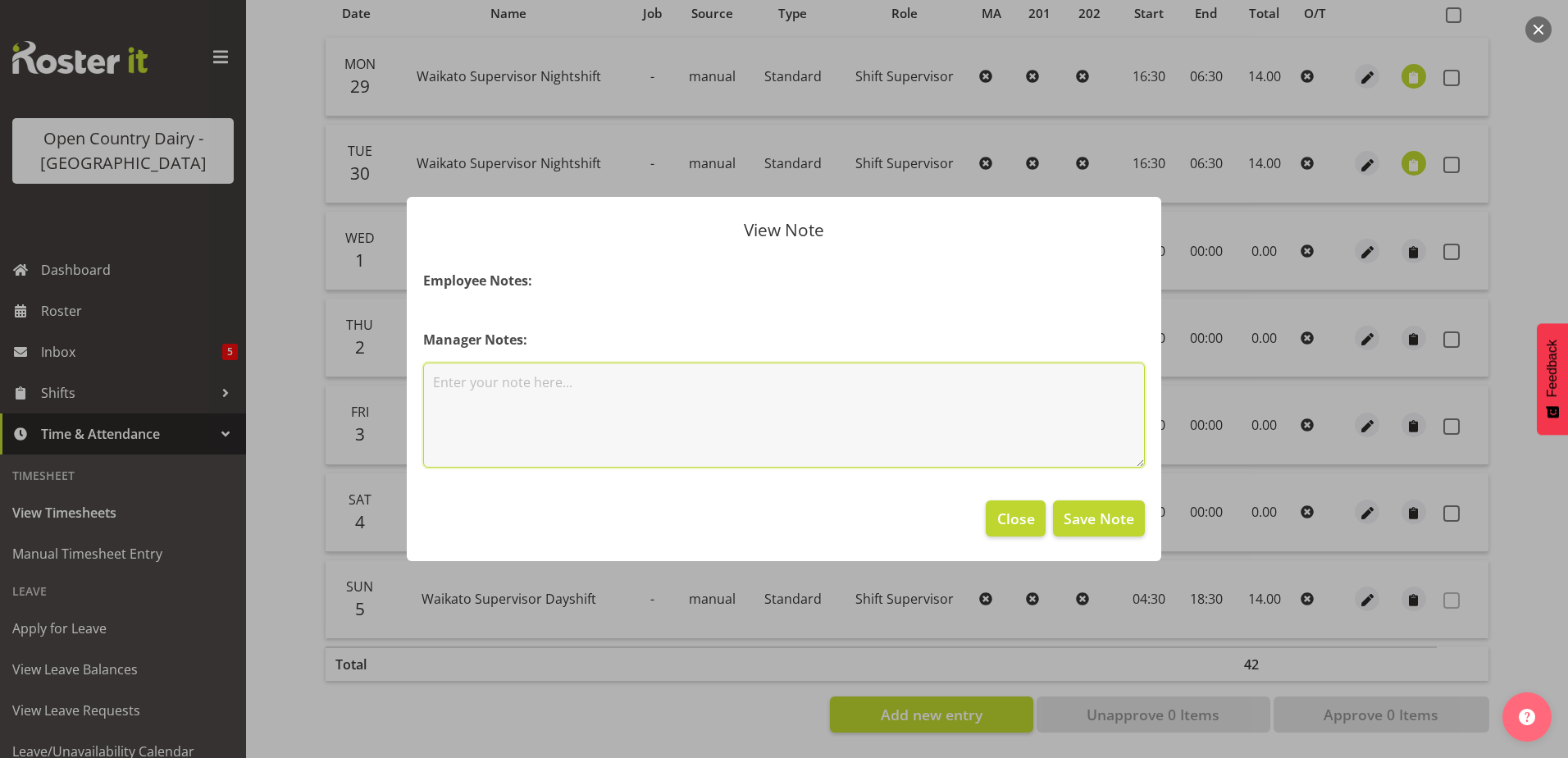
click at [645, 430] on textarea at bounding box center [784, 415] width 722 height 105
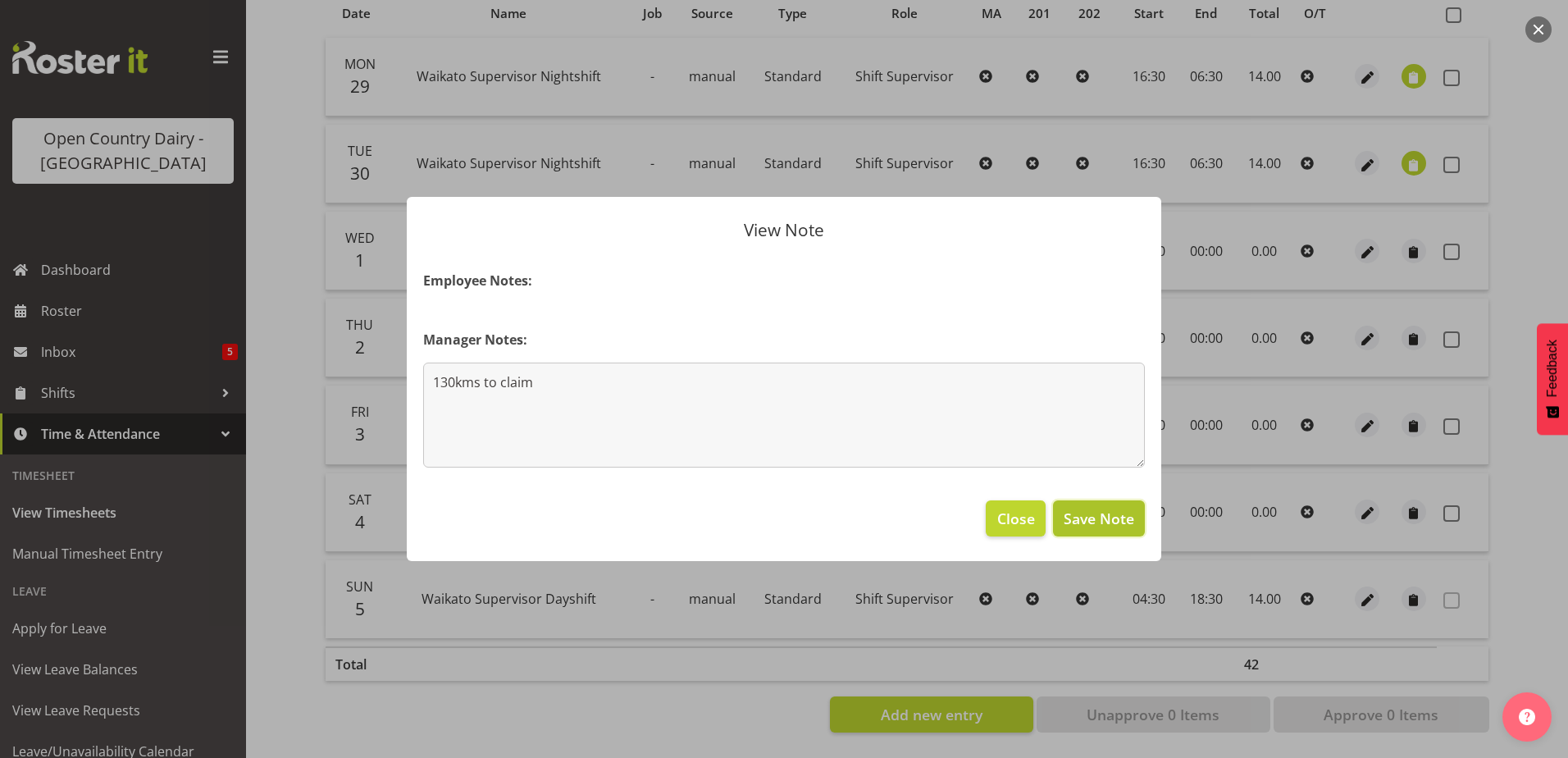
click at [1094, 522] on span "Save Note" at bounding box center [1098, 518] width 71 height 21
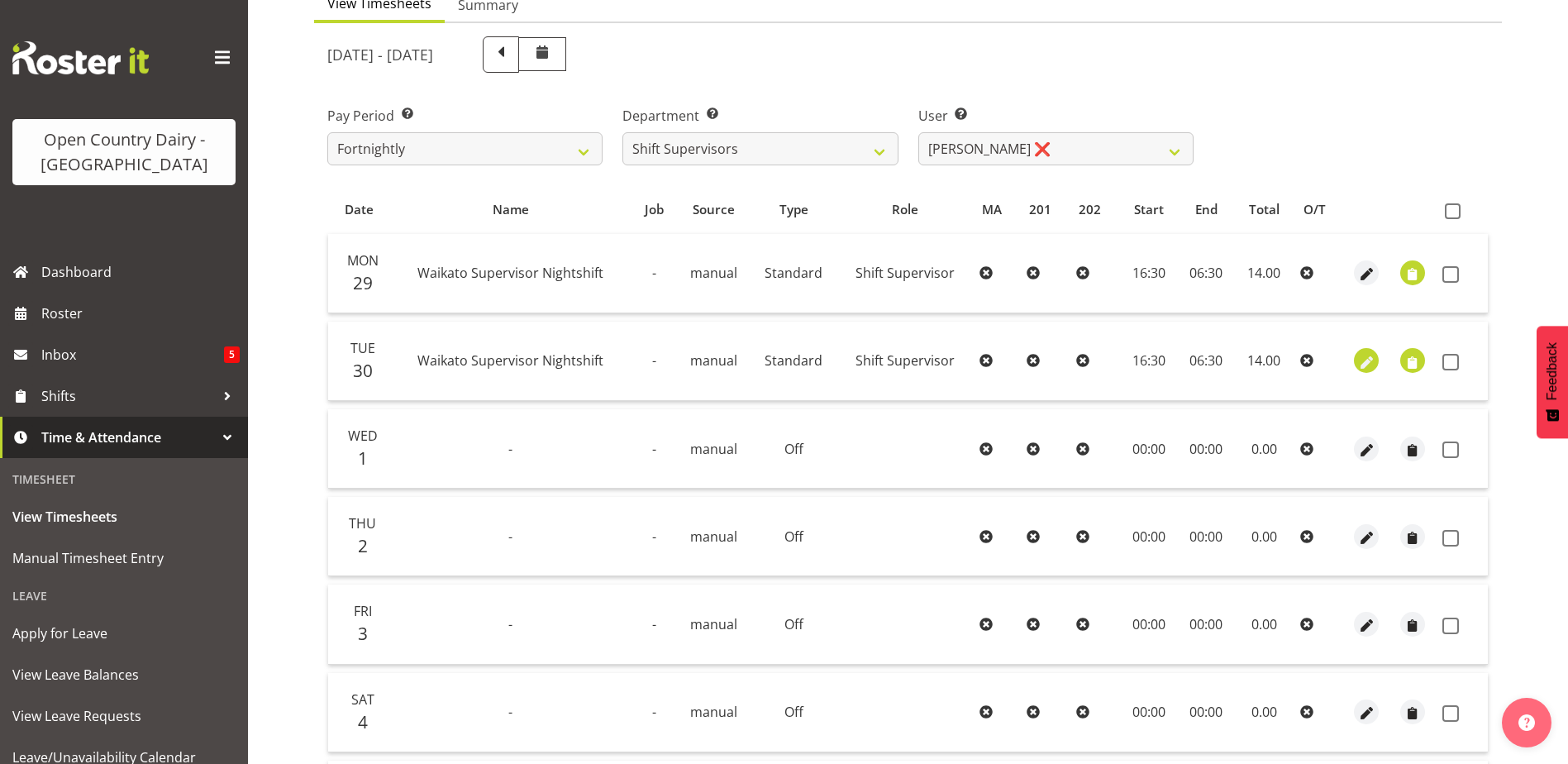
scroll to position [165, 0]
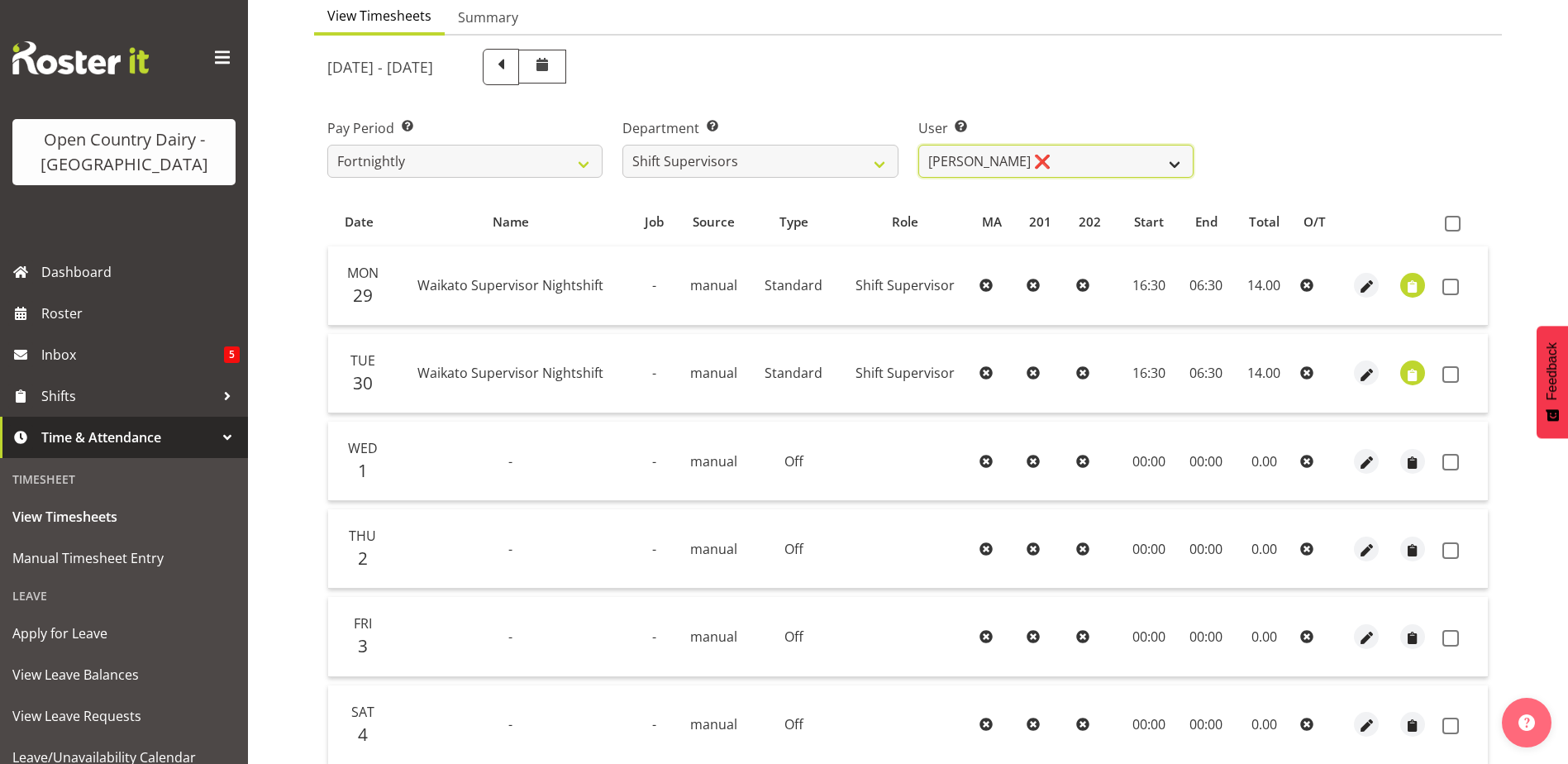
click at [1181, 155] on select "Harald Aalderink ❌ Phillip Robb ❌ Teresa Perkinson ❌ Tom Clark ❌" at bounding box center [1055, 161] width 275 height 33
click at [918, 145] on select "Harald Aalderink ❌ Phillip Robb ❌ Teresa Perkinson ❌ Tom Clark ❌" at bounding box center [1055, 161] width 275 height 33
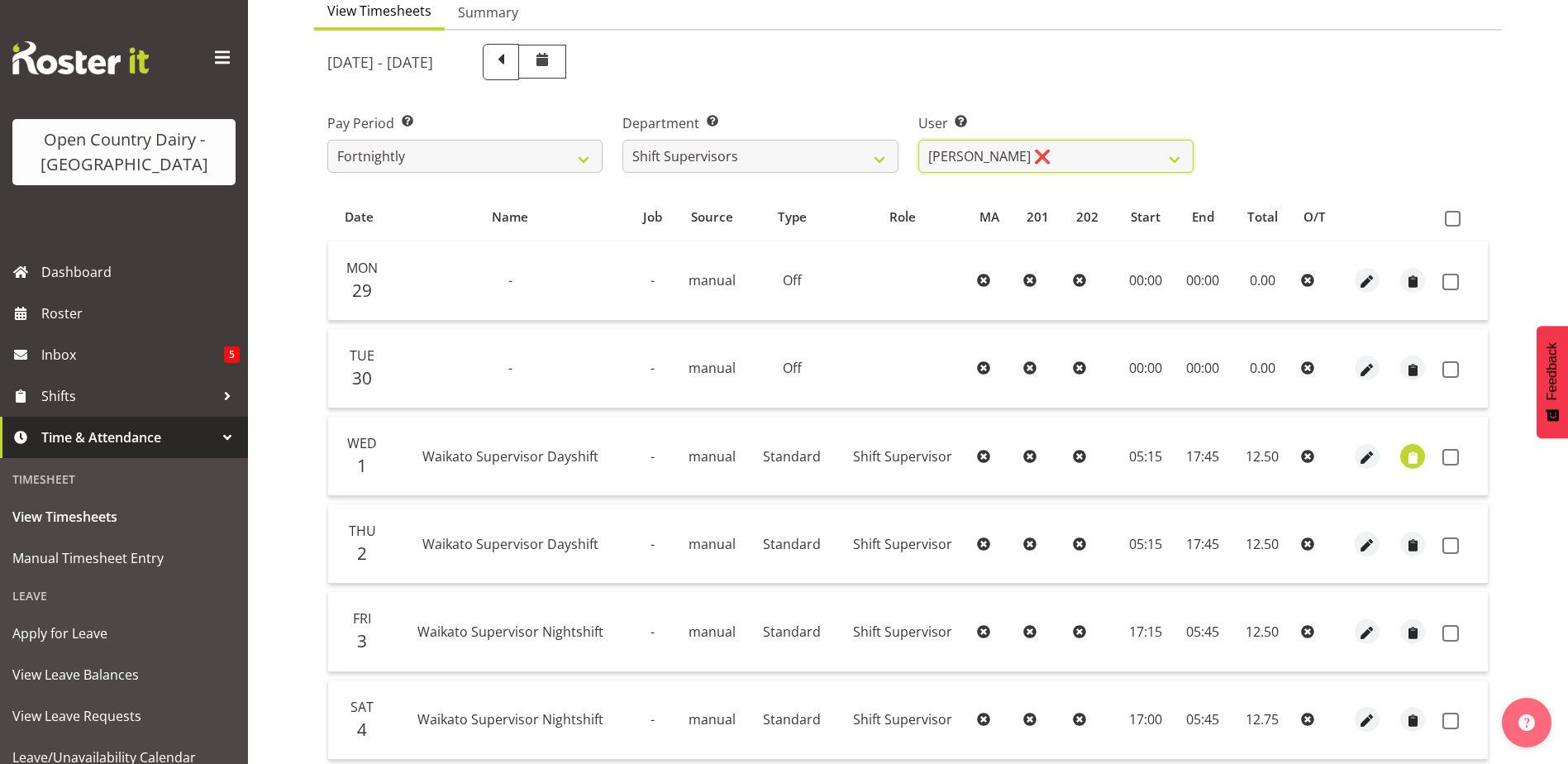
scroll to position [221, 0]
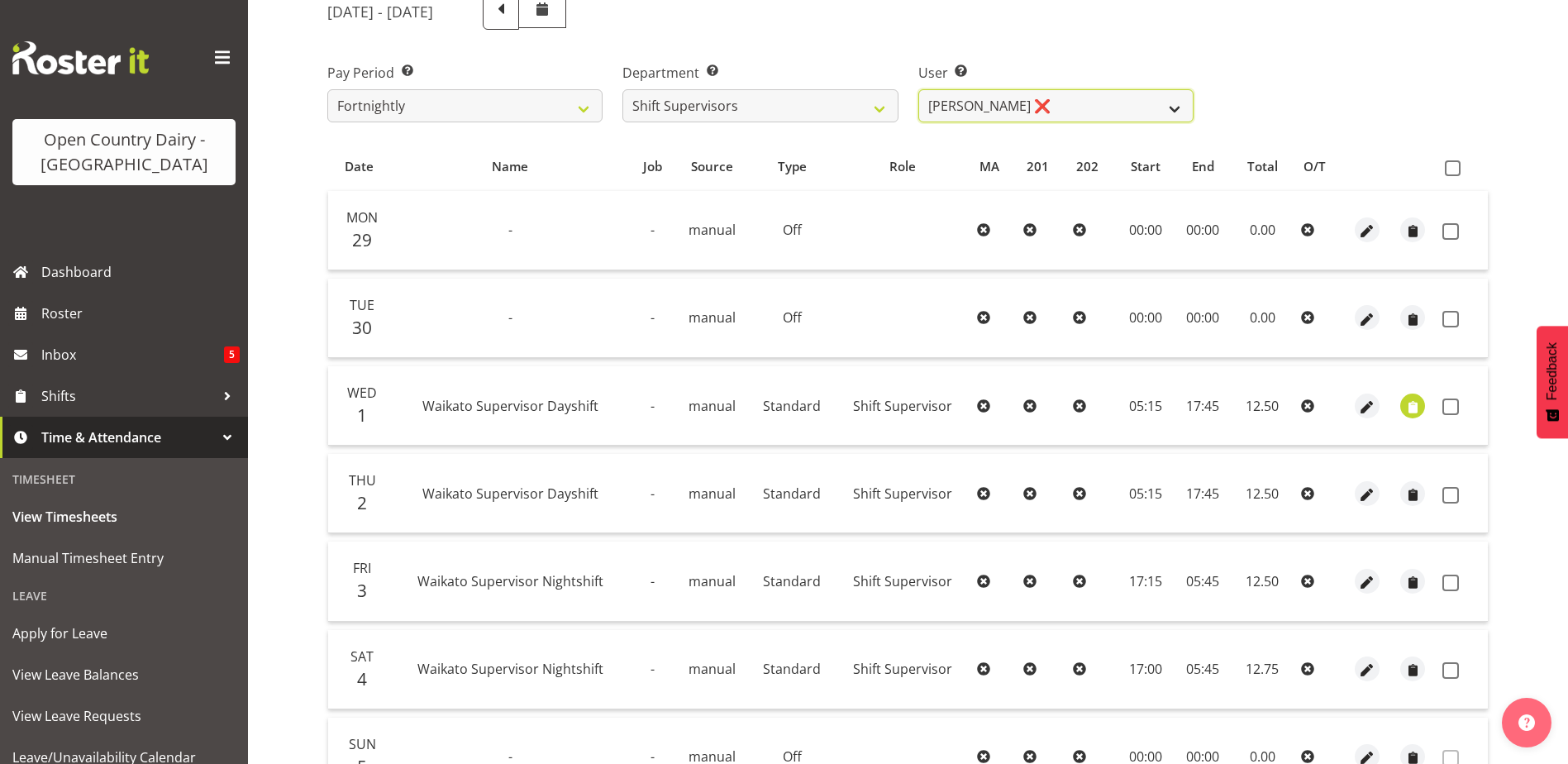
click at [1068, 114] on select "Harald Aalderink ❌ Phillip Robb ❌ Teresa Perkinson ❌ Tom Clark ❌" at bounding box center [1055, 106] width 275 height 33
click at [918, 89] on select "Harald Aalderink ❌ Phillip Robb ❌ Teresa Perkinson ❌ Tom Clark ❌" at bounding box center [1055, 106] width 275 height 33
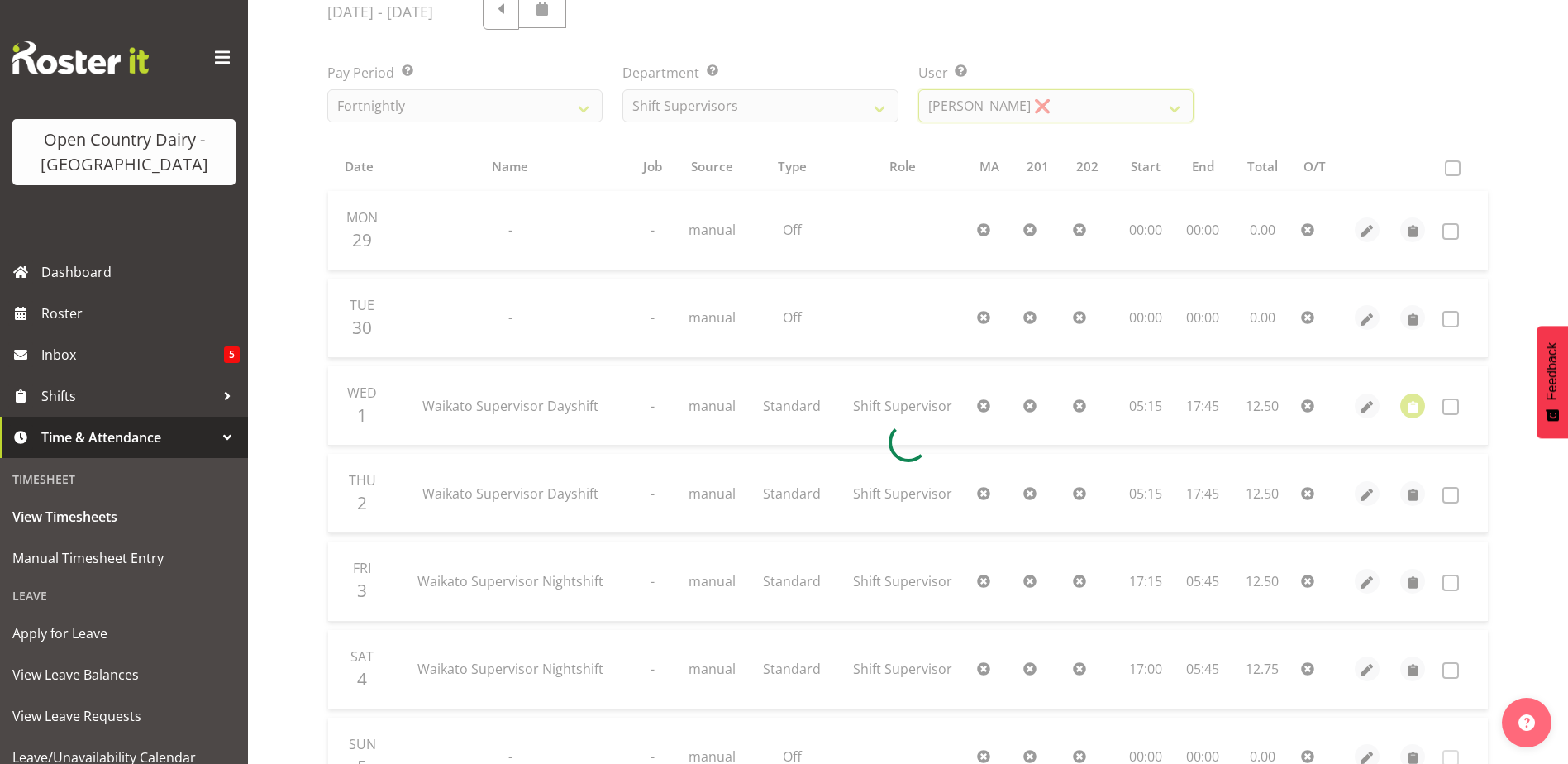
scroll to position [62, 0]
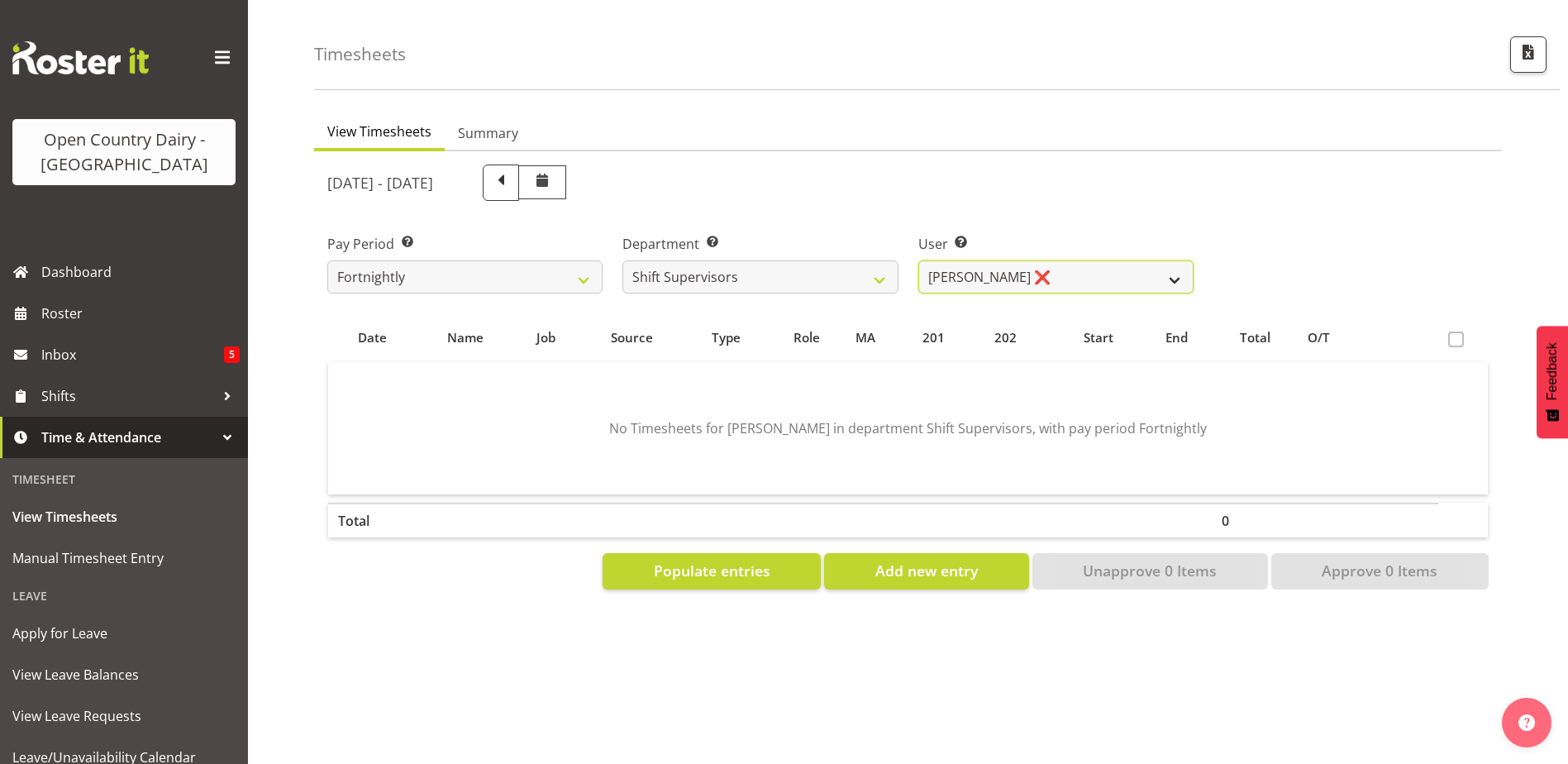
click at [1098, 260] on select "Harald Aalderink ❌ Phillip Robb ❌ Teresa Perkinson ❌ Tom Clark ❌" at bounding box center [1055, 277] width 275 height 33
click at [918, 260] on select "Harald Aalderink ❌ Phillip Robb ❌ Teresa Perkinson ❌ Tom Clark ❌" at bounding box center [1055, 277] width 275 height 33
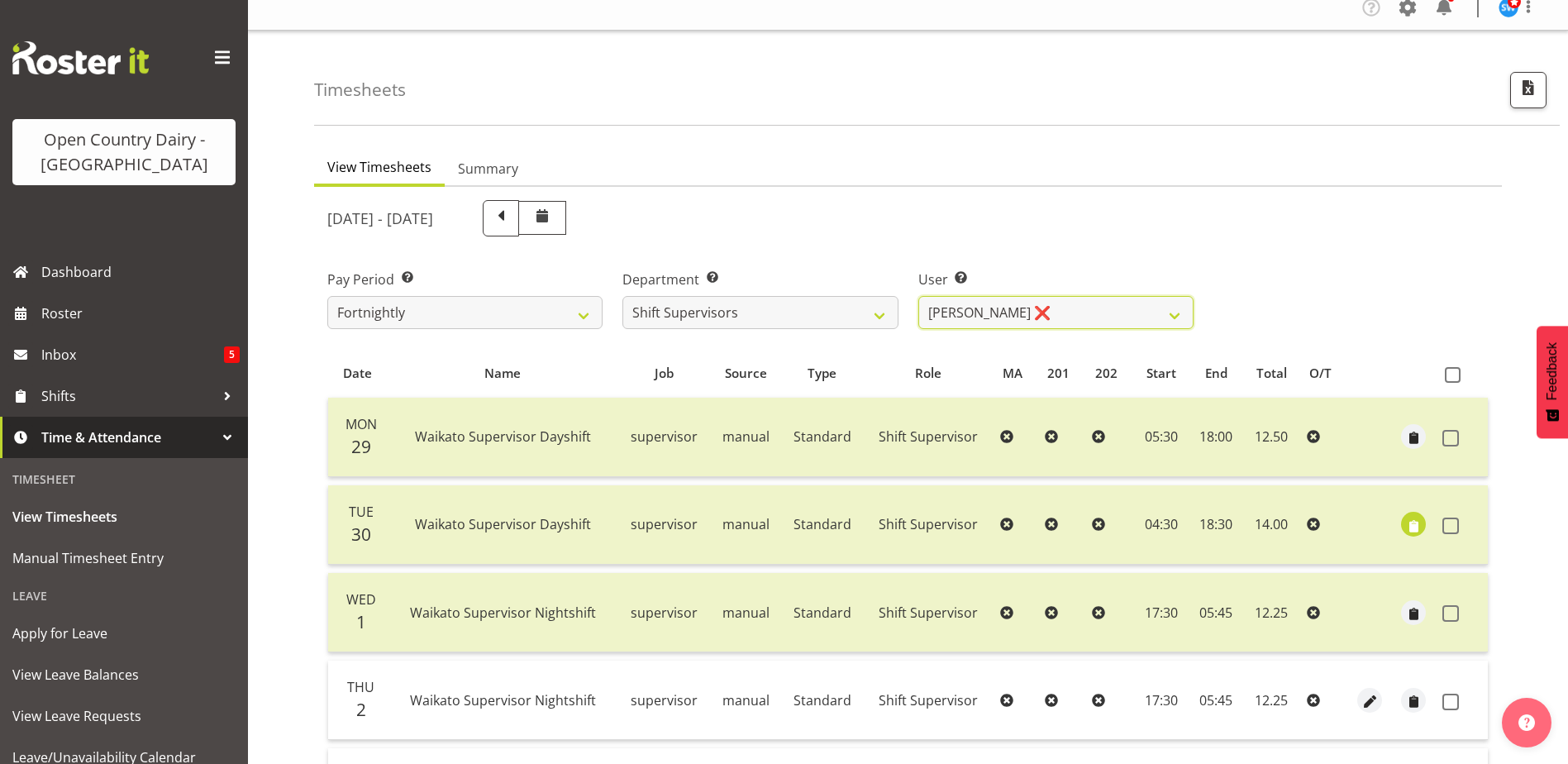
scroll to position [0, 0]
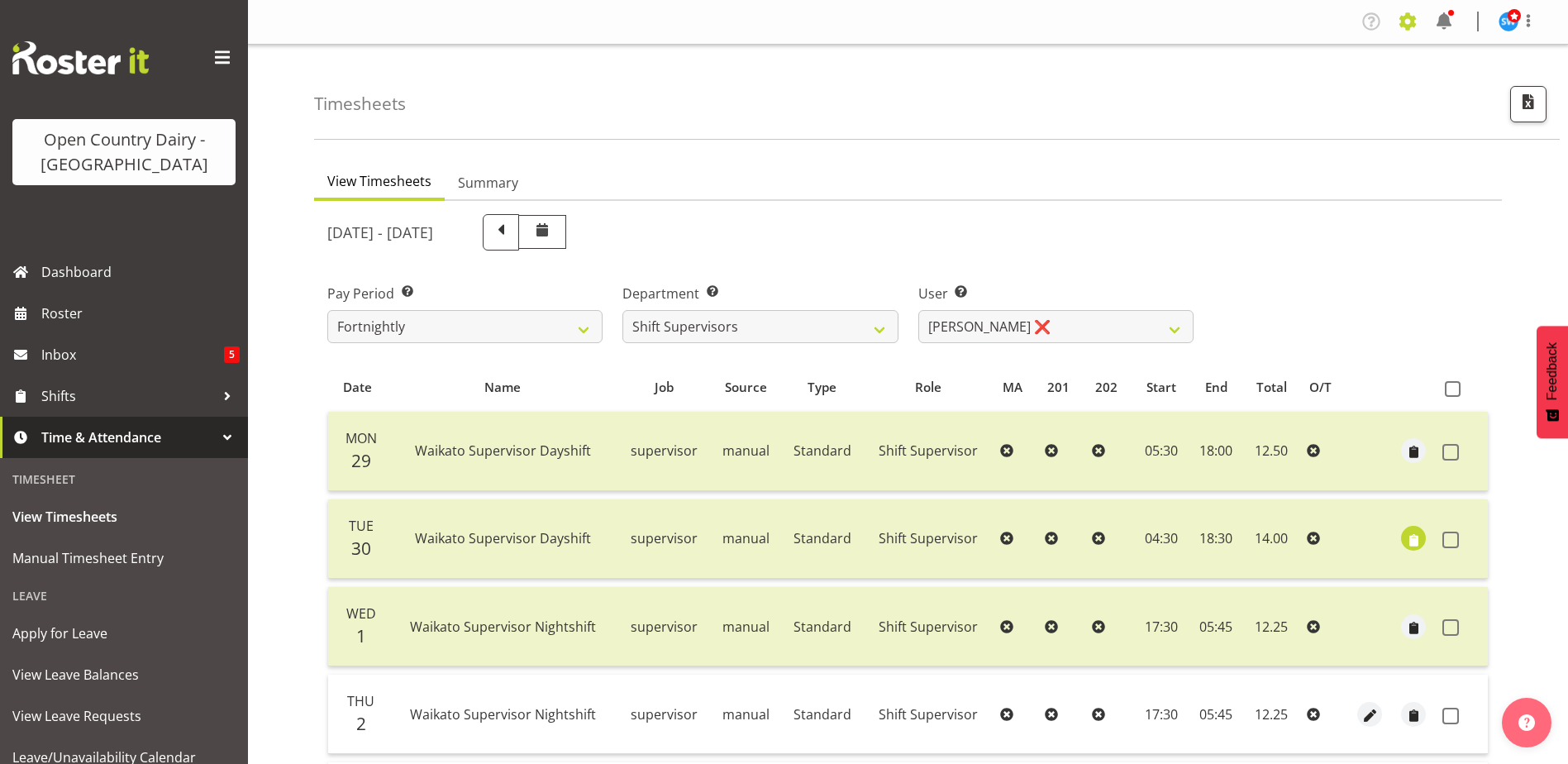
click at [1399, 22] on span at bounding box center [1408, 21] width 26 height 26
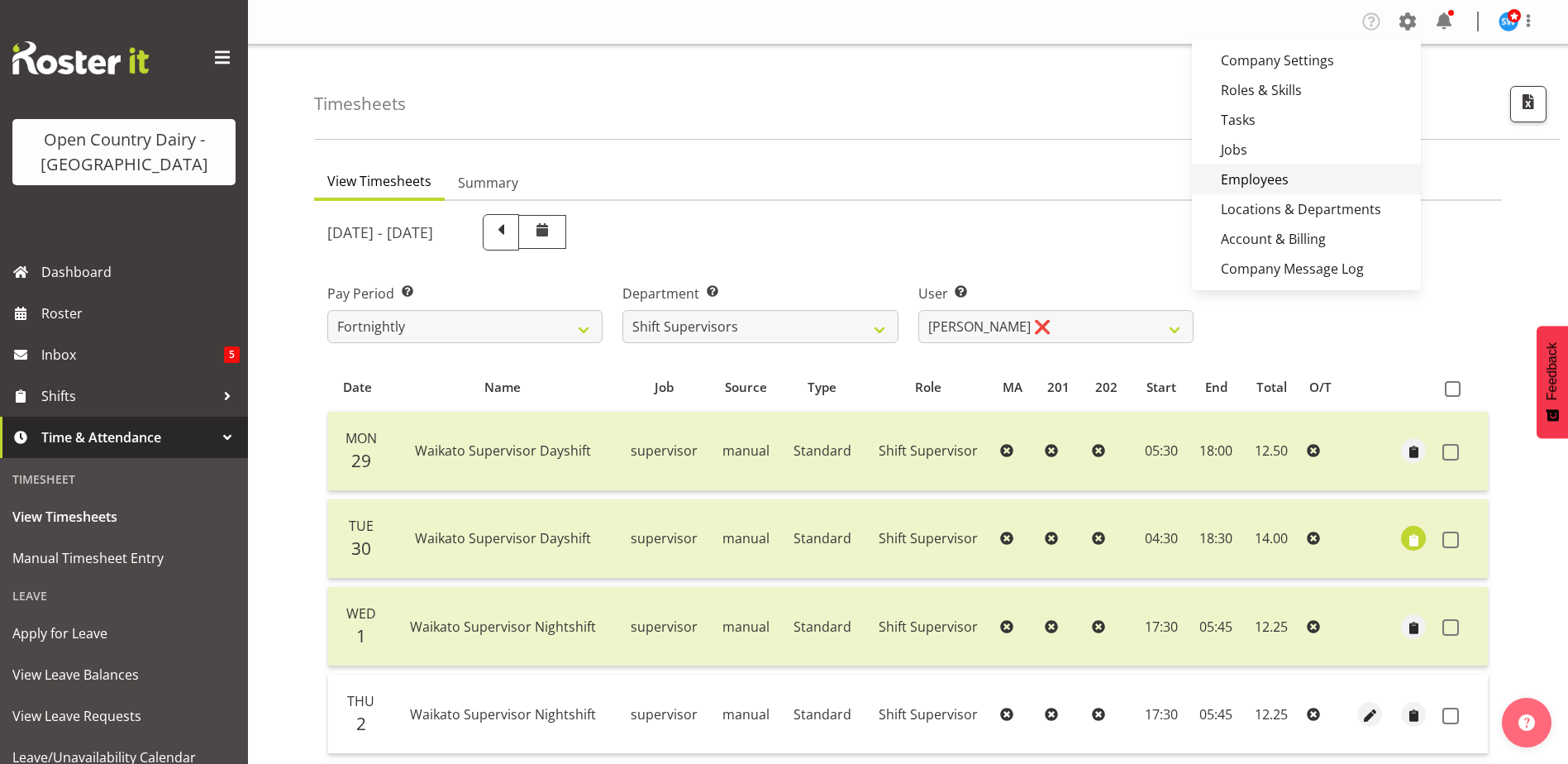
click at [1231, 174] on link "Employees" at bounding box center [1307, 179] width 229 height 29
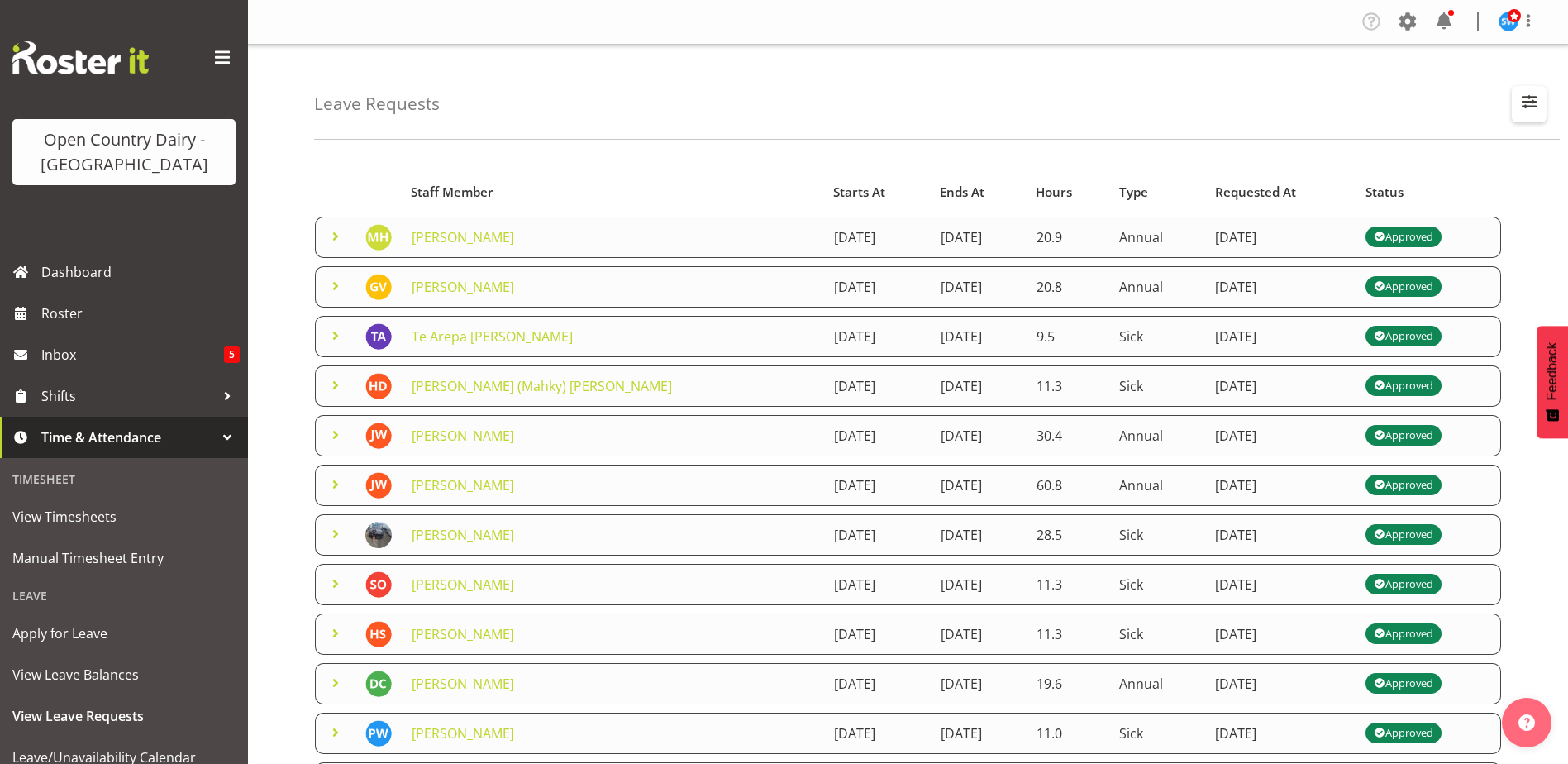
click at [1536, 100] on span "button" at bounding box center [1530, 102] width 22 height 22
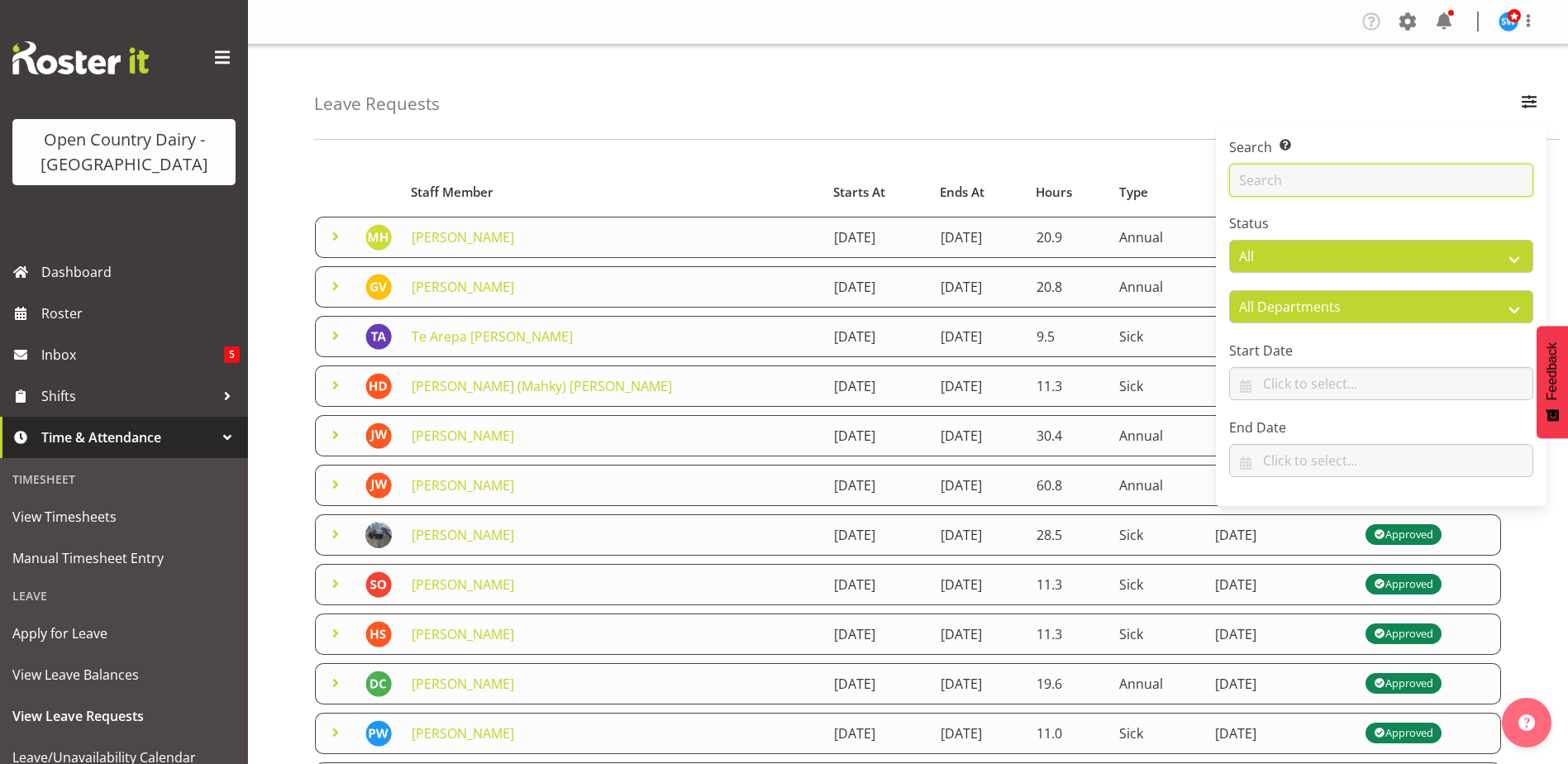
click at [1269, 178] on input "text" at bounding box center [1381, 180] width 304 height 33
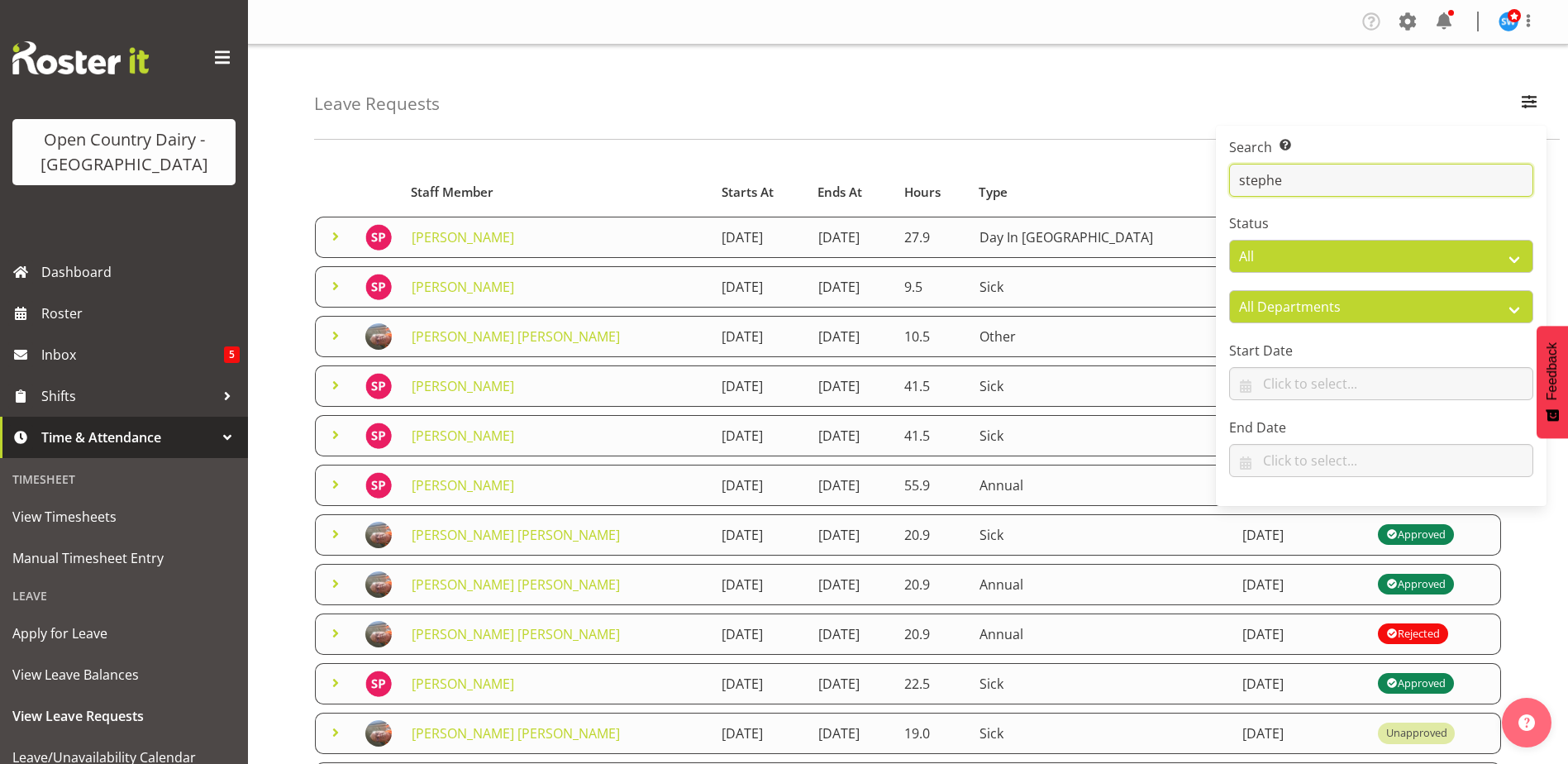
type input "stephe"
click at [770, 104] on div "Leave Requests Search Search for a particular employee stephe Status All Approv…" at bounding box center [937, 92] width 1246 height 95
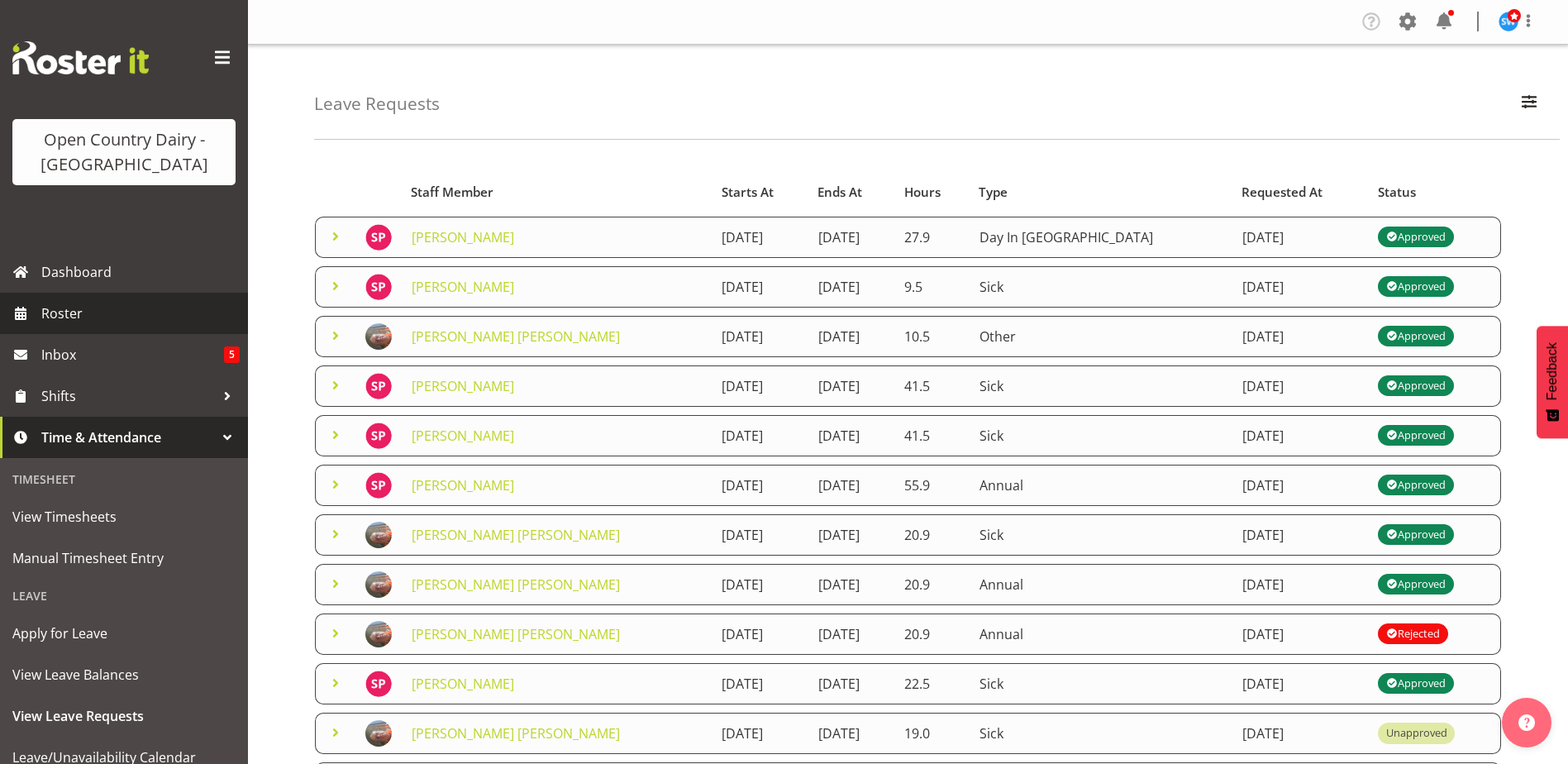
click at [51, 314] on span "Roster" at bounding box center [140, 313] width 199 height 24
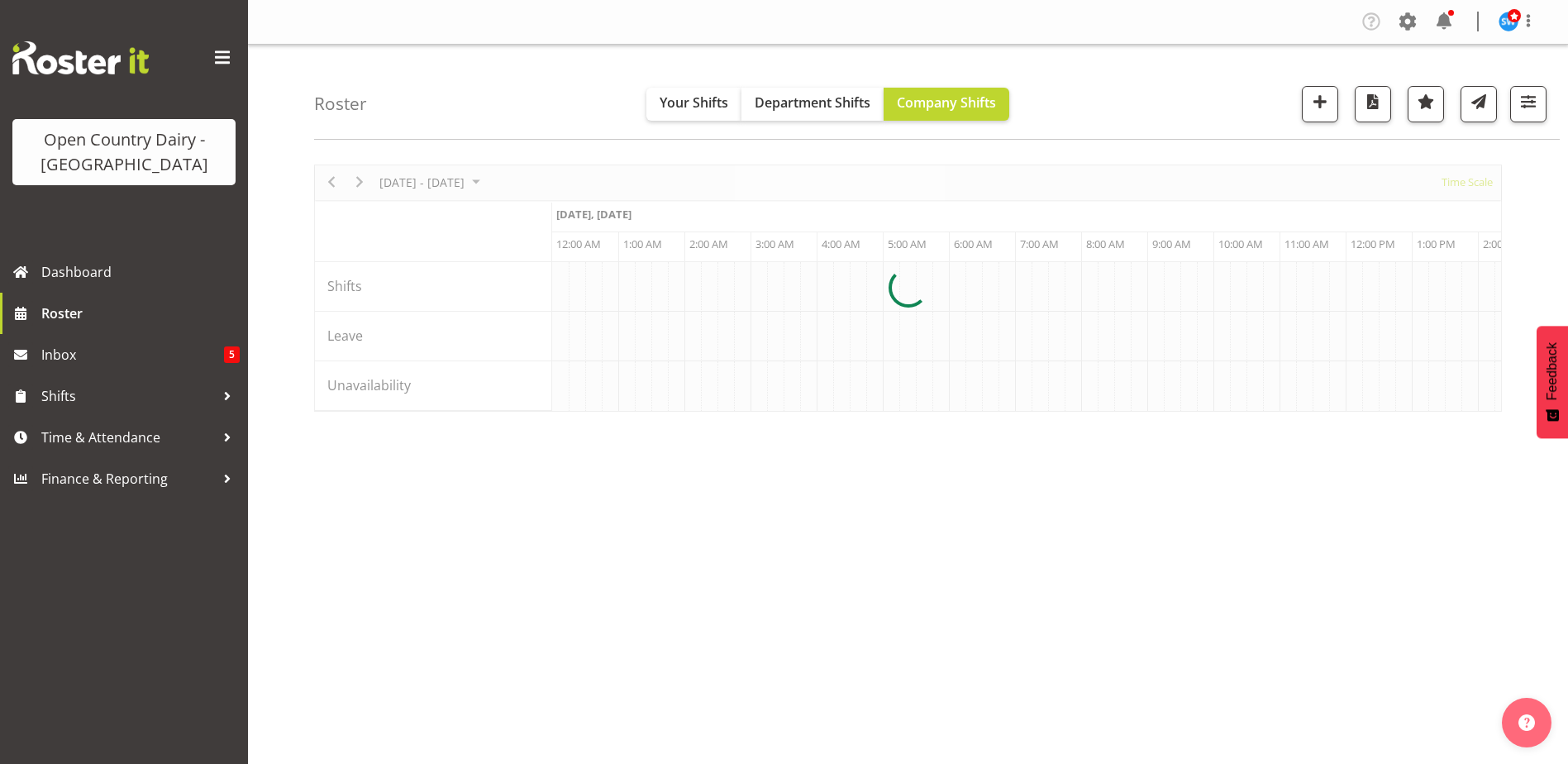
scroll to position [0, 9524]
